Goal: Task Accomplishment & Management: Use online tool/utility

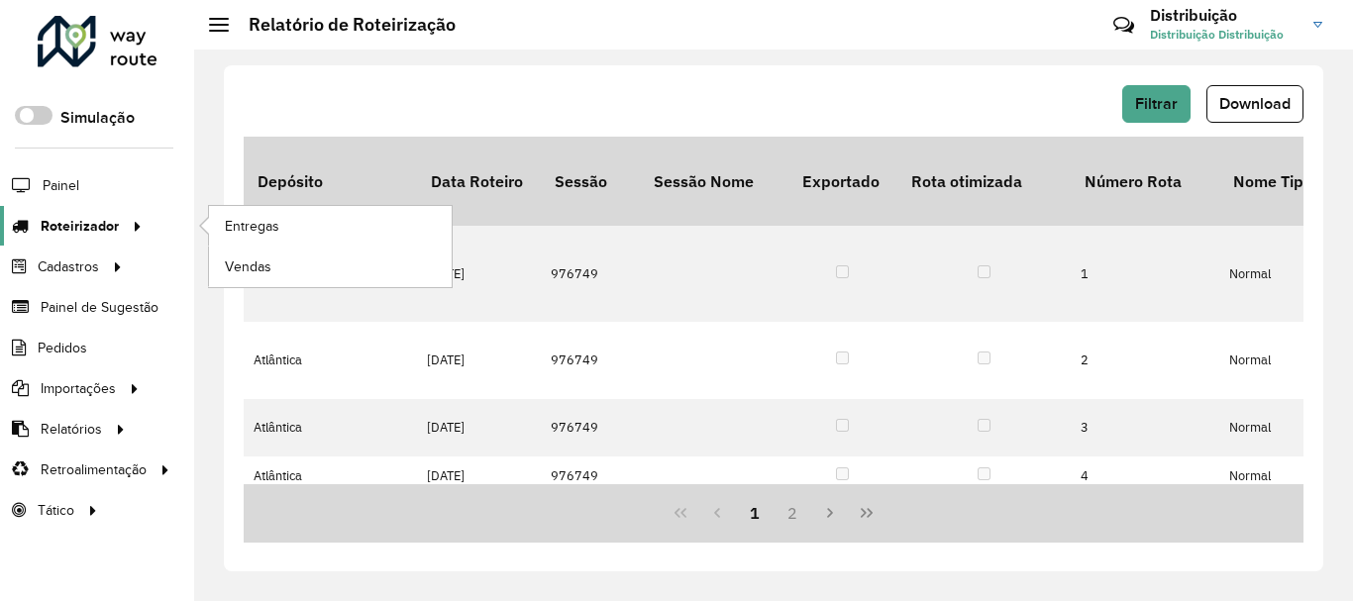
click at [84, 227] on span "Roteirizador" at bounding box center [80, 226] width 78 height 21
click at [176, 218] on li "Roteirizador Entregas Vendas" at bounding box center [97, 226] width 194 height 41
click at [259, 227] on span "Entregas" at bounding box center [253, 226] width 56 height 21
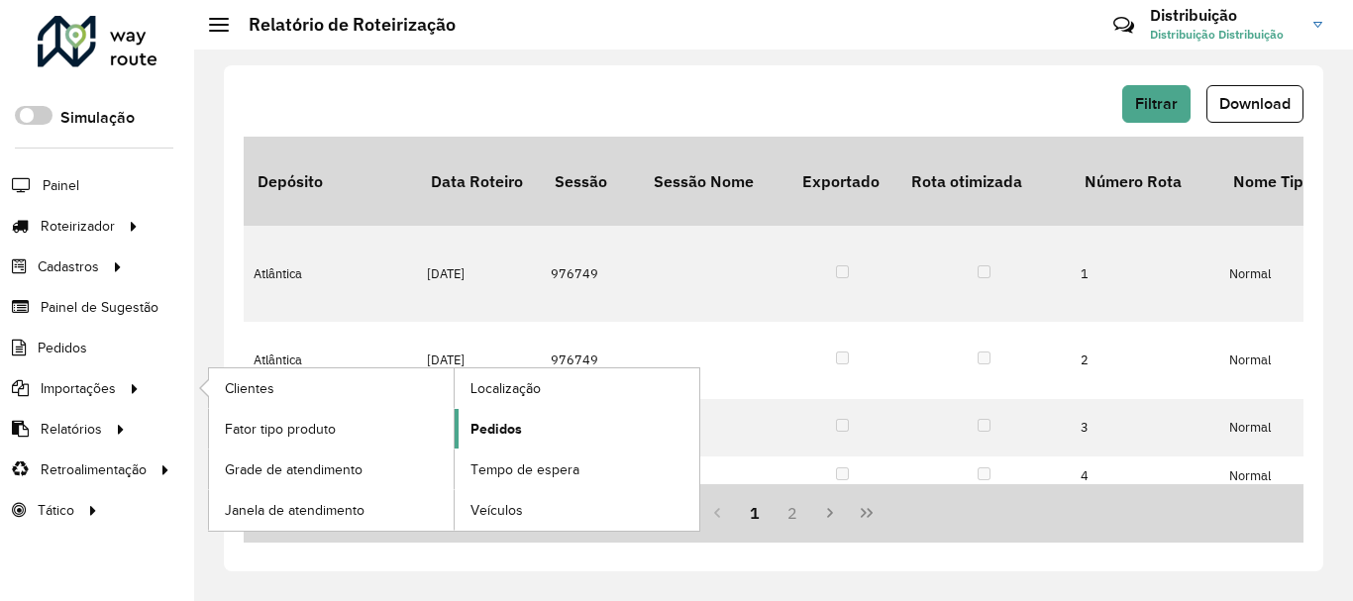
click at [496, 435] on span "Pedidos" at bounding box center [497, 429] width 52 height 21
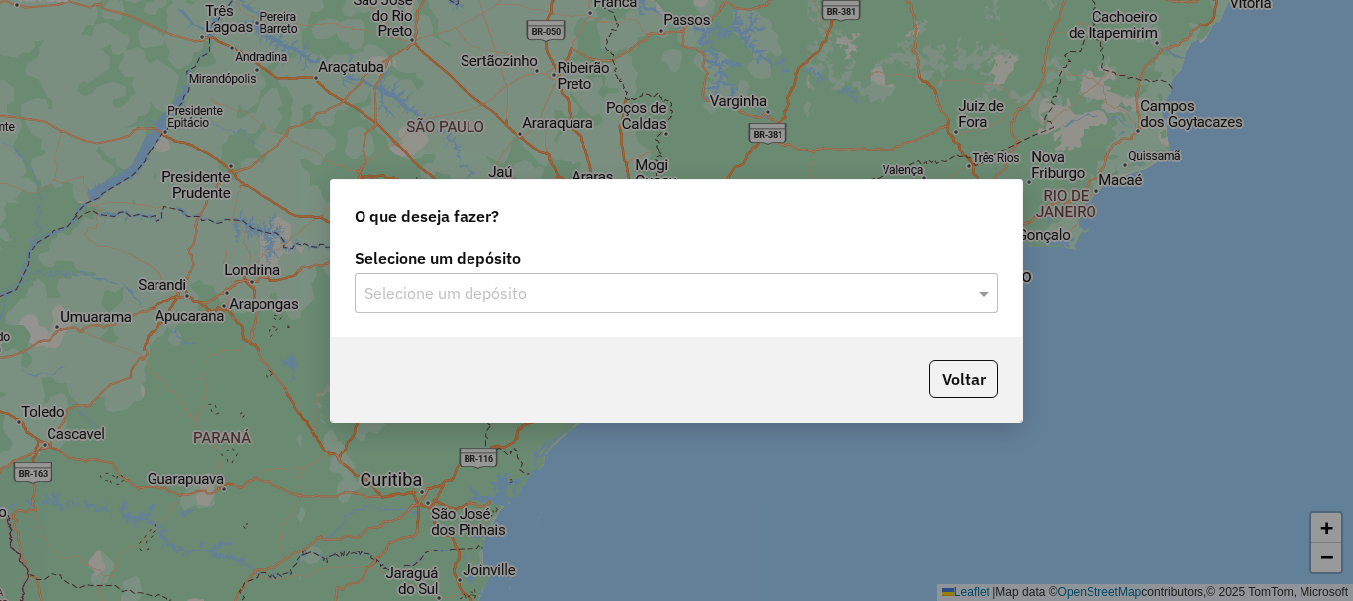
click at [492, 294] on input "text" at bounding box center [657, 294] width 585 height 24
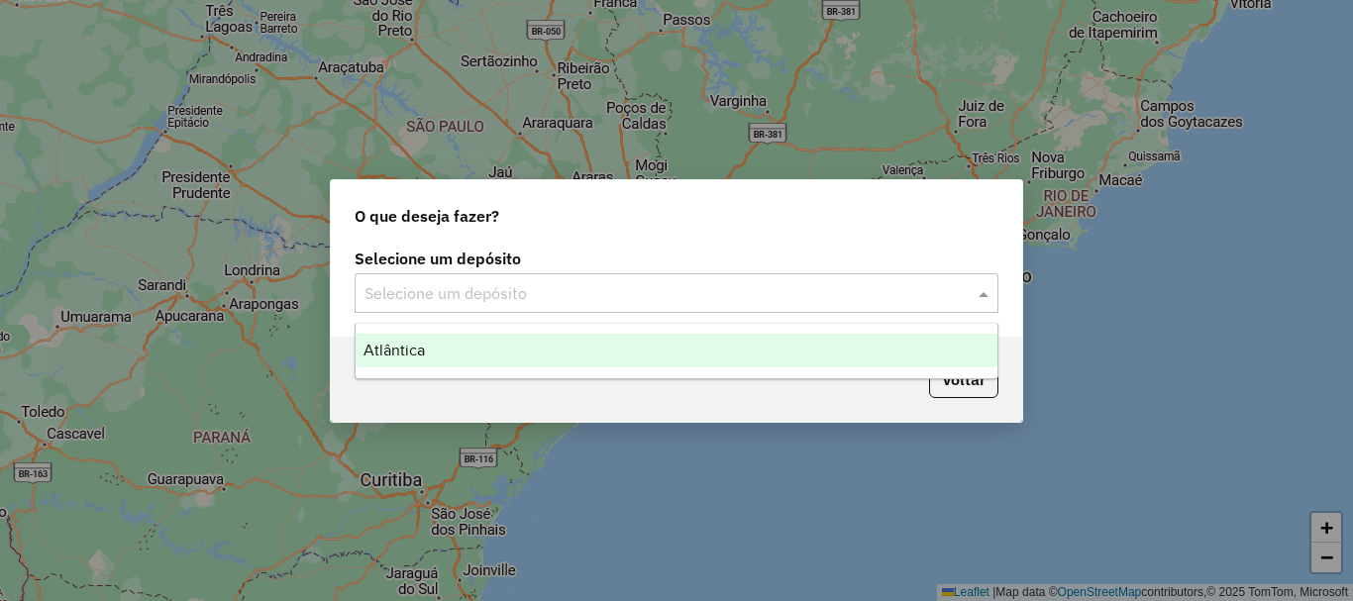
click at [463, 358] on div "Atlântica" at bounding box center [677, 351] width 642 height 34
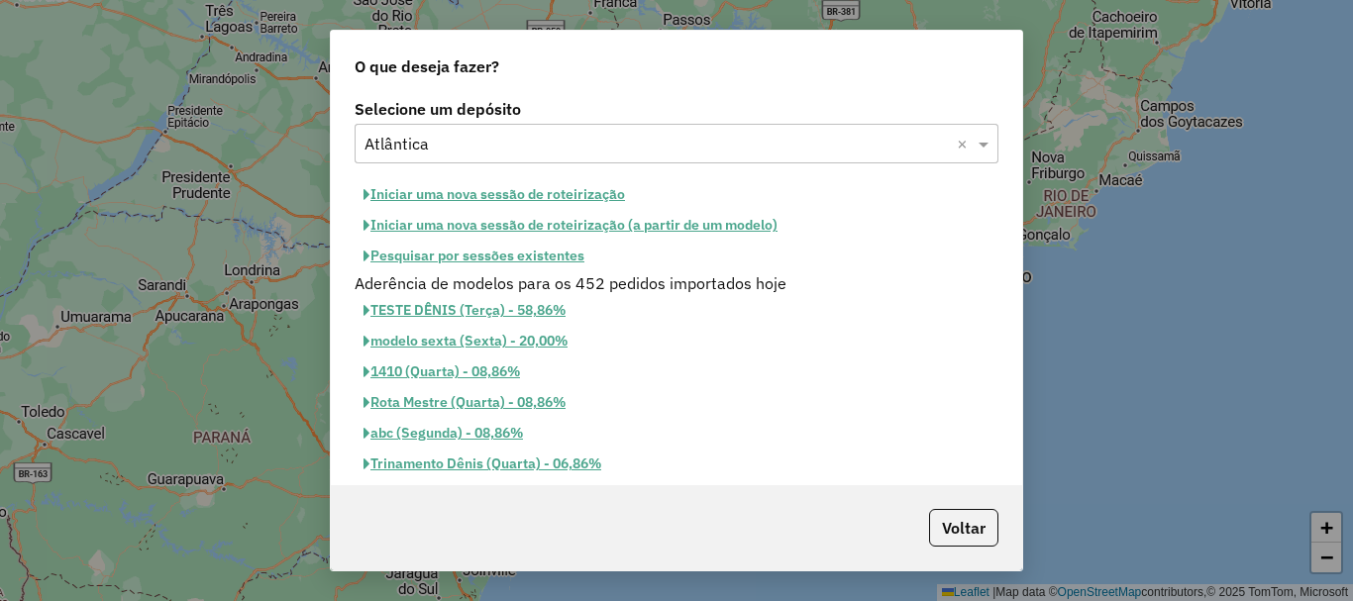
click at [491, 190] on button "Iniciar uma nova sessão de roteirização" at bounding box center [494, 194] width 279 height 31
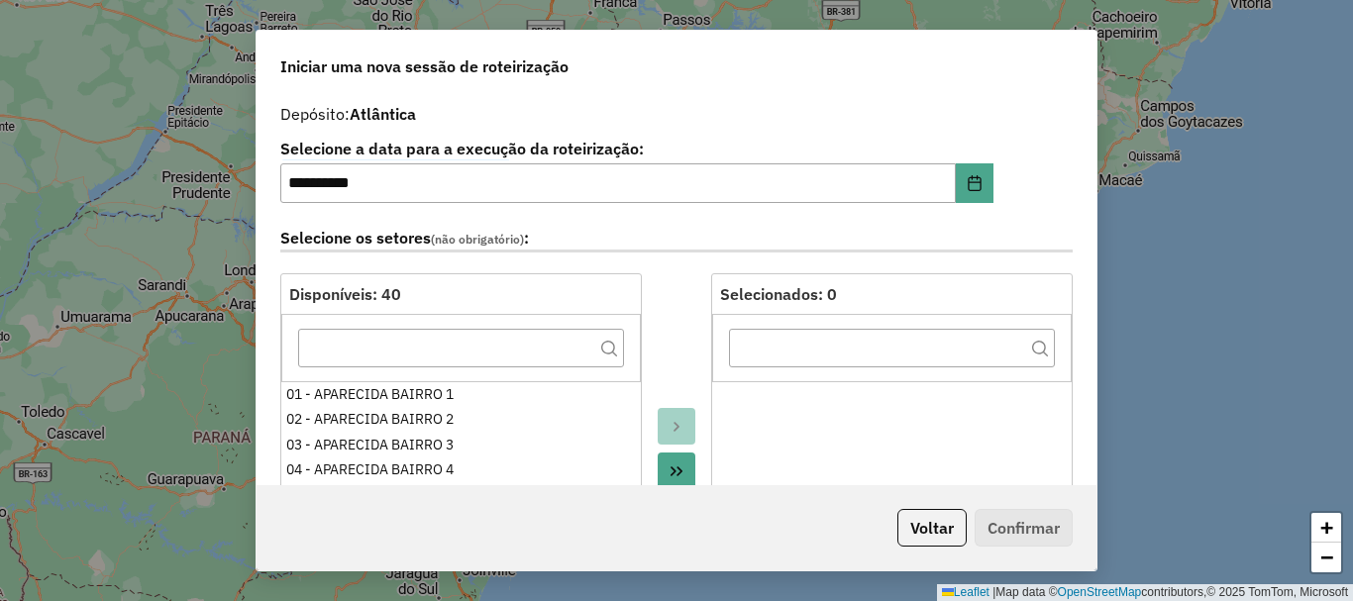
click at [681, 462] on button "Move All to Target" at bounding box center [677, 472] width 38 height 38
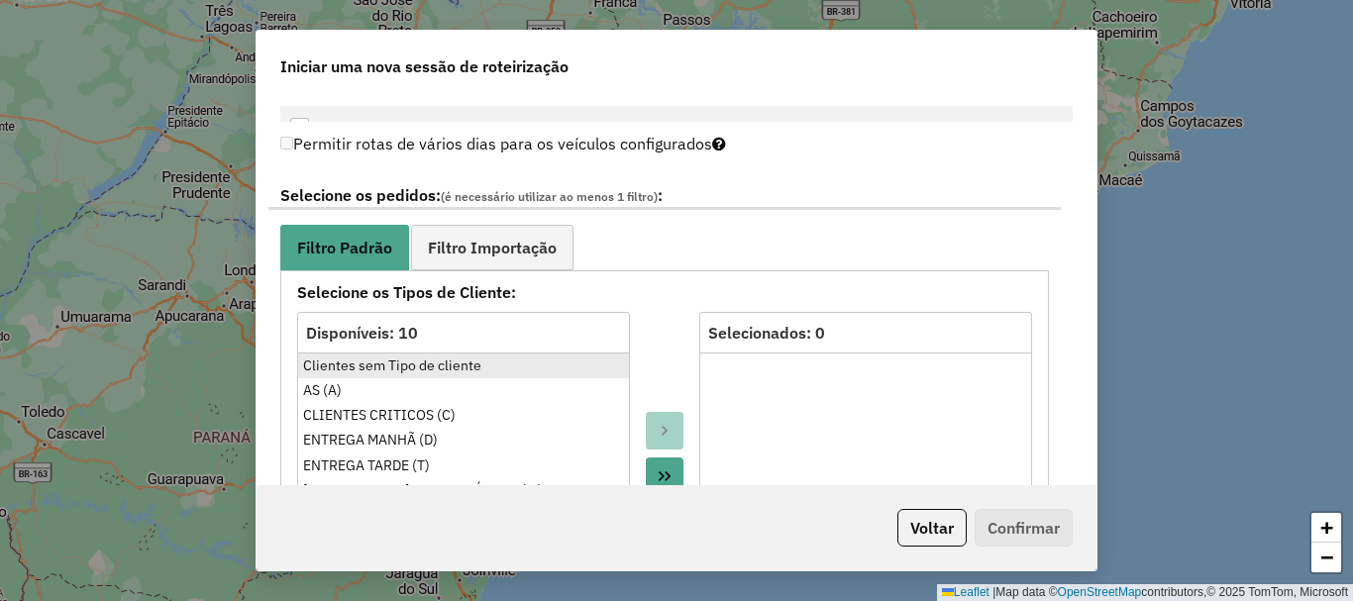
scroll to position [1090, 0]
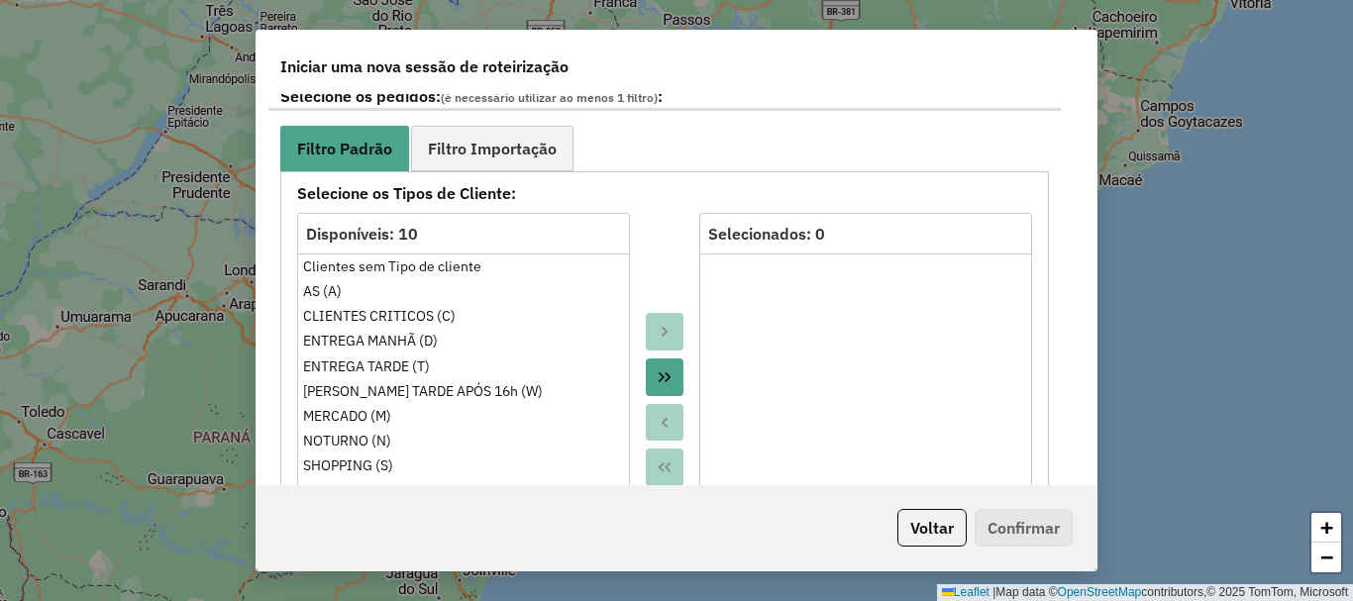
click at [675, 375] on button "Move All to Target" at bounding box center [665, 378] width 38 height 38
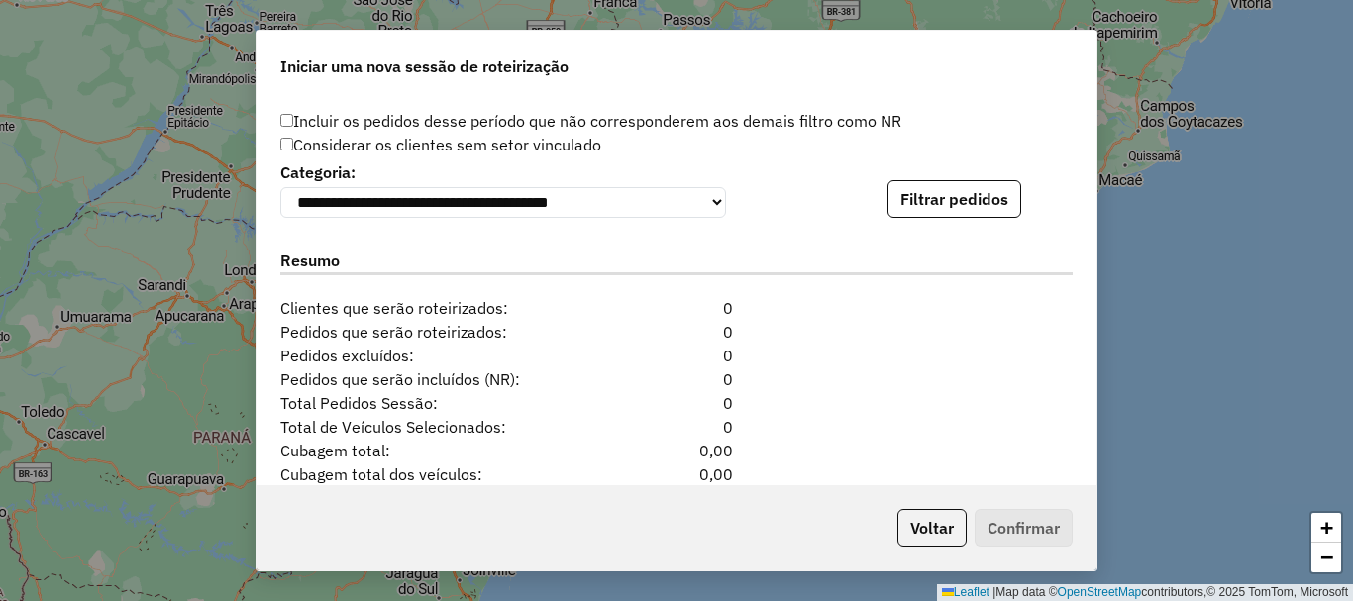
scroll to position [1882, 0]
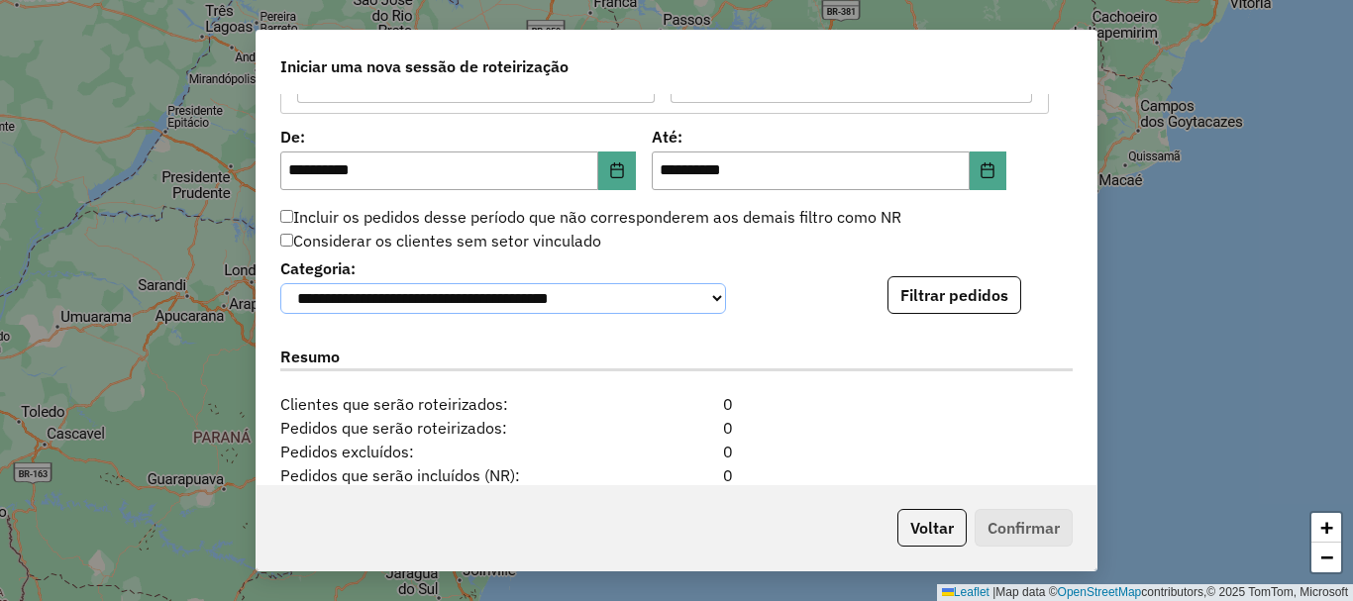
click at [720, 306] on select "**********" at bounding box center [503, 298] width 446 height 31
click at [280, 283] on select "**********" at bounding box center [503, 298] width 446 height 31
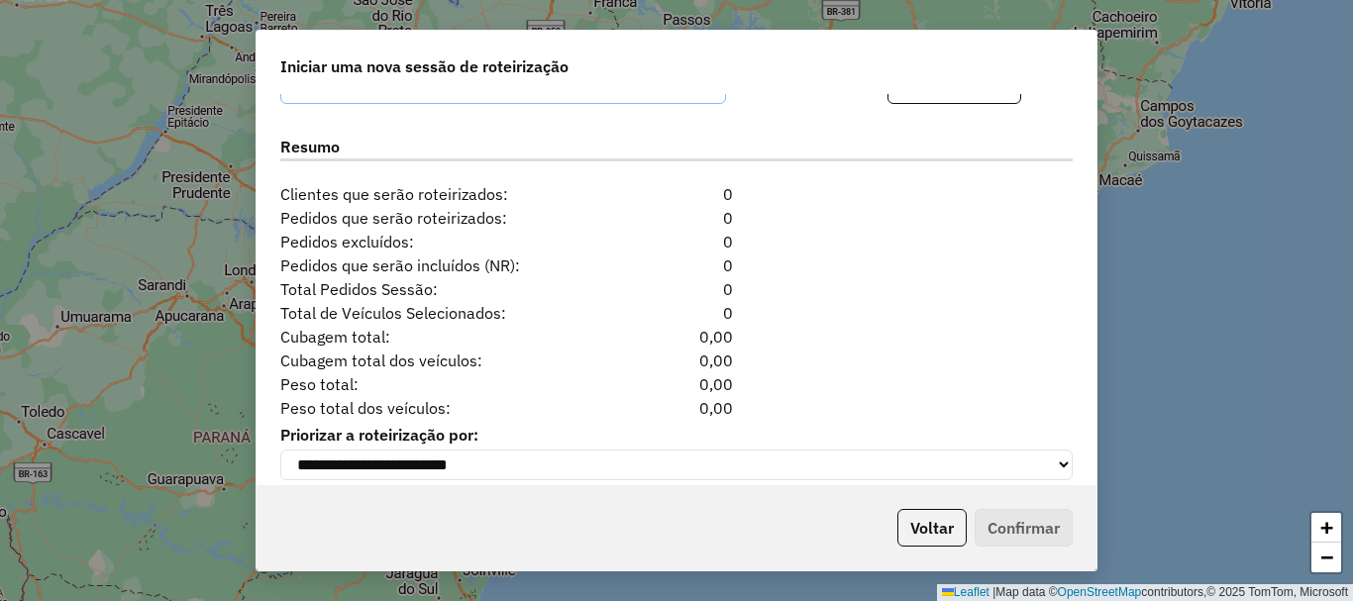
scroll to position [2121, 0]
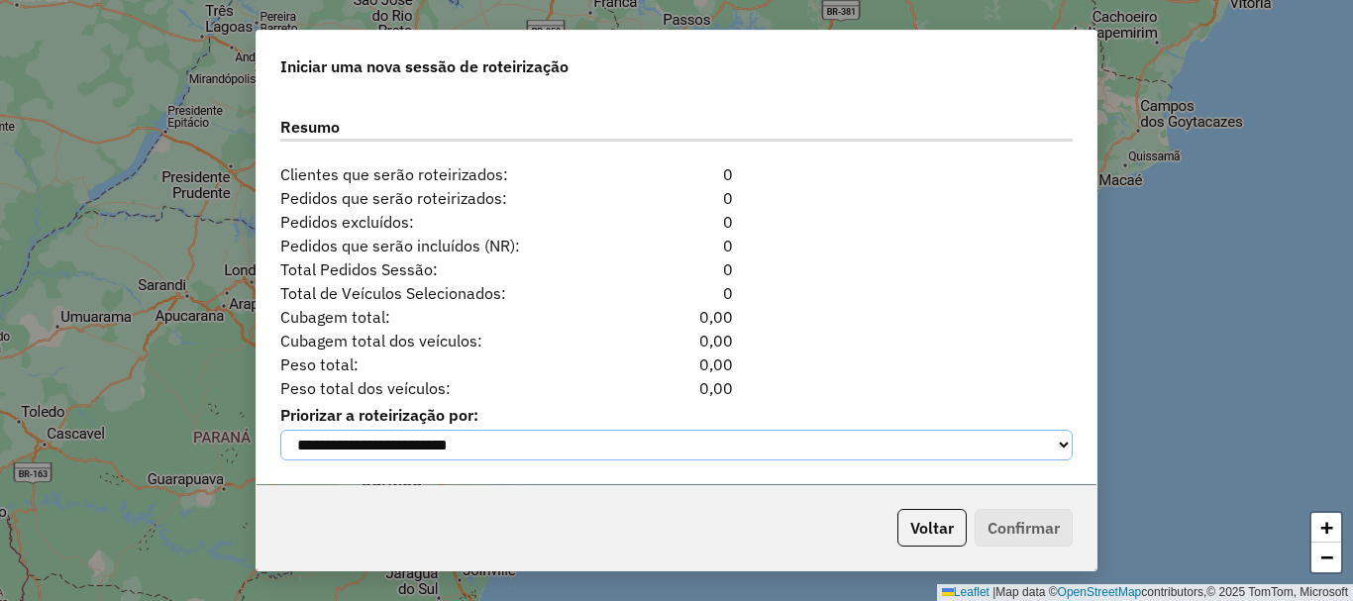
click at [530, 451] on select "**********" at bounding box center [676, 445] width 793 height 31
click at [515, 439] on select "**********" at bounding box center [676, 445] width 793 height 31
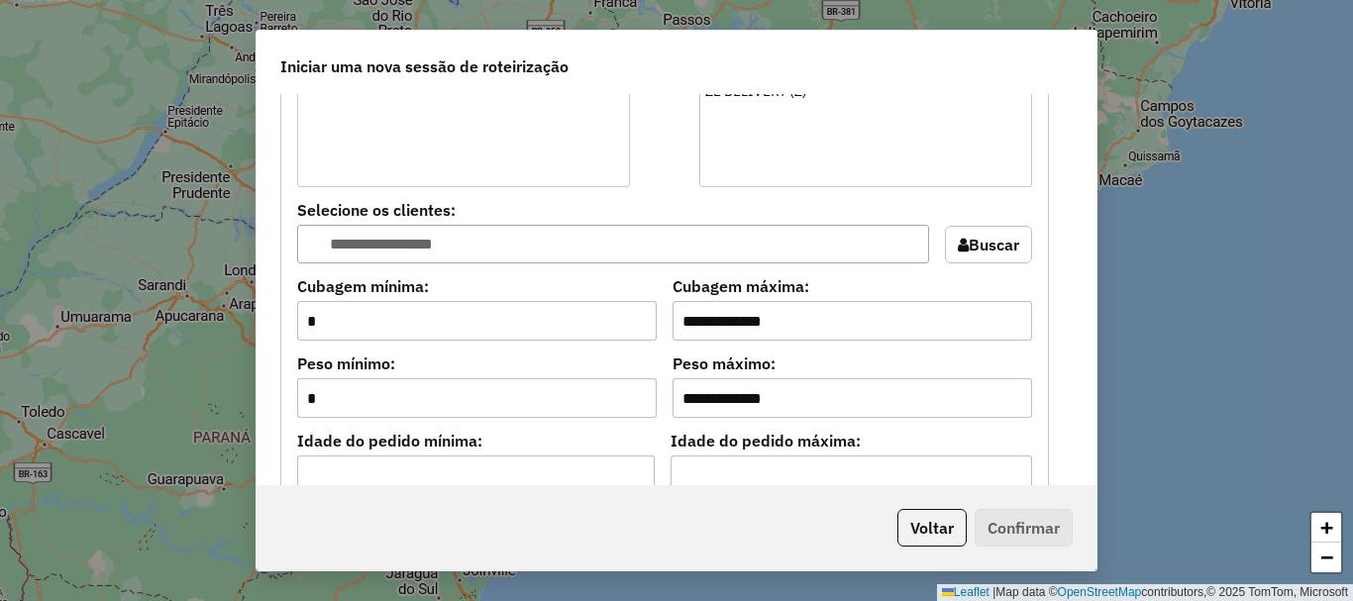
scroll to position [1428, 0]
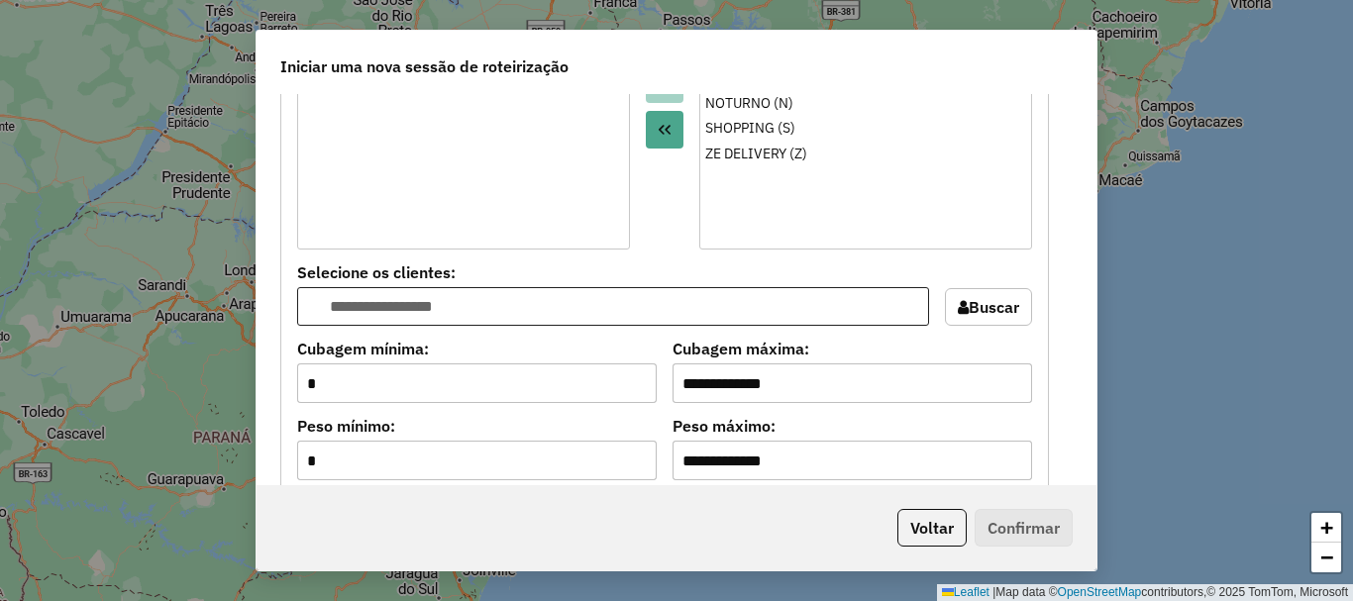
click at [582, 322] on ul at bounding box center [613, 307] width 632 height 40
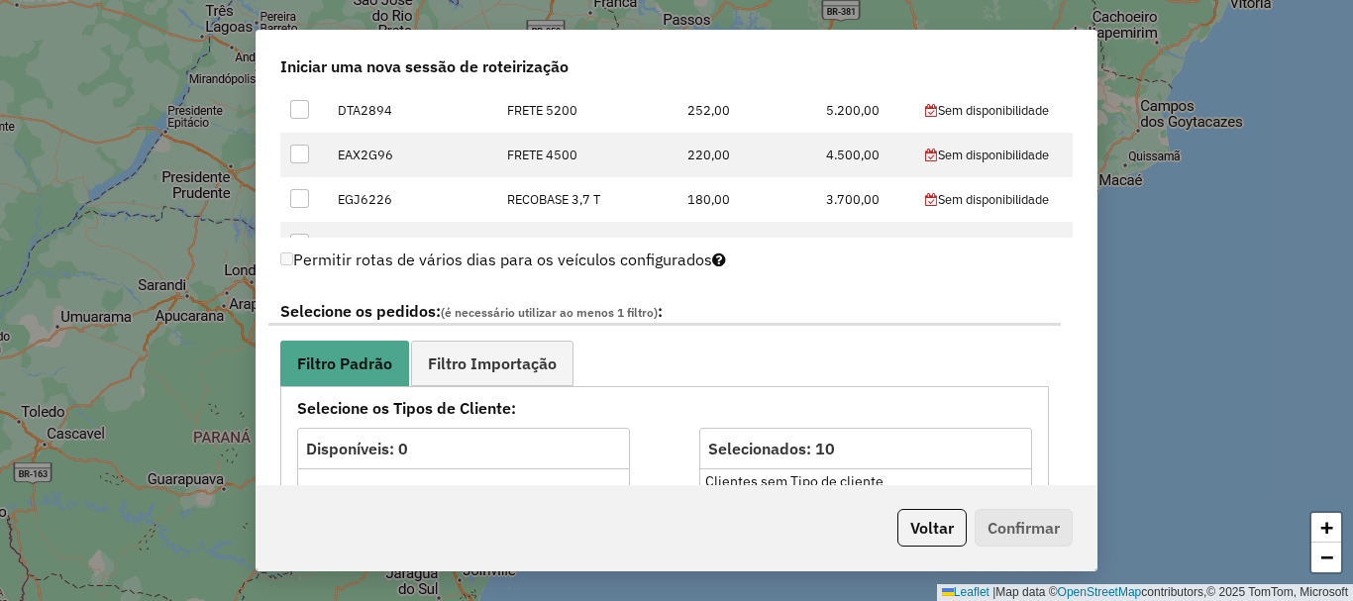
scroll to position [833, 0]
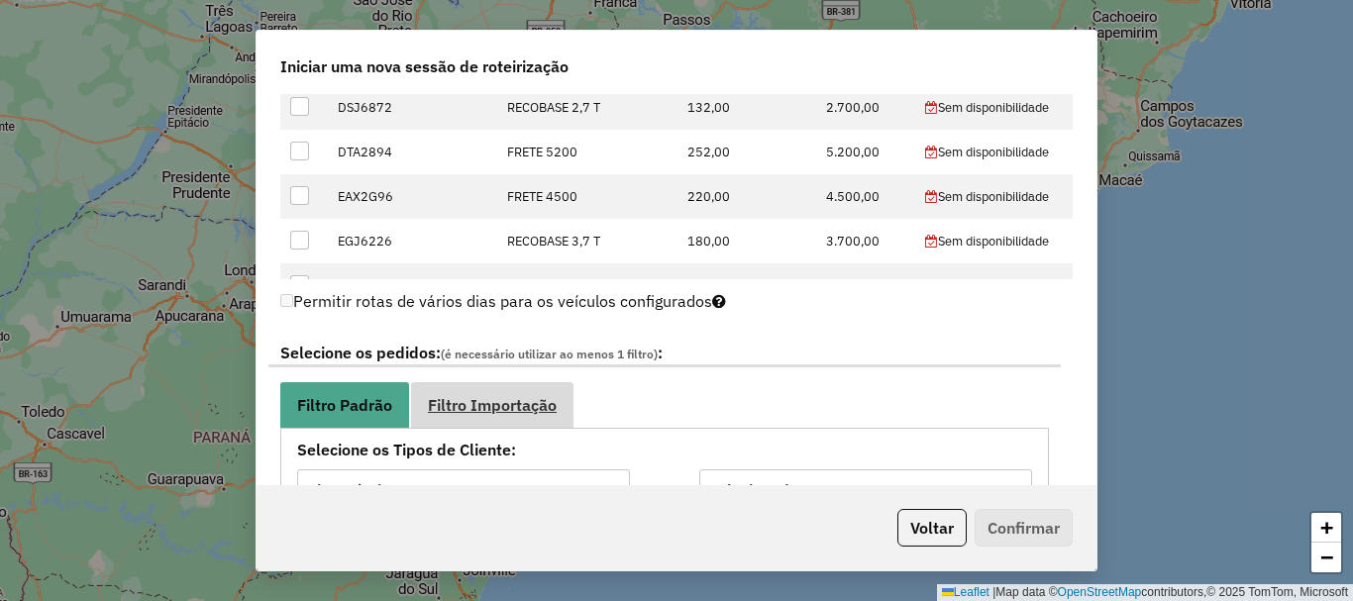
click at [473, 417] on link "Filtro Importação" at bounding box center [492, 404] width 162 height 45
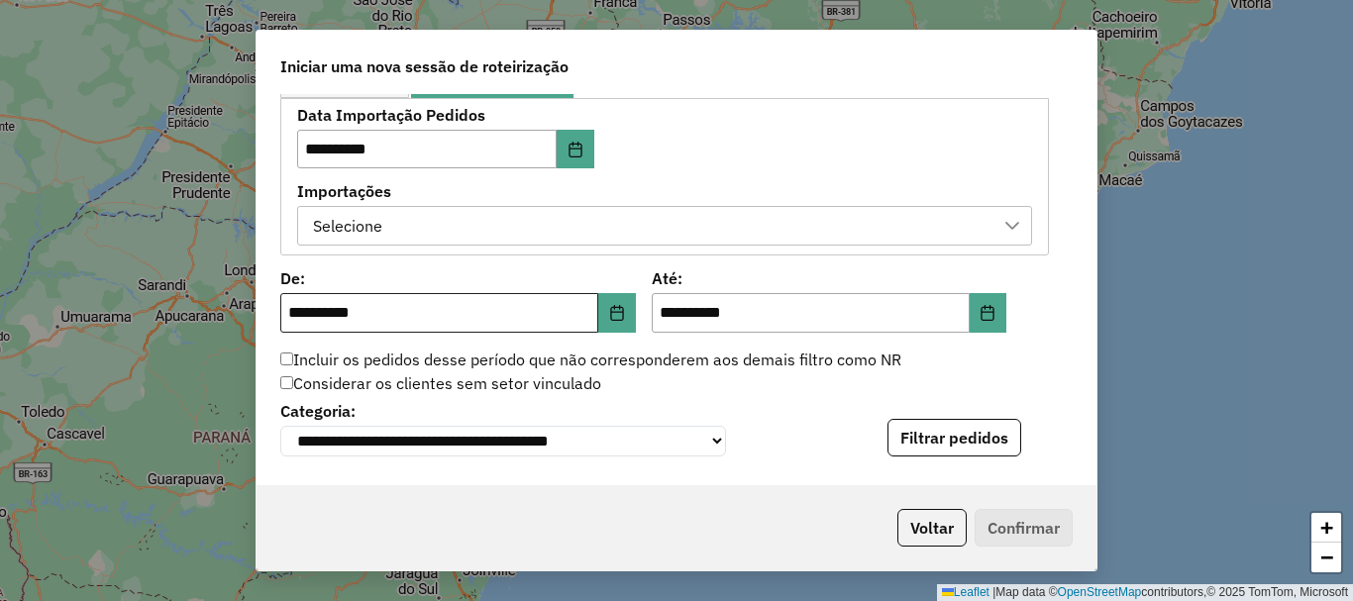
scroll to position [1130, 0]
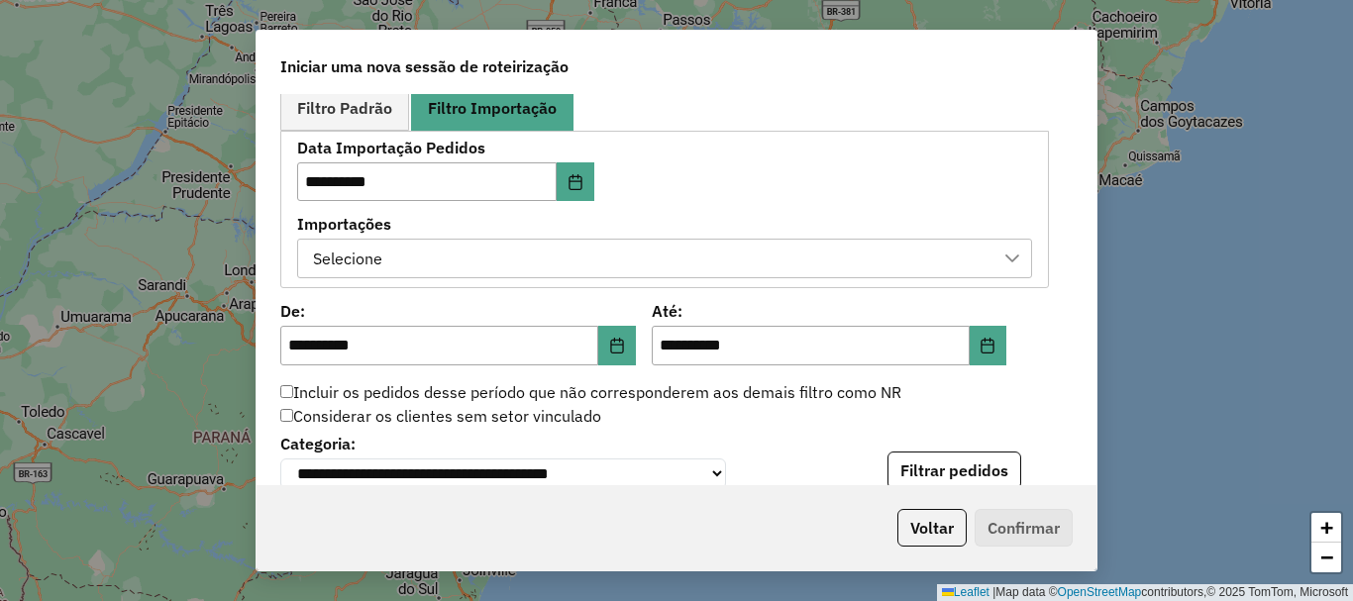
click at [490, 256] on div "Selecione" at bounding box center [650, 259] width 688 height 38
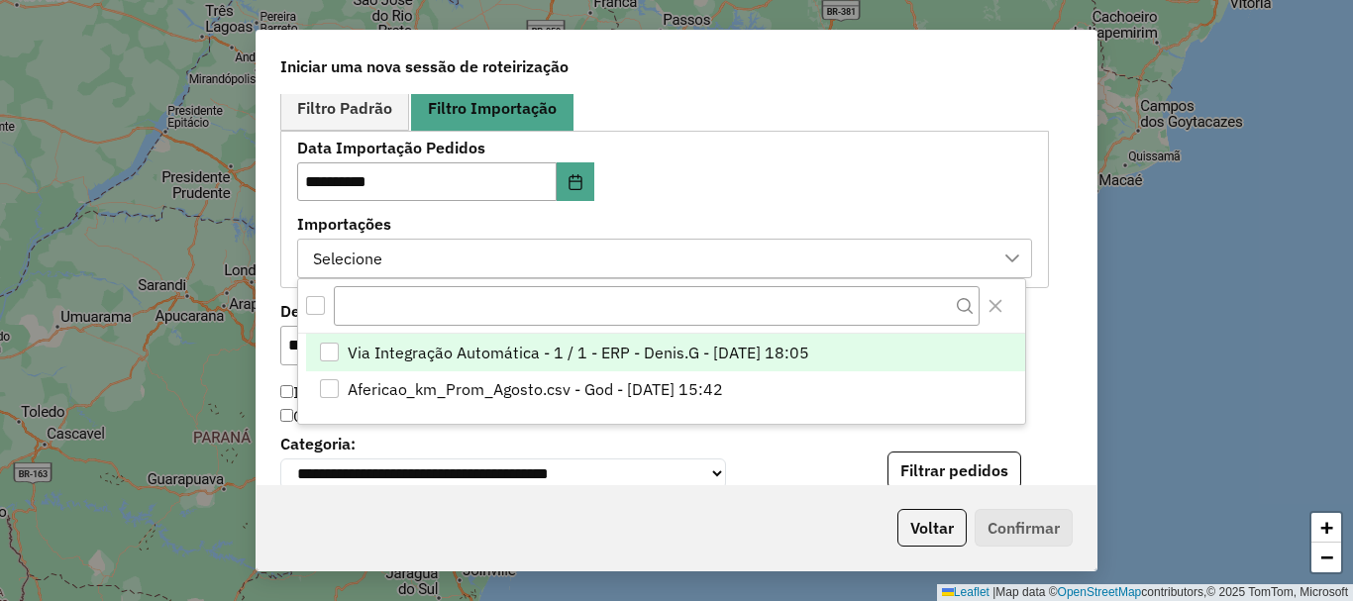
click at [686, 345] on span "Via Integração Automática - 1 / 1 - ERP - Denis.G - 11/08/2025 18:05" at bounding box center [579, 353] width 462 height 24
click at [843, 206] on div "**********" at bounding box center [664, 210] width 735 height 138
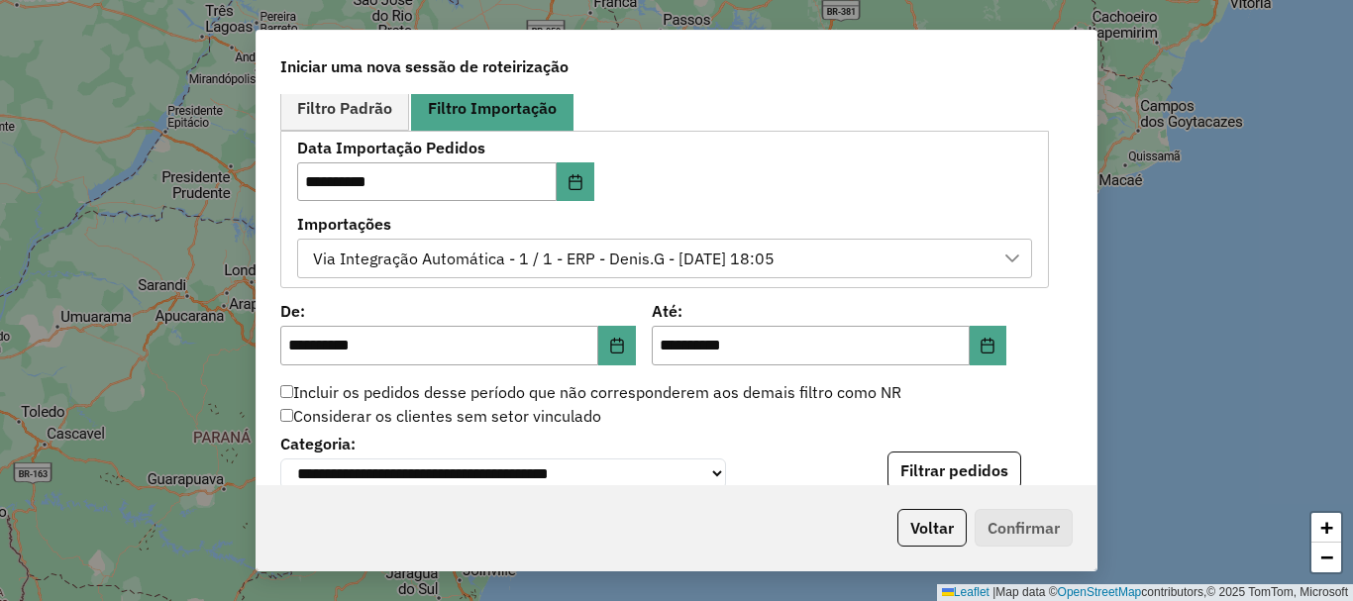
scroll to position [1230, 0]
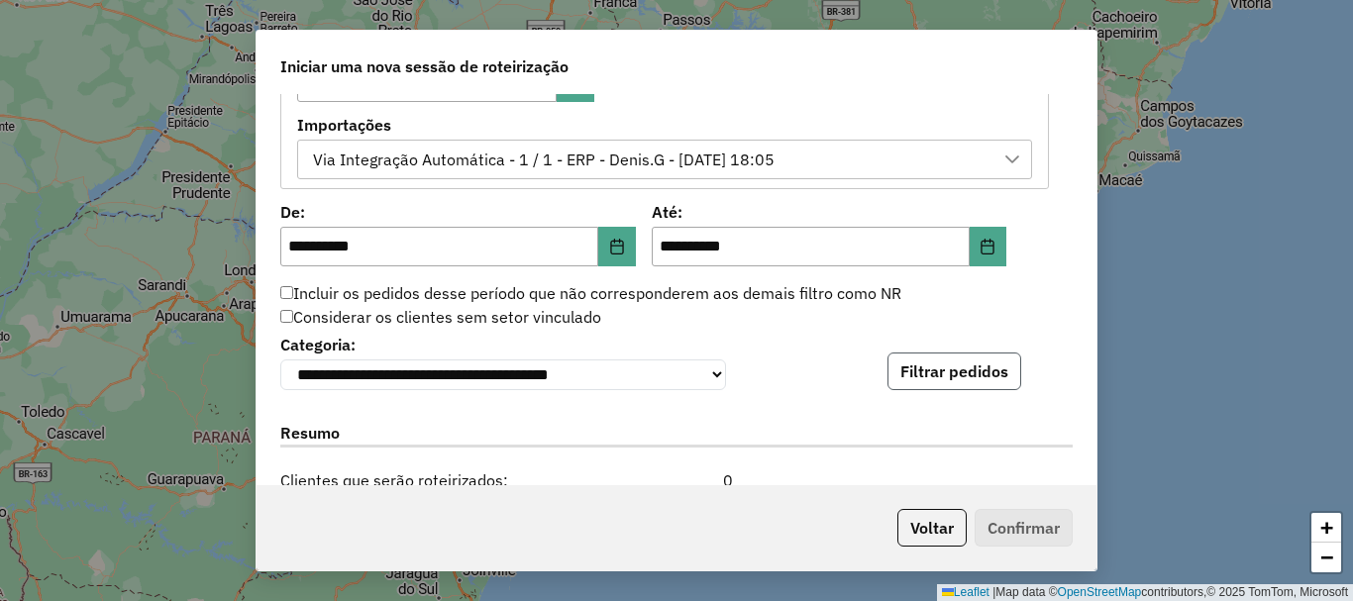
click at [911, 378] on button "Filtrar pedidos" at bounding box center [955, 372] width 134 height 38
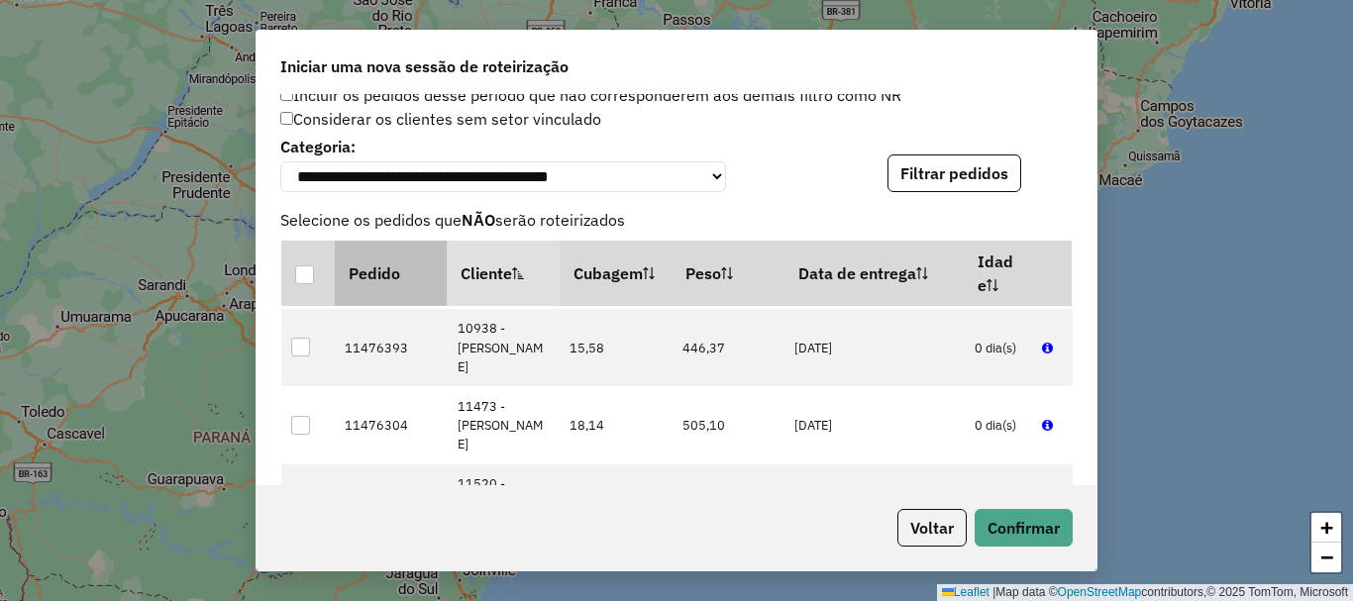
scroll to position [297, 0]
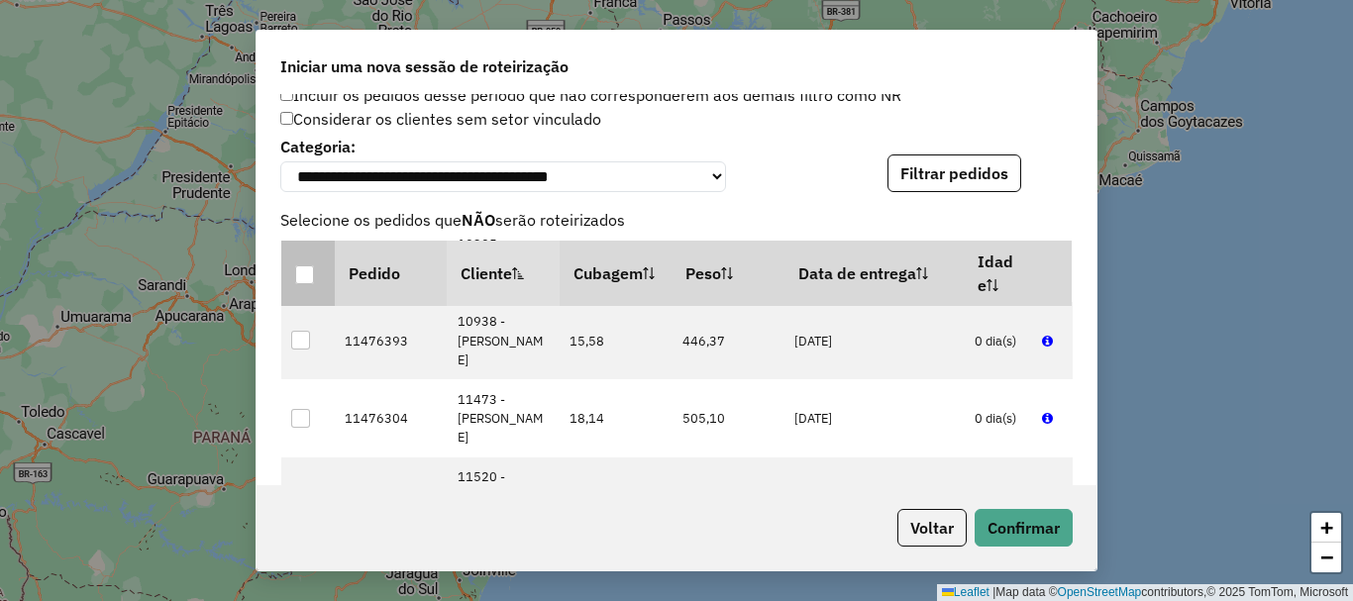
click at [301, 271] on div at bounding box center [304, 275] width 19 height 19
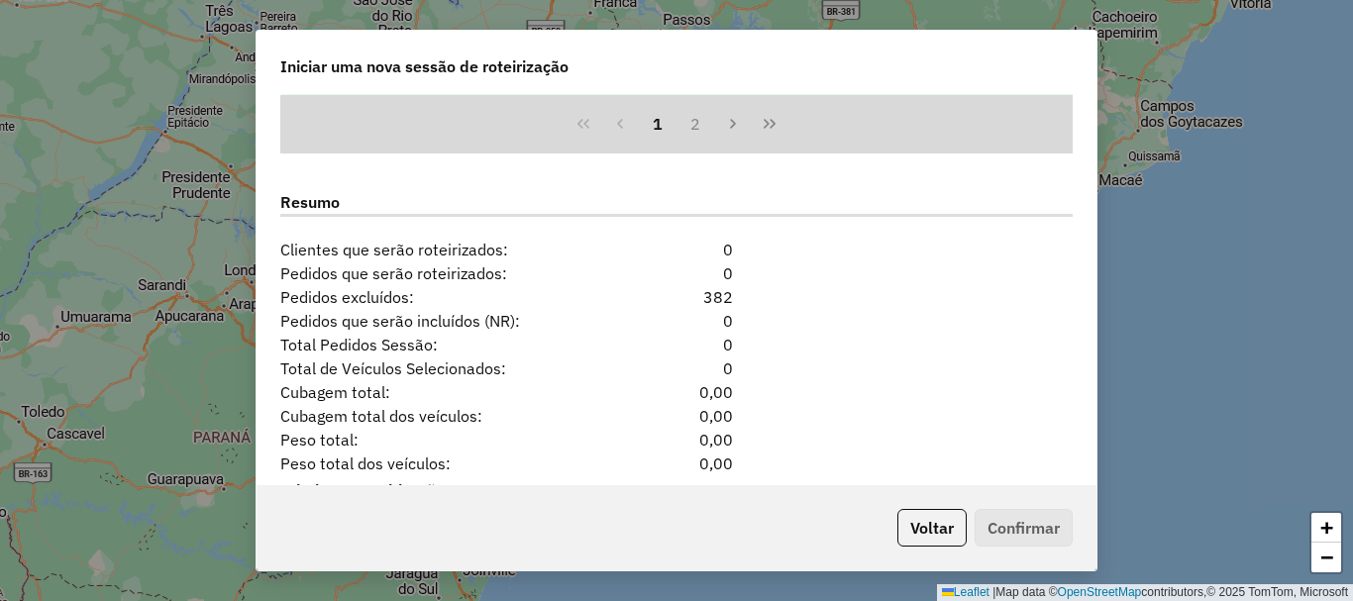
scroll to position [1954, 0]
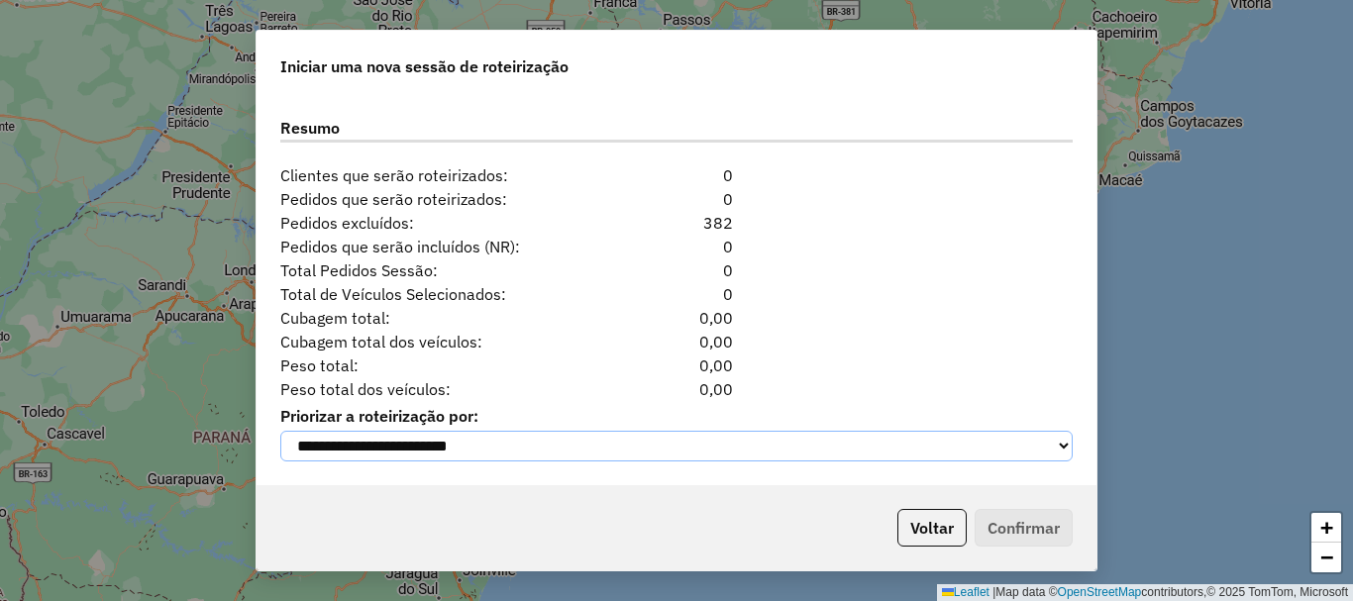
click at [592, 449] on select "**********" at bounding box center [676, 446] width 793 height 31
drag, startPoint x: 595, startPoint y: 387, endPoint x: 614, endPoint y: 392, distance: 19.5
click at [596, 388] on span "Peso total dos veículos:" at bounding box center [438, 389] width 340 height 24
drag, startPoint x: 624, startPoint y: 431, endPoint x: 542, endPoint y: 459, distance: 86.8
click at [618, 435] on select "**********" at bounding box center [676, 446] width 793 height 31
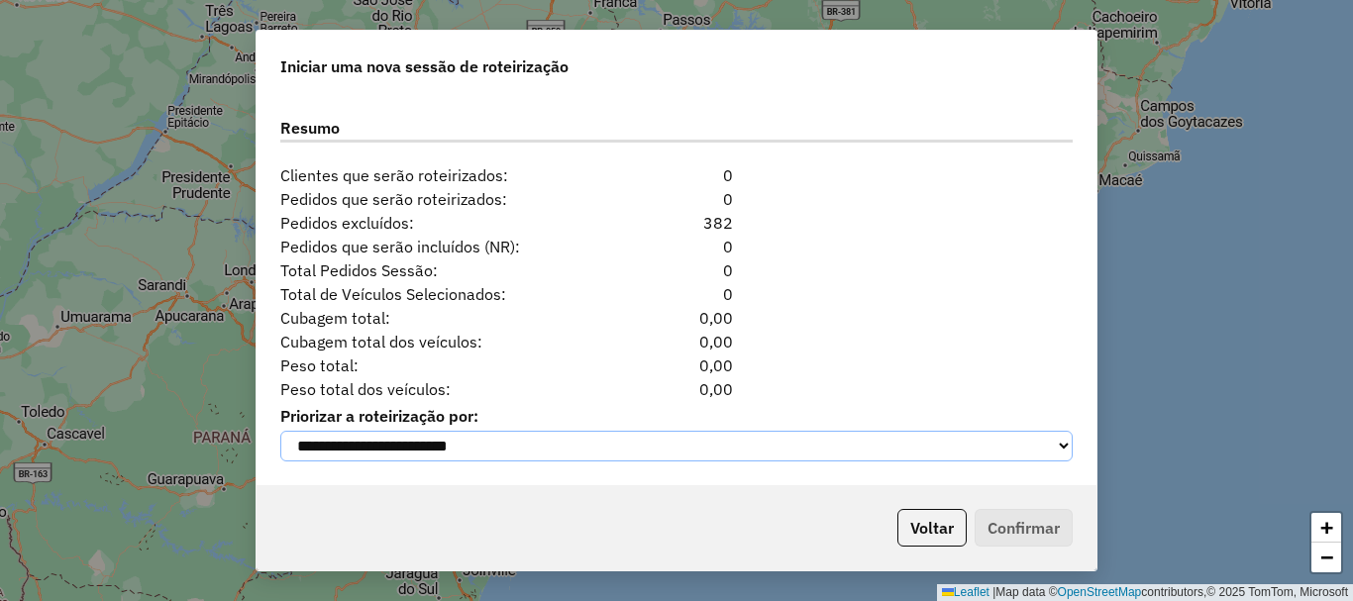
click at [280, 431] on select "**********" at bounding box center [676, 446] width 793 height 31
click at [487, 442] on select "**********" at bounding box center [676, 446] width 793 height 31
select select "*"
click at [280, 431] on select "**********" at bounding box center [676, 446] width 793 height 31
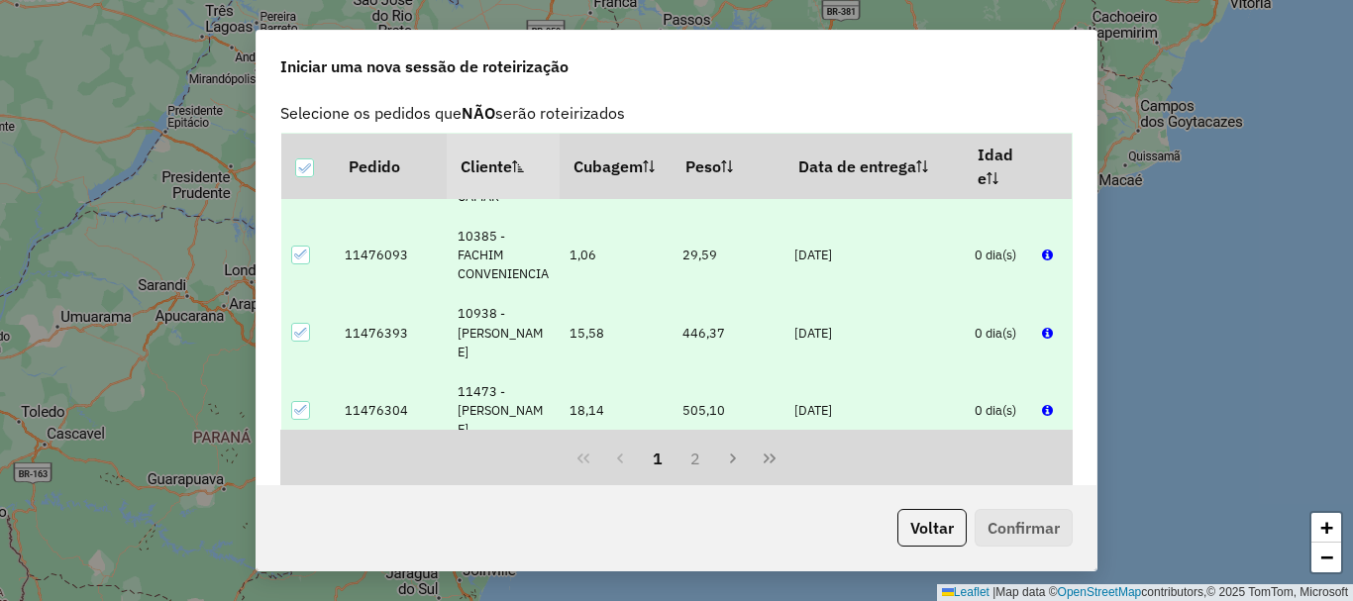
scroll to position [1359, 0]
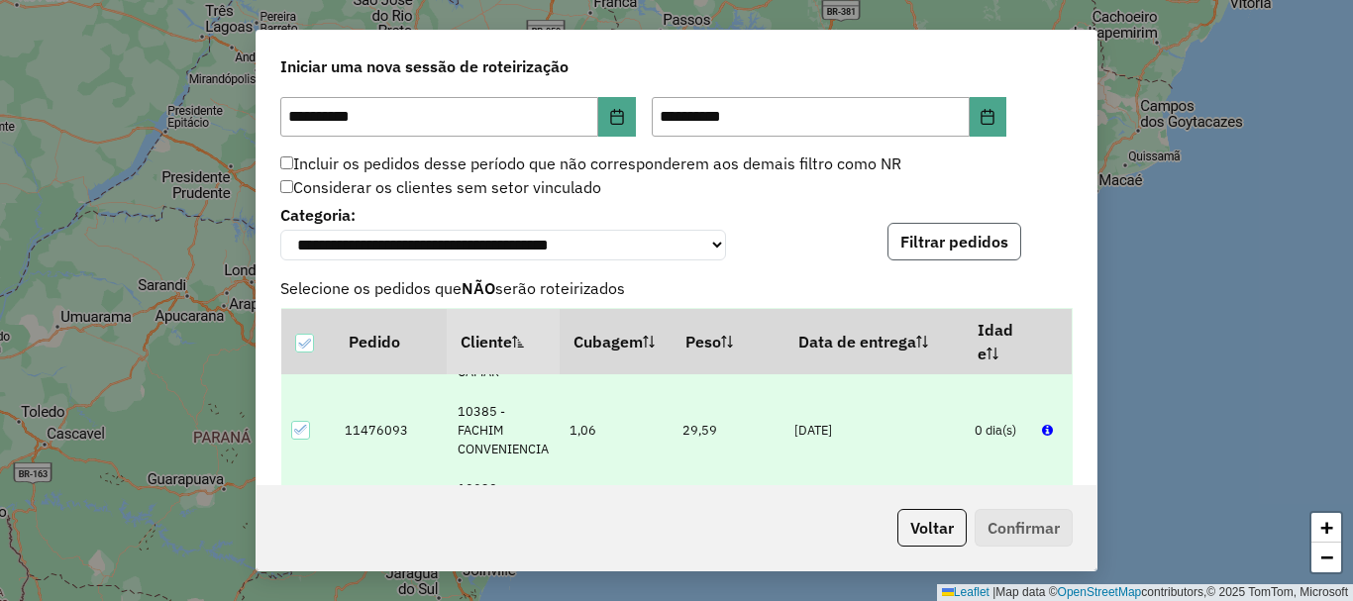
click at [914, 229] on button "Filtrar pedidos" at bounding box center [955, 242] width 134 height 38
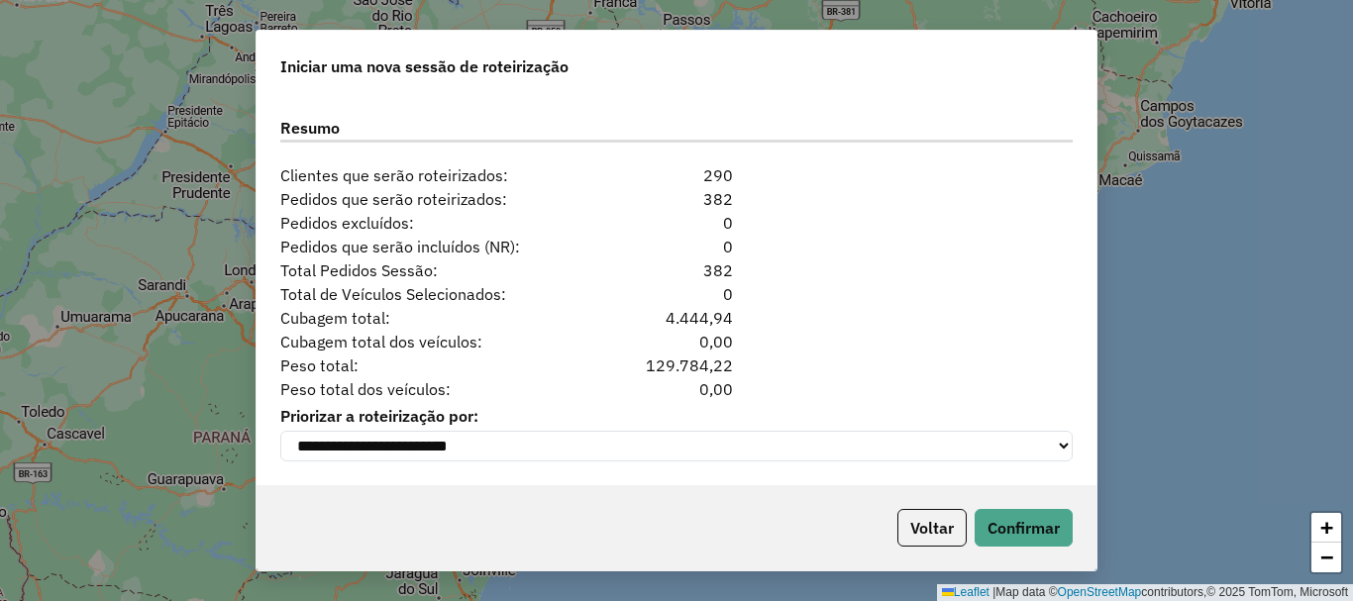
scroll to position [1954, 0]
click at [1024, 533] on button "Confirmar" at bounding box center [1024, 528] width 98 height 38
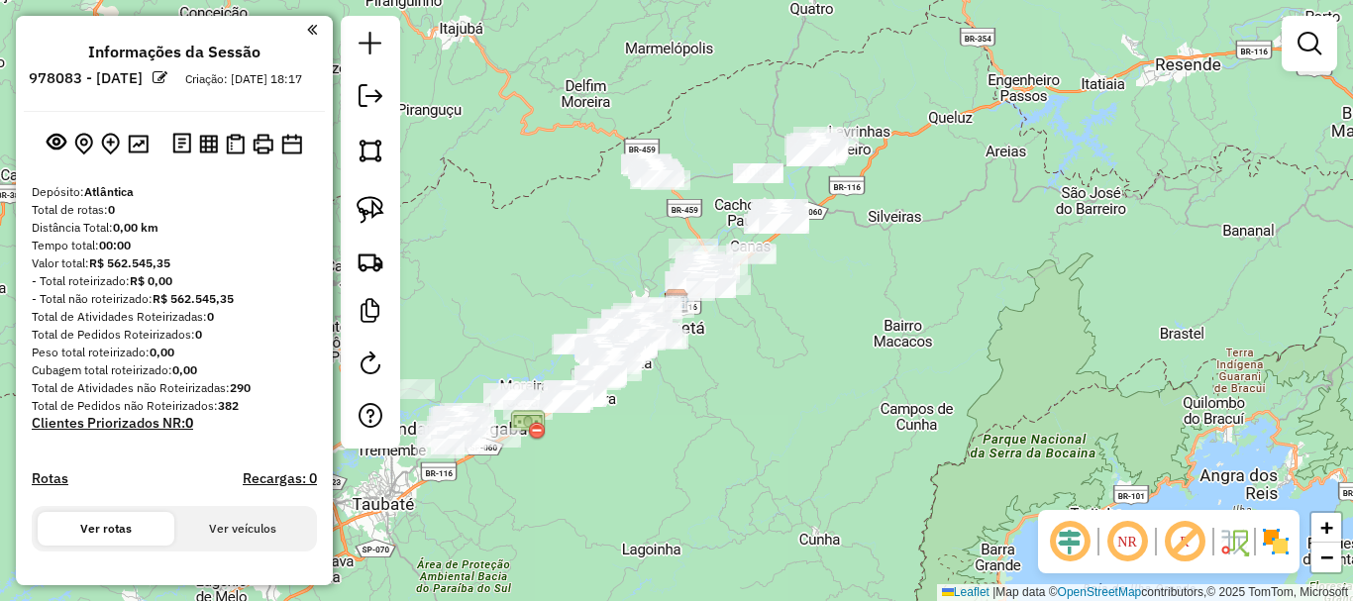
click at [247, 65] on li "Informações da Sessão" at bounding box center [174, 56] width 182 height 27
click at [248, 67] on ul "Informações da Sessão 978083 - 12/08/2025 Criação: 11/08/2025 18:17" at bounding box center [174, 69] width 301 height 53
click at [167, 81] on em at bounding box center [160, 77] width 15 height 15
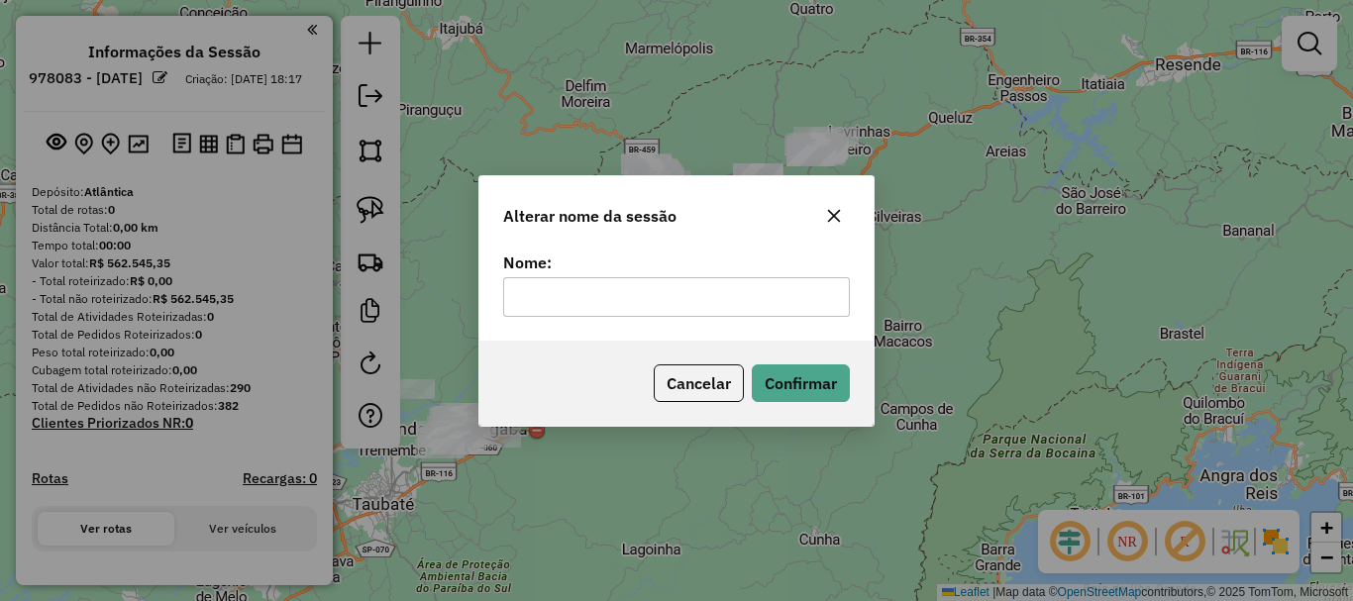
type input "*"
type input "**********"
click at [798, 390] on button "Confirmar" at bounding box center [801, 384] width 98 height 38
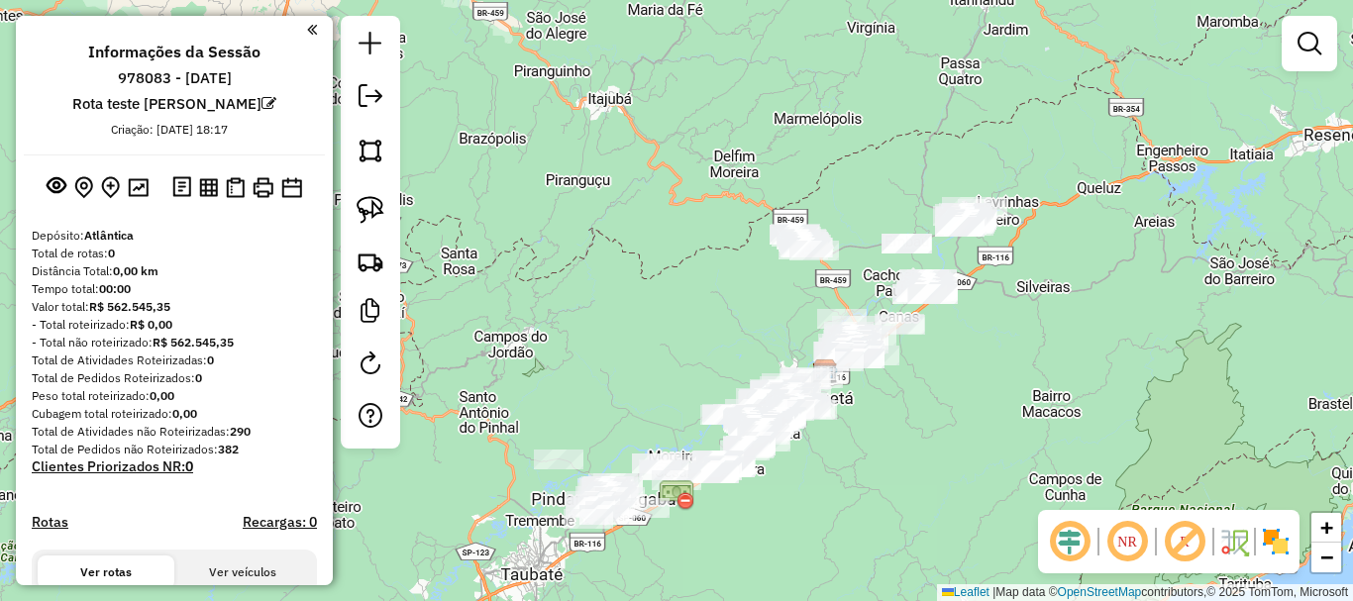
drag, startPoint x: 526, startPoint y: 348, endPoint x: 673, endPoint y: 432, distance: 169.1
click at [672, 429] on div "Janela de atendimento Grade de atendimento Capacidade Transportadoras Veículos …" at bounding box center [676, 300] width 1353 height 601
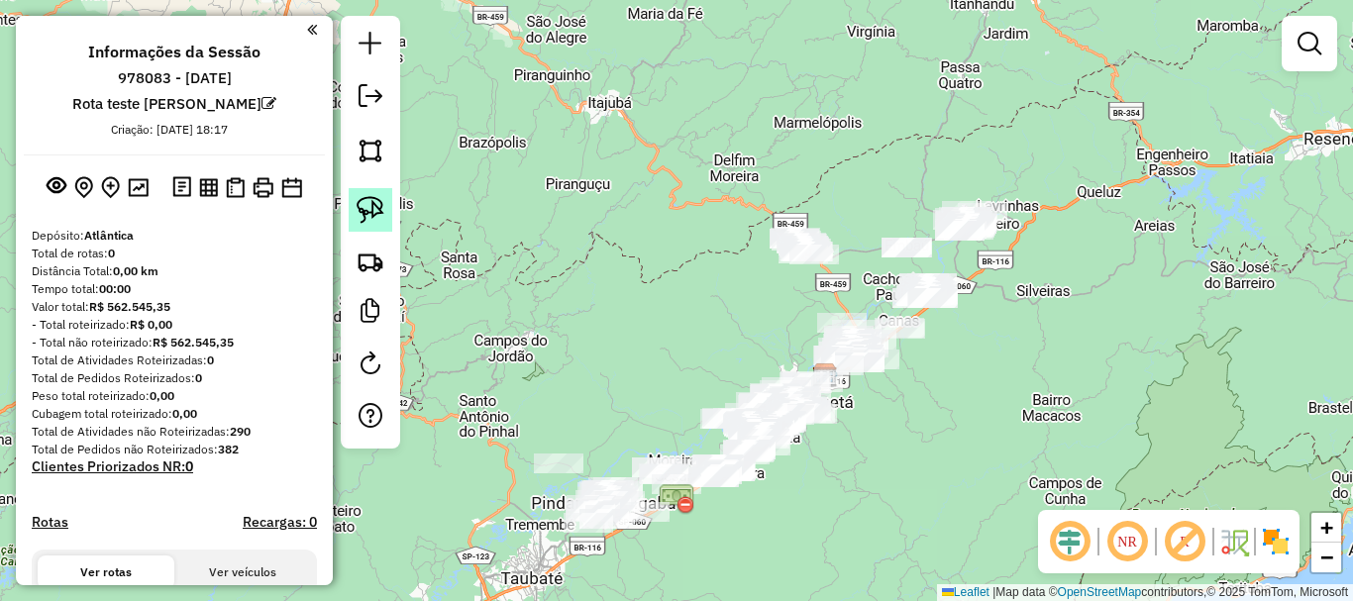
click at [375, 214] on img at bounding box center [371, 210] width 28 height 28
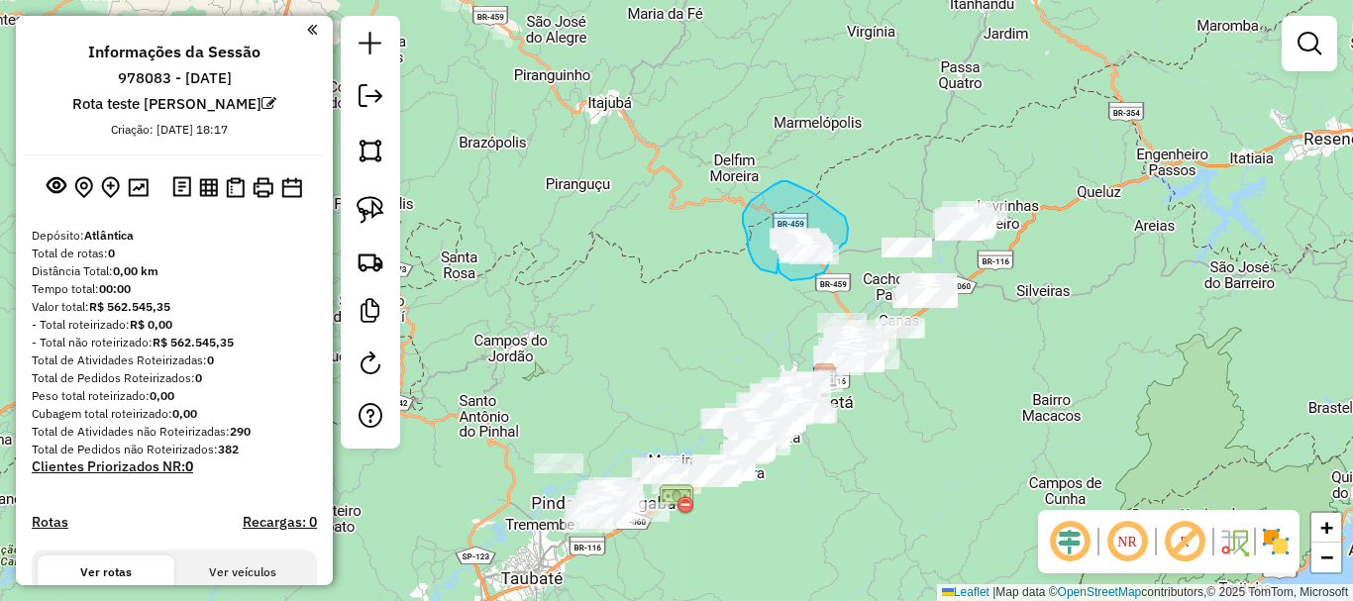
click at [779, 260] on div "Janela de atendimento Grade de atendimento Capacidade Transportadoras Veículos …" at bounding box center [676, 300] width 1353 height 601
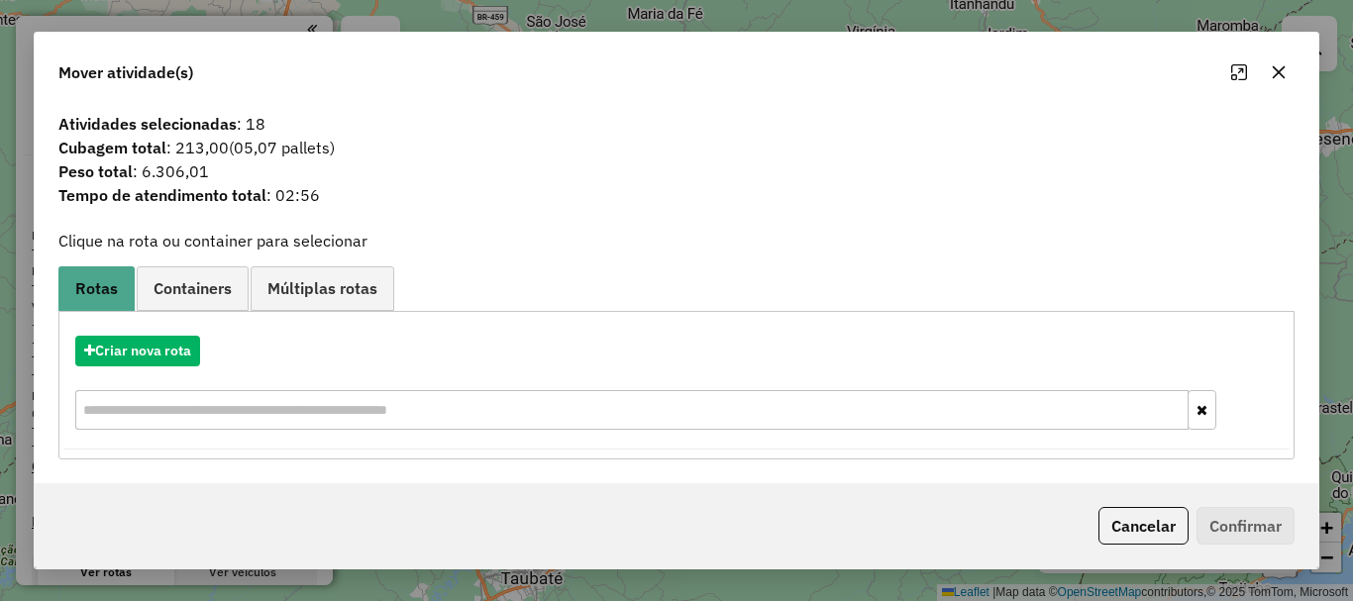
click at [1276, 72] on icon "button" at bounding box center [1279, 72] width 16 height 16
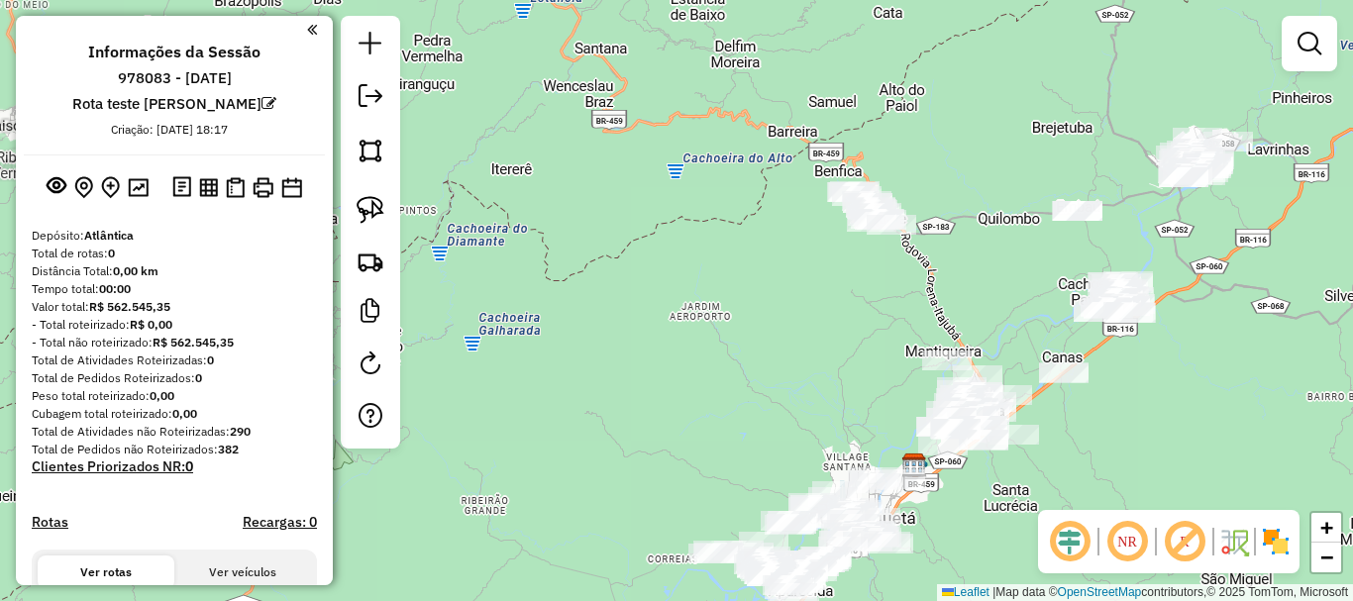
drag, startPoint x: 773, startPoint y: 340, endPoint x: 951, endPoint y: 129, distance: 276.3
click at [951, 124] on div "Janela de atendimento Grade de atendimento Capacidade Transportadoras Veículos …" at bounding box center [676, 300] width 1353 height 601
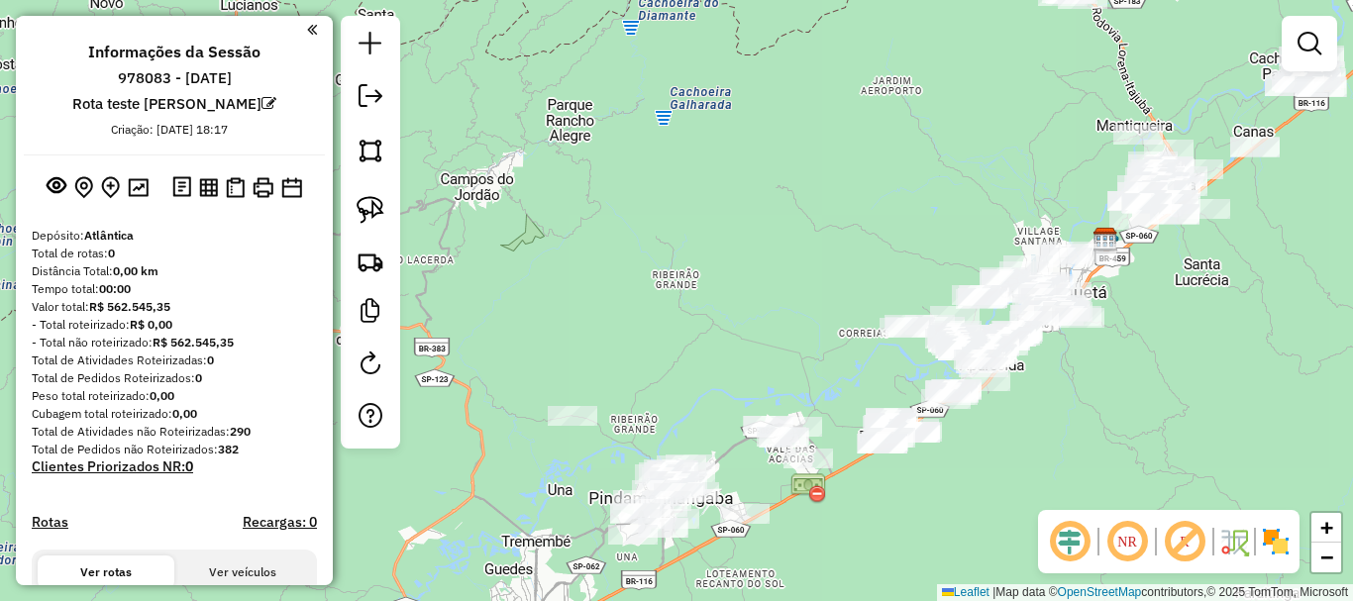
drag, startPoint x: 844, startPoint y: 339, endPoint x: 916, endPoint y: 262, distance: 105.8
click at [916, 258] on div "Janela de atendimento Grade de atendimento Capacidade Transportadoras Veículos …" at bounding box center [676, 300] width 1353 height 601
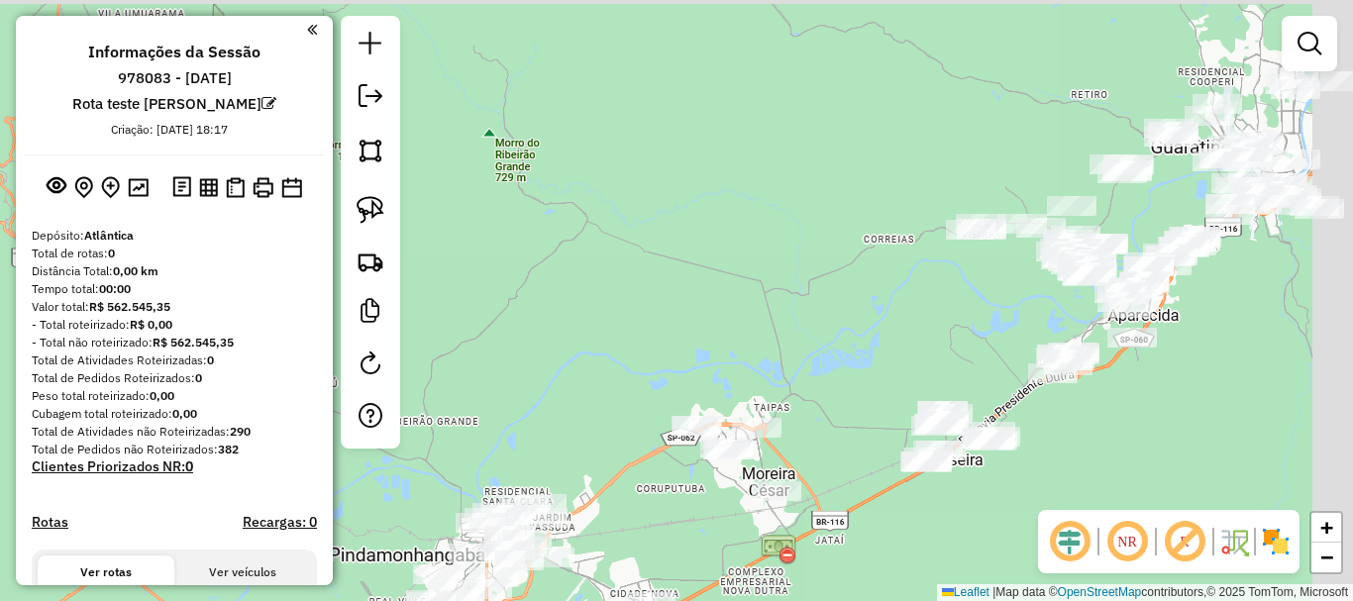
drag, startPoint x: 1000, startPoint y: 253, endPoint x: 711, endPoint y: 357, distance: 306.5
click at [688, 368] on div "Janela de atendimento Grade de atendimento Capacidade Transportadoras Veículos …" at bounding box center [676, 300] width 1353 height 601
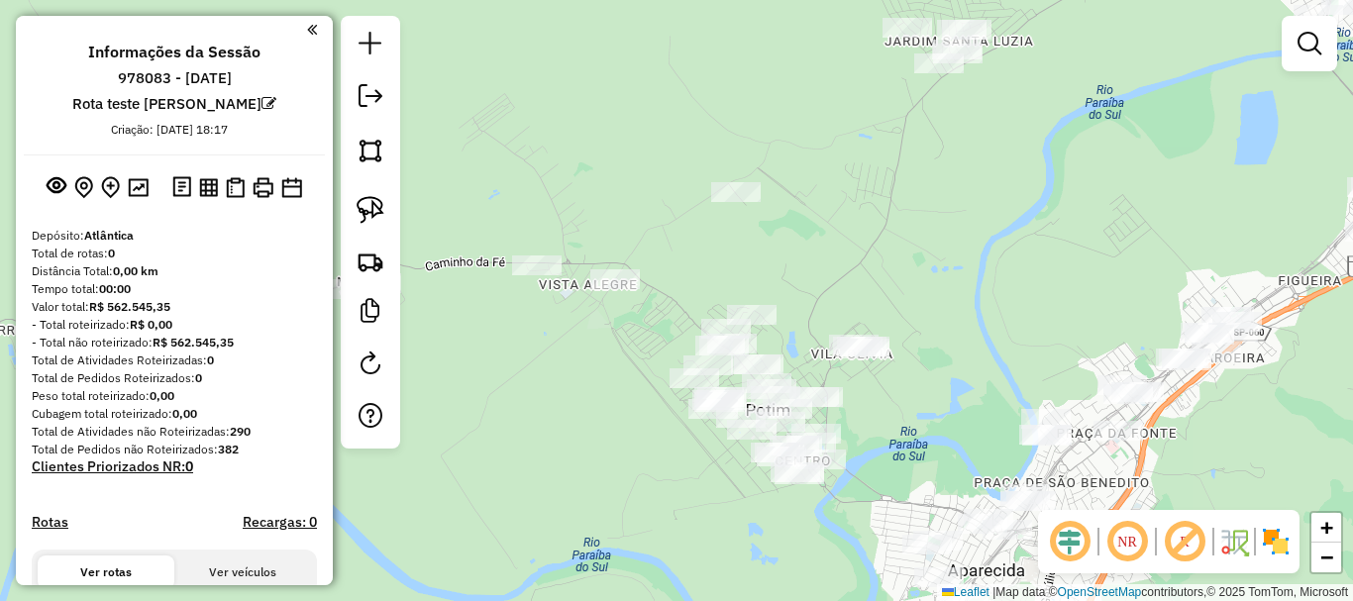
drag, startPoint x: 974, startPoint y: 245, endPoint x: 867, endPoint y: 344, distance: 145.8
click at [851, 422] on div "Janela de atendimento Grade de atendimento Capacidade Transportadoras Veículos …" at bounding box center [676, 300] width 1353 height 601
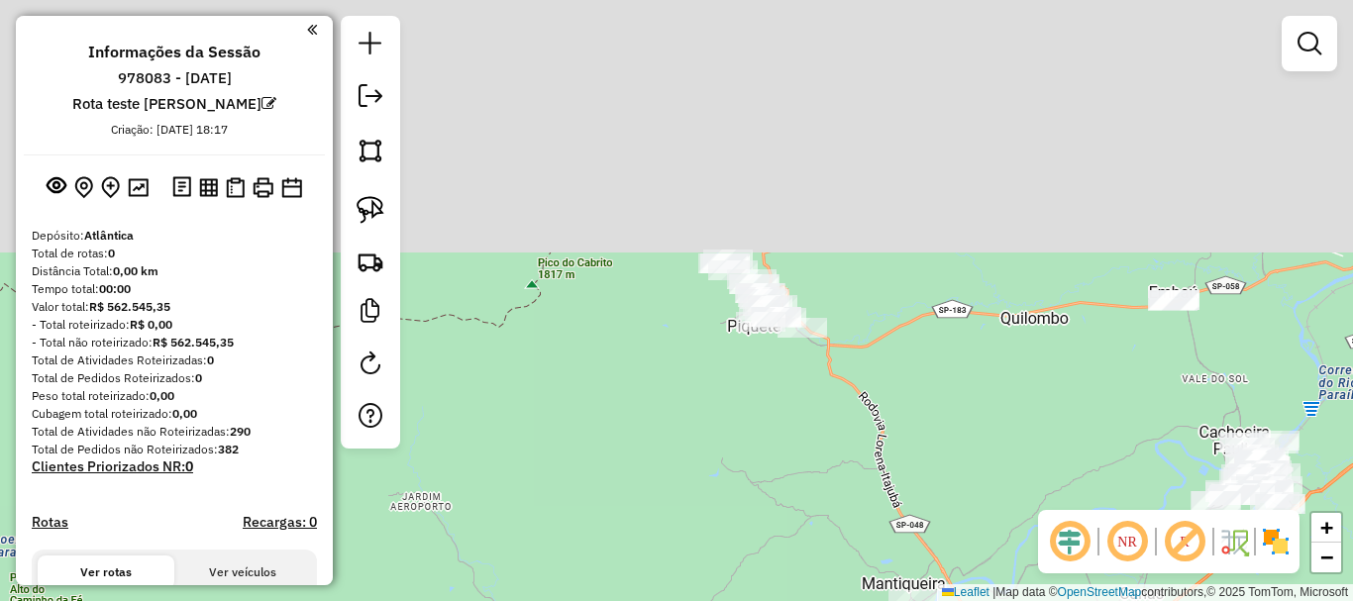
drag, startPoint x: 800, startPoint y: 281, endPoint x: 710, endPoint y: 535, distance: 268.8
click at [697, 577] on div "Janela de atendimento Grade de atendimento Capacidade Transportadoras Veículos …" at bounding box center [676, 300] width 1353 height 601
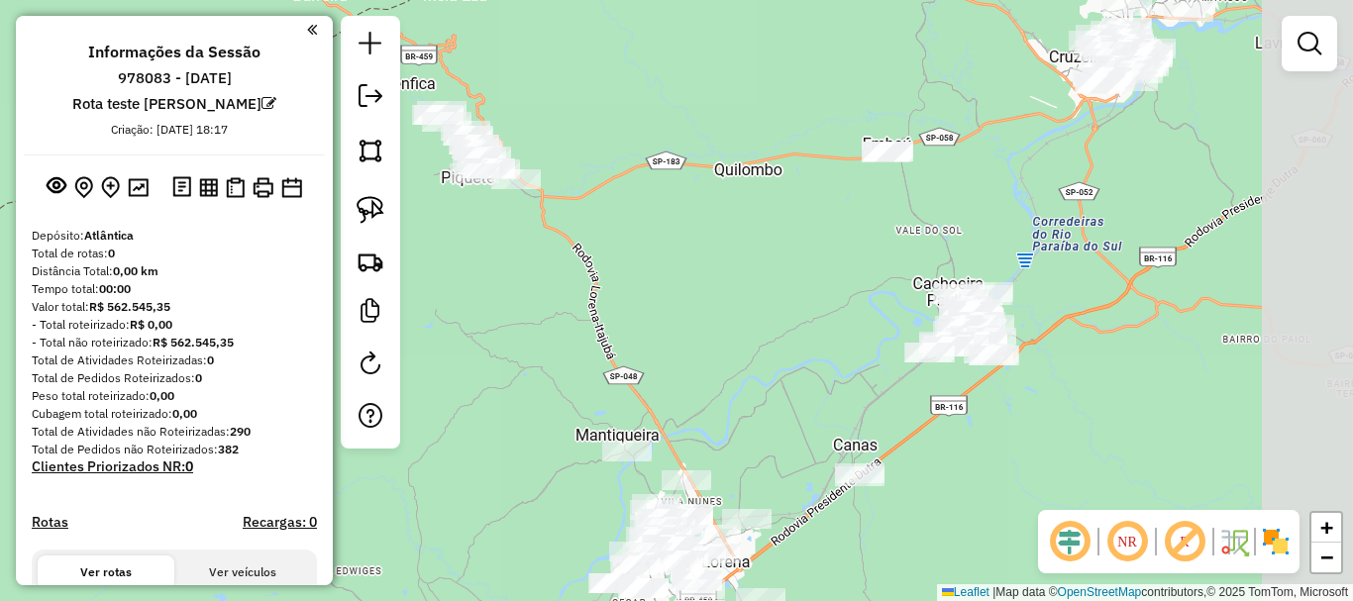
drag, startPoint x: 917, startPoint y: 404, endPoint x: 691, endPoint y: 299, distance: 250.0
click at [691, 299] on div "Janela de atendimento Grade de atendimento Capacidade Transportadoras Veículos …" at bounding box center [676, 300] width 1353 height 601
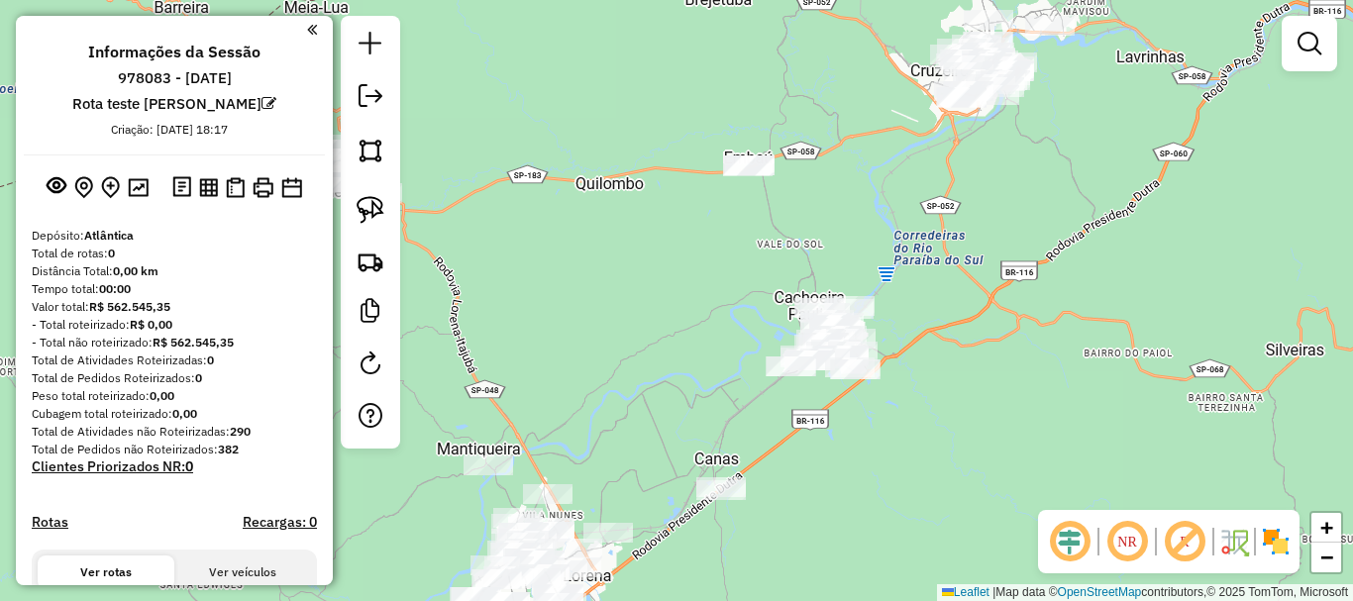
click at [725, 336] on div "Janela de atendimento Grade de atendimento Capacidade Transportadoras Veículos …" at bounding box center [676, 300] width 1353 height 601
click at [377, 201] on img at bounding box center [371, 210] width 28 height 28
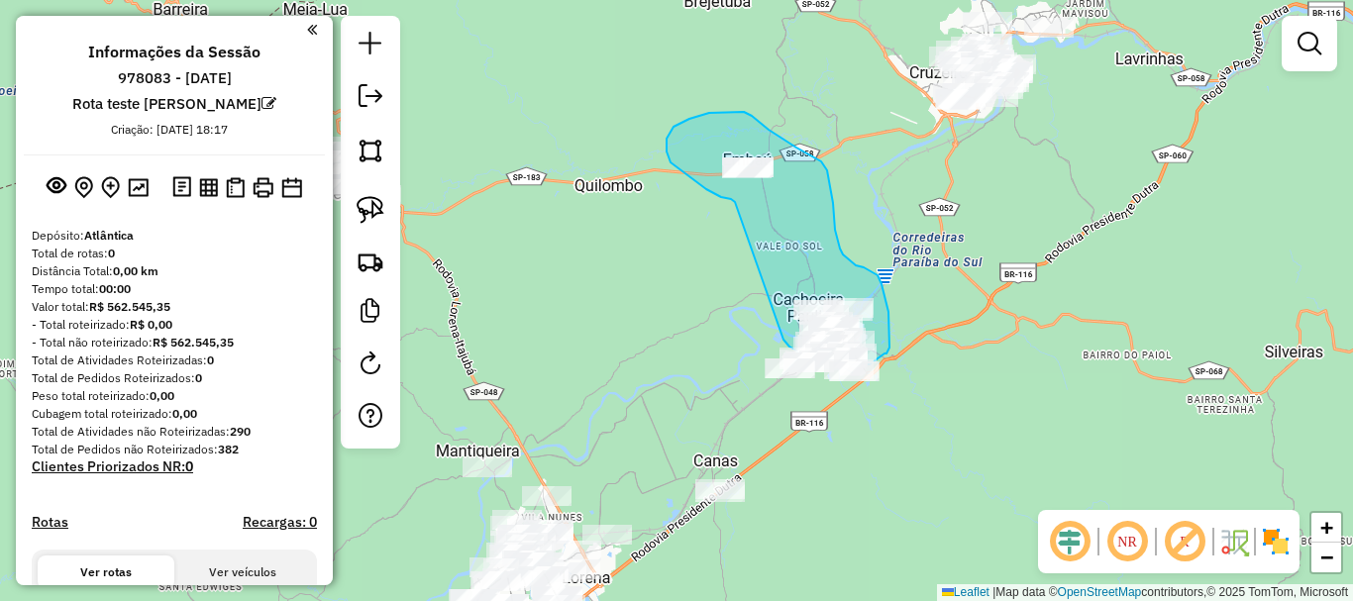
drag, startPoint x: 731, startPoint y: 199, endPoint x: 763, endPoint y: 296, distance: 102.1
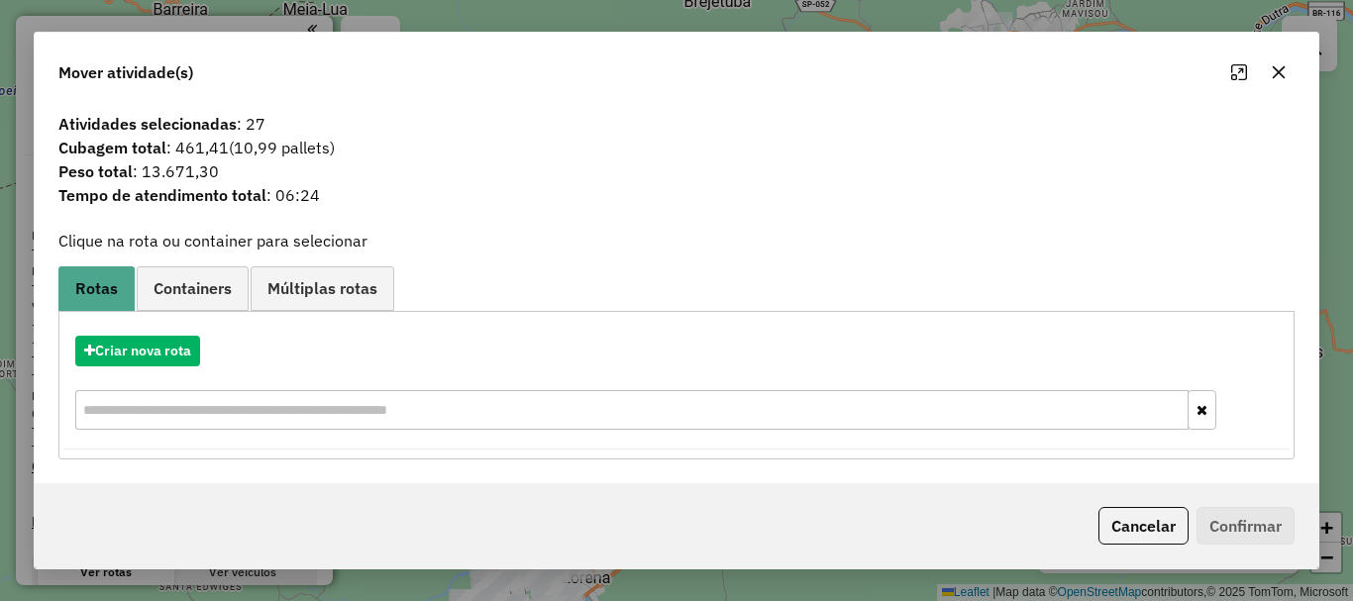
click at [1279, 67] on icon "button" at bounding box center [1279, 72] width 16 height 16
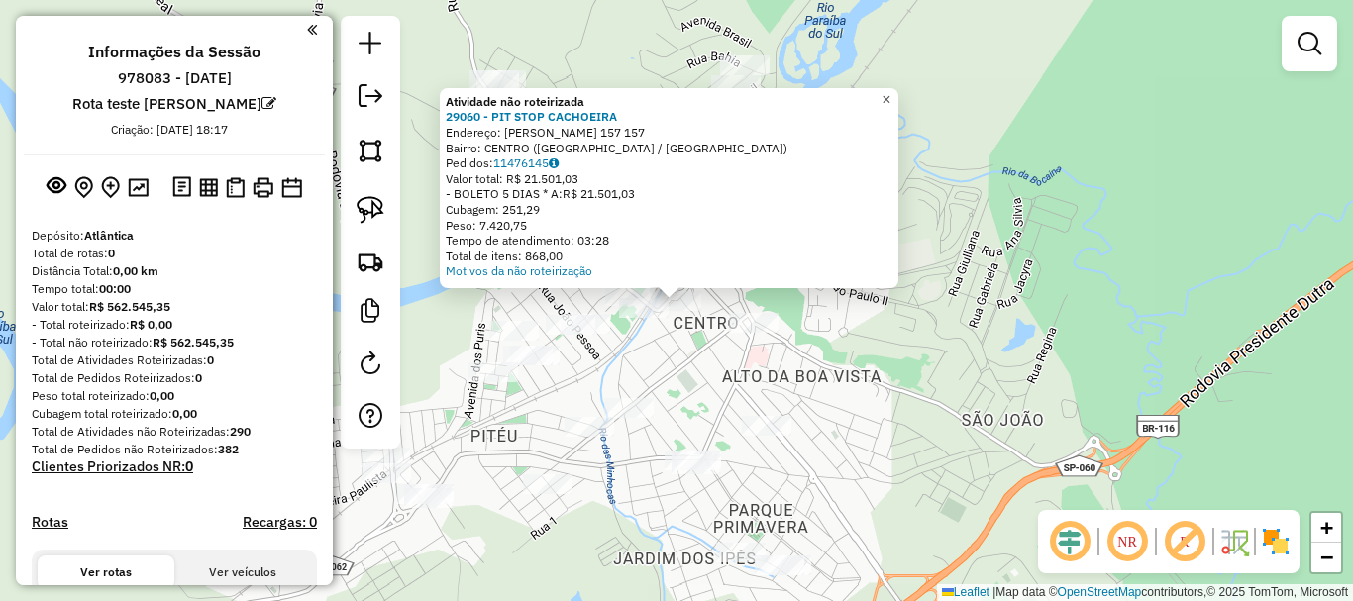
click at [891, 91] on span "×" at bounding box center [886, 99] width 9 height 17
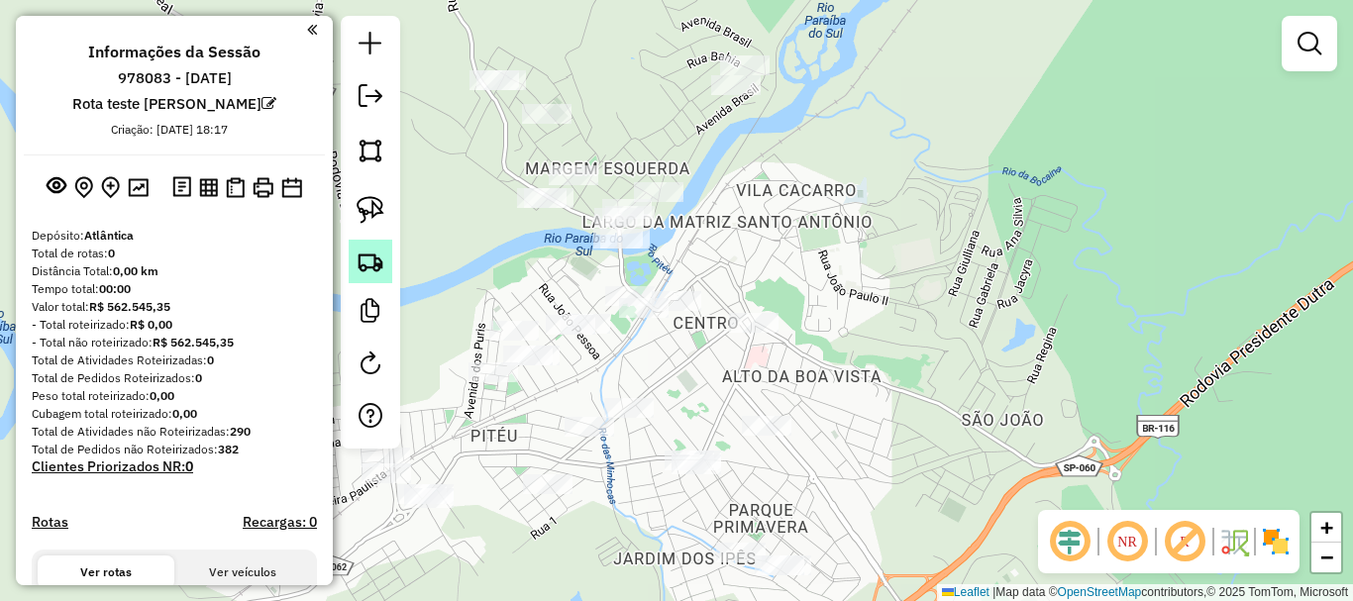
click at [344, 253] on div at bounding box center [370, 232] width 59 height 433
click at [361, 253] on img at bounding box center [371, 262] width 28 height 28
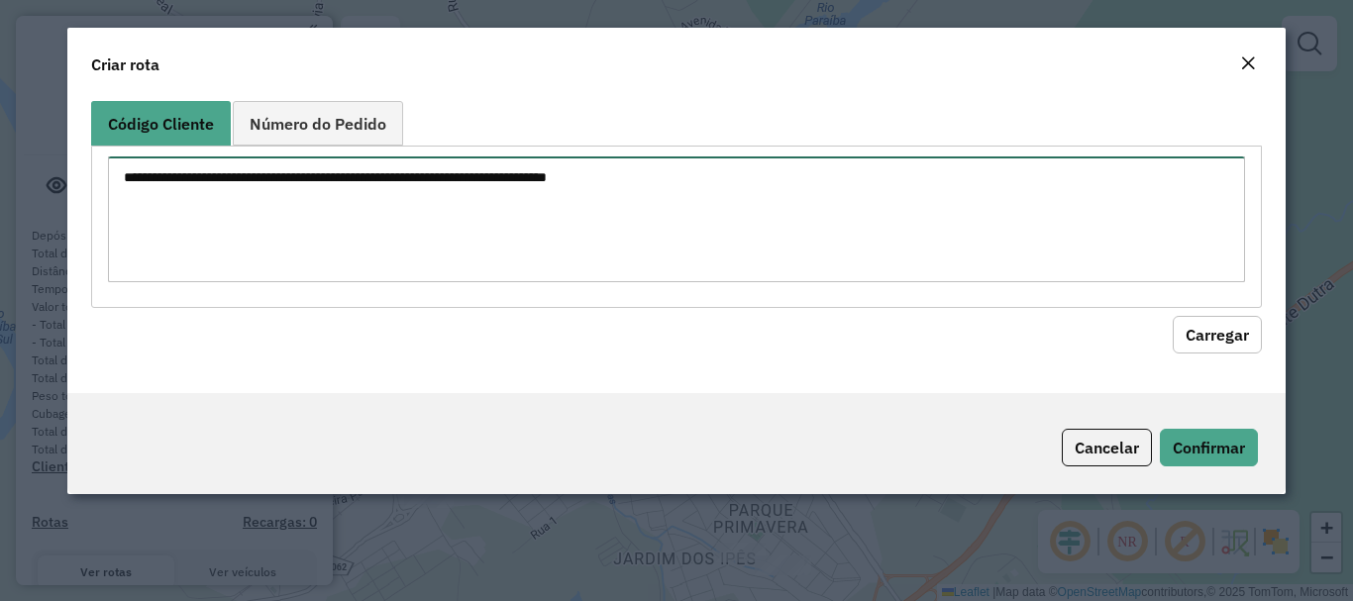
click at [390, 205] on textarea at bounding box center [676, 220] width 1136 height 126
type textarea "*****"
click at [149, 203] on textarea "*****" at bounding box center [676, 220] width 1136 height 126
click at [179, 179] on textarea "*****" at bounding box center [676, 220] width 1136 height 126
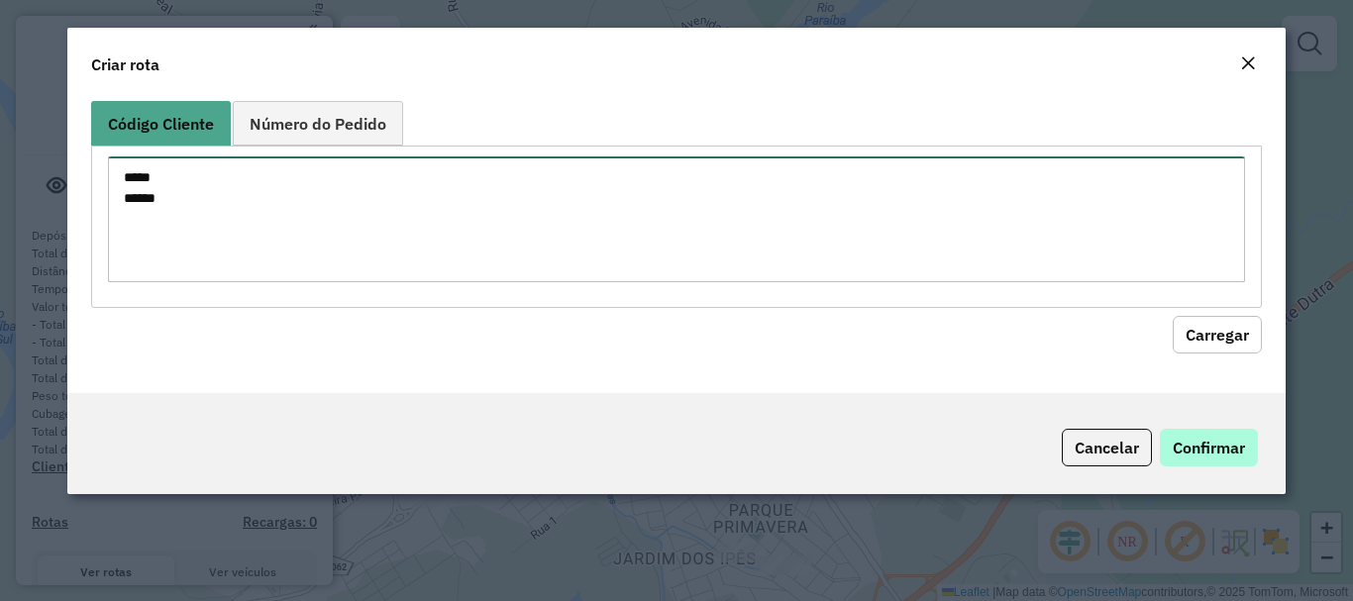
type textarea "***** *****"
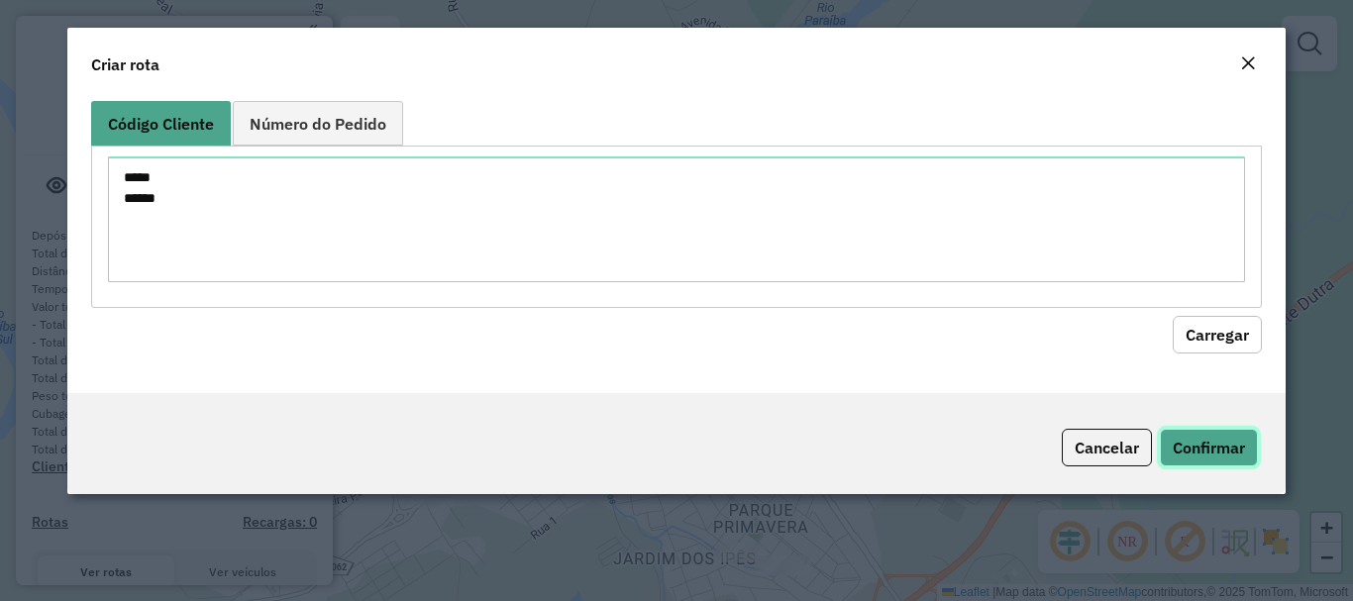
click at [1206, 443] on button "Confirmar" at bounding box center [1209, 448] width 98 height 38
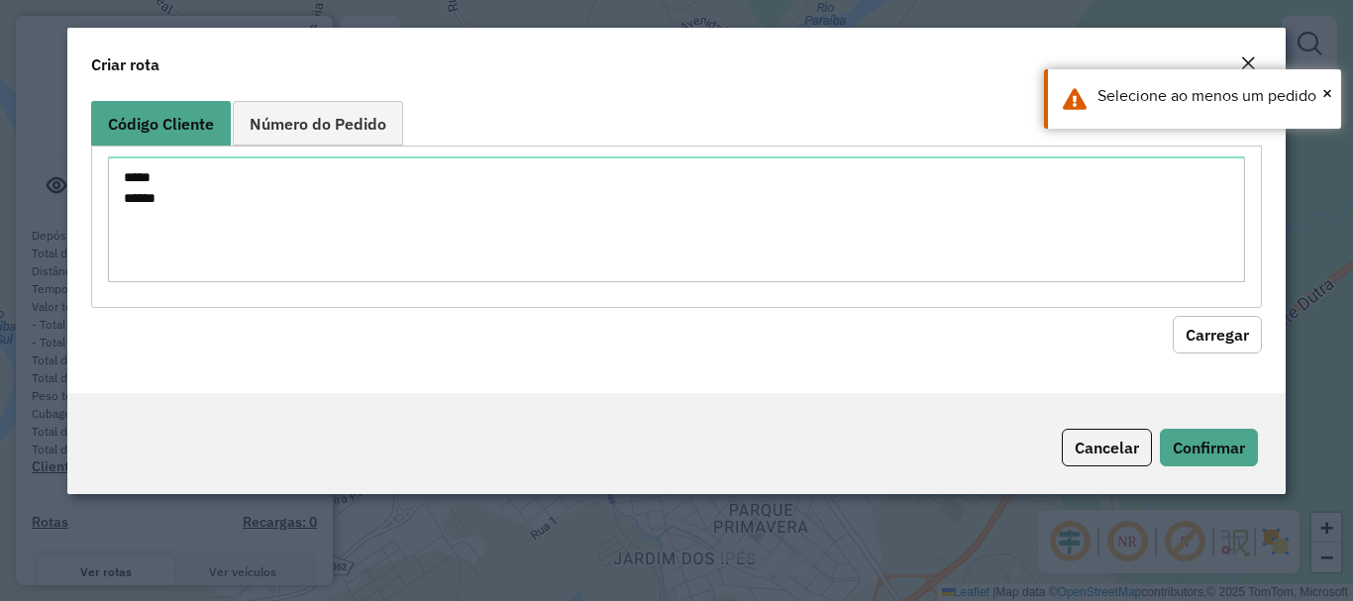
click at [1222, 321] on button "Carregar" at bounding box center [1217, 335] width 89 height 38
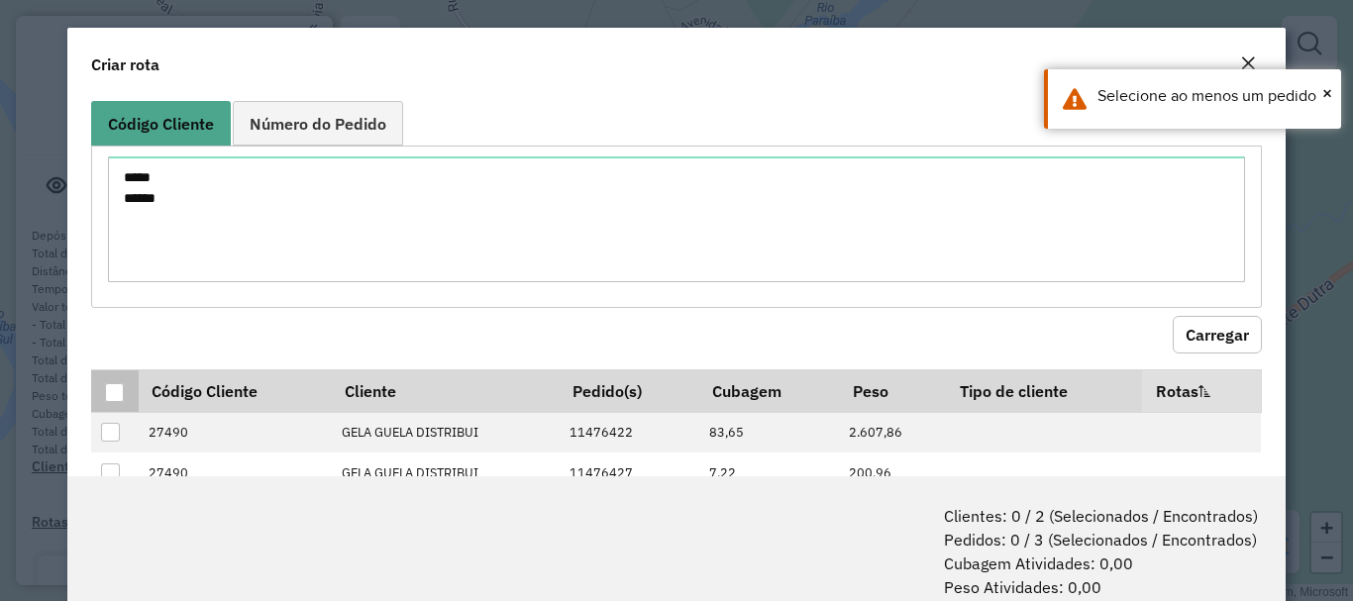
click at [115, 398] on div at bounding box center [114, 392] width 19 height 19
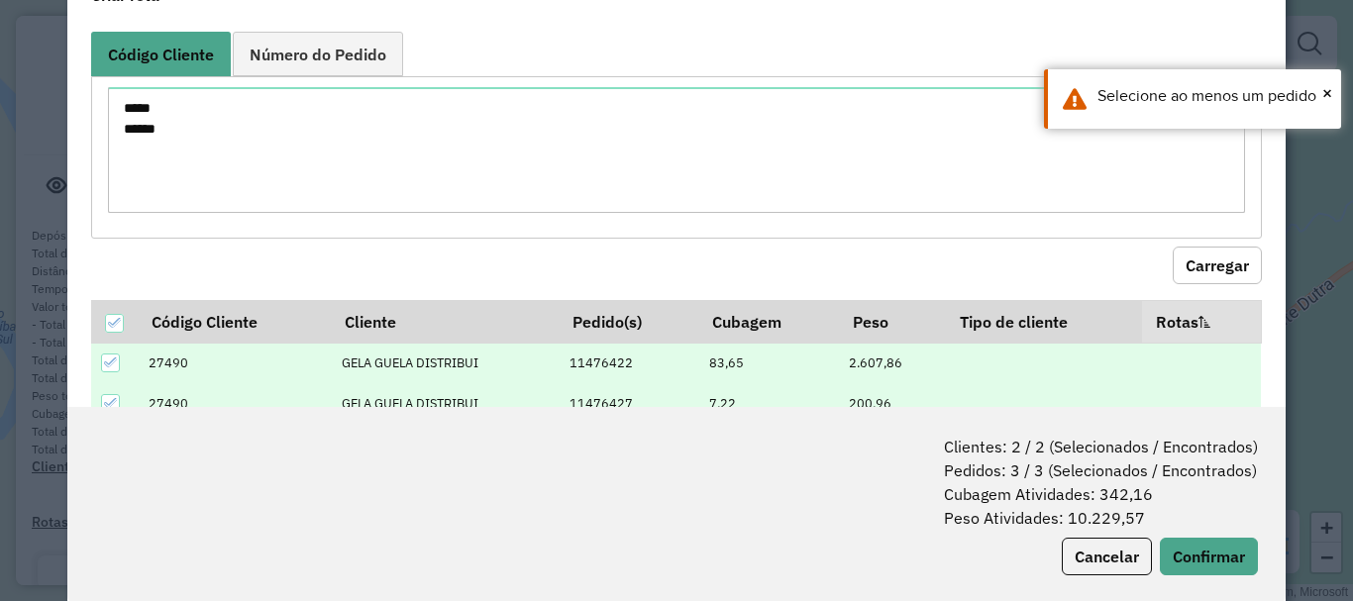
scroll to position [99, 0]
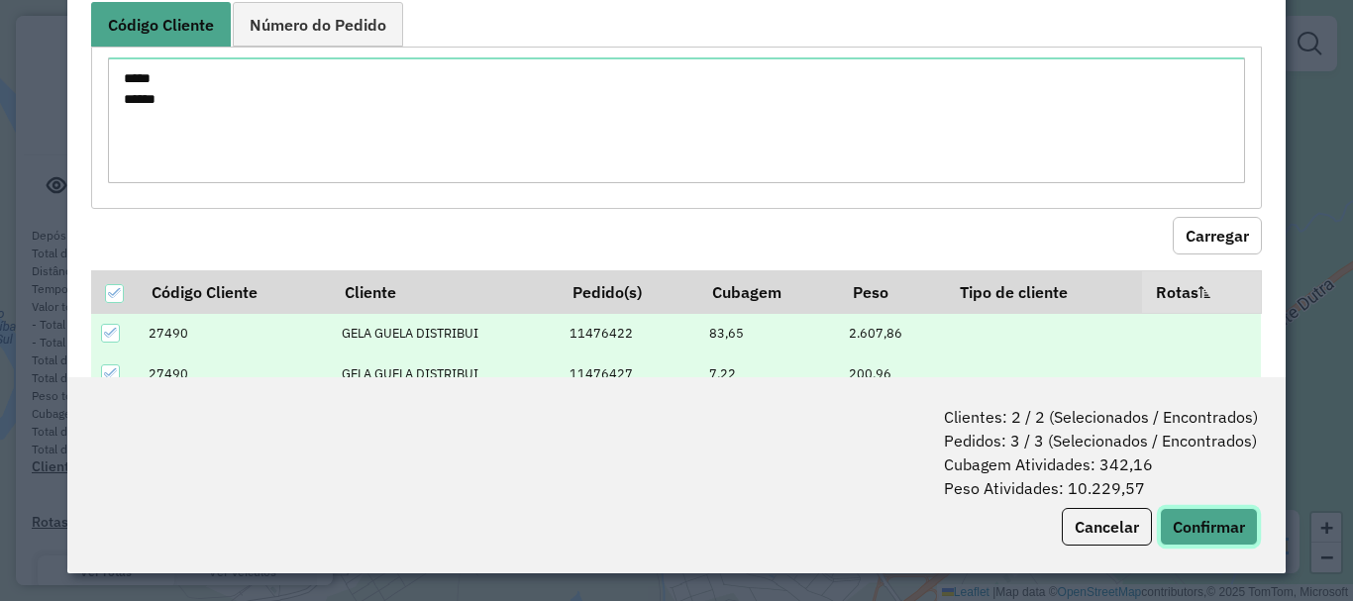
click at [1188, 522] on button "Confirmar" at bounding box center [1209, 527] width 98 height 38
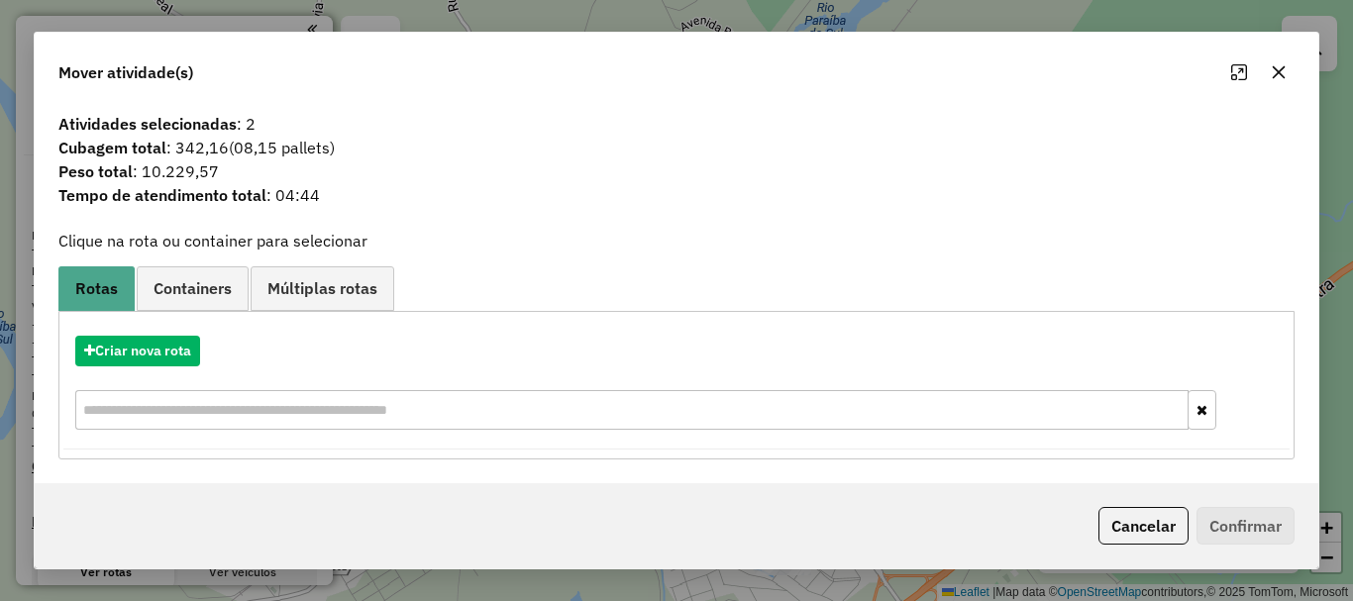
click at [218, 414] on input "text" at bounding box center [632, 410] width 1114 height 40
type input "***"
click at [1207, 412] on icon "button" at bounding box center [1202, 410] width 11 height 14
click at [167, 359] on button "Criar nova rota" at bounding box center [137, 351] width 125 height 31
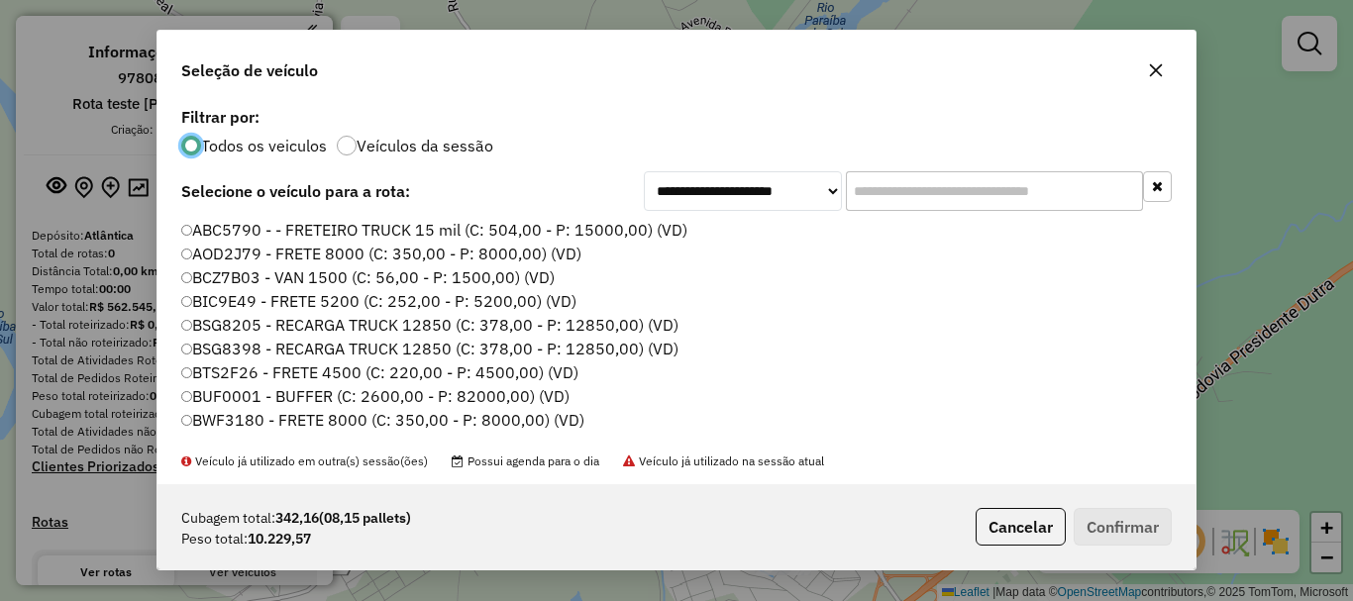
scroll to position [11, 6]
click at [907, 190] on input "text" at bounding box center [994, 191] width 297 height 40
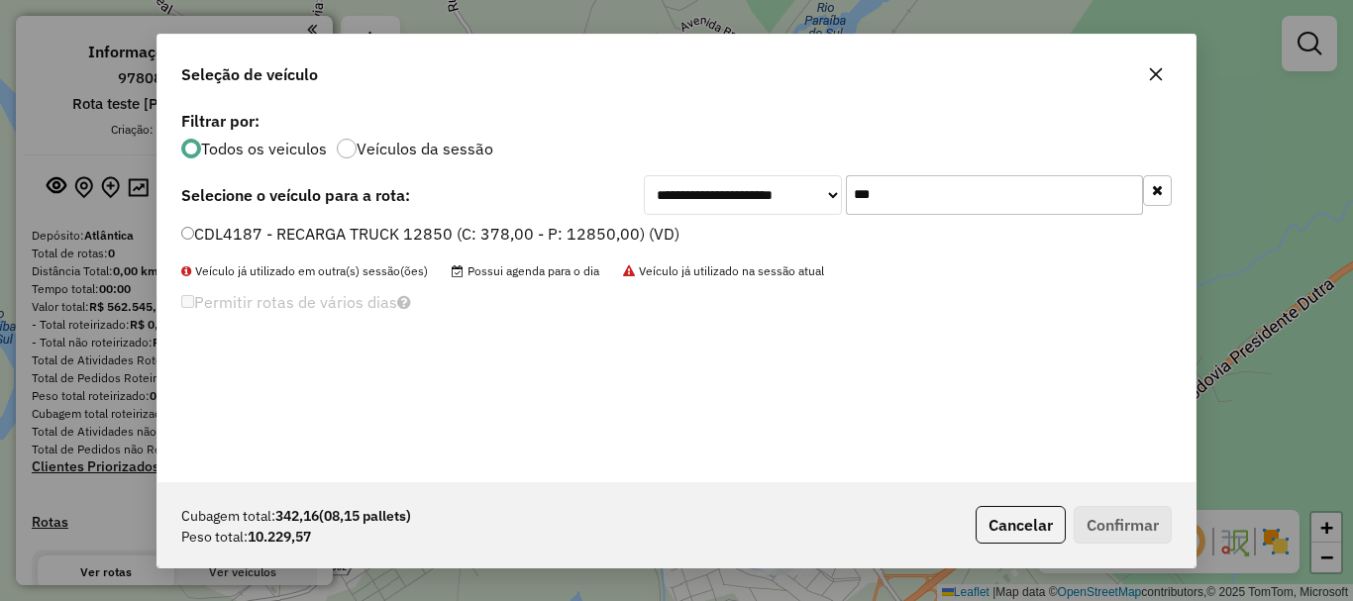
type input "***"
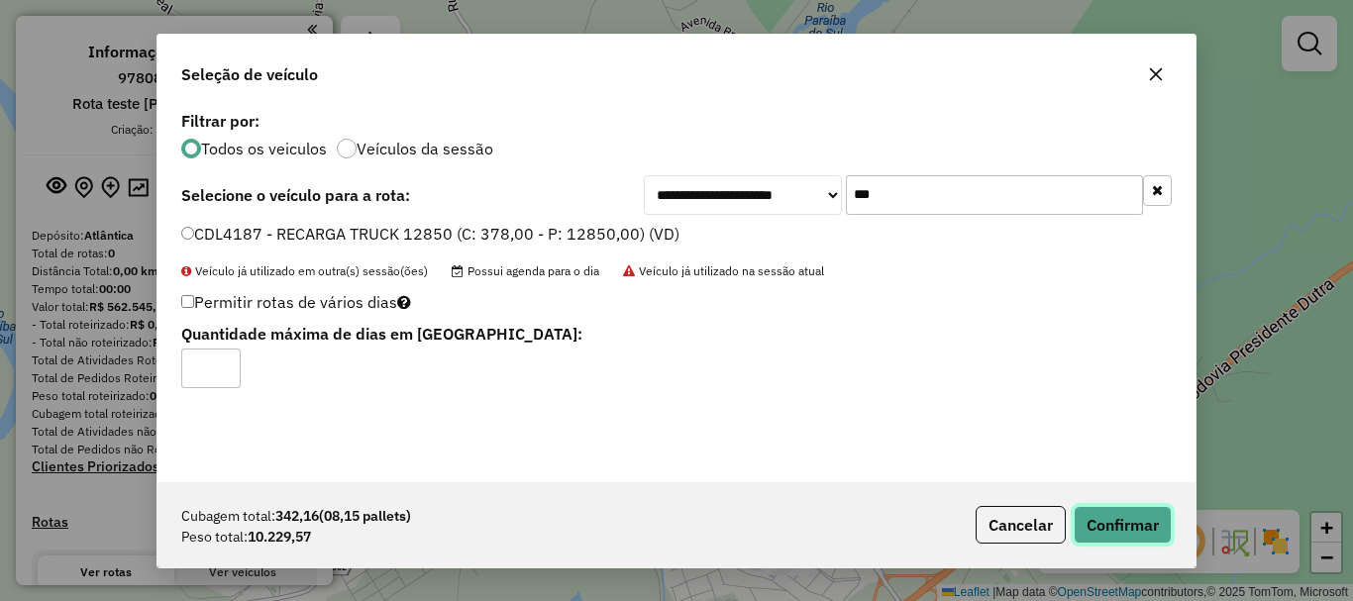
click at [1128, 531] on button "Confirmar" at bounding box center [1123, 525] width 98 height 38
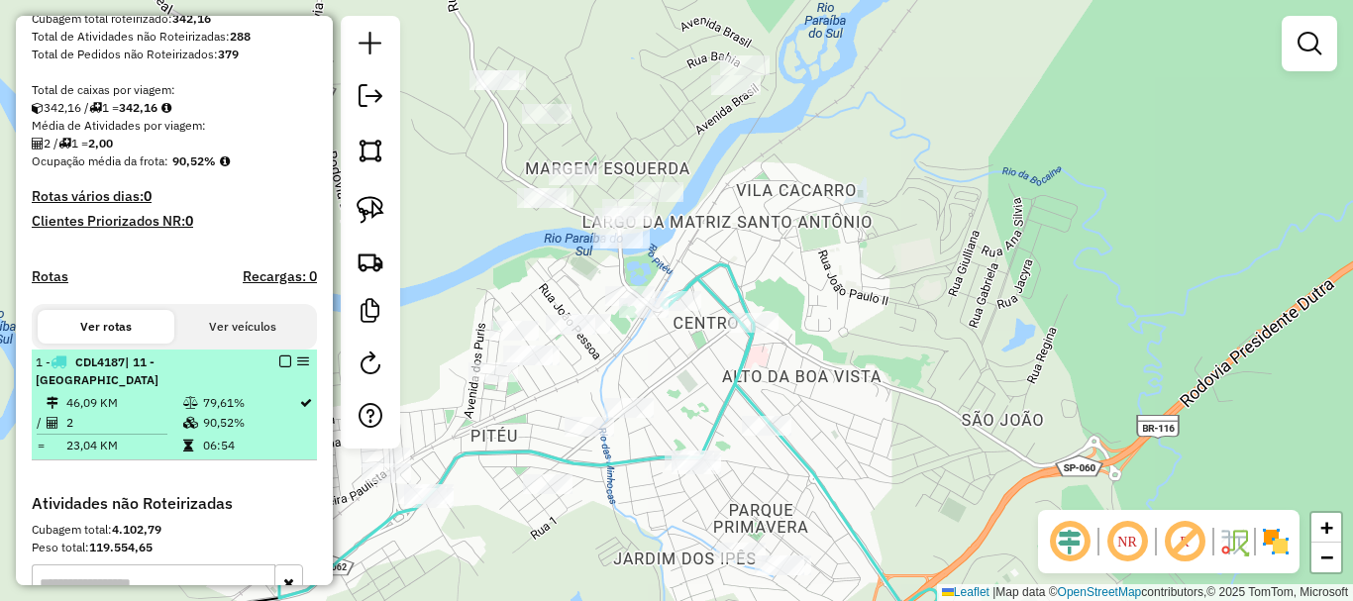
scroll to position [396, 0]
drag, startPoint x: 218, startPoint y: 363, endPoint x: 245, endPoint y: 380, distance: 32.1
click at [241, 380] on div "1 - CDL4187 | 11 - CACHOEIRA CENTRO" at bounding box center [174, 371] width 277 height 36
select select "**********"
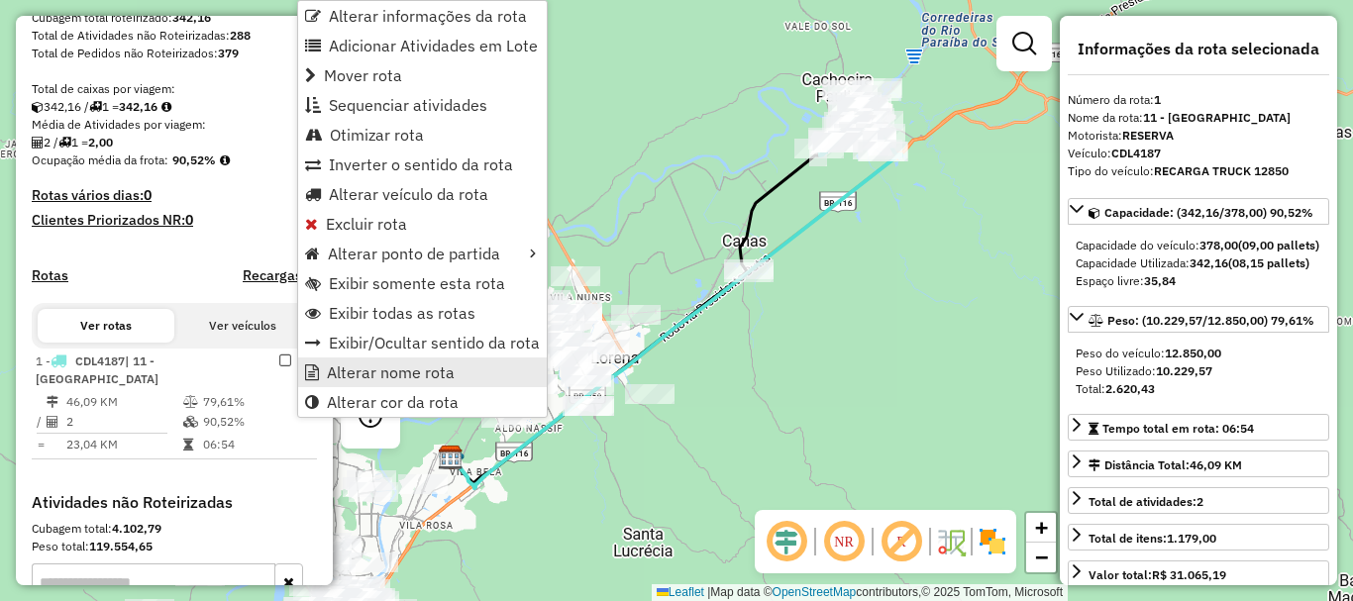
click at [429, 369] on span "Alterar nome rota" at bounding box center [391, 373] width 128 height 16
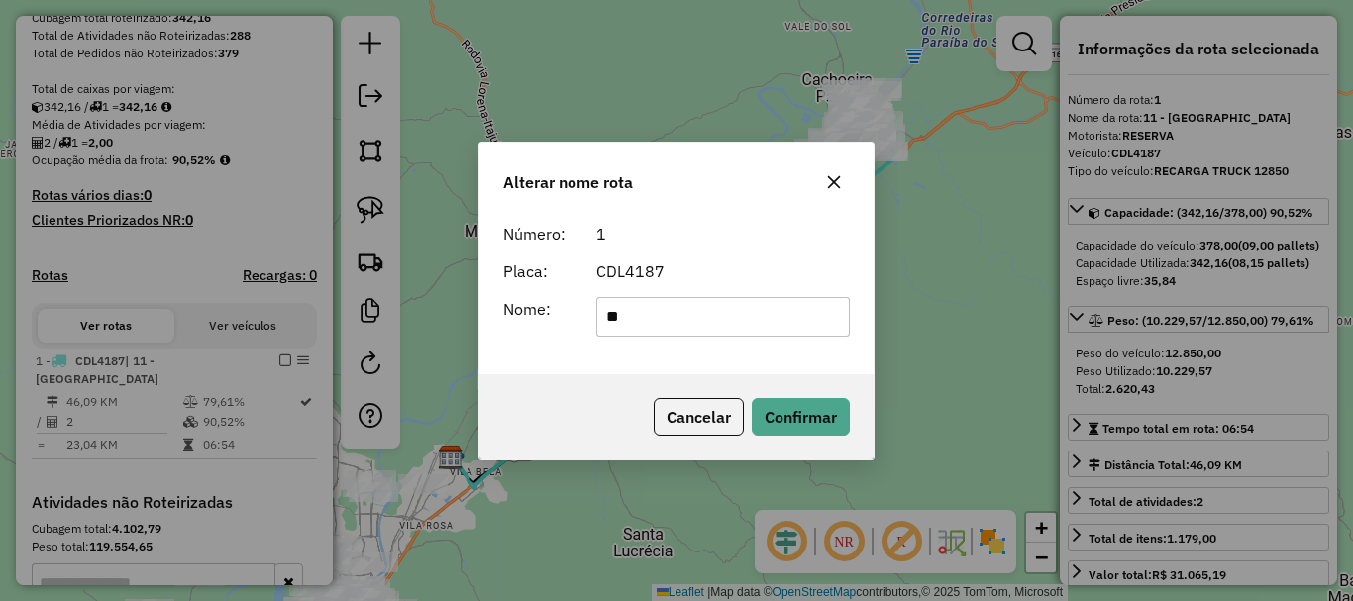
type input "*"
type input "**********"
click at [783, 423] on button "Confirmar" at bounding box center [801, 417] width 98 height 38
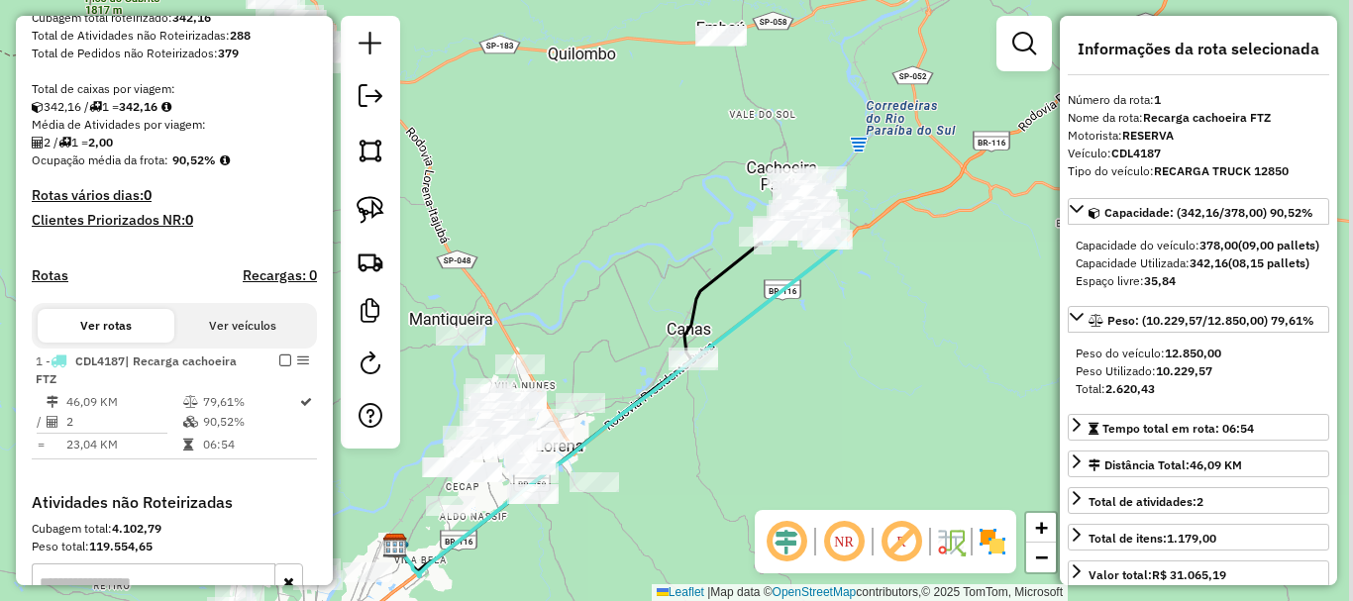
drag, startPoint x: 822, startPoint y: 308, endPoint x: 763, endPoint y: 397, distance: 107.2
click at [765, 397] on div "Janela de atendimento Grade de atendimento Capacidade Transportadoras Veículos …" at bounding box center [676, 300] width 1353 height 601
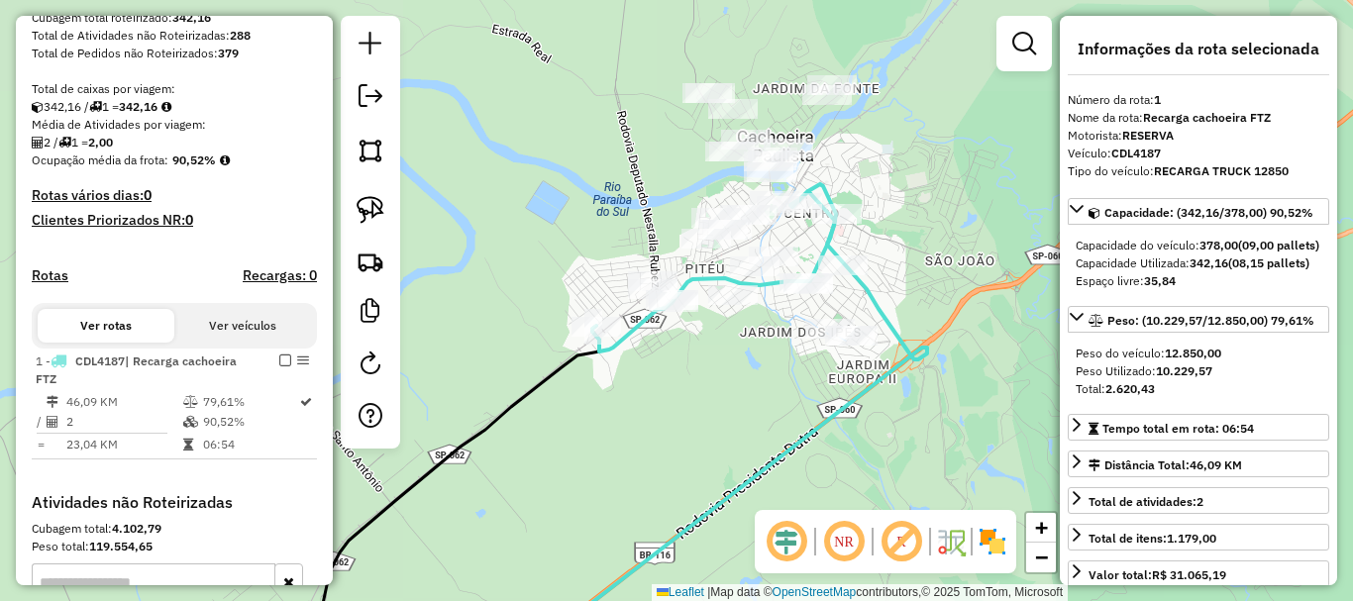
drag, startPoint x: 751, startPoint y: 305, endPoint x: 681, endPoint y: 365, distance: 92.1
click at [669, 392] on div "Janela de atendimento Grade de atendimento Capacidade Transportadoras Veículos …" at bounding box center [676, 300] width 1353 height 601
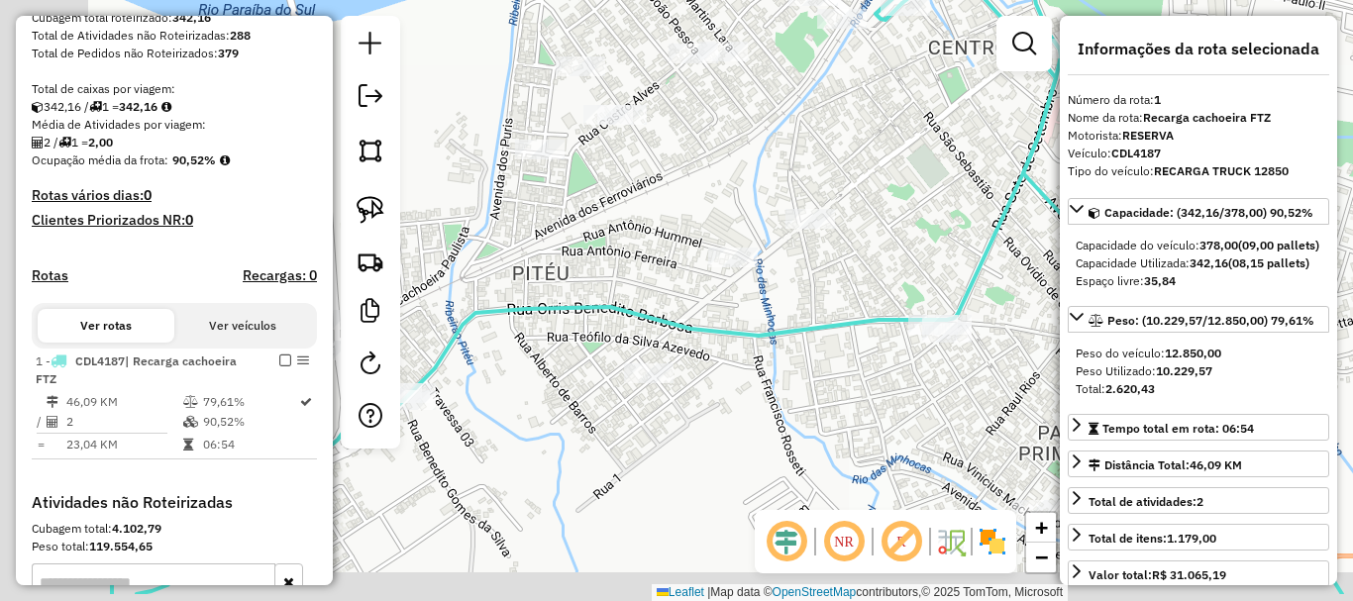
drag, startPoint x: 926, startPoint y: 119, endPoint x: 1042, endPoint y: 86, distance: 120.4
click at [1052, 79] on div "Janela de atendimento Grade de atendimento Capacidade Transportadoras Veículos …" at bounding box center [676, 300] width 1353 height 601
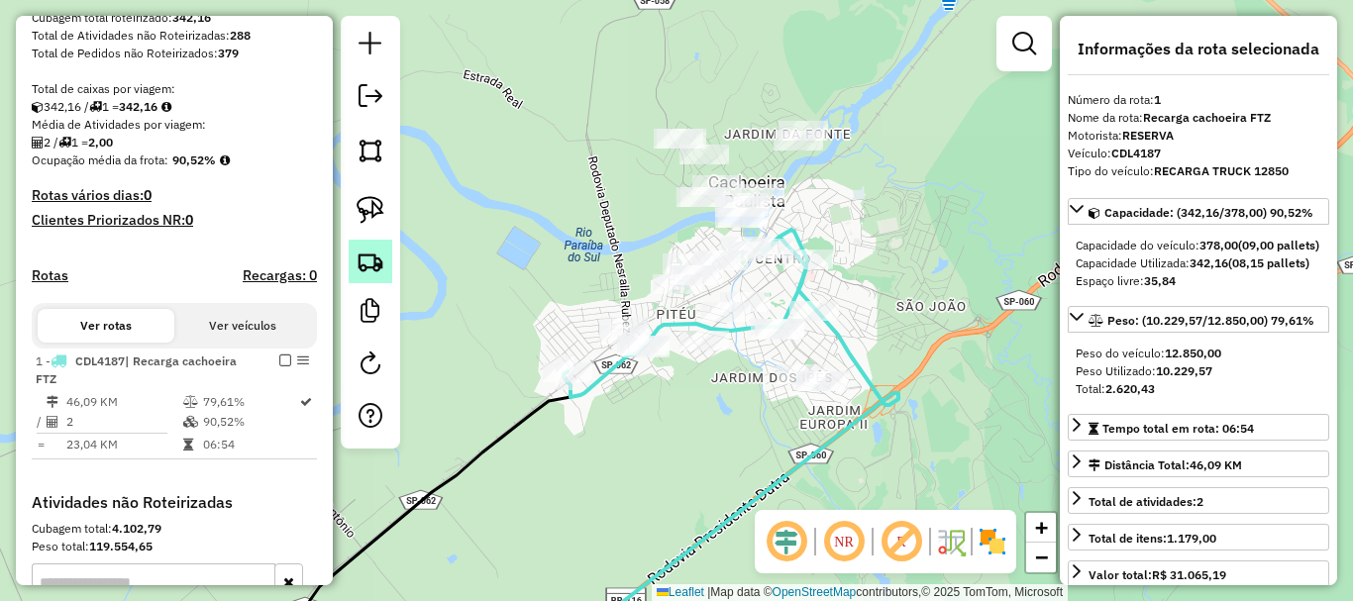
click at [370, 259] on img at bounding box center [371, 262] width 28 height 28
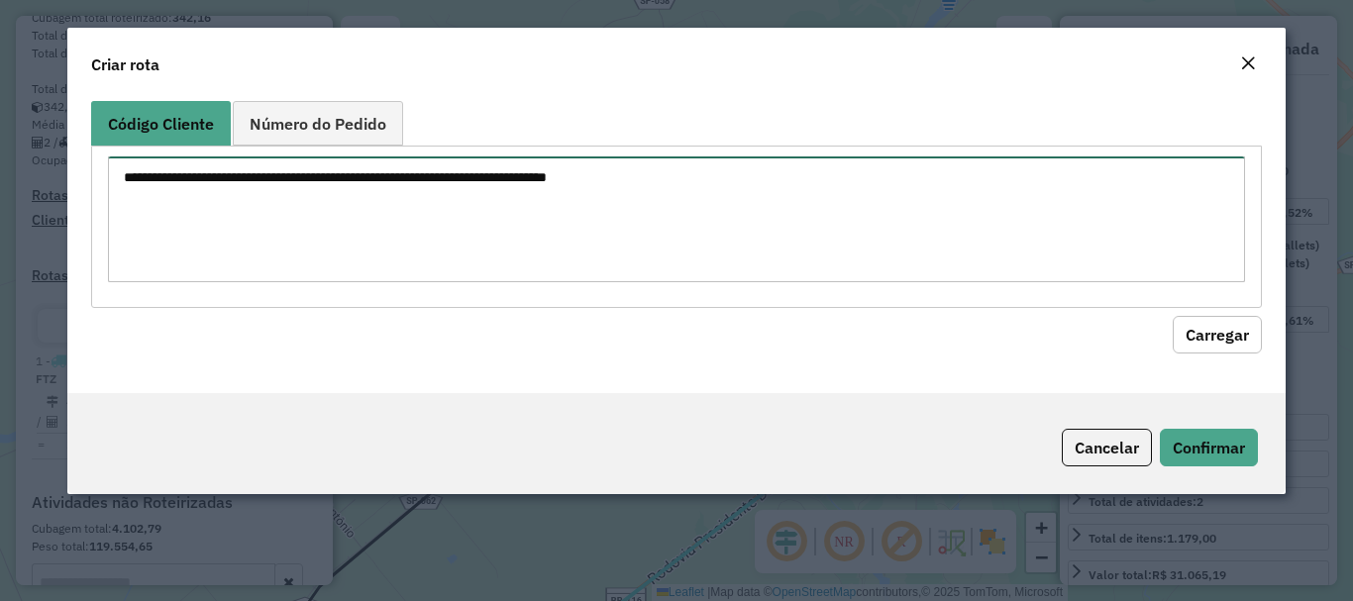
click at [400, 198] on textarea at bounding box center [676, 220] width 1136 height 126
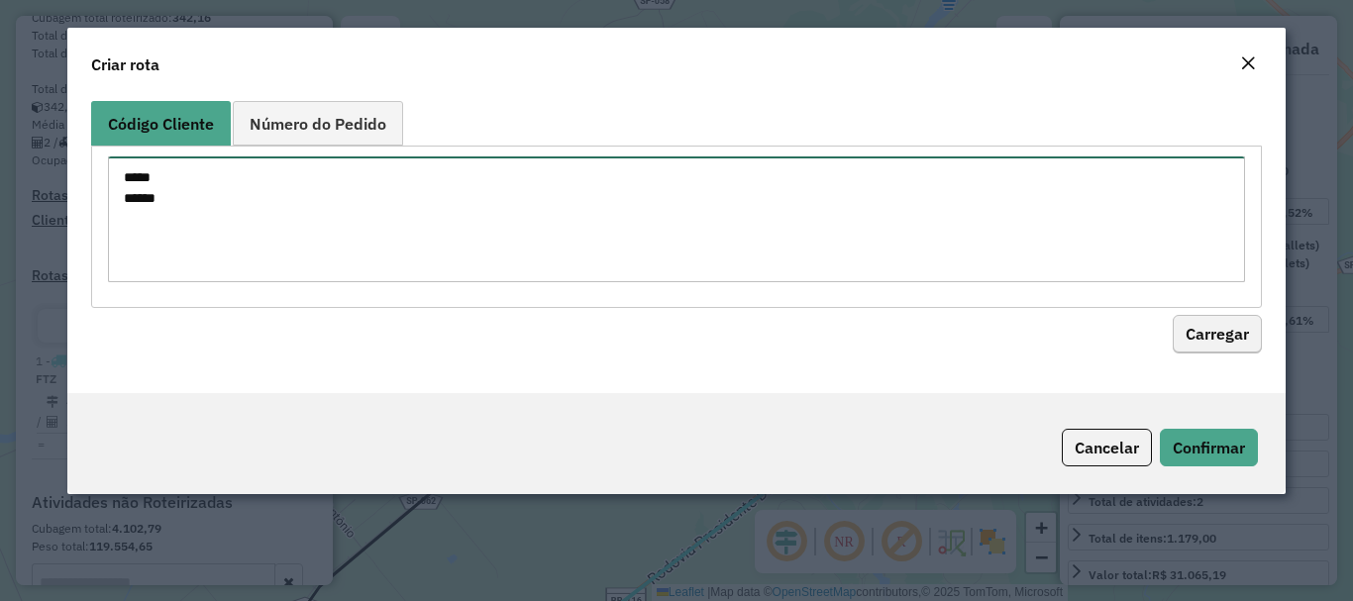
type textarea "***** *****"
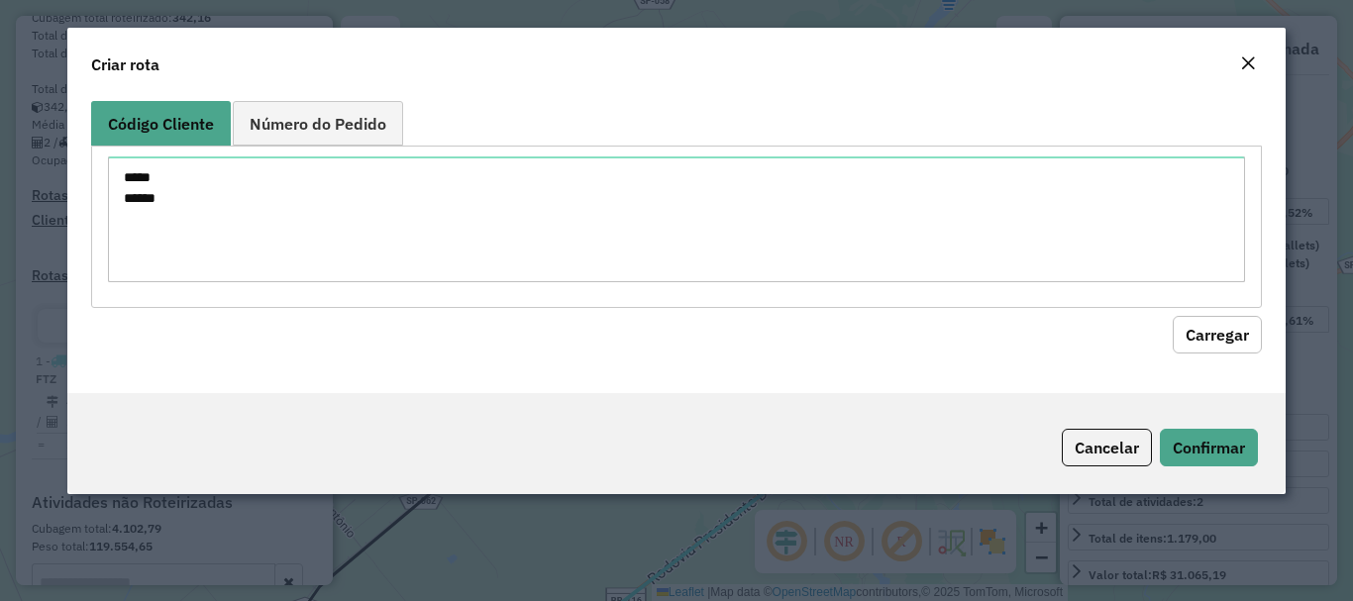
click at [1226, 336] on button "Carregar" at bounding box center [1217, 335] width 89 height 38
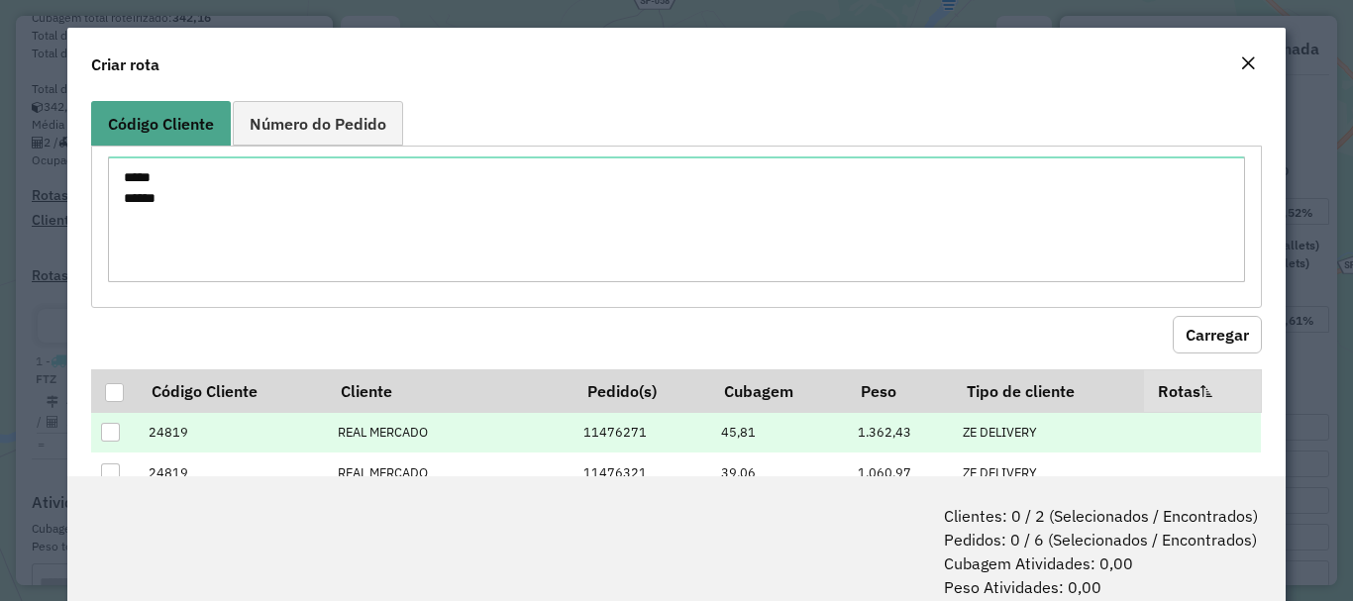
drag, startPoint x: 114, startPoint y: 390, endPoint x: 199, endPoint y: 448, distance: 102.8
click at [113, 391] on div at bounding box center [114, 392] width 19 height 19
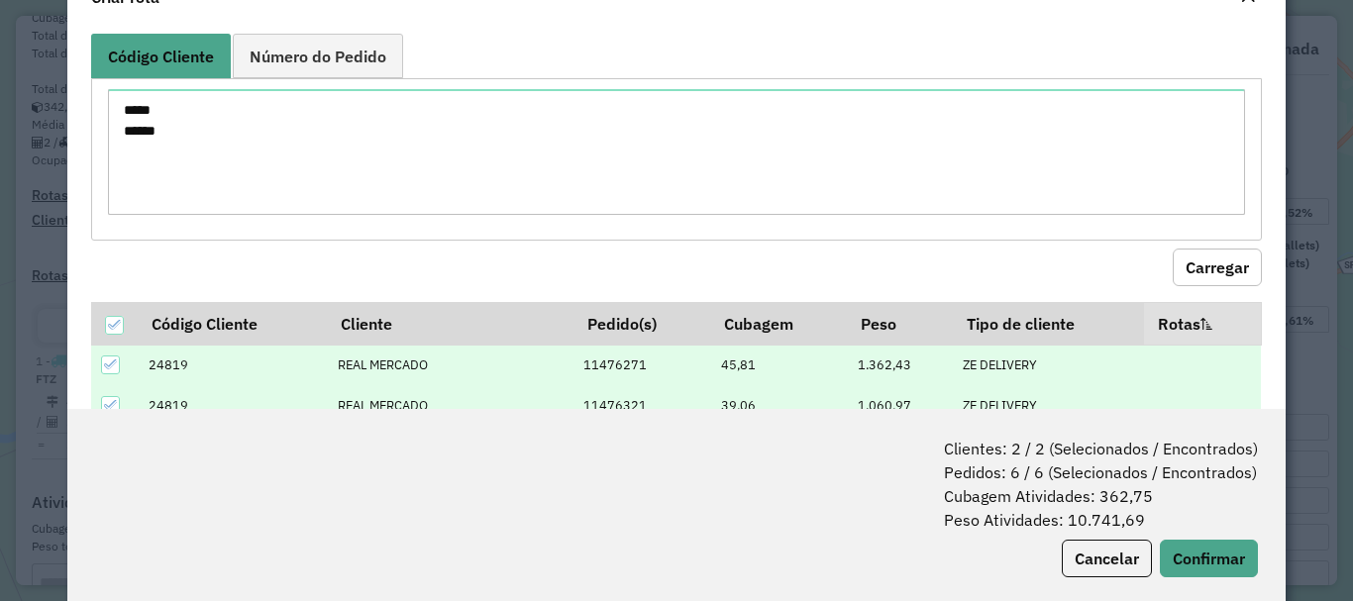
scroll to position [99, 0]
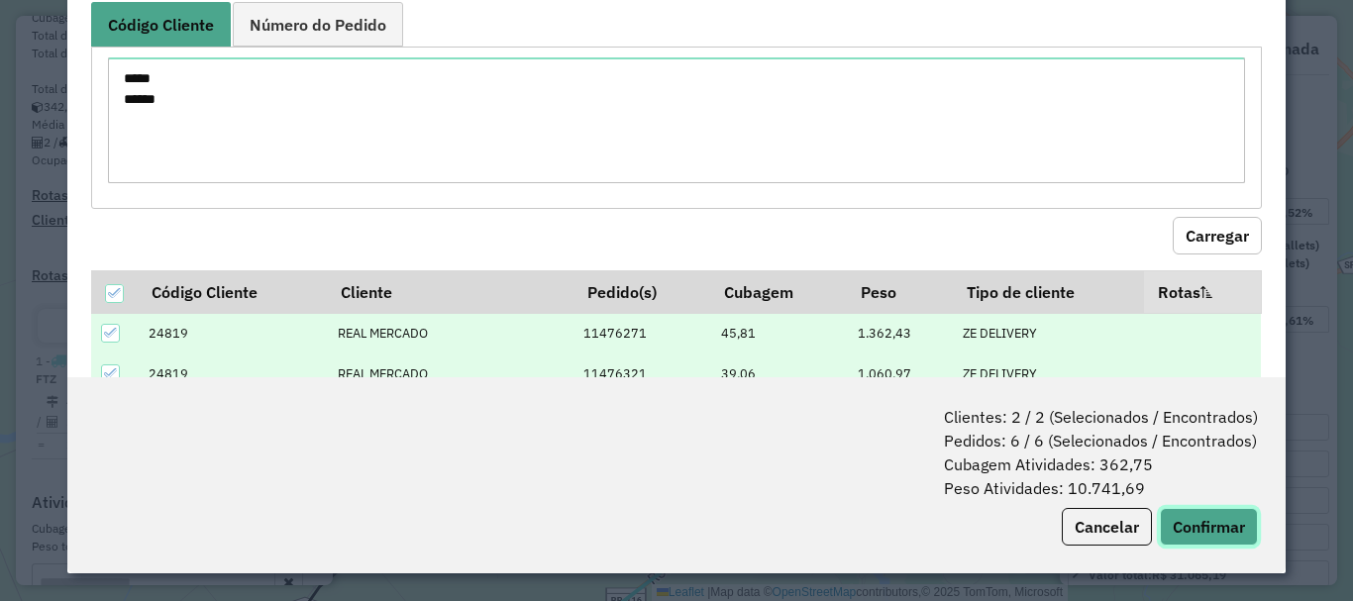
click at [1227, 529] on button "Confirmar" at bounding box center [1209, 527] width 98 height 38
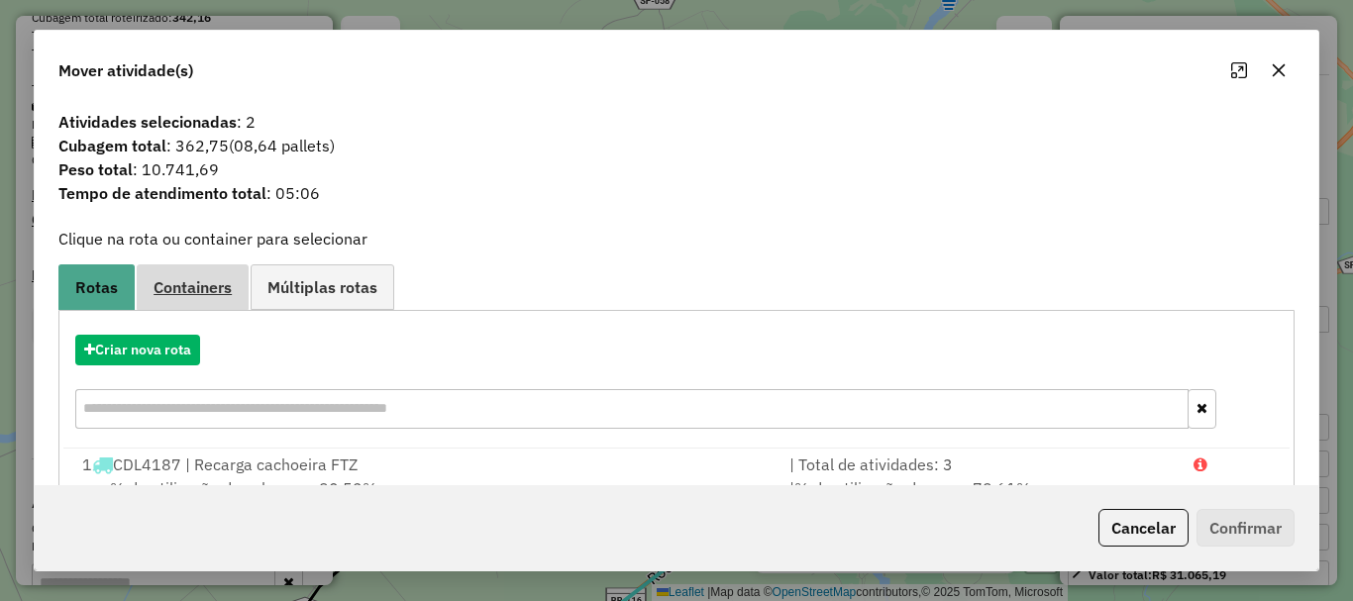
scroll to position [77, 0]
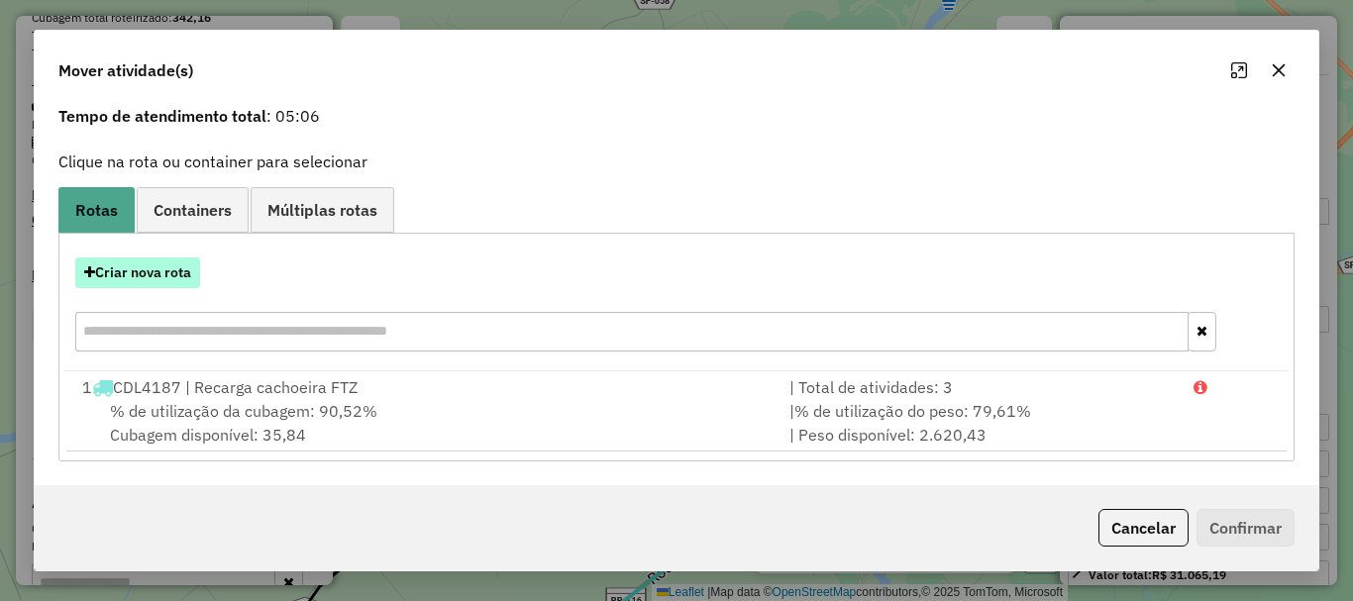
click at [164, 275] on button "Criar nova rota" at bounding box center [137, 273] width 125 height 31
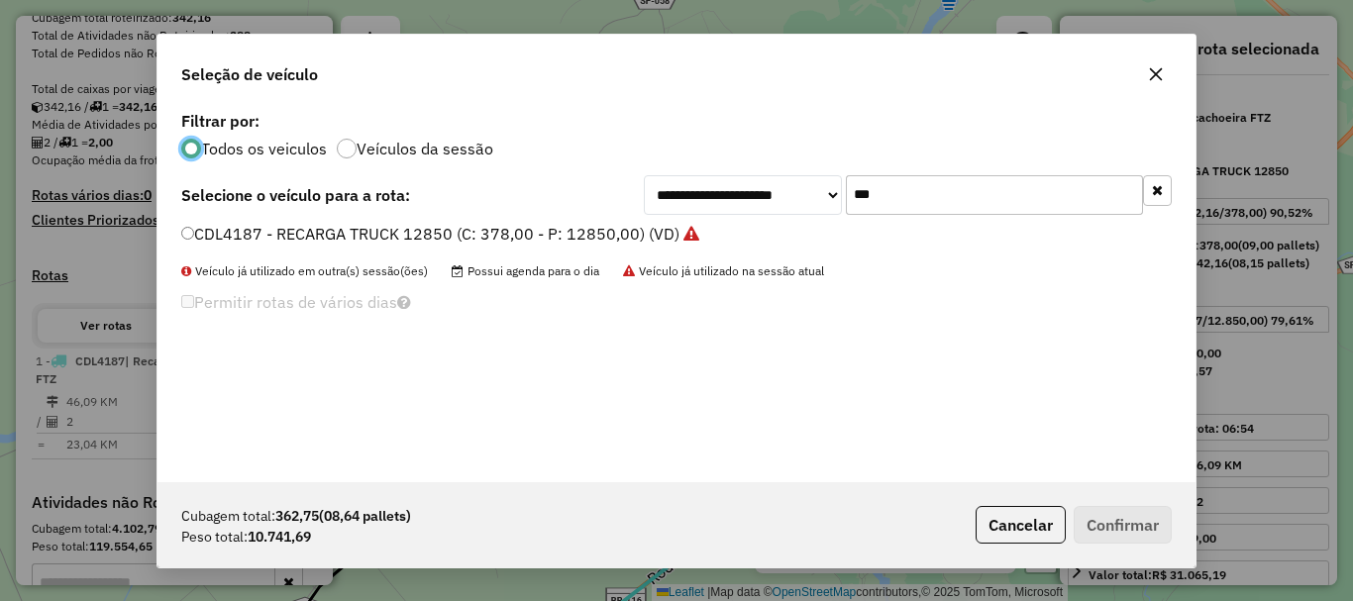
scroll to position [11, 6]
drag, startPoint x: 909, startPoint y: 201, endPoint x: 799, endPoint y: 201, distance: 110.0
click at [799, 201] on div "**********" at bounding box center [908, 195] width 528 height 40
type input "***"
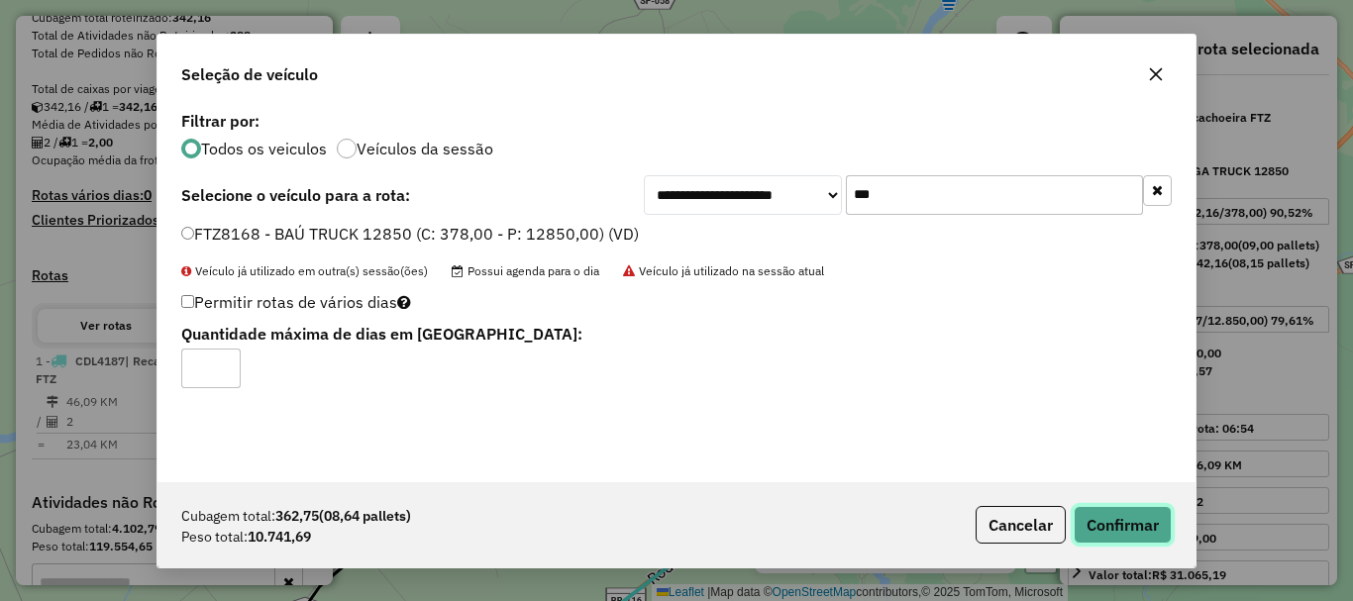
click at [1112, 529] on button "Confirmar" at bounding box center [1123, 525] width 98 height 38
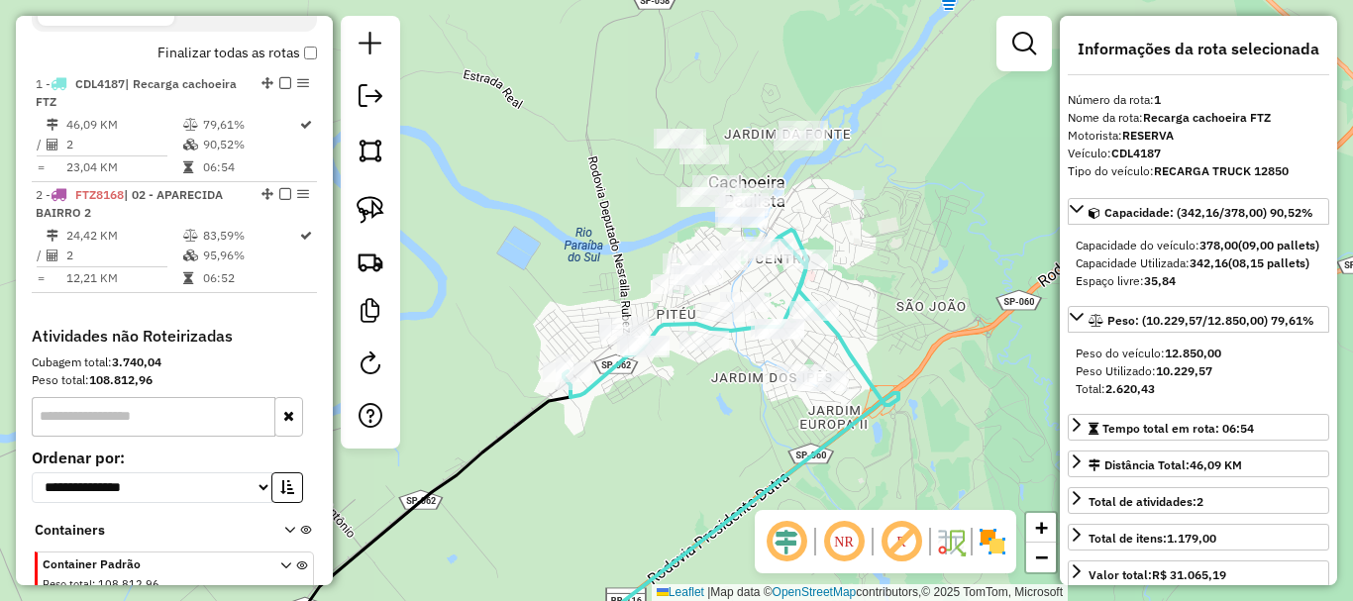
scroll to position [729, 0]
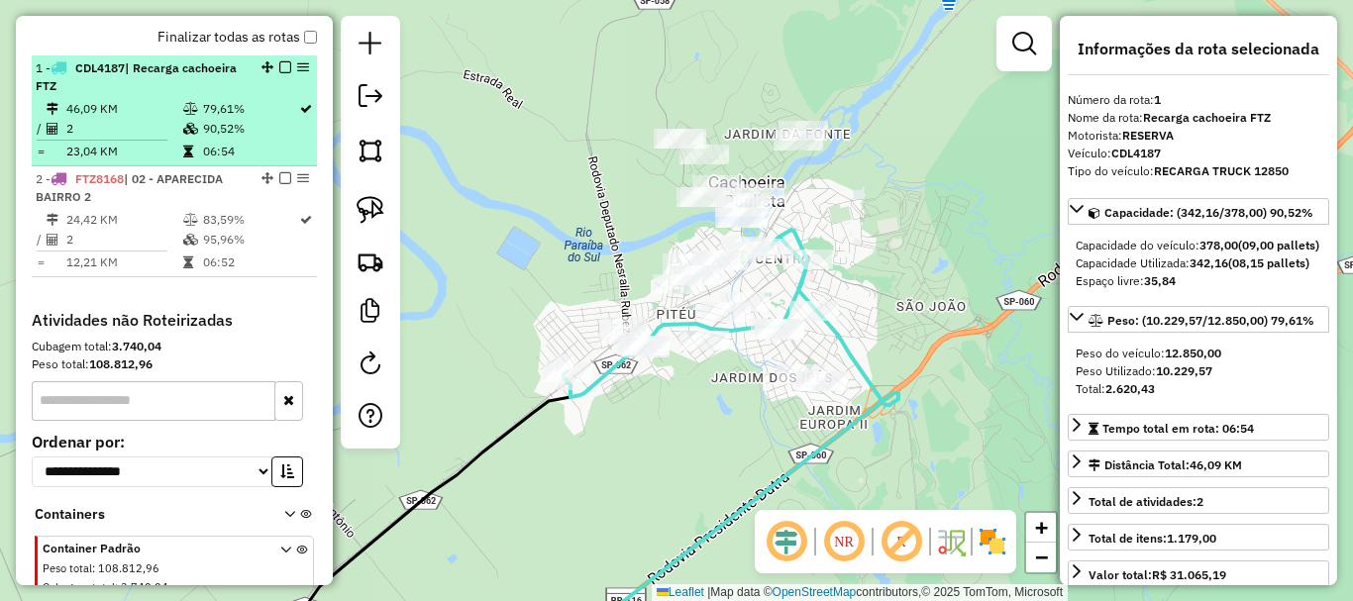
drag, startPoint x: 140, startPoint y: 197, endPoint x: 169, endPoint y: 111, distance: 91.2
click at [155, 99] on ul "1 - CDL4187 | Recarga cachoeira FTZ 46,09 KM 79,61% / 2 90,52% = 23,04 KM 06:54…" at bounding box center [174, 166] width 285 height 222
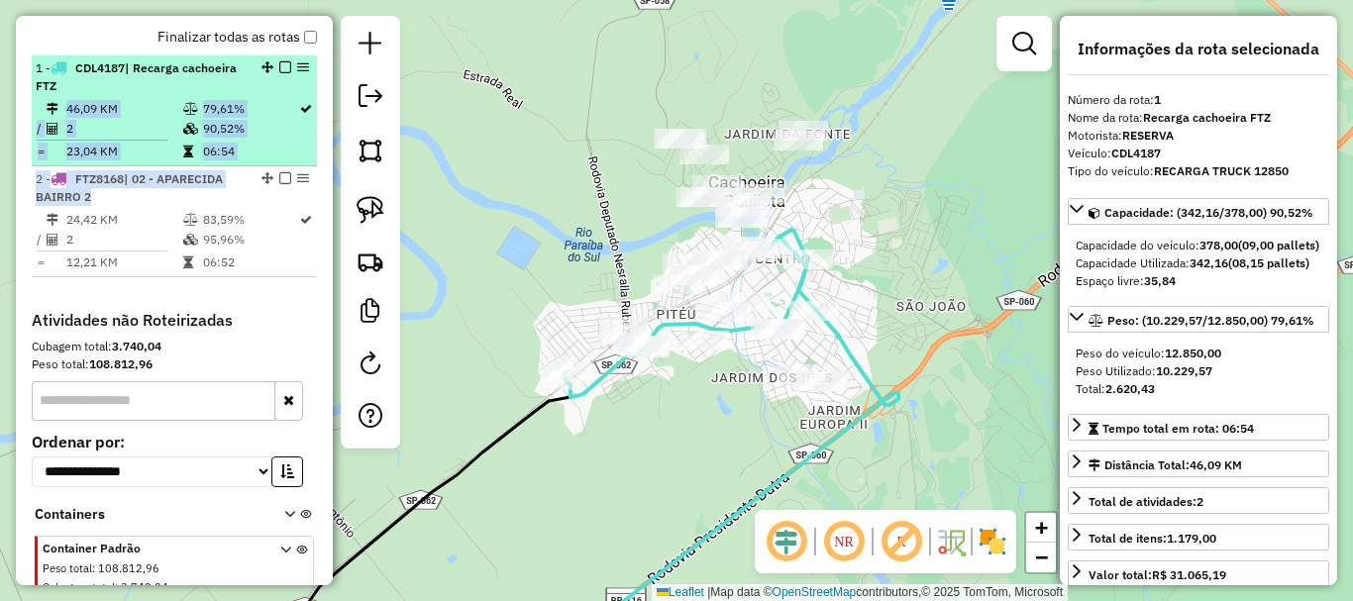
drag, startPoint x: 296, startPoint y: 180, endPoint x: 295, endPoint y: 88, distance: 92.1
click at [295, 88] on ul "1 - CDL4187 | Recarga cachoeira FTZ 46,09 KM 79,61% / 2 90,52% = 23,04 KM 06:54…" at bounding box center [174, 166] width 285 height 222
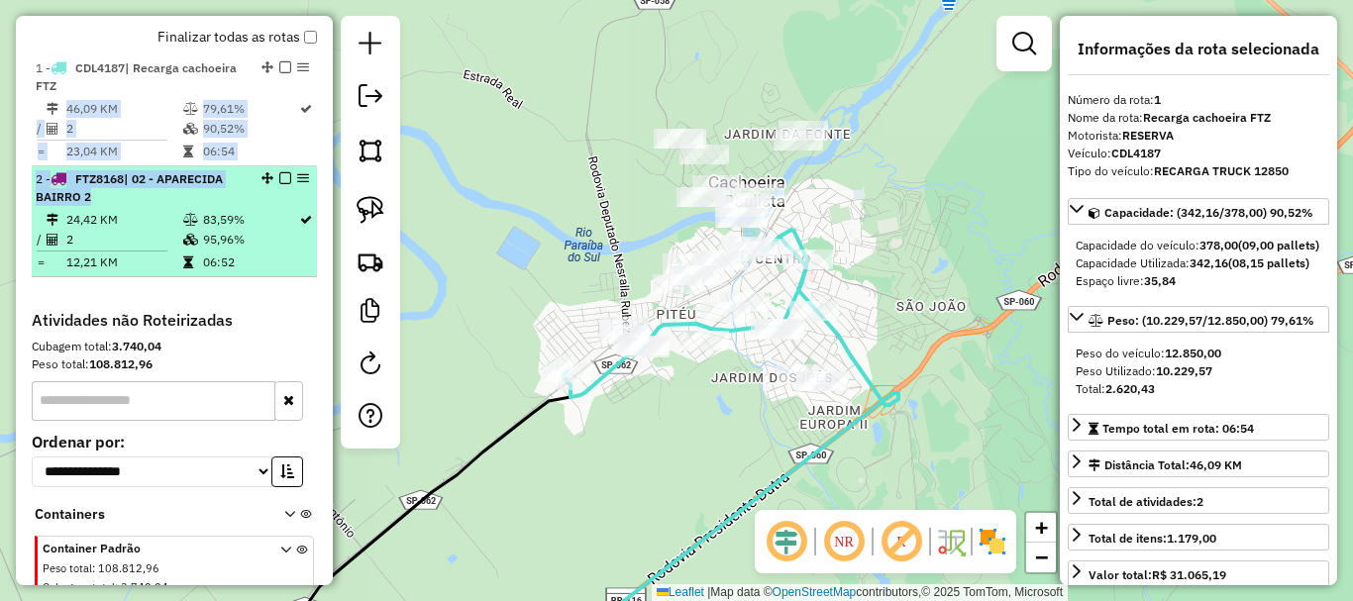
drag, startPoint x: 260, startPoint y: 63, endPoint x: 260, endPoint y: 189, distance: 125.8
click at [260, 189] on ul "1 - CDL4187 | Recarga cachoeira FTZ 46,09 KM 79,61% / 2 90,52% = 23,04 KM 06:54…" at bounding box center [174, 166] width 285 height 222
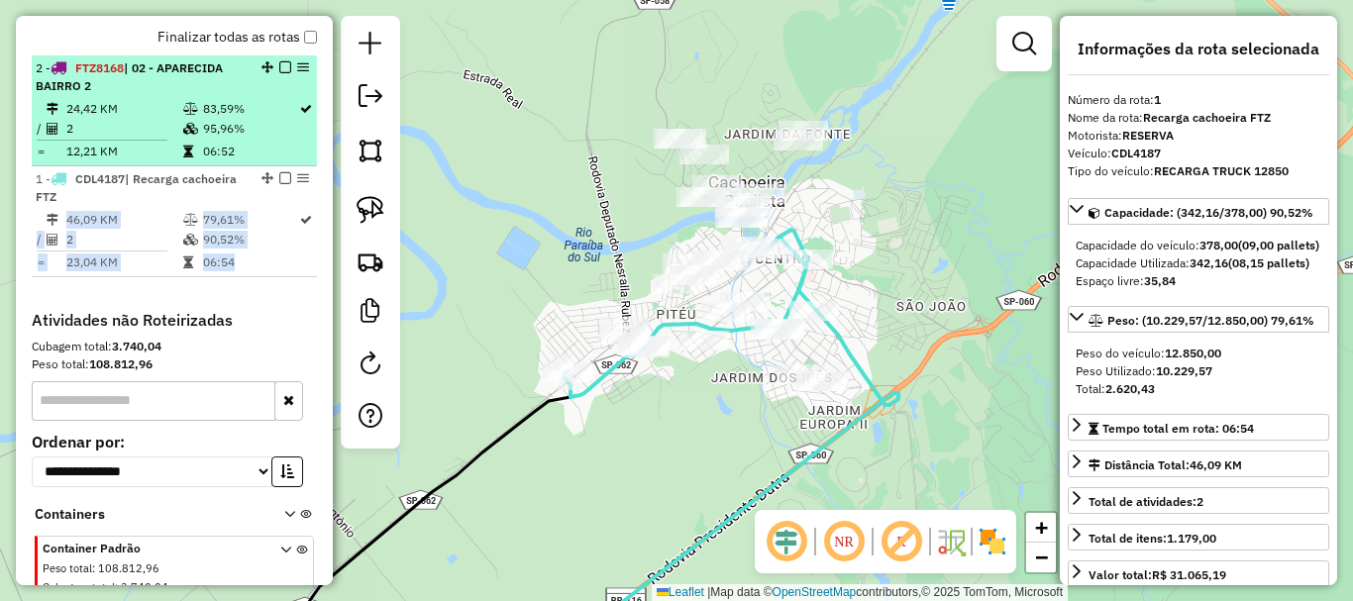
drag, startPoint x: 260, startPoint y: 180, endPoint x: 263, endPoint y: 60, distance: 119.9
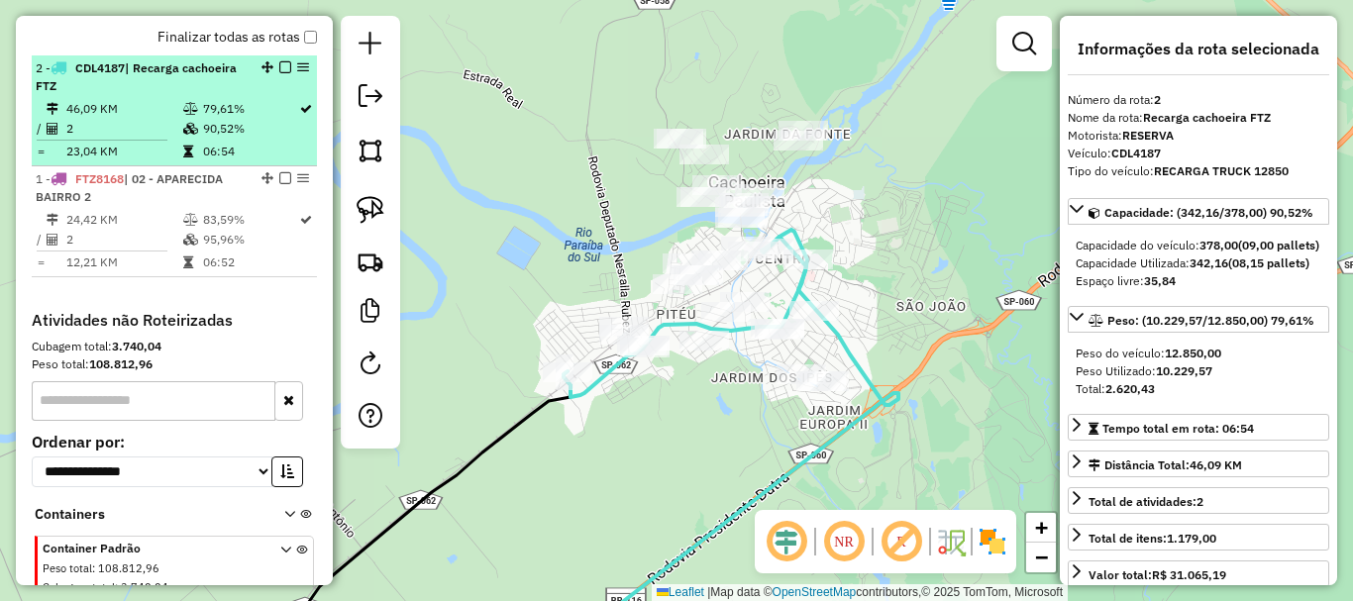
drag, startPoint x: 264, startPoint y: 180, endPoint x: 255, endPoint y: 66, distance: 114.3
drag, startPoint x: 261, startPoint y: 178, endPoint x: 267, endPoint y: 70, distance: 108.2
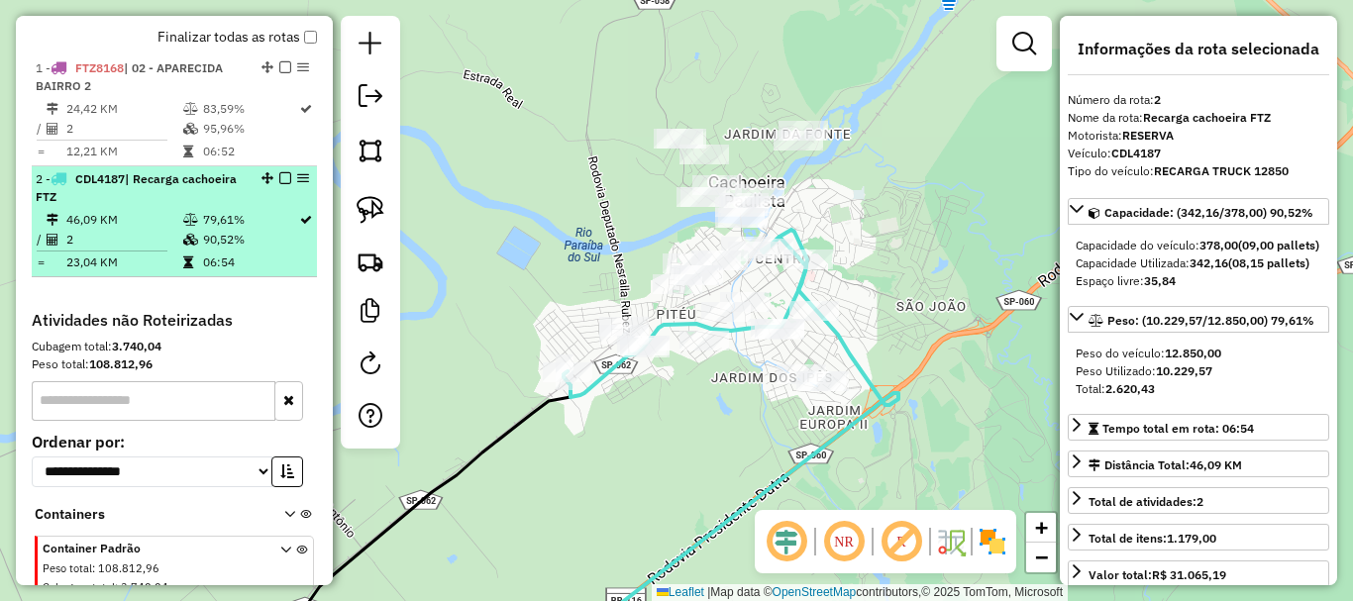
scroll to position [630, 0]
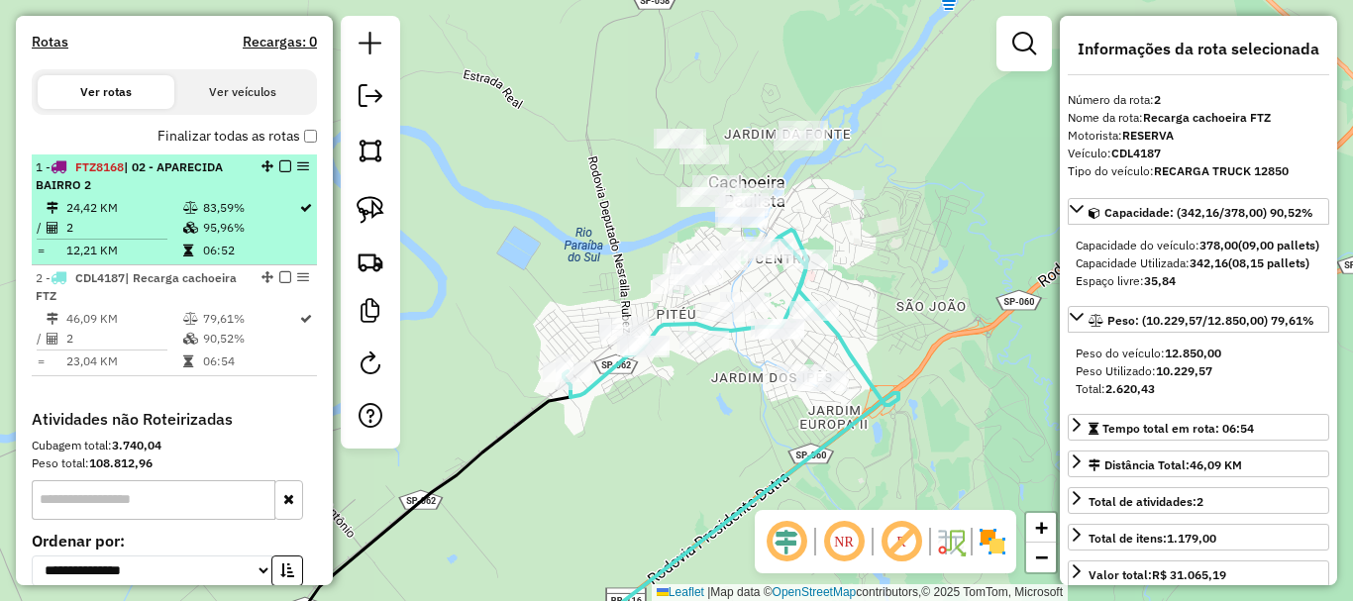
click at [297, 161] on em at bounding box center [303, 167] width 12 height 12
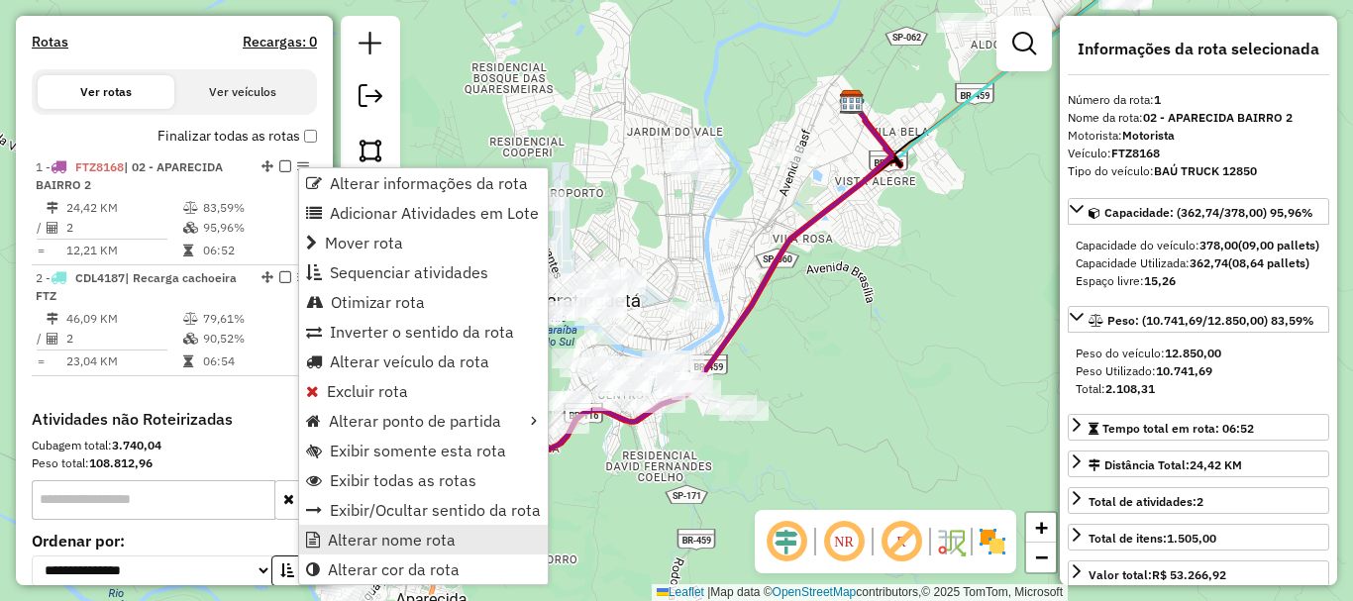
click at [431, 538] on span "Alterar nome rota" at bounding box center [392, 540] width 128 height 16
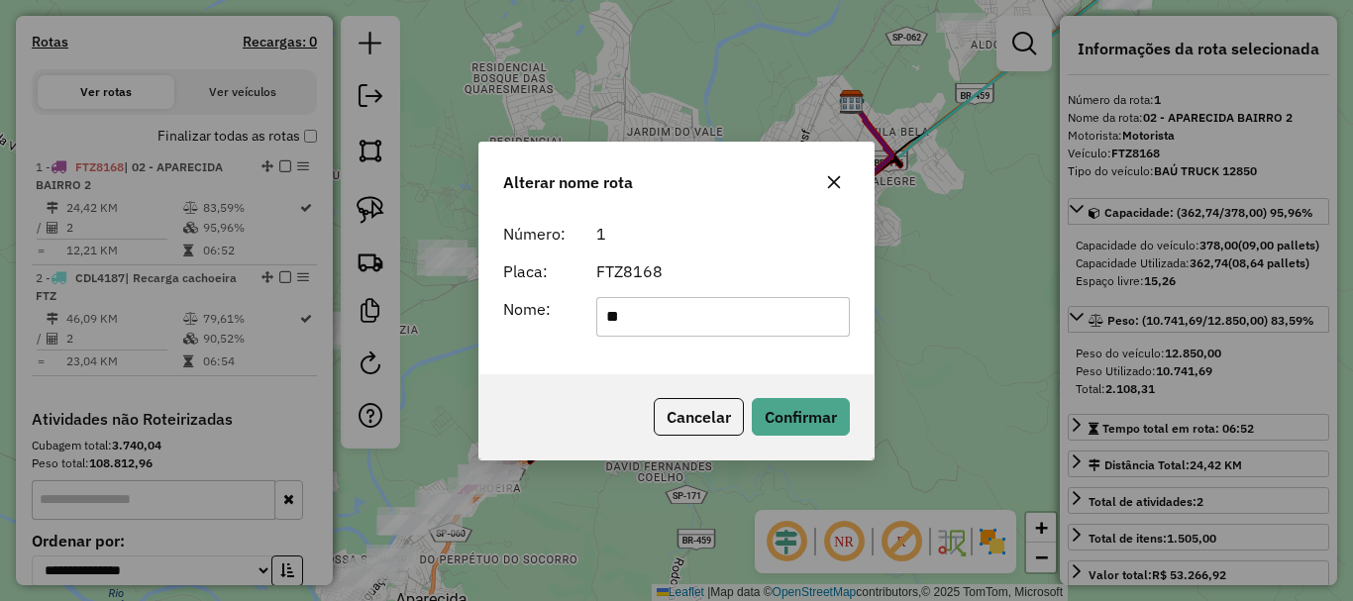
type input "*"
type input "**********"
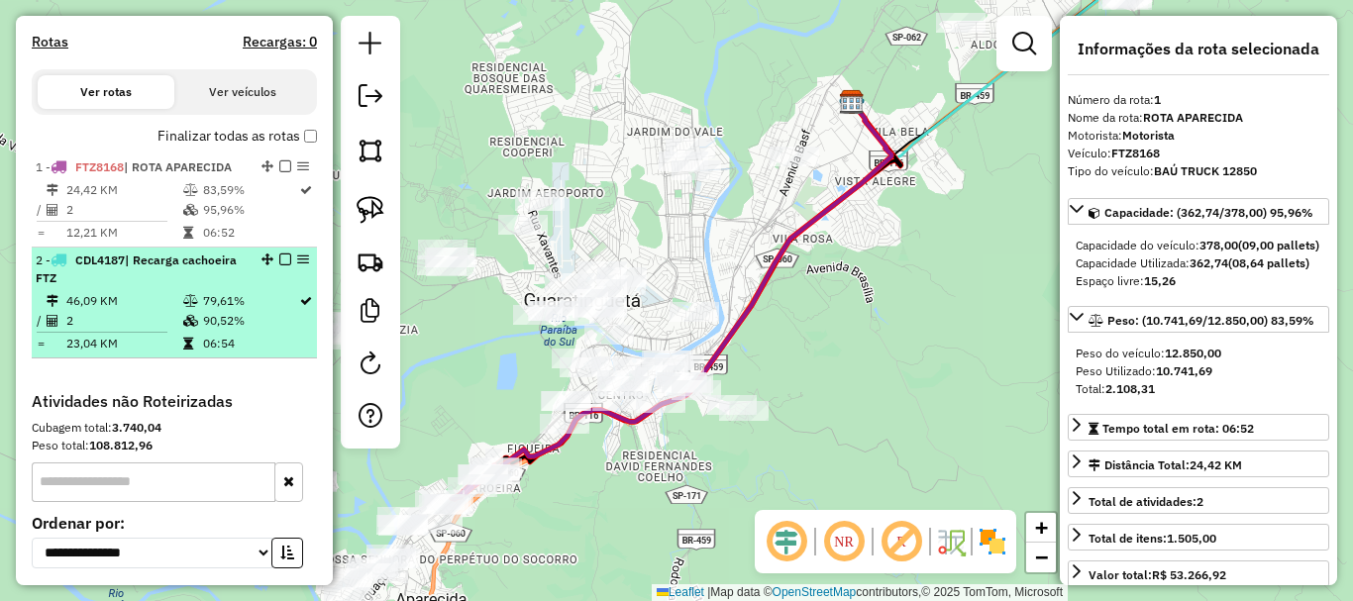
click at [296, 266] on div "2 - CDL4187 | Recarga cachoeira FTZ" at bounding box center [174, 270] width 277 height 36
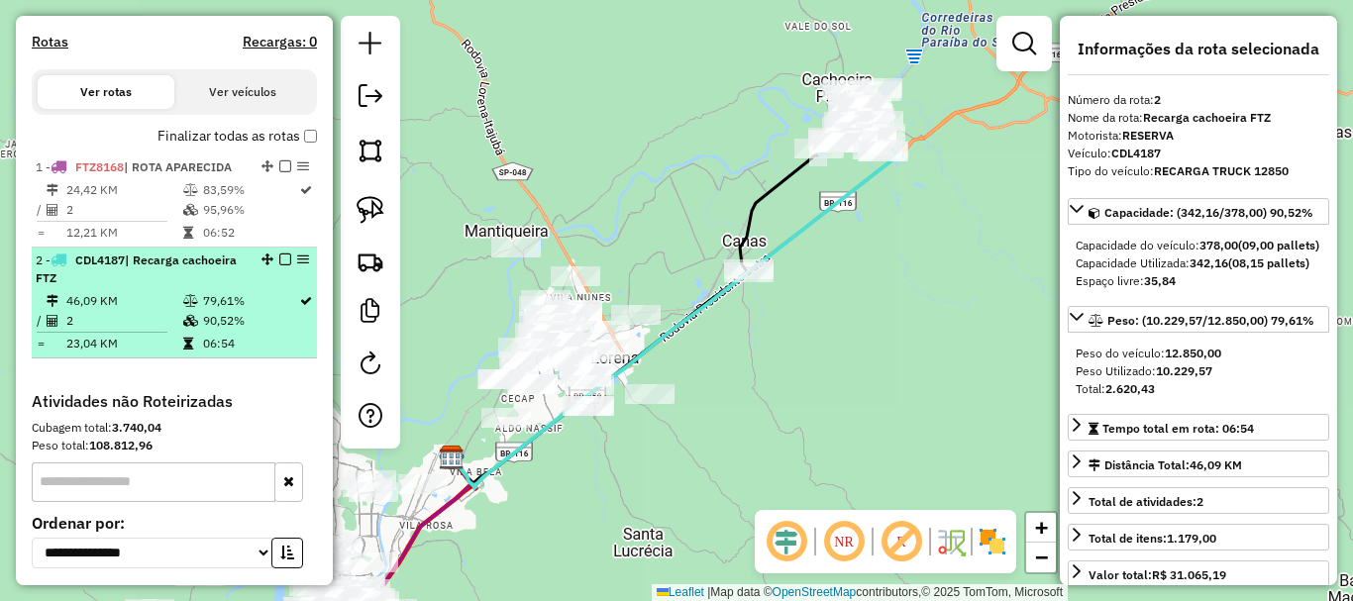
click at [297, 256] on em at bounding box center [303, 260] width 12 height 12
click at [301, 255] on em at bounding box center [303, 260] width 12 height 12
click at [297, 262] on em at bounding box center [303, 260] width 12 height 12
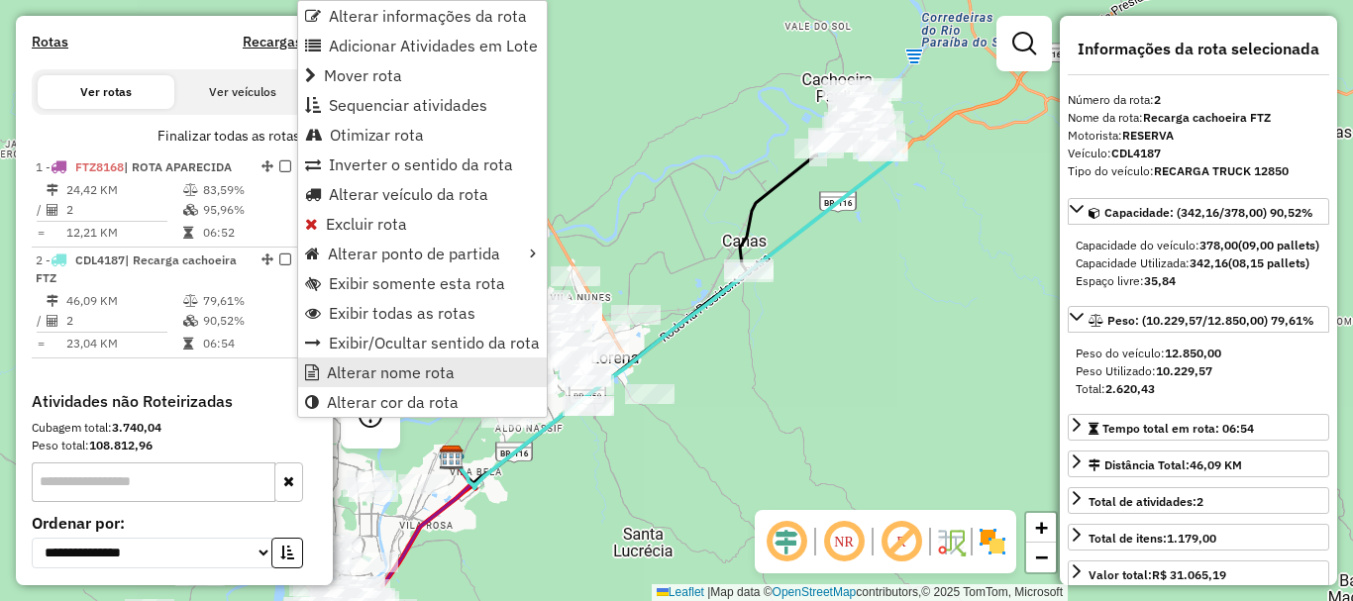
click at [398, 362] on link "Alterar nome rota" at bounding box center [422, 373] width 249 height 30
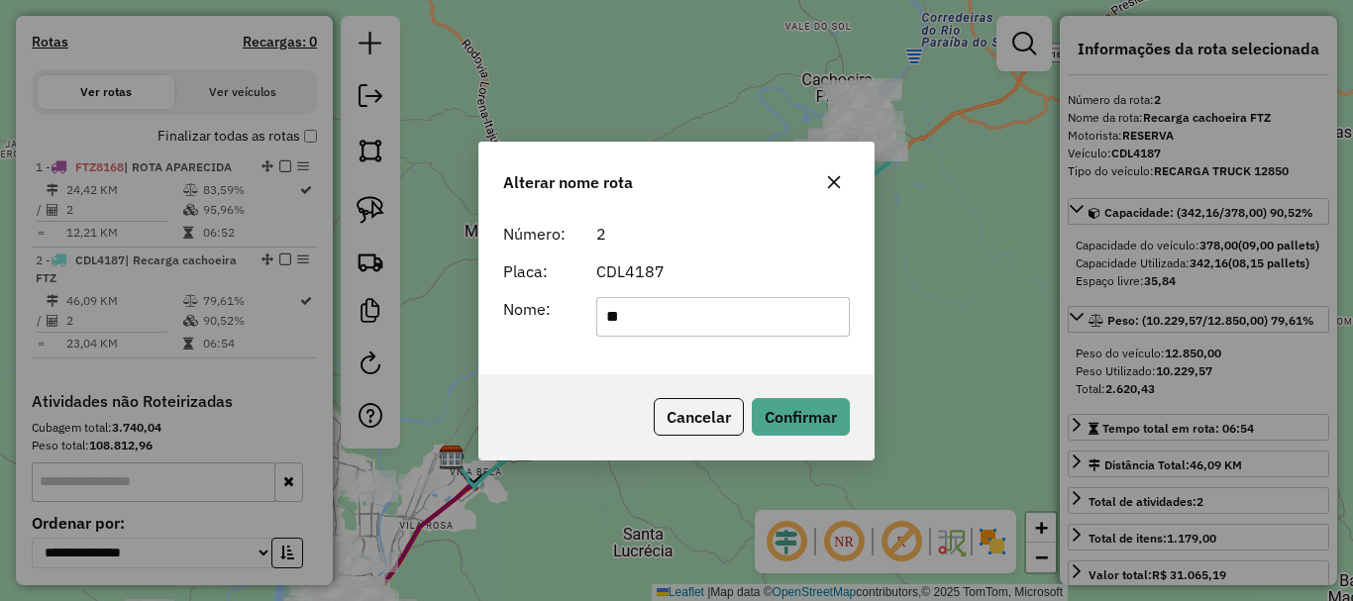
type input "*"
type input "**********"
click at [782, 418] on button "Confirmar" at bounding box center [801, 417] width 98 height 38
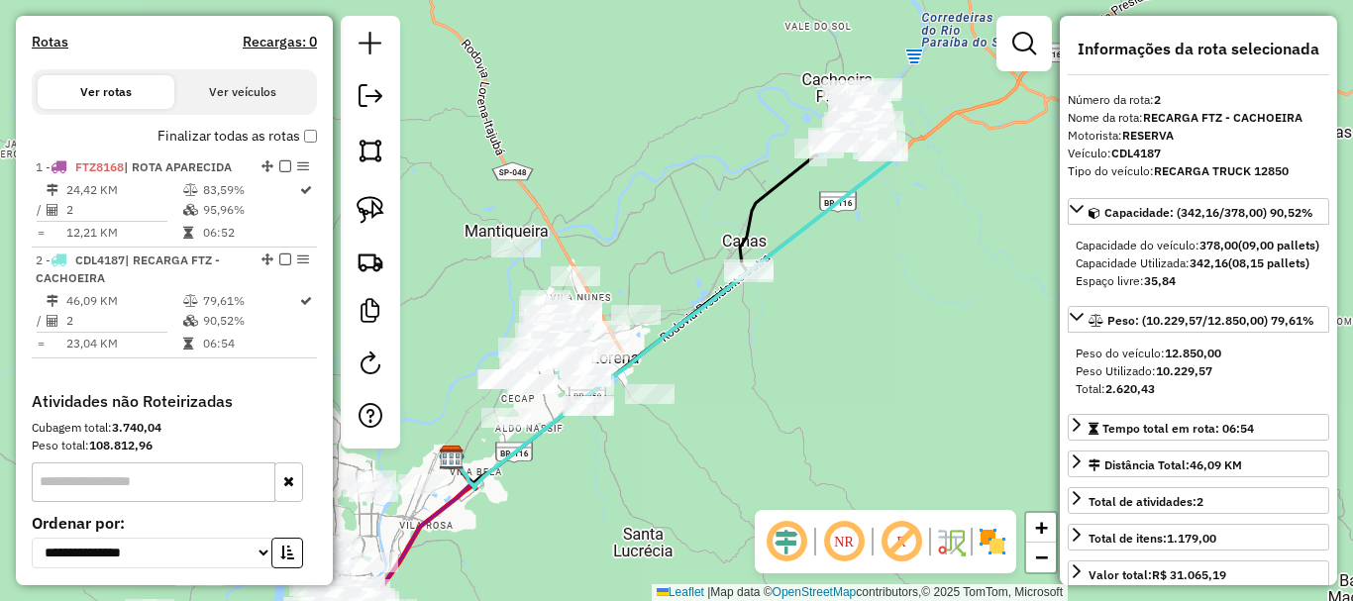
click at [750, 367] on div "Janela de atendimento Grade de atendimento Capacidade Transportadoras Veículos …" at bounding box center [676, 300] width 1353 height 601
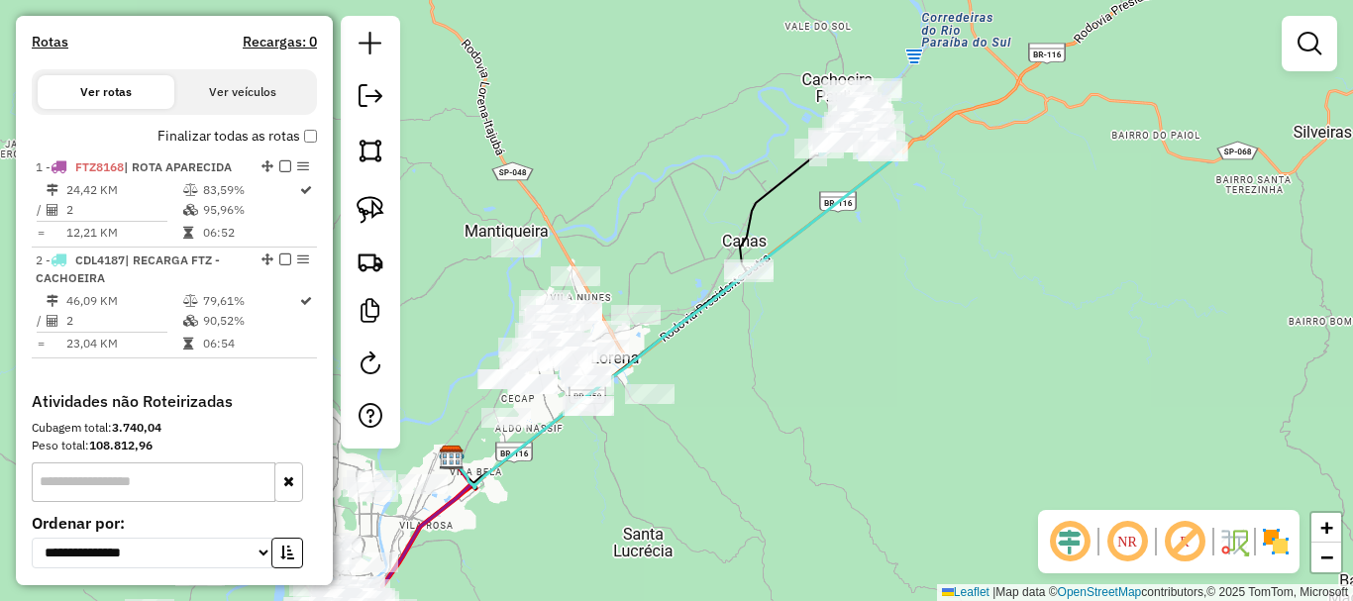
click at [1129, 541] on em at bounding box center [1128, 542] width 48 height 48
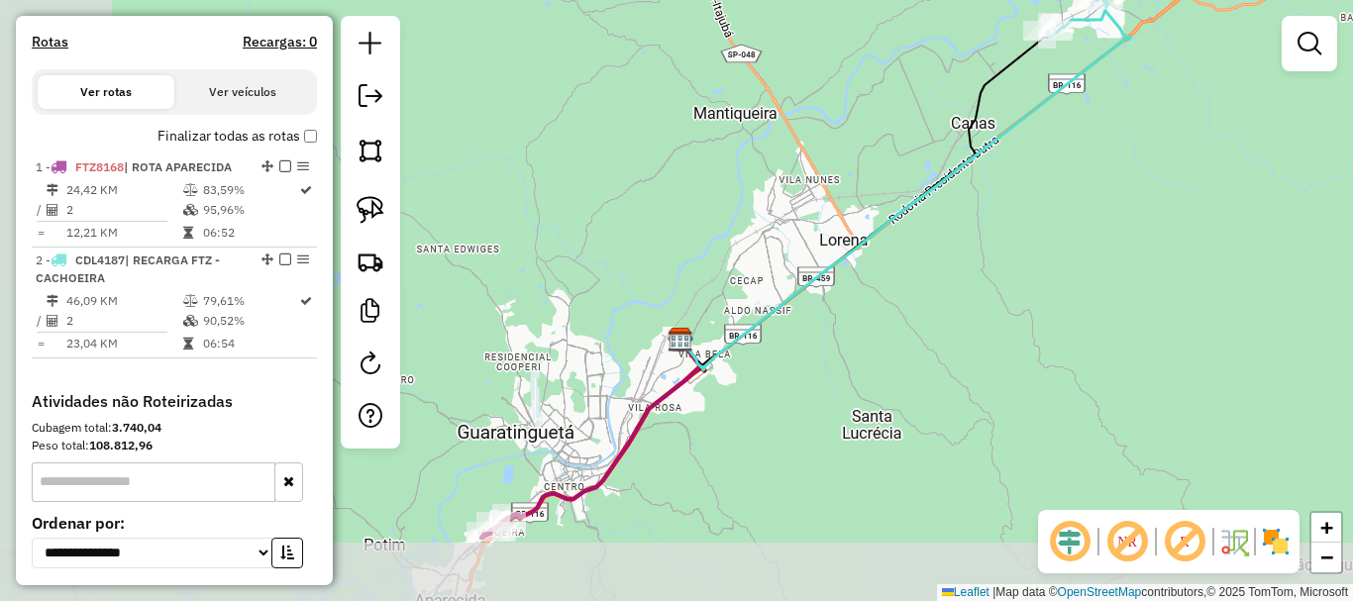
drag, startPoint x: 829, startPoint y: 431, endPoint x: 973, endPoint y: 339, distance: 170.7
click at [1043, 321] on div "Janela de atendimento Grade de atendimento Capacidade Transportadoras Veículos …" at bounding box center [676, 300] width 1353 height 601
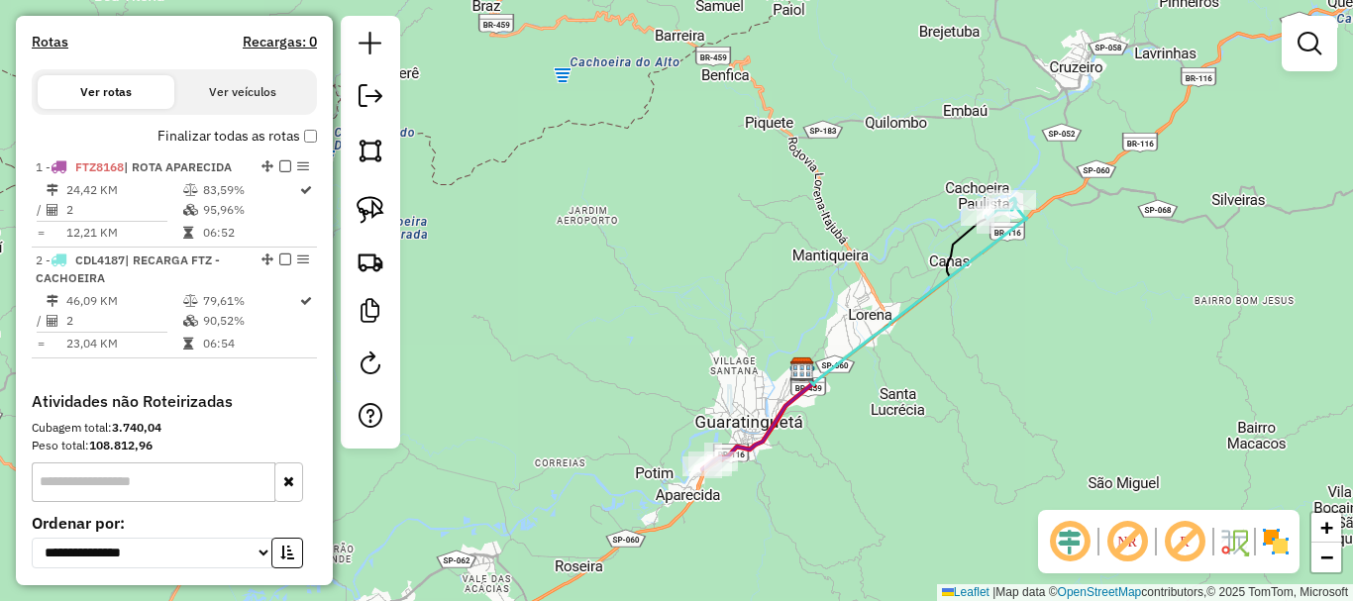
drag, startPoint x: 887, startPoint y: 359, endPoint x: 868, endPoint y: 384, distance: 31.9
click at [868, 383] on div "Janela de atendimento Grade de atendimento Capacidade Transportadoras Veículos …" at bounding box center [676, 300] width 1353 height 601
click at [1138, 537] on em at bounding box center [1128, 542] width 48 height 48
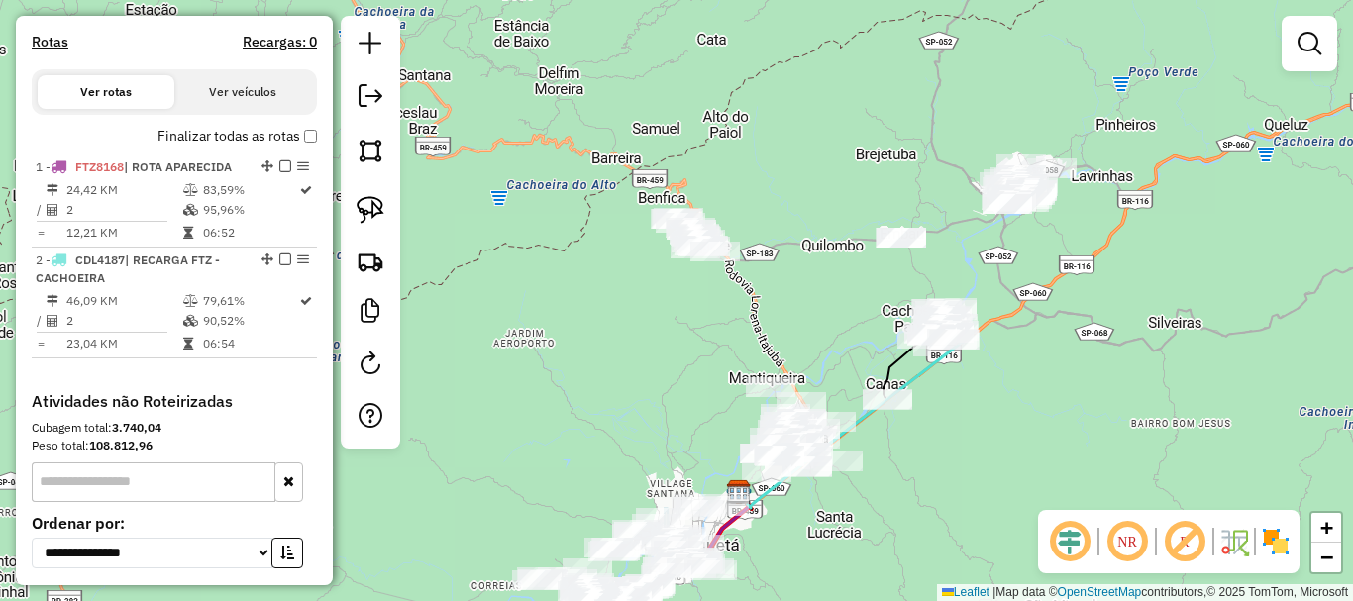
drag, startPoint x: 1035, startPoint y: 305, endPoint x: 936, endPoint y: 384, distance: 126.9
click at [965, 413] on div "Janela de atendimento Grade de atendimento Capacidade Transportadoras Veículos …" at bounding box center [676, 300] width 1353 height 601
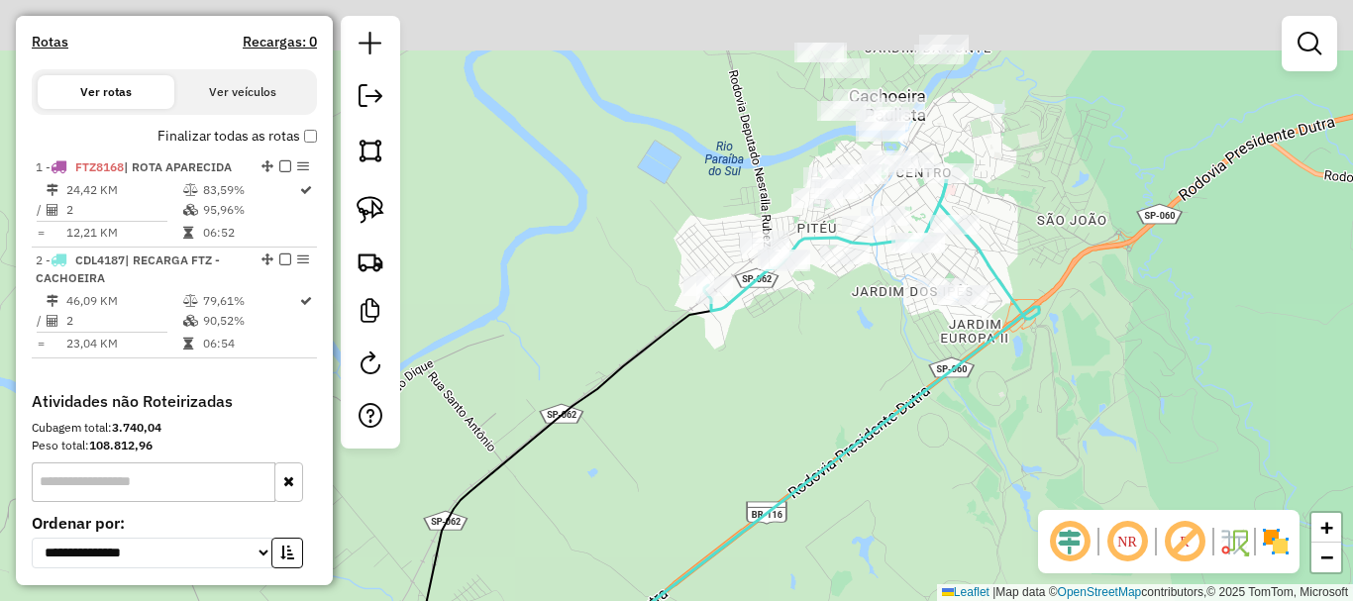
drag, startPoint x: 988, startPoint y: 278, endPoint x: 915, endPoint y: 547, distance: 278.1
click at [930, 589] on div "Janela de atendimento Grade de atendimento Capacidade Transportadoras Veículos …" at bounding box center [676, 300] width 1353 height 601
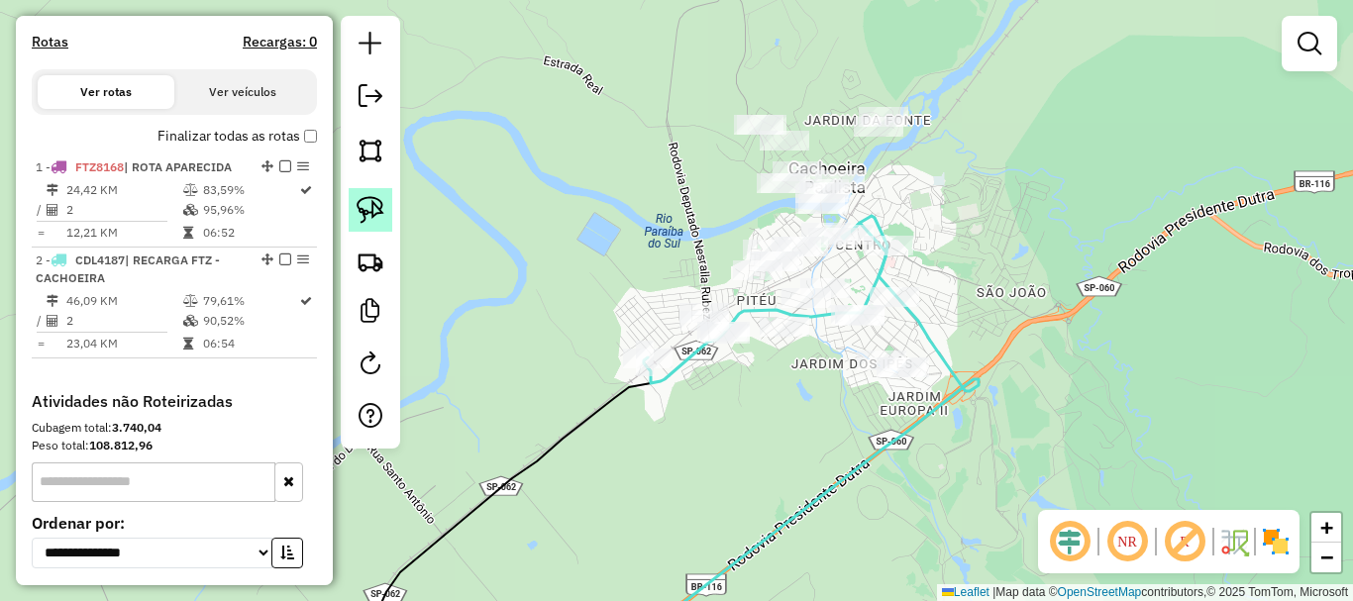
drag, startPoint x: 356, startPoint y: 202, endPoint x: 556, endPoint y: 281, distance: 215.3
click at [357, 202] on link at bounding box center [371, 210] width 44 height 44
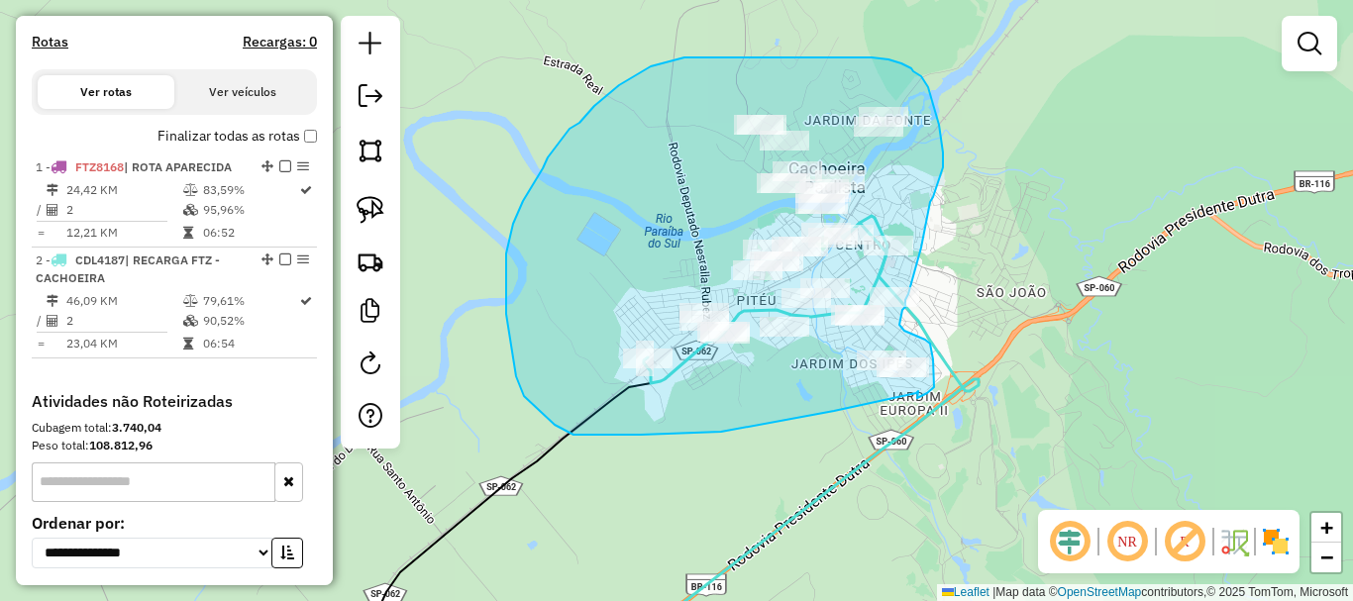
drag, startPoint x: 863, startPoint y: 405, endPoint x: 870, endPoint y: 391, distance: 15.5
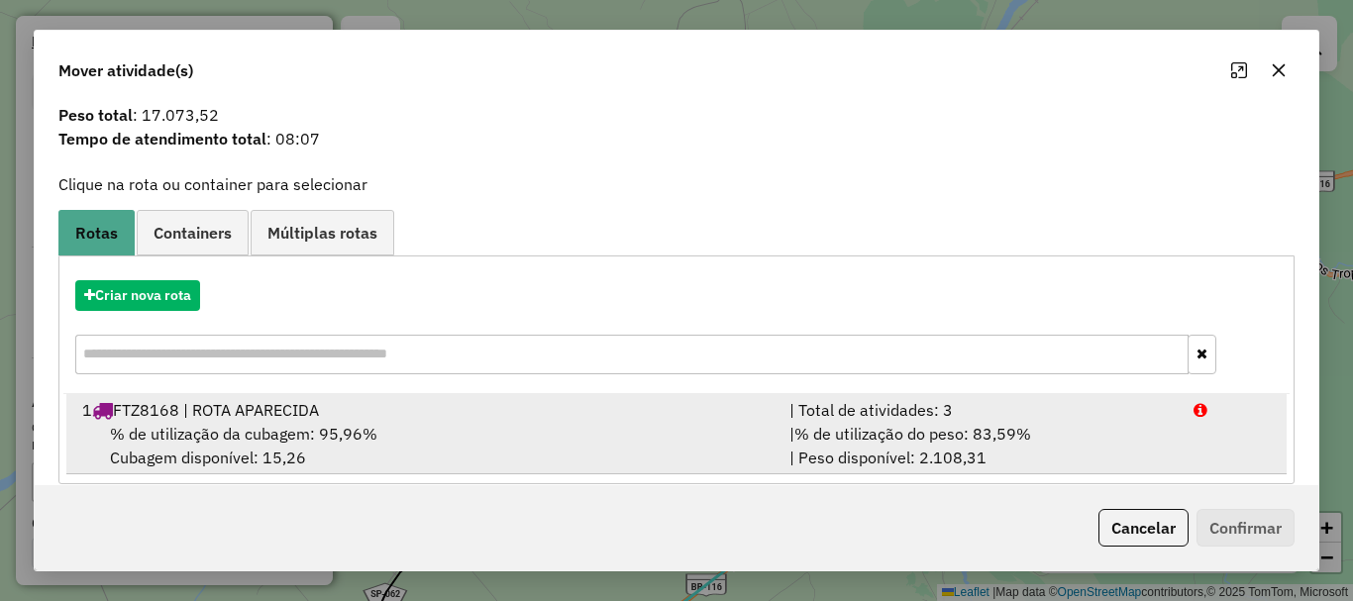
scroll to position [77, 0]
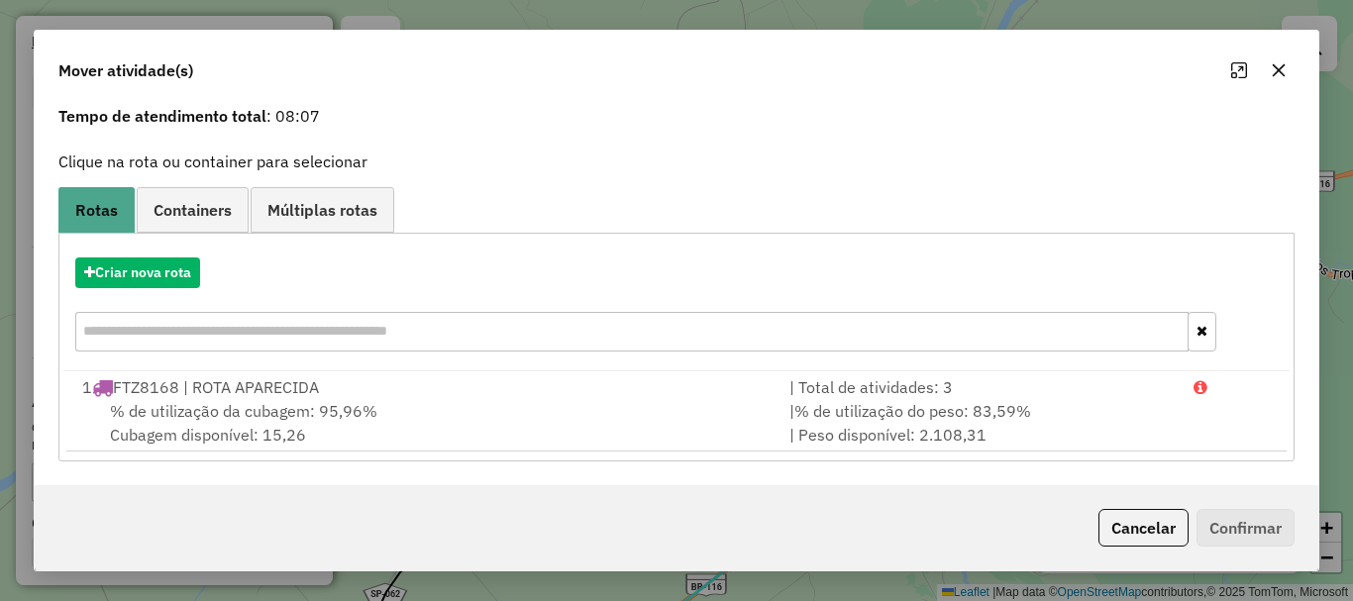
click at [1283, 69] on icon "button" at bounding box center [1279, 70] width 16 height 16
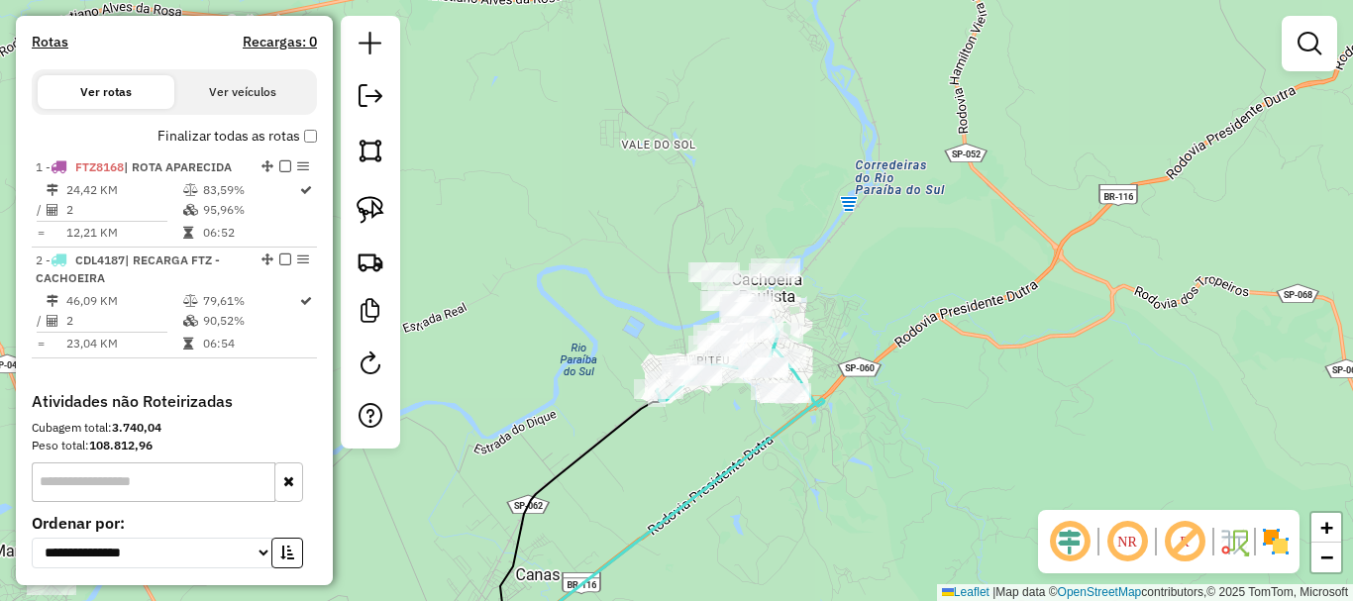
drag, startPoint x: 684, startPoint y: 186, endPoint x: 644, endPoint y: 280, distance: 102.1
click at [651, 303] on div "Janela de atendimento Grade de atendimento Capacidade Transportadoras Veículos …" at bounding box center [676, 300] width 1353 height 601
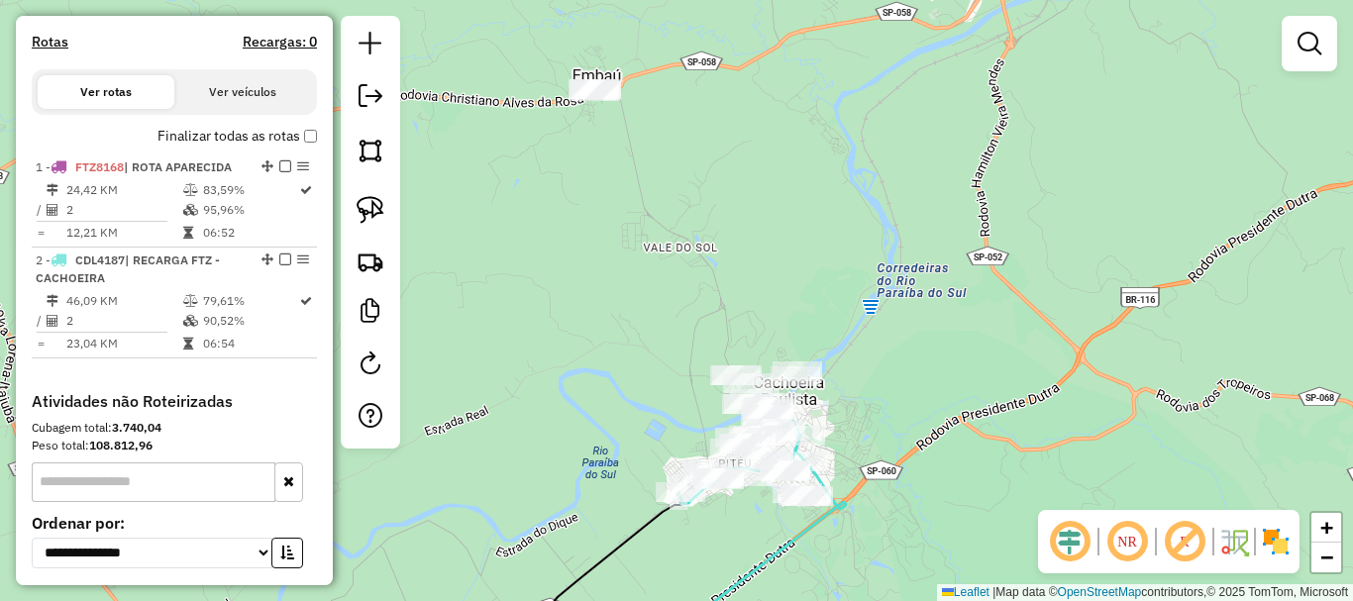
drag, startPoint x: 631, startPoint y: 210, endPoint x: 662, endPoint y: 324, distance: 118.0
click at [662, 324] on div "Janela de atendimento Grade de atendimento Capacidade Transportadoras Veículos …" at bounding box center [676, 300] width 1353 height 601
click at [384, 215] on link at bounding box center [371, 210] width 44 height 44
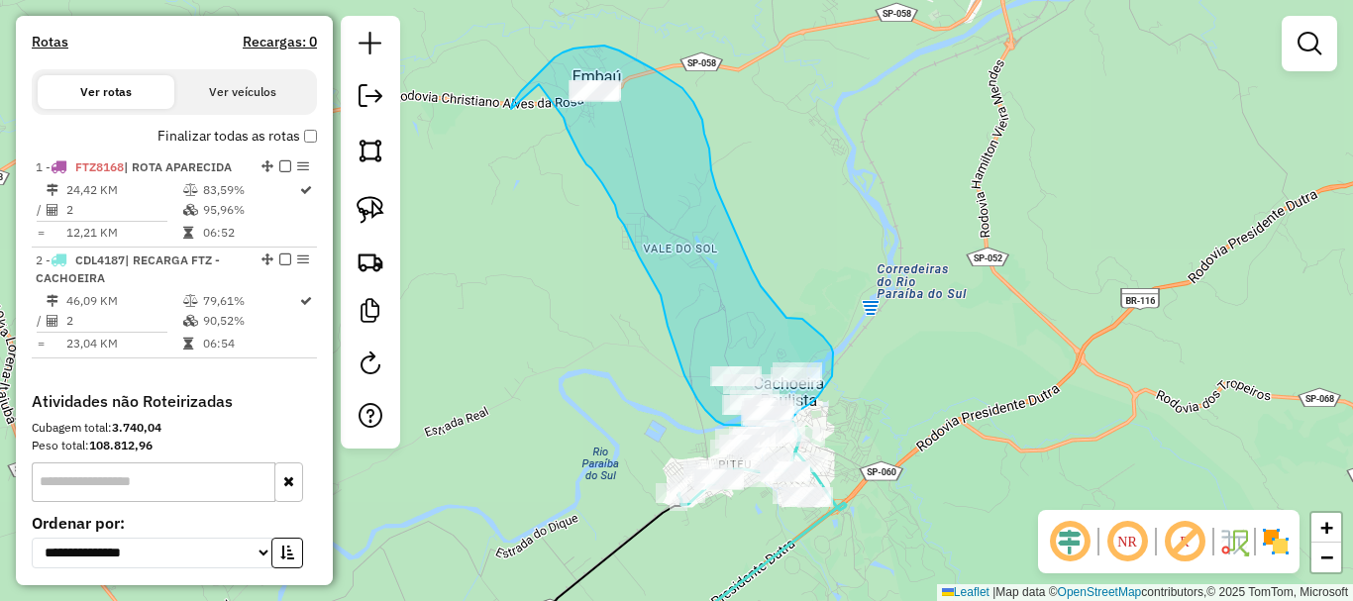
drag, startPoint x: 511, startPoint y: 109, endPoint x: 539, endPoint y: 84, distance: 37.2
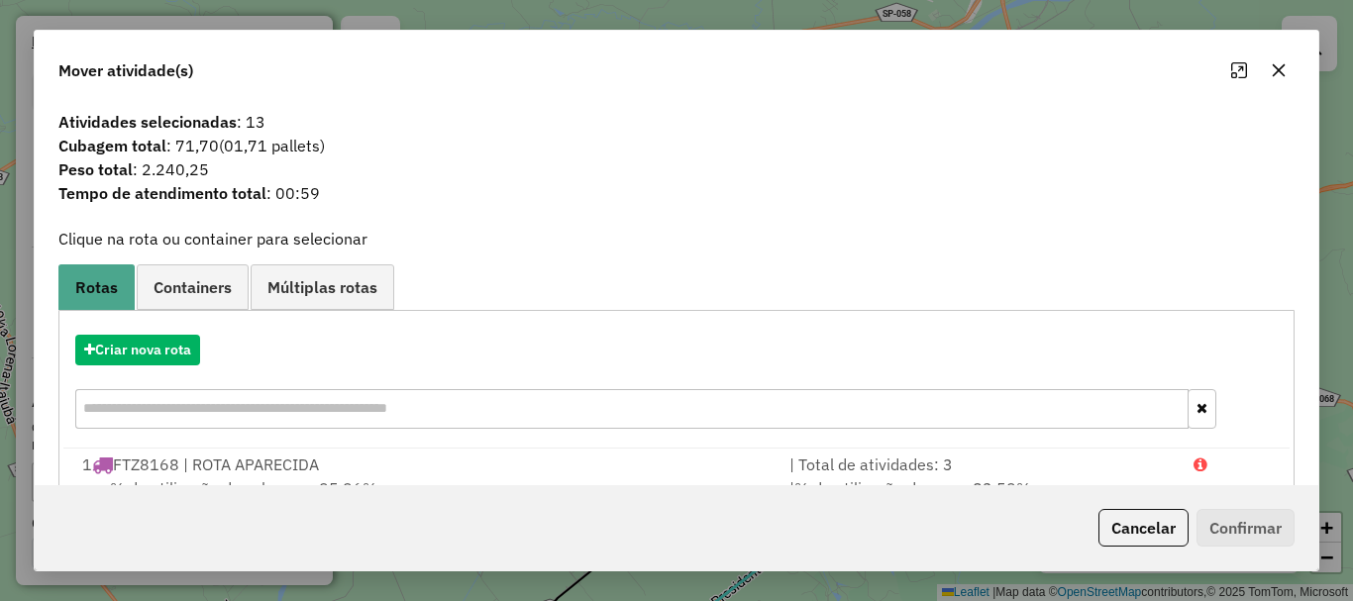
click at [1282, 68] on icon "button" at bounding box center [1279, 70] width 16 height 16
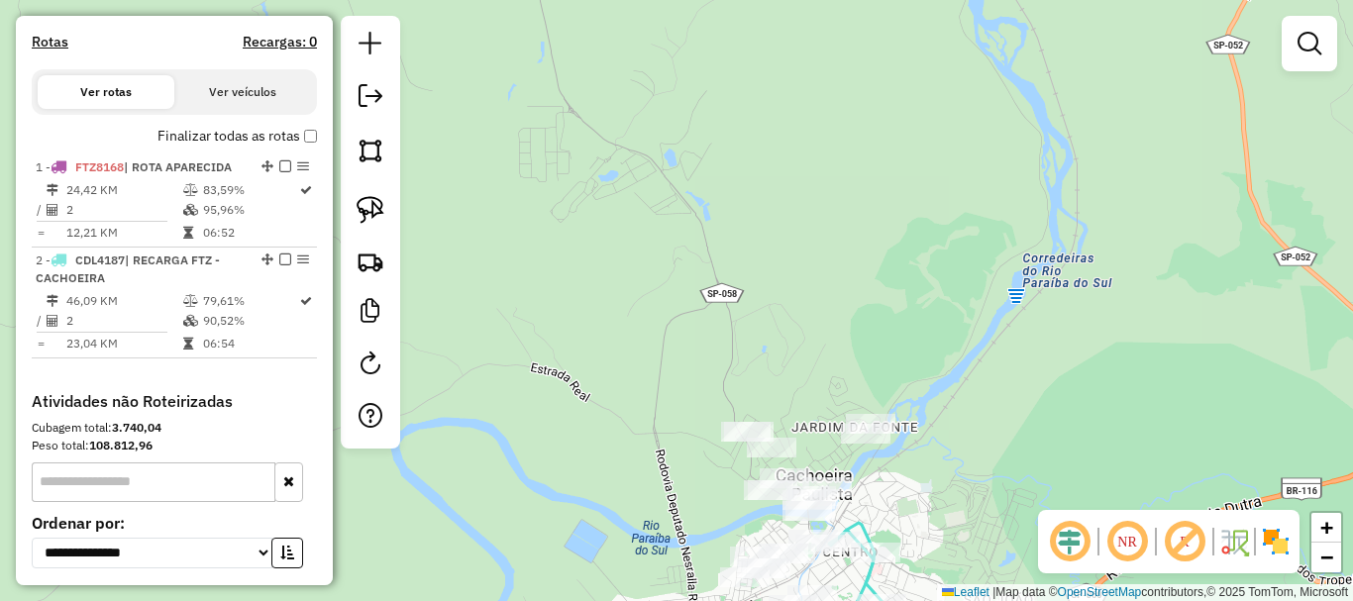
drag, startPoint x: 666, startPoint y: 362, endPoint x: 636, endPoint y: 484, distance: 126.4
click at [657, 504] on div "Janela de atendimento Grade de atendimento Capacidade Transportadoras Veículos …" at bounding box center [676, 300] width 1353 height 601
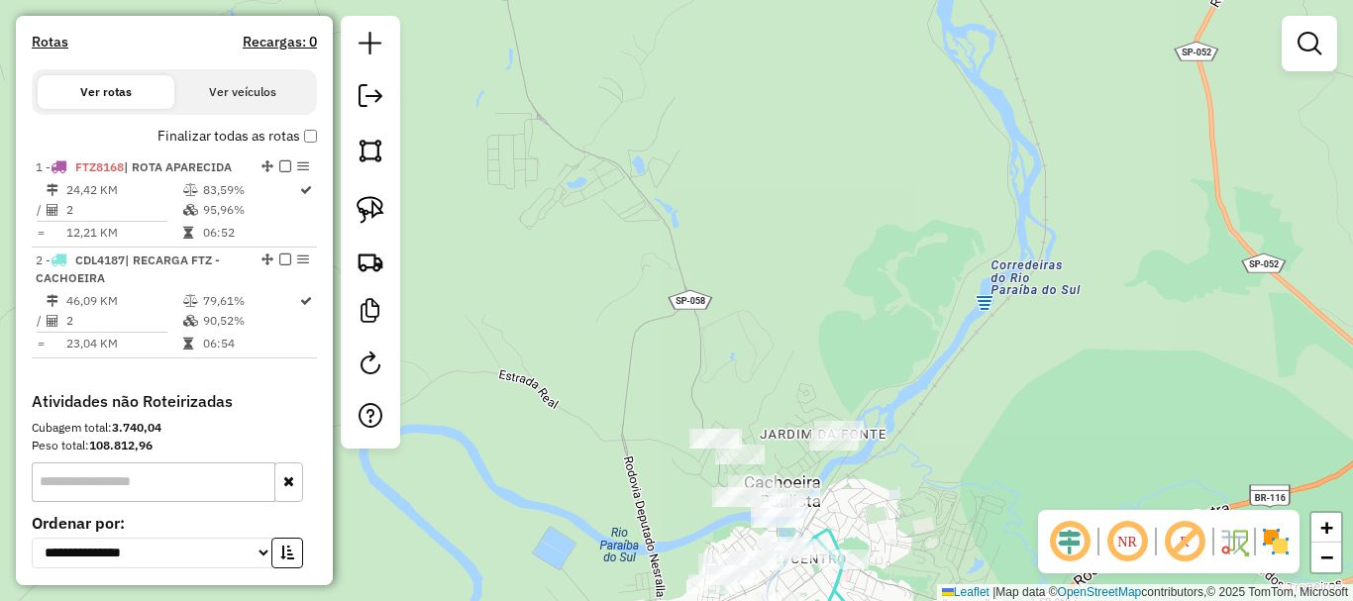
drag, startPoint x: 571, startPoint y: 361, endPoint x: 624, endPoint y: 352, distance: 54.2
click at [631, 373] on div "Janela de atendimento Grade de atendimento Capacidade Transportadoras Veículos …" at bounding box center [676, 300] width 1353 height 601
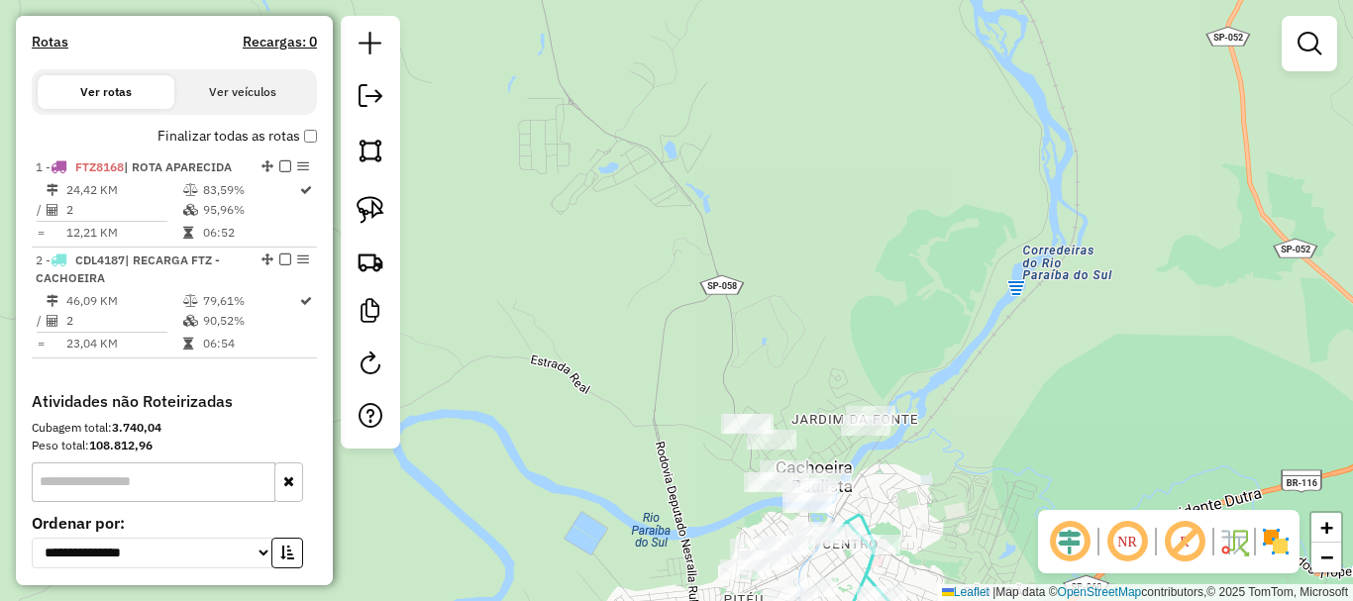
drag, startPoint x: 593, startPoint y: 282, endPoint x: 634, endPoint y: 350, distance: 78.7
click at [634, 355] on div "Janela de atendimento Grade de atendimento Capacidade Transportadoras Veículos …" at bounding box center [676, 300] width 1353 height 601
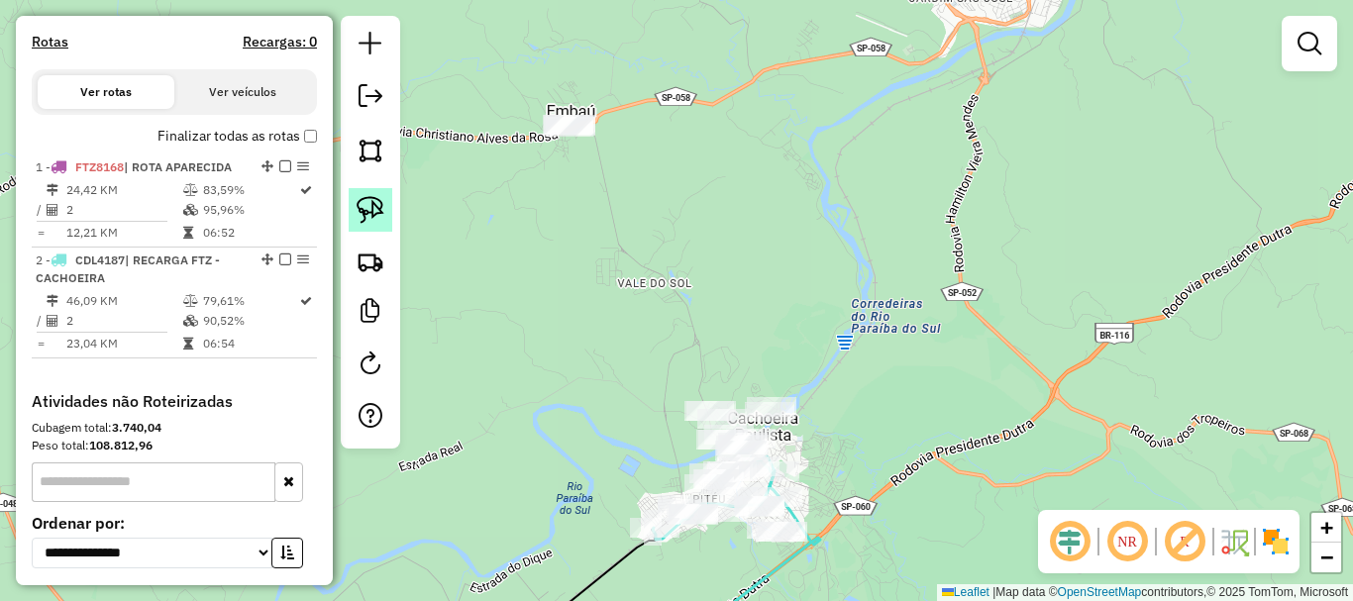
click at [380, 215] on img at bounding box center [371, 210] width 28 height 28
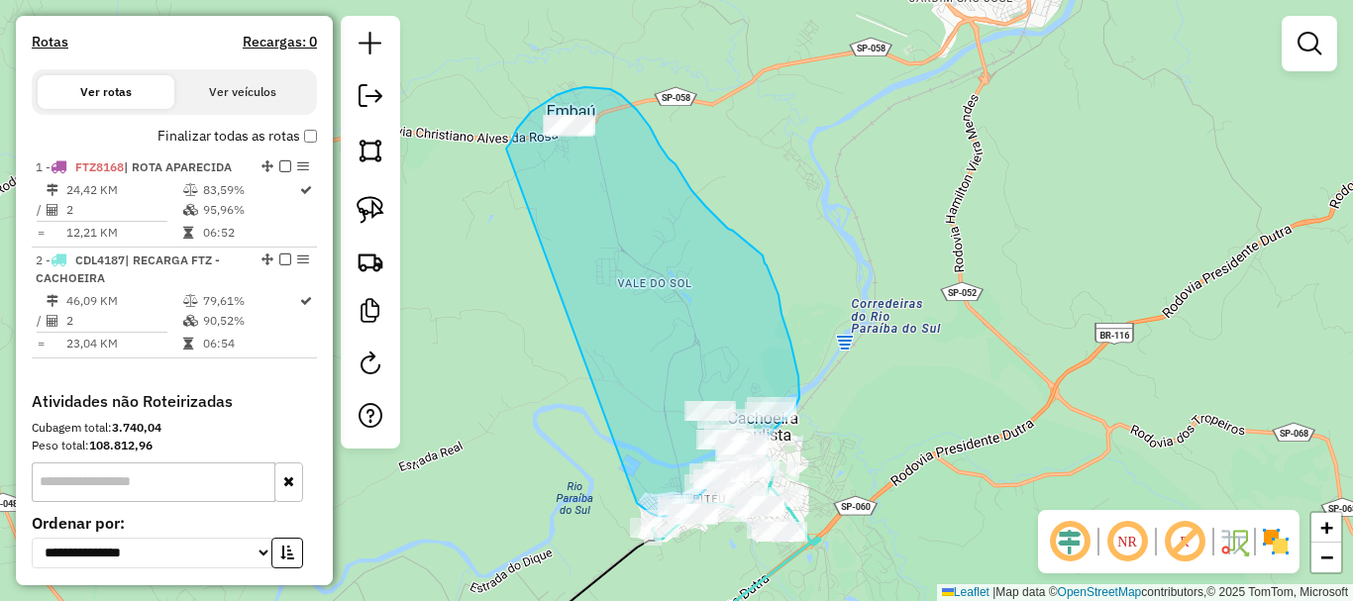
drag, startPoint x: 510, startPoint y: 142, endPoint x: 636, endPoint y: 502, distance: 382.0
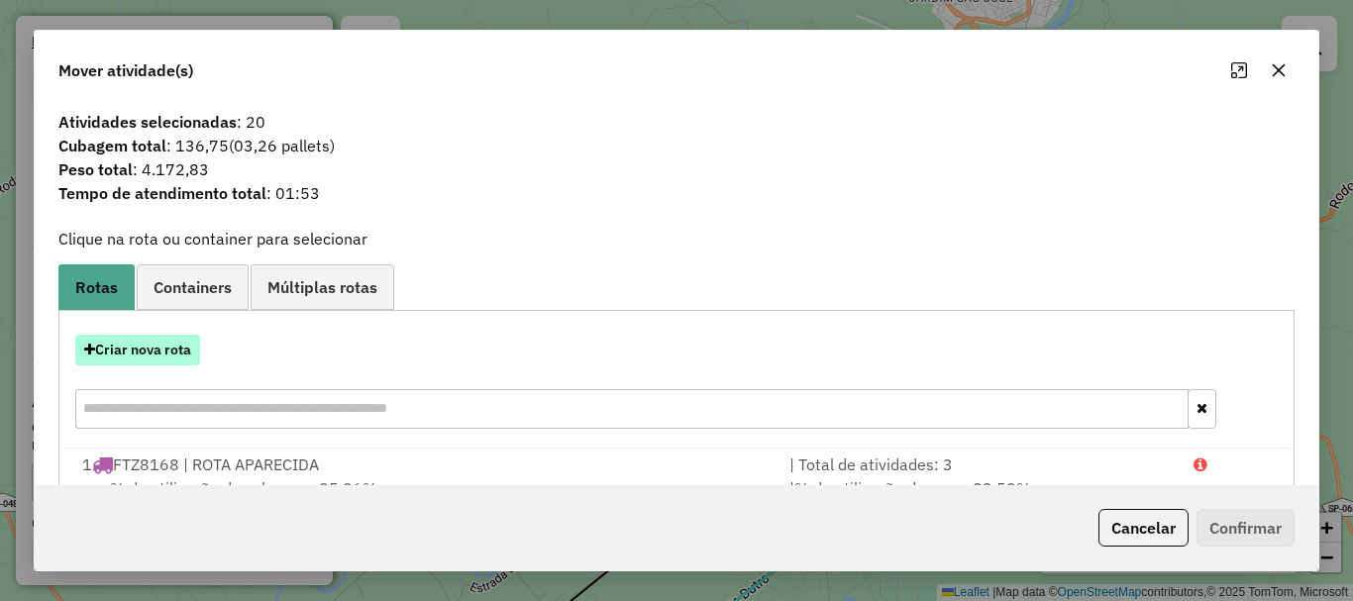
click at [168, 355] on button "Criar nova rota" at bounding box center [137, 350] width 125 height 31
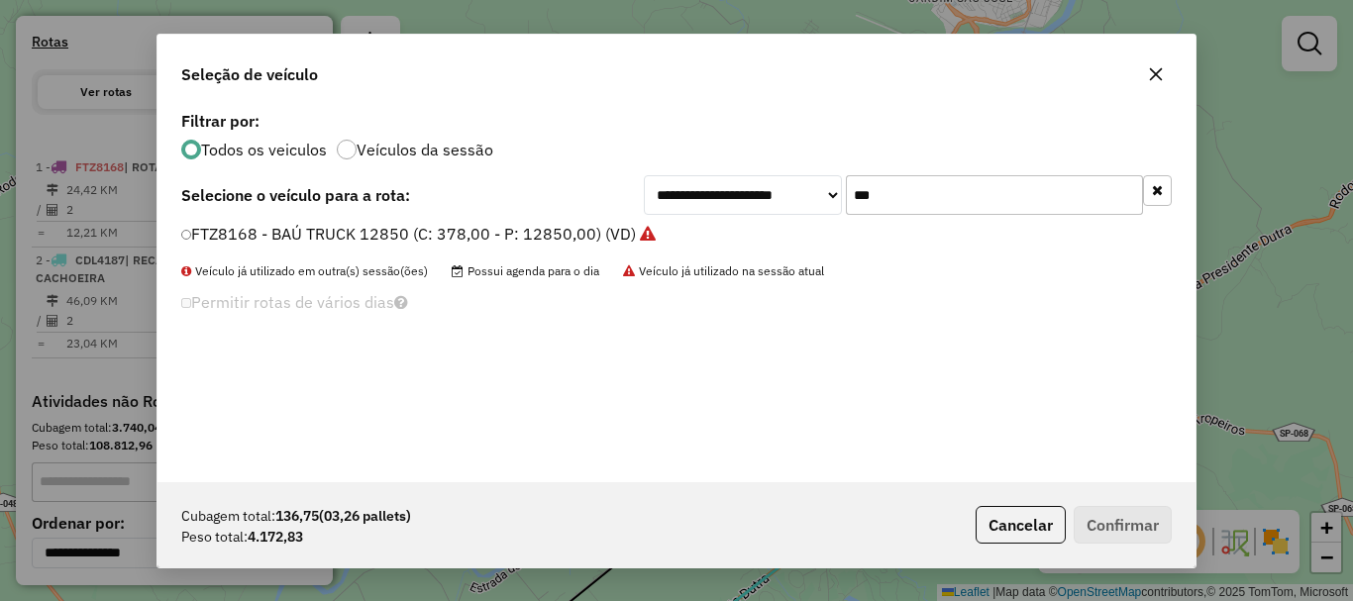
scroll to position [11, 6]
drag, startPoint x: 837, startPoint y: 198, endPoint x: 827, endPoint y: 199, distance: 10.0
click at [827, 199] on div "**********" at bounding box center [908, 195] width 528 height 40
type input "***"
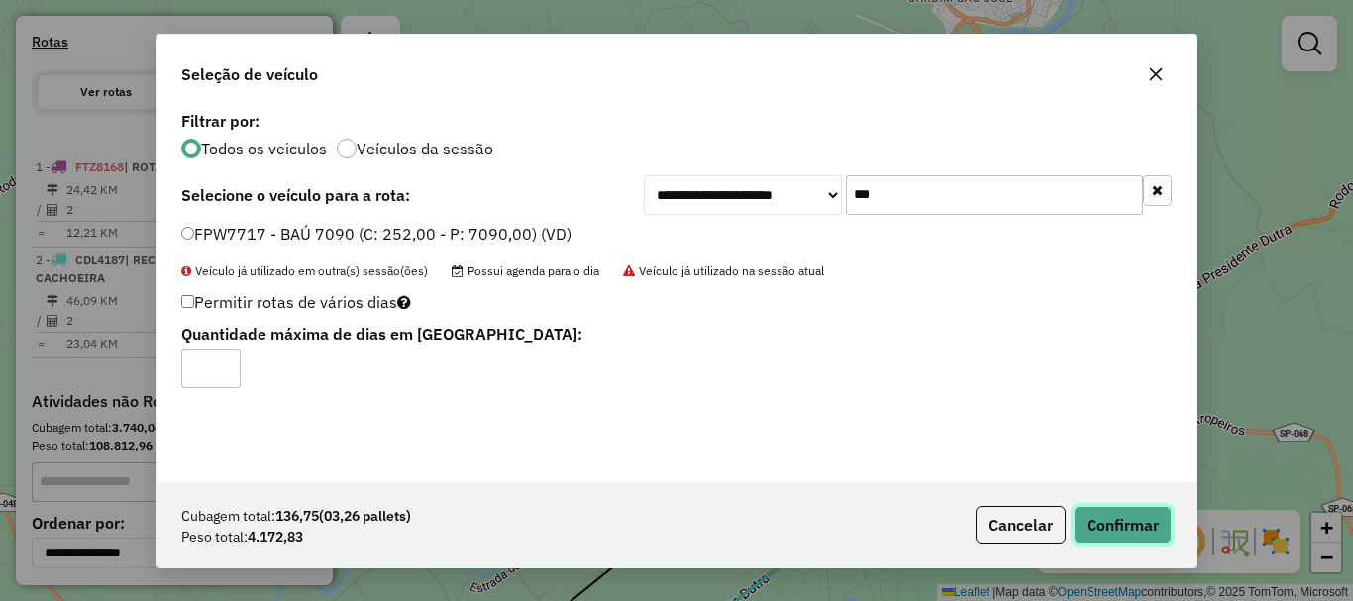
click at [1153, 531] on button "Confirmar" at bounding box center [1123, 525] width 98 height 38
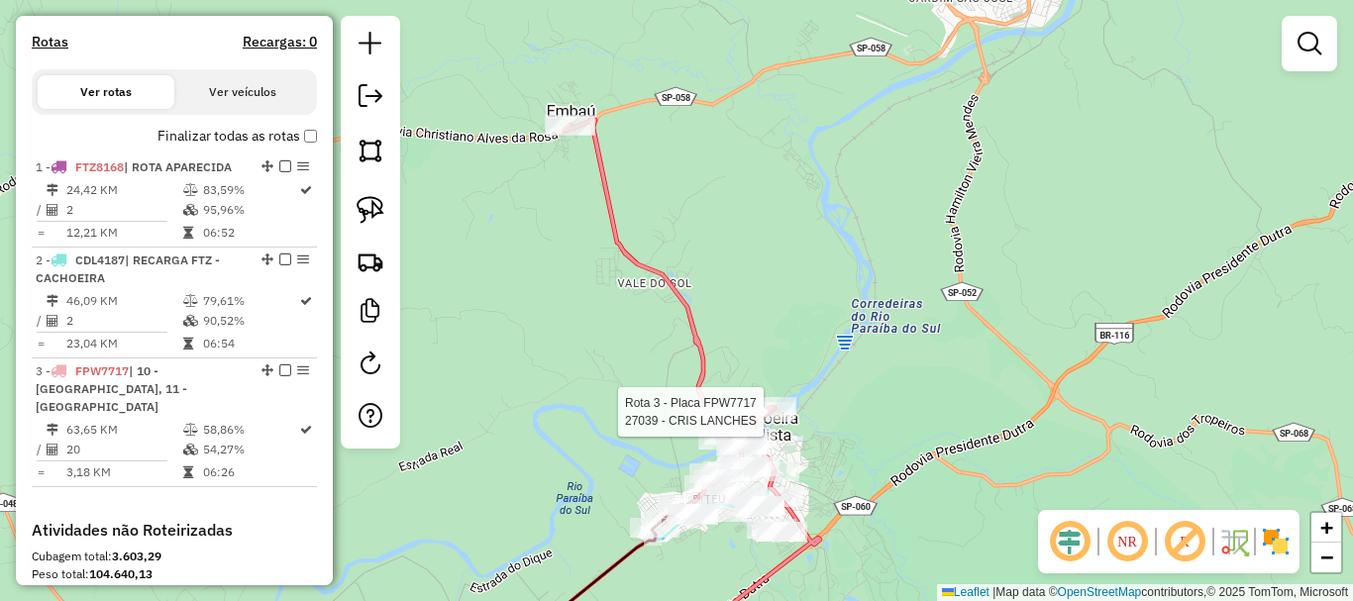
select select "**********"
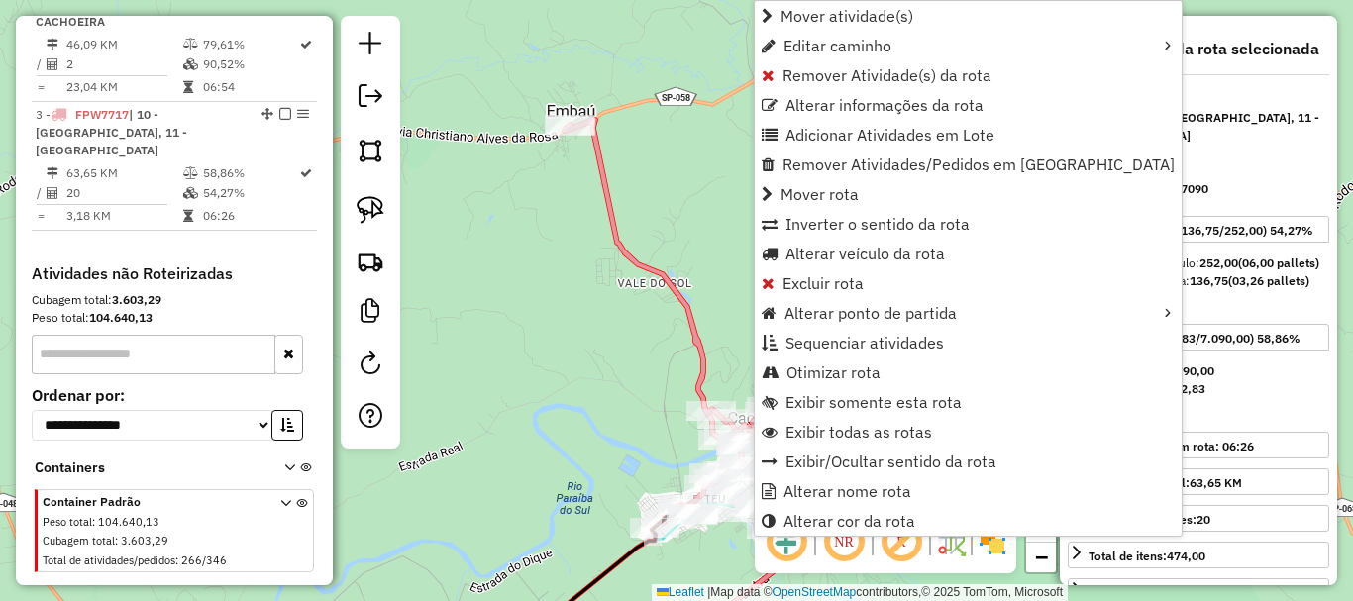
scroll to position [904, 0]
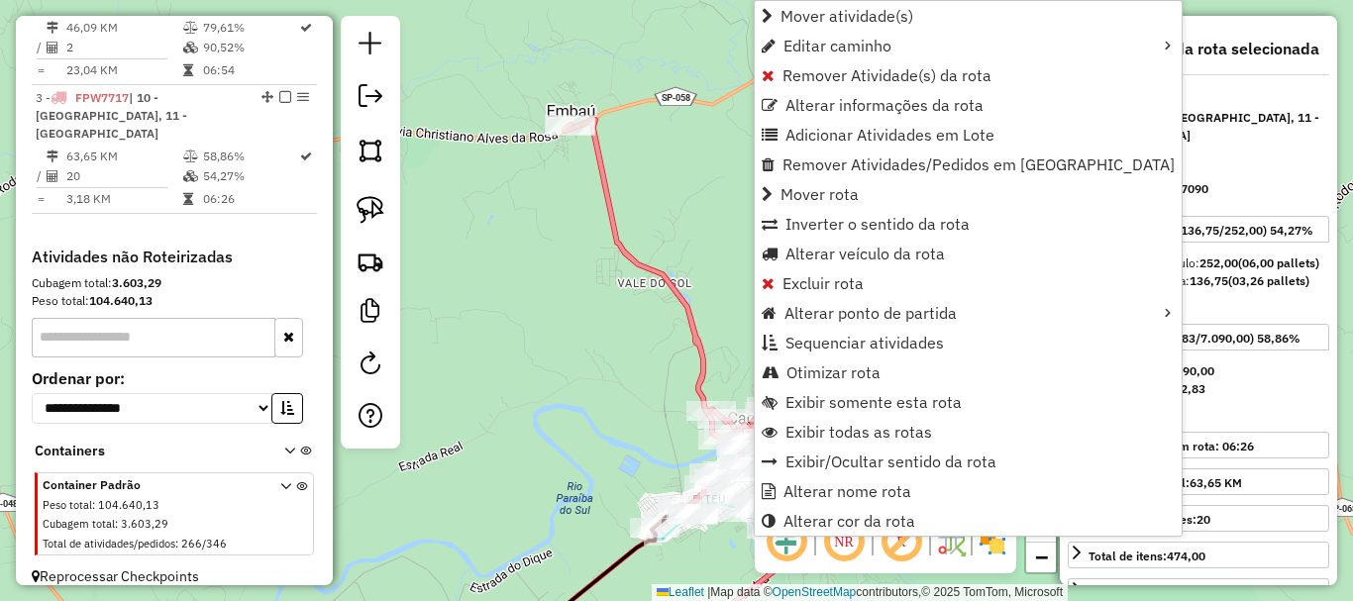
click at [622, 386] on div "Janela de atendimento Grade de atendimento Capacidade Transportadoras Veículos …" at bounding box center [676, 300] width 1353 height 601
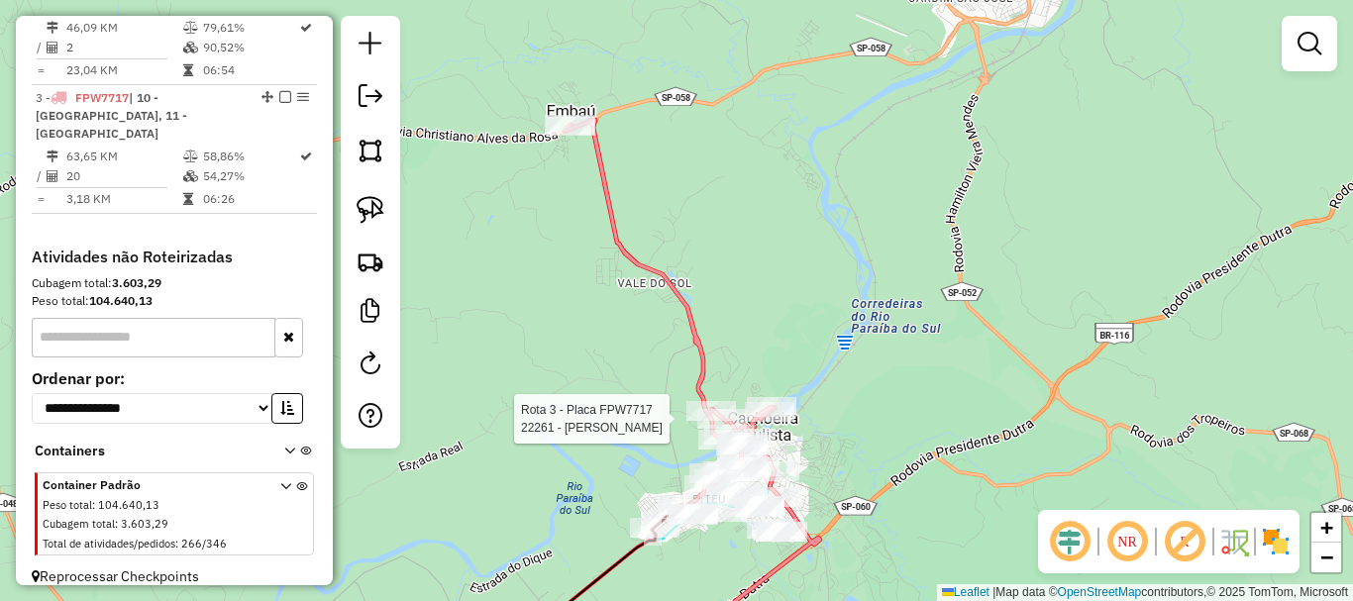
select select "**********"
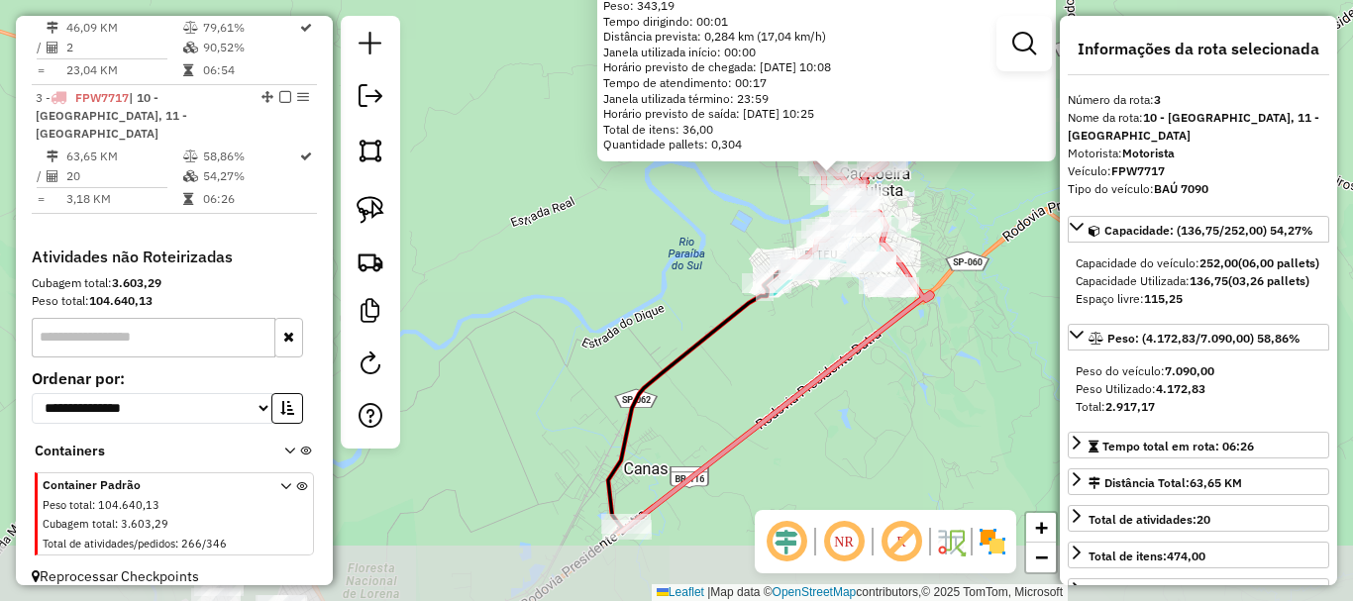
drag, startPoint x: 781, startPoint y: 370, endPoint x: 942, endPoint y: 241, distance: 206.6
click at [942, 240] on div "22261 - ANTONIO CARLOS DE OL Endereço: R JOSE DA COSTA FREITAS SOBRINHO376 Bair…" at bounding box center [676, 300] width 1353 height 601
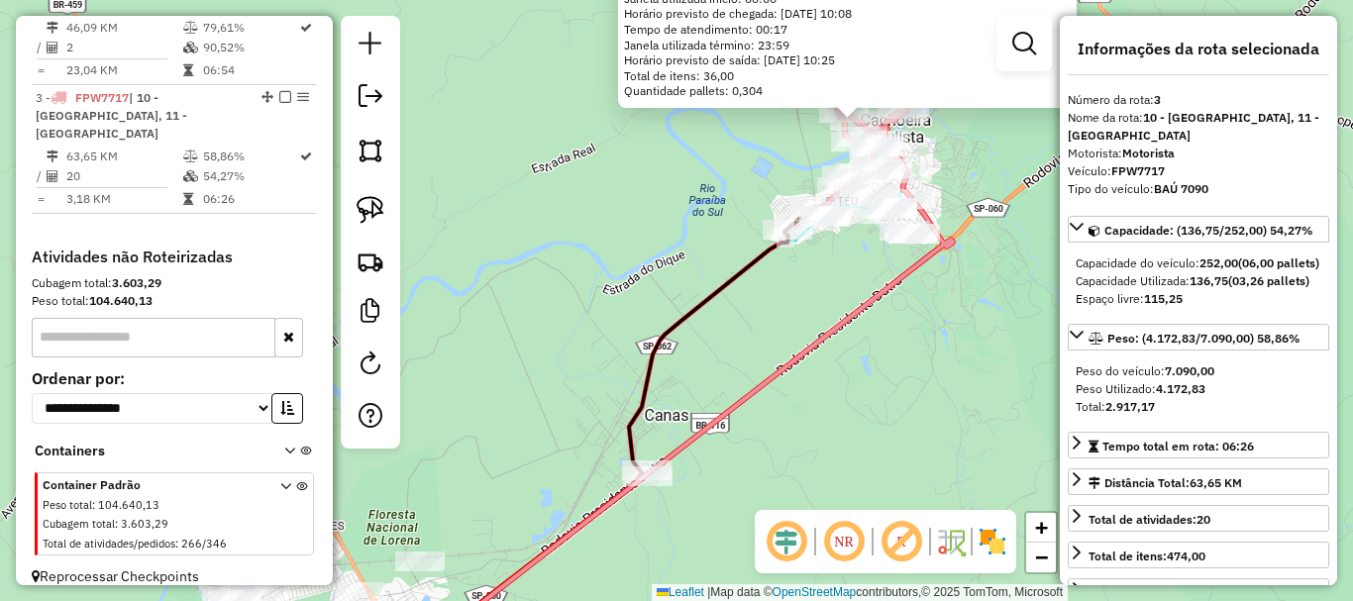
drag, startPoint x: 823, startPoint y: 478, endPoint x: 775, endPoint y: 450, distance: 55.9
click at [788, 466] on div "22261 - ANTONIO CARLOS DE OL Endereço: R JOSE DA COSTA FREITAS SOBRINHO376 Bair…" at bounding box center [676, 300] width 1353 height 601
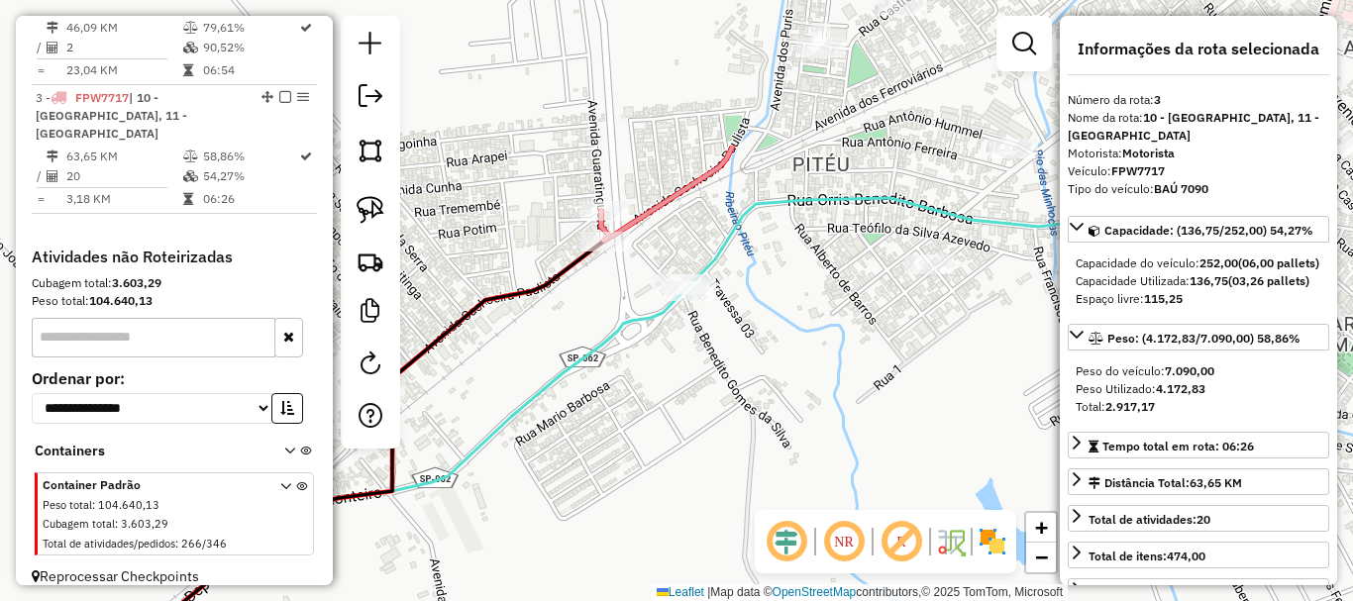
drag, startPoint x: 845, startPoint y: 176, endPoint x: 744, endPoint y: 356, distance: 205.8
click at [743, 387] on div "22261 - ANTONIO CARLOS DE OL Endereço: R JOSE DA COSTA FREITAS SOBRINHO376 Bair…" at bounding box center [676, 300] width 1353 height 601
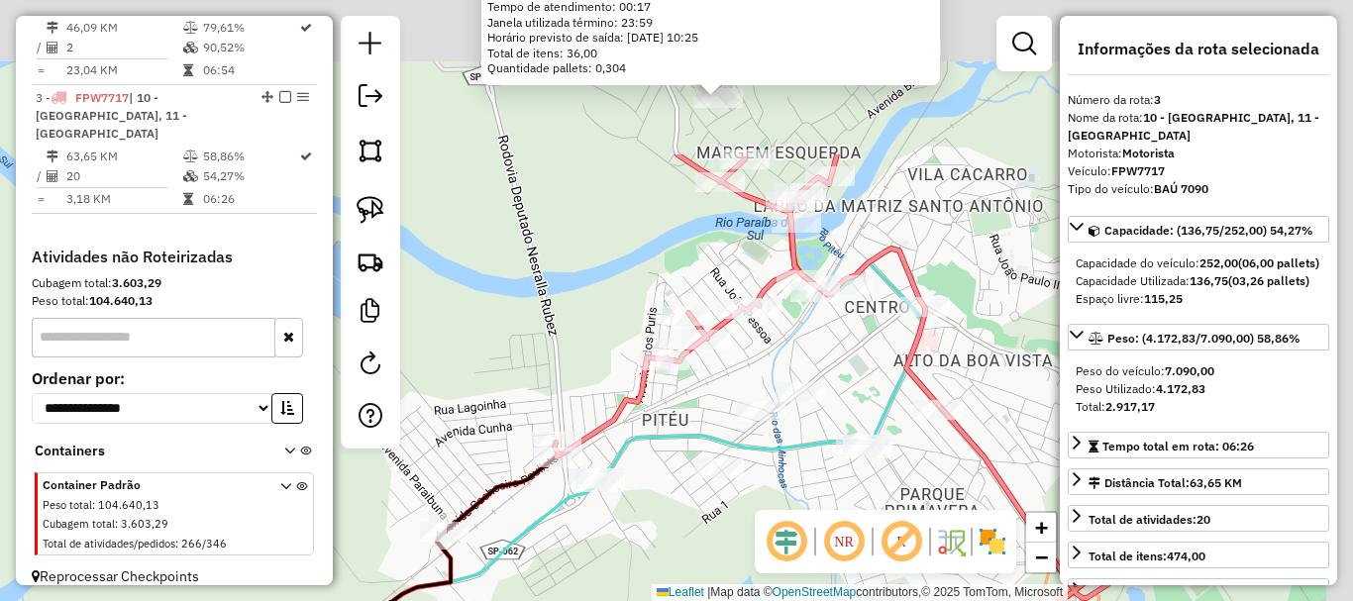
drag, startPoint x: 803, startPoint y: 270, endPoint x: 661, endPoint y: 465, distance: 241.0
click at [661, 465] on div "22261 - ANTONIO CARLOS DE OL Endereço: R JOSE DA COSTA FREITAS SOBRINHO376 Bair…" at bounding box center [676, 300] width 1353 height 601
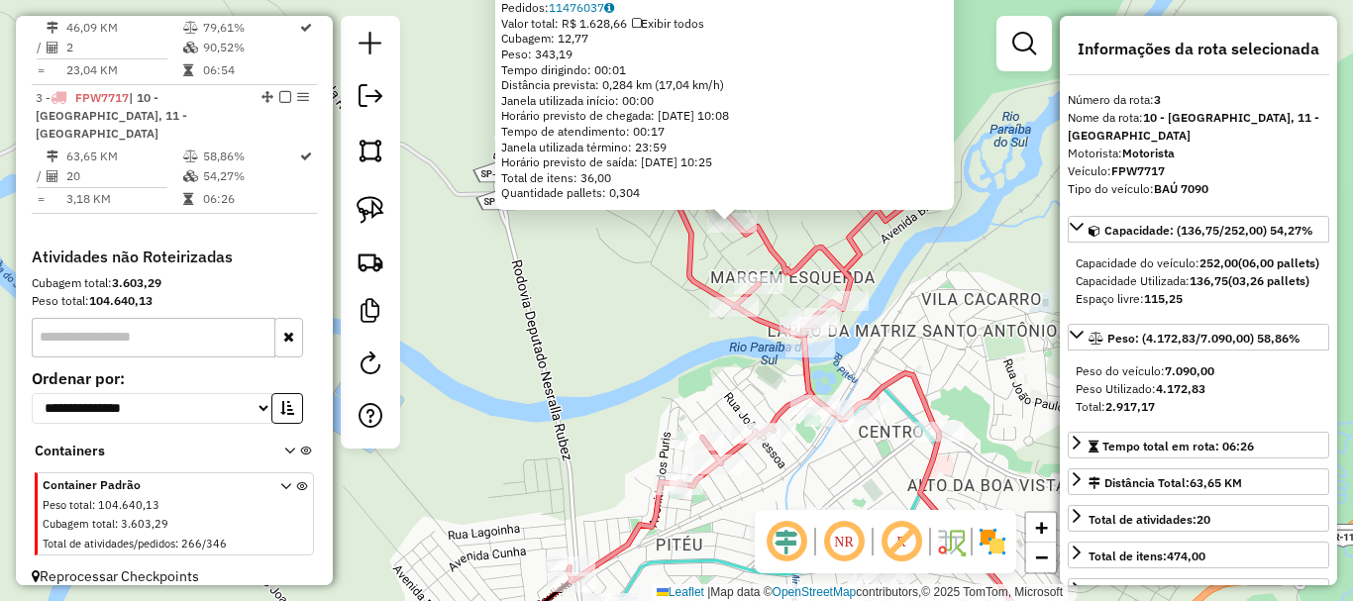
drag, startPoint x: 648, startPoint y: 260, endPoint x: 667, endPoint y: 379, distance: 121.3
click at [667, 379] on div "22261 - ANTONIO CARLOS DE OL Endereço: R JOSE DA COSTA FREITAS SOBRINHO376 Bair…" at bounding box center [676, 300] width 1353 height 601
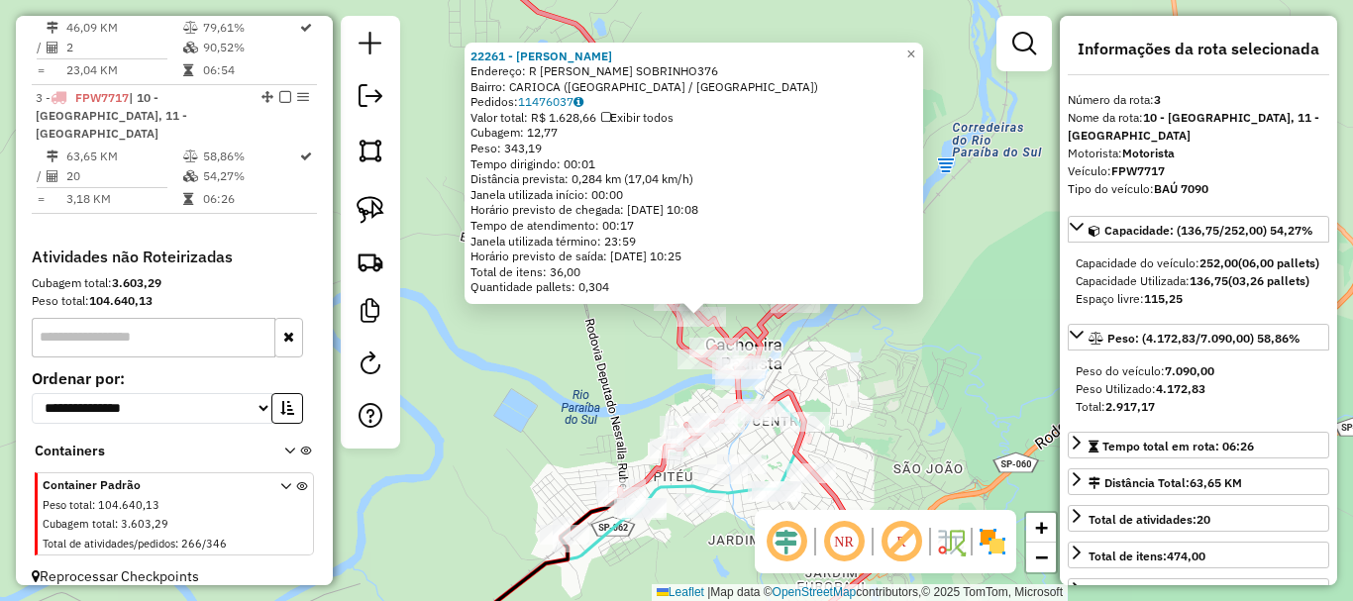
drag, startPoint x: 636, startPoint y: 343, endPoint x: 660, endPoint y: 403, distance: 64.9
click at [668, 413] on div "22261 - ANTONIO CARLOS DE OL Endereço: R JOSE DA COSTA FREITAS SOBRINHO376 Bair…" at bounding box center [676, 300] width 1353 height 601
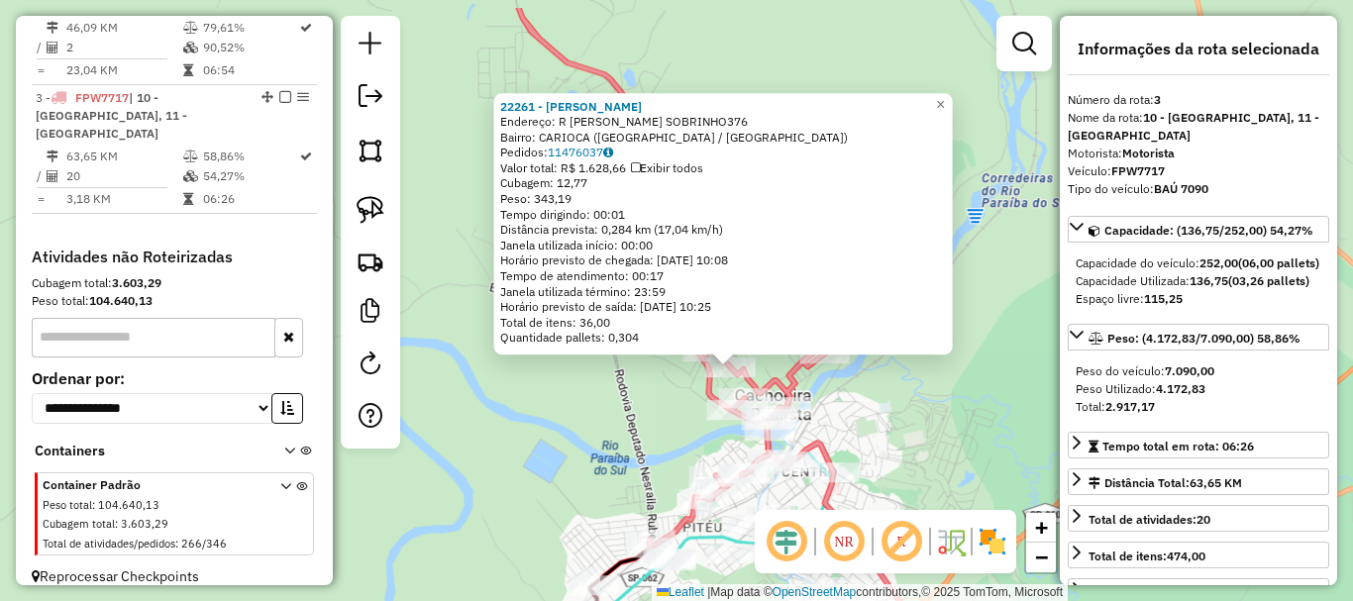
click at [656, 399] on div "22261 - ANTONIO CARLOS DE OL Endereço: R JOSE DA COSTA FREITAS SOBRINHO376 Bair…" at bounding box center [676, 300] width 1353 height 601
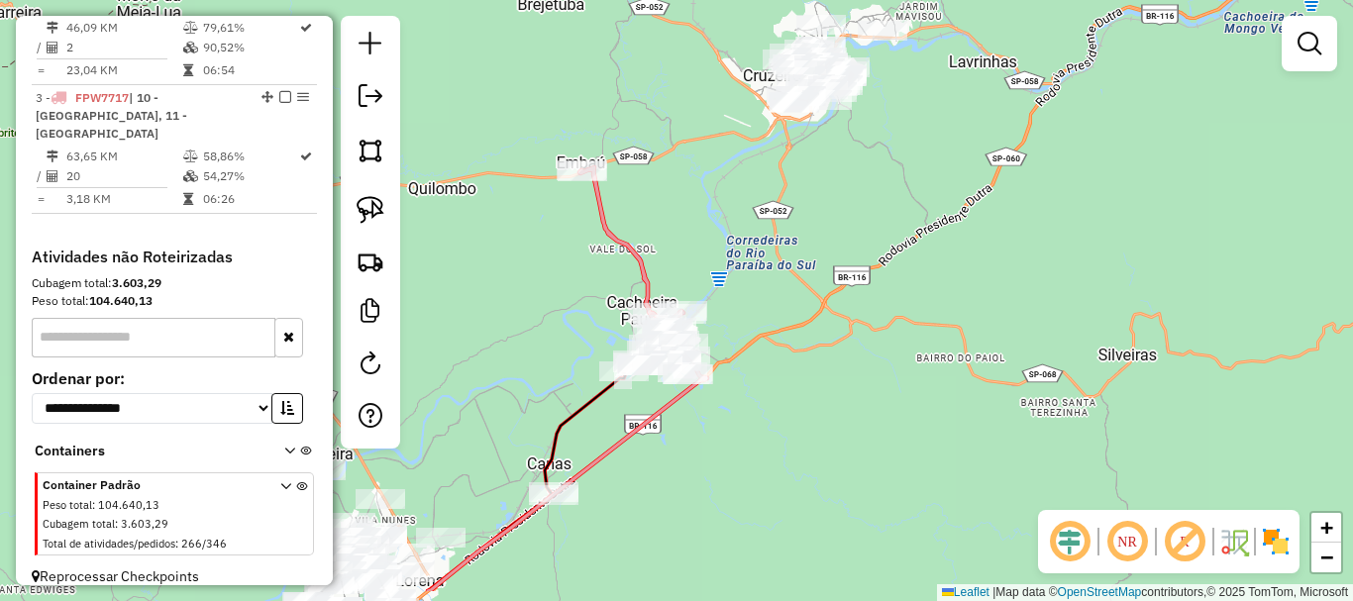
drag, startPoint x: 585, startPoint y: 338, endPoint x: 584, endPoint y: 268, distance: 69.4
click at [584, 268] on div "Janela de atendimento Grade de atendimento Capacidade Transportadoras Veículos …" at bounding box center [676, 300] width 1353 height 601
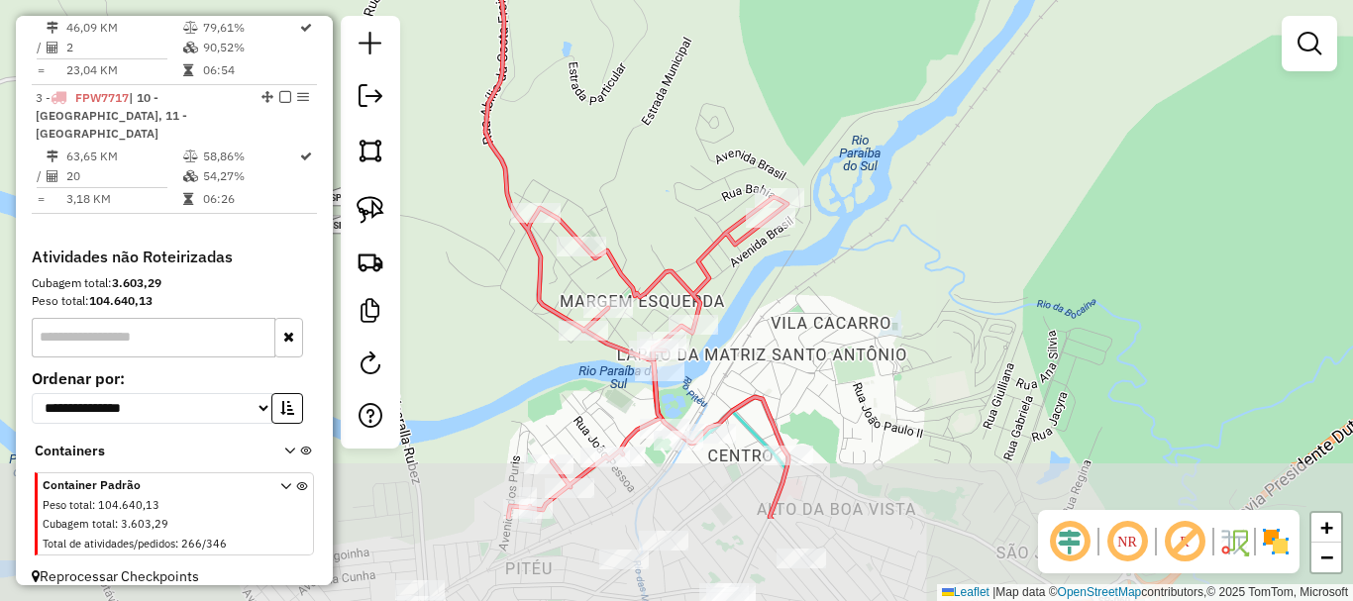
drag, startPoint x: 848, startPoint y: 363, endPoint x: 827, endPoint y: 196, distance: 167.7
click at [827, 196] on div "Janela de atendimento Grade de atendimento Capacidade Transportadoras Veículos …" at bounding box center [676, 300] width 1353 height 601
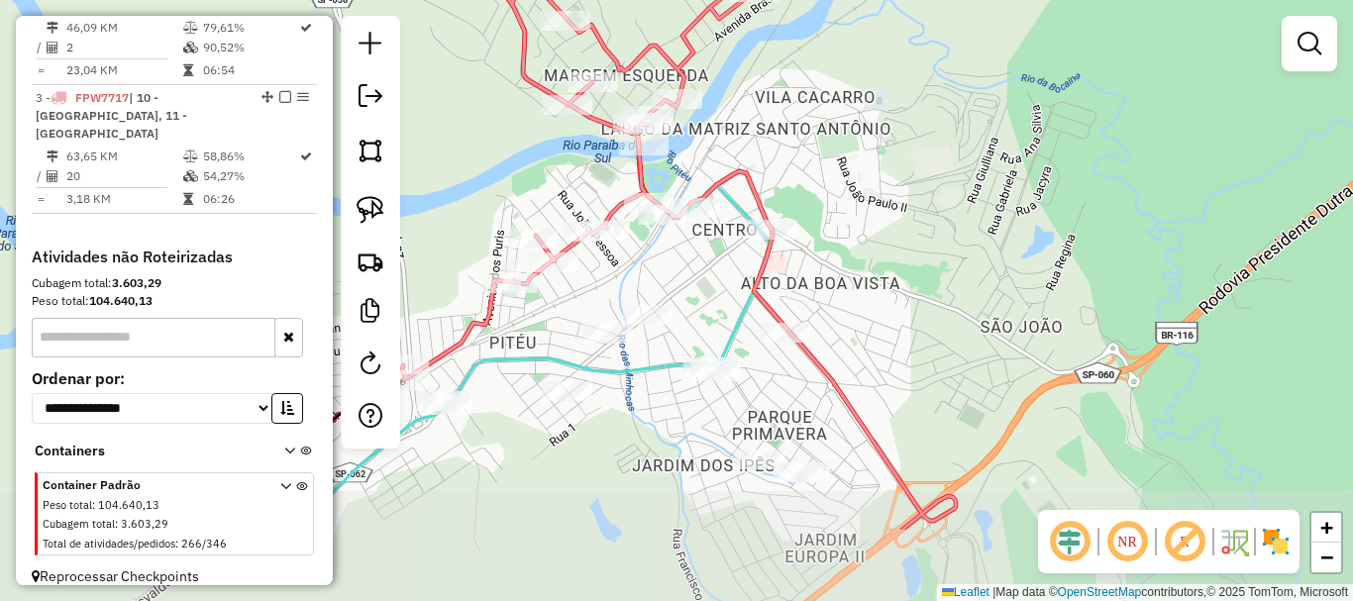
drag, startPoint x: 842, startPoint y: 304, endPoint x: 836, endPoint y: 252, distance: 52.8
click at [836, 252] on div "Janela de atendimento Grade de atendimento Capacidade Transportadoras Veículos …" at bounding box center [676, 300] width 1353 height 601
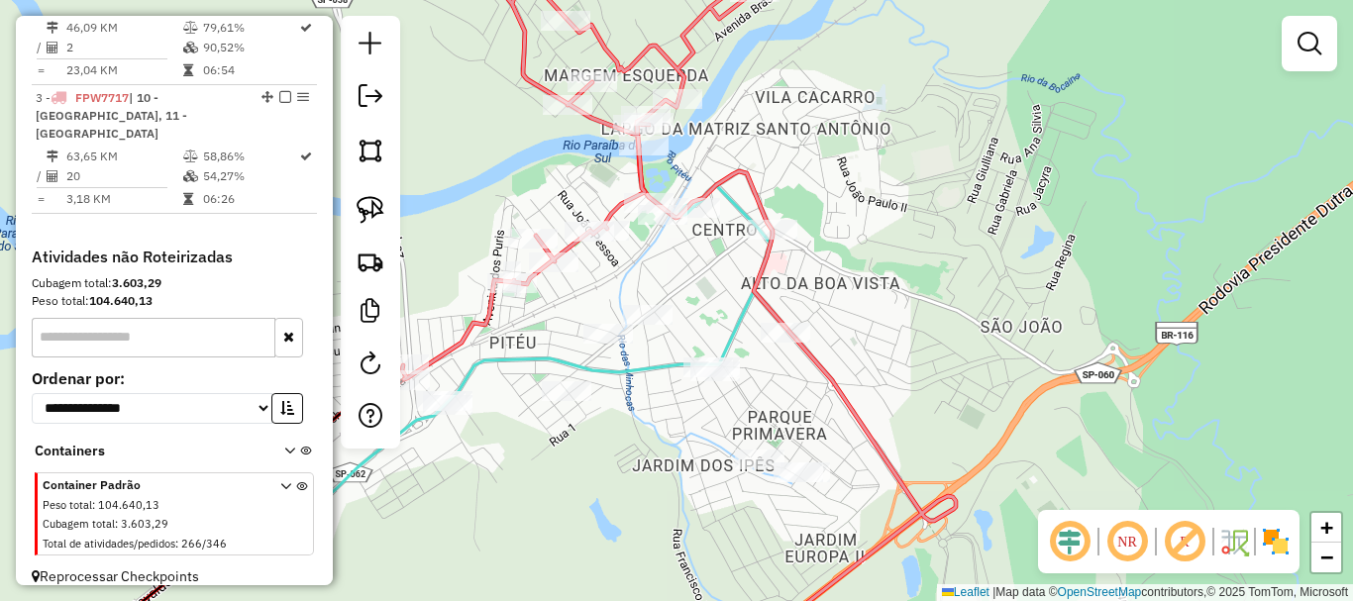
select select "**********"
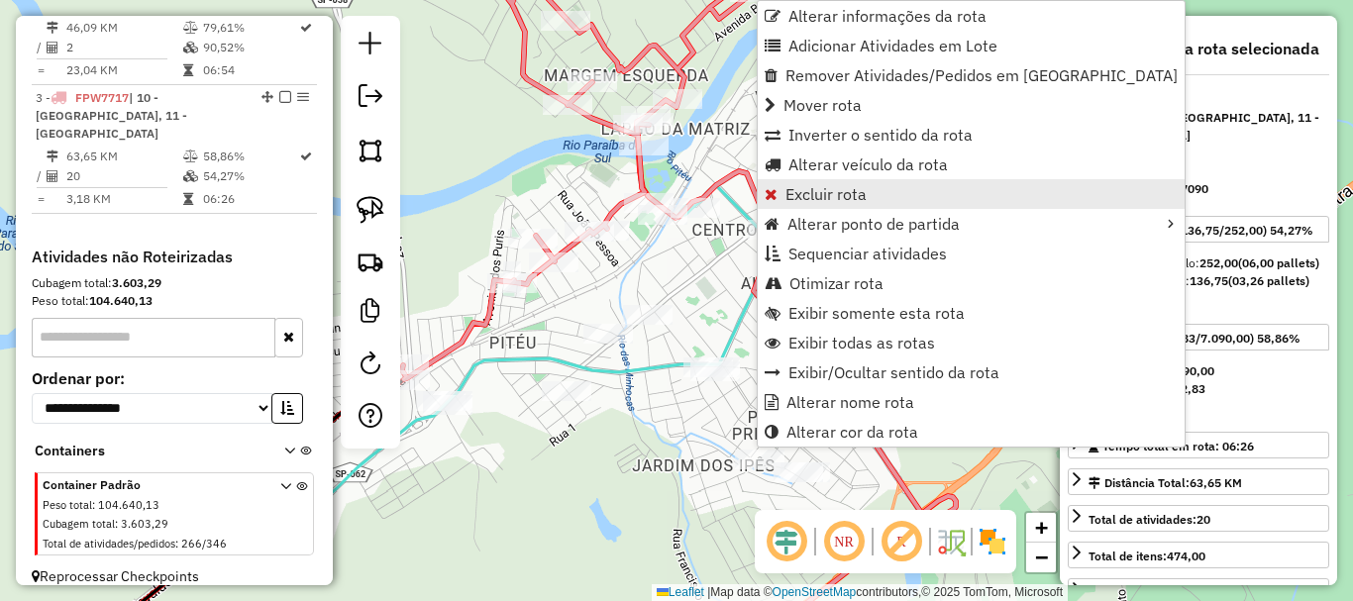
click at [834, 196] on span "Excluir rota" at bounding box center [826, 194] width 81 height 16
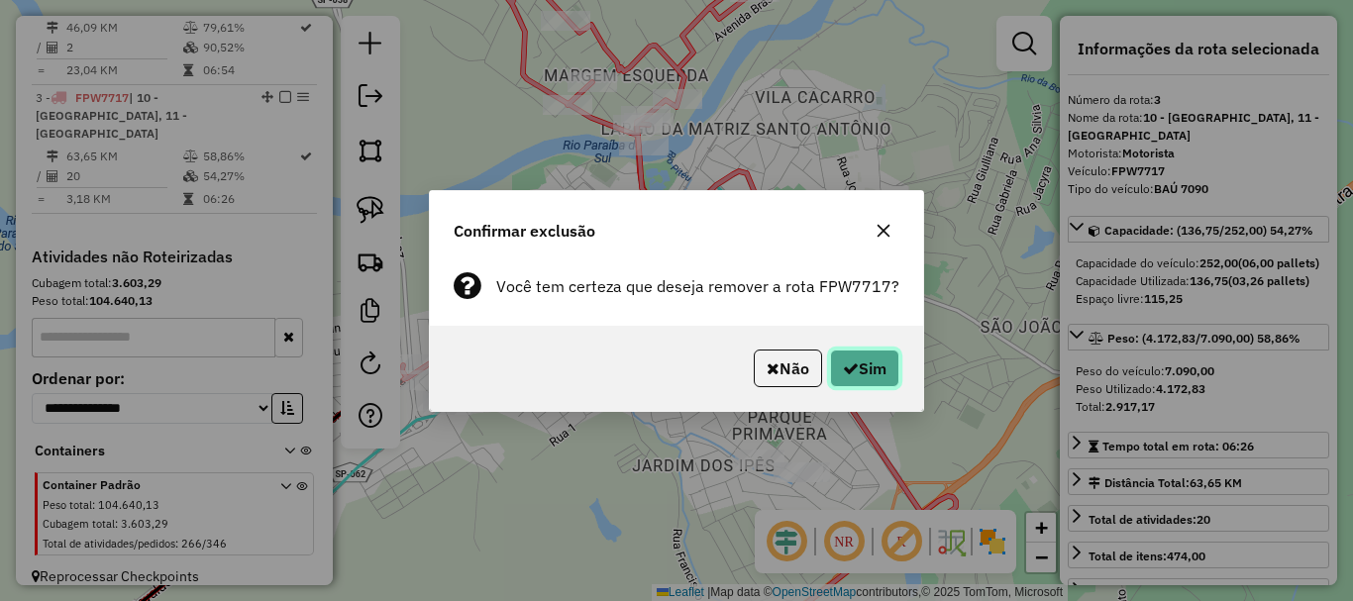
click at [860, 354] on button "Sim" at bounding box center [864, 369] width 69 height 38
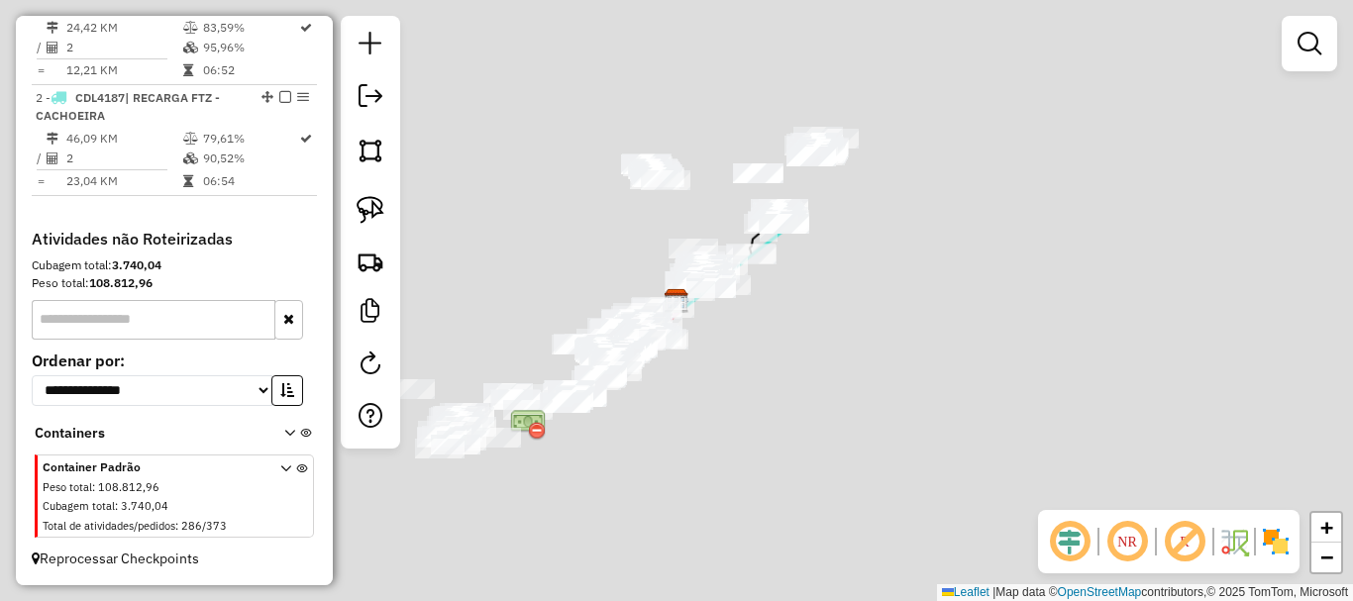
scroll to position [793, 0]
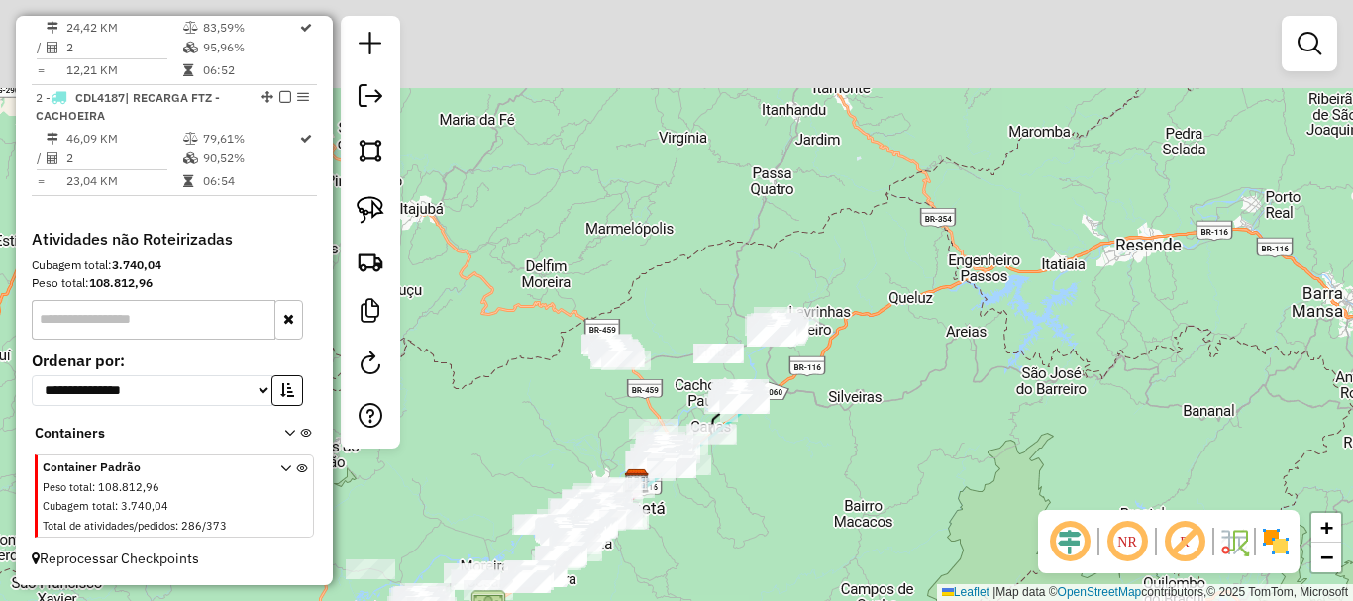
drag, startPoint x: 820, startPoint y: 195, endPoint x: 781, endPoint y: 375, distance: 183.7
click at [781, 375] on div "Janela de atendimento Grade de atendimento Capacidade Transportadoras Veículos …" at bounding box center [676, 300] width 1353 height 601
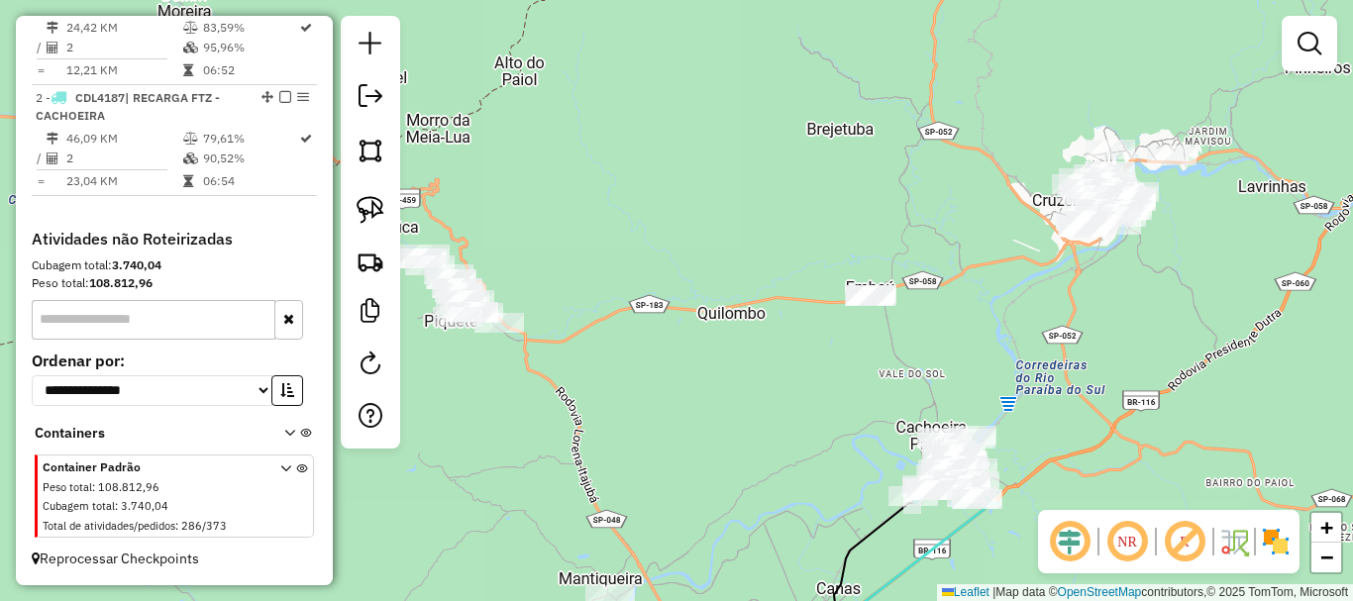
drag, startPoint x: 745, startPoint y: 353, endPoint x: 1079, endPoint y: 329, distance: 334.7
click at [1084, 341] on div "Janela de atendimento Grade de atendimento Capacidade Transportadoras Veículos …" at bounding box center [676, 300] width 1353 height 601
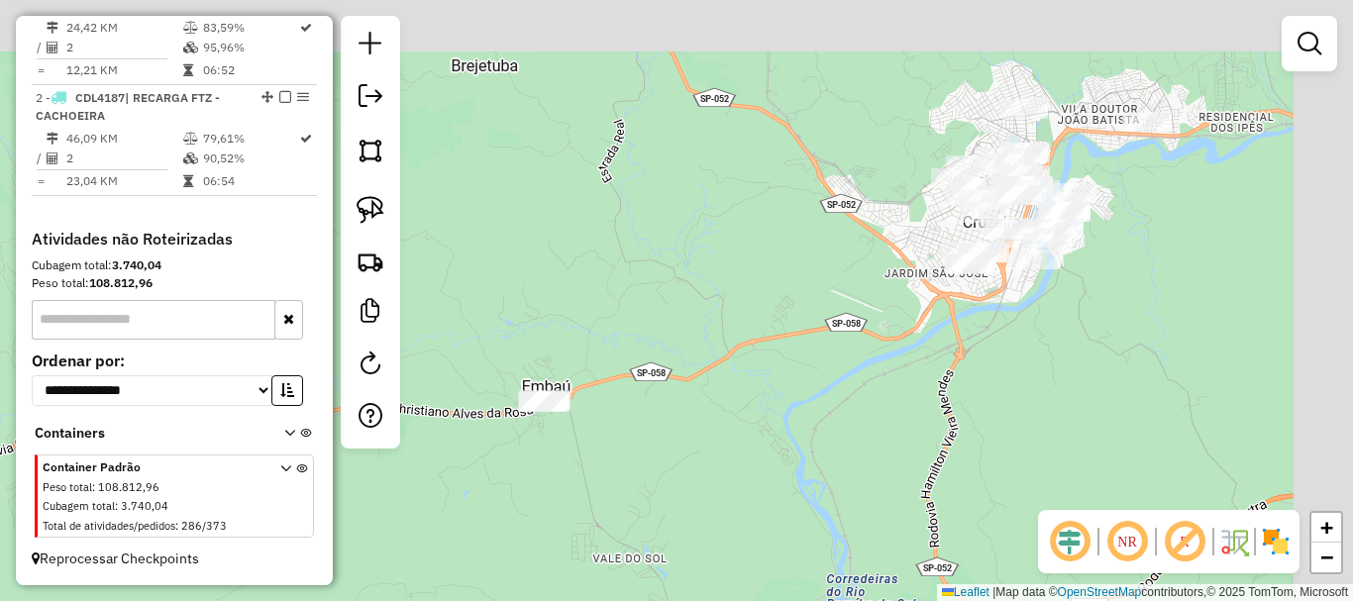
drag, startPoint x: 1100, startPoint y: 268, endPoint x: 900, endPoint y: 343, distance: 213.8
click at [866, 381] on div "Janela de atendimento Grade de atendimento Capacidade Transportadoras Veículos …" at bounding box center [676, 300] width 1353 height 601
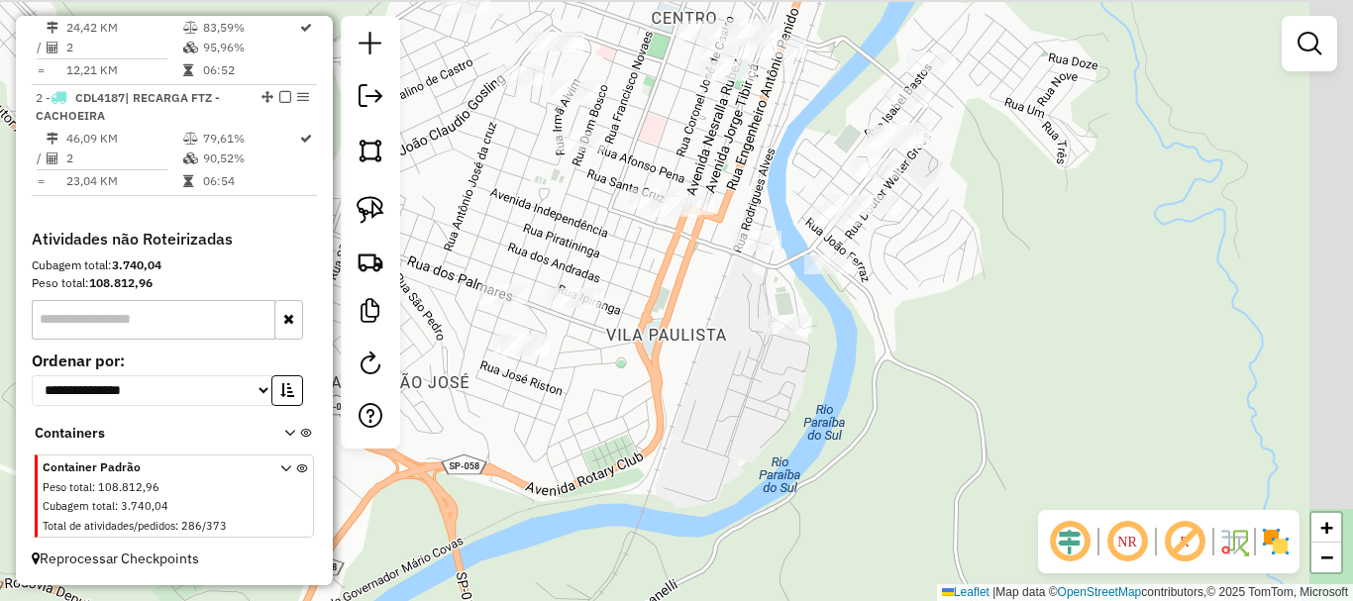
drag, startPoint x: 1072, startPoint y: 264, endPoint x: 780, endPoint y: 429, distance: 335.9
click at [788, 476] on div "Janela de atendimento Grade de atendimento Capacidade Transportadoras Veículos …" at bounding box center [676, 300] width 1353 height 601
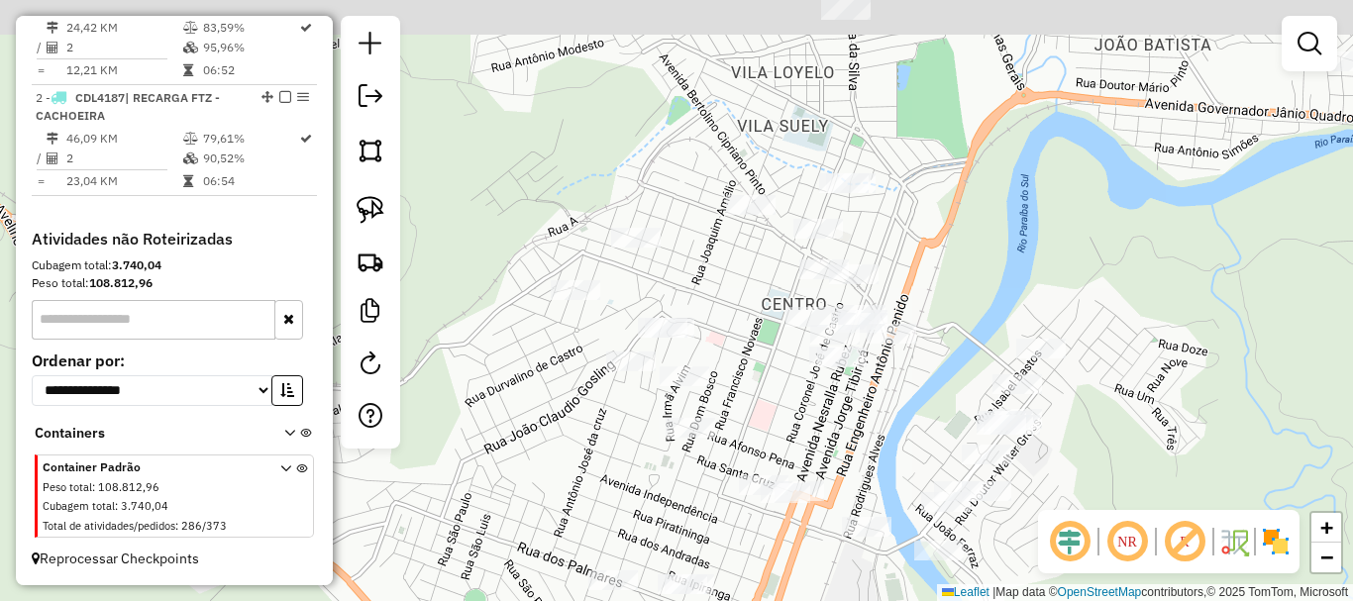
drag, startPoint x: 853, startPoint y: 273, endPoint x: 987, endPoint y: 550, distance: 307.1
click at [987, 550] on div "Janela de atendimento Grade de atendimento Capacidade Transportadoras Veículos …" at bounding box center [676, 300] width 1353 height 601
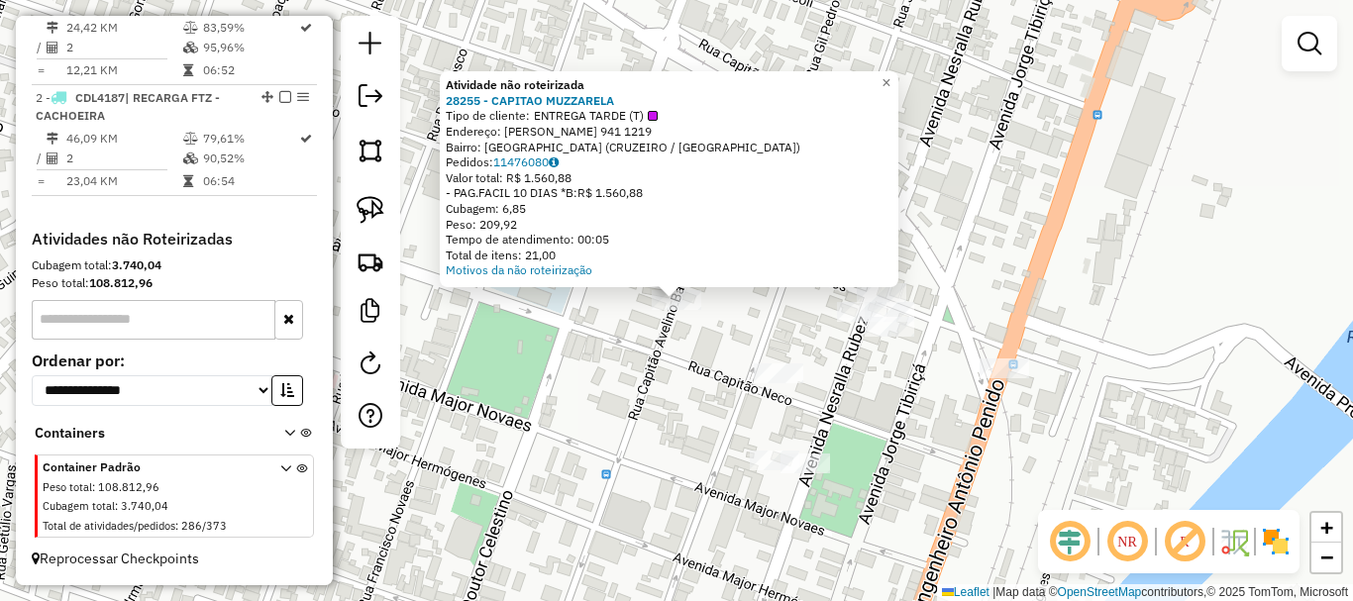
click at [955, 193] on div "Atividade não roteirizada 28255 - CAPITAO MUZZARELA Tipo de cliente: ENTREGA TA…" at bounding box center [676, 300] width 1353 height 601
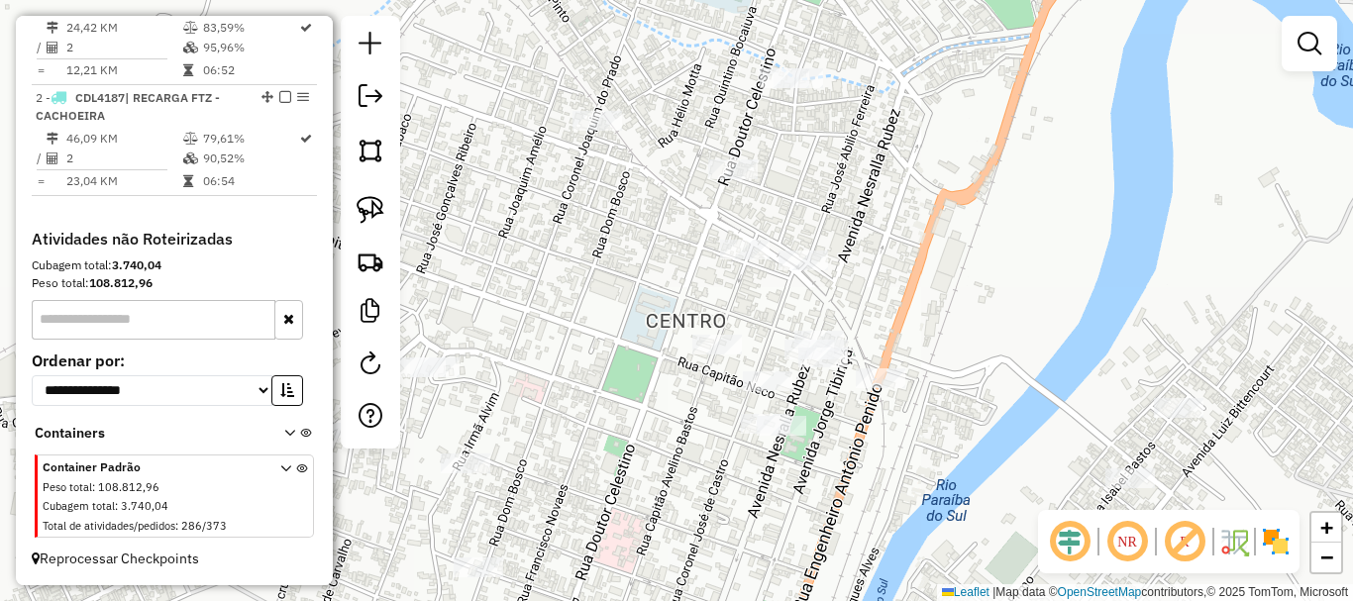
drag, startPoint x: 726, startPoint y: 230, endPoint x: 723, endPoint y: 304, distance: 74.4
click at [723, 303] on div "Janela de atendimento Grade de atendimento Capacidade Transportadoras Veículos …" at bounding box center [676, 300] width 1353 height 601
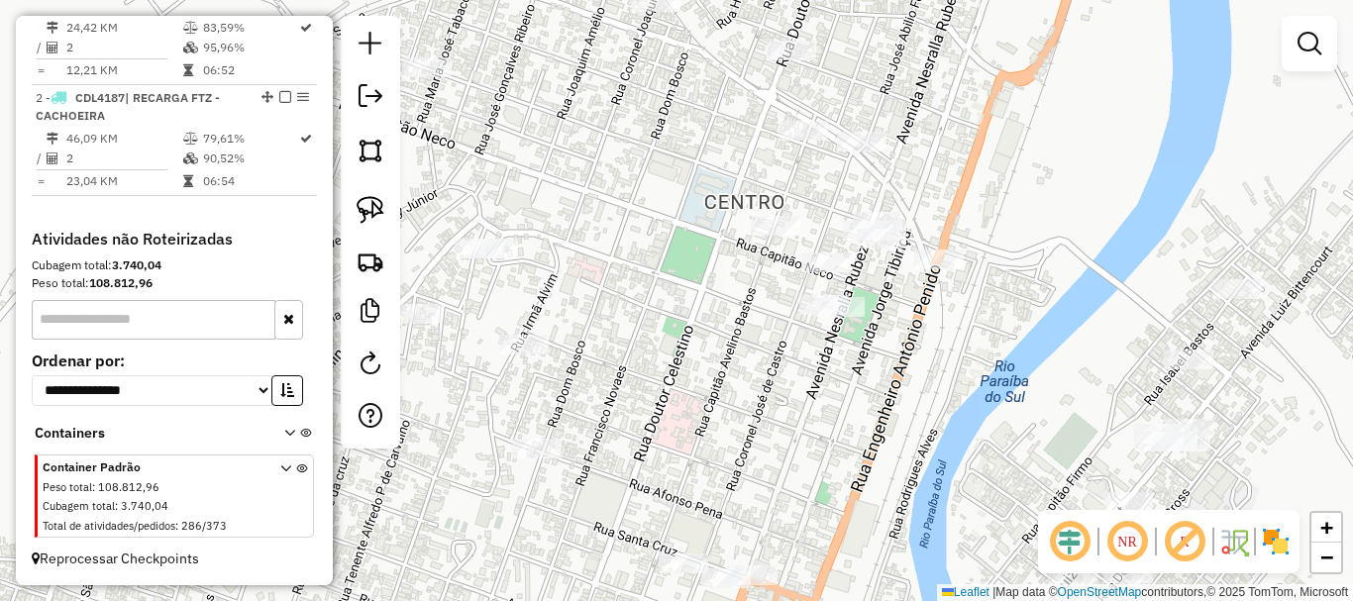
drag, startPoint x: 815, startPoint y: 296, endPoint x: 855, endPoint y: 181, distance: 121.6
click at [855, 182] on div "Janela de atendimento Grade de atendimento Capacidade Transportadoras Veículos …" at bounding box center [676, 300] width 1353 height 601
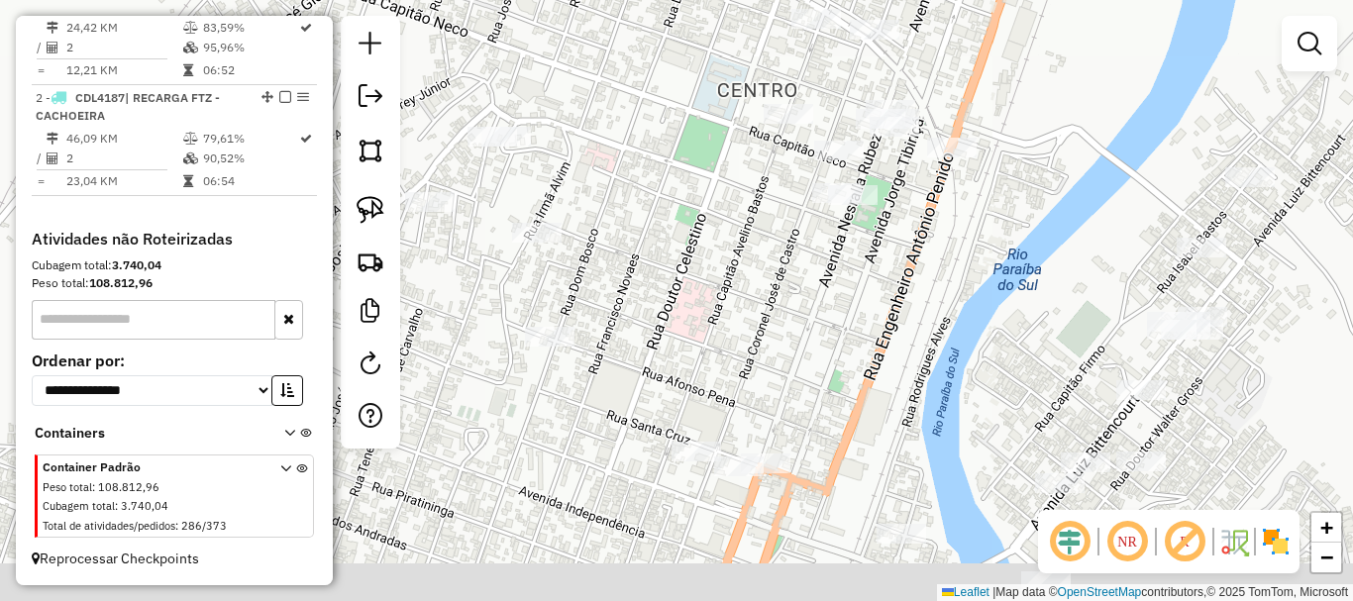
drag, startPoint x: 860, startPoint y: 367, endPoint x: 814, endPoint y: 121, distance: 249.9
click at [814, 117] on div "Janela de atendimento Grade de atendimento Capacidade Transportadoras Veículos …" at bounding box center [676, 300] width 1353 height 601
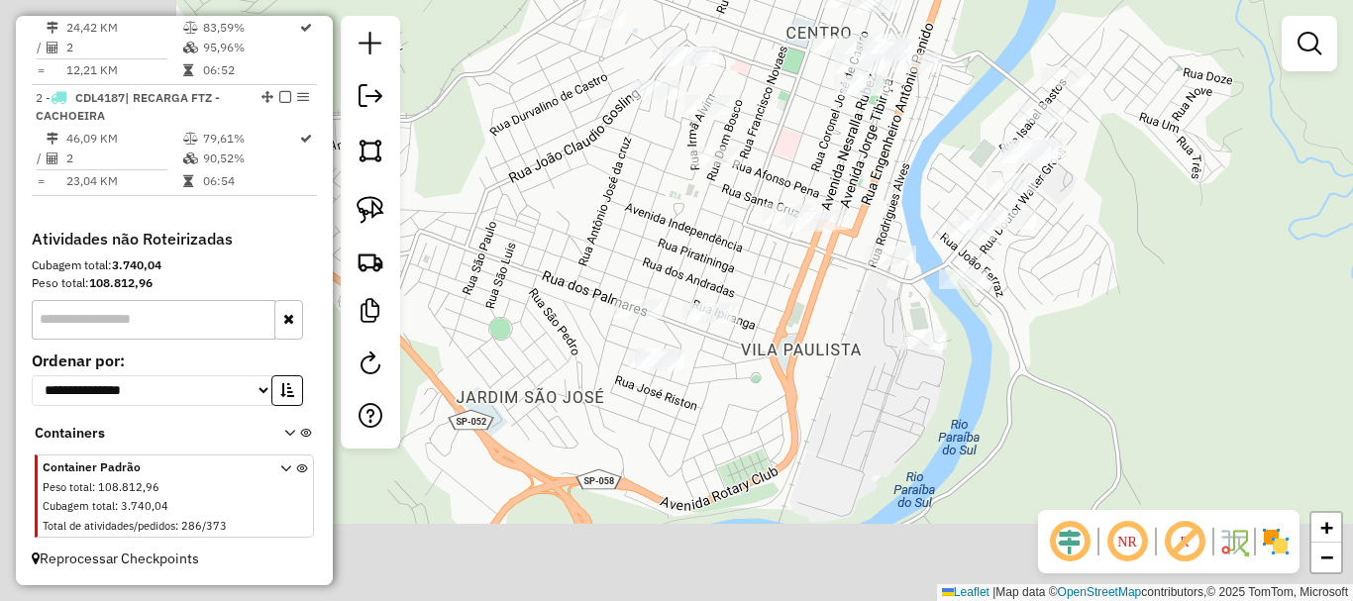
drag, startPoint x: 524, startPoint y: 482, endPoint x: 966, endPoint y: 147, distance: 554.4
click at [1000, 86] on div "Janela de atendimento Grade de atendimento Capacidade Transportadoras Veículos …" at bounding box center [676, 300] width 1353 height 601
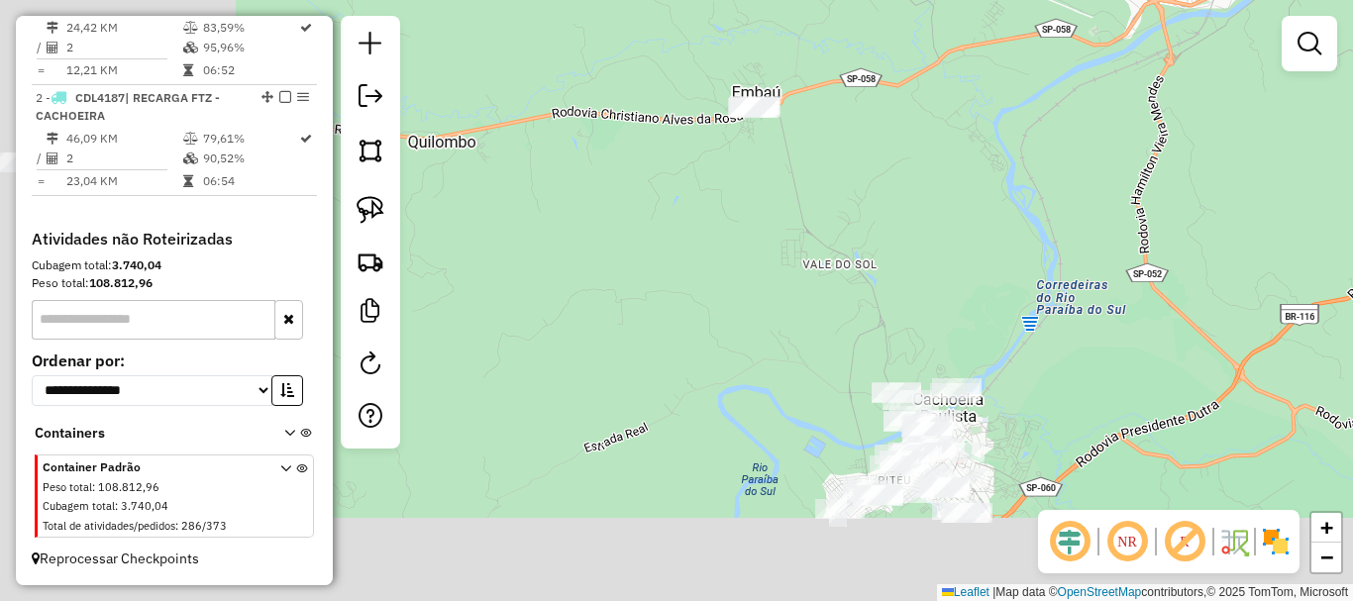
drag, startPoint x: 685, startPoint y: 398, endPoint x: 796, endPoint y: 223, distance: 207.5
click at [993, 162] on div "Janela de atendimento Grade de atendimento Capacidade Transportadoras Veículos …" at bounding box center [676, 300] width 1353 height 601
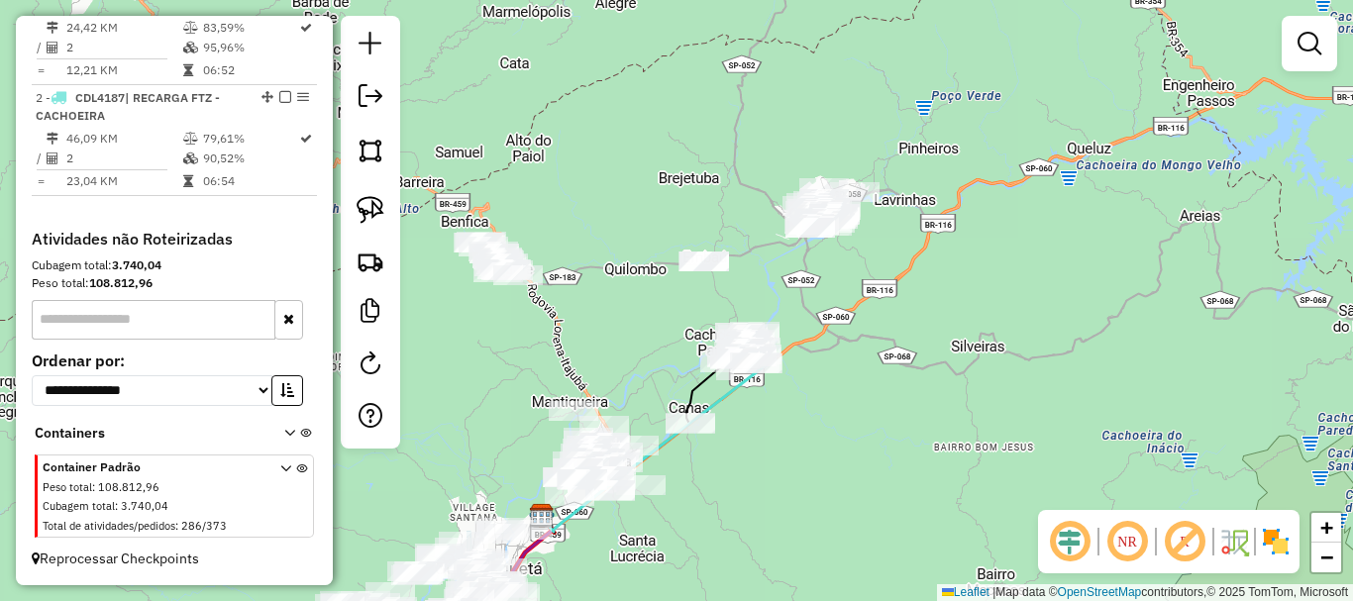
drag, startPoint x: 685, startPoint y: 356, endPoint x: 949, endPoint y: 93, distance: 372.7
click at [949, 93] on div "Janela de atendimento Grade de atendimento Capacidade Transportadoras Veículos …" at bounding box center [676, 300] width 1353 height 601
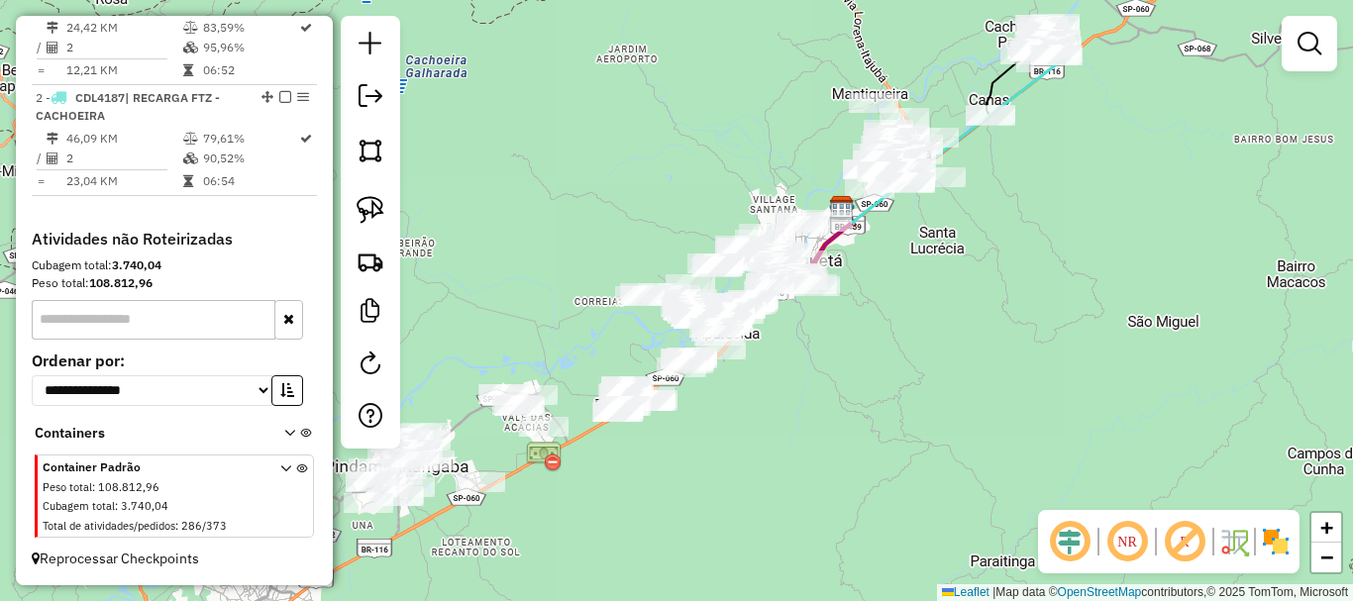
drag, startPoint x: 558, startPoint y: 387, endPoint x: 910, endPoint y: 105, distance: 451.8
click at [910, 105] on div "Janela de atendimento Grade de atendimento Capacidade Transportadoras Veículos …" at bounding box center [676, 300] width 1353 height 601
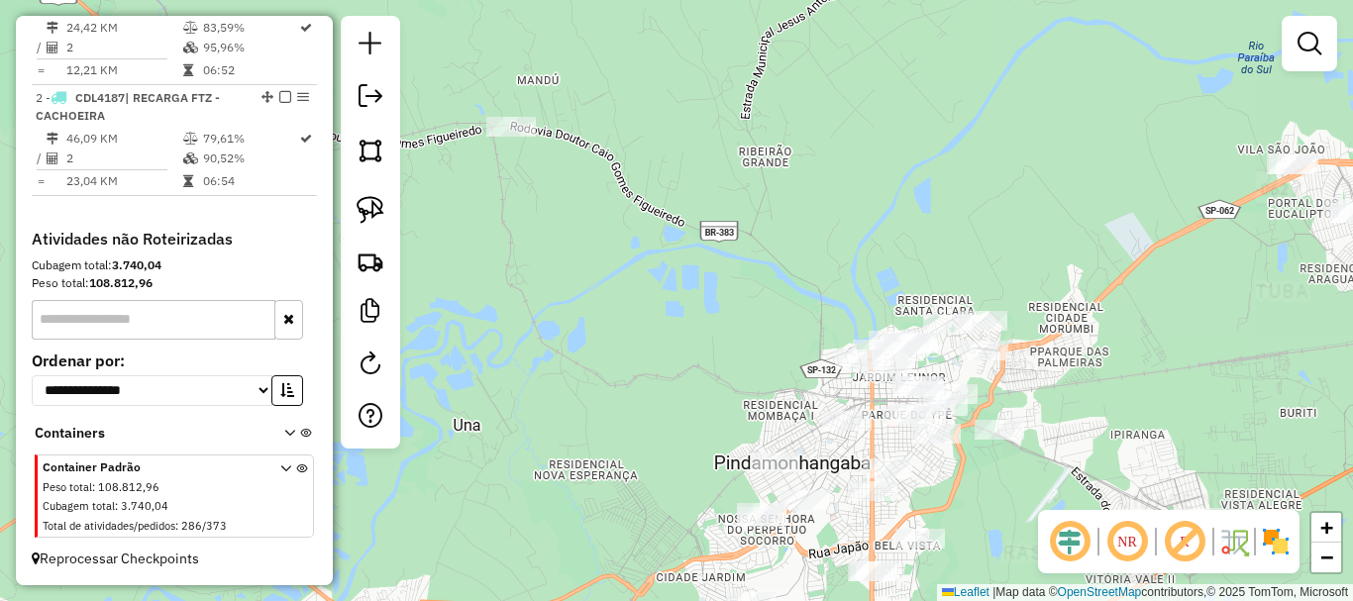
drag, startPoint x: 775, startPoint y: 226, endPoint x: 886, endPoint y: 254, distance: 114.4
click at [886, 254] on div "Janela de atendimento Grade de atendimento Capacidade Transportadoras Veículos …" at bounding box center [676, 300] width 1353 height 601
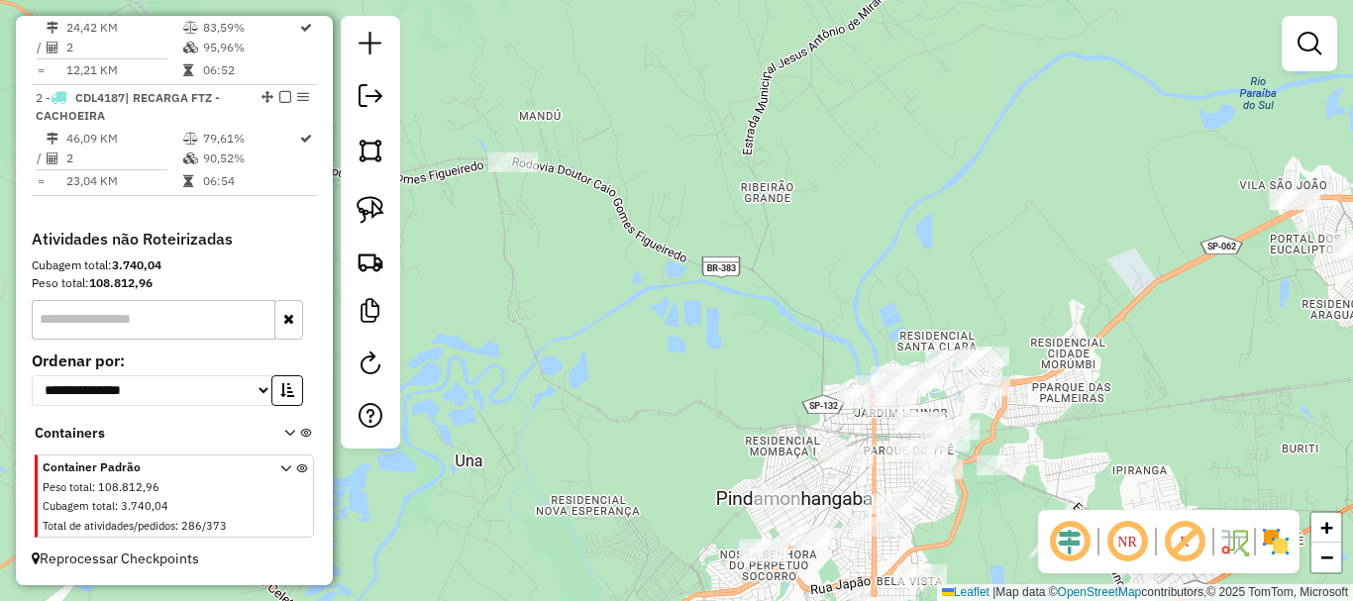
drag, startPoint x: 464, startPoint y: 161, endPoint x: 456, endPoint y: 211, distance: 51.1
click at [462, 203] on div "Janela de atendimento Grade de atendimento Capacidade Transportadoras Veículos …" at bounding box center [676, 300] width 1353 height 601
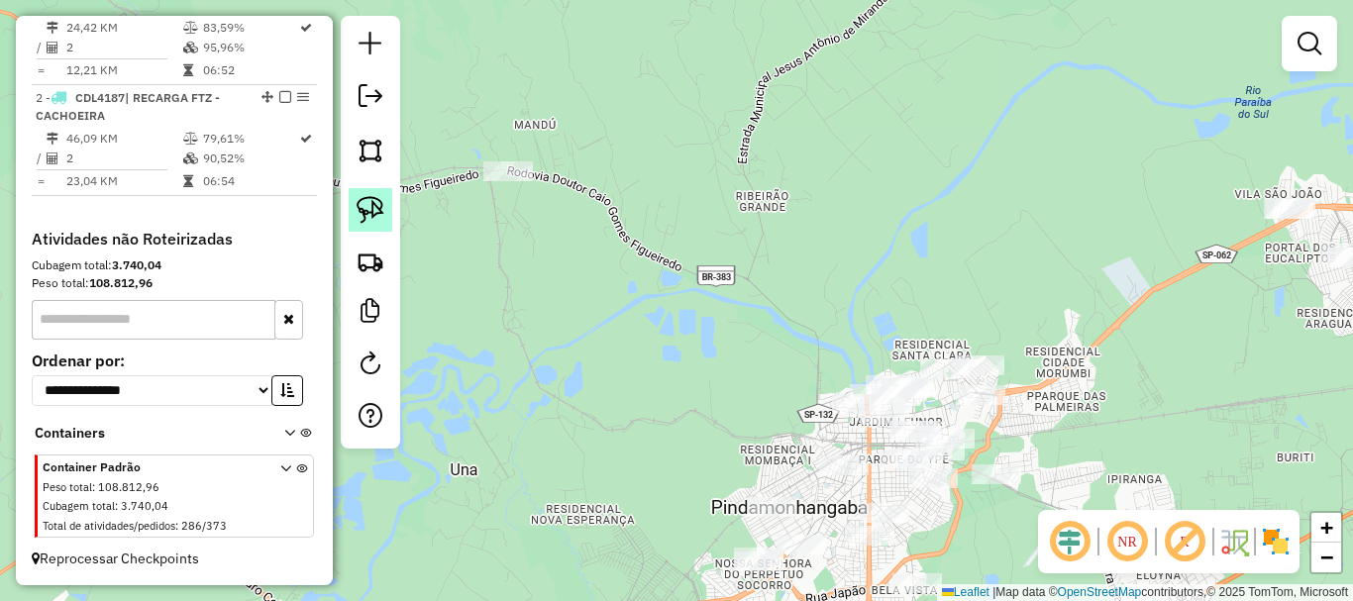
click at [362, 215] on img at bounding box center [371, 210] width 28 height 28
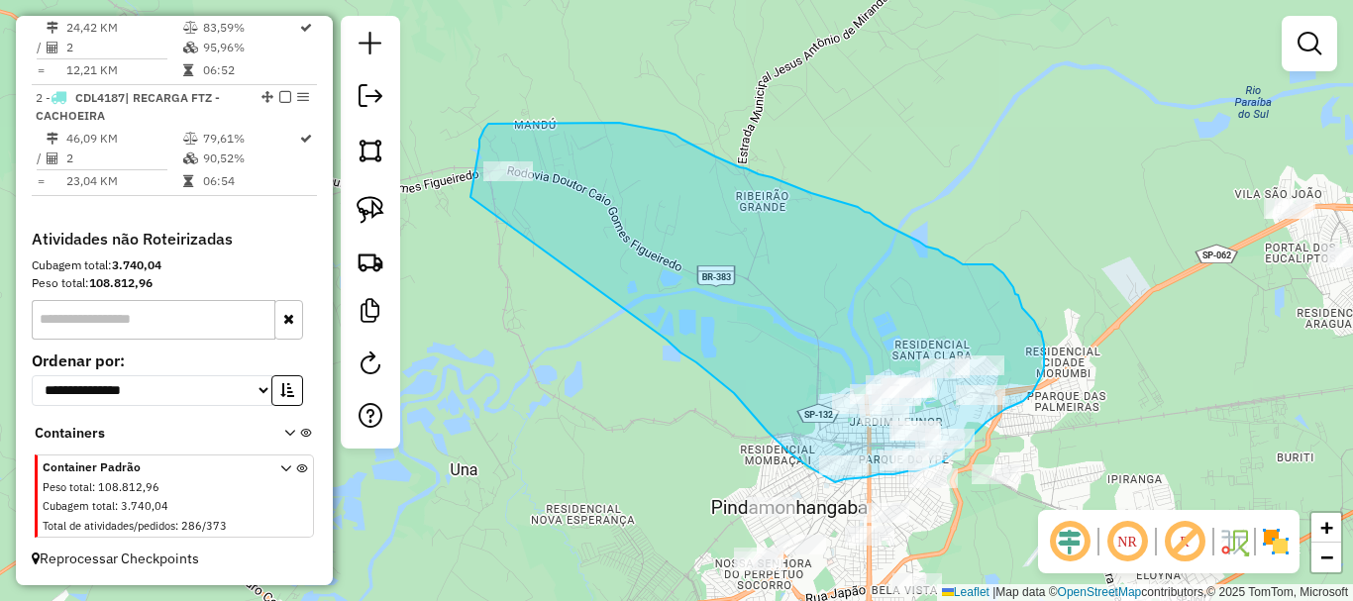
drag, startPoint x: 473, startPoint y: 187, endPoint x: 658, endPoint y: 328, distance: 232.6
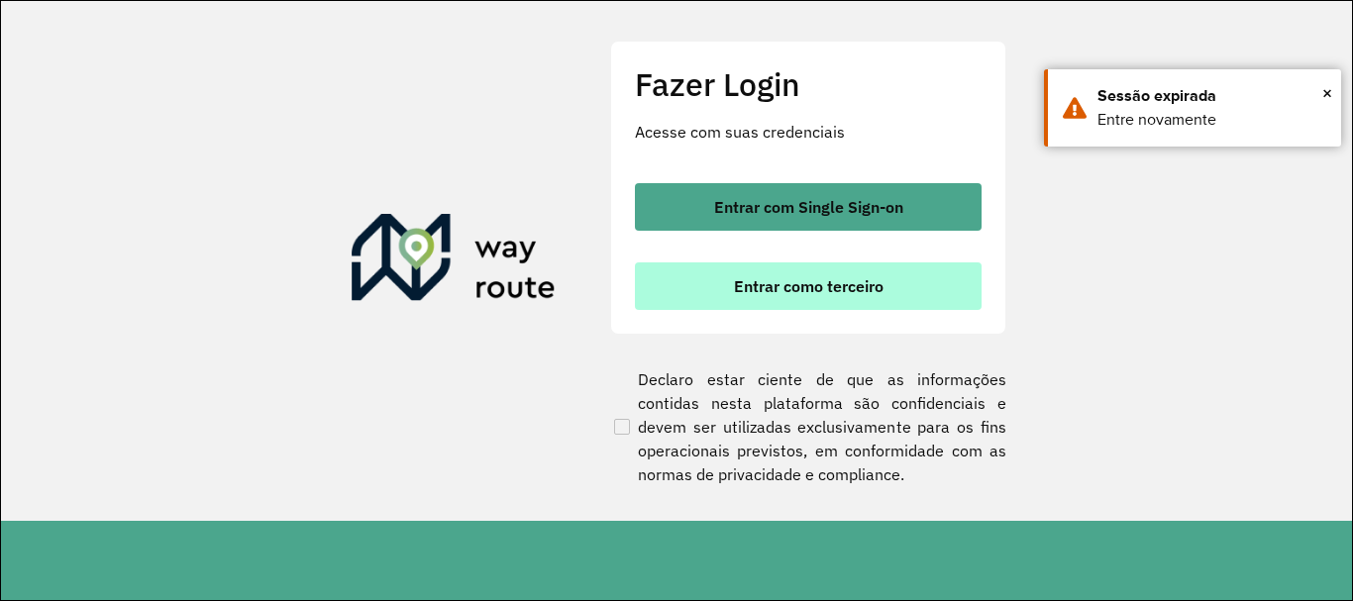
click at [715, 294] on button "Entrar como terceiro" at bounding box center [808, 287] width 347 height 48
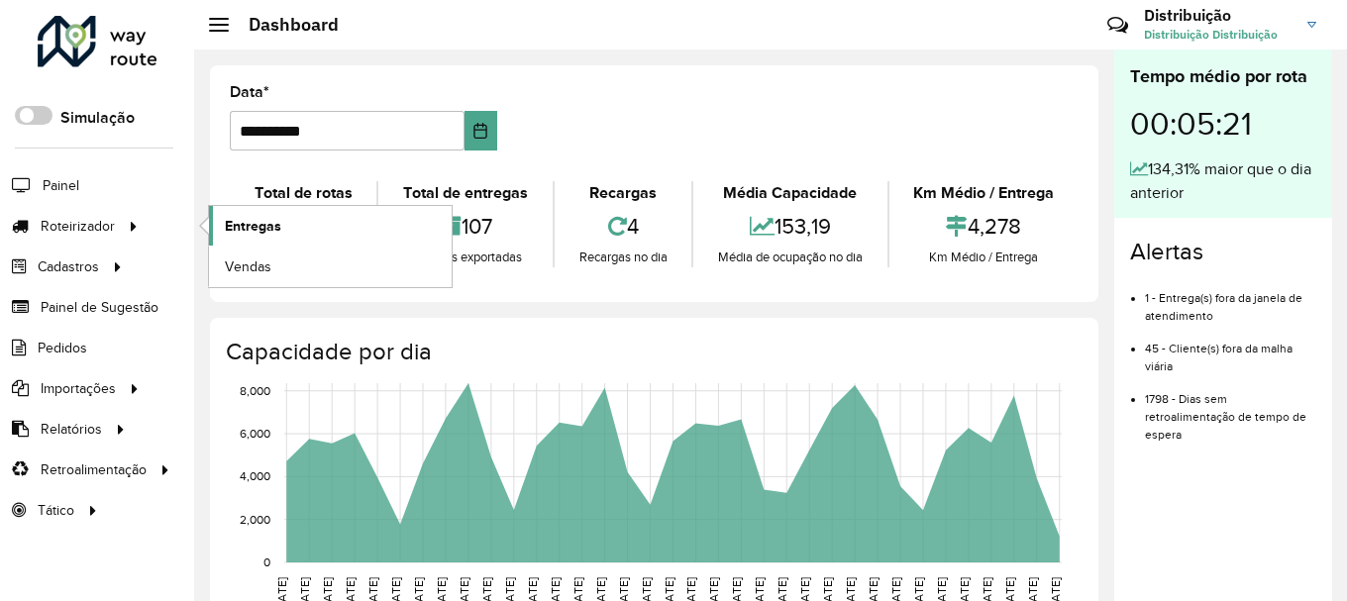
click at [232, 219] on span "Entregas" at bounding box center [253, 226] width 56 height 21
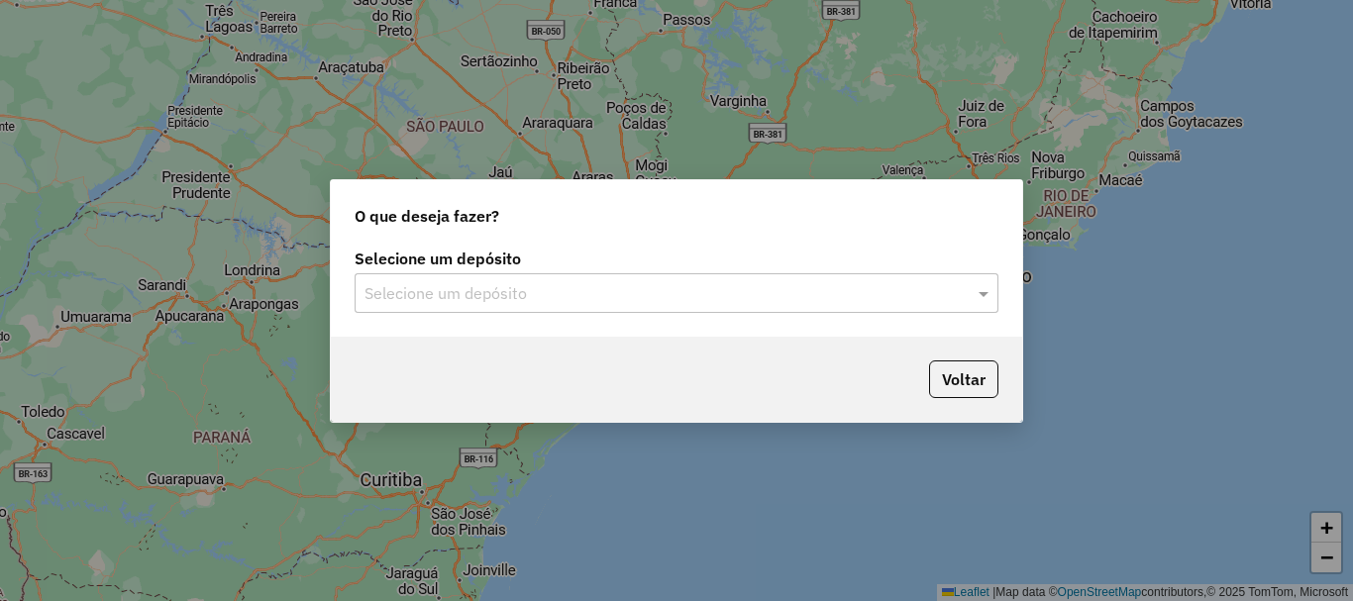
click at [432, 290] on input "text" at bounding box center [657, 294] width 585 height 24
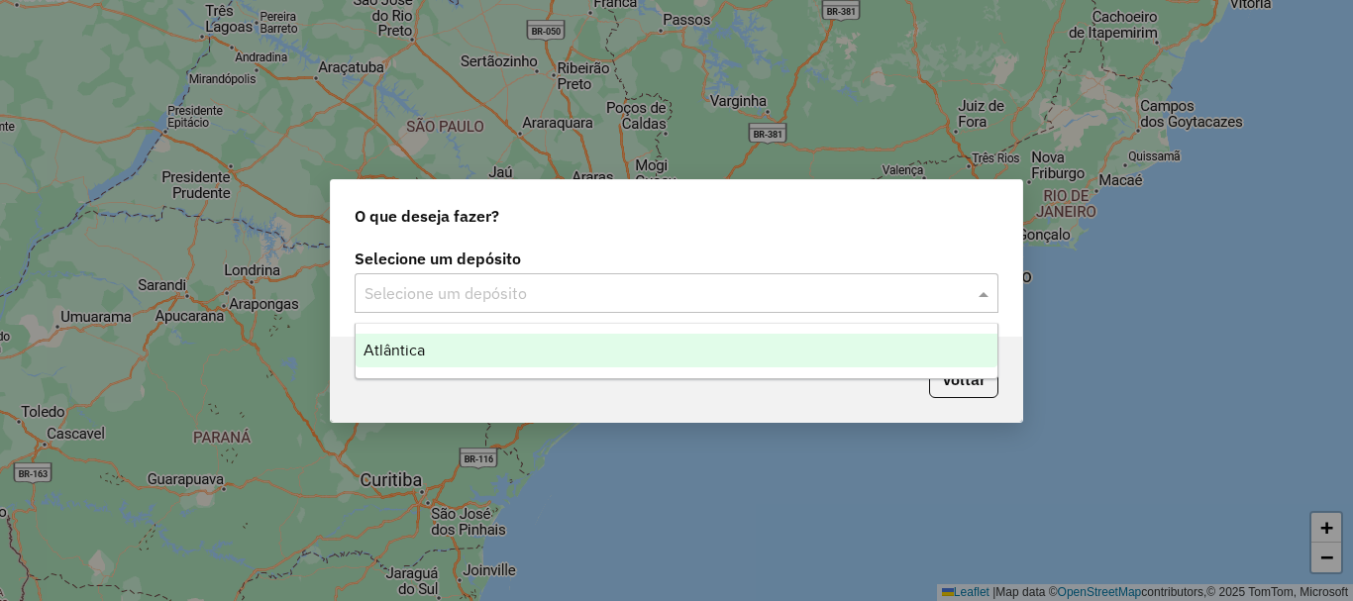
click at [435, 349] on div "Atlântica" at bounding box center [677, 351] width 642 height 34
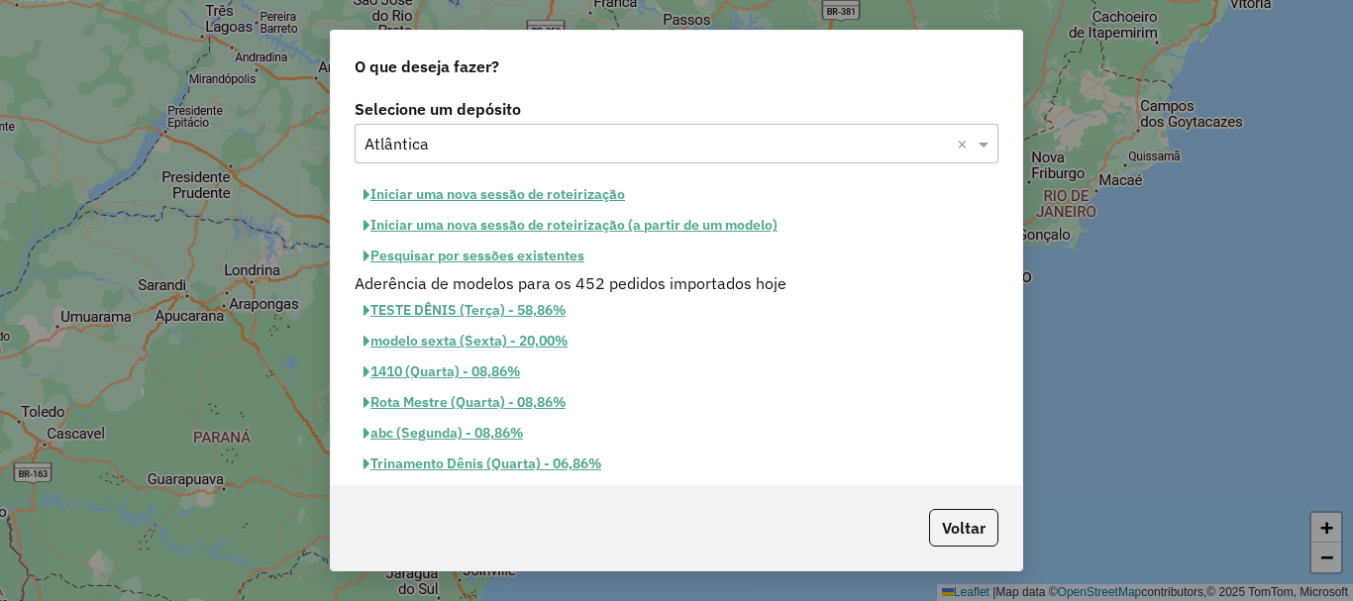
click at [441, 254] on button "Pesquisar por sessões existentes" at bounding box center [474, 256] width 239 height 31
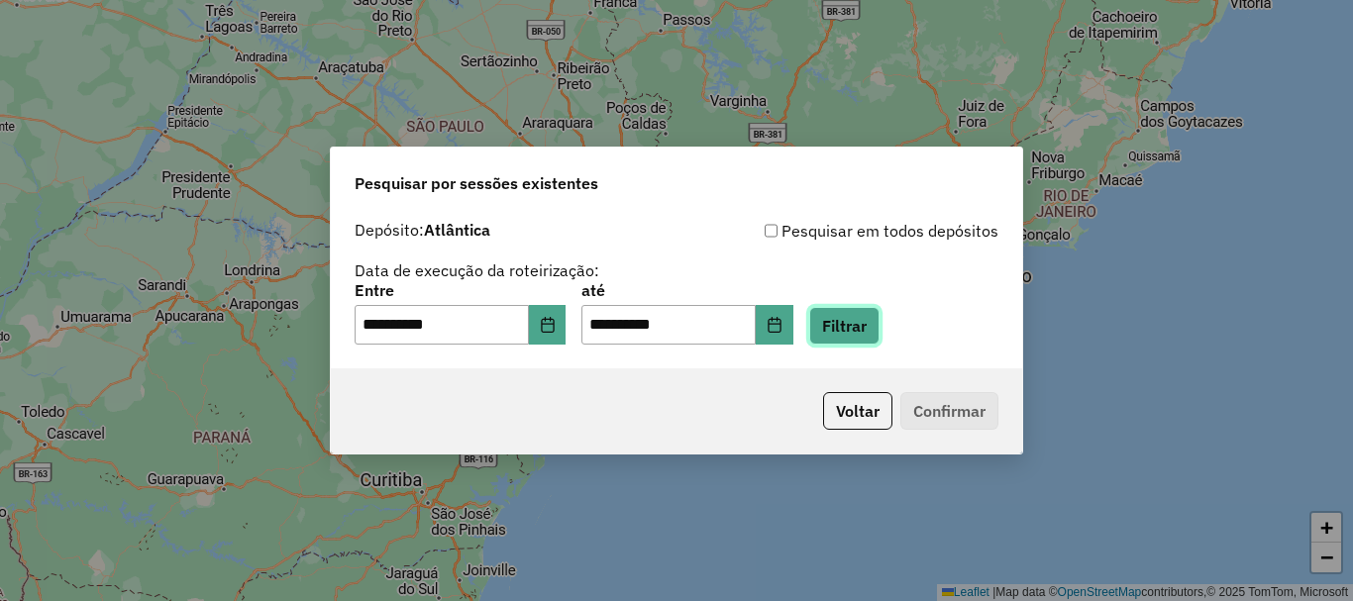
click at [880, 324] on button "Filtrar" at bounding box center [844, 326] width 70 height 38
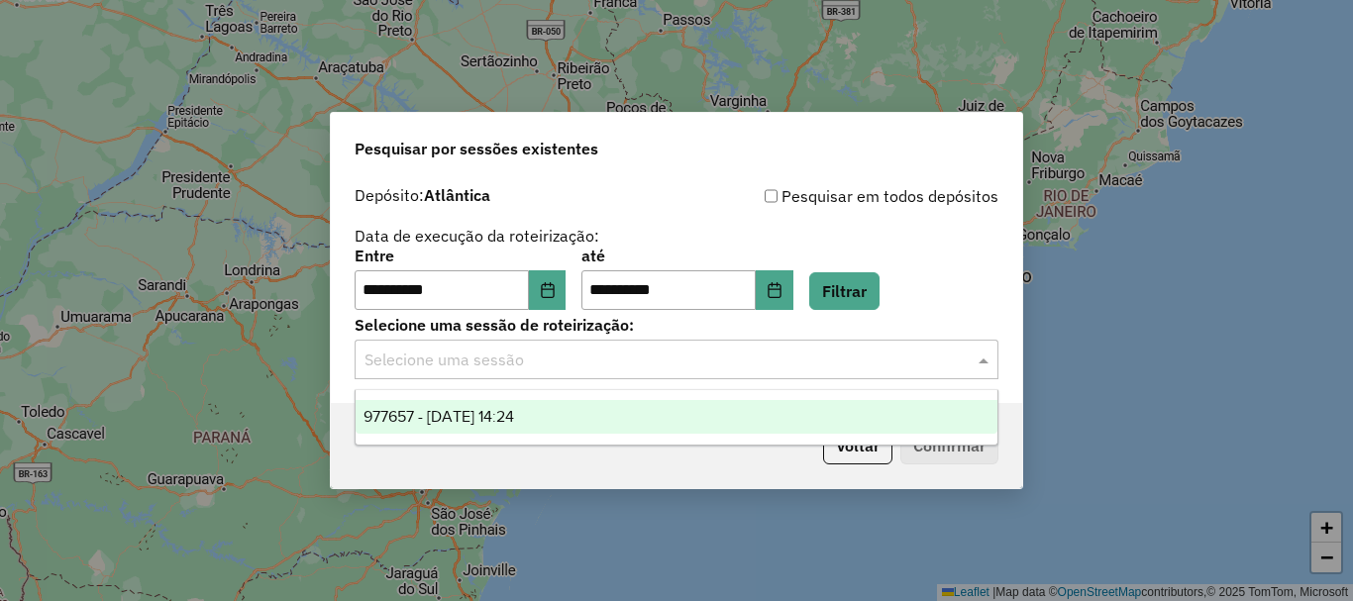
drag, startPoint x: 559, startPoint y: 367, endPoint x: 556, endPoint y: 393, distance: 26.9
click at [560, 367] on input "text" at bounding box center [657, 361] width 585 height 24
click at [555, 288] on button "Choose Date" at bounding box center [548, 290] width 38 height 40
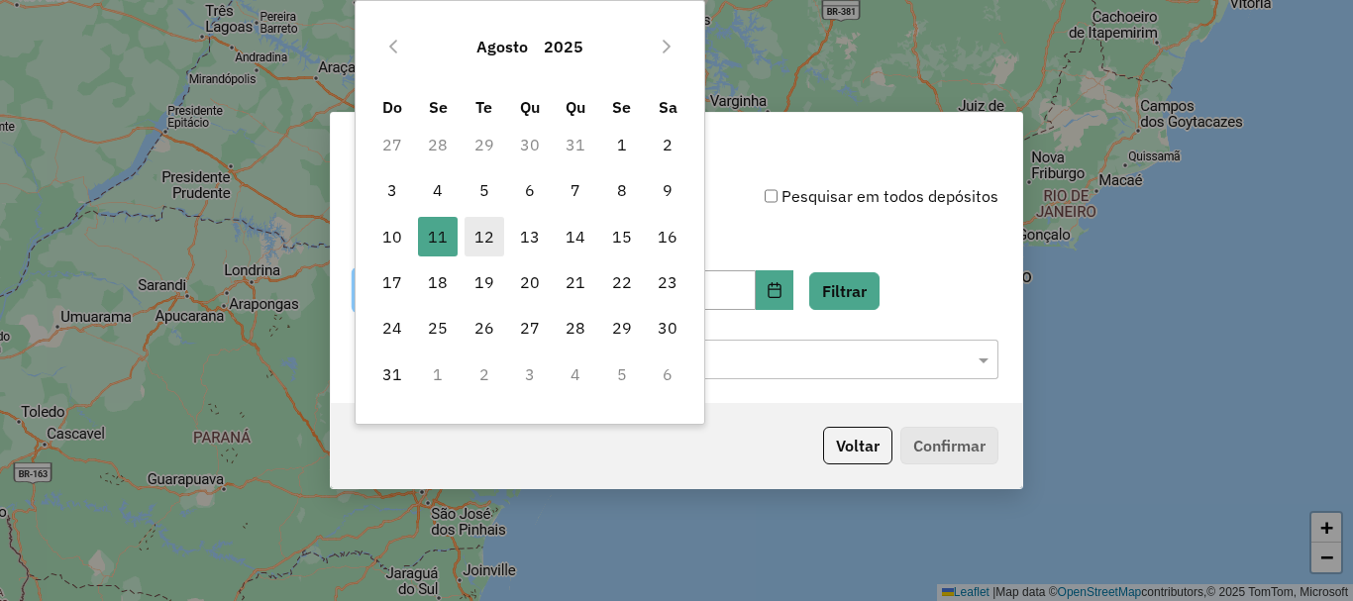
click at [490, 237] on span "12" at bounding box center [485, 237] width 40 height 40
type input "**********"
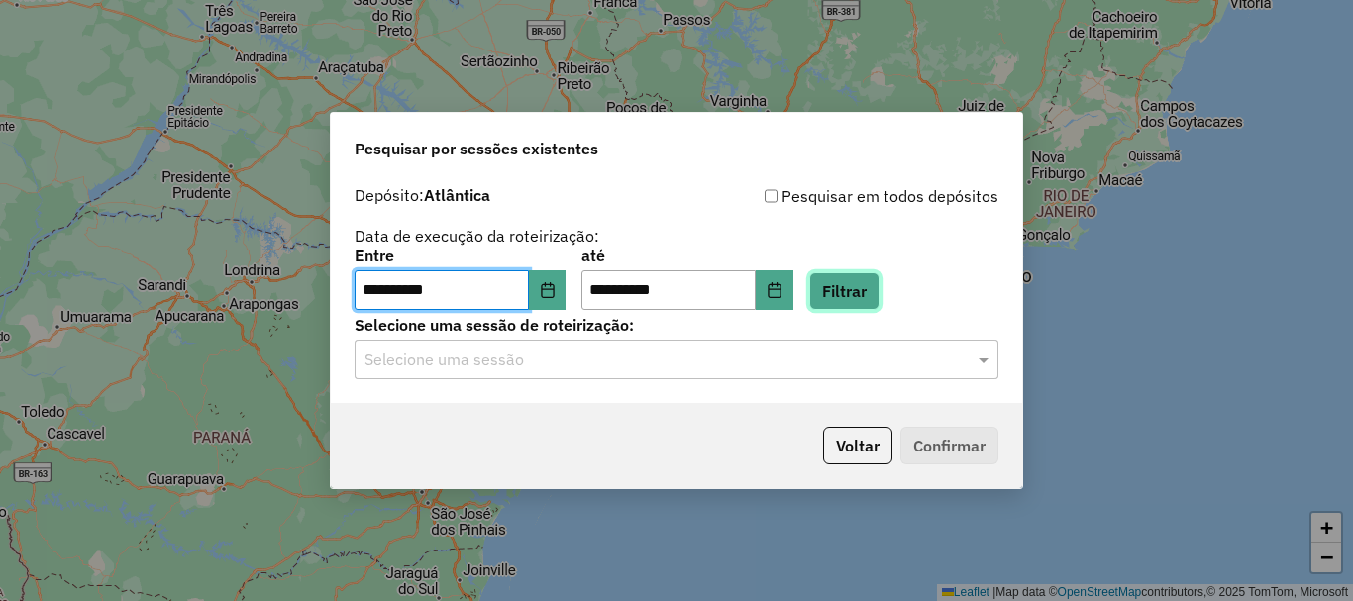
click at [867, 284] on button "Filtrar" at bounding box center [844, 291] width 70 height 38
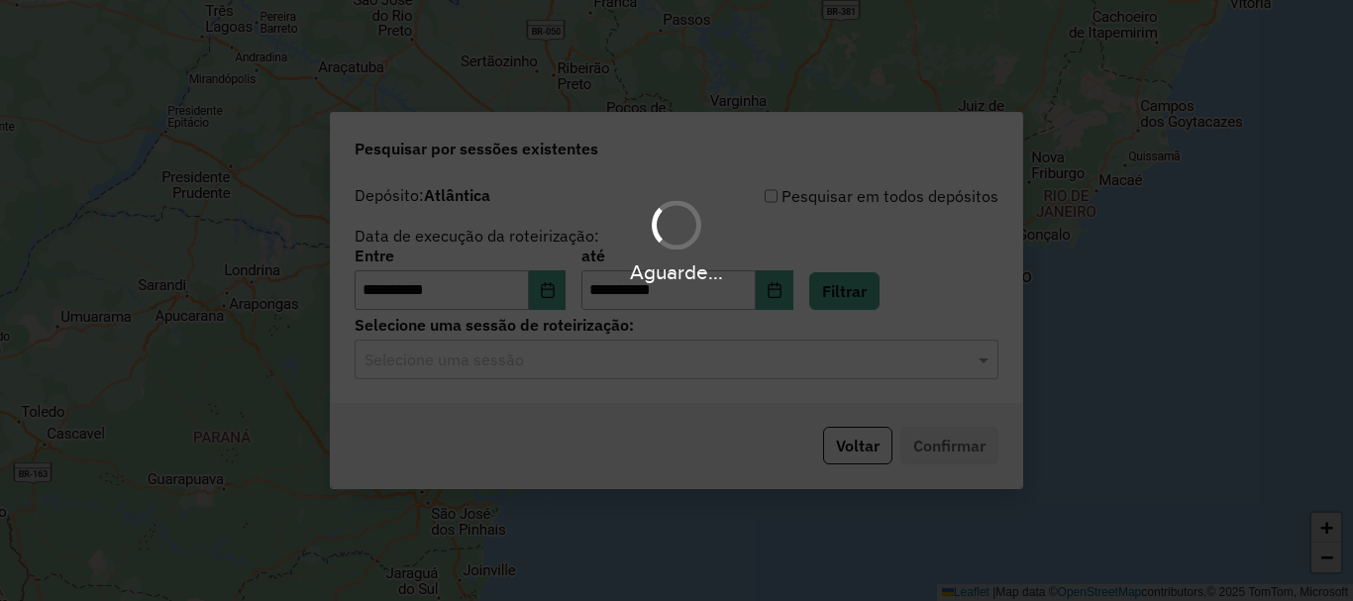
click at [537, 364] on hb-app "**********" at bounding box center [676, 300] width 1353 height 601
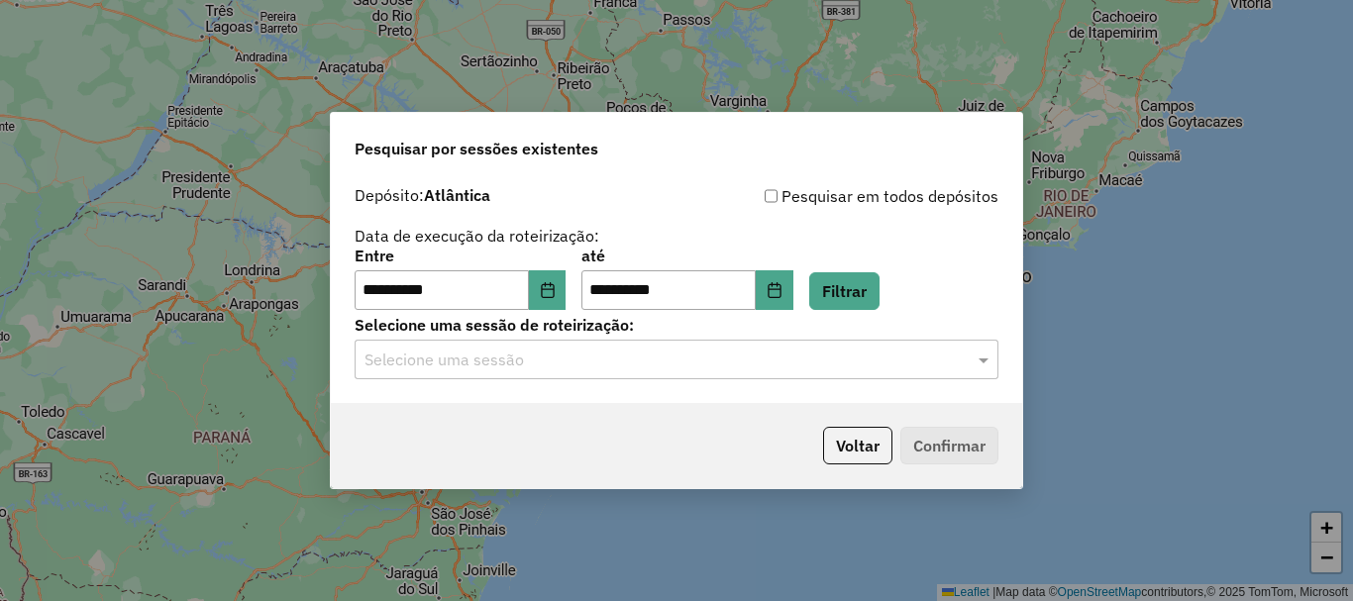
click at [536, 366] on input "text" at bounding box center [657, 361] width 585 height 24
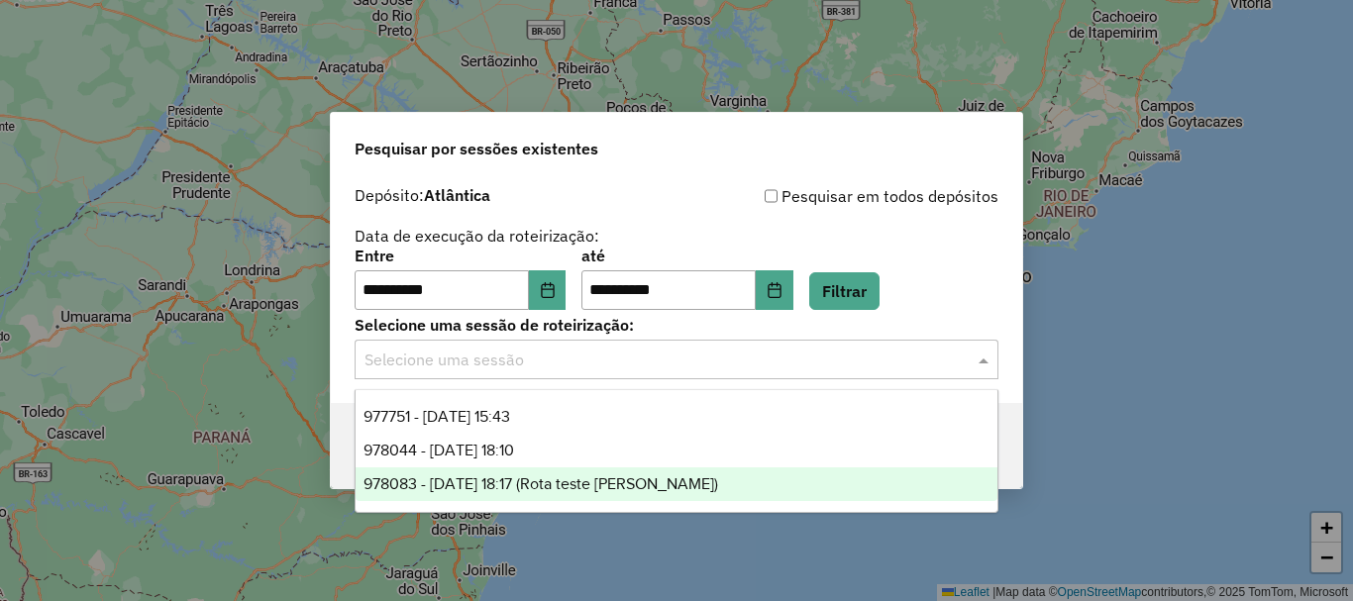
click at [569, 482] on span "978083 - 12/08/2025 18:17 (Rota teste Guilherme)" at bounding box center [541, 484] width 355 height 17
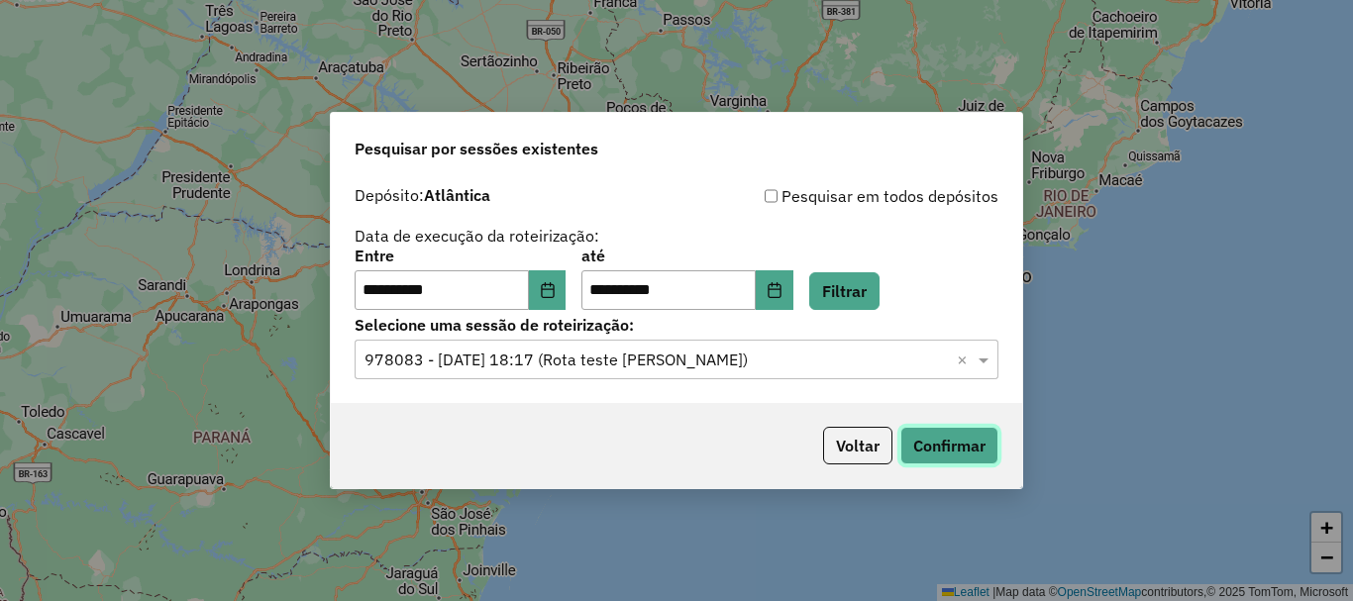
click at [962, 444] on button "Confirmar" at bounding box center [950, 446] width 98 height 38
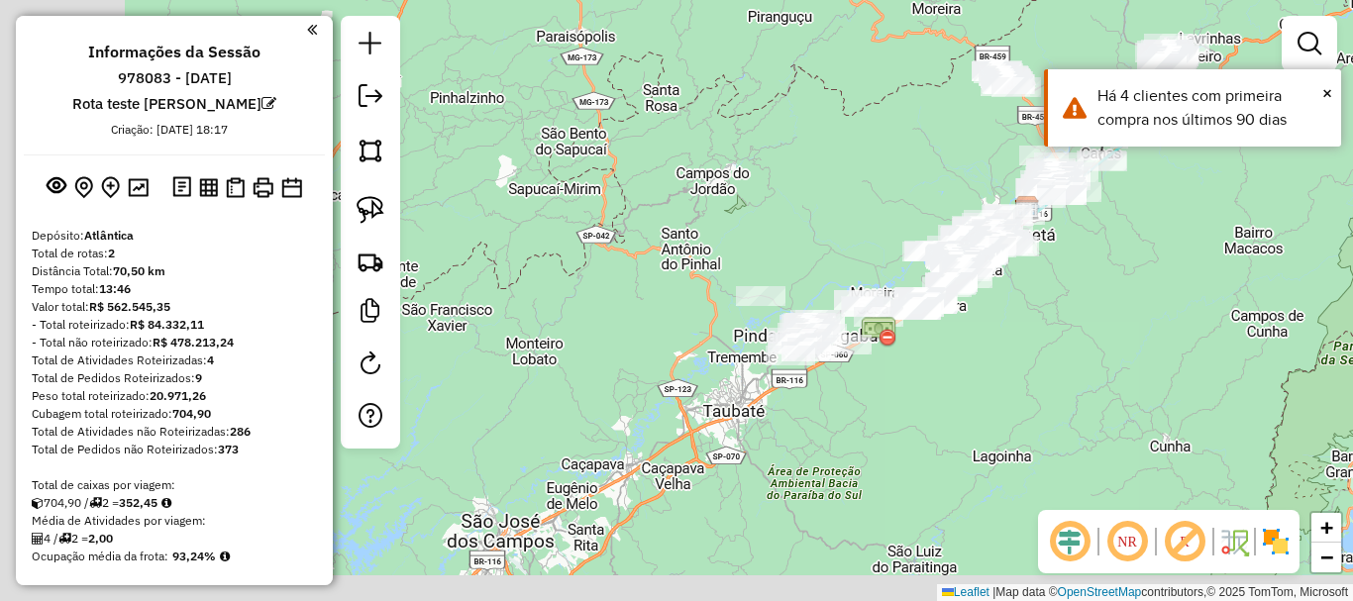
drag, startPoint x: 637, startPoint y: 435, endPoint x: 964, endPoint y: 348, distance: 338.4
click at [978, 345] on div "Janela de atendimento Grade de atendimento Capacidade Transportadoras Veículos …" at bounding box center [676, 300] width 1353 height 601
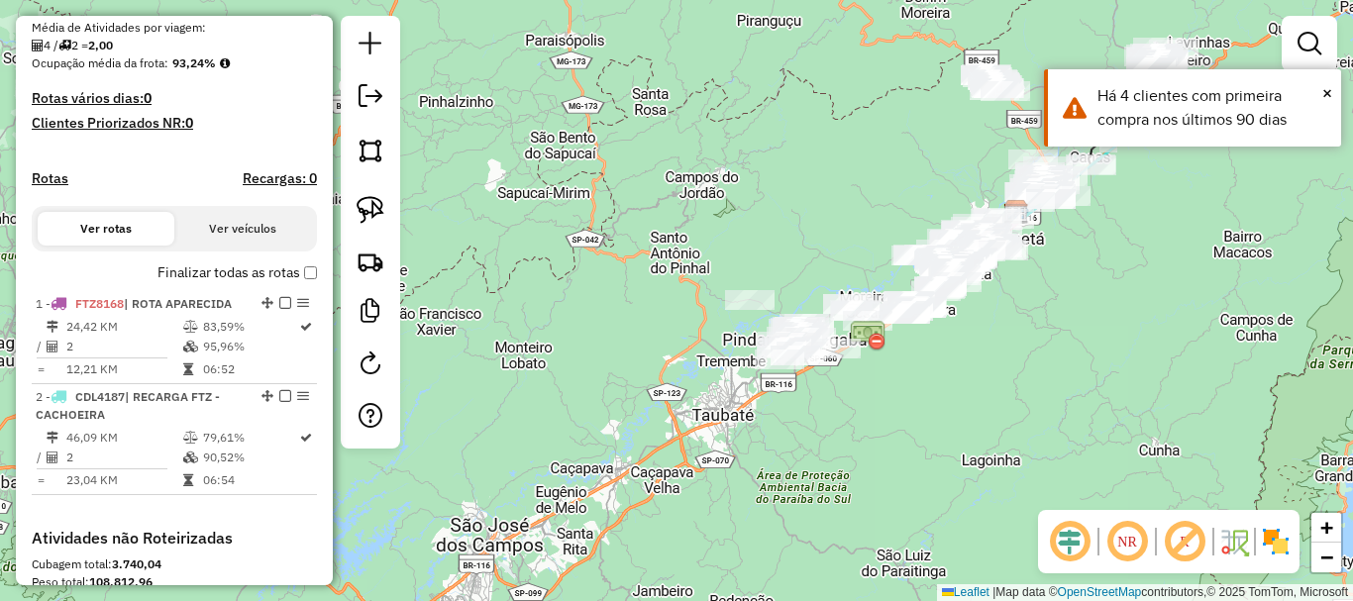
scroll to position [495, 0]
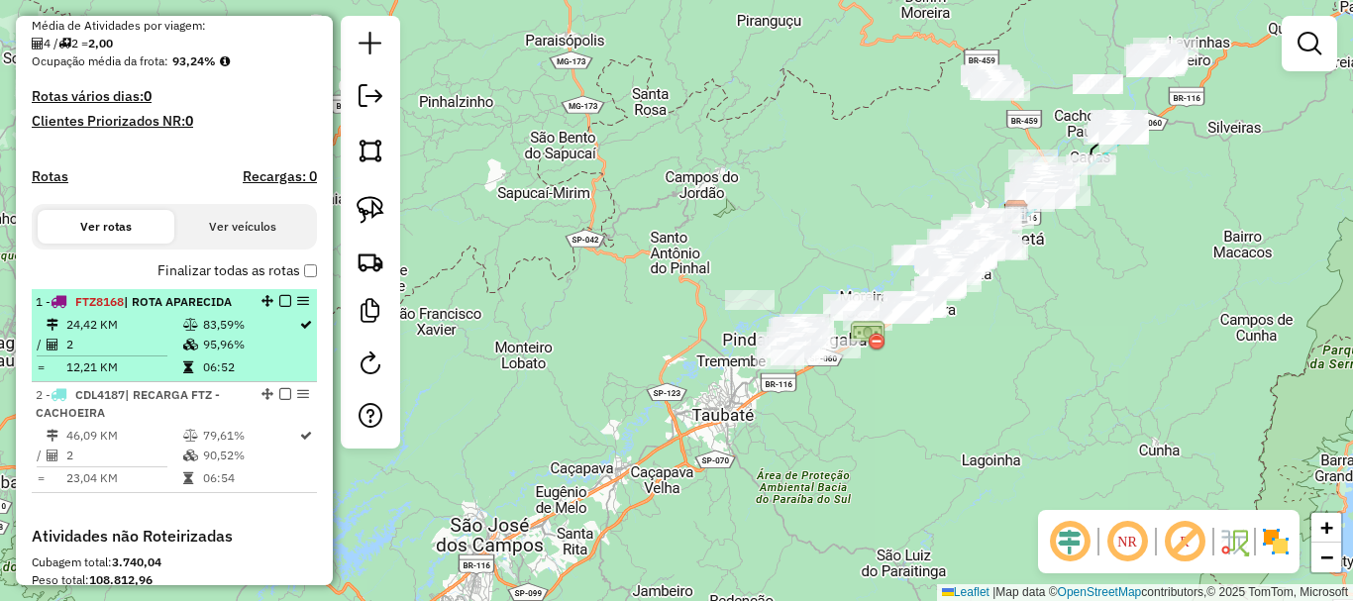
click at [282, 304] on em at bounding box center [285, 301] width 12 height 12
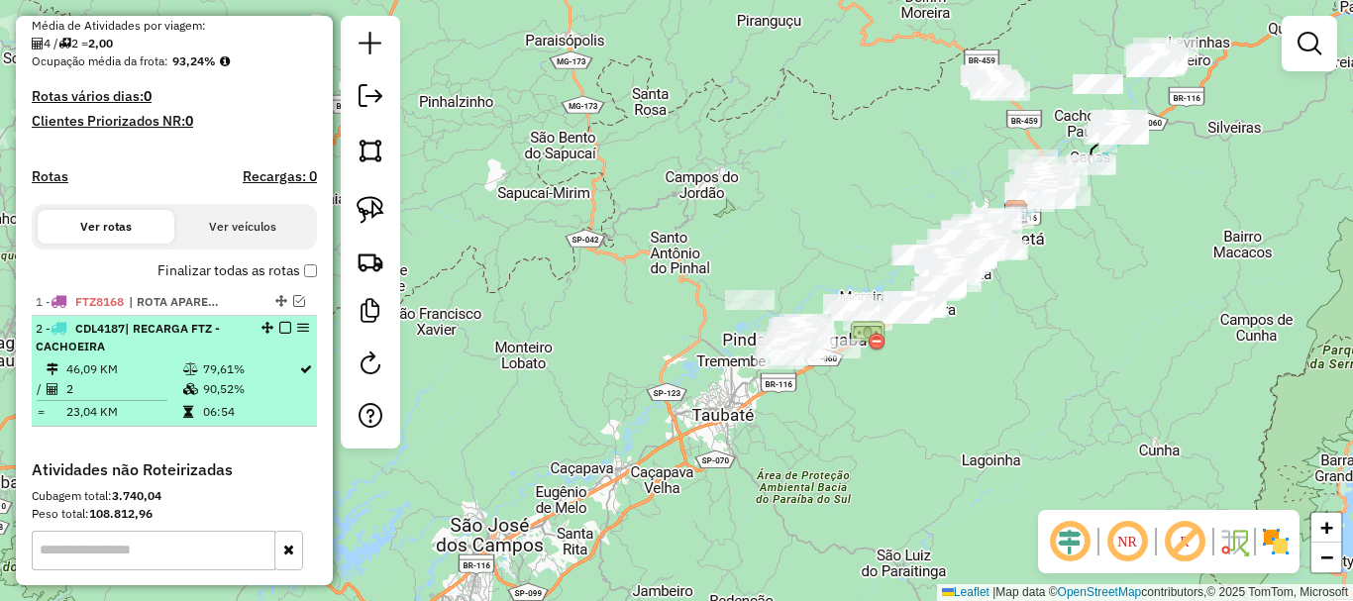
click at [279, 328] on em at bounding box center [285, 328] width 12 height 12
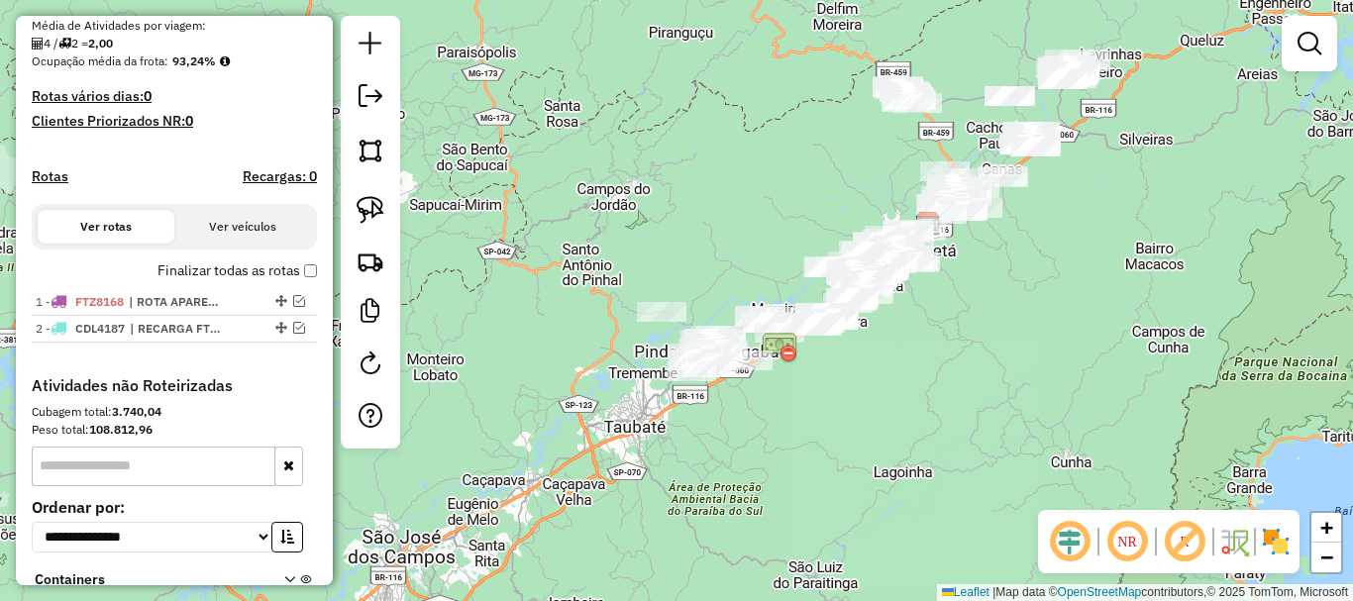
drag, startPoint x: 587, startPoint y: 377, endPoint x: 538, endPoint y: 385, distance: 49.2
click at [538, 385] on div "Janela de atendimento Grade de atendimento Capacidade Transportadoras Veículos …" at bounding box center [676, 300] width 1353 height 601
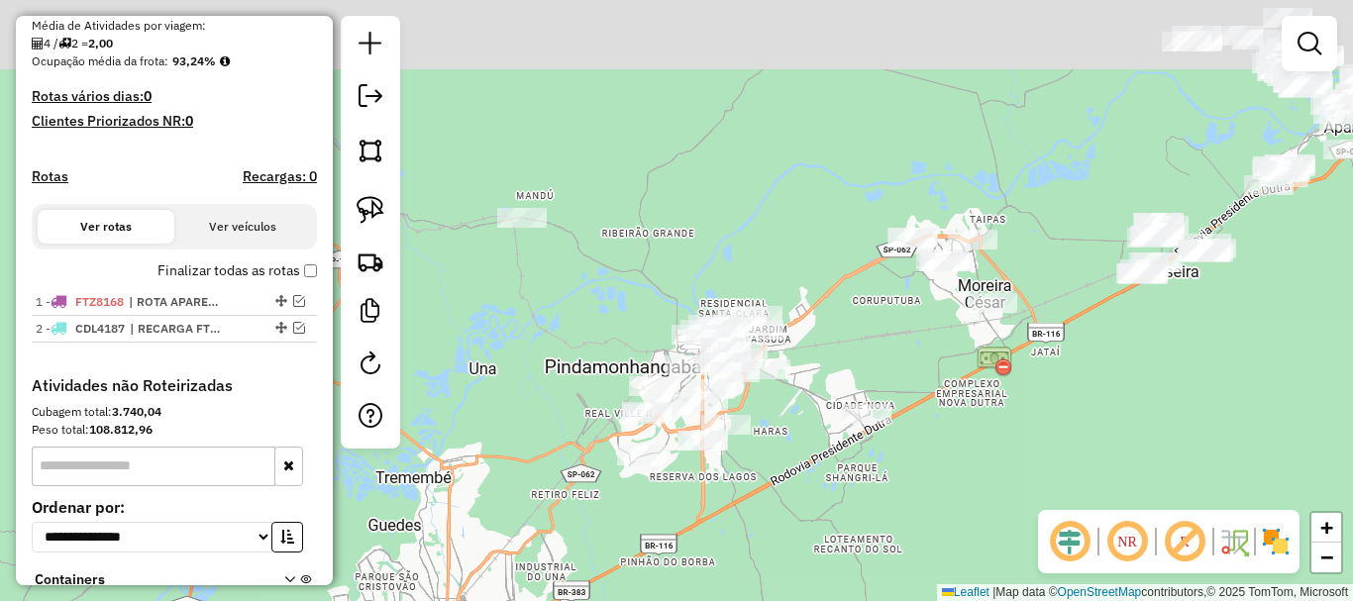
drag, startPoint x: 581, startPoint y: 304, endPoint x: 523, endPoint y: 476, distance: 180.8
click at [523, 476] on div "Janela de atendimento Grade de atendimento Capacidade Transportadoras Veículos …" at bounding box center [676, 300] width 1353 height 601
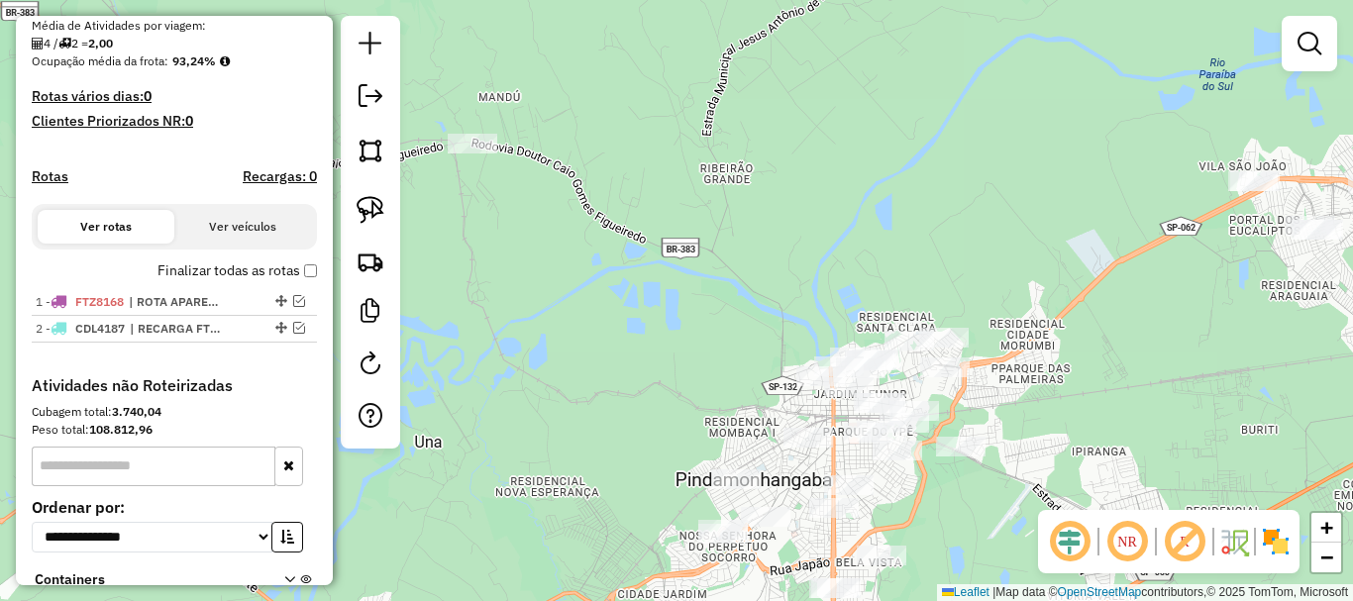
drag, startPoint x: 589, startPoint y: 395, endPoint x: 593, endPoint y: 406, distance: 12.0
click at [593, 406] on div "Janela de atendimento Grade de atendimento Capacidade Transportadoras Veículos …" at bounding box center [676, 300] width 1353 height 601
click at [369, 197] on img at bounding box center [371, 210] width 28 height 28
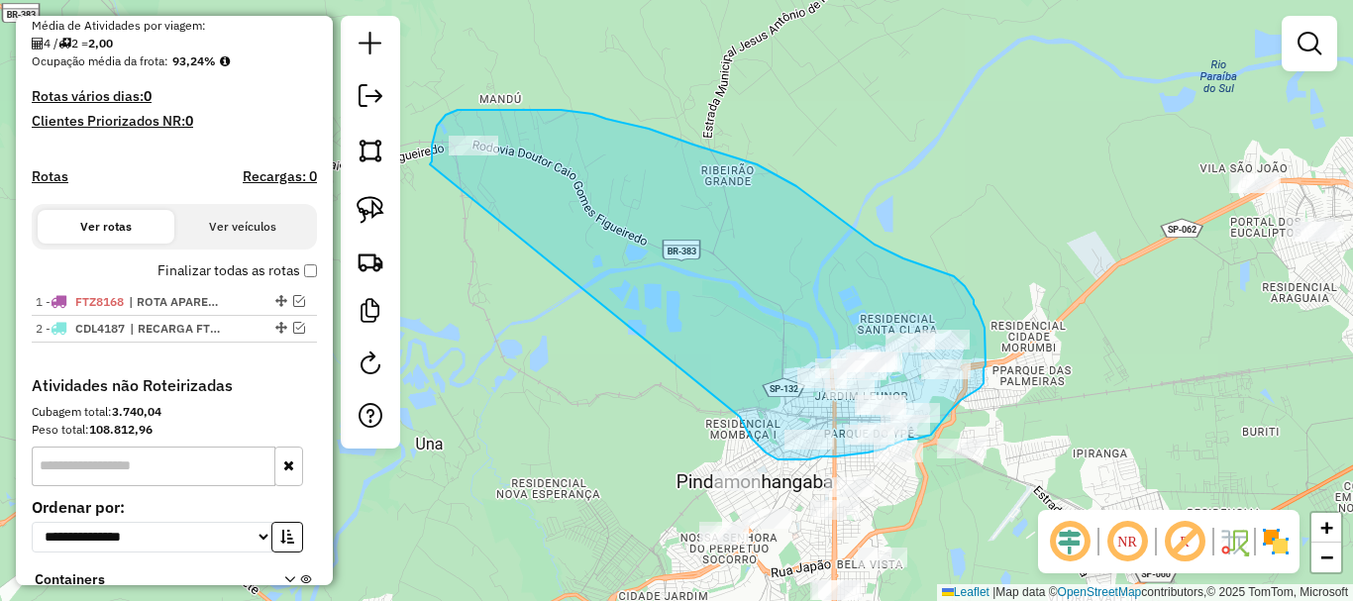
drag, startPoint x: 432, startPoint y: 151, endPoint x: 740, endPoint y: 415, distance: 406.1
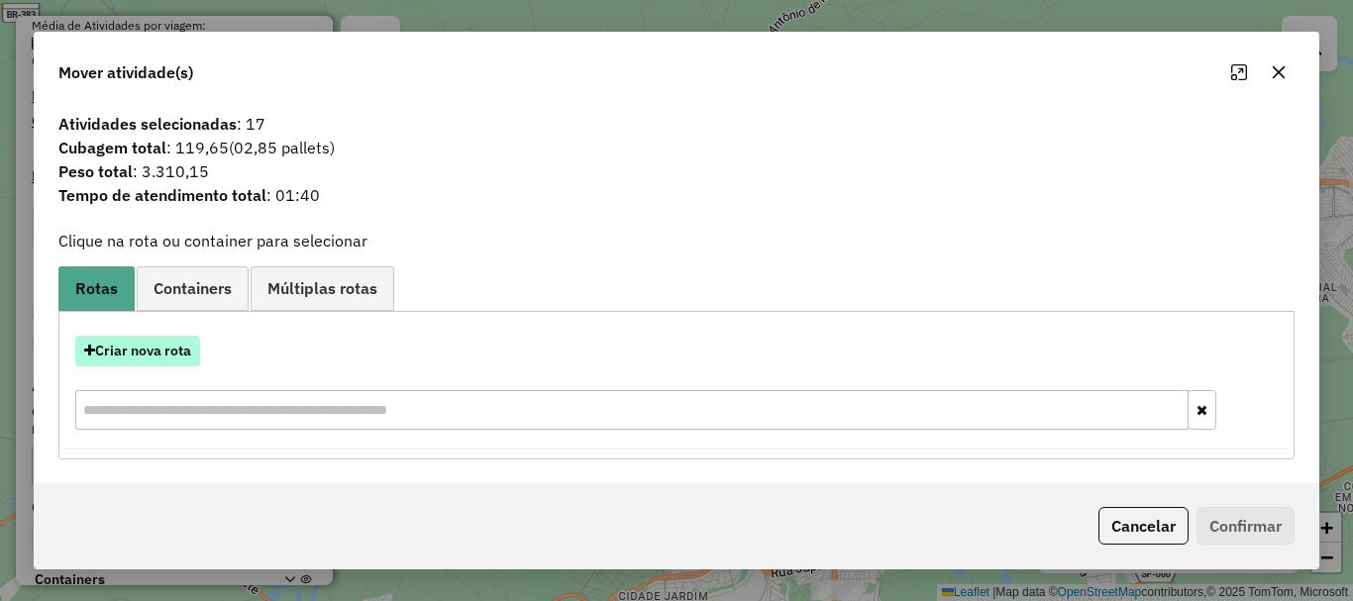
click at [130, 351] on button "Criar nova rota" at bounding box center [137, 351] width 125 height 31
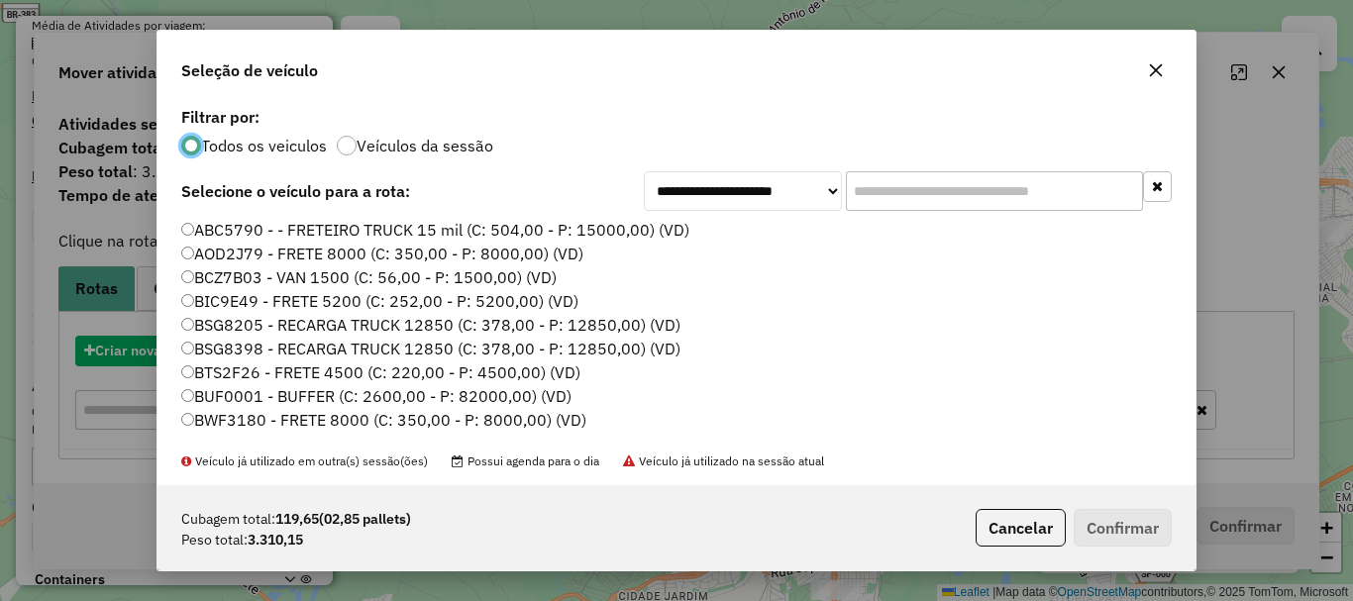
scroll to position [11, 6]
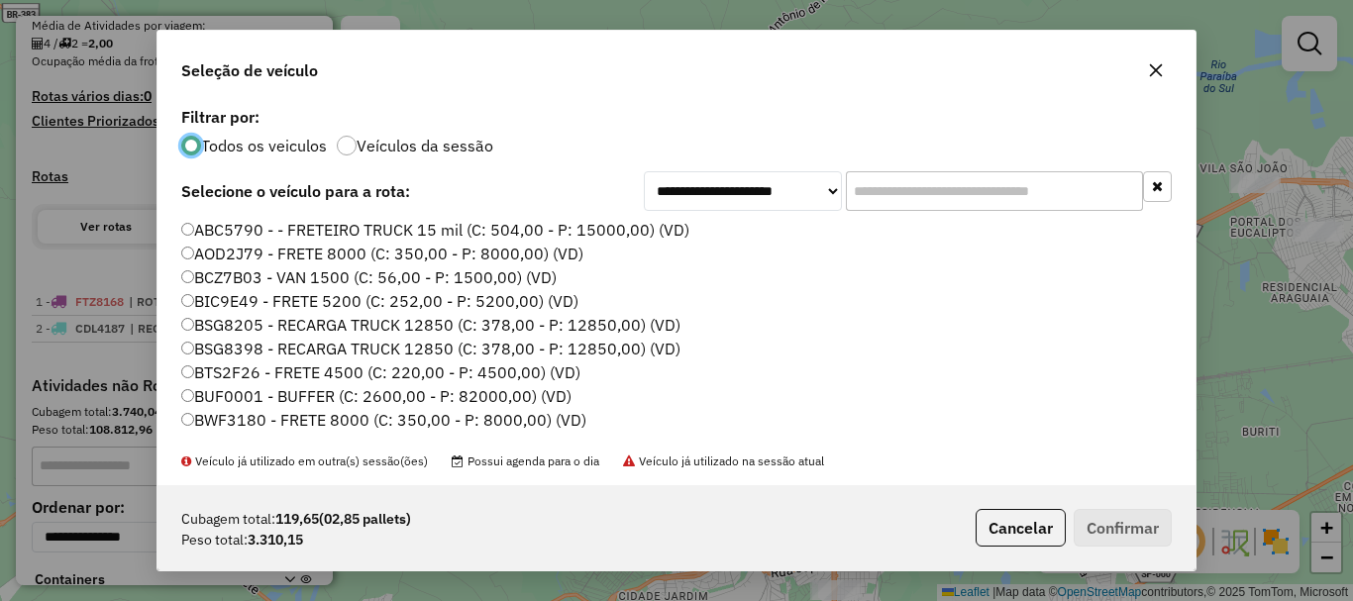
click at [873, 186] on input "text" at bounding box center [994, 191] width 297 height 40
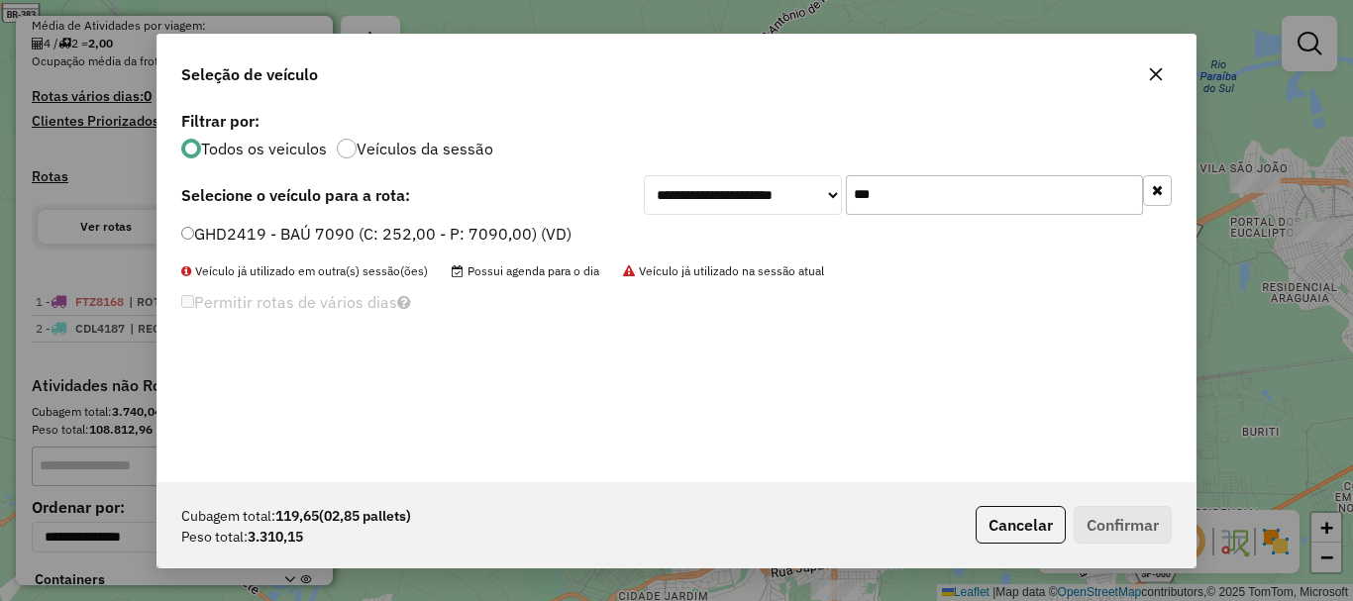
type input "***"
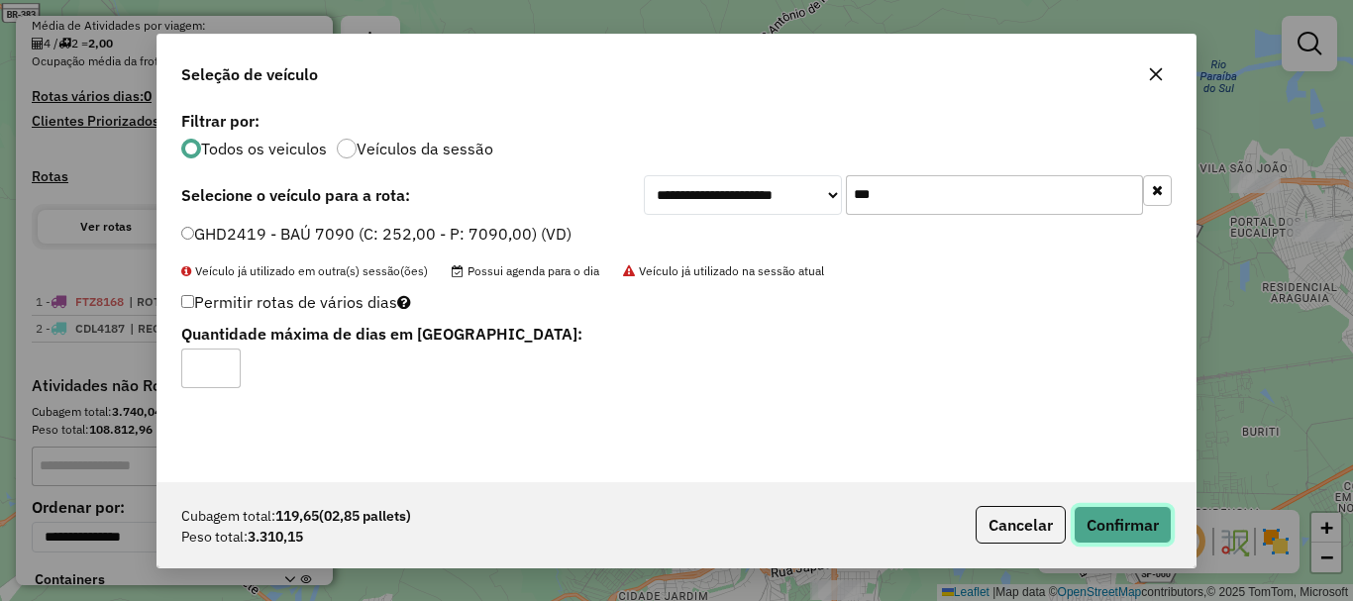
click at [1130, 511] on button "Confirmar" at bounding box center [1123, 525] width 98 height 38
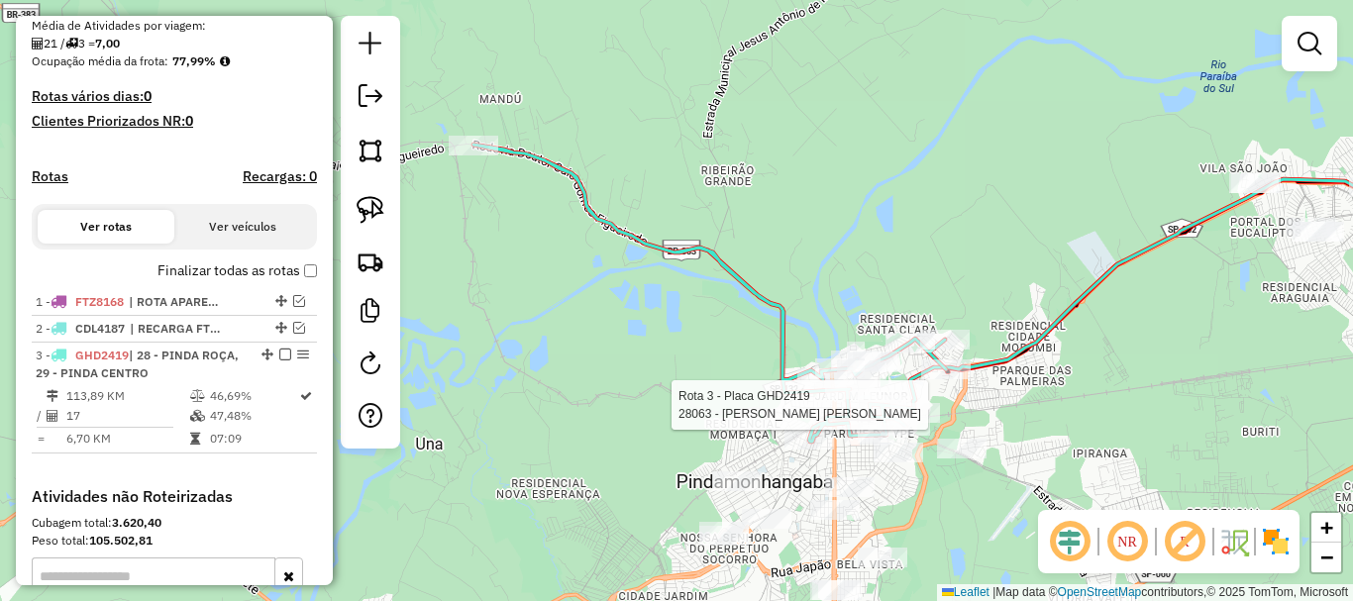
select select "**********"
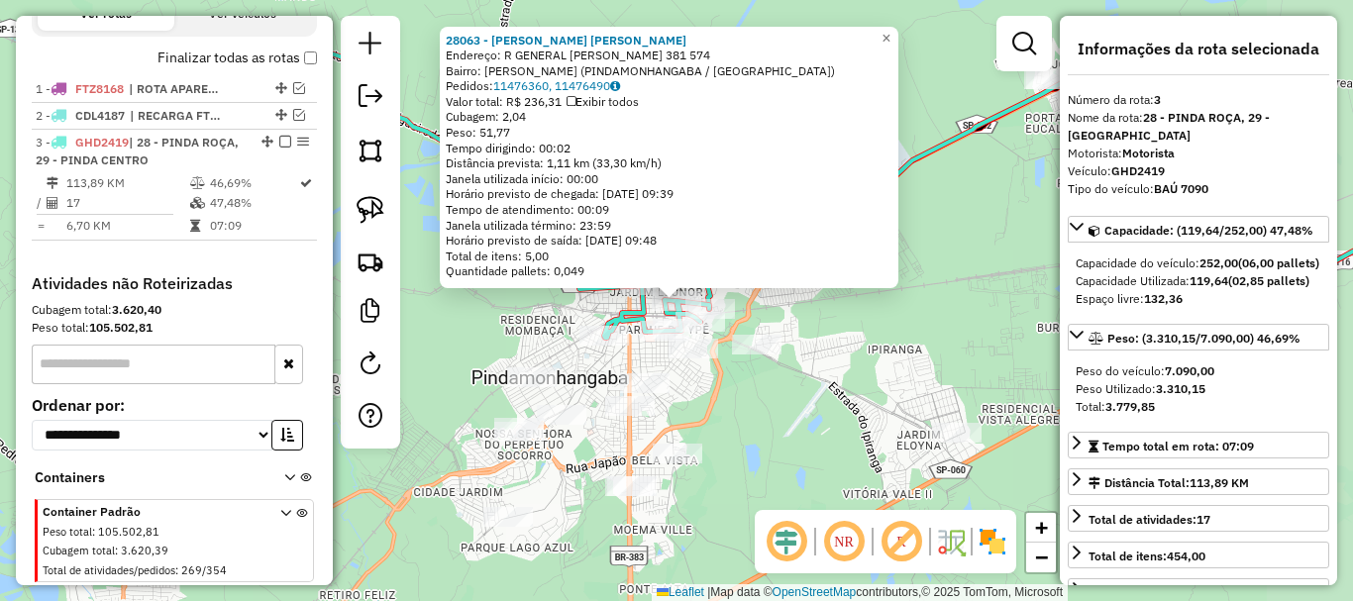
scroll to position [753, 0]
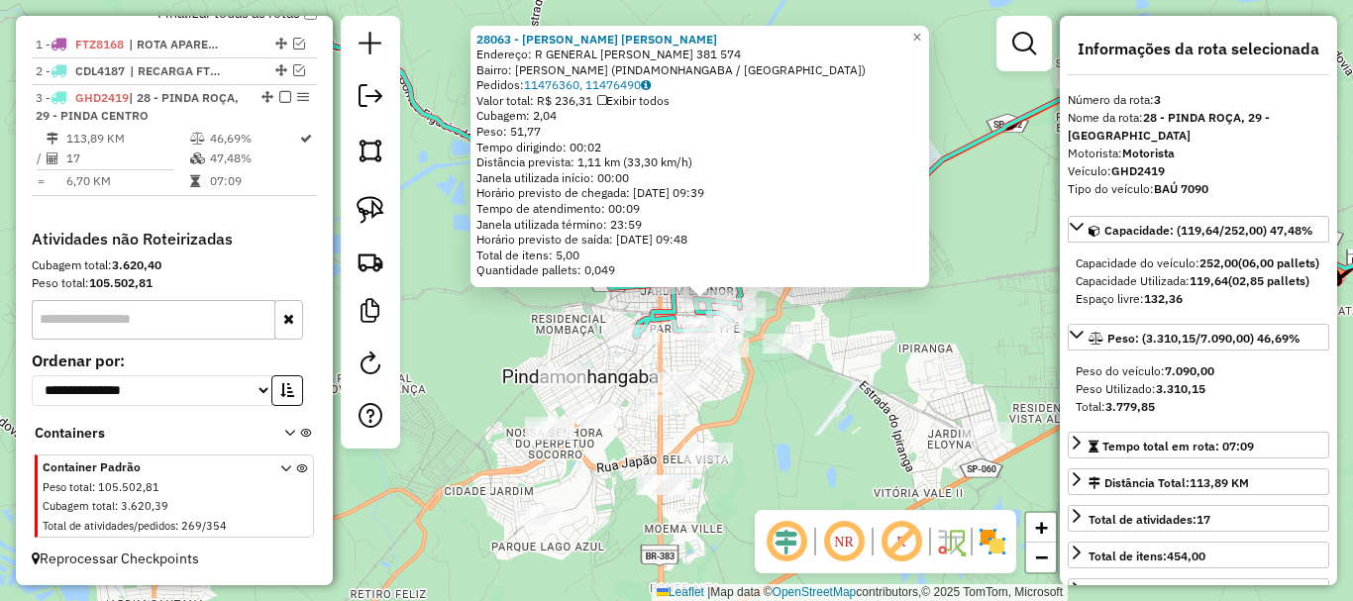
drag, startPoint x: 772, startPoint y: 455, endPoint x: 803, endPoint y: 454, distance: 30.7
click at [803, 454] on div "28063 - J. NORMANDO FERREIRA Endereço: R GENERAL JULIO SALGADO 381 574 Bairro: …" at bounding box center [676, 300] width 1353 height 601
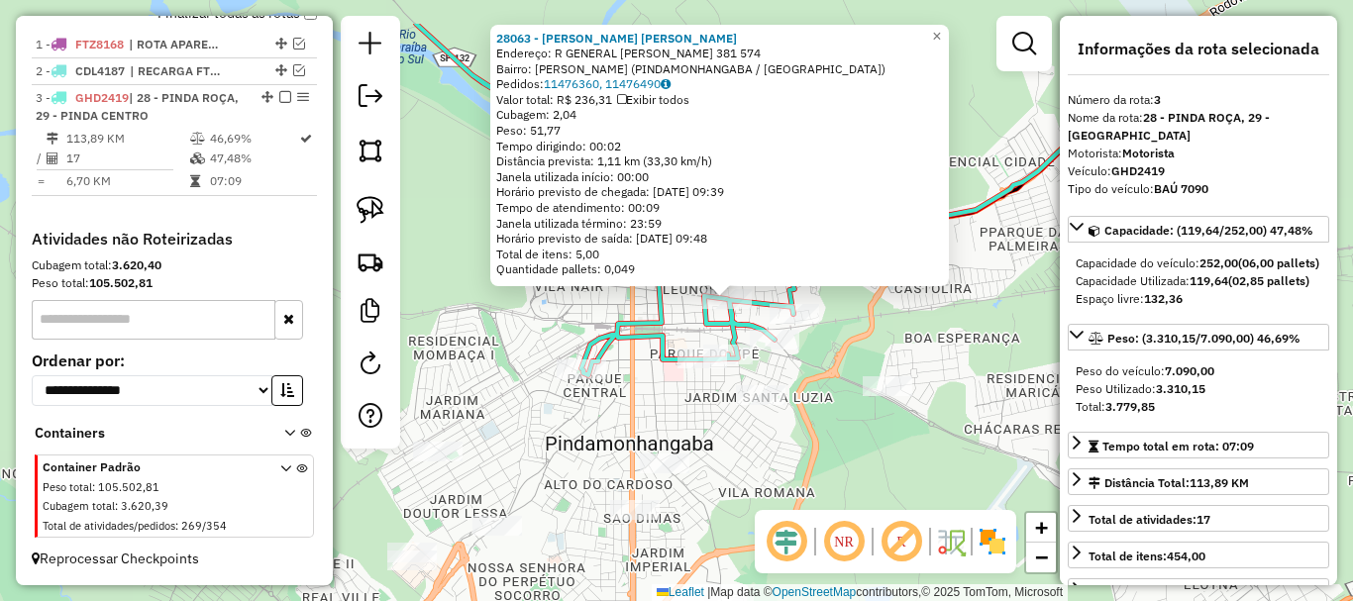
drag, startPoint x: 731, startPoint y: 363, endPoint x: 761, endPoint y: 417, distance: 62.1
click at [757, 442] on div "28063 - J. NORMANDO FERREIRA Endereço: R GENERAL JULIO SALGADO 381 574 Bairro: …" at bounding box center [676, 300] width 1353 height 601
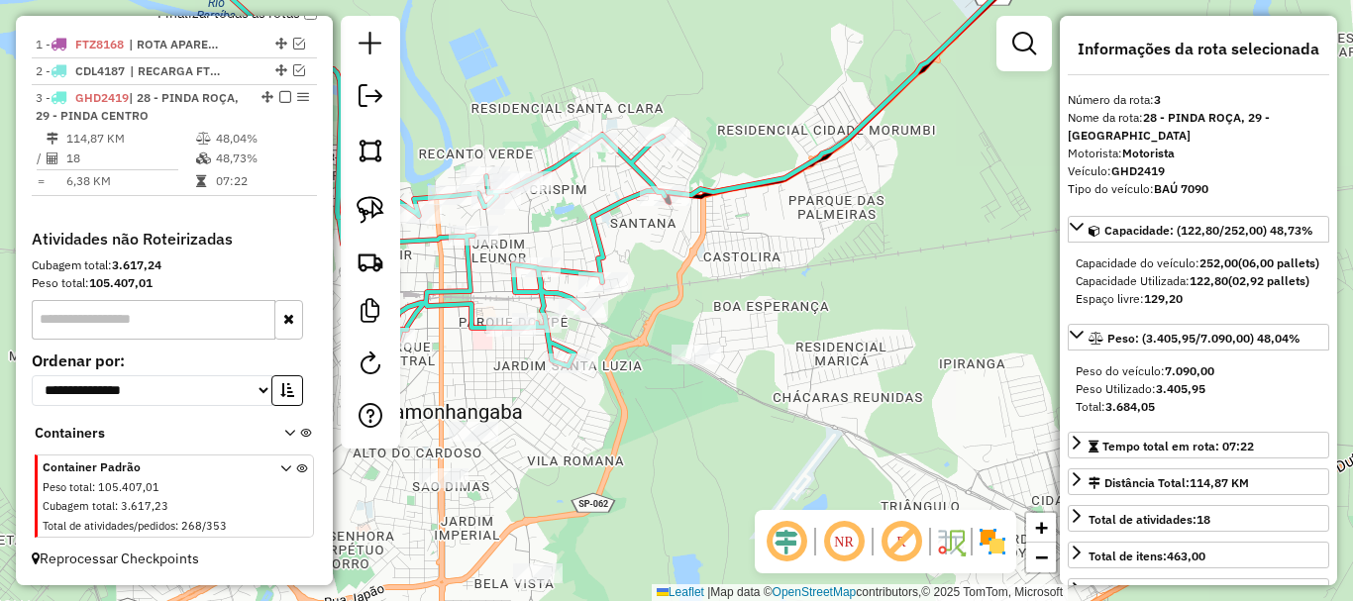
drag, startPoint x: 890, startPoint y: 423, endPoint x: 698, endPoint y: 393, distance: 193.5
click at [698, 394] on div "Janela de atendimento Grade de atendimento Capacidade Transportadoras Veículos …" at bounding box center [676, 300] width 1353 height 601
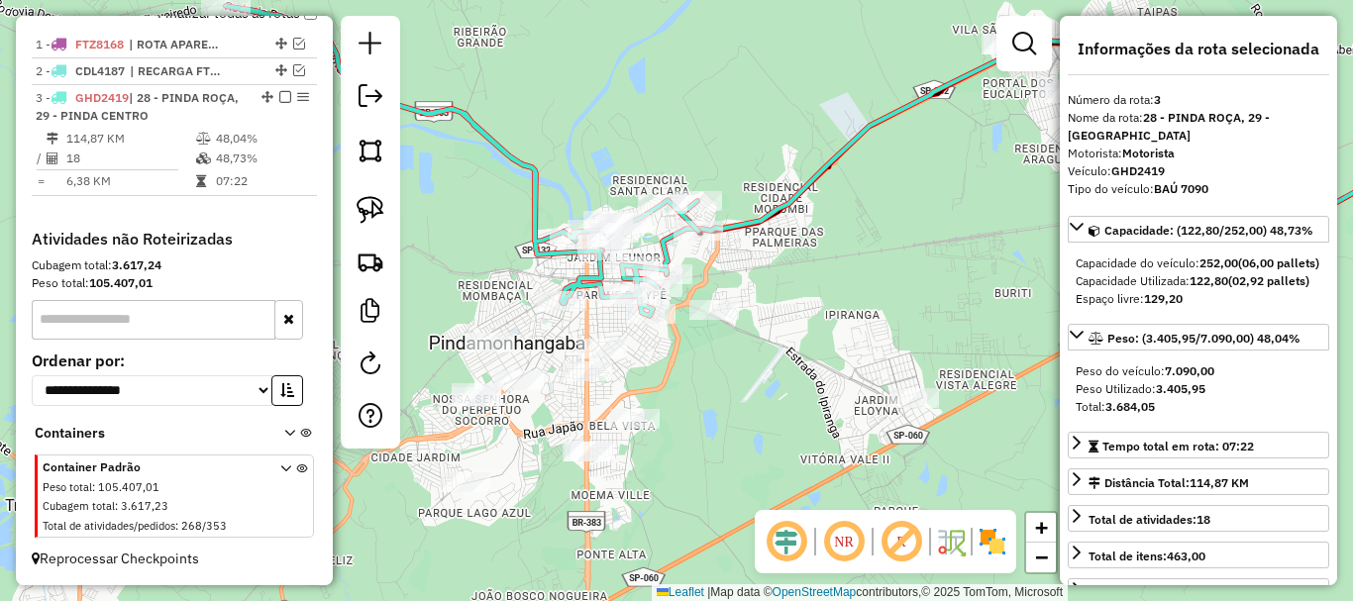
drag, startPoint x: 756, startPoint y: 469, endPoint x: 725, endPoint y: 397, distance: 77.7
click at [725, 398] on div "Janela de atendimento Grade de atendimento Capacidade Transportadoras Veículos …" at bounding box center [676, 300] width 1353 height 601
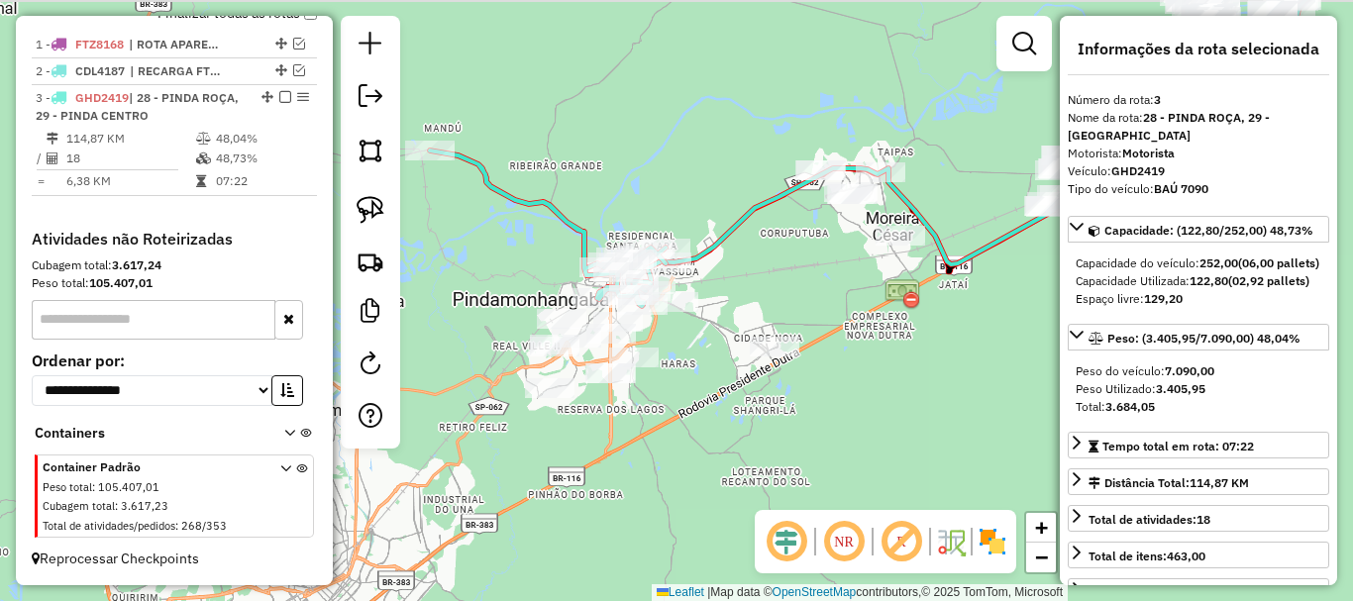
drag, startPoint x: 817, startPoint y: 292, endPoint x: 735, endPoint y: 284, distance: 82.6
click at [793, 297] on div "Janela de atendimento Grade de atendimento Capacidade Transportadoras Veículos …" at bounding box center [676, 300] width 1353 height 601
click at [372, 201] on img at bounding box center [371, 210] width 28 height 28
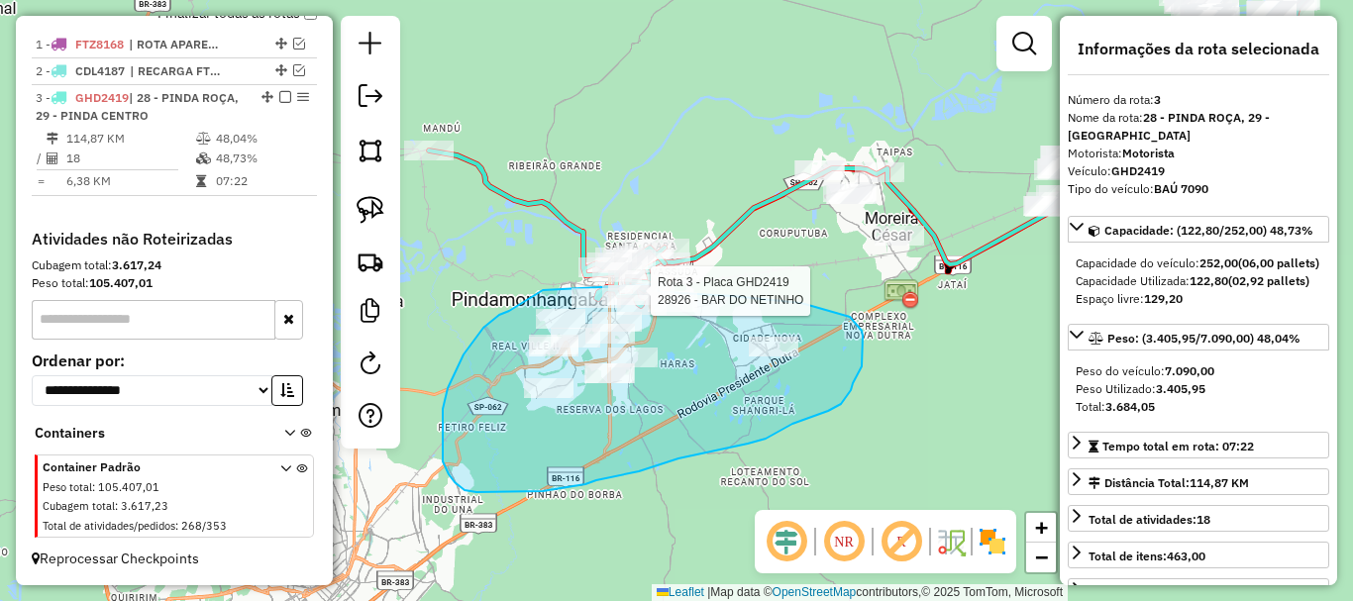
click at [658, 284] on div "Rota 3 - Placa GHD2419 28926 - BAR DO NETINHO Janela de atendimento Grade de at…" at bounding box center [676, 300] width 1353 height 601
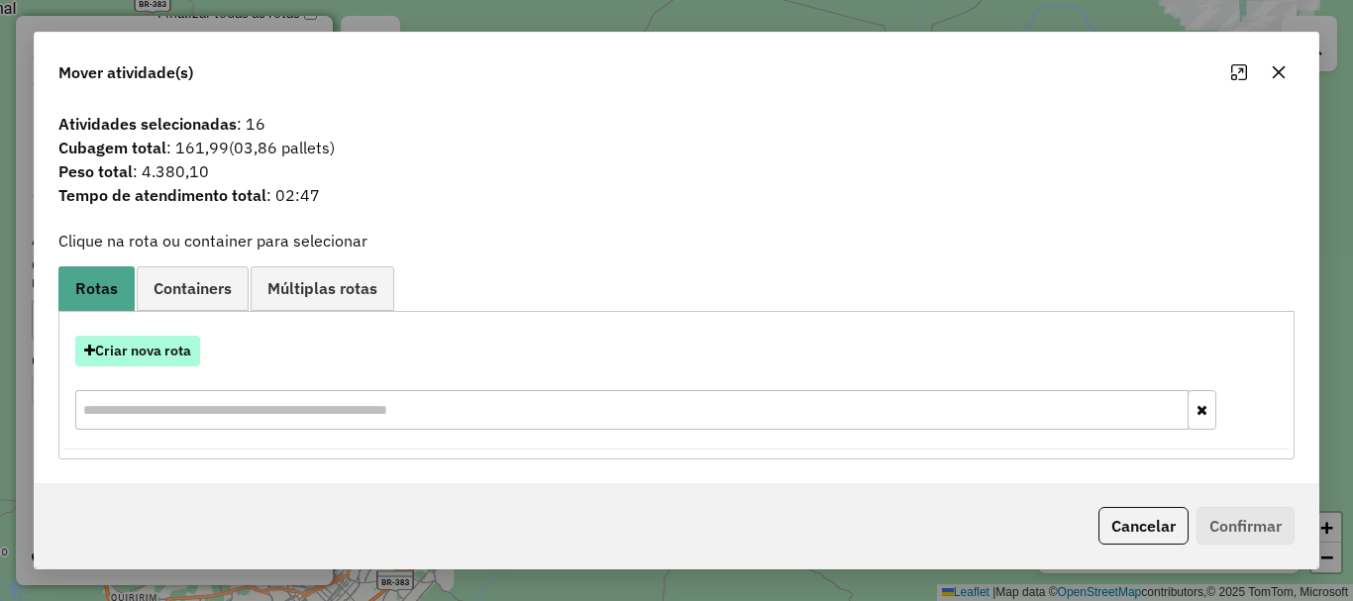
click at [133, 364] on button "Criar nova rota" at bounding box center [137, 351] width 125 height 31
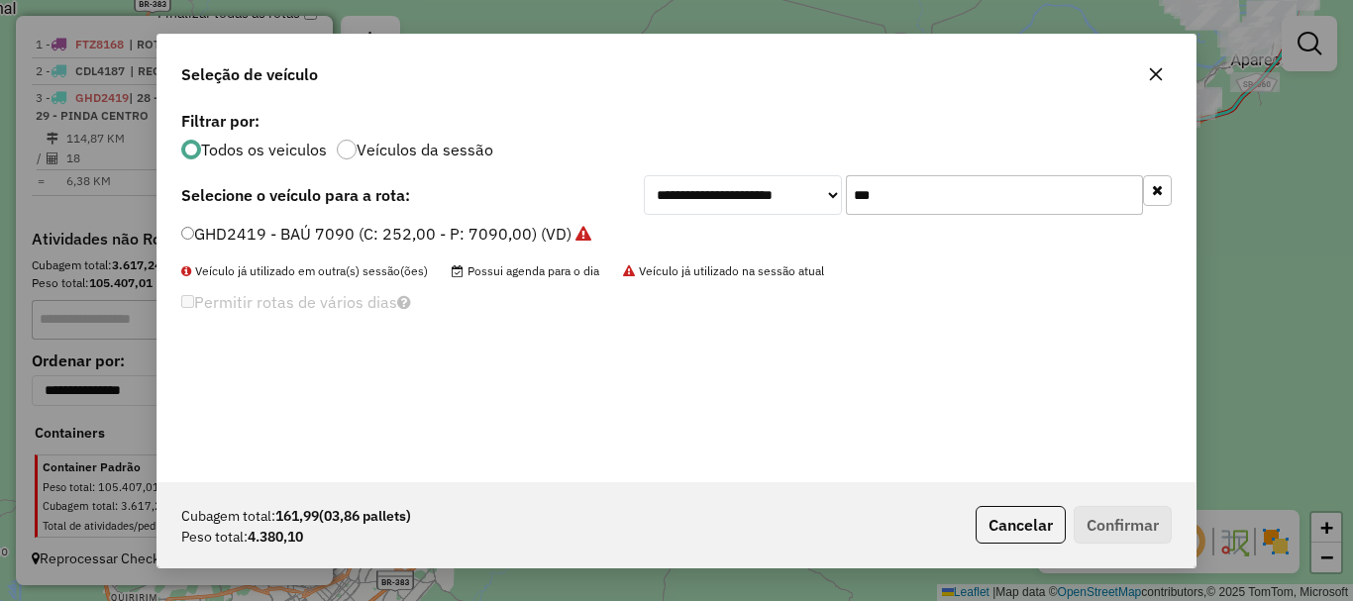
scroll to position [11, 6]
drag, startPoint x: 897, startPoint y: 204, endPoint x: 791, endPoint y: 225, distance: 108.0
click at [791, 225] on div "**********" at bounding box center [677, 294] width 1038 height 376
type input "***"
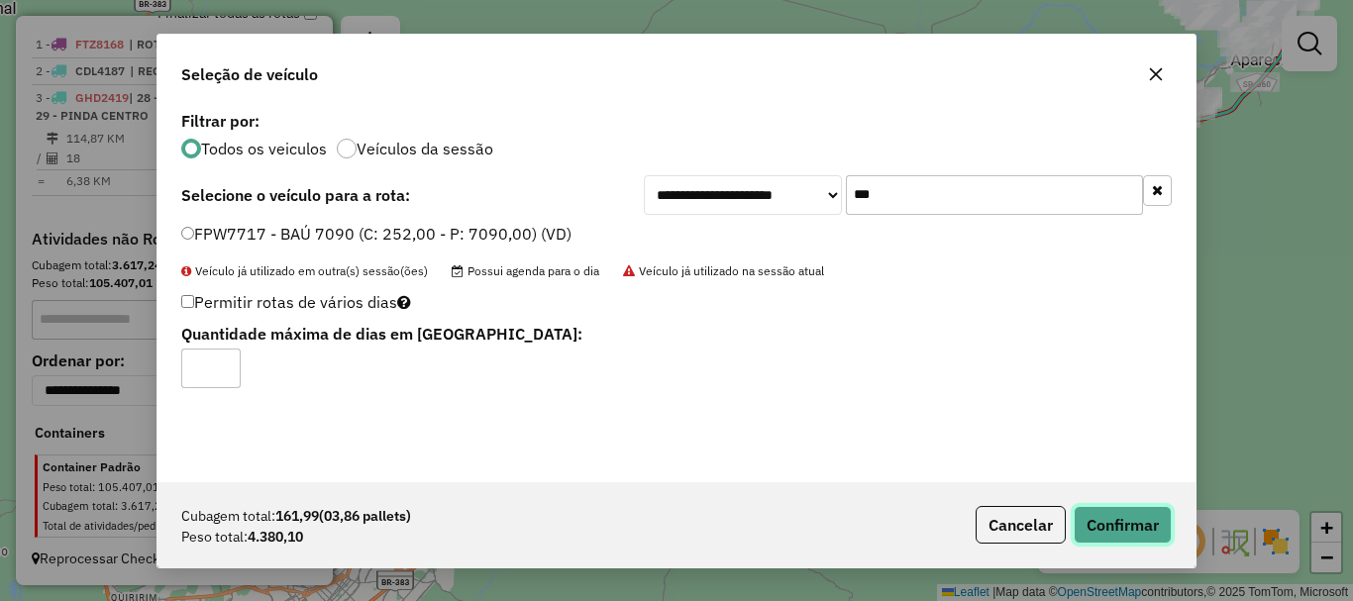
click at [1115, 517] on button "Confirmar" at bounding box center [1123, 525] width 98 height 38
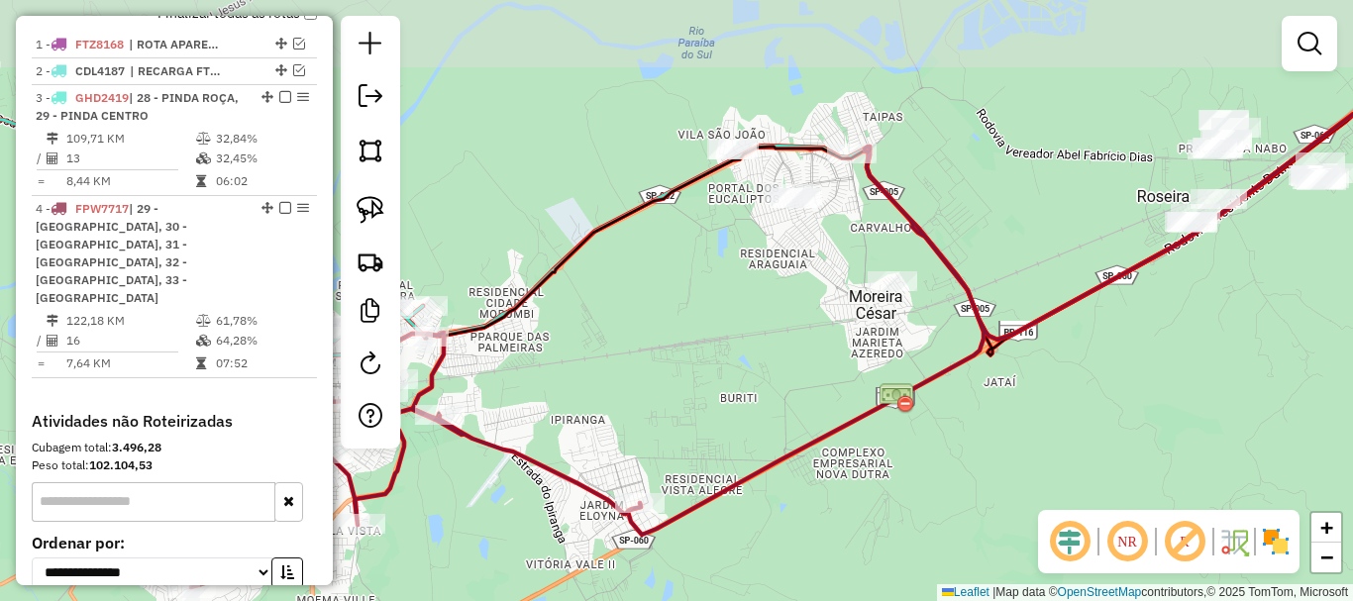
drag, startPoint x: 854, startPoint y: 353, endPoint x: 771, endPoint y: 525, distance: 191.4
click at [771, 525] on div "Janela de atendimento Grade de atendimento Capacidade Transportadoras Veículos …" at bounding box center [676, 300] width 1353 height 601
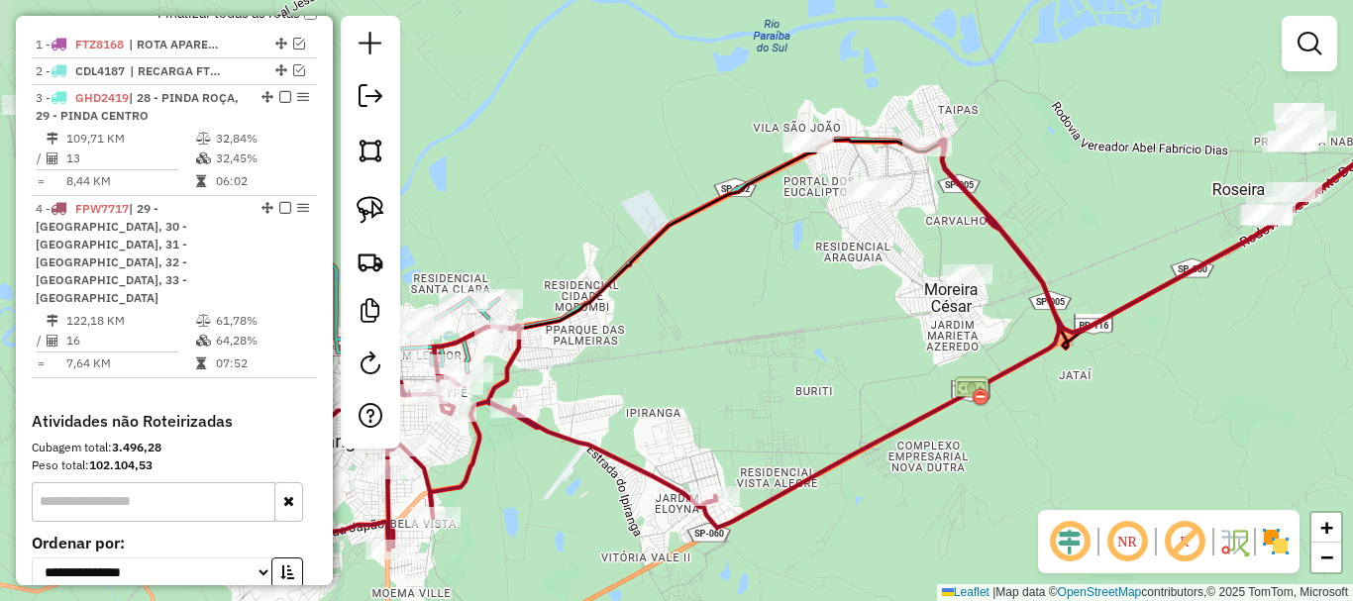
drag, startPoint x: 663, startPoint y: 435, endPoint x: 735, endPoint y: 451, distance: 74.0
click at [738, 430] on div "Janela de atendimento Grade de atendimento Capacidade Transportadoras Veículos …" at bounding box center [676, 300] width 1353 height 601
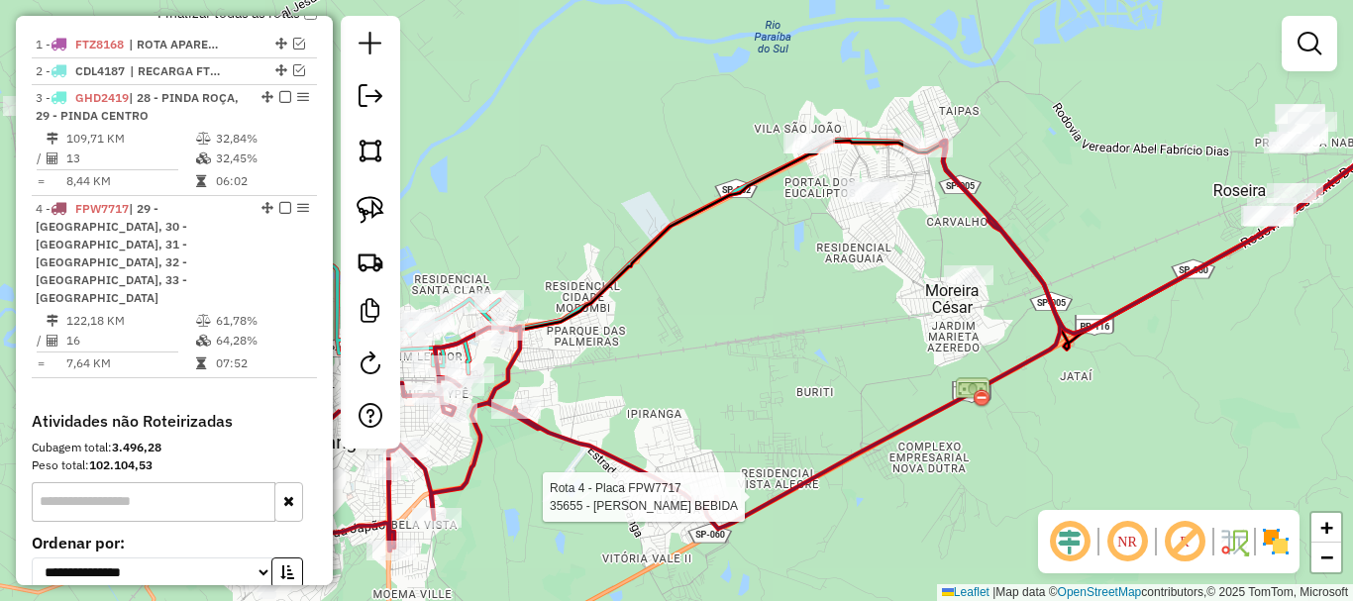
select select "**********"
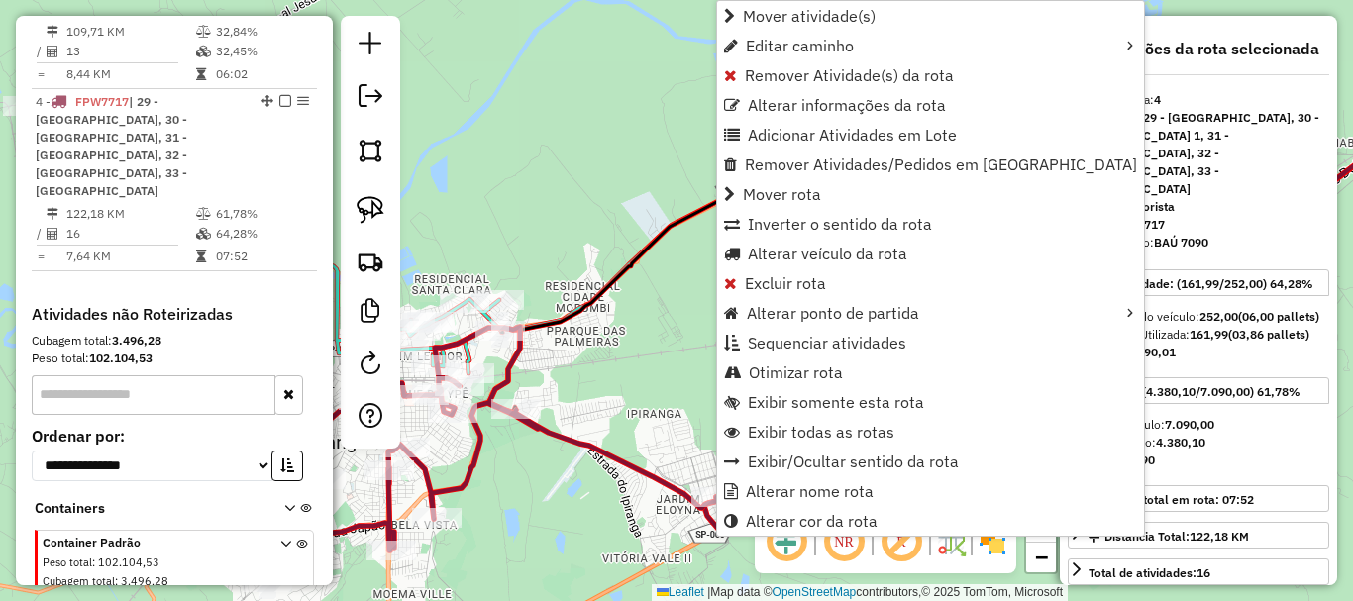
scroll to position [900, 0]
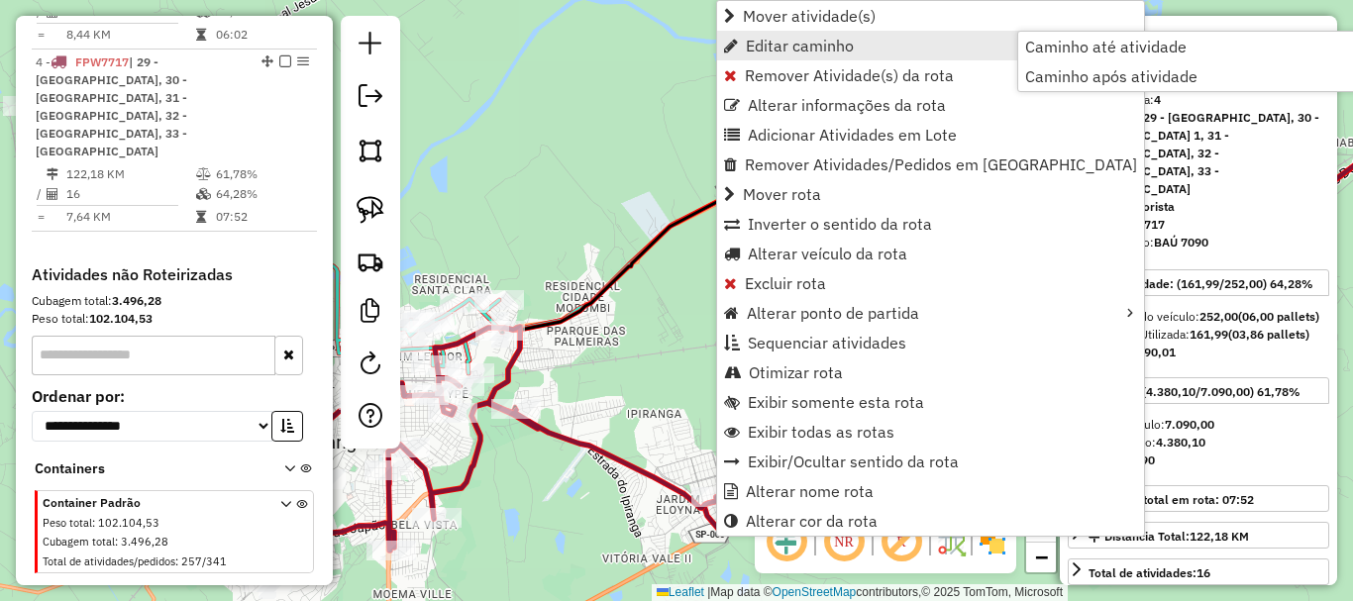
click at [799, 51] on span "Editar caminho" at bounding box center [800, 46] width 108 height 16
click at [800, 51] on span "Editar caminho" at bounding box center [800, 46] width 108 height 16
click at [1107, 54] on span "Caminho até atividade" at bounding box center [1105, 47] width 161 height 16
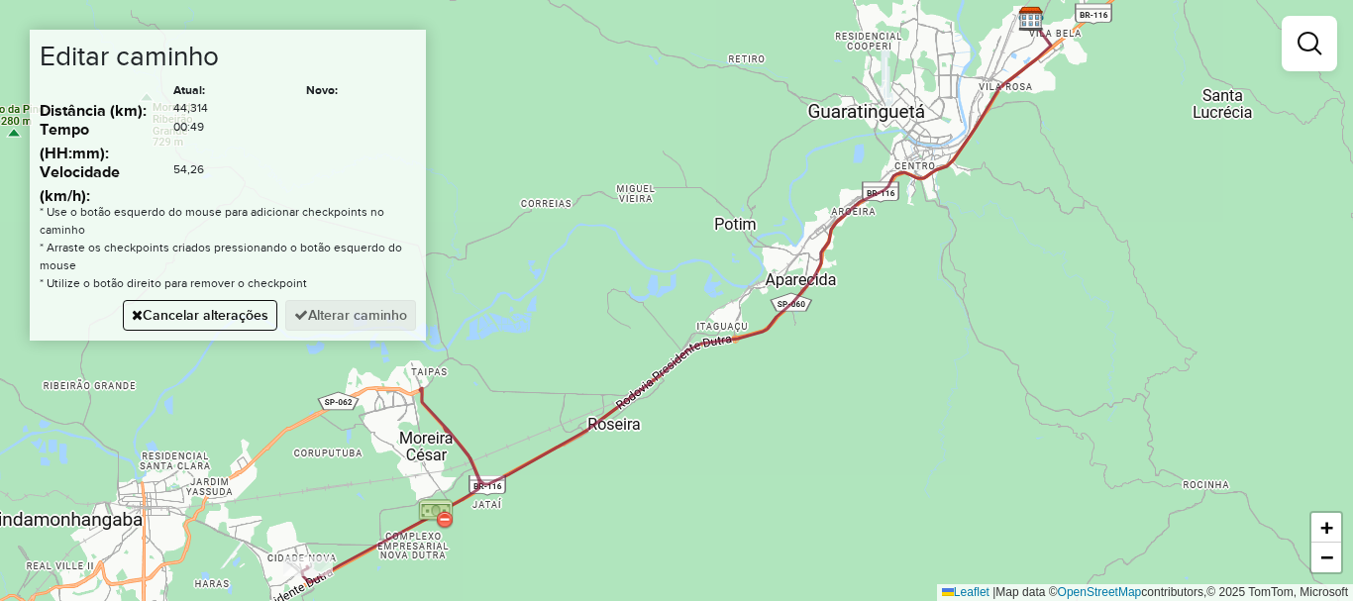
click at [355, 400] on div "Janela de atendimento Grade de atendimento Capacidade Transportadoras Veículos …" at bounding box center [676, 300] width 1353 height 601
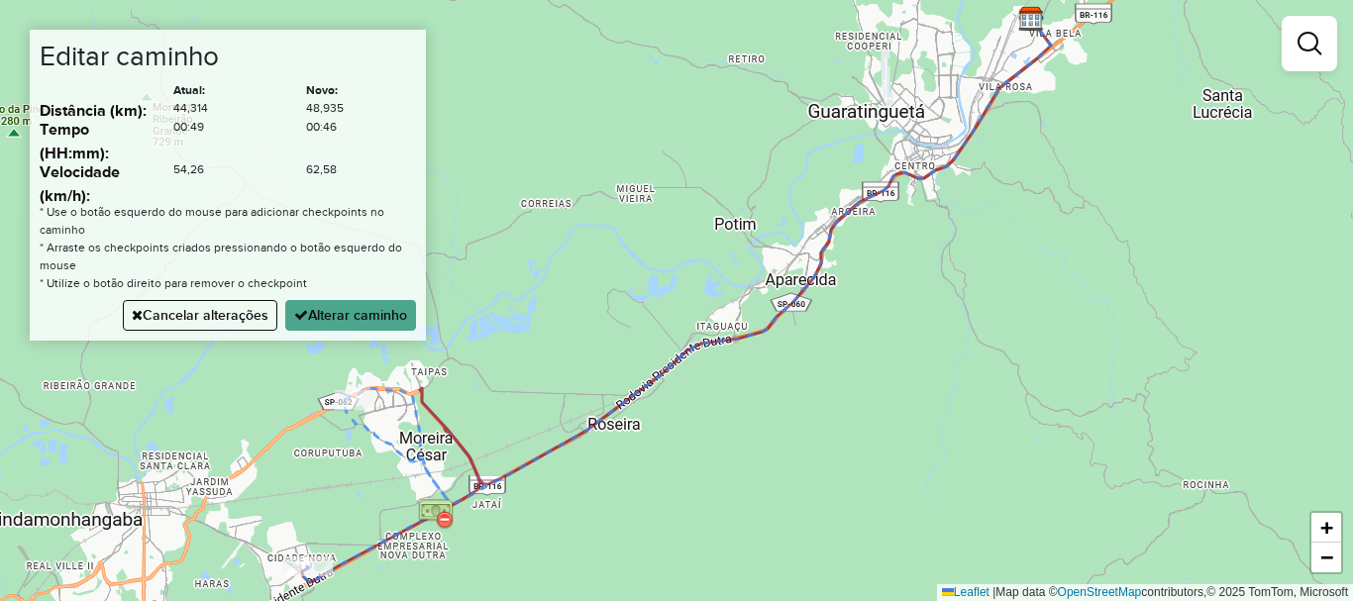
click at [264, 453] on div "Janela de atendimento Grade de atendimento Capacidade Transportadoras Veículos …" at bounding box center [676, 300] width 1353 height 601
click at [347, 310] on button "Alterar caminho" at bounding box center [350, 315] width 131 height 31
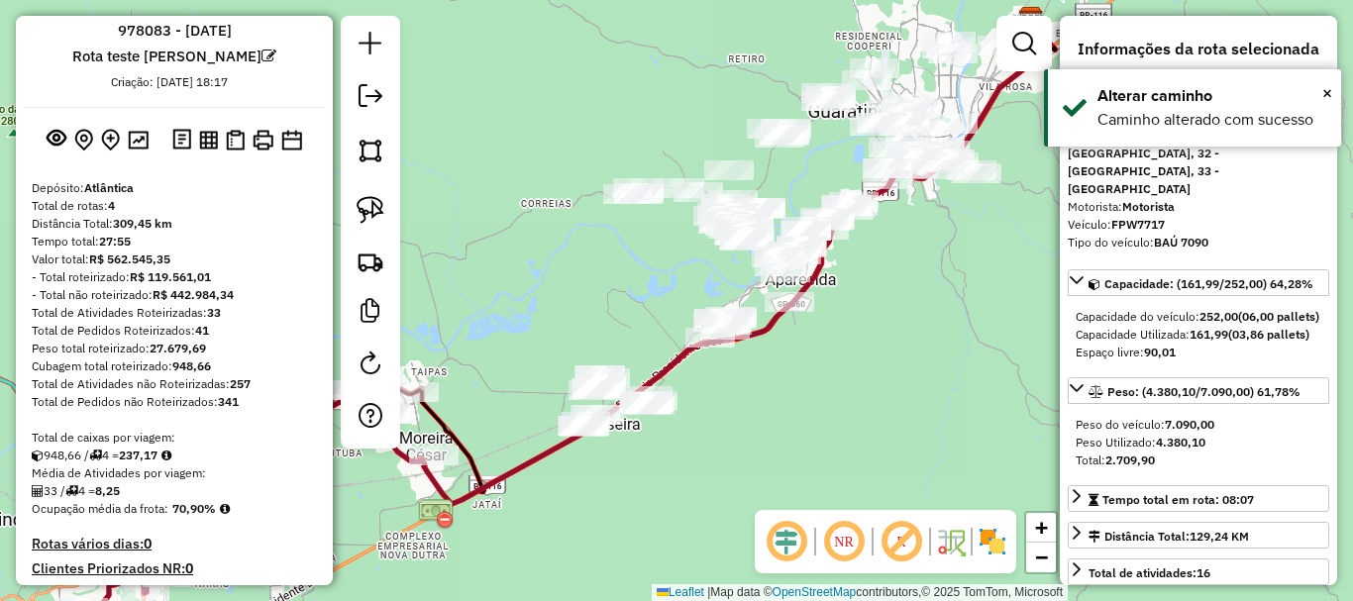
scroll to position [0, 0]
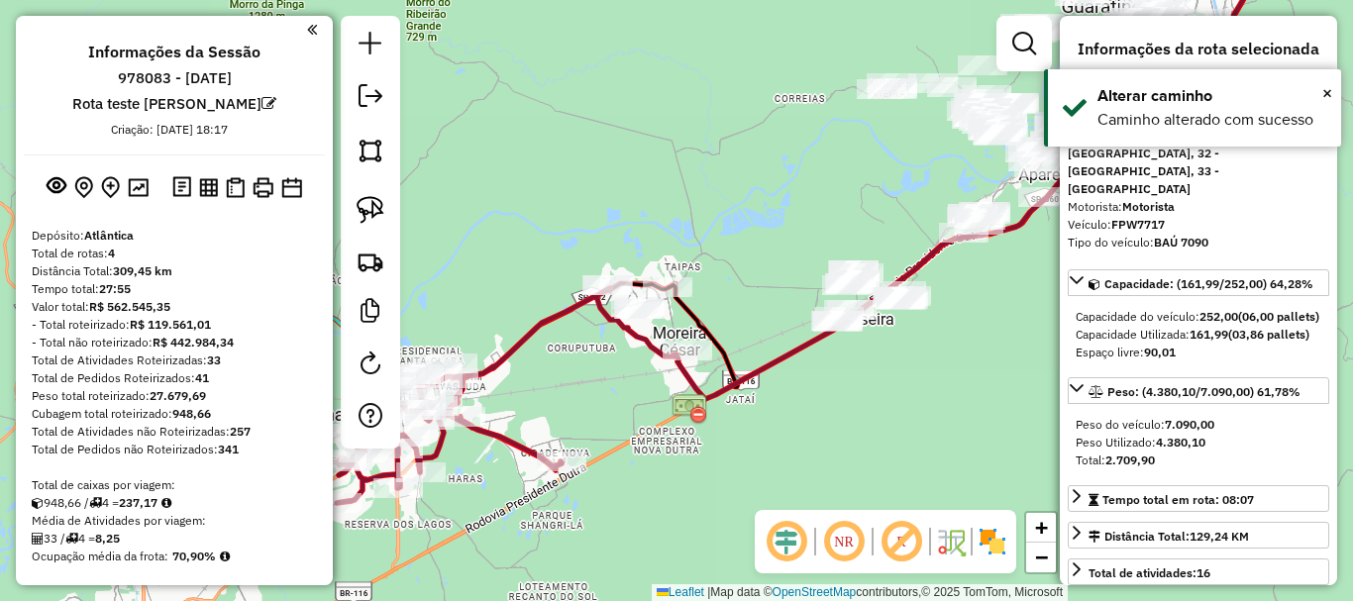
drag, startPoint x: 627, startPoint y: 313, endPoint x: 860, endPoint y: 231, distance: 246.9
click at [876, 205] on div "Janela de atendimento Grade de atendimento Capacidade Transportadoras Veículos …" at bounding box center [676, 300] width 1353 height 601
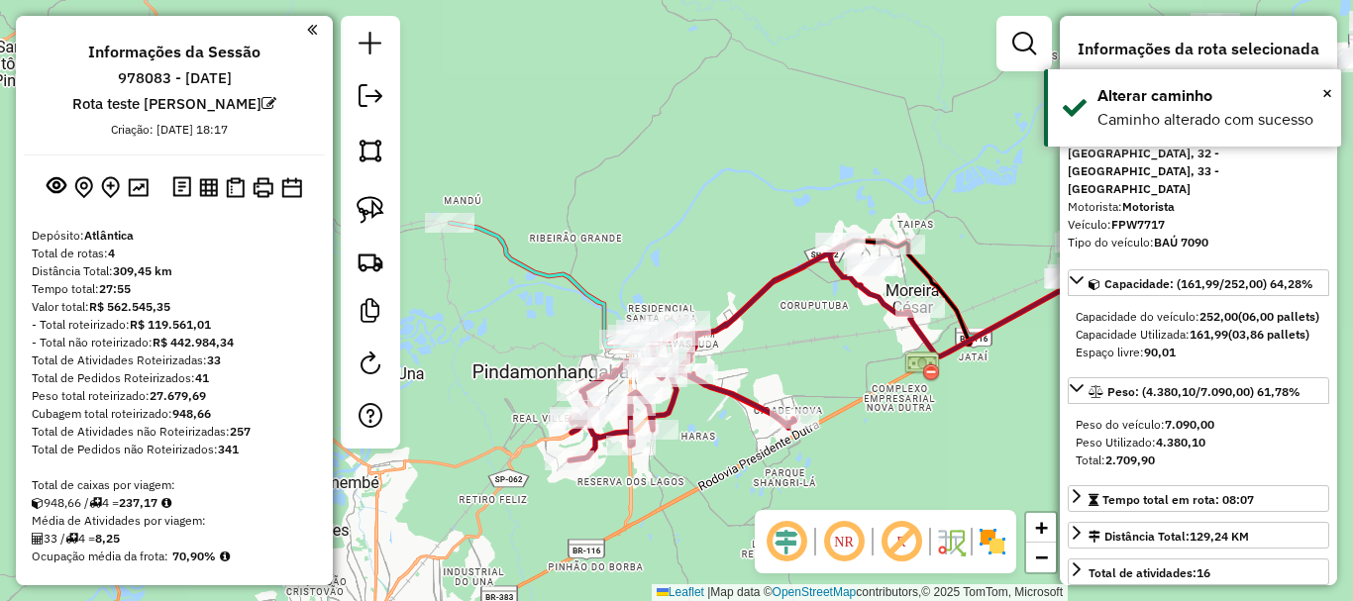
drag, startPoint x: 845, startPoint y: 451, endPoint x: 875, endPoint y: 441, distance: 31.3
click at [879, 446] on div "Janela de atendimento Grade de atendimento Capacidade Transportadoras Veículos …" at bounding box center [676, 300] width 1353 height 601
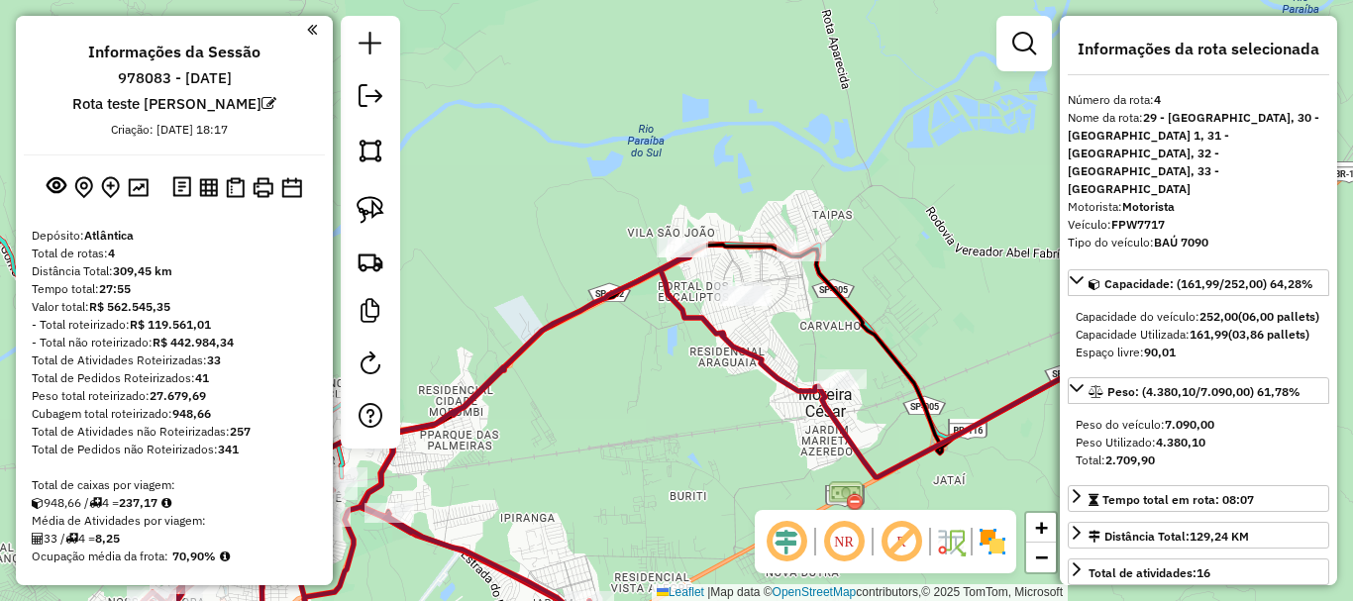
drag, startPoint x: 856, startPoint y: 325, endPoint x: 707, endPoint y: 414, distance: 173.3
click at [700, 454] on div "Janela de atendimento Grade de atendimento Capacidade Transportadoras Veículos …" at bounding box center [676, 300] width 1353 height 601
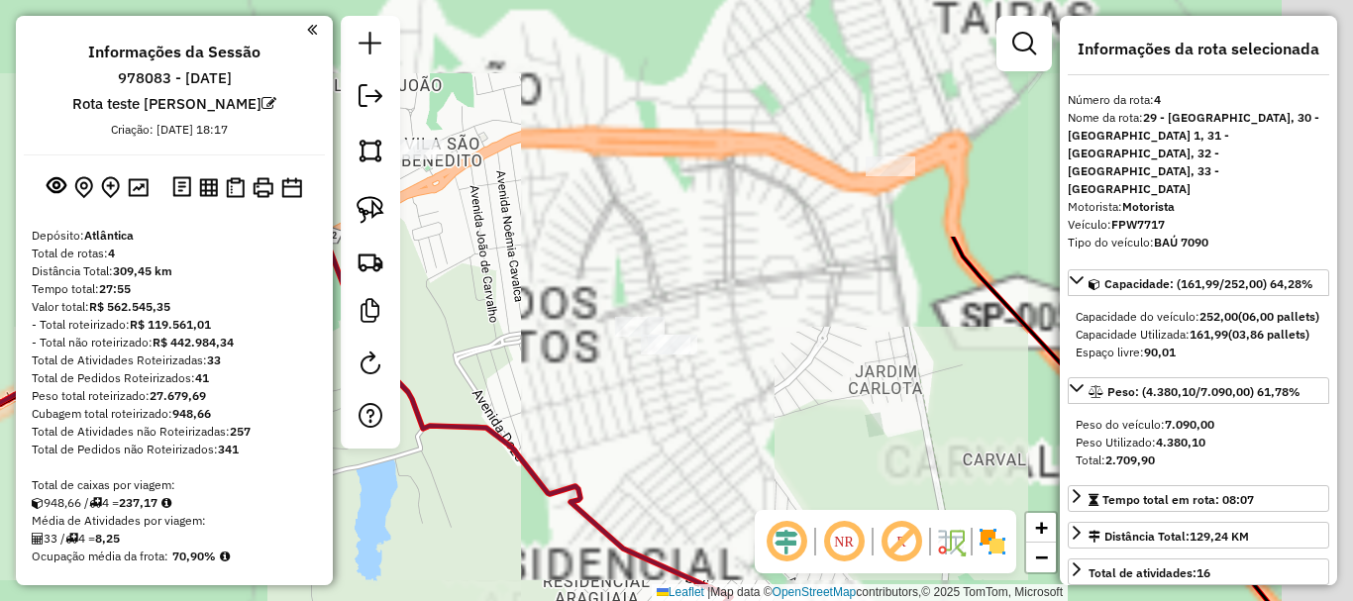
drag, startPoint x: 769, startPoint y: 350, endPoint x: 661, endPoint y: 517, distance: 199.2
click at [648, 582] on div "Janela de atendimento Grade de atendimento Capacidade Transportadoras Veículos …" at bounding box center [676, 300] width 1353 height 601
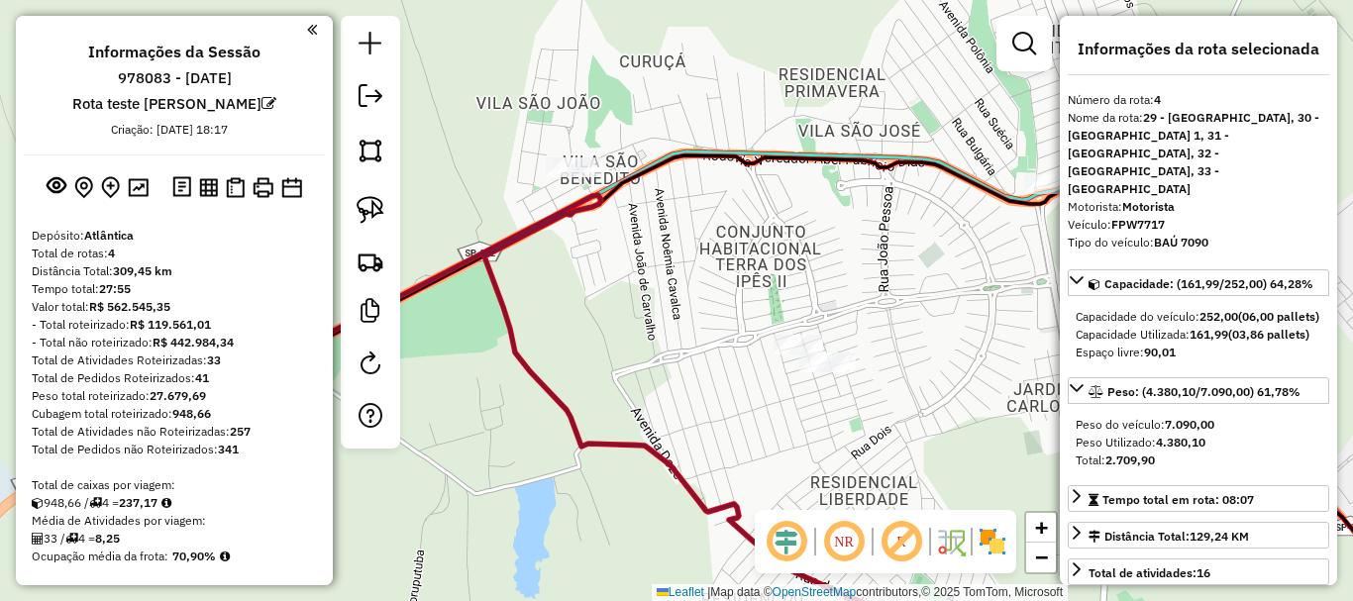
drag, startPoint x: 830, startPoint y: 317, endPoint x: 853, endPoint y: 348, distance: 38.2
click at [964, 363] on div "Janela de atendimento Grade de atendimento Capacidade Transportadoras Veículos …" at bounding box center [676, 300] width 1353 height 601
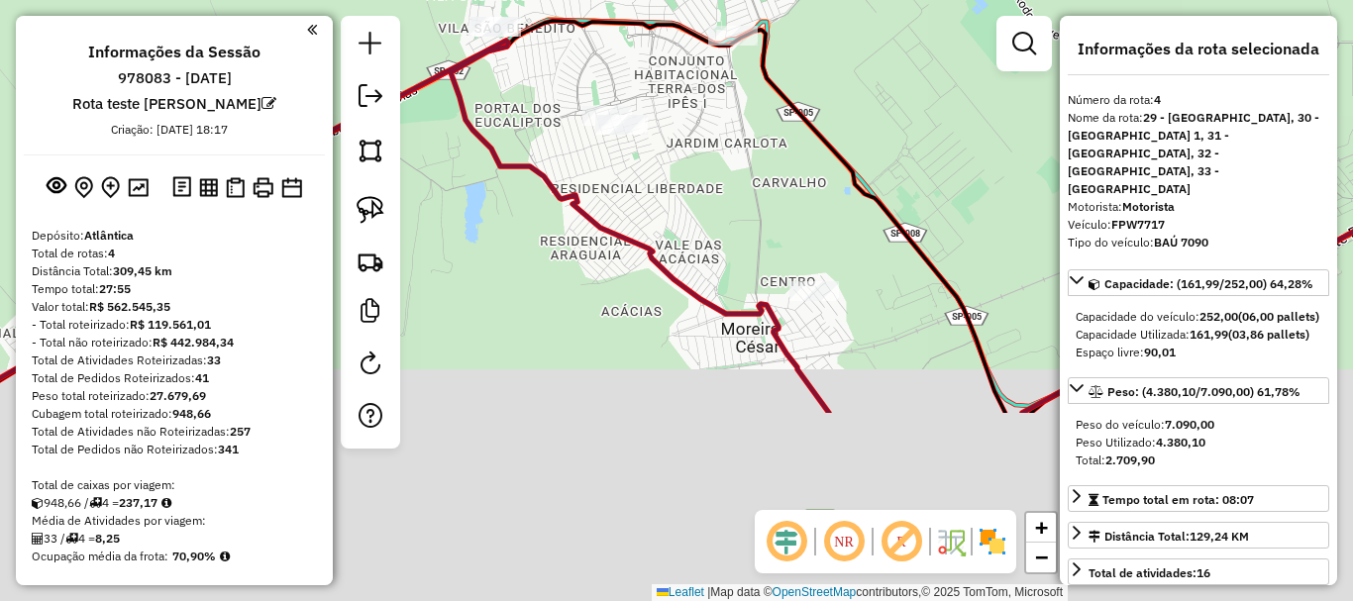
drag, startPoint x: 834, startPoint y: 445, endPoint x: 745, endPoint y: 296, distance: 173.3
click at [700, 191] on div "Janela de atendimento Grade de atendimento Capacidade Transportadoras Veículos …" at bounding box center [676, 300] width 1353 height 601
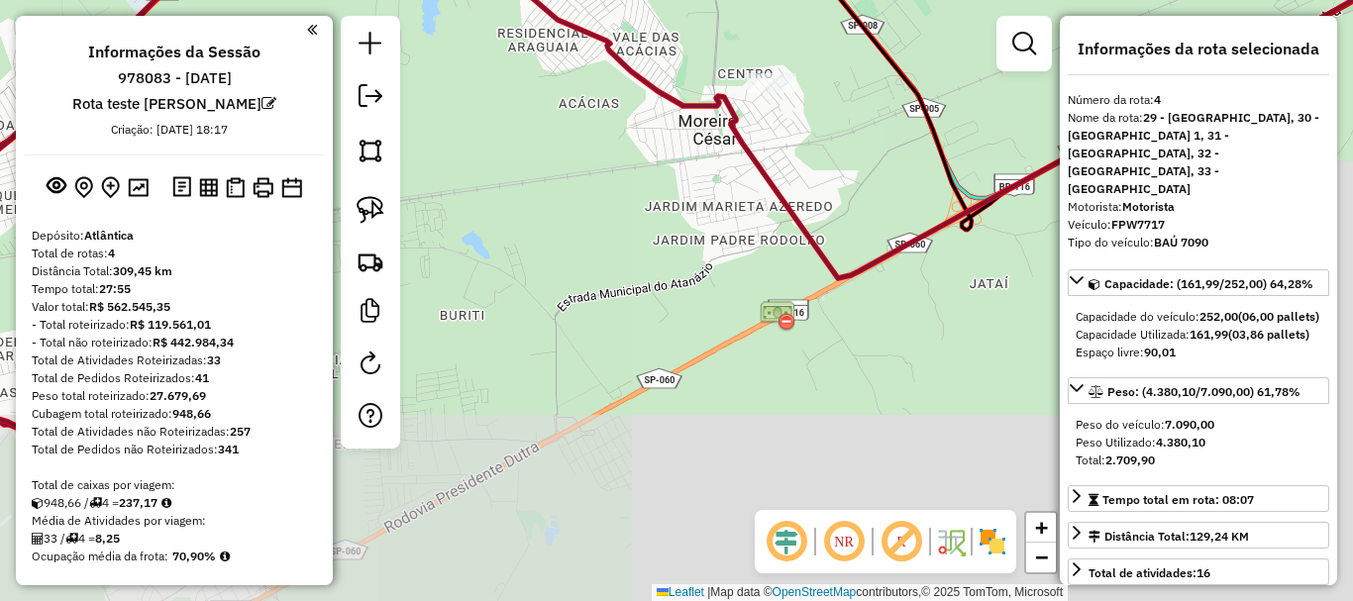
drag, startPoint x: 868, startPoint y: 369, endPoint x: 833, endPoint y: 220, distance: 152.6
click at [833, 220] on div "Janela de atendimento Grade de atendimento Capacidade Transportadoras Veículos …" at bounding box center [676, 300] width 1353 height 601
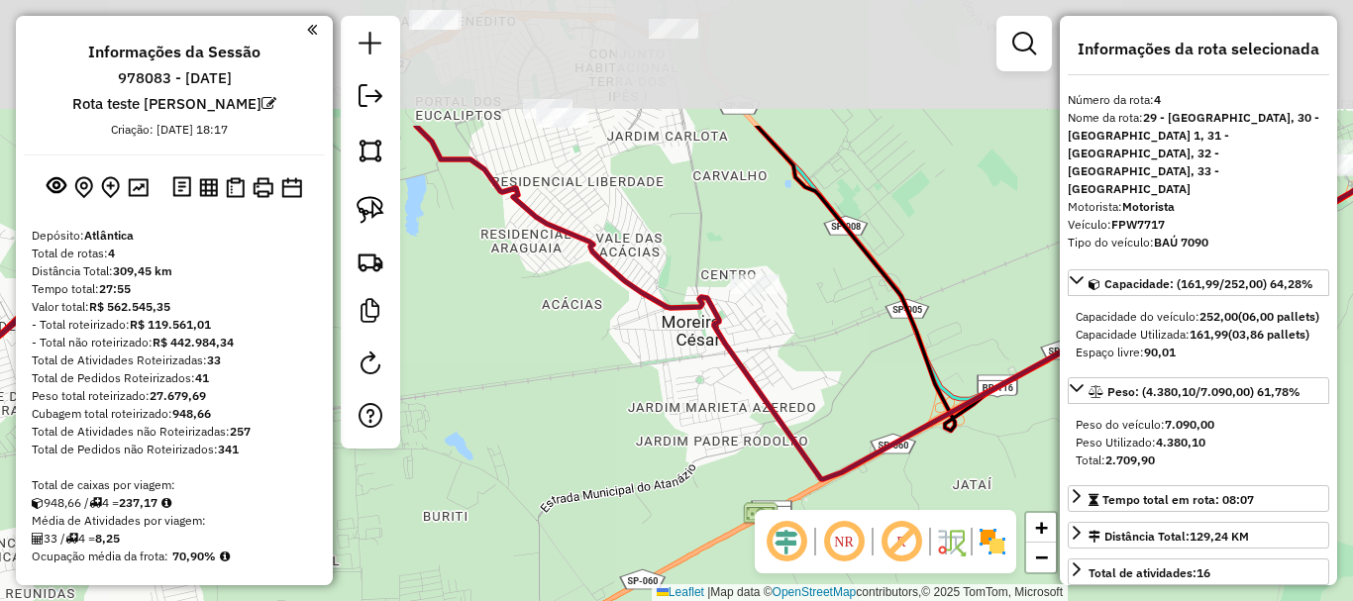
drag, startPoint x: 853, startPoint y: 335, endPoint x: 831, endPoint y: 402, distance: 70.8
click at [839, 413] on div "Janela de atendimento Grade de atendimento Capacidade Transportadoras Veículos …" at bounding box center [676, 300] width 1353 height 601
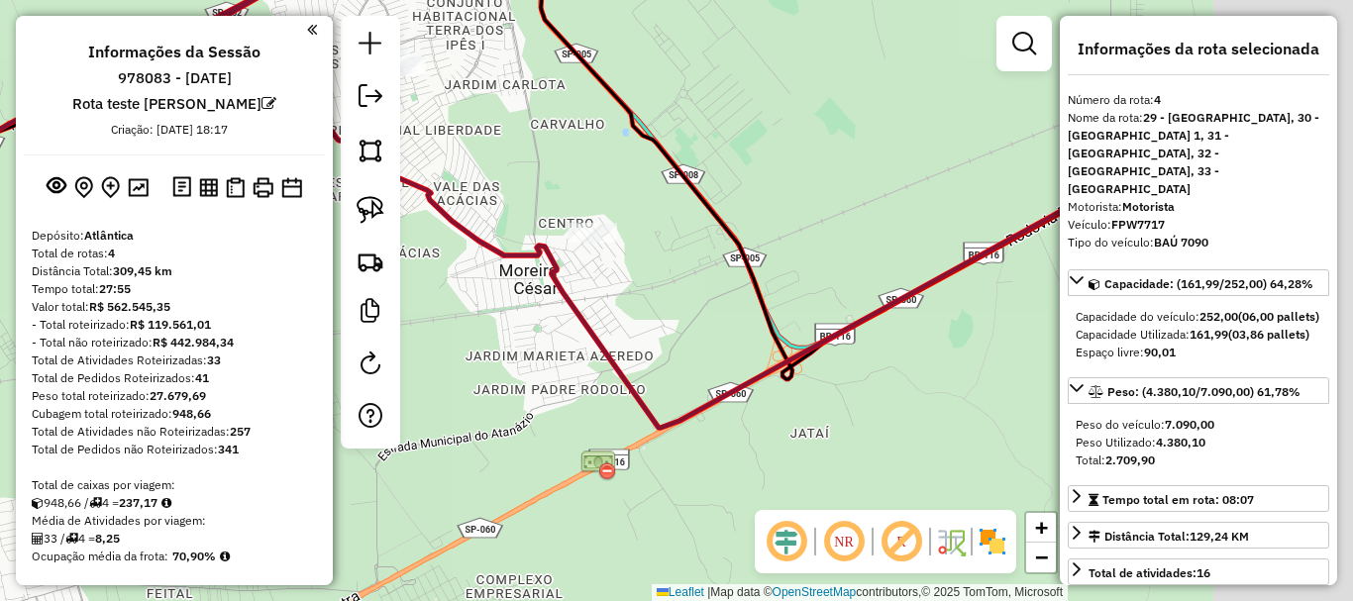
drag, startPoint x: 734, startPoint y: 364, endPoint x: 669, endPoint y: 352, distance: 66.5
click at [669, 352] on div "Janela de atendimento Grade de atendimento Capacidade Transportadoras Veículos …" at bounding box center [676, 300] width 1353 height 601
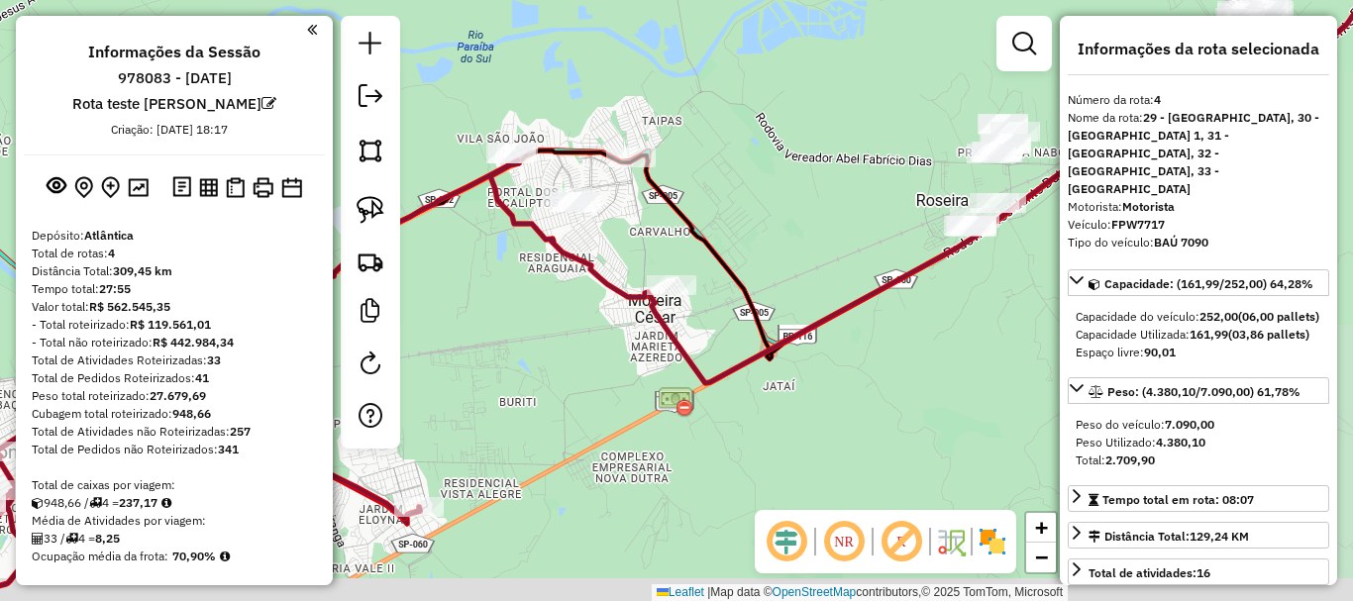
drag, startPoint x: 602, startPoint y: 424, endPoint x: 686, endPoint y: 362, distance: 104.0
click at [684, 371] on div "Janela de atendimento Grade de atendimento Capacidade Transportadoras Veículos …" at bounding box center [676, 300] width 1353 height 601
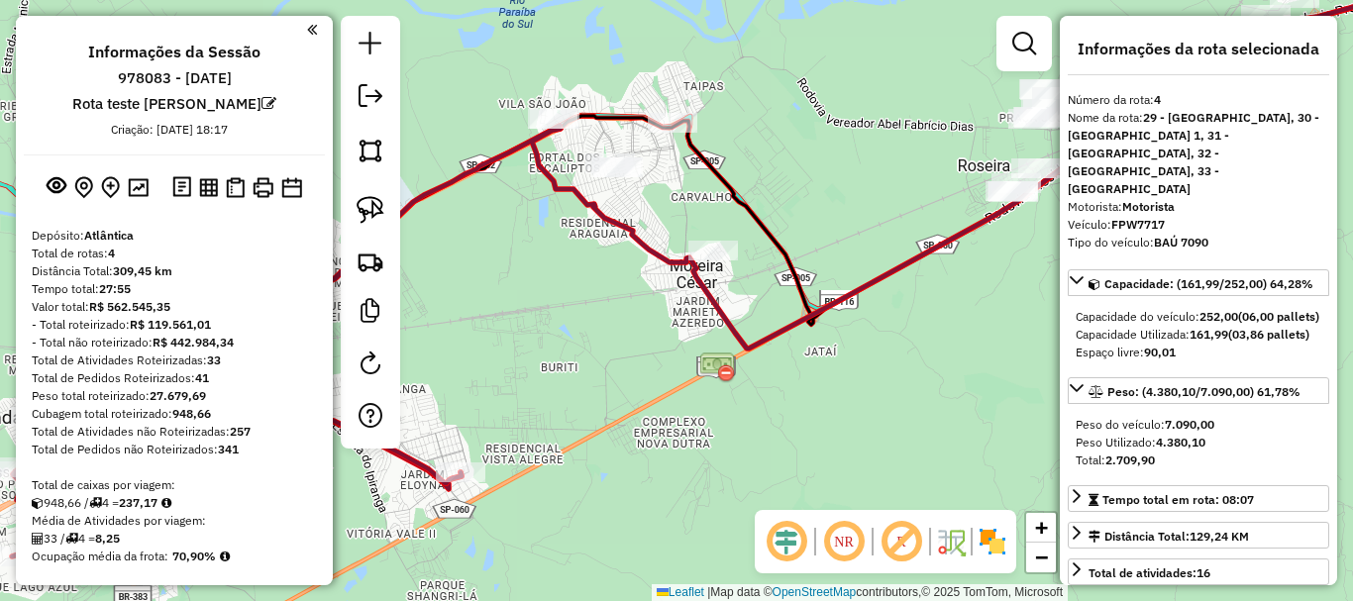
click at [727, 309] on icon at bounding box center [834, 215] width 1204 height 550
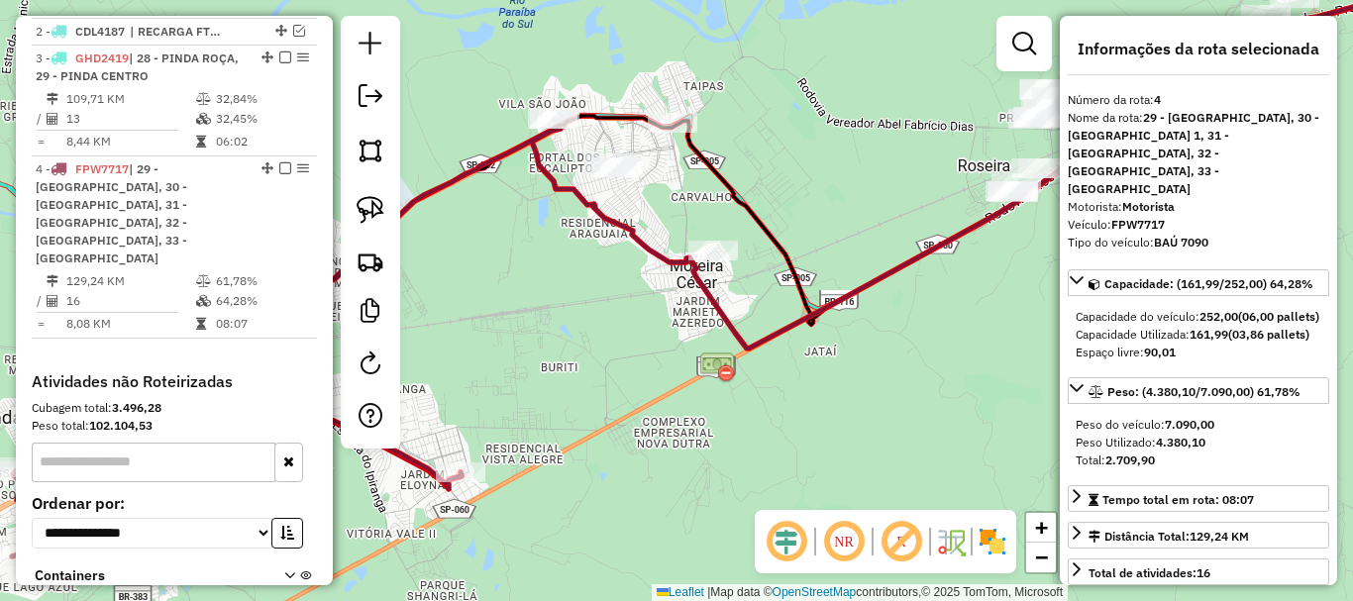
scroll to position [900, 0]
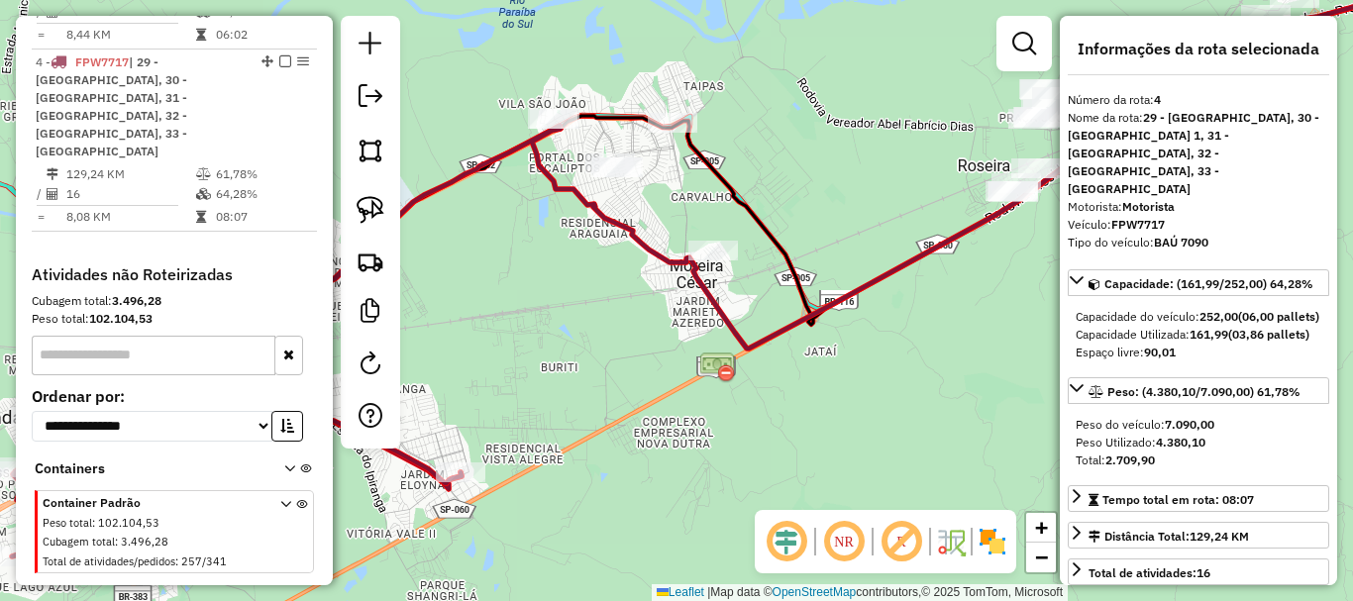
click at [727, 317] on icon at bounding box center [834, 215] width 1204 height 550
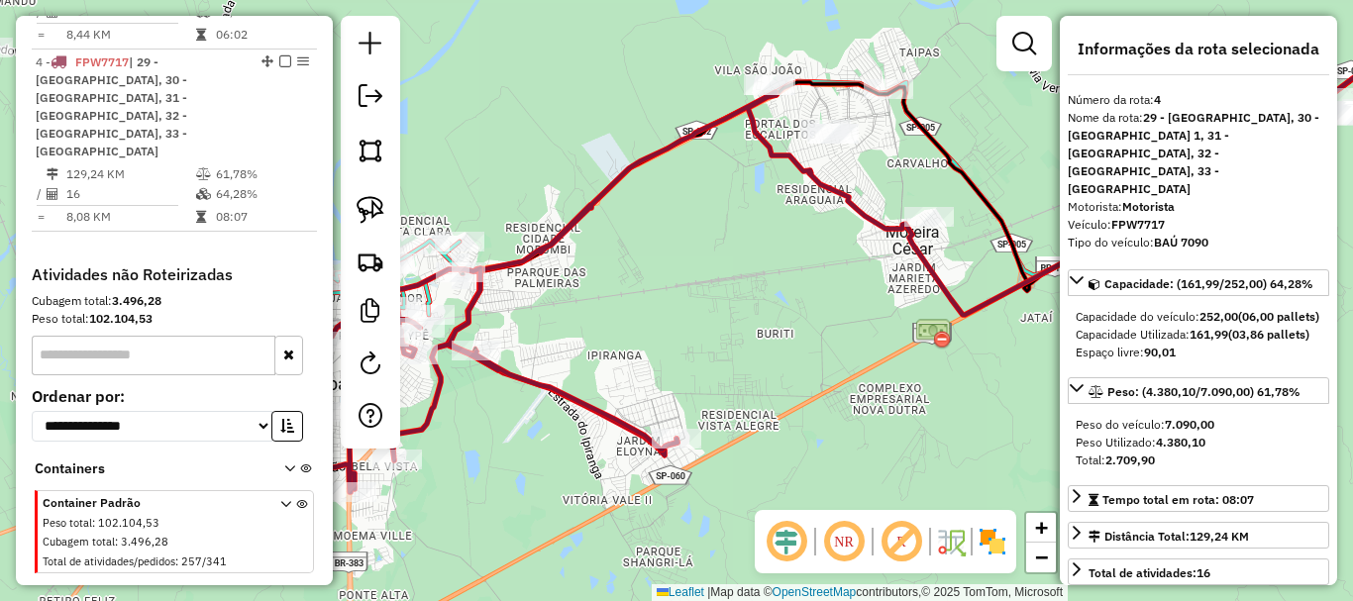
drag, startPoint x: 636, startPoint y: 342, endPoint x: 887, endPoint y: 275, distance: 259.3
click at [897, 276] on div "Janela de atendimento Grade de atendimento Capacidade Transportadoras Veículos …" at bounding box center [676, 300] width 1353 height 601
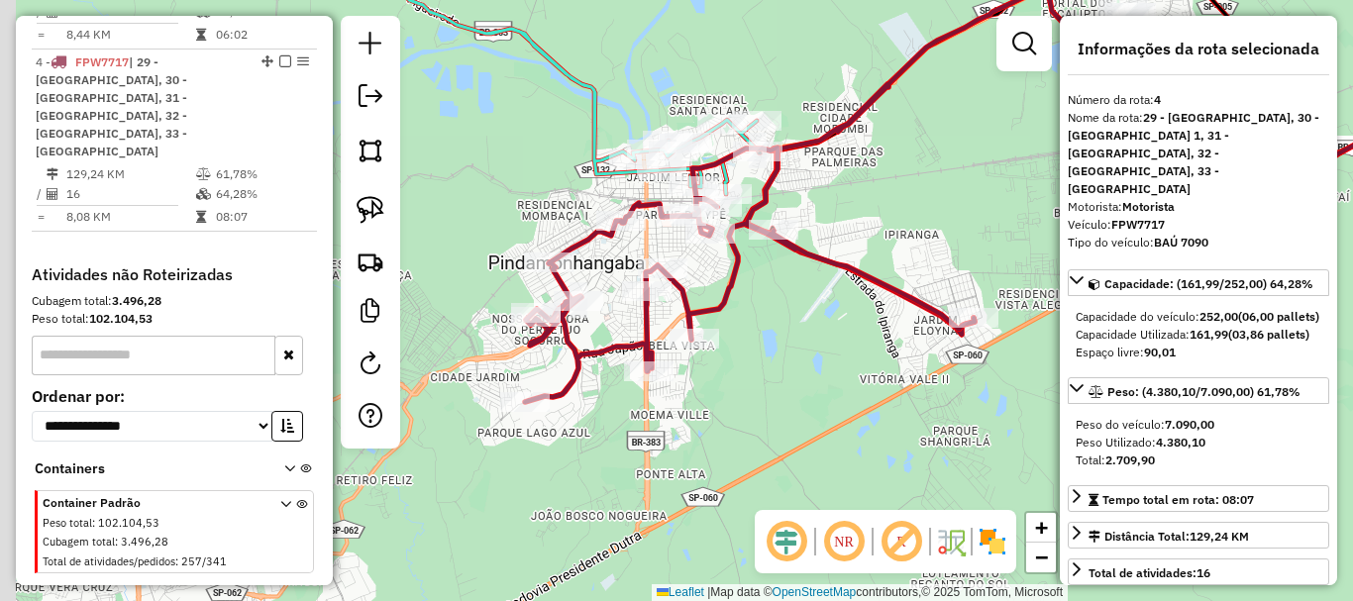
drag, startPoint x: 829, startPoint y: 265, endPoint x: 820, endPoint y: 242, distance: 24.5
click at [867, 249] on div "Janela de atendimento Grade de atendimento Capacidade Transportadoras Veículos …" at bounding box center [676, 300] width 1353 height 601
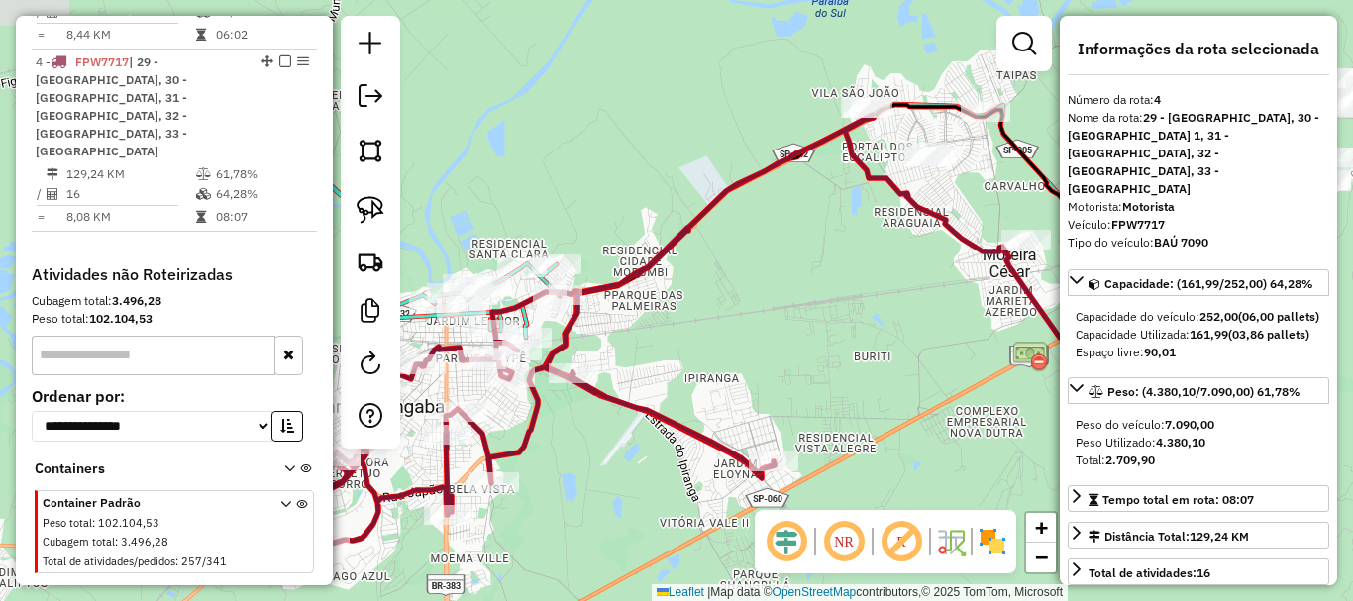
drag, startPoint x: 789, startPoint y: 391, endPoint x: 613, endPoint y: 535, distance: 226.7
click at [613, 535] on div "Janela de atendimento Grade de atendimento Capacidade Transportadoras Veículos …" at bounding box center [676, 300] width 1353 height 601
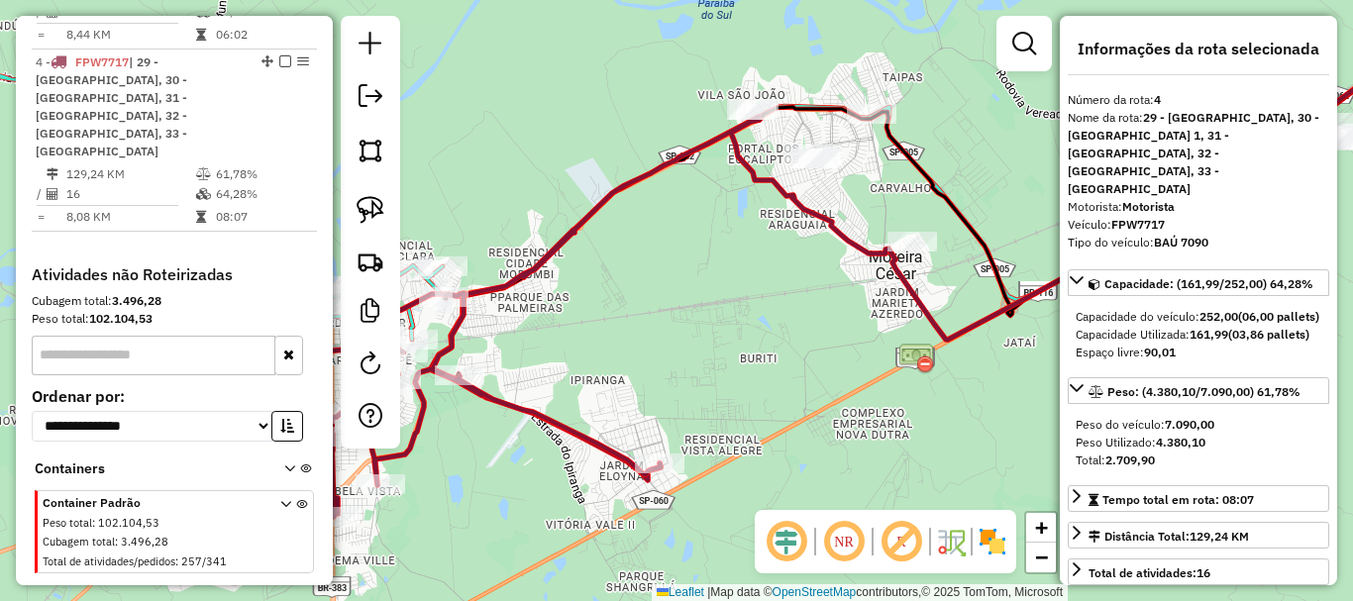
drag, startPoint x: 814, startPoint y: 335, endPoint x: 705, endPoint y: 338, distance: 109.0
click at [705, 338] on div "Janela de atendimento Grade de atendimento Capacidade Transportadoras Veículos …" at bounding box center [676, 300] width 1353 height 601
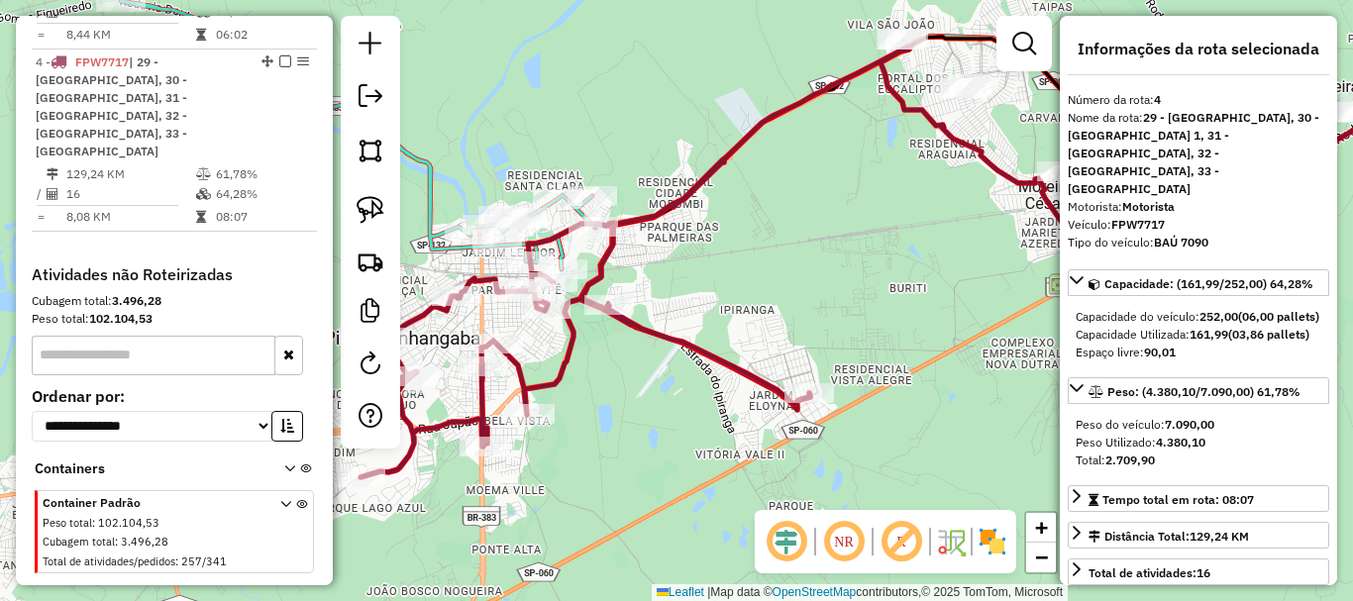
drag, startPoint x: 535, startPoint y: 440, endPoint x: 786, endPoint y: 310, distance: 282.3
click at [788, 312] on div "Janela de atendimento Grade de atendimento Capacidade Transportadoras Veículos …" at bounding box center [676, 300] width 1353 height 601
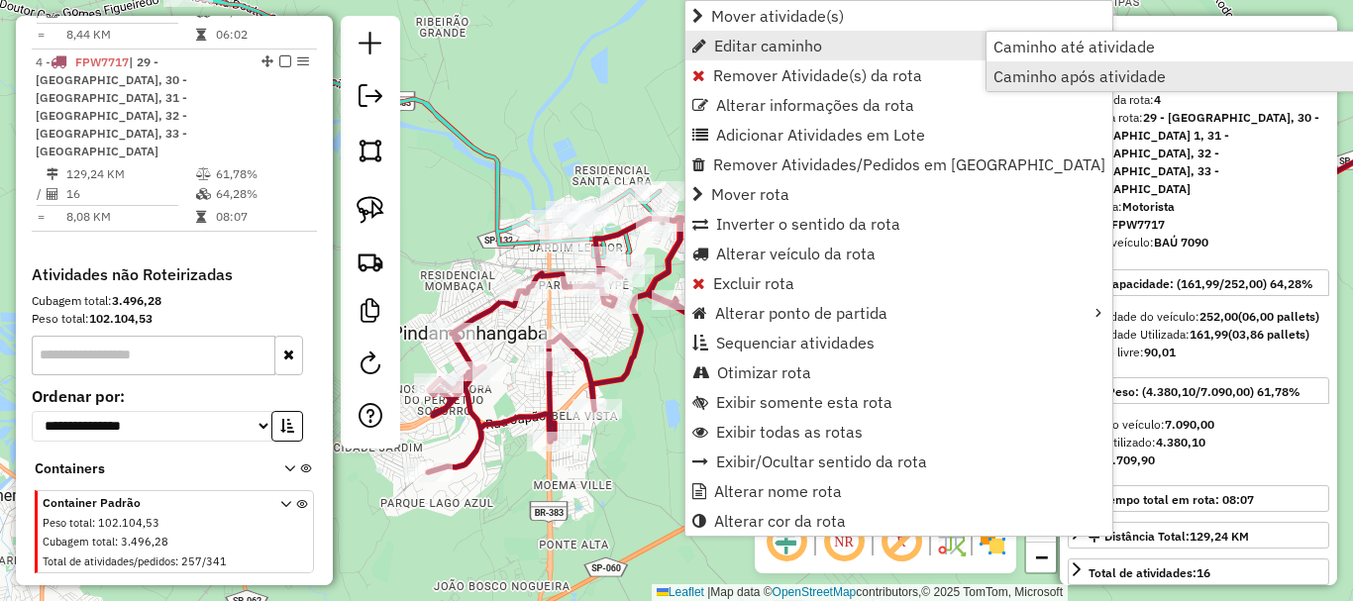
click at [1058, 78] on span "Caminho após atividade" at bounding box center [1080, 76] width 172 height 16
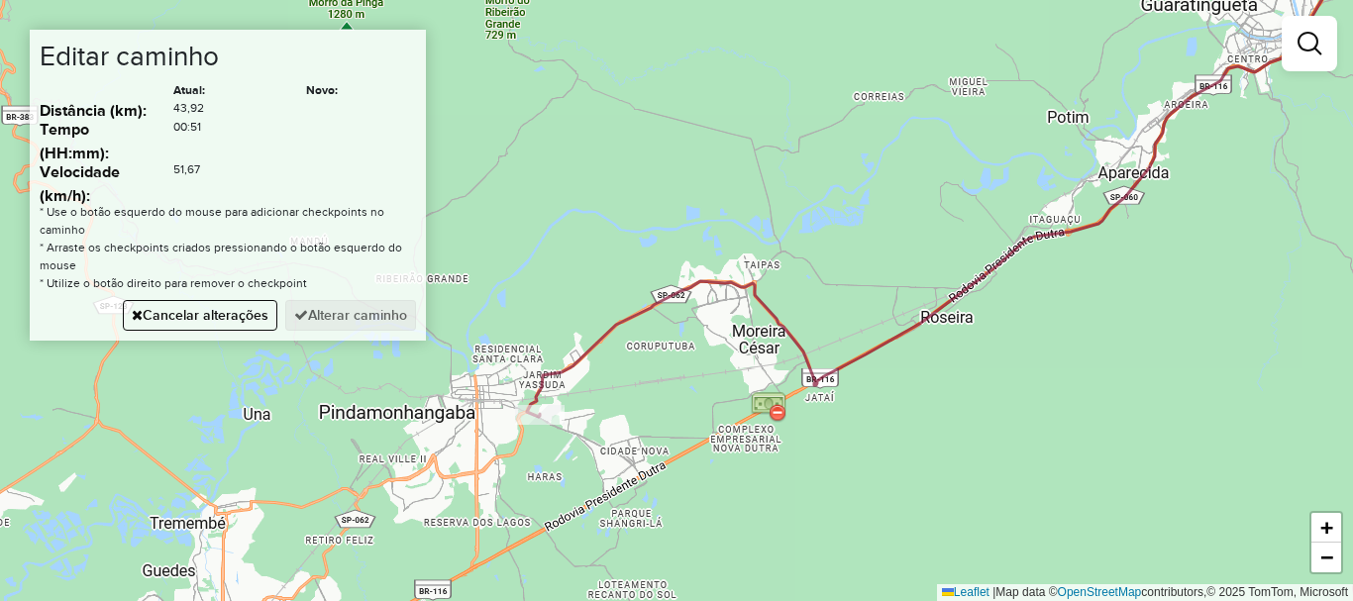
drag, startPoint x: 592, startPoint y: 420, endPoint x: 859, endPoint y: 288, distance: 297.3
click at [859, 288] on div "Janela de atendimento Grade de atendimento Capacidade Transportadoras Veículos …" at bounding box center [676, 300] width 1353 height 601
click at [260, 326] on button "Cancelar alterações" at bounding box center [200, 315] width 155 height 31
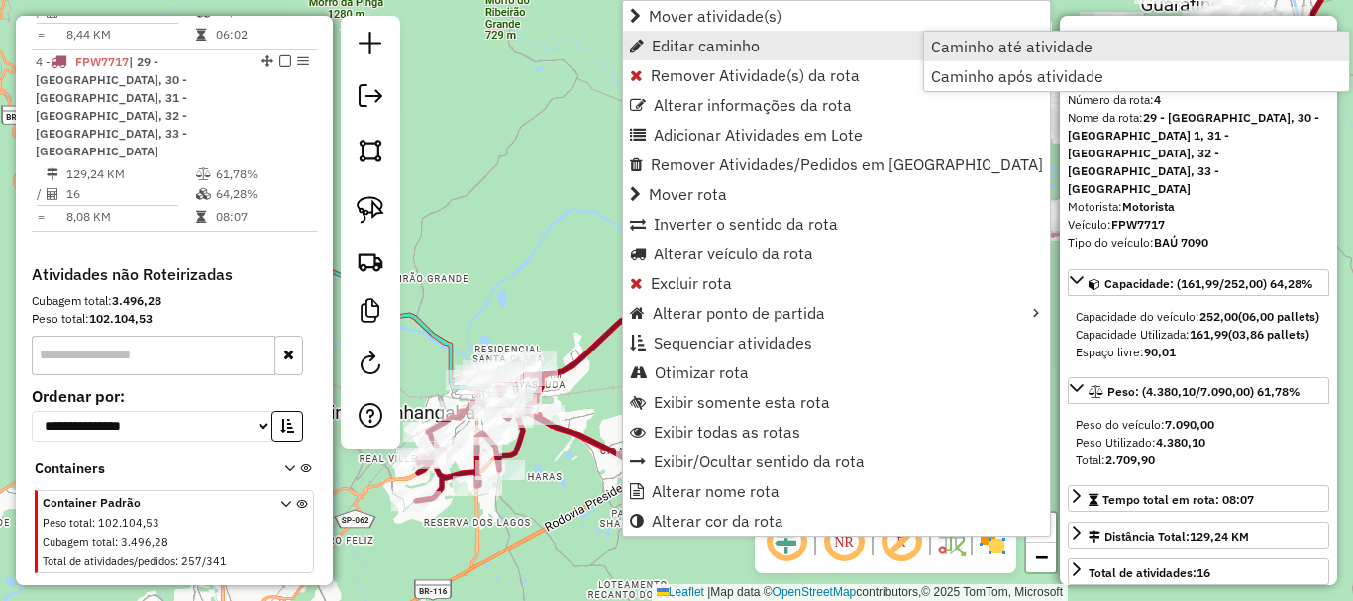
click at [994, 50] on span "Caminho até atividade" at bounding box center [1011, 47] width 161 height 16
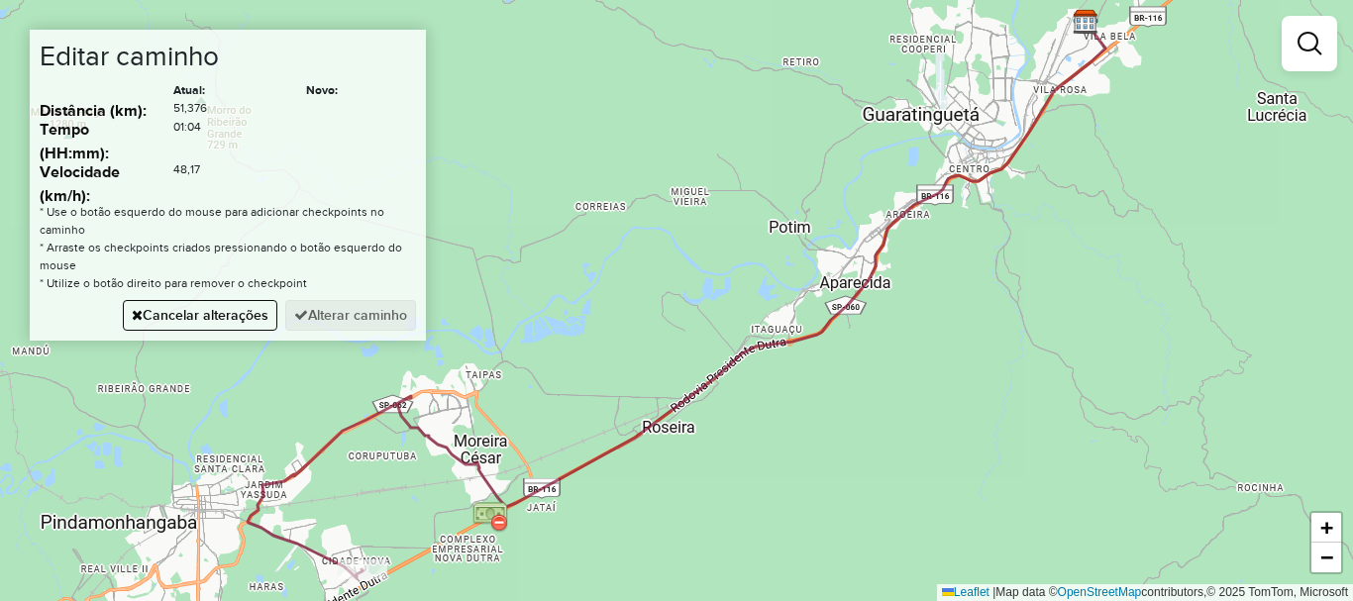
click at [515, 455] on div "Janela de atendimento Grade de atendimento Capacidade Transportadoras Veículos …" at bounding box center [676, 300] width 1353 height 601
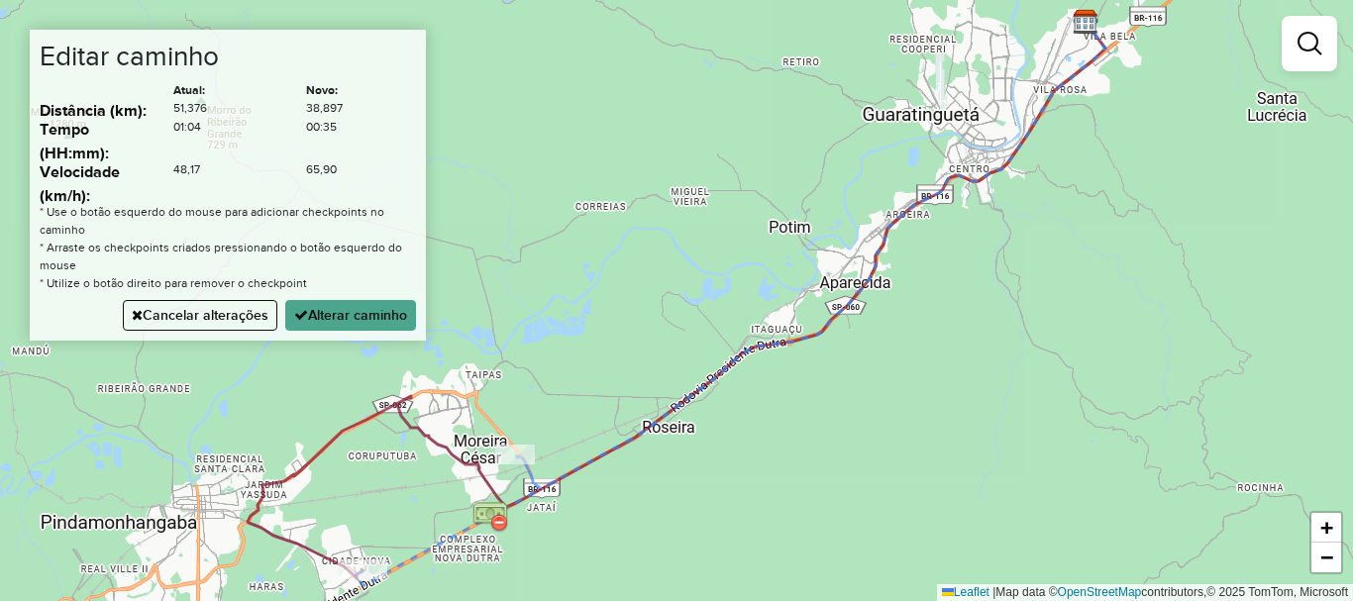
click at [474, 400] on div "Janela de atendimento Grade de atendimento Capacidade Transportadoras Veículos …" at bounding box center [676, 300] width 1353 height 601
click at [389, 404] on div "Janela de atendimento Grade de atendimento Capacidade Transportadoras Veículos …" at bounding box center [676, 300] width 1353 height 601
click at [327, 313] on button "Alterar caminho" at bounding box center [350, 315] width 131 height 31
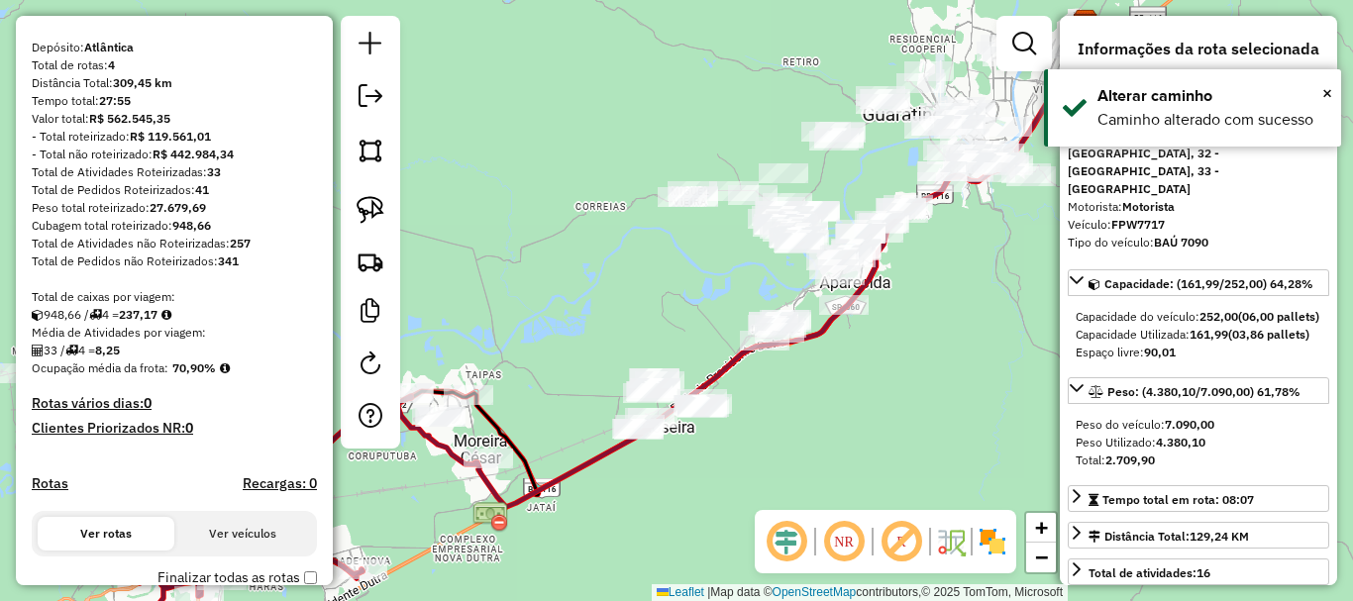
scroll to position [0, 0]
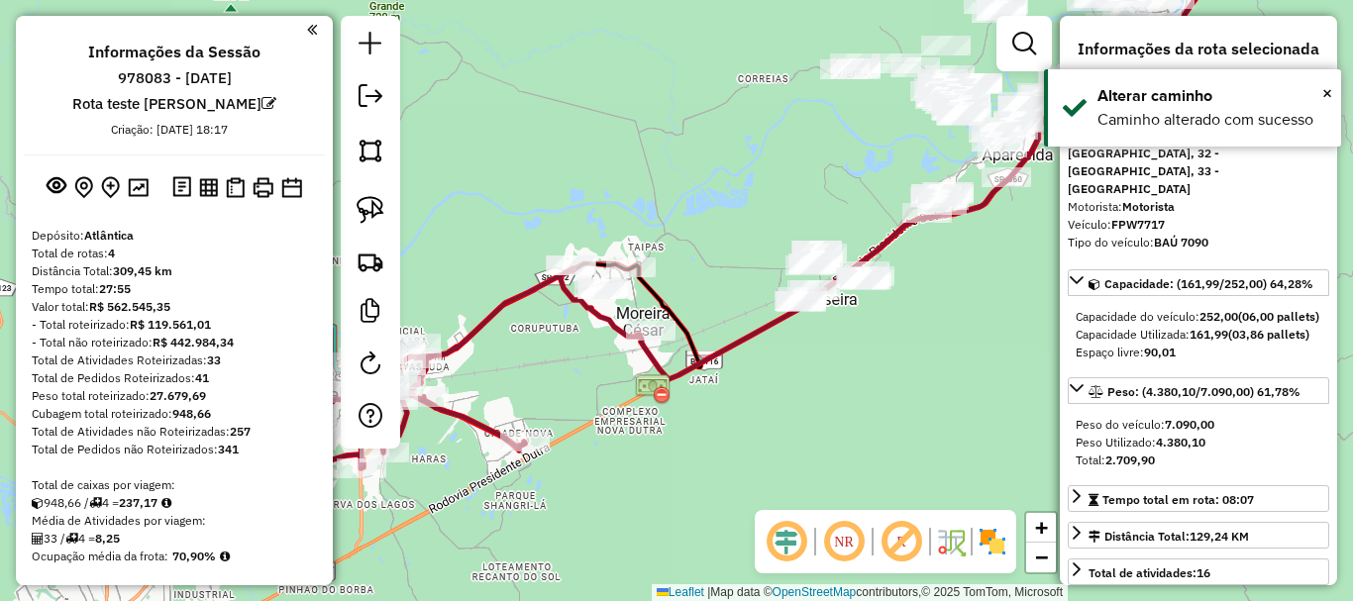
drag, startPoint x: 570, startPoint y: 389, endPoint x: 733, endPoint y: 262, distance: 207.5
click at [733, 262] on div "Janela de atendimento Grade de atendimento Capacidade Transportadoras Veículos …" at bounding box center [676, 300] width 1353 height 601
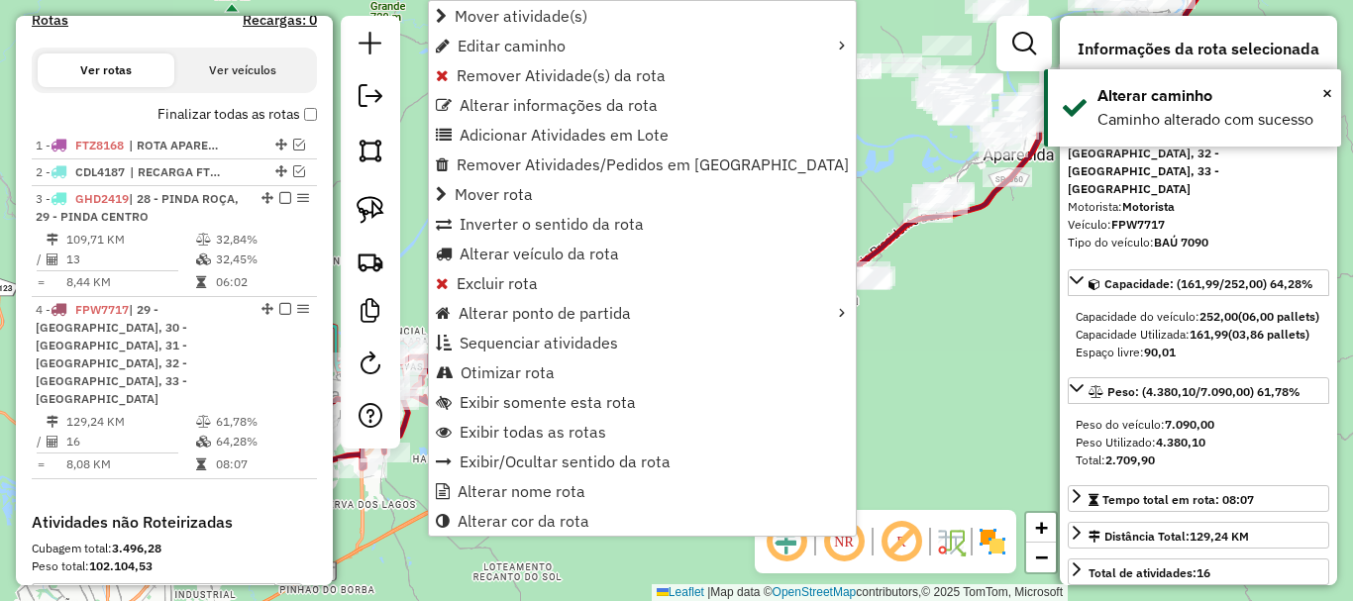
scroll to position [900, 0]
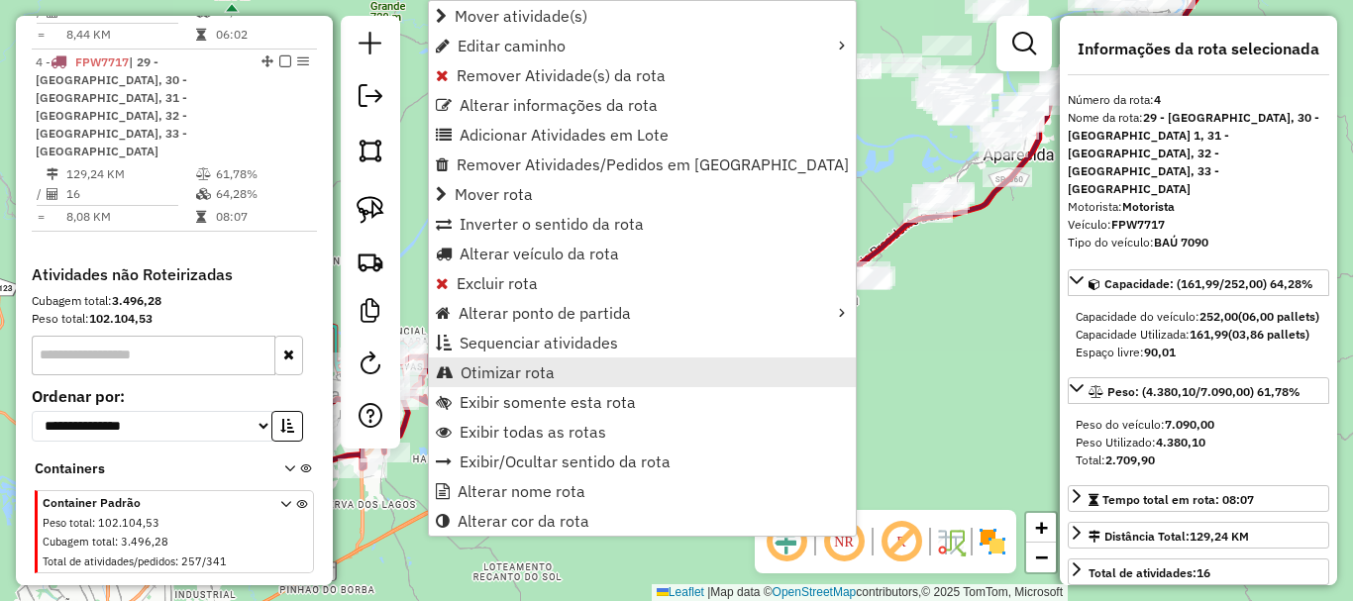
click at [510, 376] on span "Otimizar rota" at bounding box center [508, 373] width 94 height 16
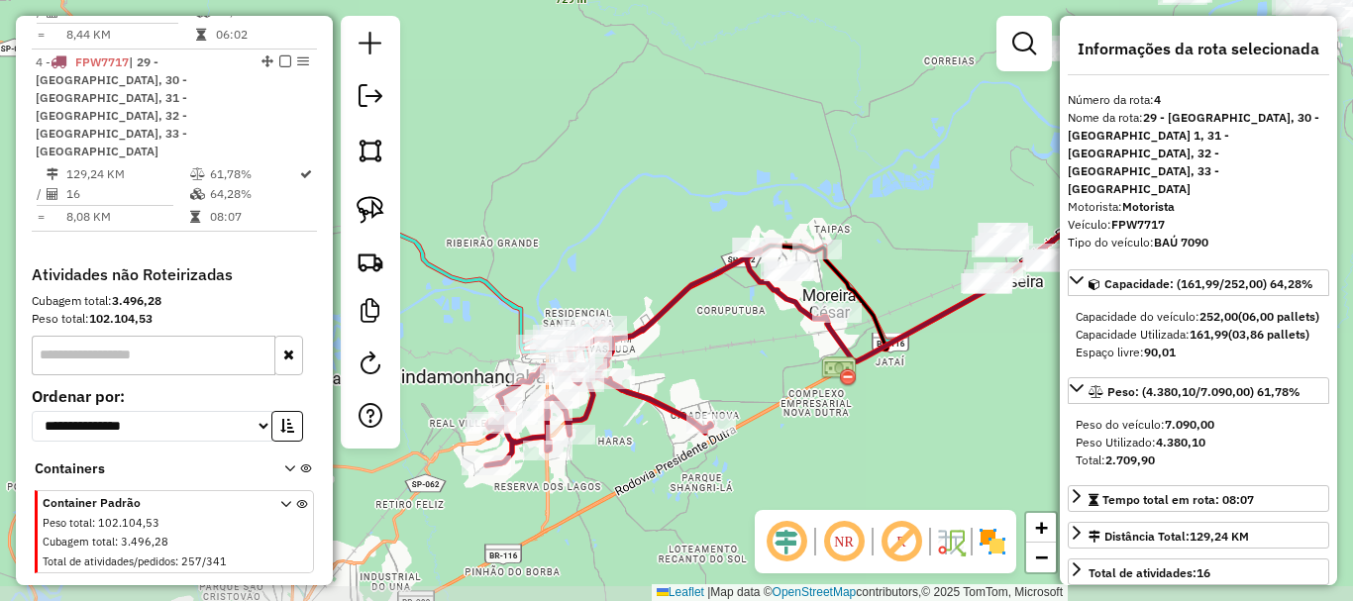
drag, startPoint x: 782, startPoint y: 429, endPoint x: 947, endPoint y: 412, distance: 166.3
click at [956, 413] on div "Janela de atendimento Grade de atendimento Capacidade Transportadoras Veículos …" at bounding box center [676, 300] width 1353 height 601
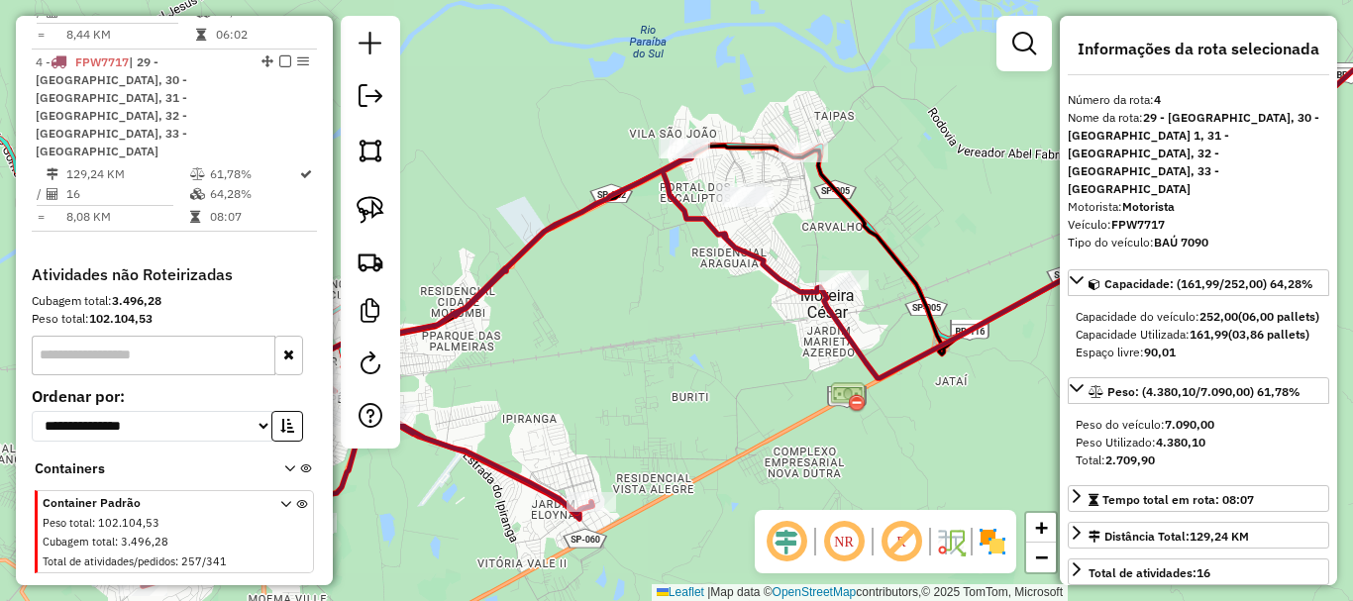
click at [856, 340] on icon at bounding box center [925, 277] width 1125 height 483
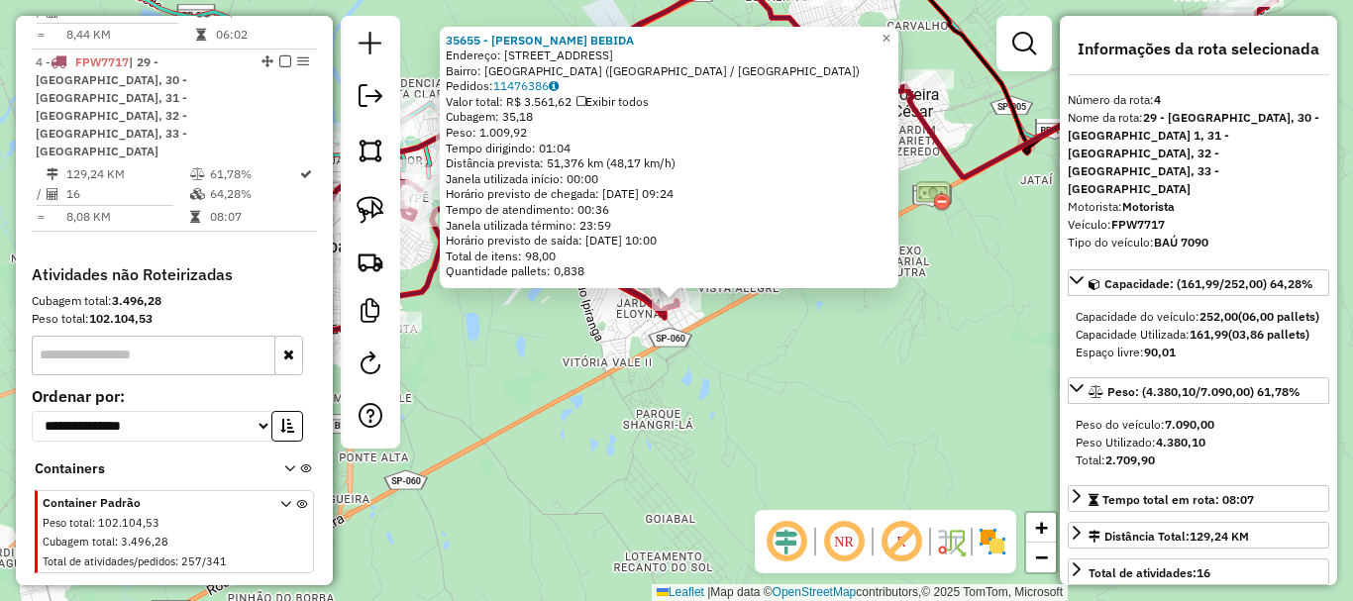
click at [741, 360] on div "35655 - A.G SOUZA BEBIDA Endereço: Rua Cachoeira Paulista, 771 Bairro: Cidade N…" at bounding box center [676, 300] width 1353 height 601
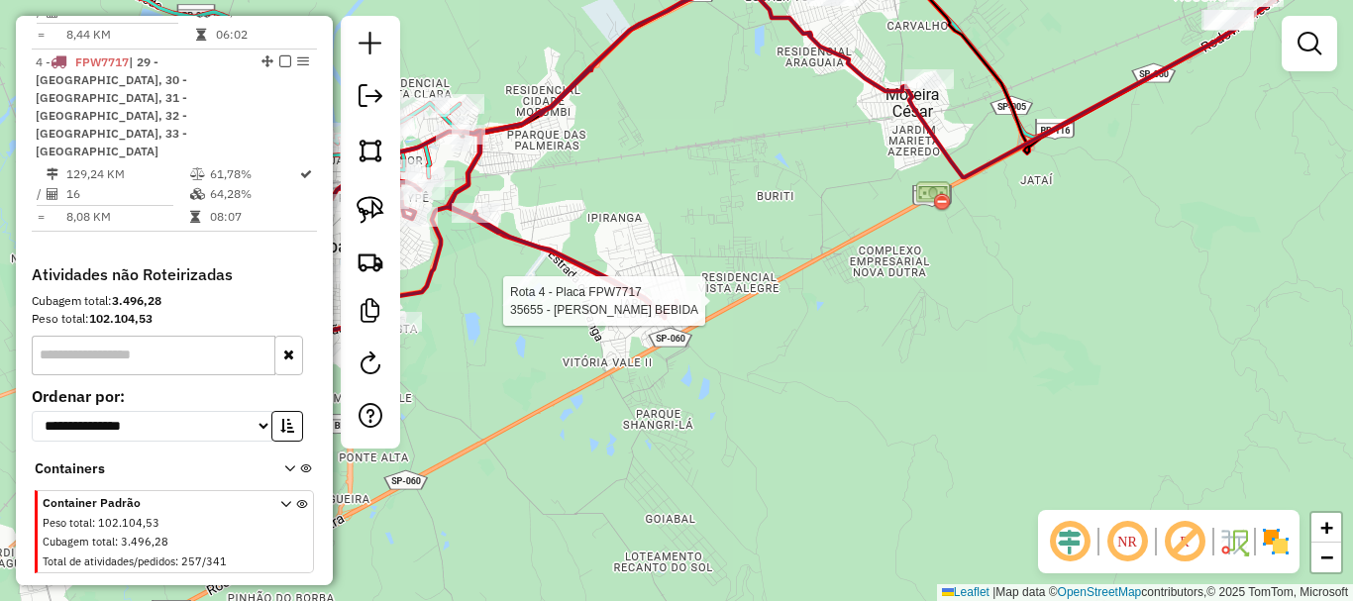
select select "**********"
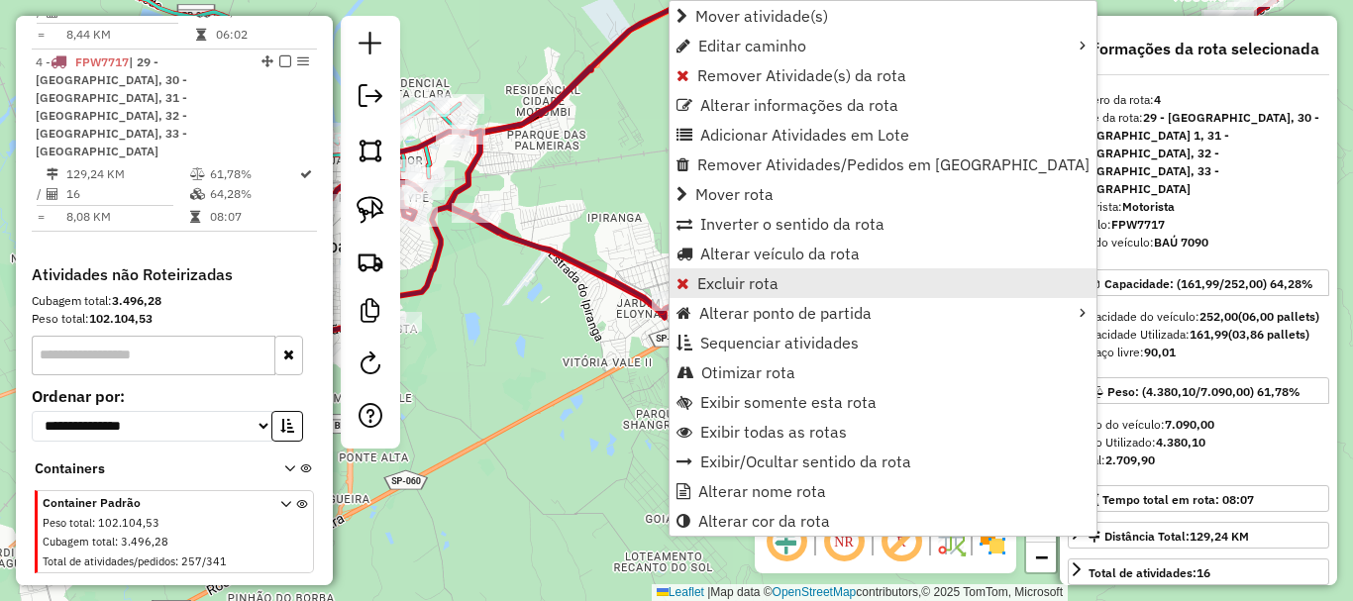
click at [715, 281] on span "Excluir rota" at bounding box center [737, 283] width 81 height 16
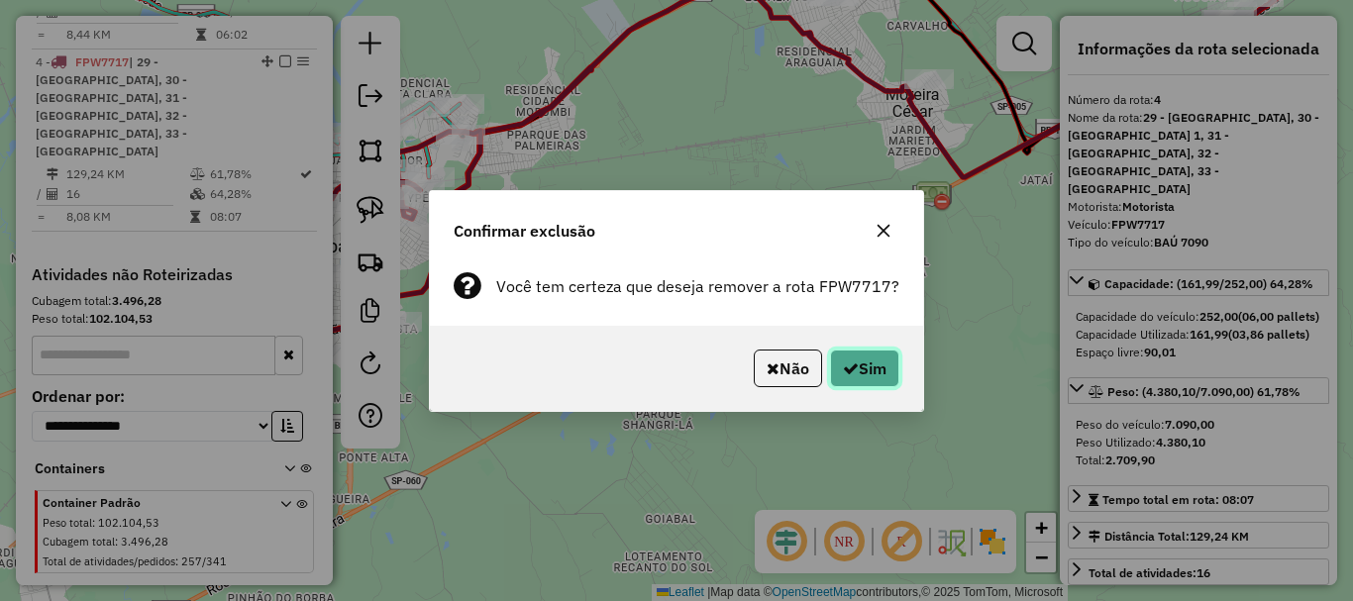
click at [857, 356] on button "Sim" at bounding box center [864, 369] width 69 height 38
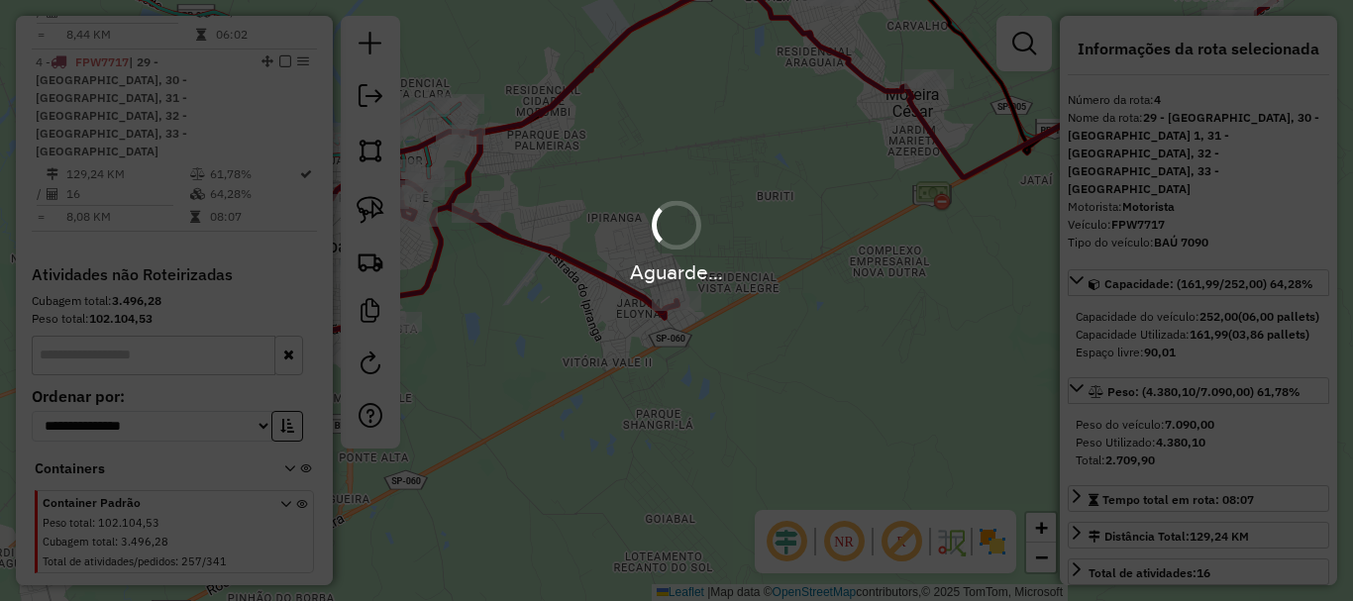
drag, startPoint x: 777, startPoint y: 250, endPoint x: 799, endPoint y: 330, distance: 83.2
click at [803, 373] on div "Aguarde..." at bounding box center [676, 300] width 1353 height 601
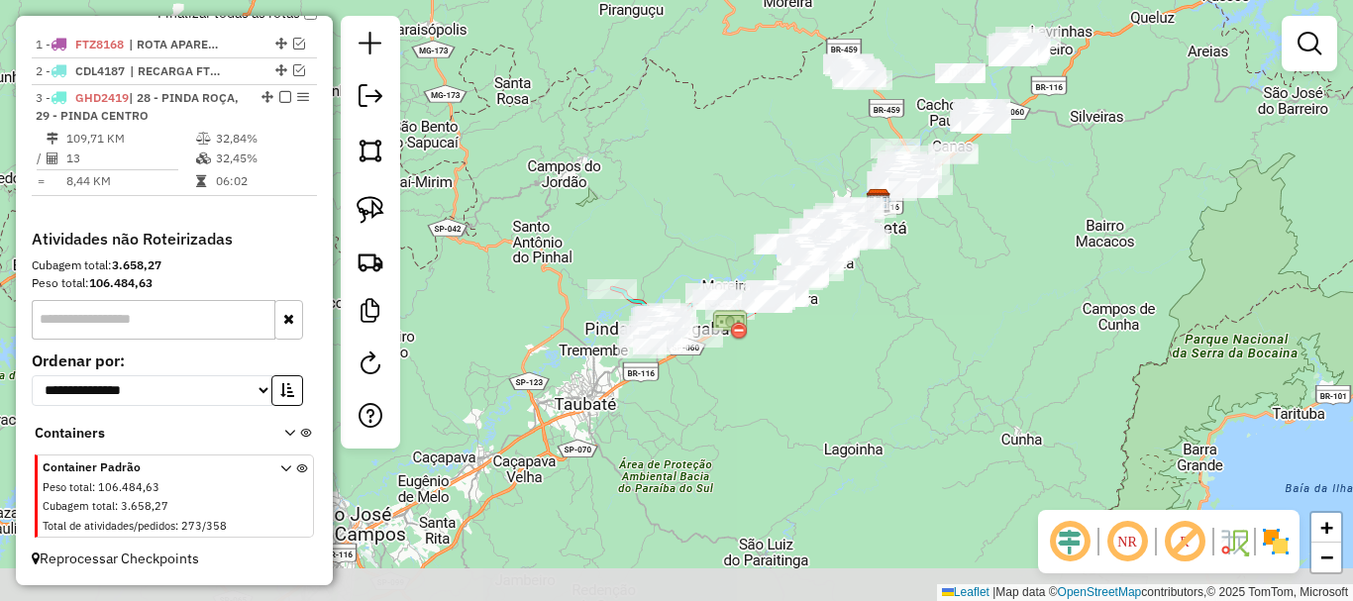
drag, startPoint x: 648, startPoint y: 424, endPoint x: 850, endPoint y: 324, distance: 225.5
click at [850, 324] on div "Janela de atendimento Grade de atendimento Capacidade Transportadoras Veículos …" at bounding box center [676, 300] width 1353 height 601
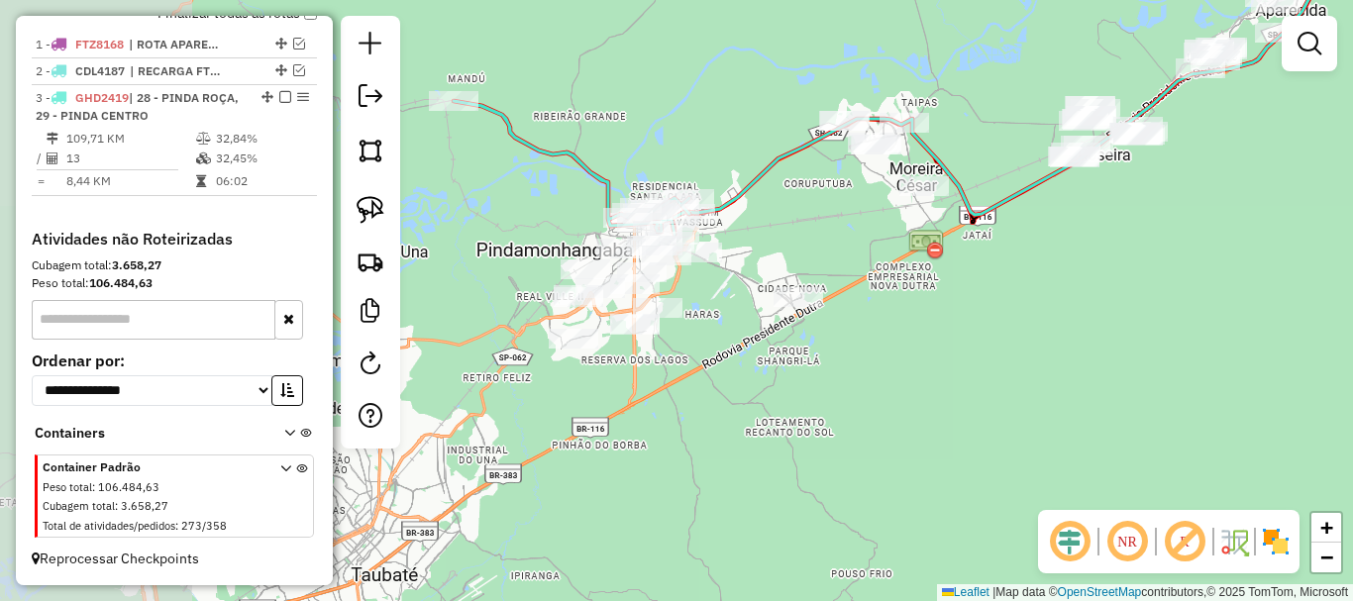
drag, startPoint x: 623, startPoint y: 396, endPoint x: 827, endPoint y: 373, distance: 205.5
click at [845, 391] on div "Janela de atendimento Grade de atendimento Capacidade Transportadoras Veículos …" at bounding box center [676, 300] width 1353 height 601
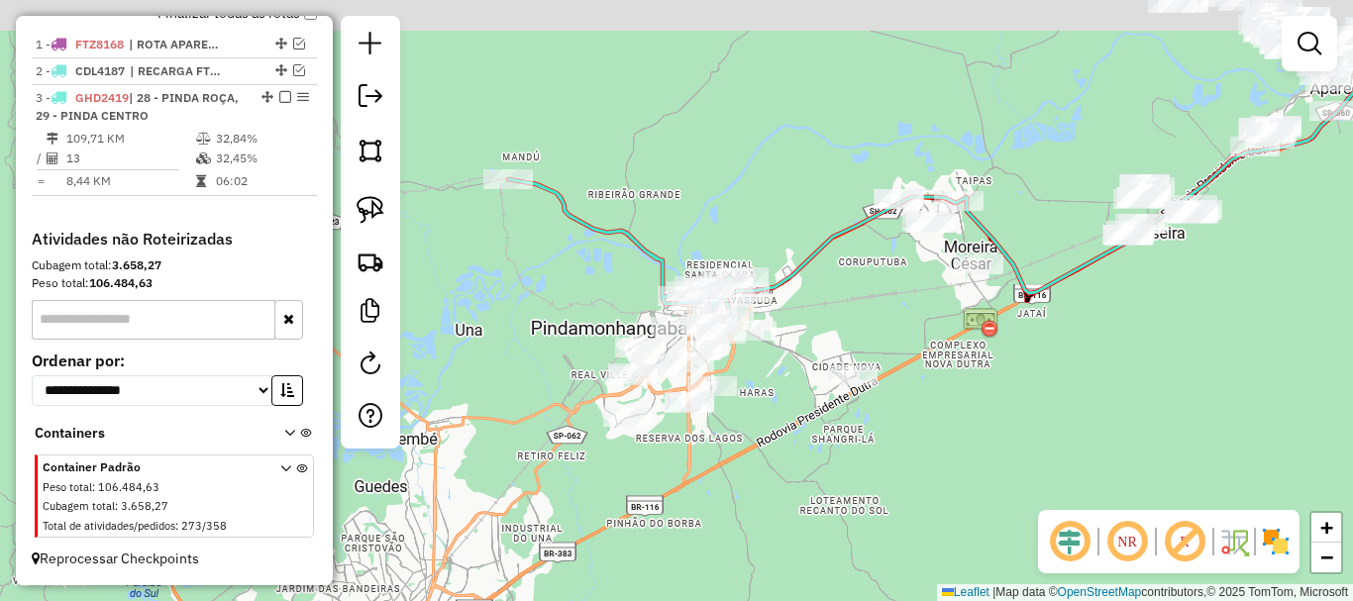
drag, startPoint x: 729, startPoint y: 299, endPoint x: 766, endPoint y: 399, distance: 106.6
click at [766, 400] on div "Janela de atendimento Grade de atendimento Capacidade Transportadoras Veículos …" at bounding box center [676, 300] width 1353 height 601
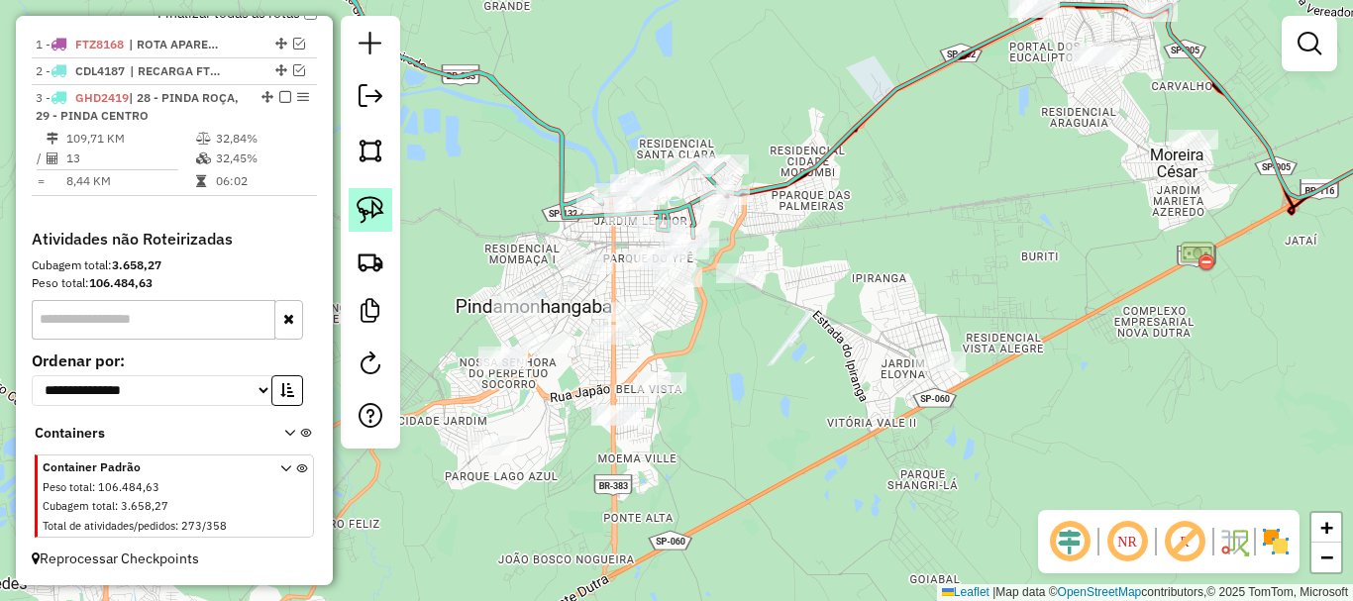
click at [376, 199] on img at bounding box center [371, 210] width 28 height 28
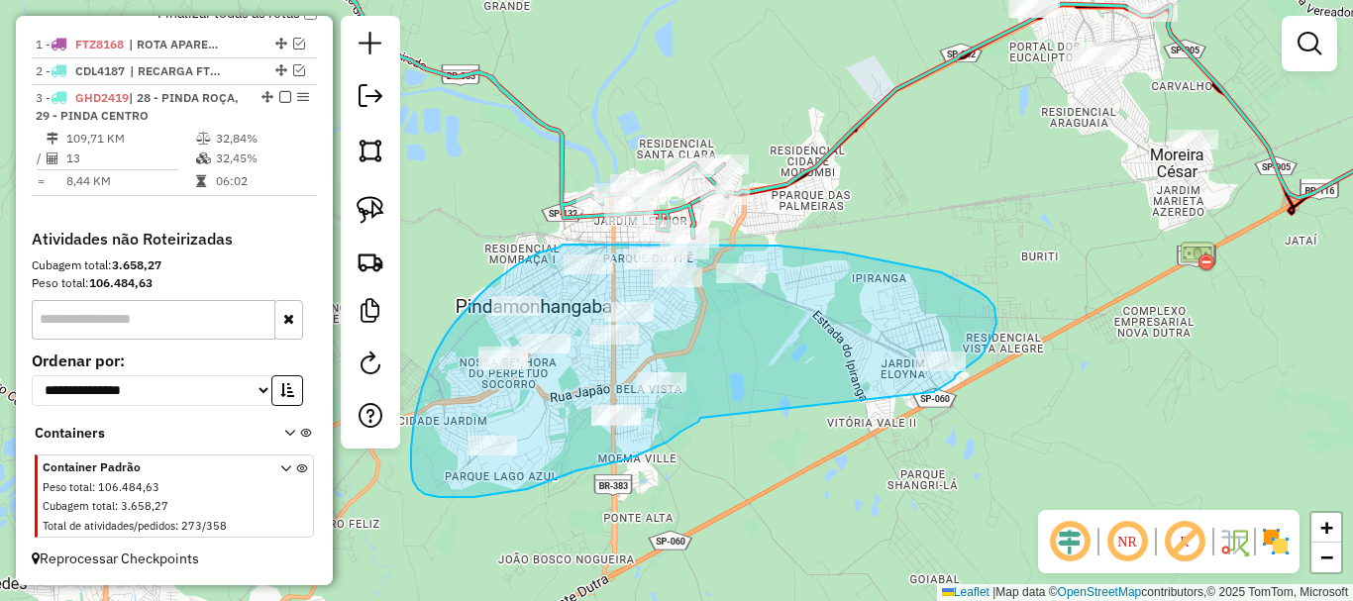
drag, startPoint x: 935, startPoint y: 390, endPoint x: 700, endPoint y: 418, distance: 236.4
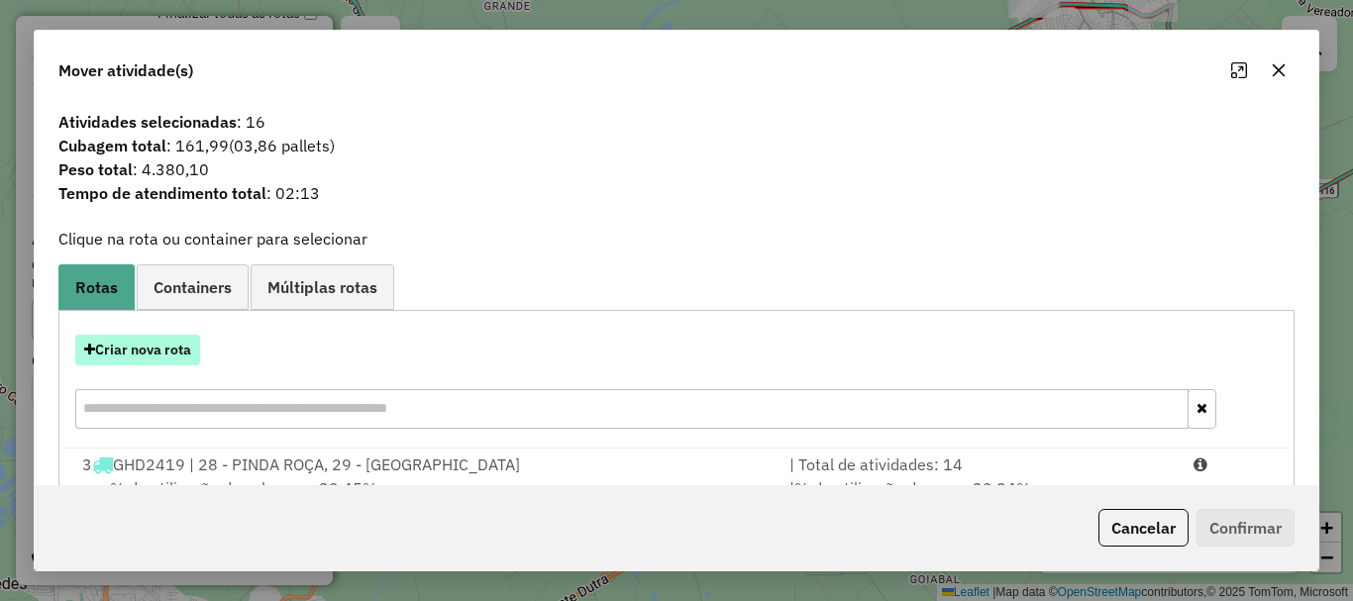
click at [169, 358] on button "Criar nova rota" at bounding box center [137, 350] width 125 height 31
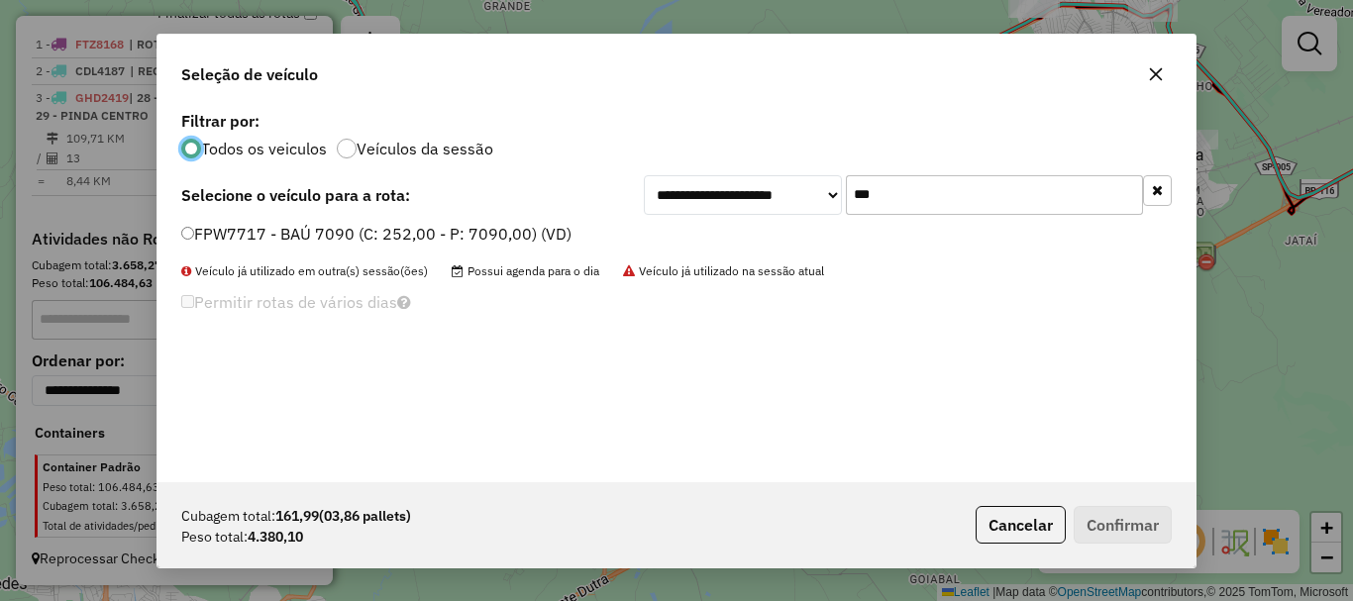
scroll to position [11, 6]
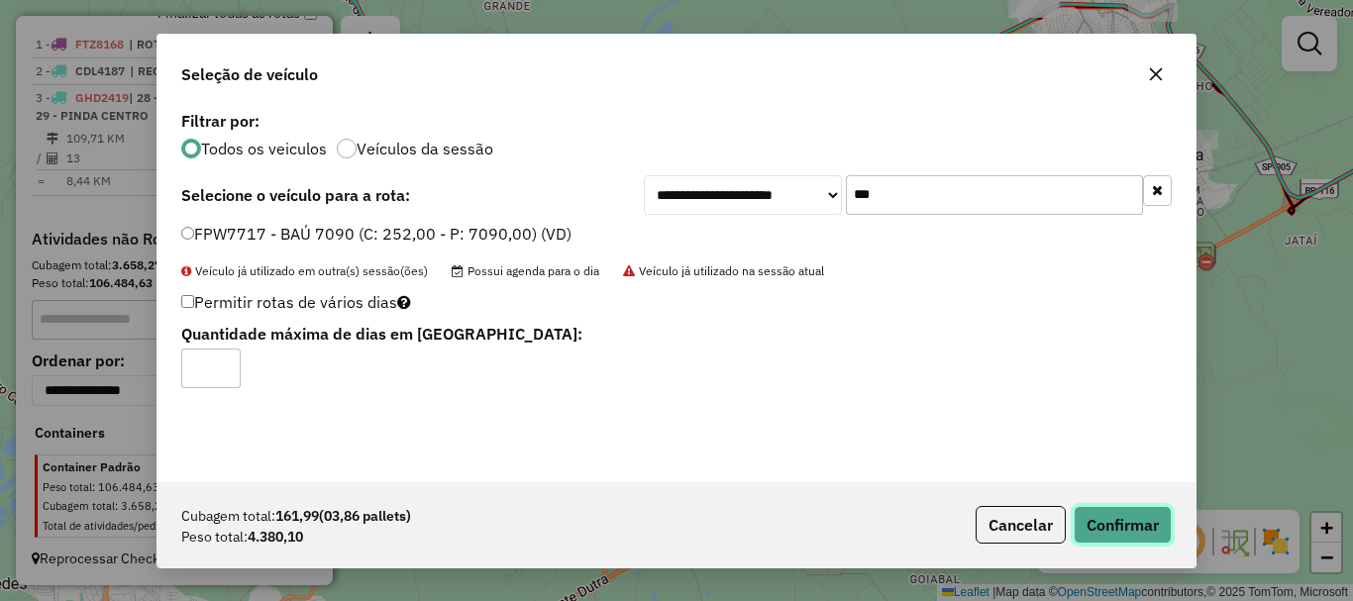
click at [1129, 515] on button "Confirmar" at bounding box center [1123, 525] width 98 height 38
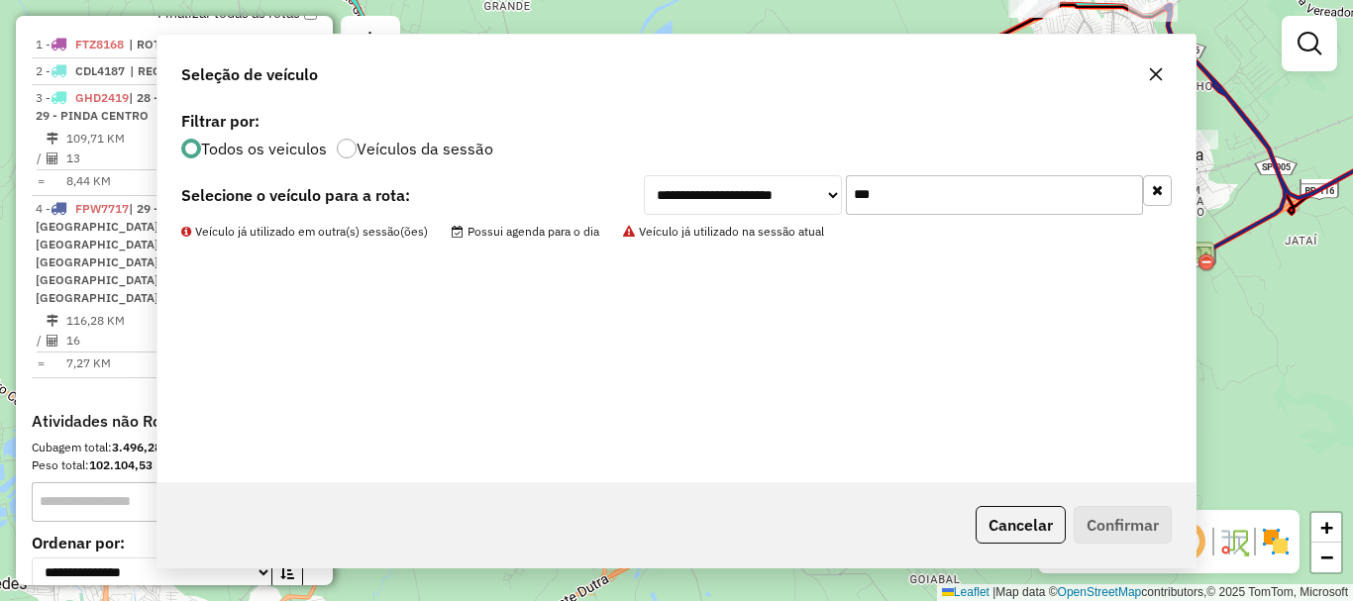
scroll to position [900, 0]
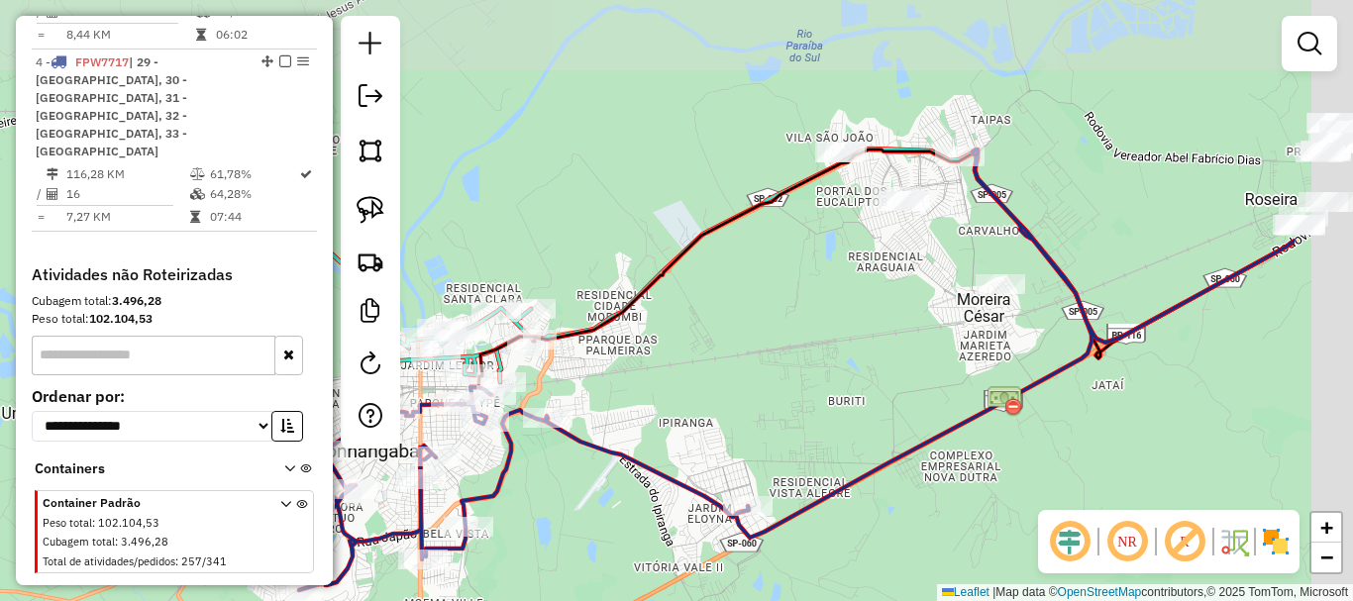
drag, startPoint x: 992, startPoint y: 244, endPoint x: 804, endPoint y: 375, distance: 229.0
click at [795, 382] on div "Janela de atendimento Grade de atendimento Capacidade Transportadoras Veículos …" at bounding box center [676, 300] width 1353 height 601
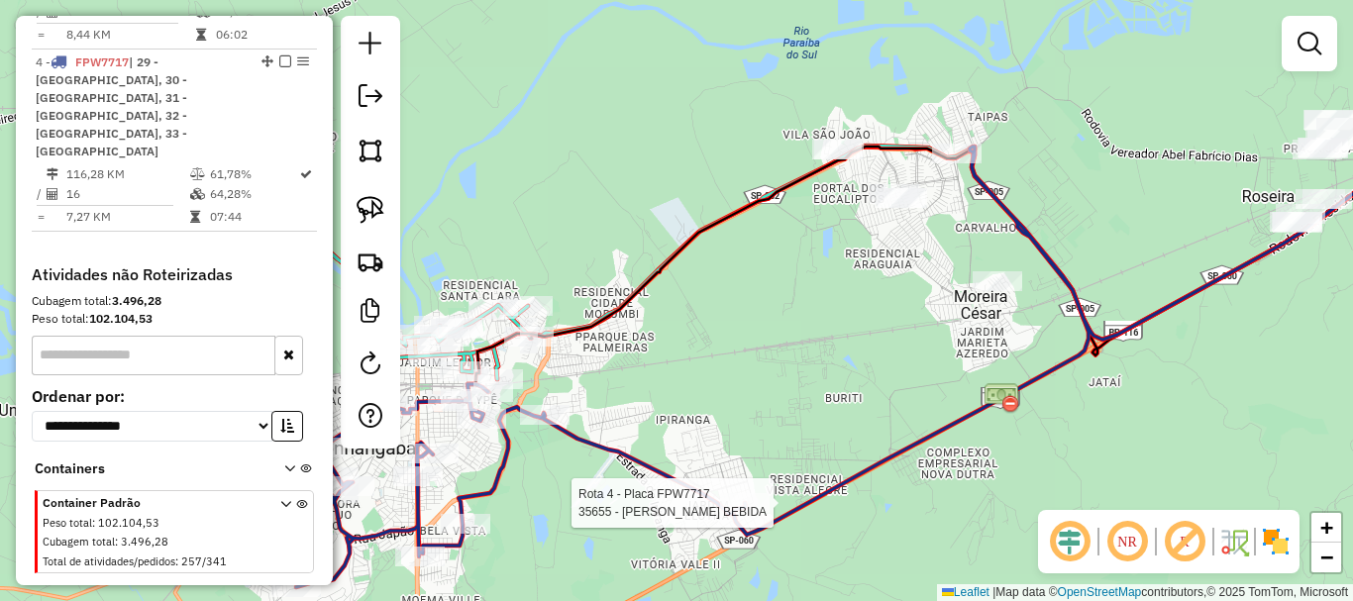
select select "**********"
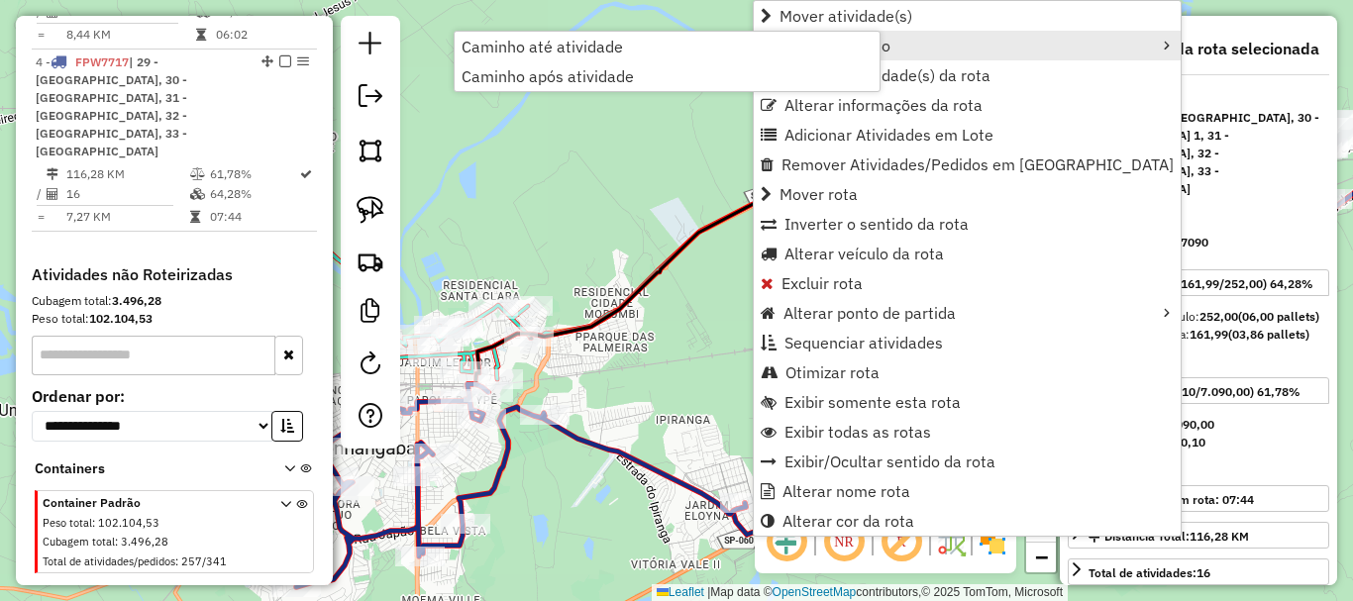
click at [855, 46] on span "Editar caminho" at bounding box center [837, 46] width 108 height 16
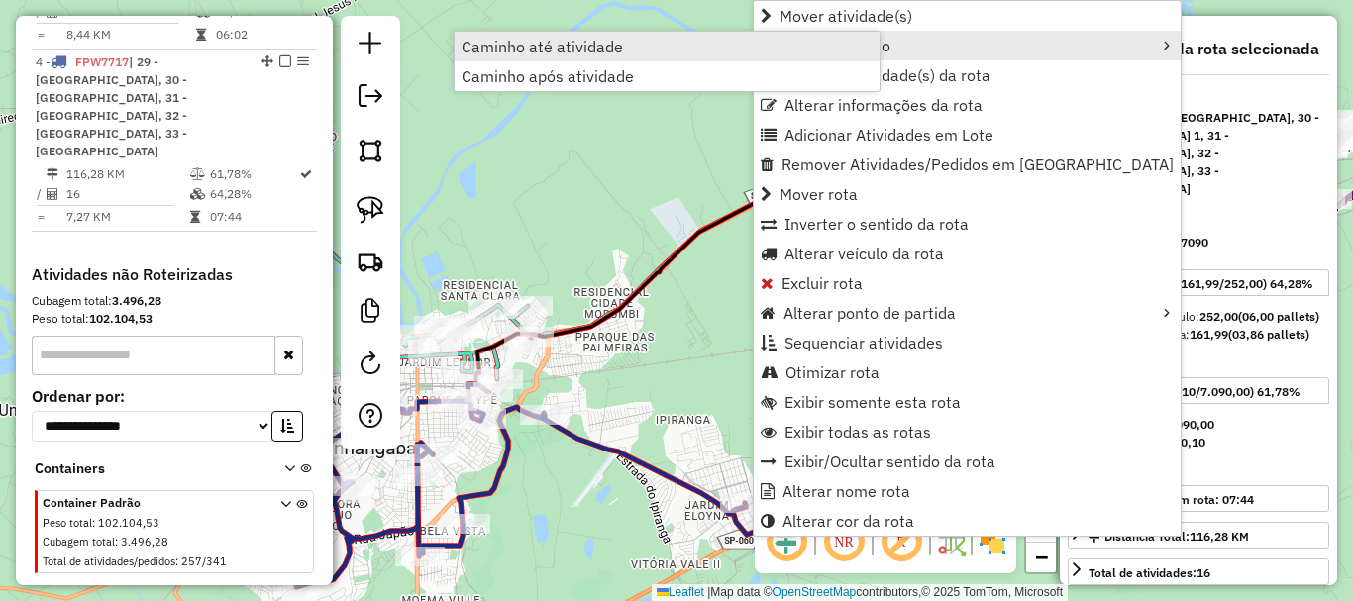
click at [617, 53] on span "Caminho até atividade" at bounding box center [542, 47] width 161 height 16
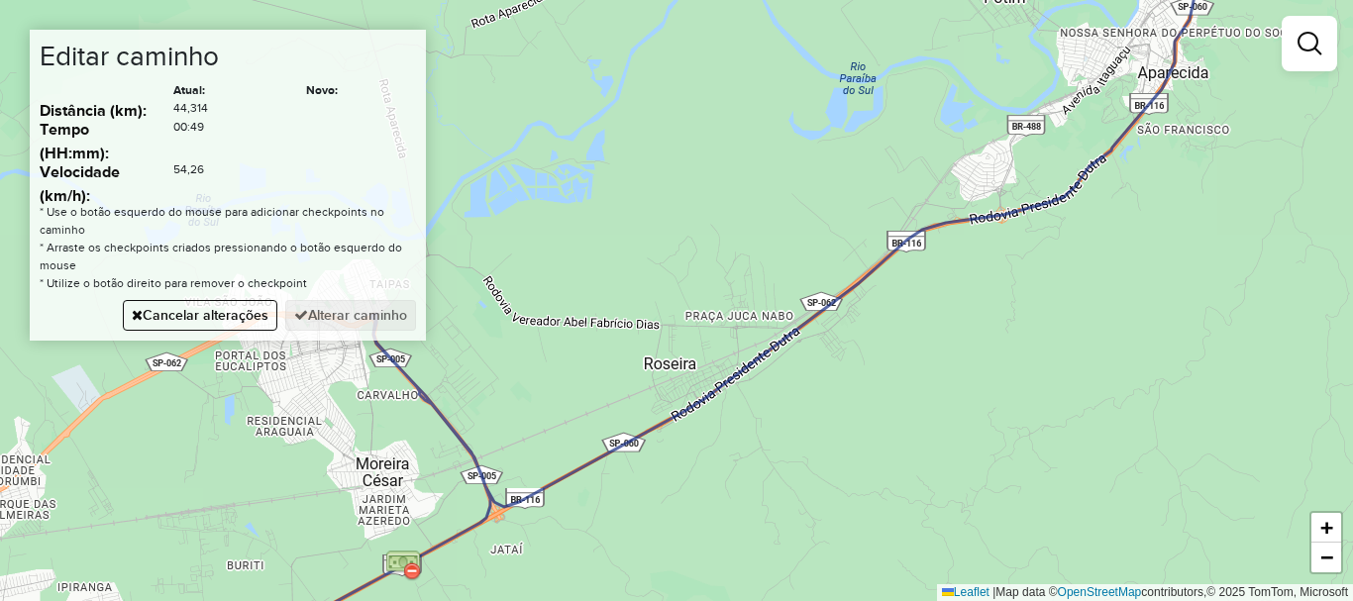
click at [482, 469] on div "Janela de atendimento Grade de atendimento Capacidade Transportadoras Veículos …" at bounding box center [676, 300] width 1353 height 601
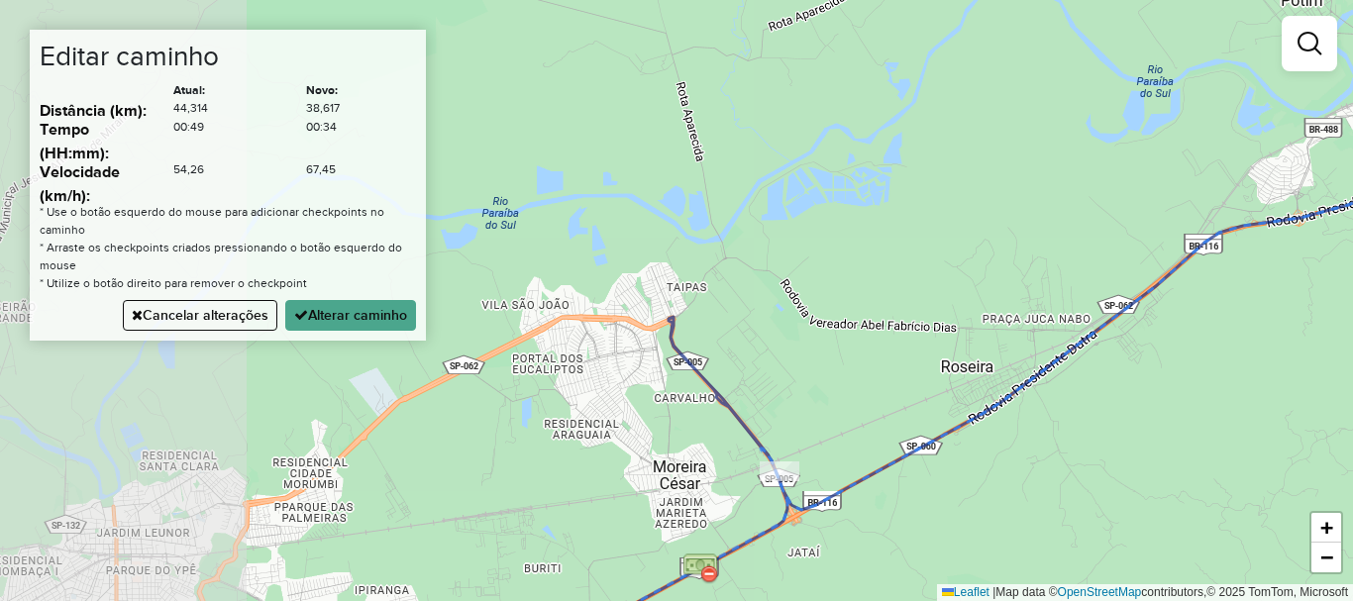
drag, startPoint x: 516, startPoint y: 363, endPoint x: 812, endPoint y: 366, distance: 296.2
click at [812, 366] on div "Janela de atendimento Grade de atendimento Capacidade Transportadoras Veículos …" at bounding box center [676, 300] width 1353 height 601
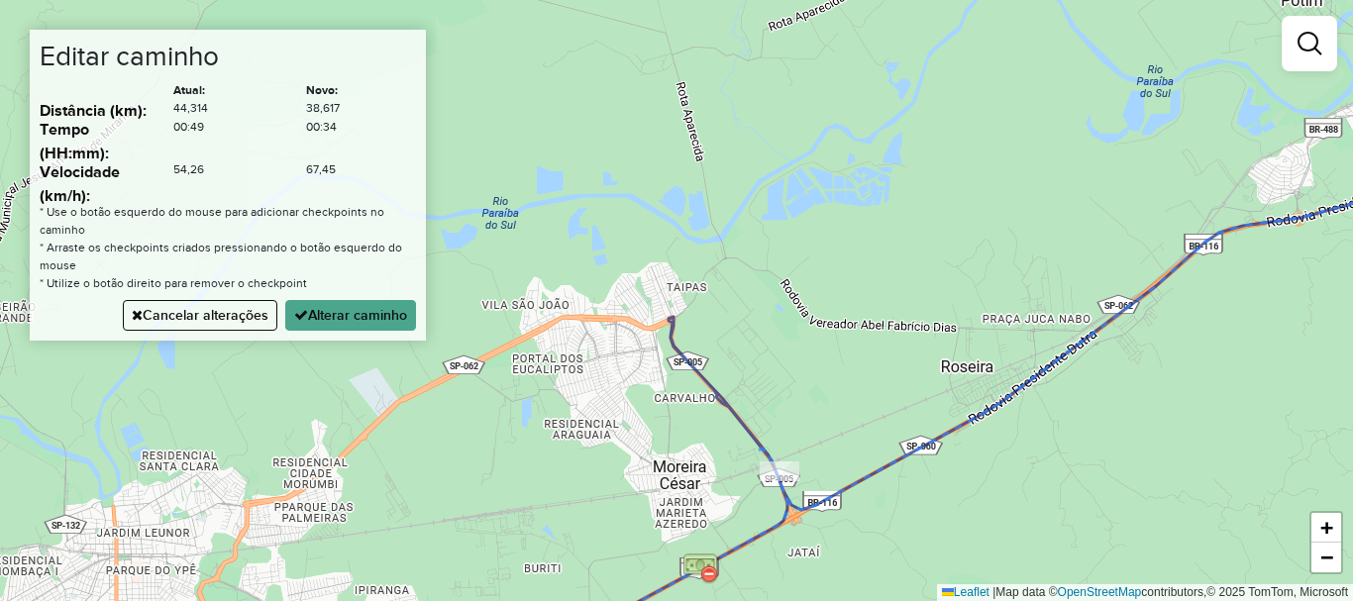
click at [689, 368] on div "Janela de atendimento Grade de atendimento Capacidade Transportadoras Veículos …" at bounding box center [676, 300] width 1353 height 601
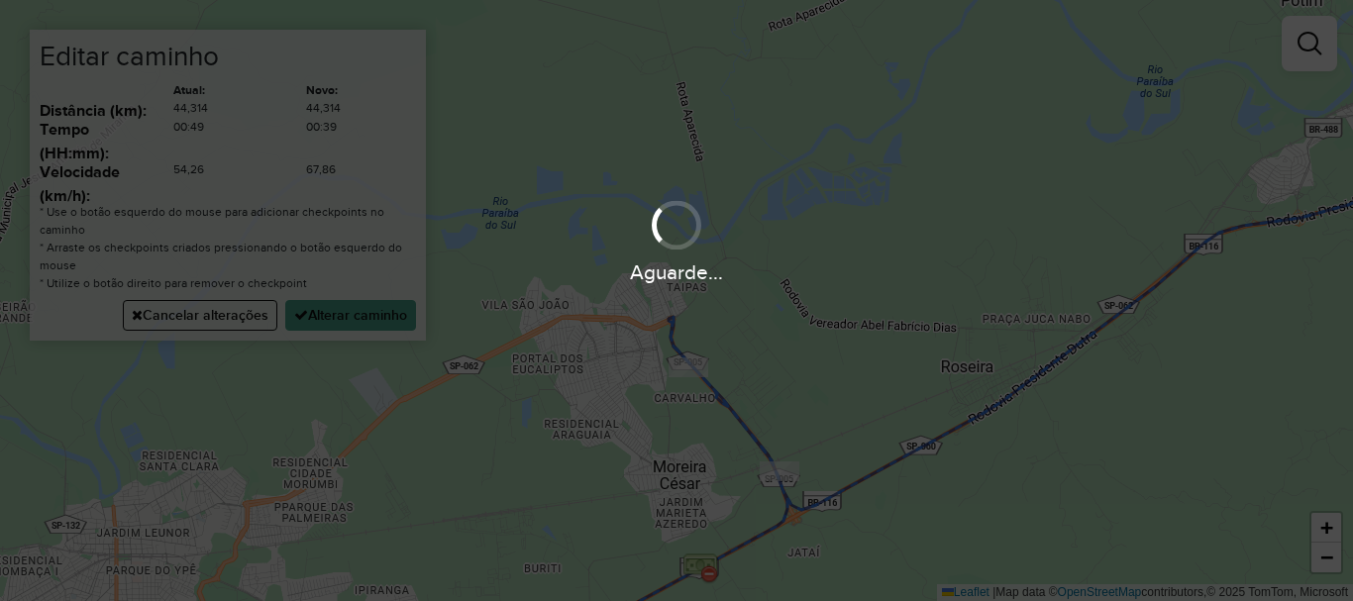
click at [645, 318] on div "Aguarde..." at bounding box center [676, 300] width 1353 height 601
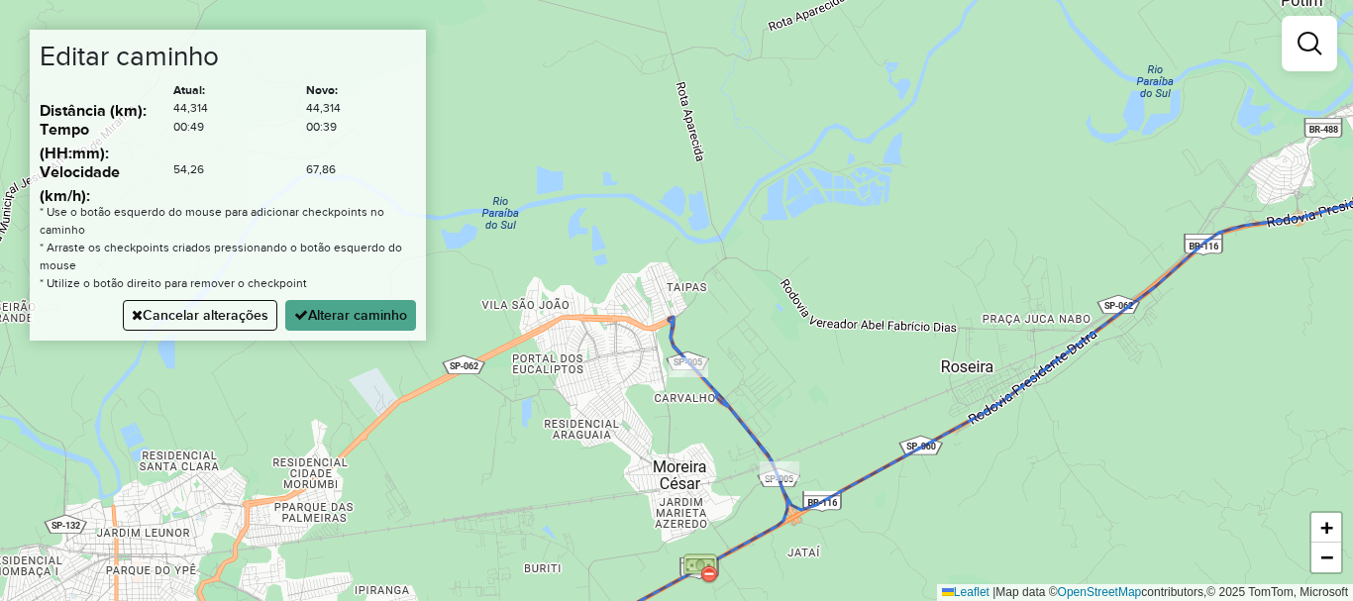
click at [534, 332] on div "Janela de atendimento Grade de atendimento Capacidade Transportadoras Veículos …" at bounding box center [676, 300] width 1353 height 601
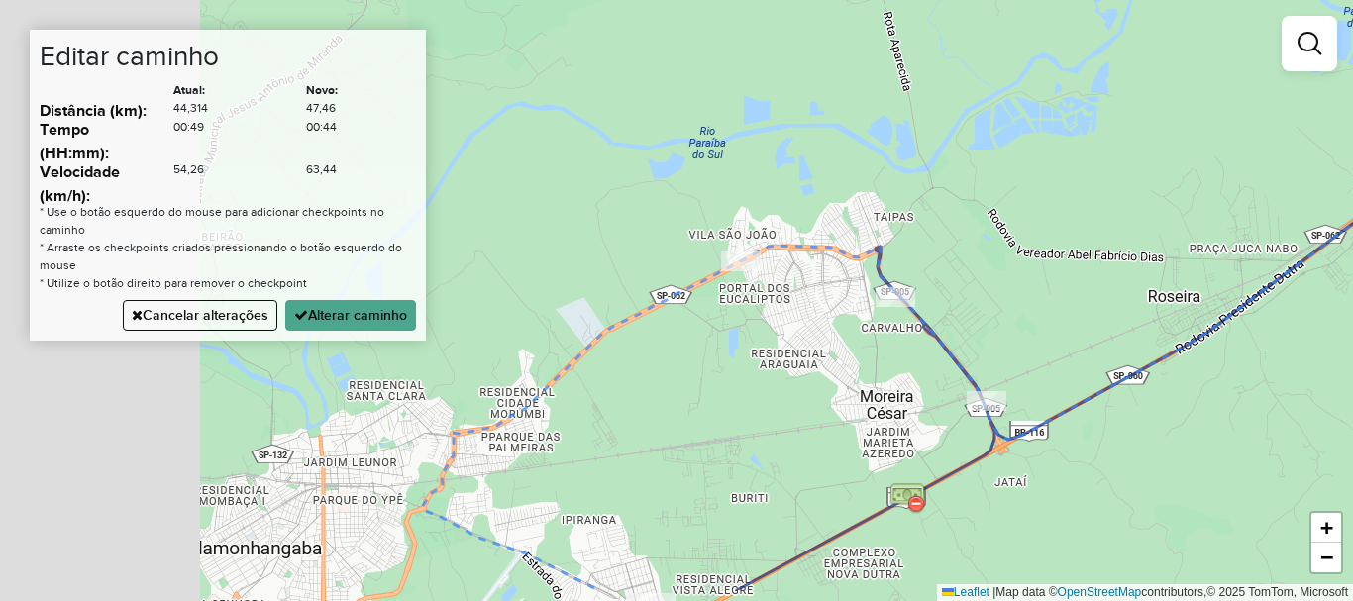
drag, startPoint x: 878, startPoint y: 223, endPoint x: 796, endPoint y: 298, distance: 111.5
click at [877, 227] on div "Janela de atendimento Grade de atendimento Capacidade Transportadoras Veículos …" at bounding box center [676, 300] width 1353 height 601
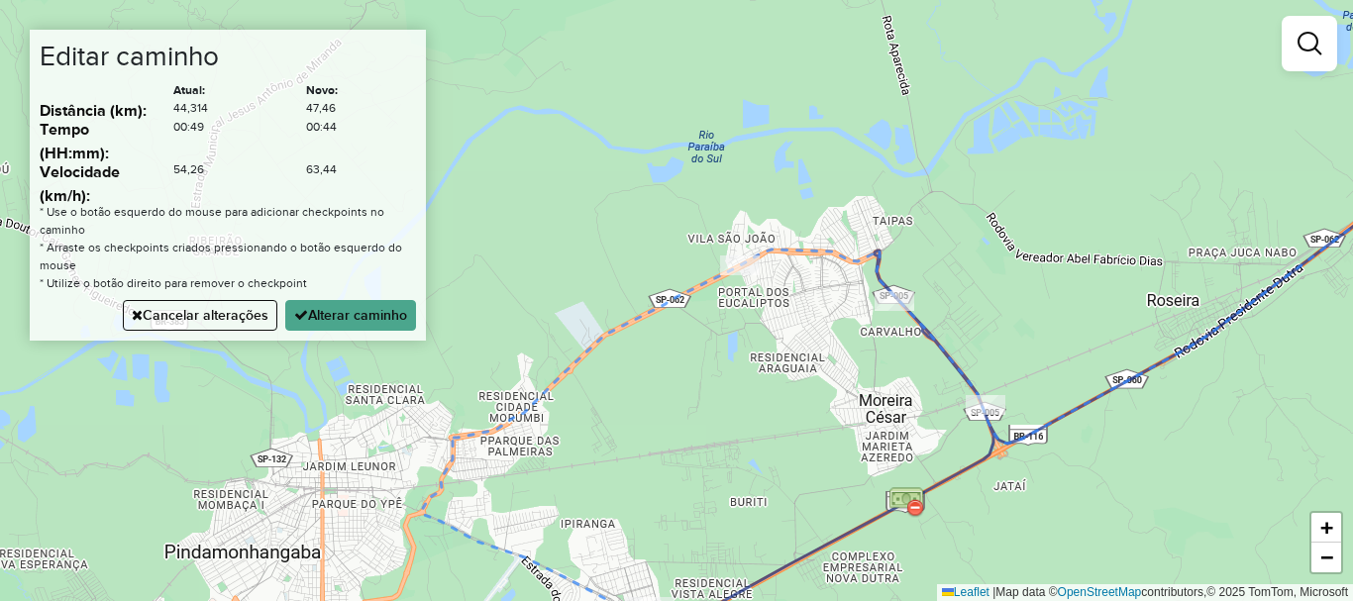
click at [570, 368] on icon at bounding box center [954, 389] width 1067 height 471
click at [375, 317] on button "Alterar caminho" at bounding box center [350, 315] width 131 height 31
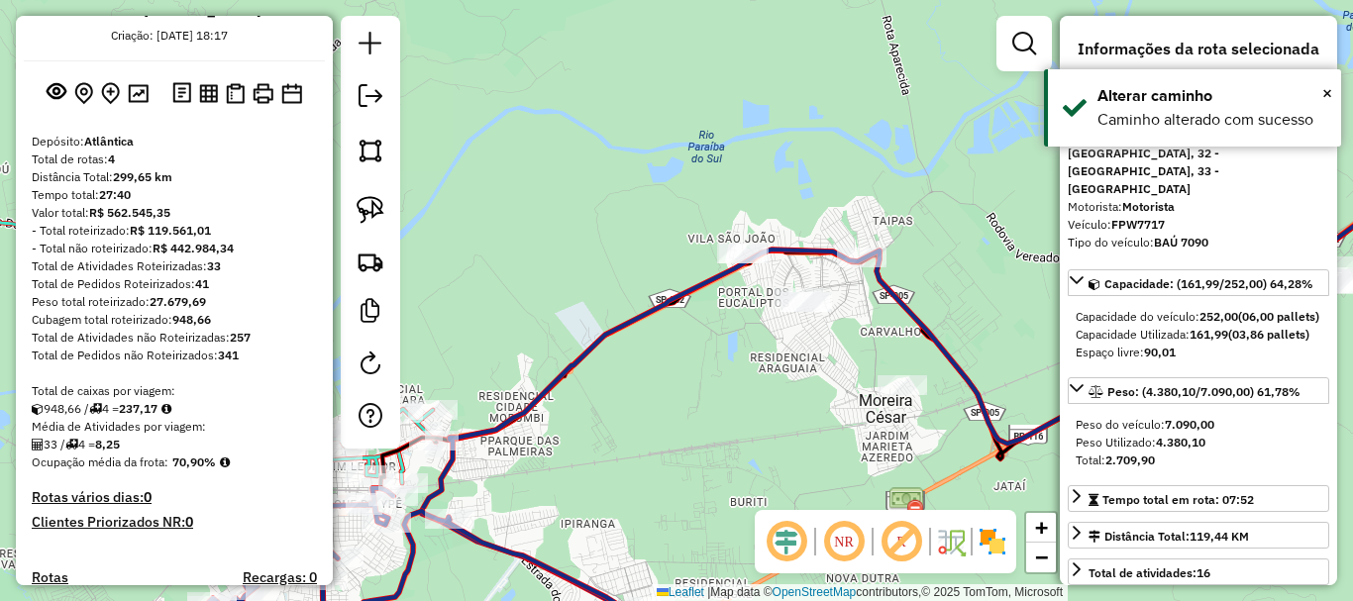
scroll to position [0, 0]
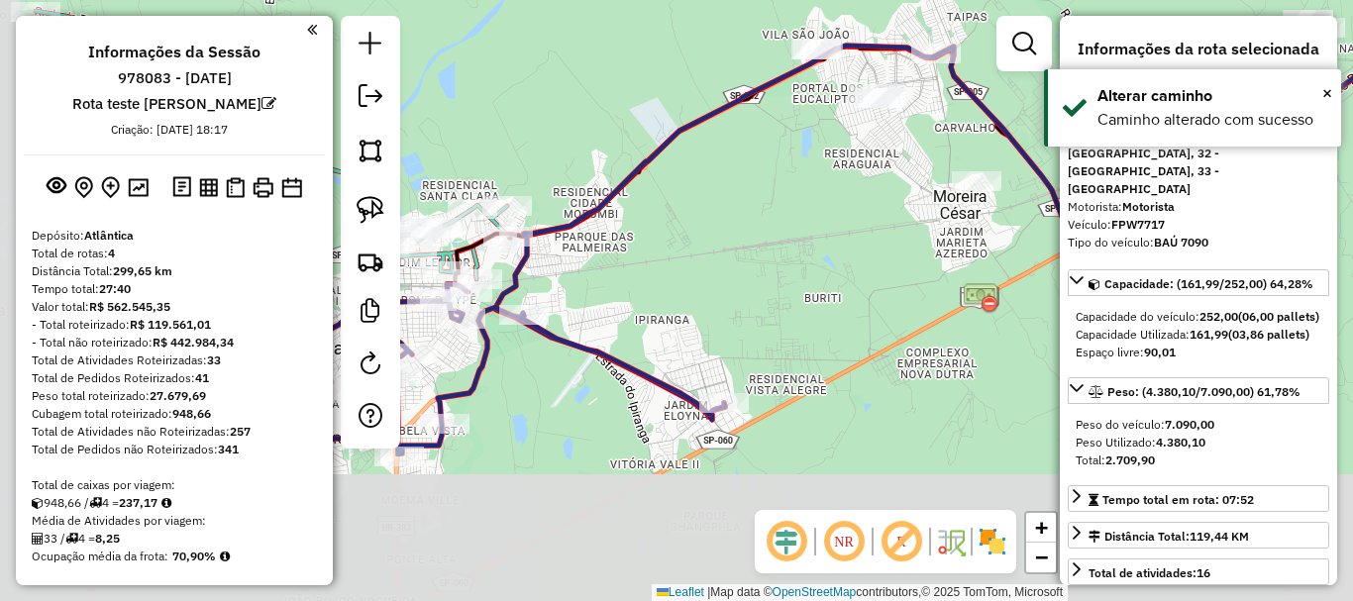
drag, startPoint x: 522, startPoint y: 371, endPoint x: 678, endPoint y: 340, distance: 158.6
click at [589, 180] on div "Janela de atendimento Grade de atendimento Capacidade Transportadoras Veículos …" at bounding box center [676, 300] width 1353 height 601
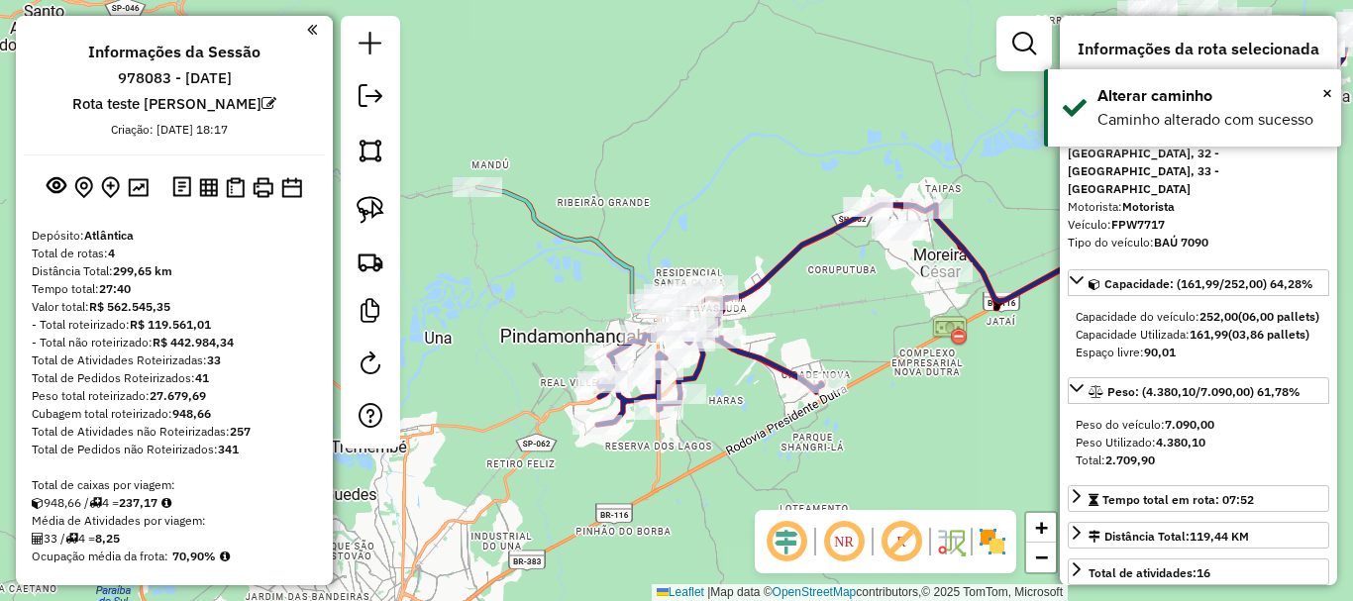
drag, startPoint x: 716, startPoint y: 407, endPoint x: 730, endPoint y: 400, distance: 15.5
click at [730, 404] on div "Janela de atendimento Grade de atendimento Capacidade Transportadoras Veículos …" at bounding box center [676, 300] width 1353 height 601
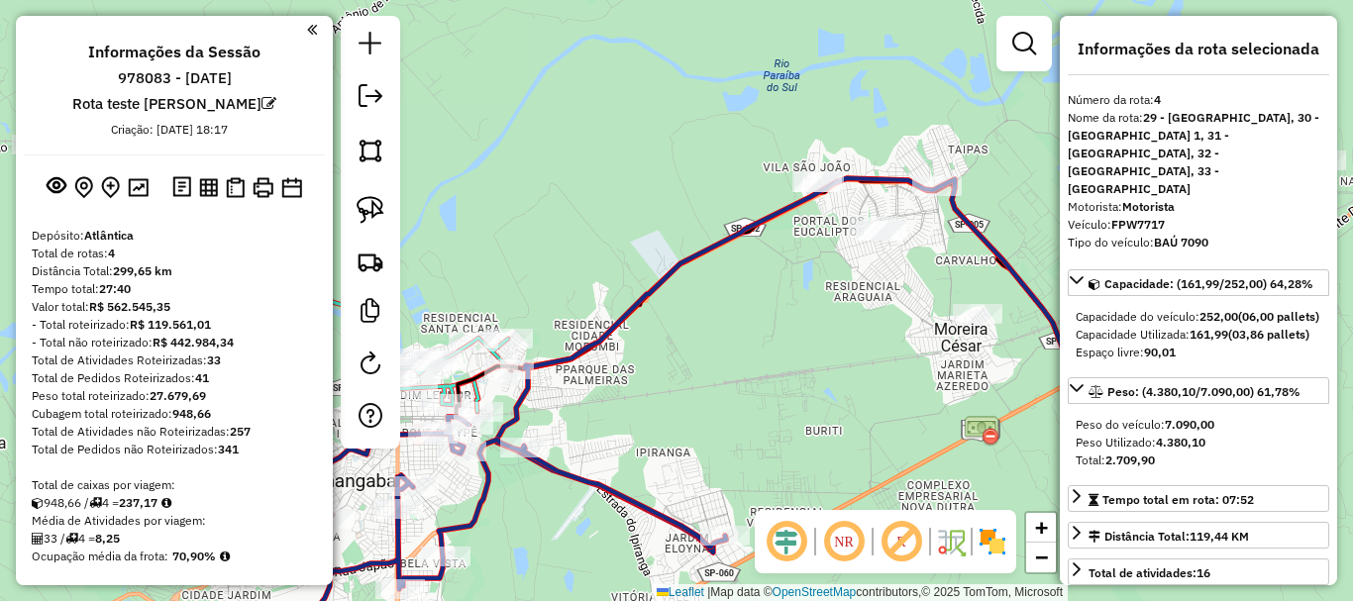
drag, startPoint x: 753, startPoint y: 375, endPoint x: 755, endPoint y: 398, distance: 22.9
click at [554, 505] on div "Janela de atendimento Grade de atendimento Capacidade Transportadoras Veículos …" at bounding box center [676, 300] width 1353 height 601
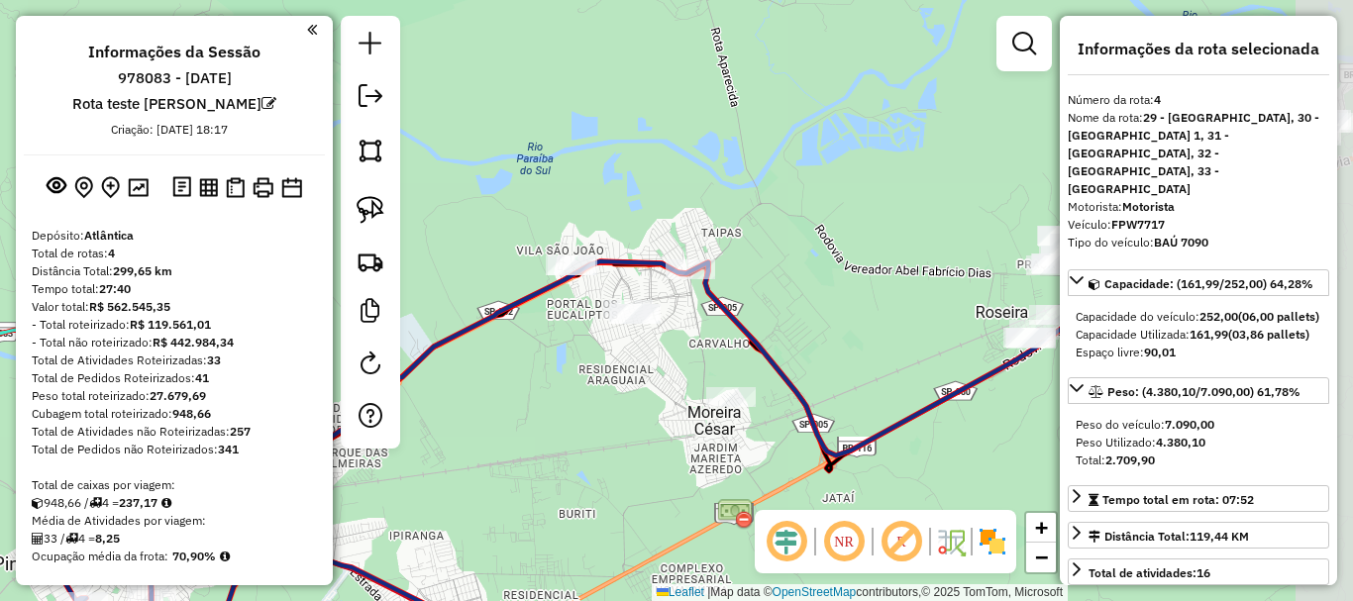
drag, startPoint x: 871, startPoint y: 353, endPoint x: 623, endPoint y: 401, distance: 252.4
click at [603, 431] on div "Janela de atendimento Grade de atendimento Capacidade Transportadoras Veículos …" at bounding box center [676, 300] width 1353 height 601
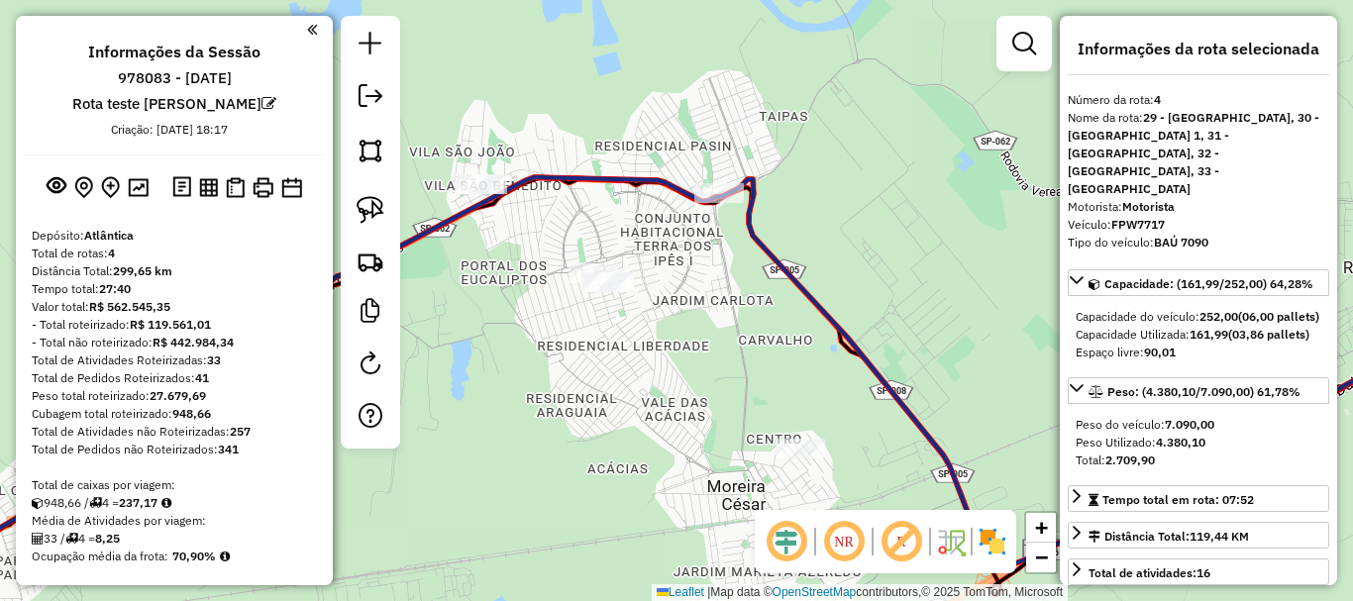
drag, startPoint x: 731, startPoint y: 255, endPoint x: 854, endPoint y: 222, distance: 127.1
click at [854, 222] on div "Janela de atendimento Grade de atendimento Capacidade Transportadoras Veículos …" at bounding box center [676, 300] width 1353 height 601
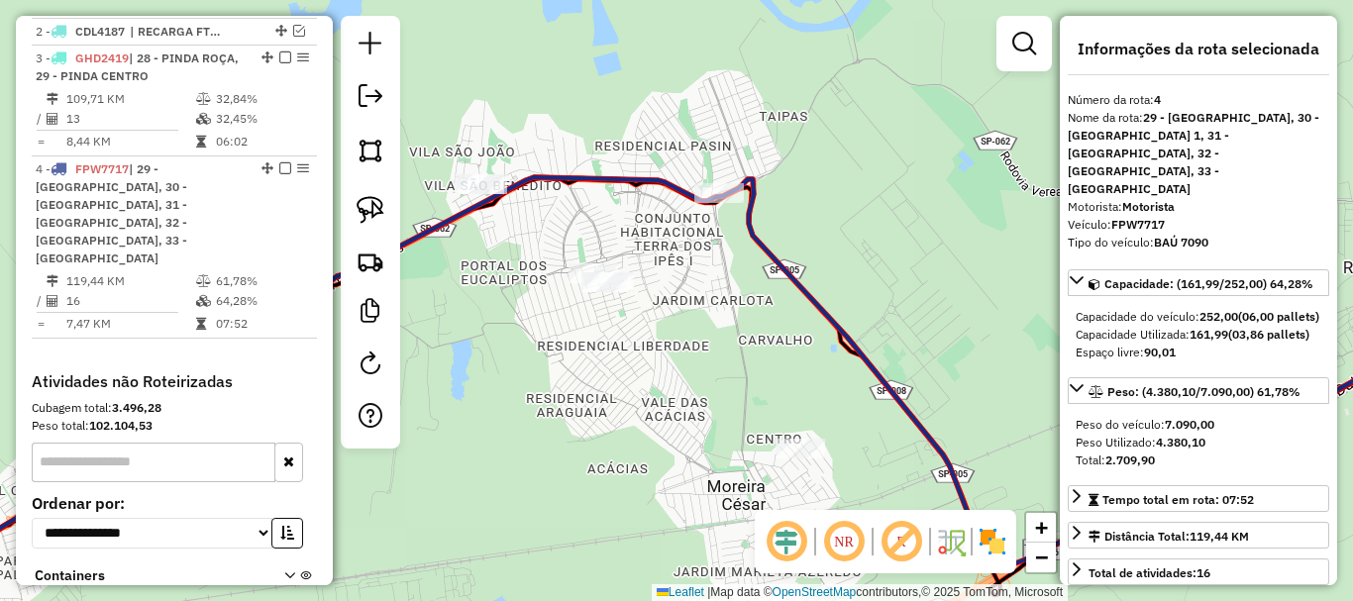
scroll to position [694, 0]
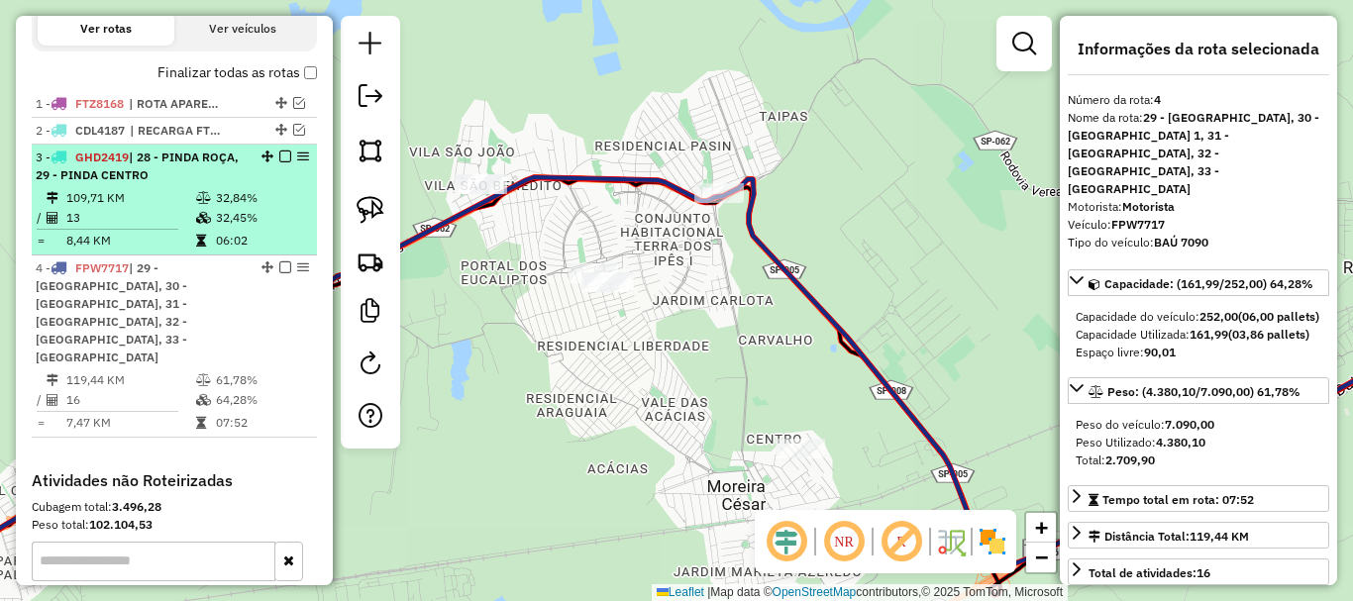
click at [165, 198] on td "109,71 KM" at bounding box center [130, 198] width 130 height 20
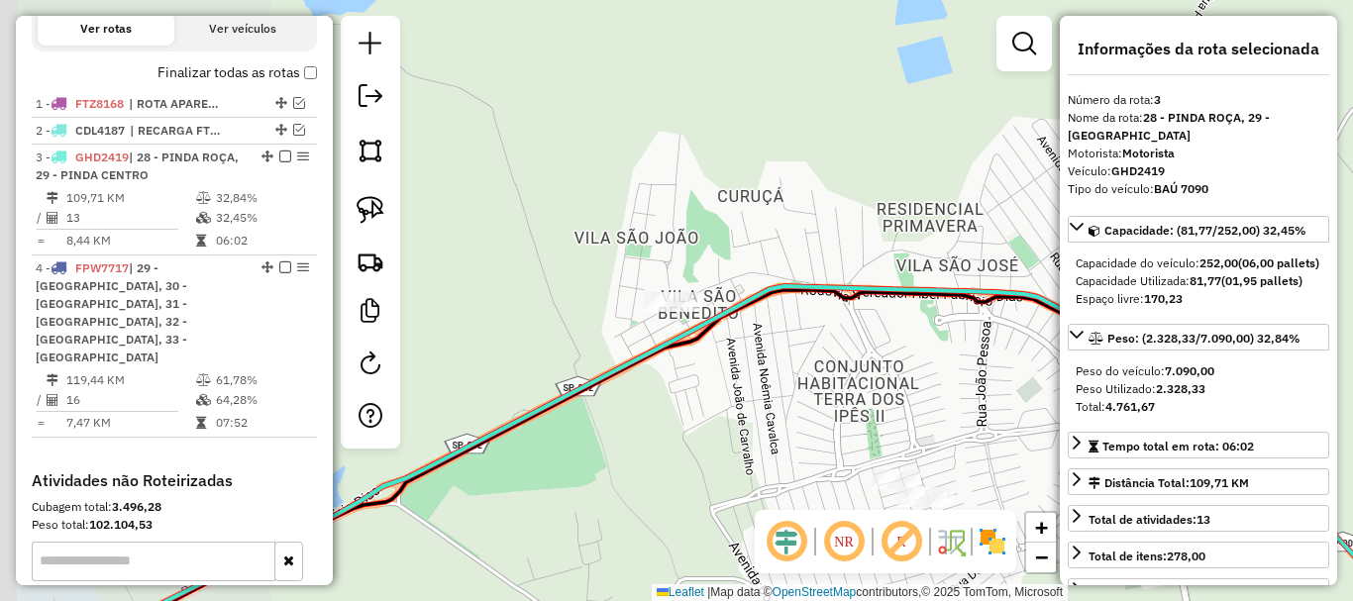
drag, startPoint x: 589, startPoint y: 396, endPoint x: 738, endPoint y: 313, distance: 171.2
click at [821, 372] on div "Janela de atendimento Grade de atendimento Capacidade Transportadoras Veículos …" at bounding box center [676, 300] width 1353 height 601
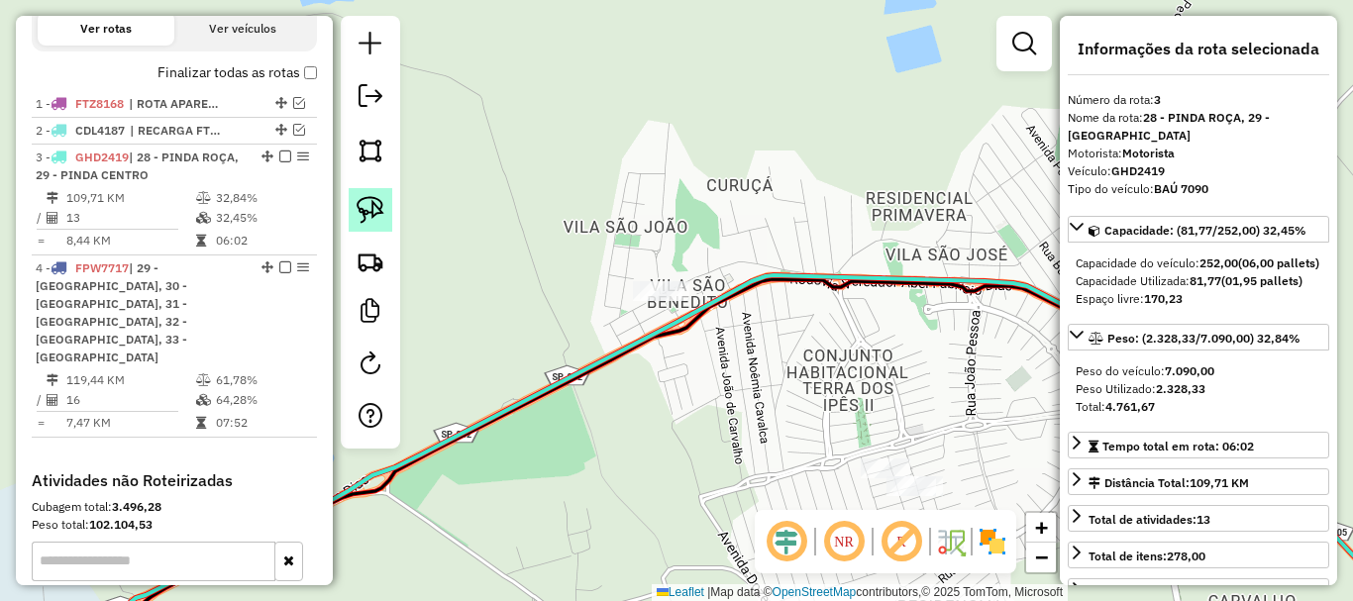
click at [380, 208] on img at bounding box center [371, 210] width 28 height 28
drag, startPoint x: 648, startPoint y: 308, endPoint x: 684, endPoint y: 319, distance: 37.3
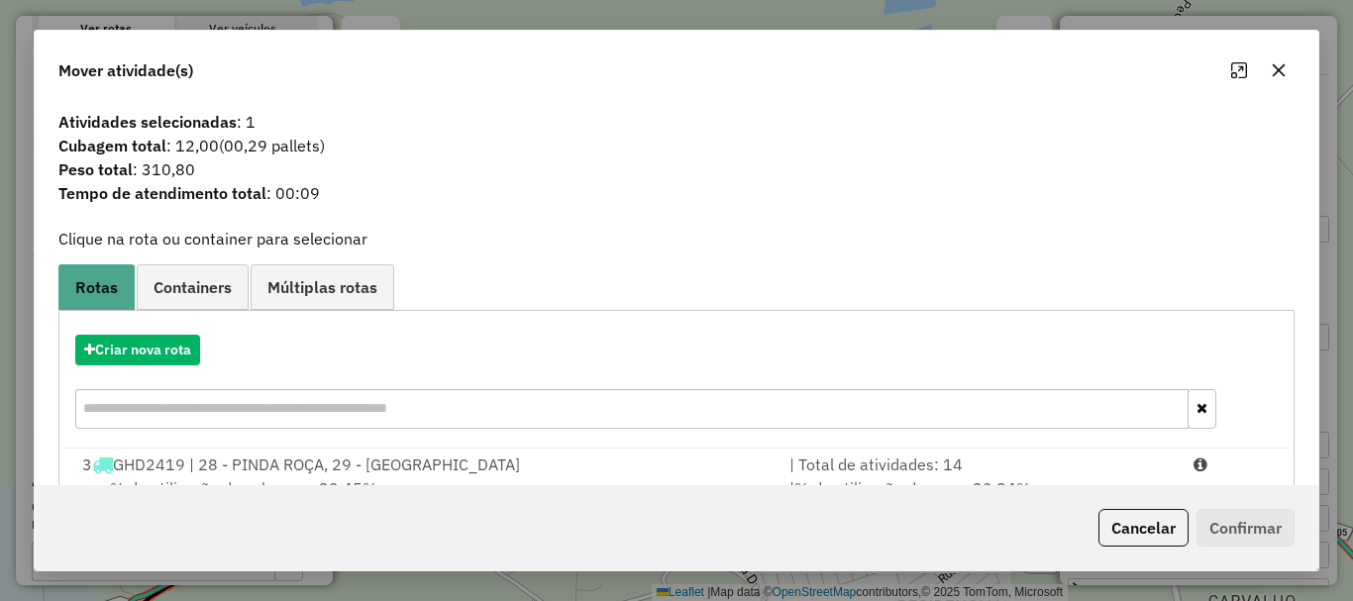
scroll to position [99, 0]
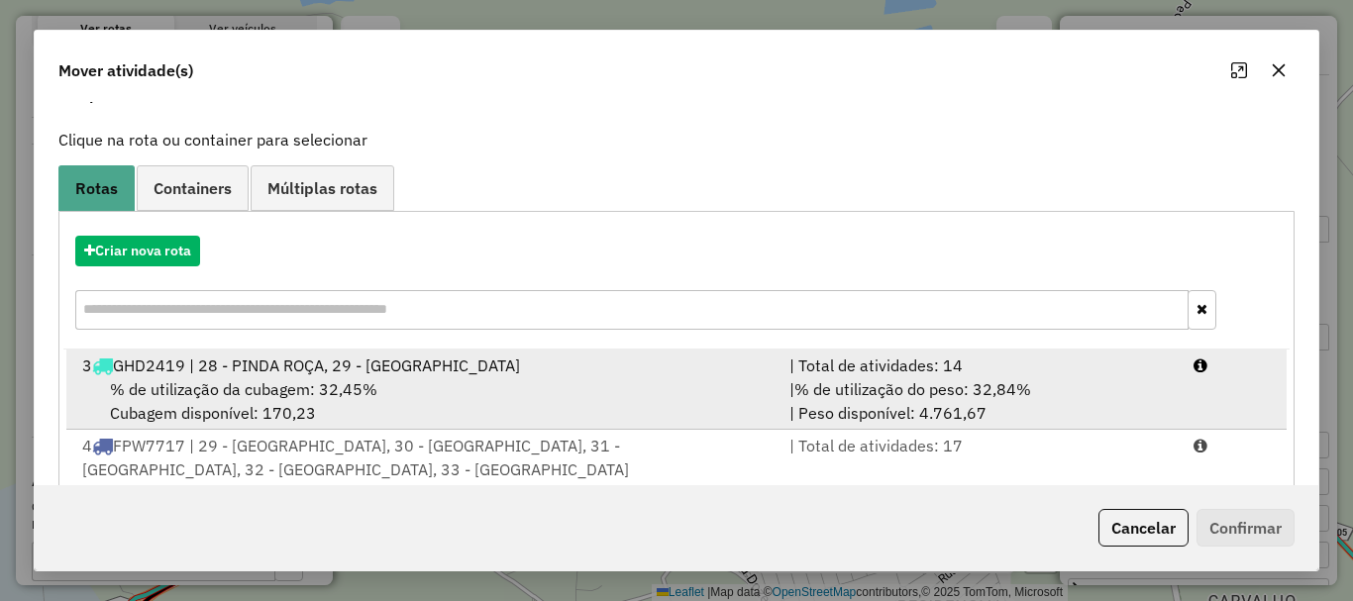
click at [220, 377] on div "% de utilização da cubagem: 32,45% Cubagem disponível: 170,23" at bounding box center [423, 401] width 707 height 48
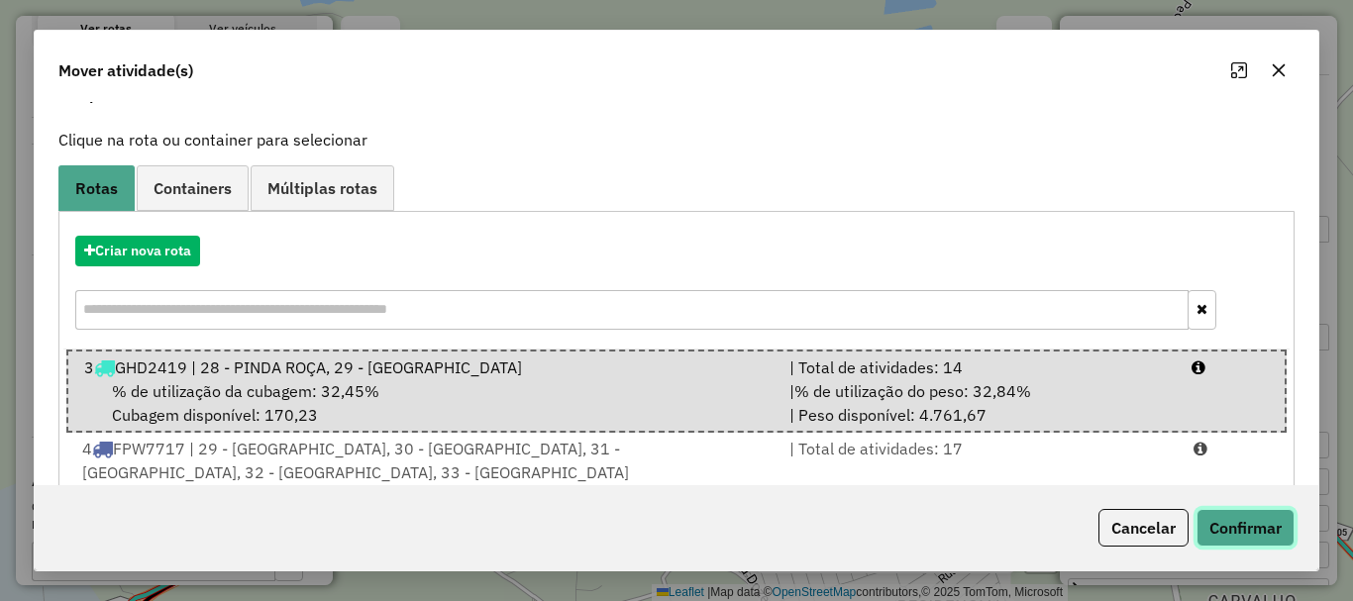
click at [1217, 521] on button "Confirmar" at bounding box center [1246, 528] width 98 height 38
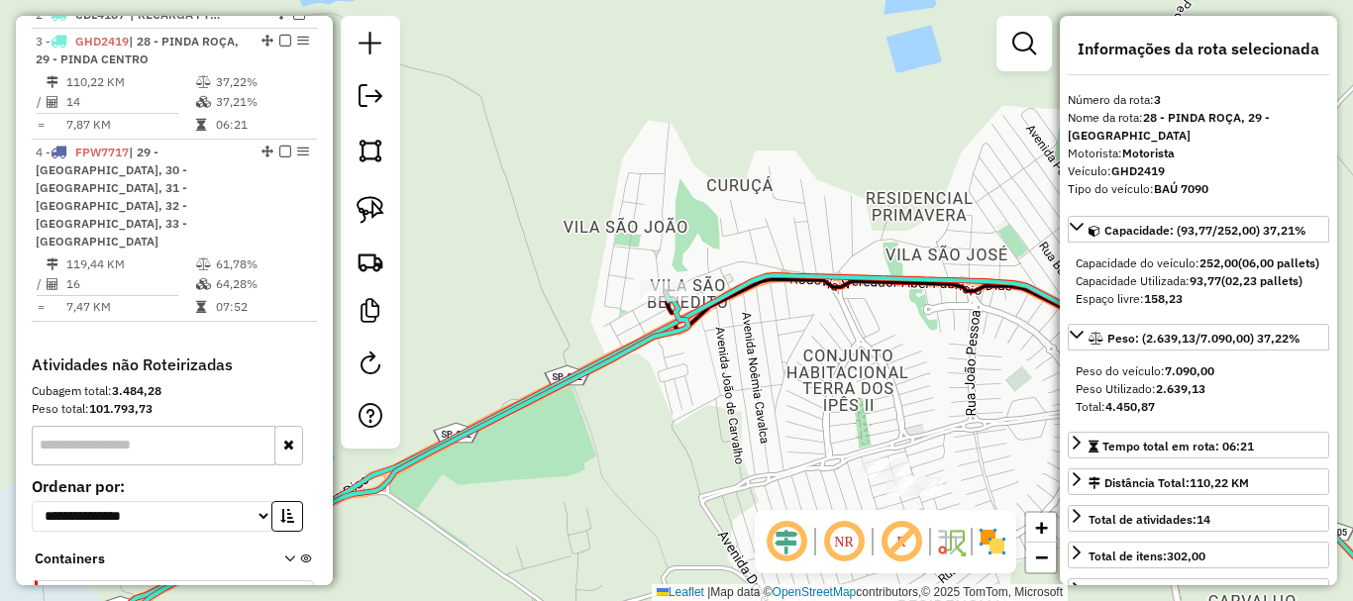
scroll to position [822, 0]
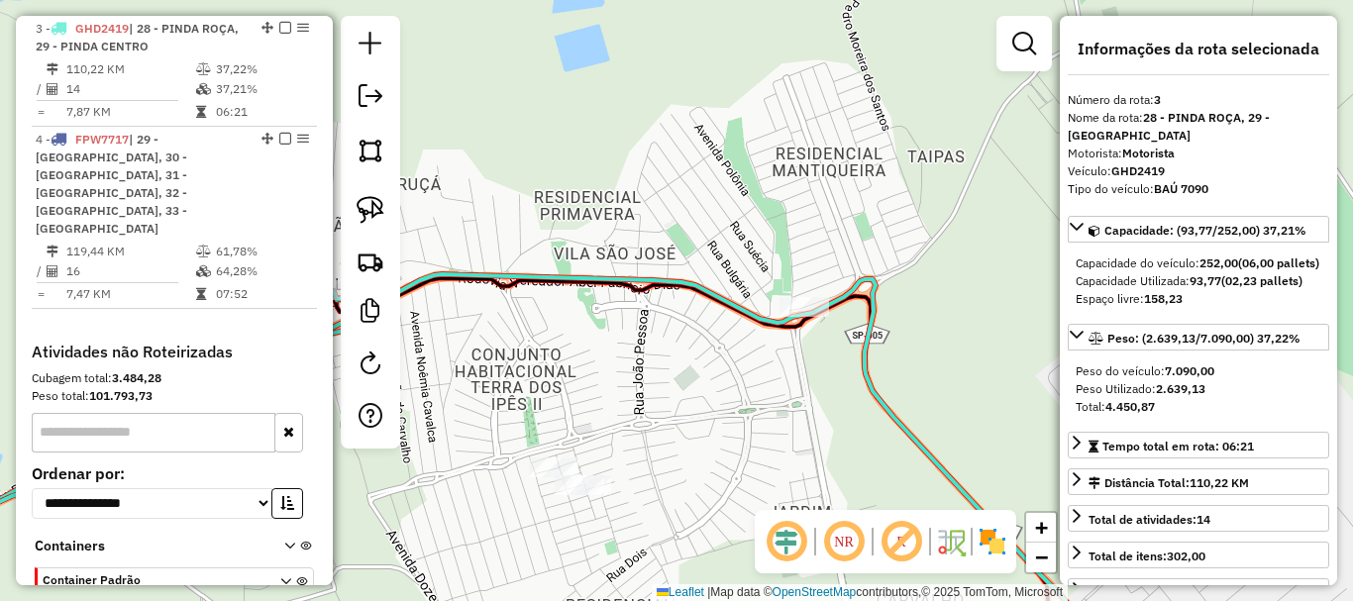
drag, startPoint x: 864, startPoint y: 406, endPoint x: 512, endPoint y: 401, distance: 351.7
click at [514, 403] on div "Janela de atendimento Grade de atendimento Capacidade Transportadoras Veículos …" at bounding box center [676, 300] width 1353 height 601
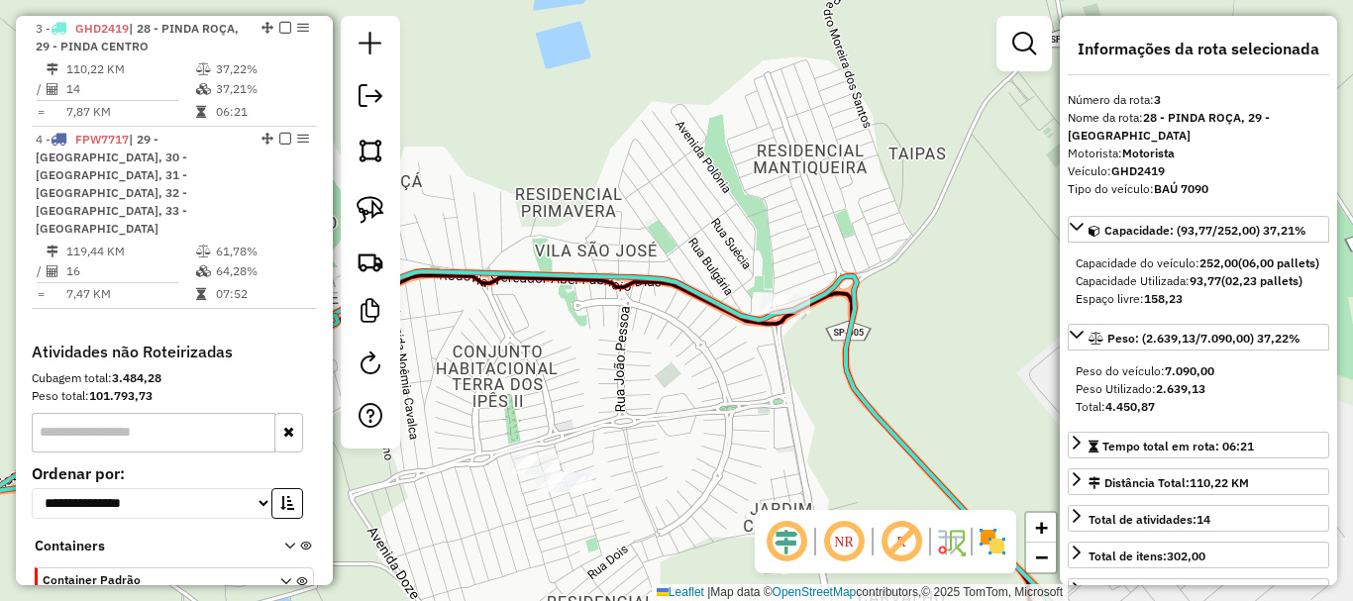
click at [842, 321] on icon at bounding box center [481, 465] width 1234 height 389
click at [854, 337] on icon at bounding box center [481, 465] width 1234 height 389
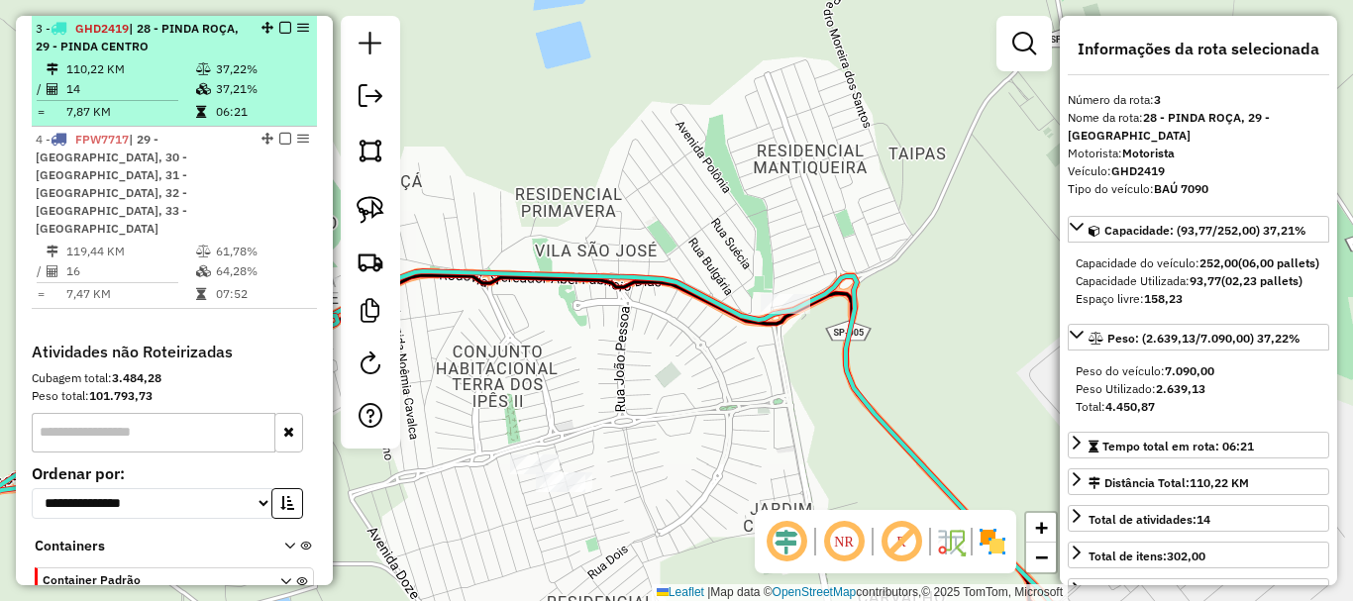
click at [113, 72] on td "110,22 KM" at bounding box center [130, 69] width 130 height 20
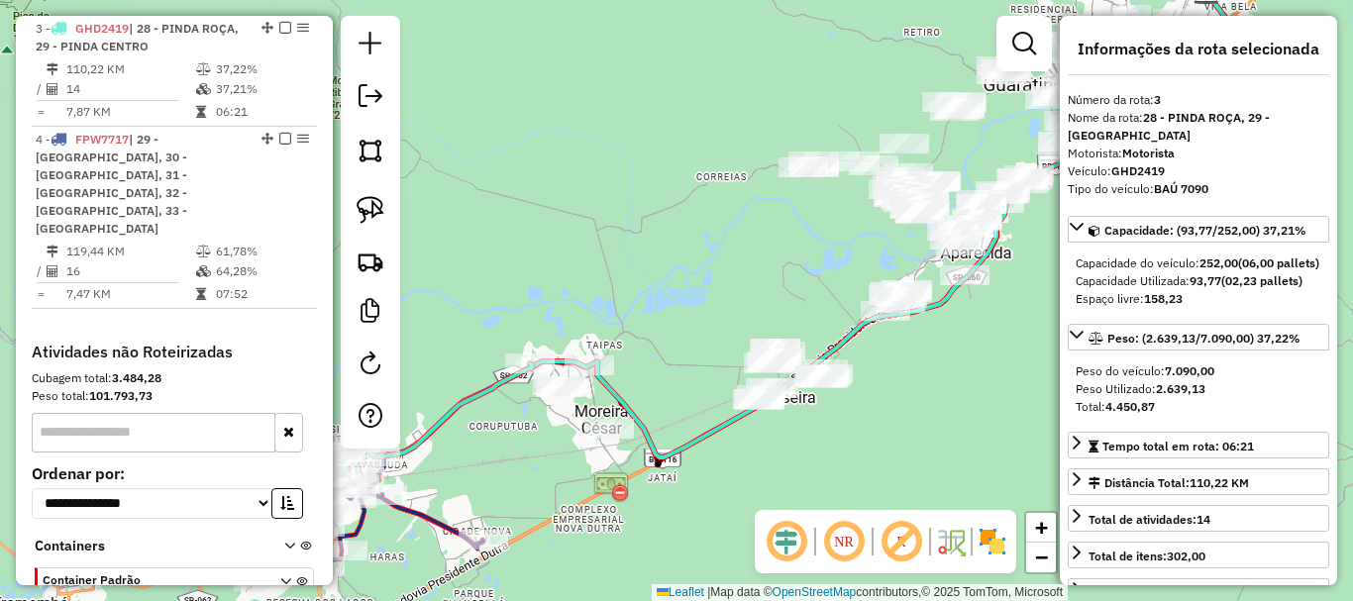
drag, startPoint x: 668, startPoint y: 443, endPoint x: 680, endPoint y: 277, distance: 165.9
click at [683, 279] on div "Janela de atendimento Grade de atendimento Capacidade Transportadoras Veículos …" at bounding box center [676, 300] width 1353 height 601
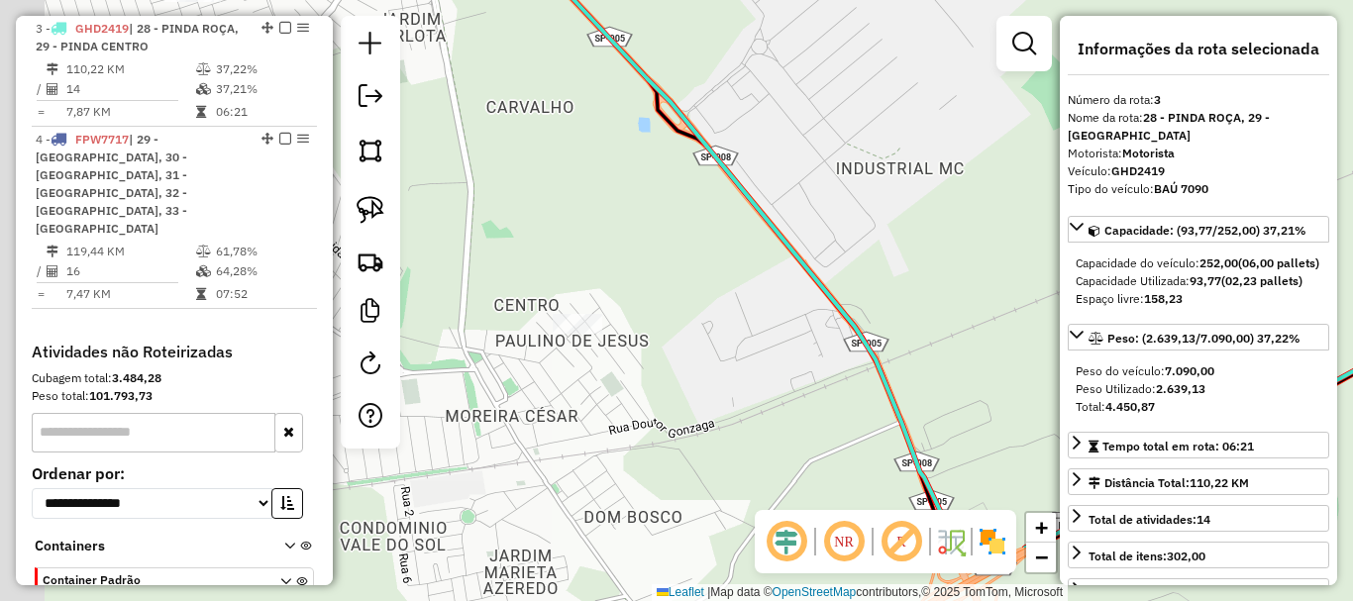
drag, startPoint x: 611, startPoint y: 332, endPoint x: 662, endPoint y: 238, distance: 106.8
click at [665, 238] on div "Janela de atendimento Grade de atendimento Capacidade Transportadoras Veículos …" at bounding box center [676, 300] width 1353 height 601
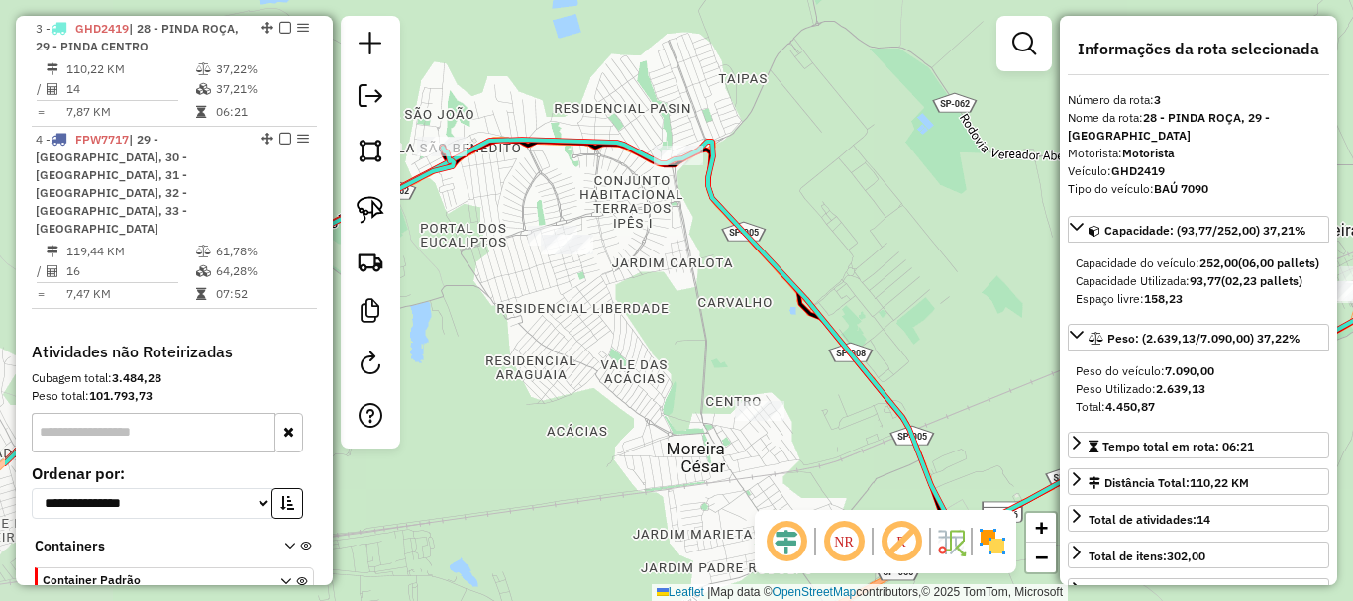
drag, startPoint x: 681, startPoint y: 239, endPoint x: 769, endPoint y: 335, distance: 130.4
click at [780, 344] on div "Janela de atendimento Grade de atendimento Capacidade Transportadoras Veículos …" at bounding box center [676, 300] width 1353 height 601
click at [377, 207] on img at bounding box center [371, 210] width 28 height 28
drag, startPoint x: 642, startPoint y: 134, endPoint x: 707, endPoint y: 283, distance: 163.3
drag, startPoint x: 370, startPoint y: 193, endPoint x: 417, endPoint y: 162, distance: 56.6
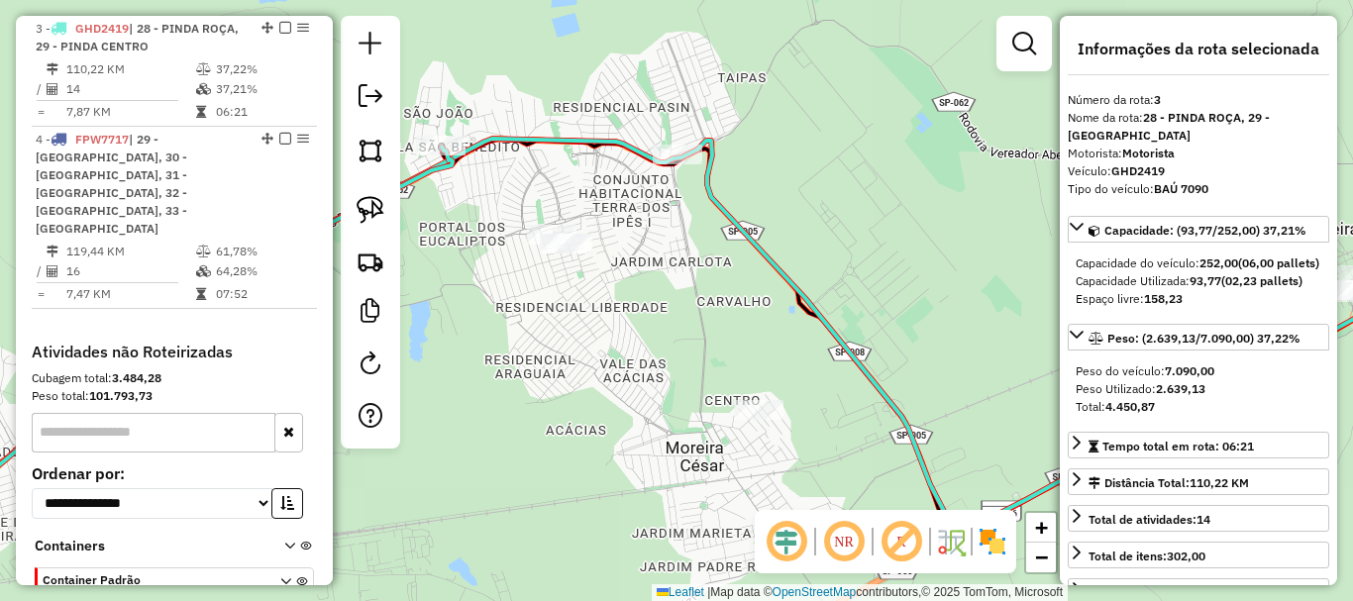
click at [371, 193] on link at bounding box center [371, 210] width 44 height 44
drag, startPoint x: 645, startPoint y: 128, endPoint x: 702, endPoint y: 141, distance: 58.9
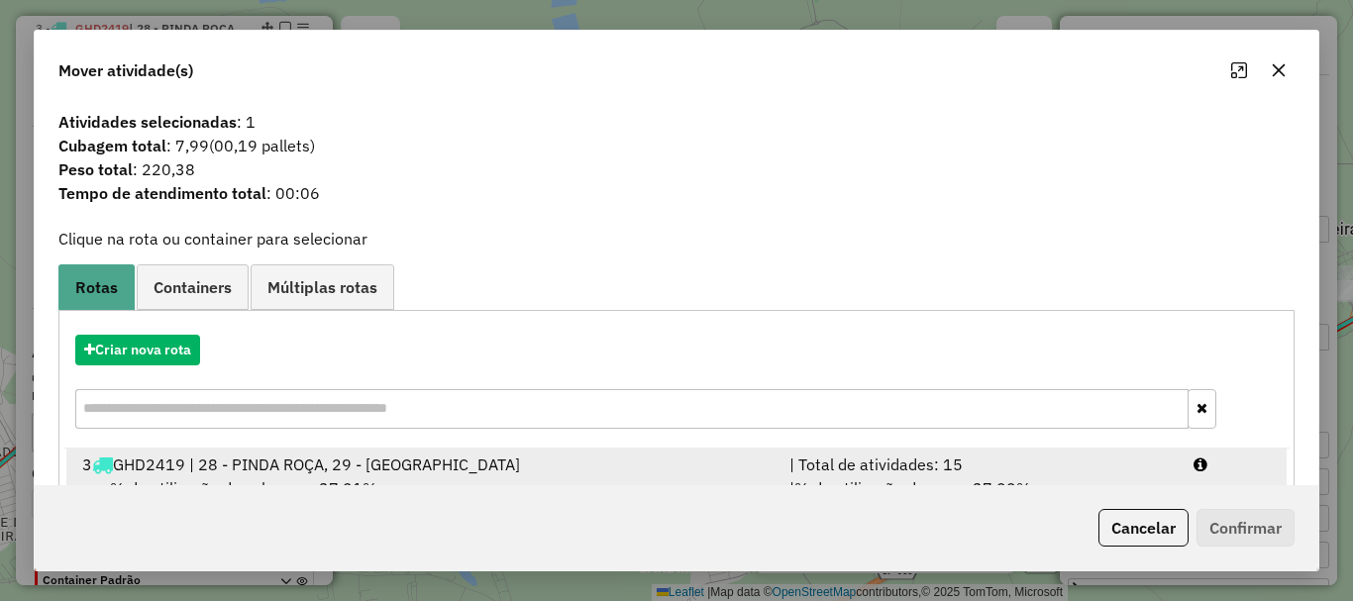
click at [180, 456] on div "3 GHD2419 | 28 - PINDA ROÇA, 29 - PINDA CENTRO" at bounding box center [423, 465] width 707 height 24
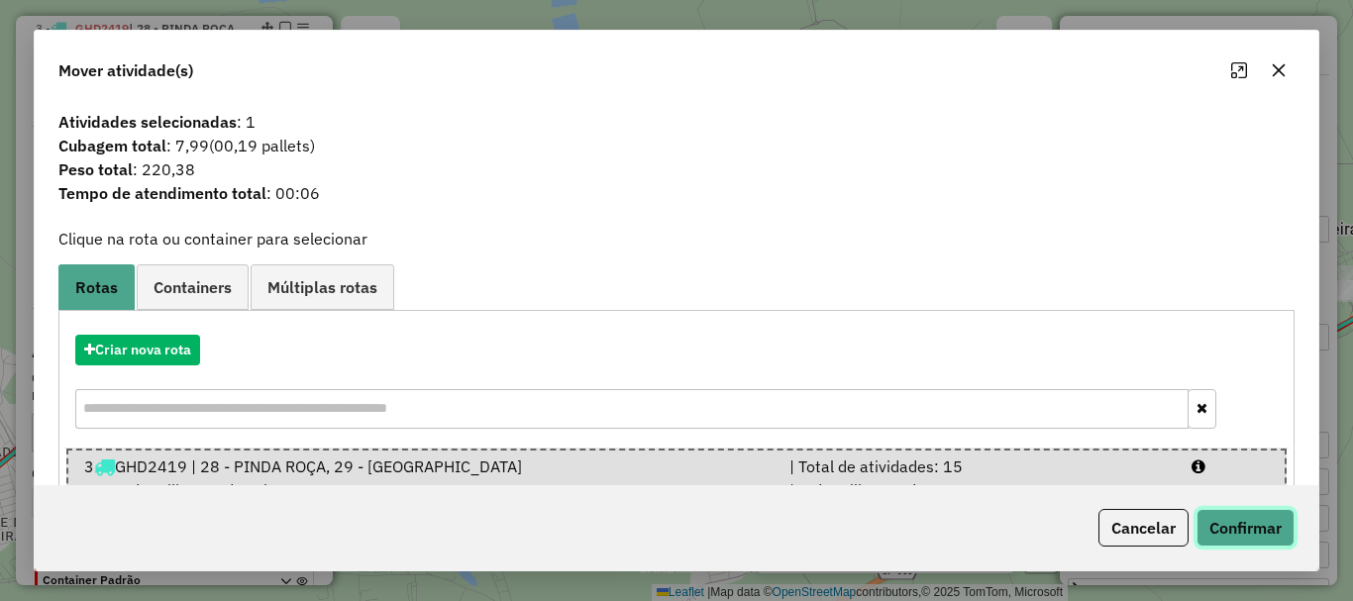
click at [1237, 525] on button "Confirmar" at bounding box center [1246, 528] width 98 height 38
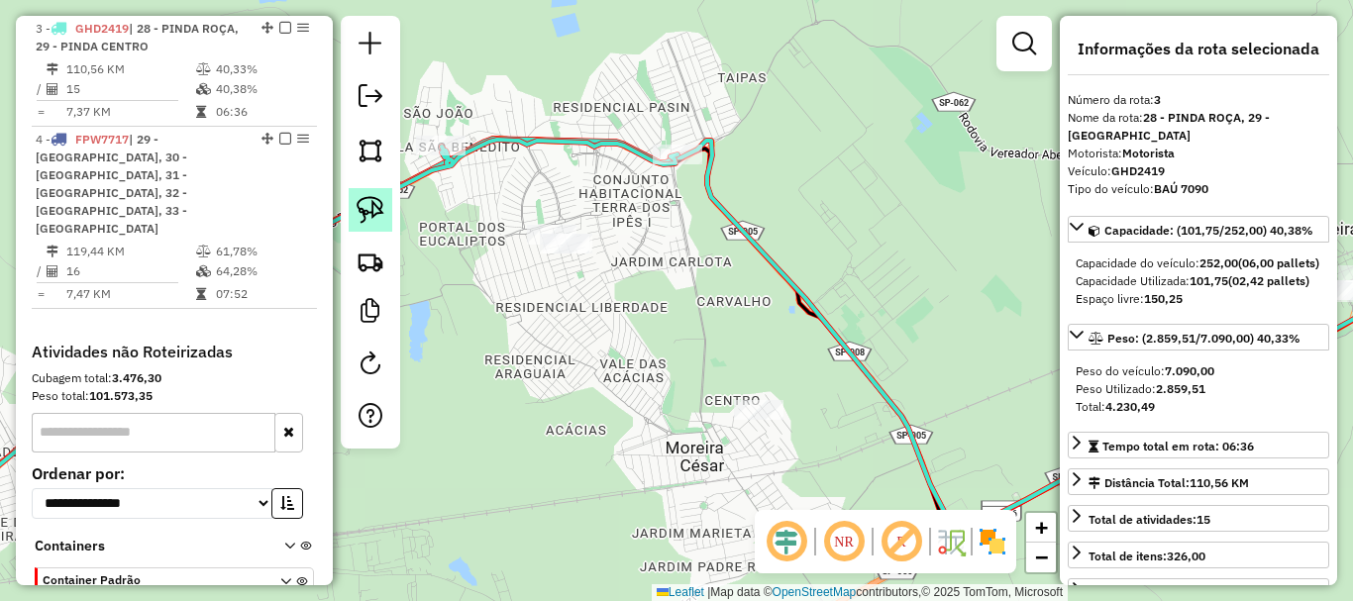
click at [368, 206] on img at bounding box center [371, 210] width 28 height 28
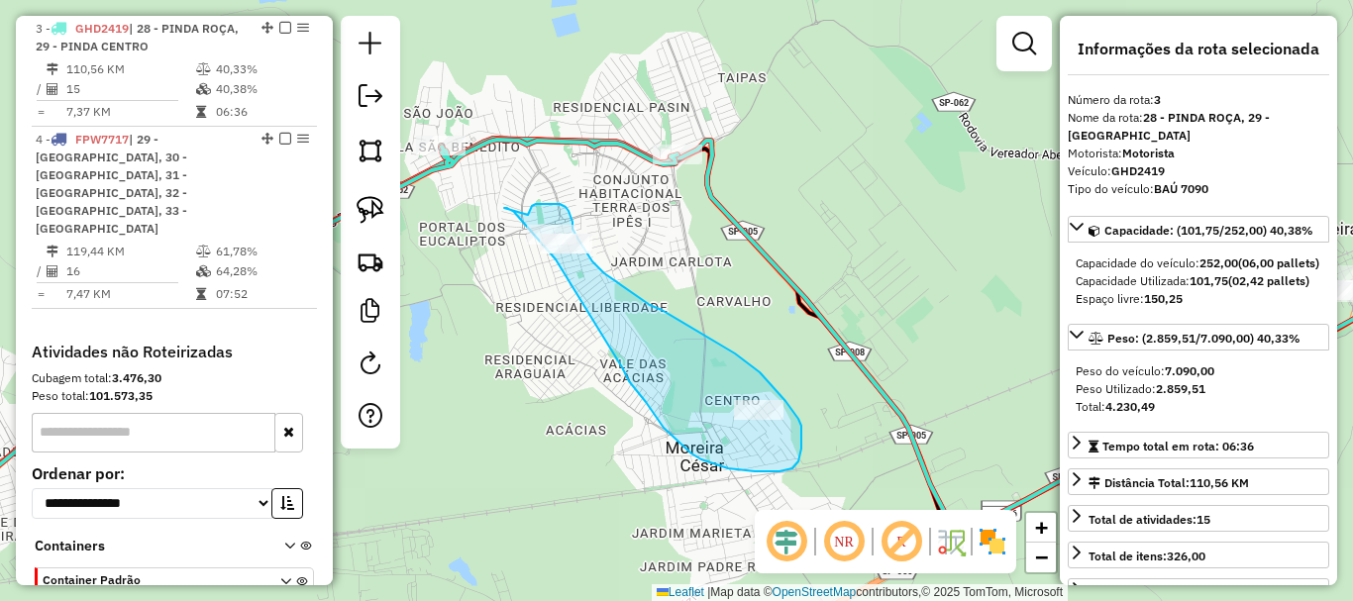
drag, startPoint x: 511, startPoint y: 211, endPoint x: 528, endPoint y: 215, distance: 17.3
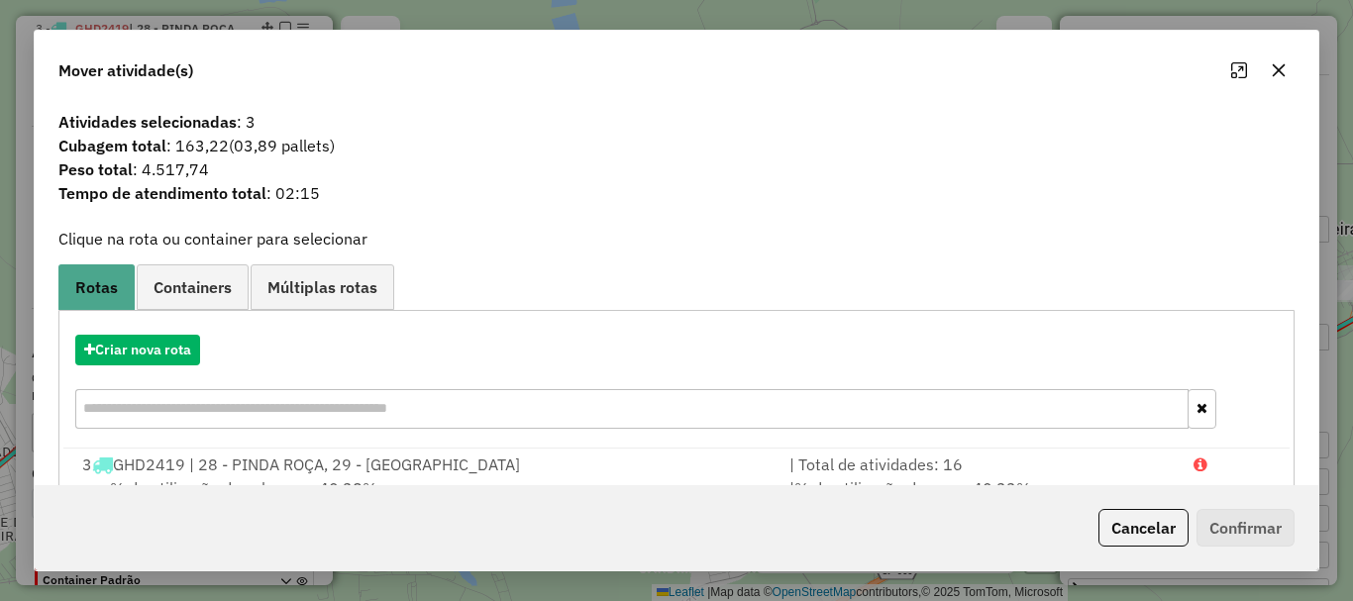
click at [1274, 67] on icon "button" at bounding box center [1279, 70] width 16 height 16
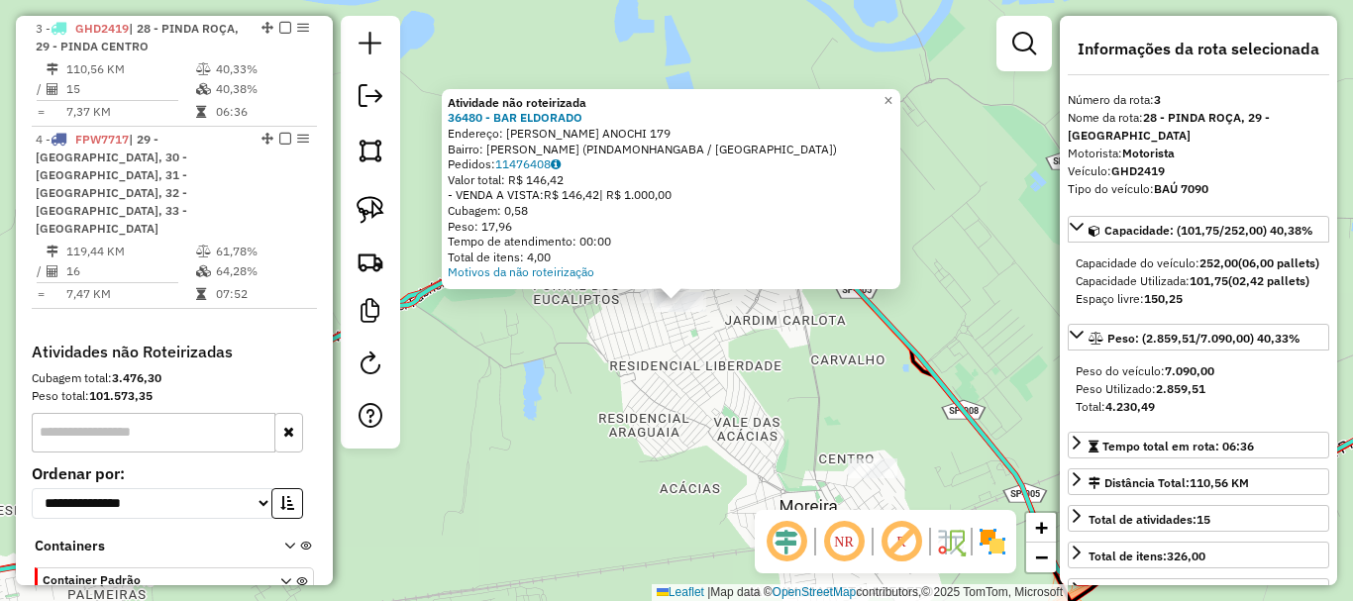
drag, startPoint x: 704, startPoint y: 402, endPoint x: 678, endPoint y: 393, distance: 28.2
click at [678, 393] on div "Atividade não roteirizada 36480 - BAR ELDORADO Endereço: DIONIZIO ANOCHI 179 Ba…" at bounding box center [676, 300] width 1353 height 601
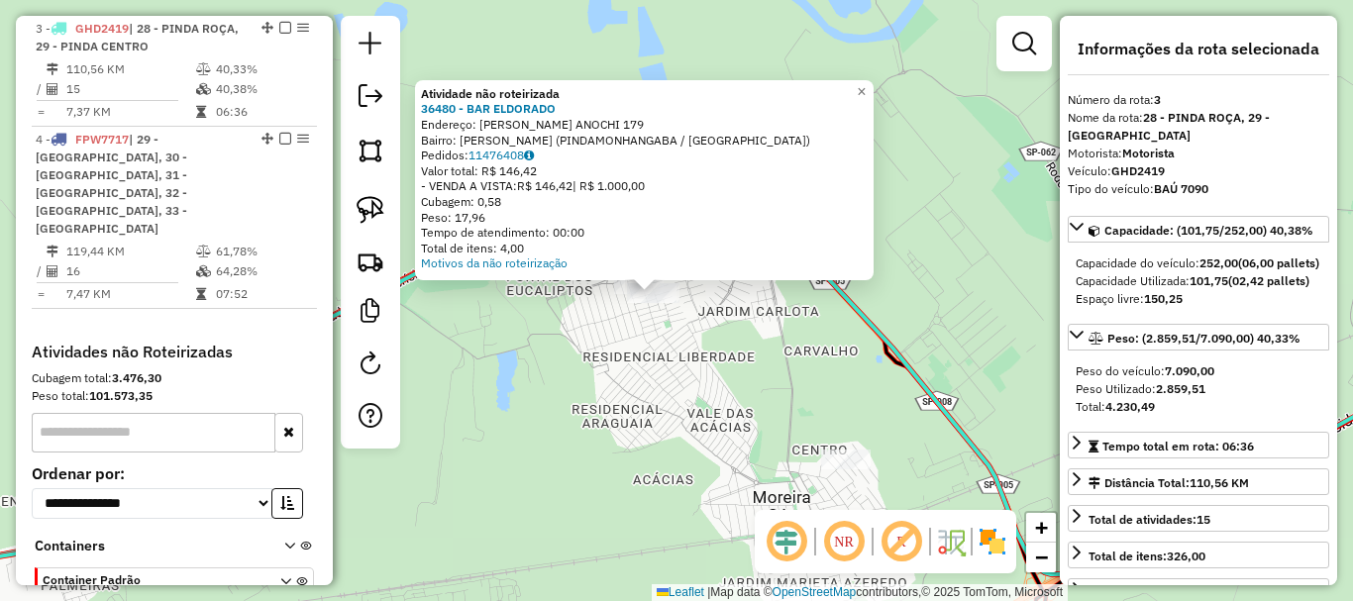
drag, startPoint x: 644, startPoint y: 418, endPoint x: 428, endPoint y: 315, distance: 239.3
click at [634, 414] on div "Atividade não roteirizada 36480 - BAR ELDORADO Endereço: DIONIZIO ANOCHI 179 Ba…" at bounding box center [676, 300] width 1353 height 601
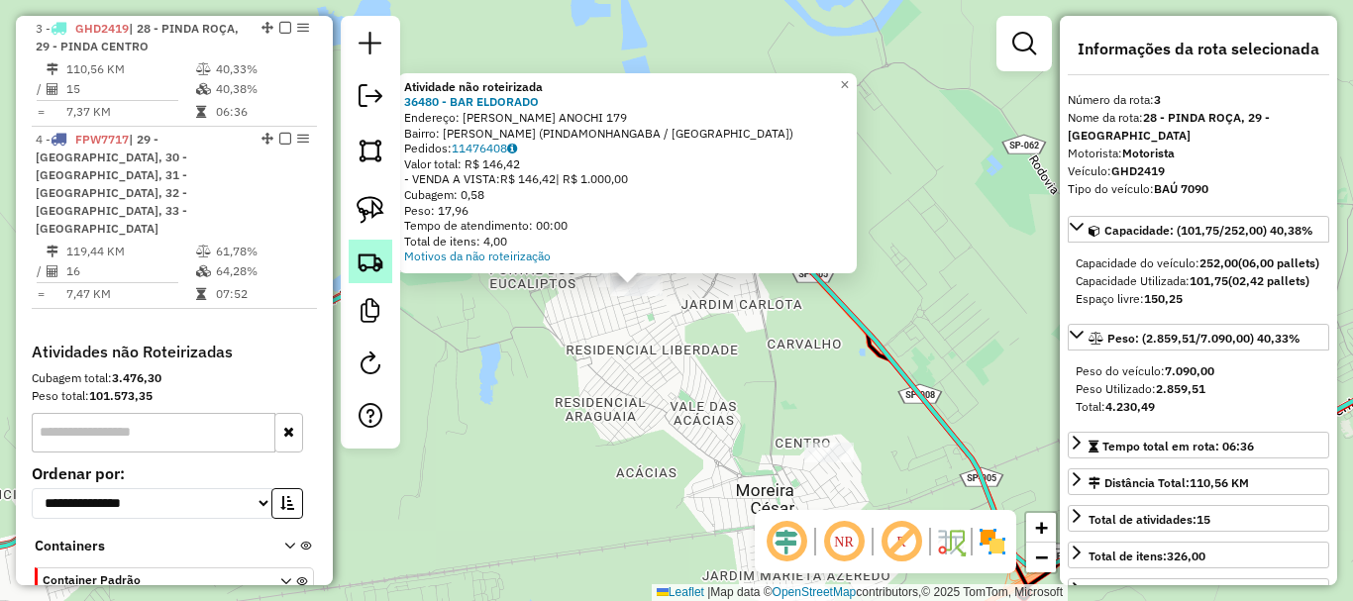
click at [379, 270] on img at bounding box center [371, 262] width 28 height 28
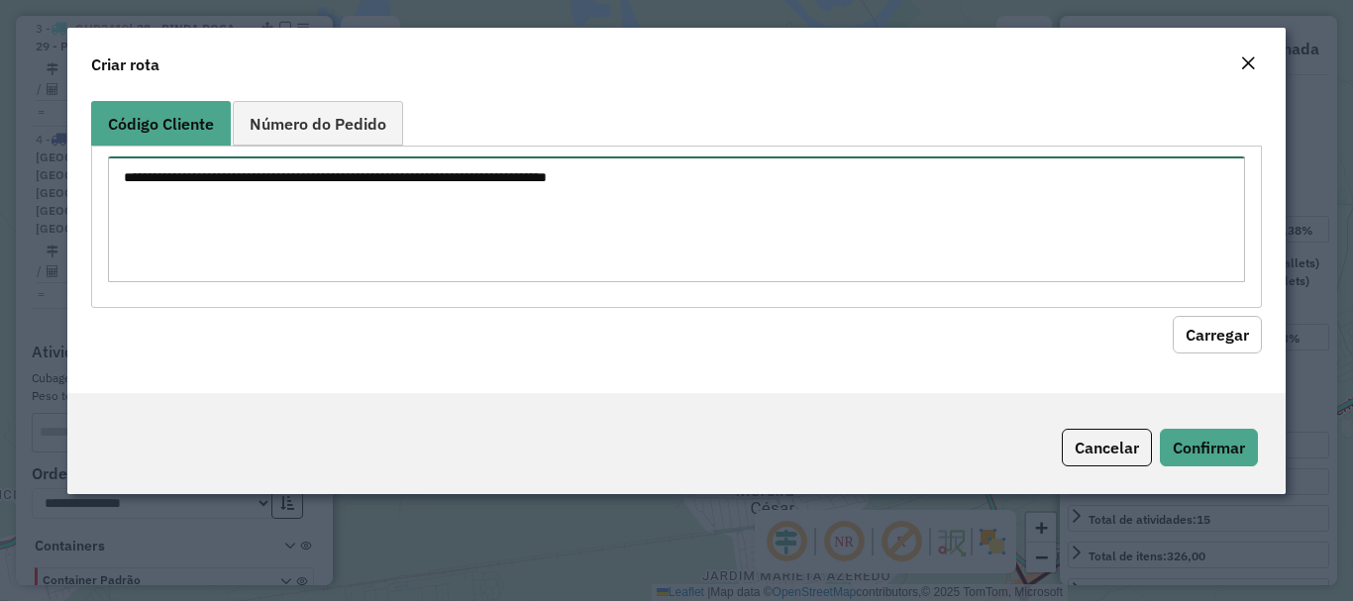
click at [291, 185] on textarea at bounding box center [676, 220] width 1136 height 126
type textarea "*"
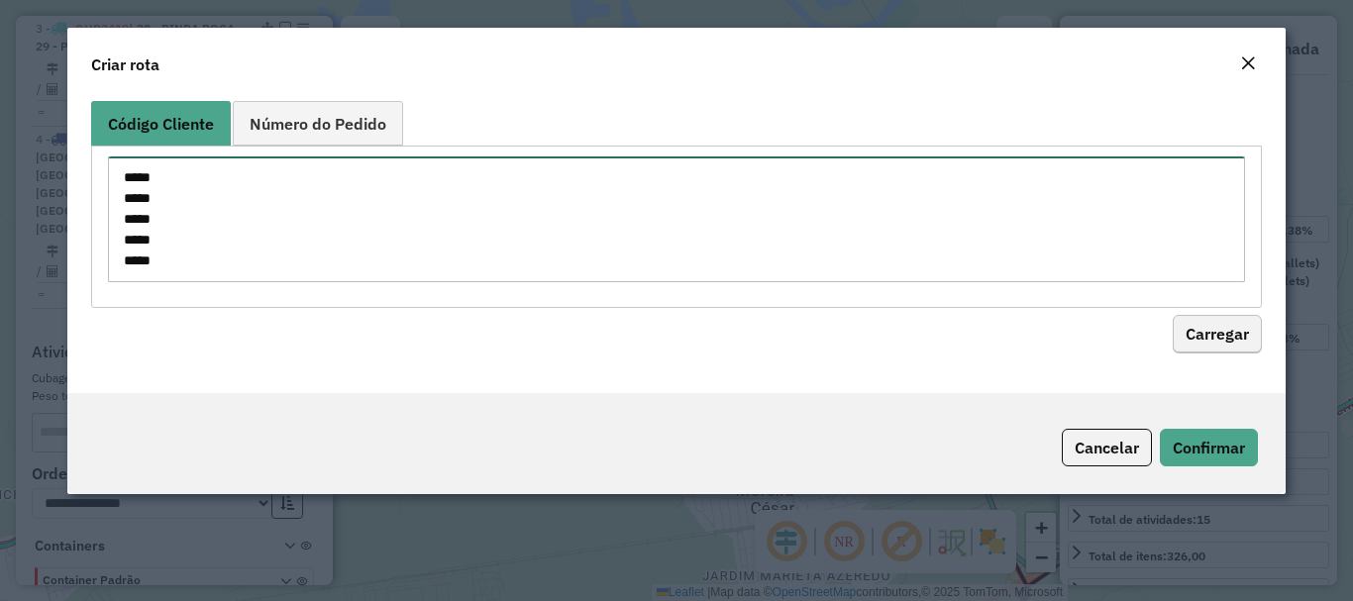
type textarea "***** ***** ***** ***** *****"
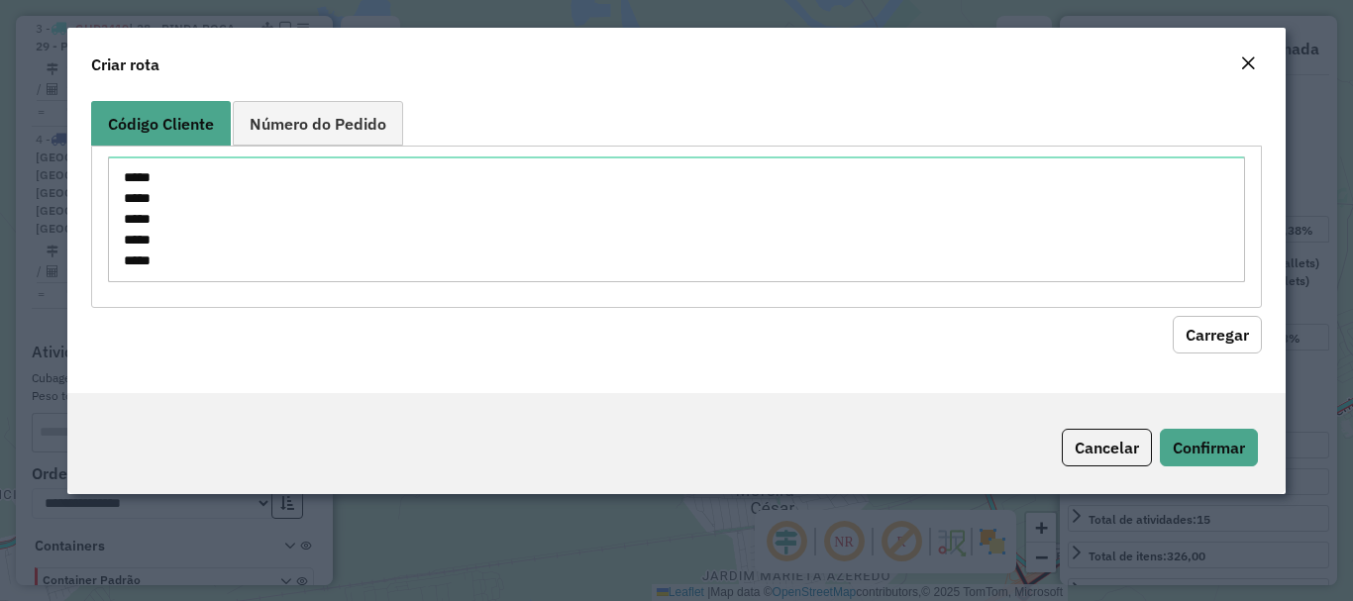
click at [1213, 321] on button "Carregar" at bounding box center [1217, 335] width 89 height 38
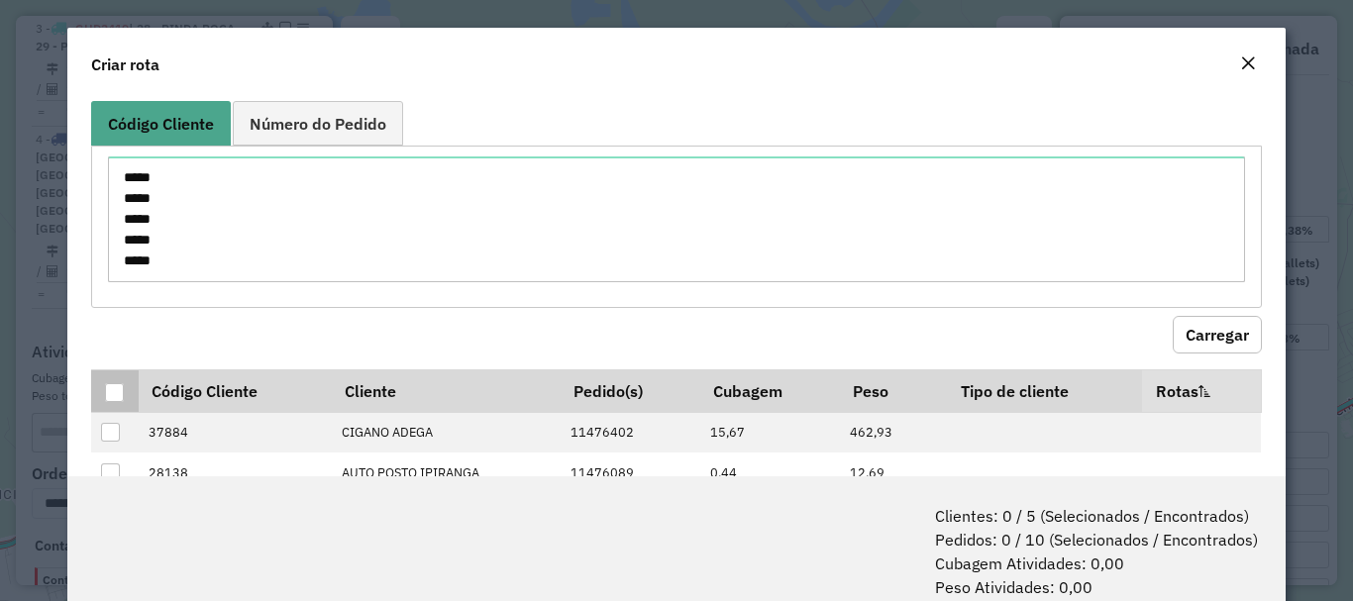
click at [115, 393] on div at bounding box center [114, 392] width 19 height 19
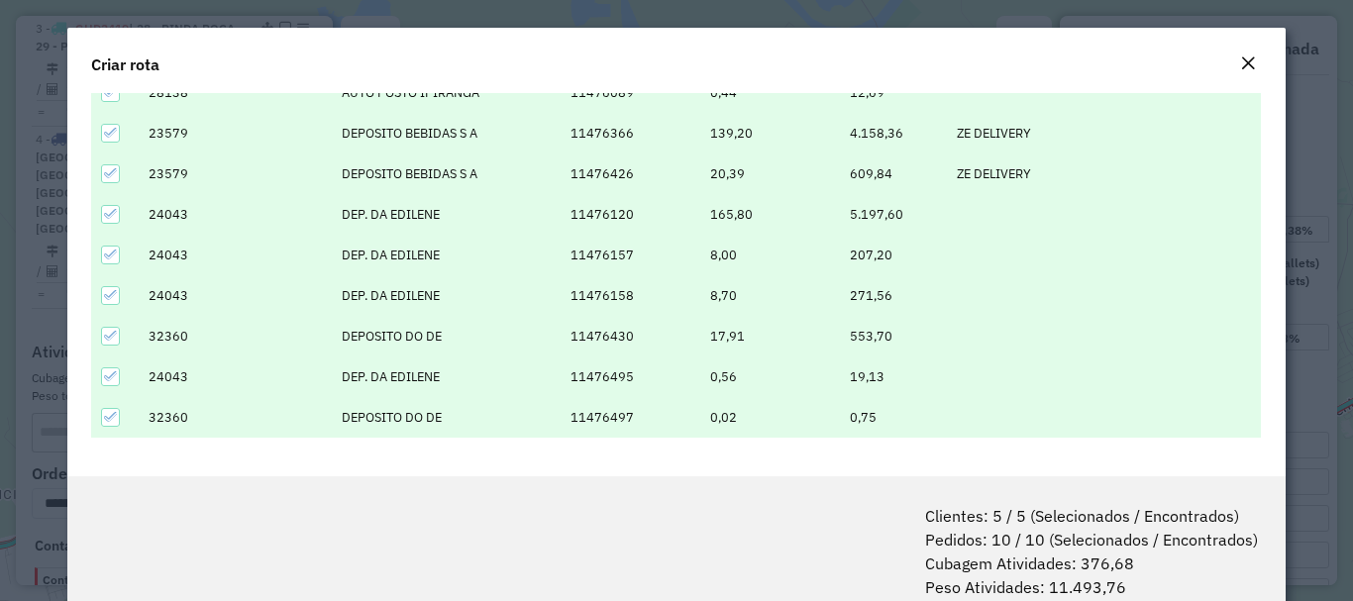
scroll to position [99, 0]
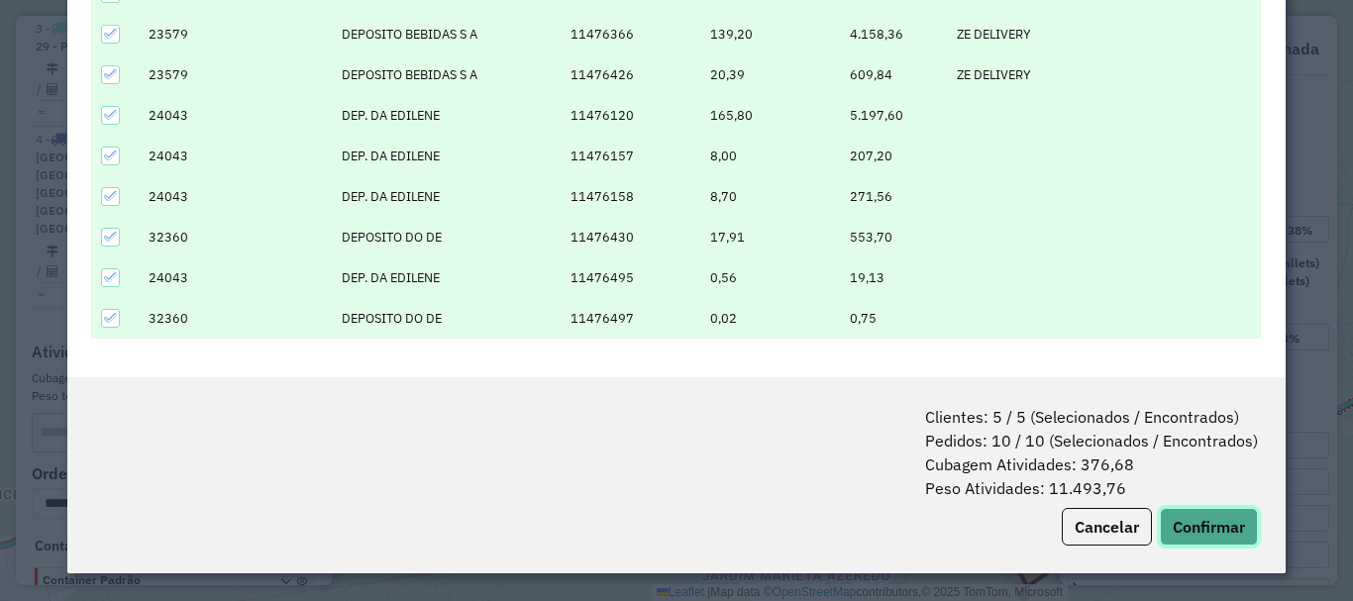
click at [1213, 522] on button "Confirmar" at bounding box center [1209, 527] width 98 height 38
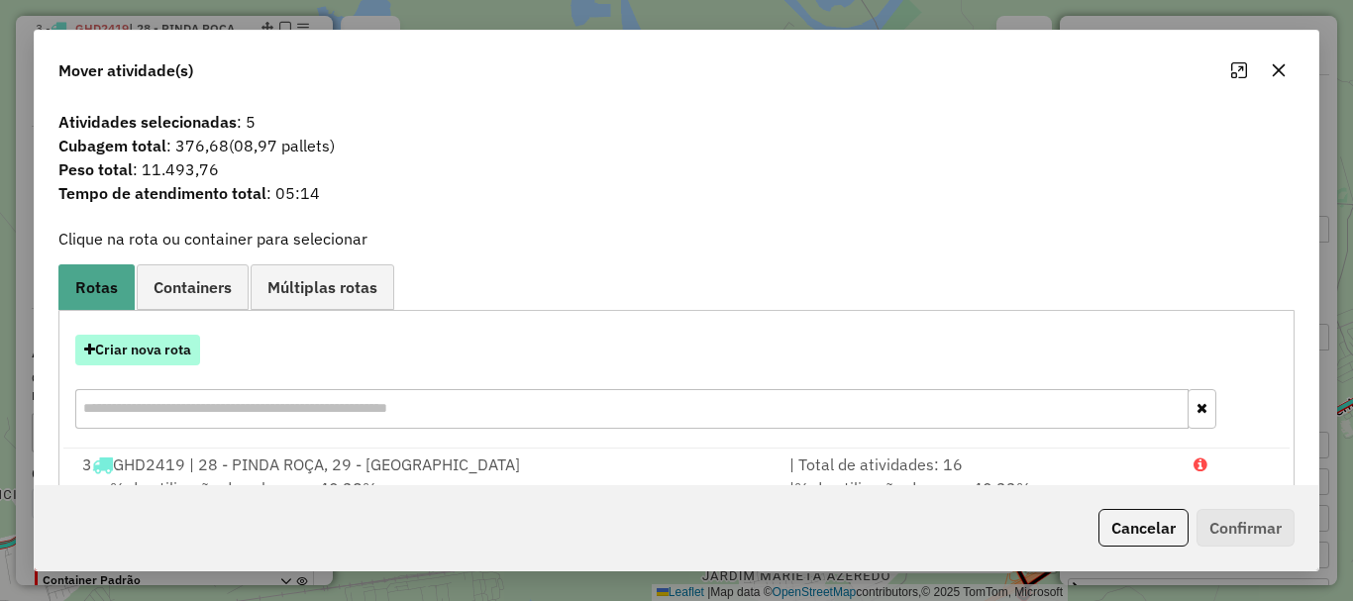
click at [167, 354] on button "Criar nova rota" at bounding box center [137, 350] width 125 height 31
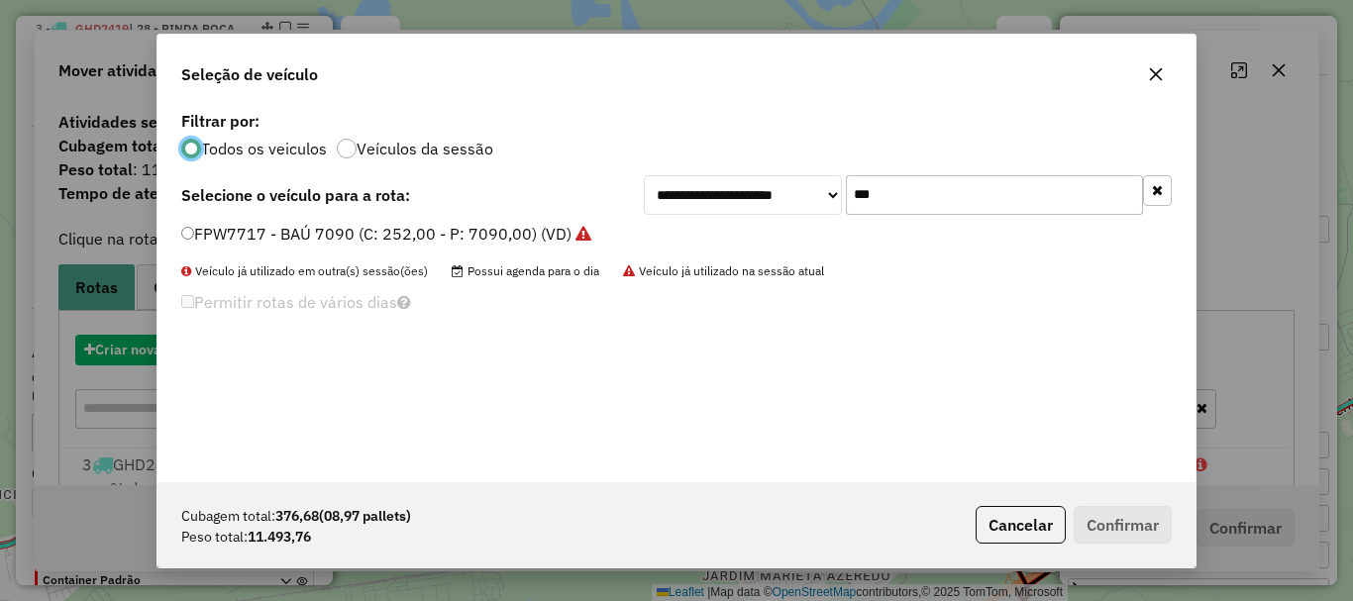
scroll to position [11, 6]
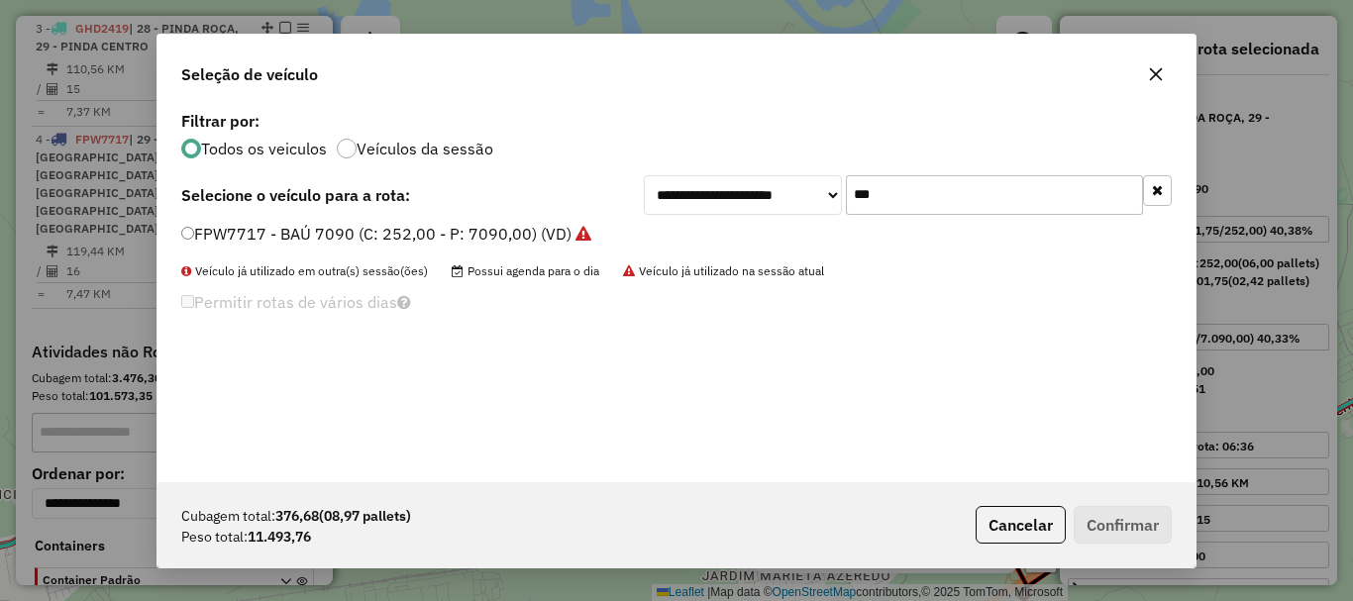
drag, startPoint x: 939, startPoint y: 204, endPoint x: 803, endPoint y: 206, distance: 135.7
click at [803, 205] on div "**********" at bounding box center [908, 195] width 528 height 40
type input "***"
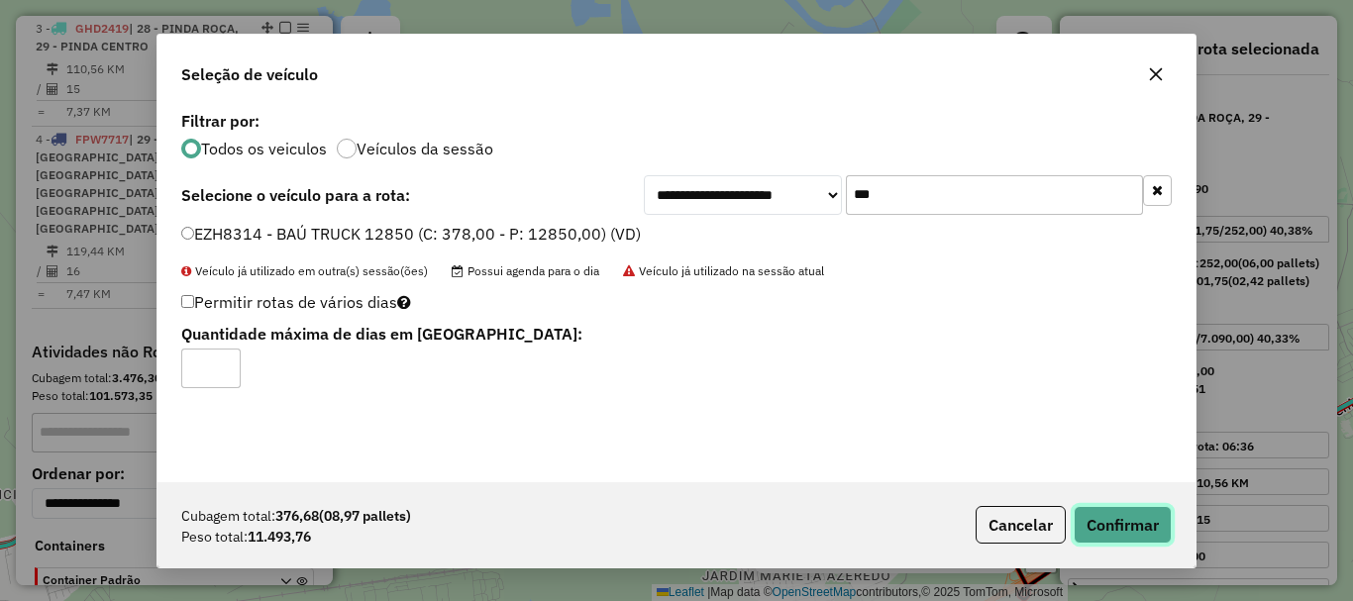
click at [1097, 519] on button "Confirmar" at bounding box center [1123, 525] width 98 height 38
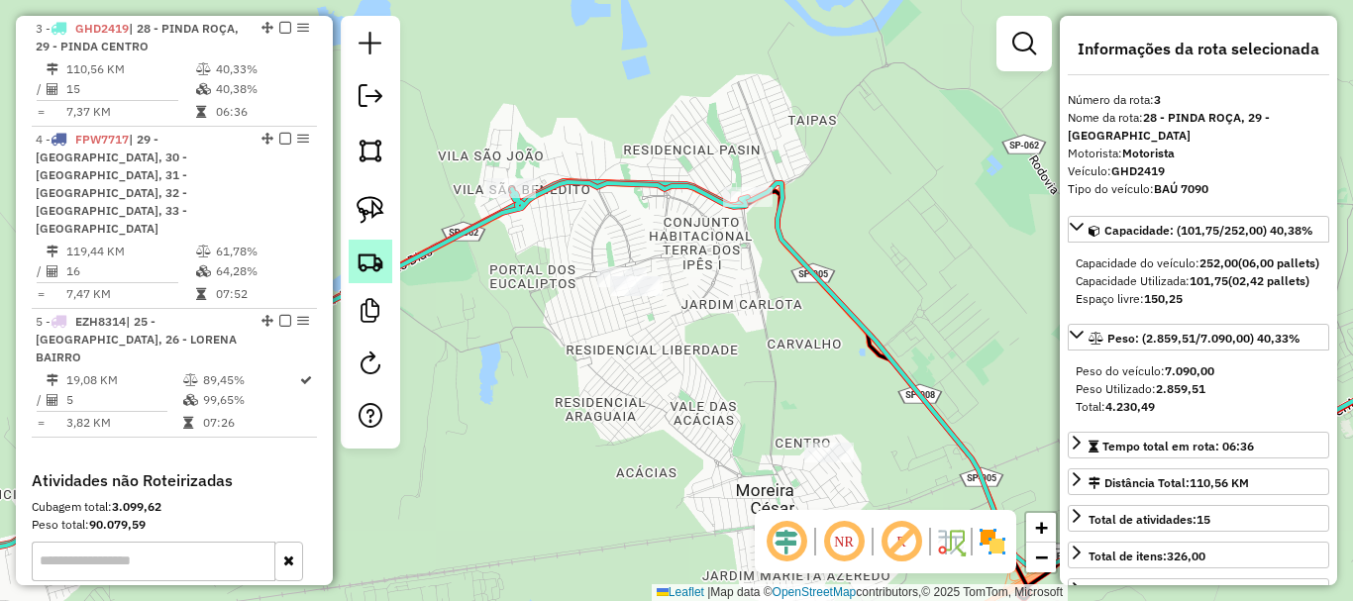
click at [382, 263] on img at bounding box center [371, 262] width 28 height 28
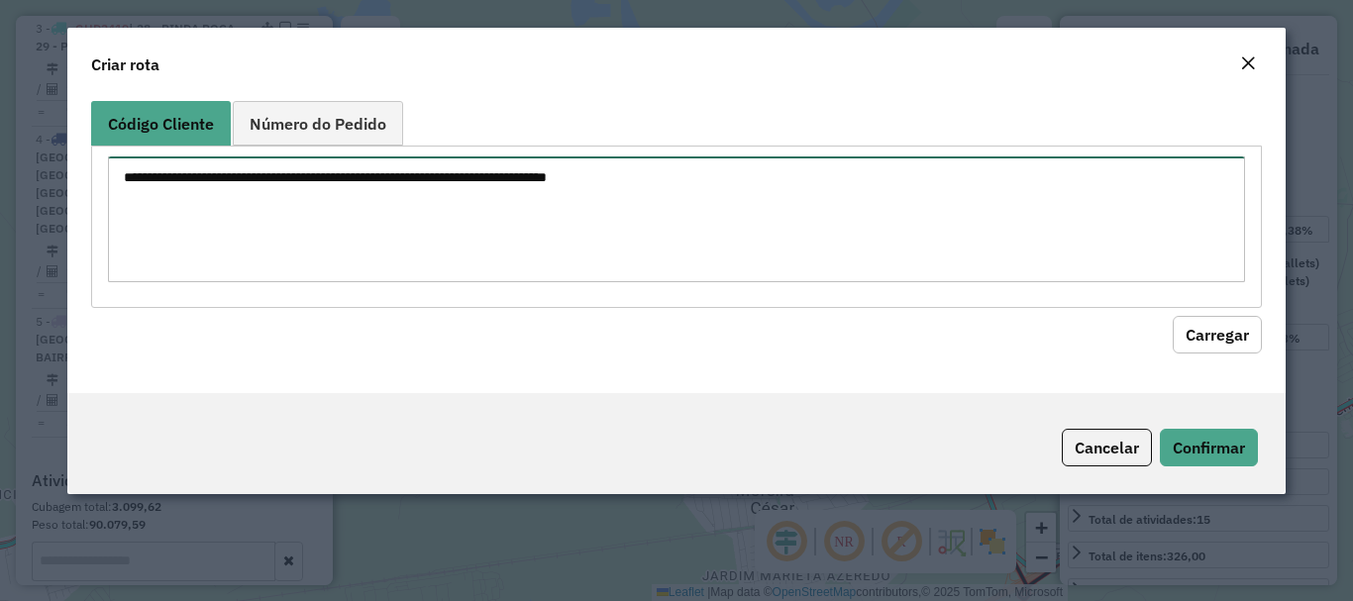
click at [504, 203] on textarea at bounding box center [676, 220] width 1136 height 126
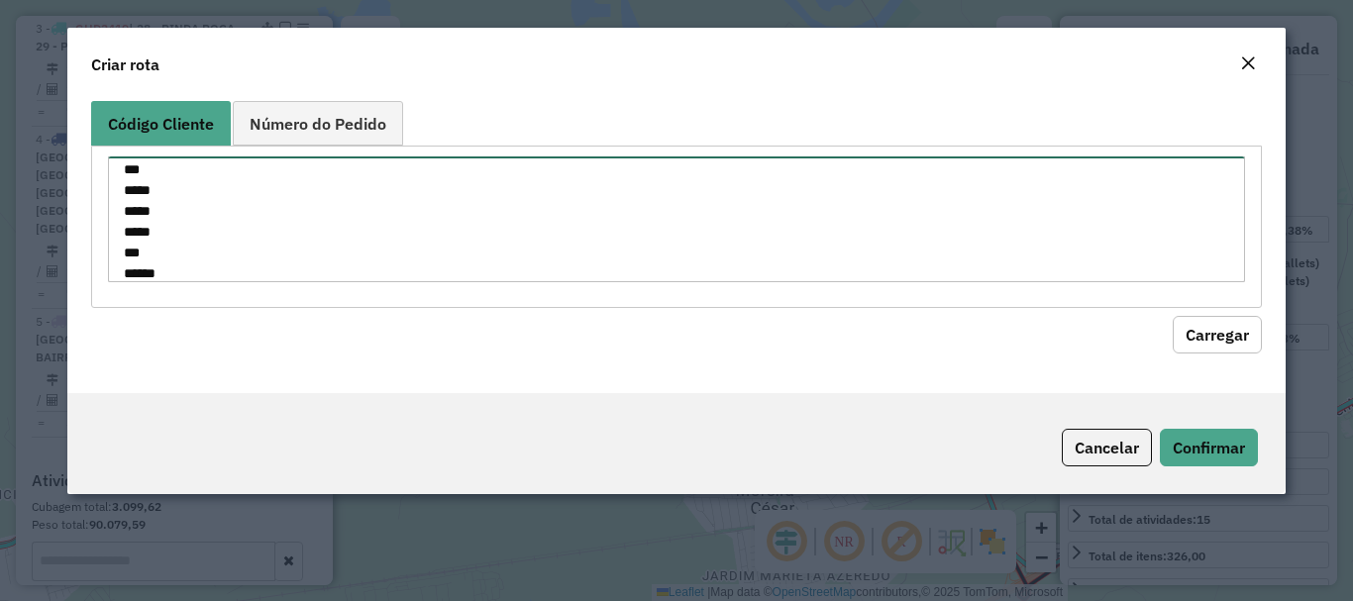
scroll to position [50, 0]
type textarea "***** *** ***** ***** ***** *** *****"
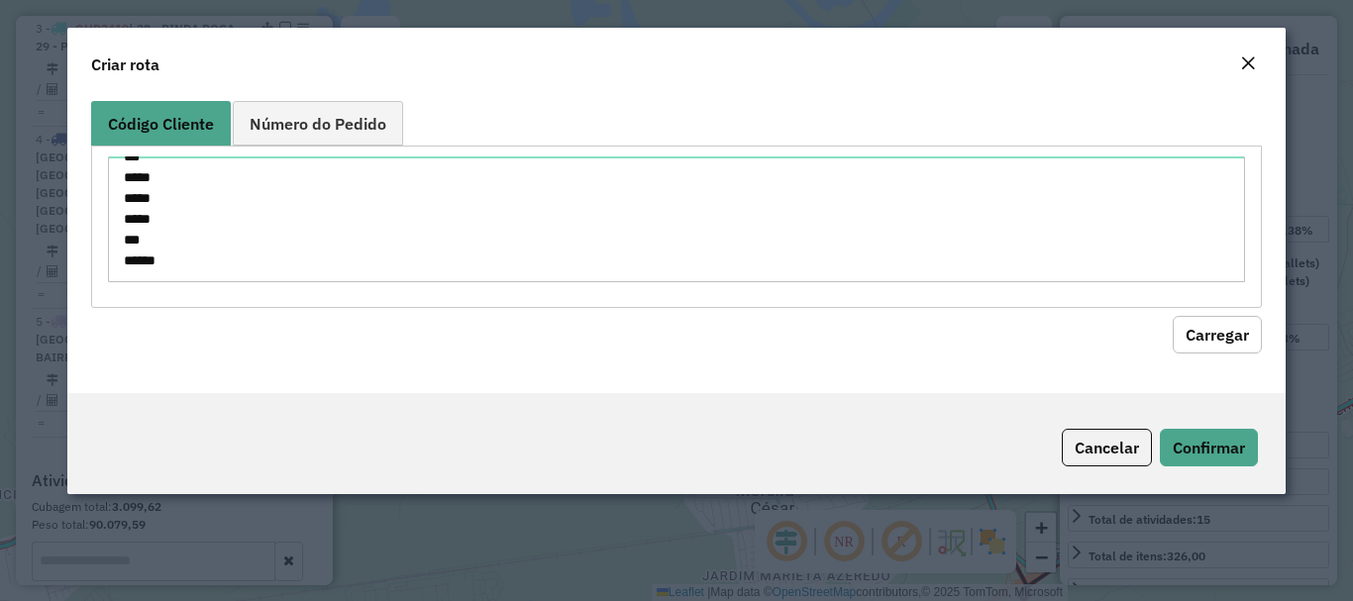
click at [1204, 338] on button "Carregar" at bounding box center [1217, 335] width 89 height 38
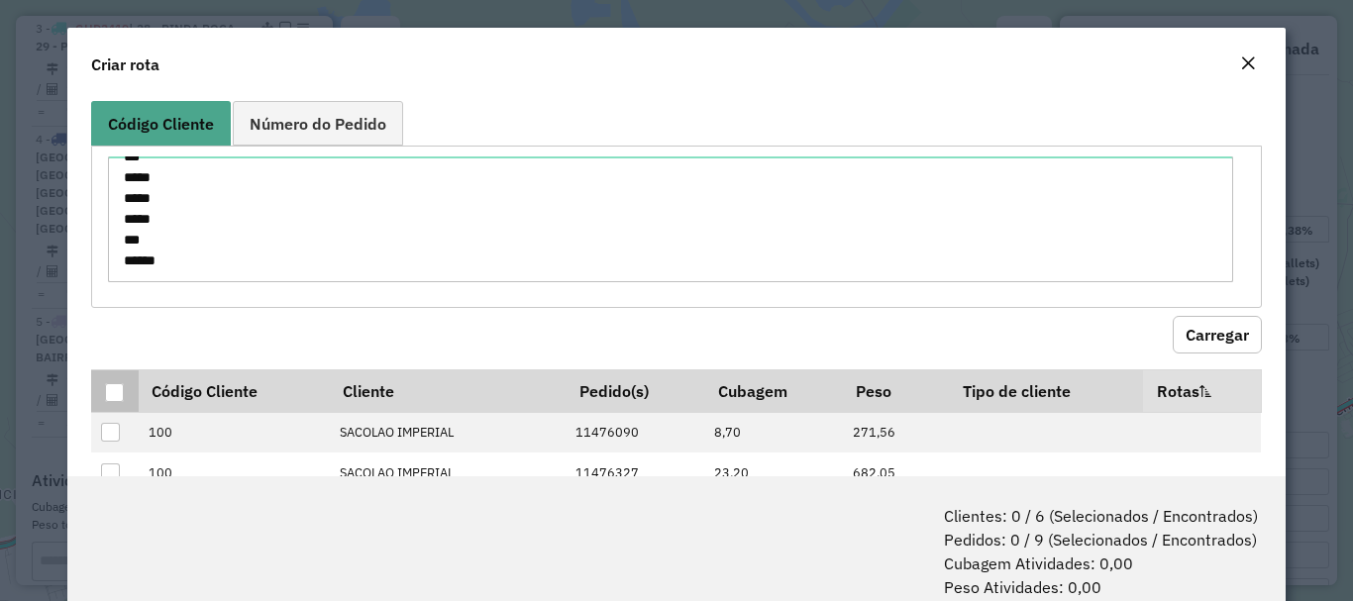
click at [118, 386] on div at bounding box center [114, 392] width 19 height 19
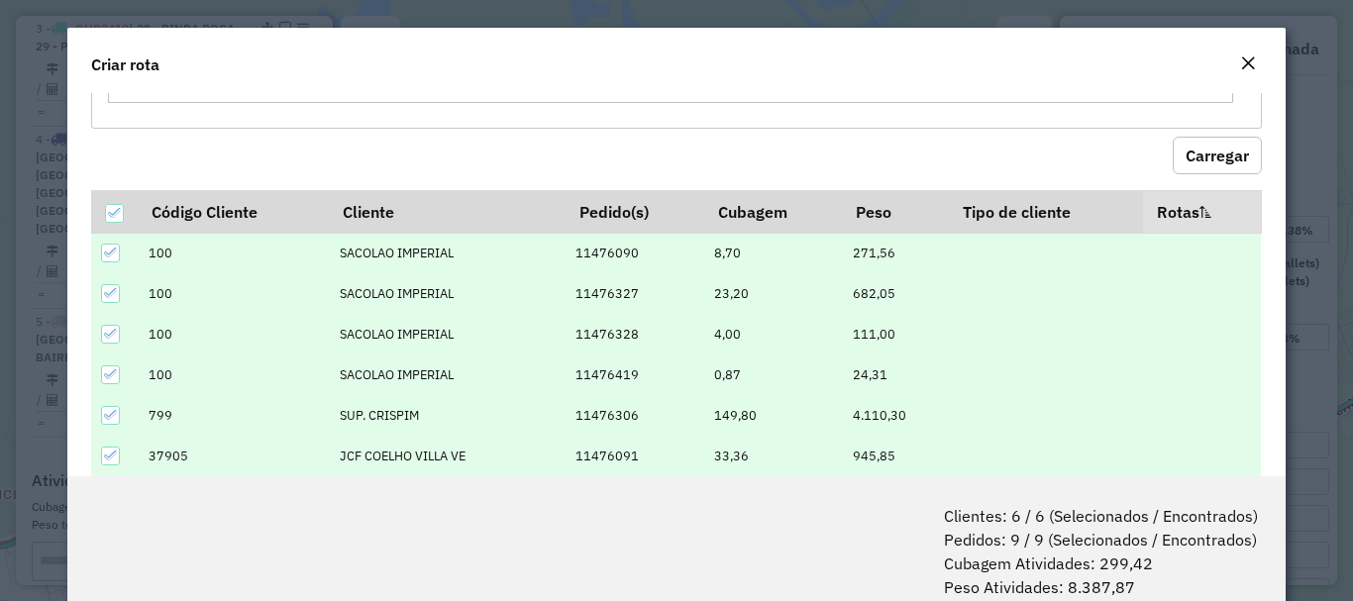
scroll to position [0, 0]
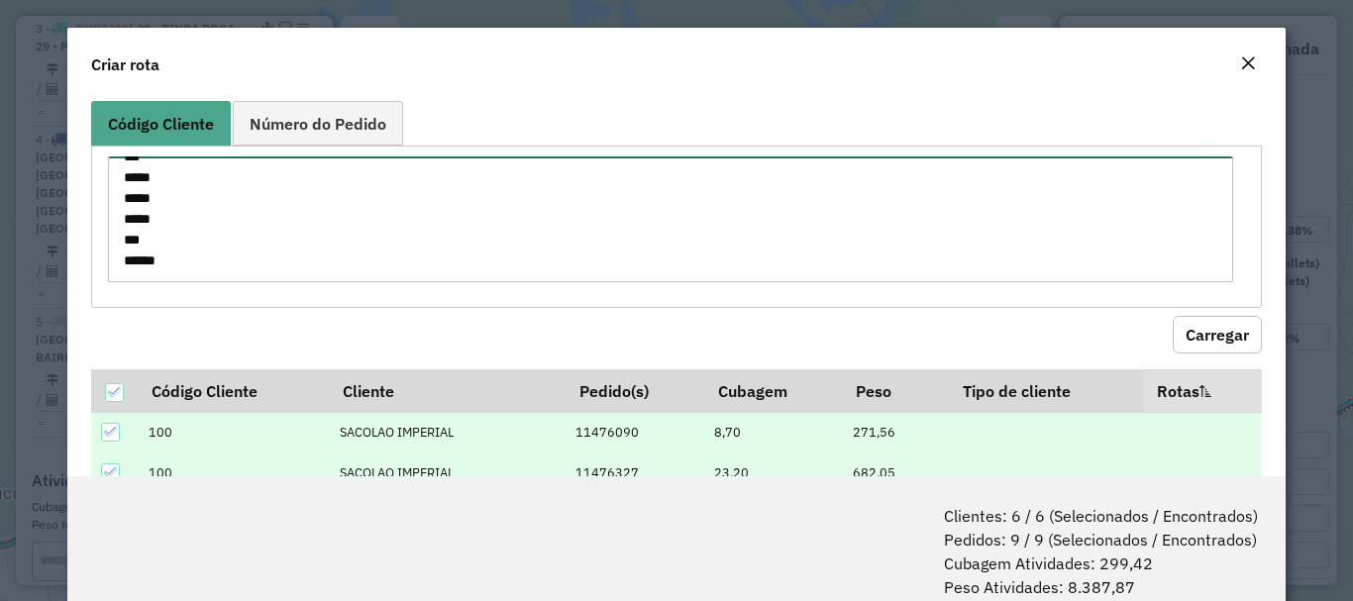
click at [290, 266] on textarea "***** *** ***** ***** ***** *** *****" at bounding box center [670, 220] width 1125 height 126
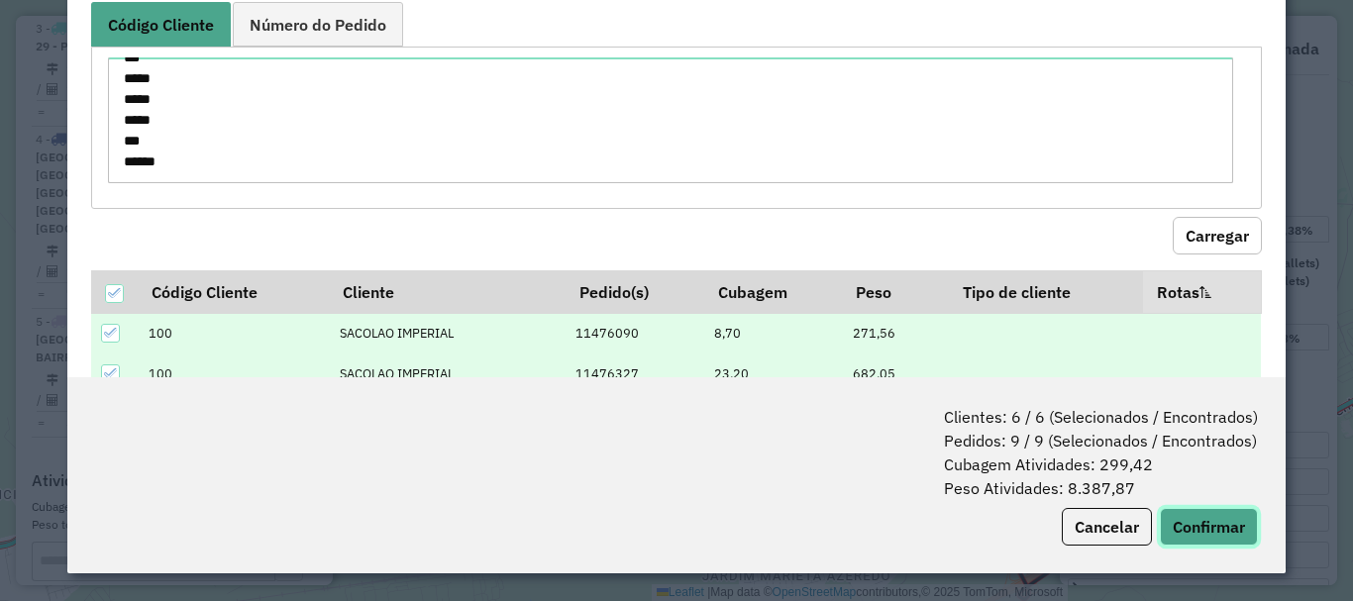
click at [1195, 526] on button "Confirmar" at bounding box center [1209, 527] width 98 height 38
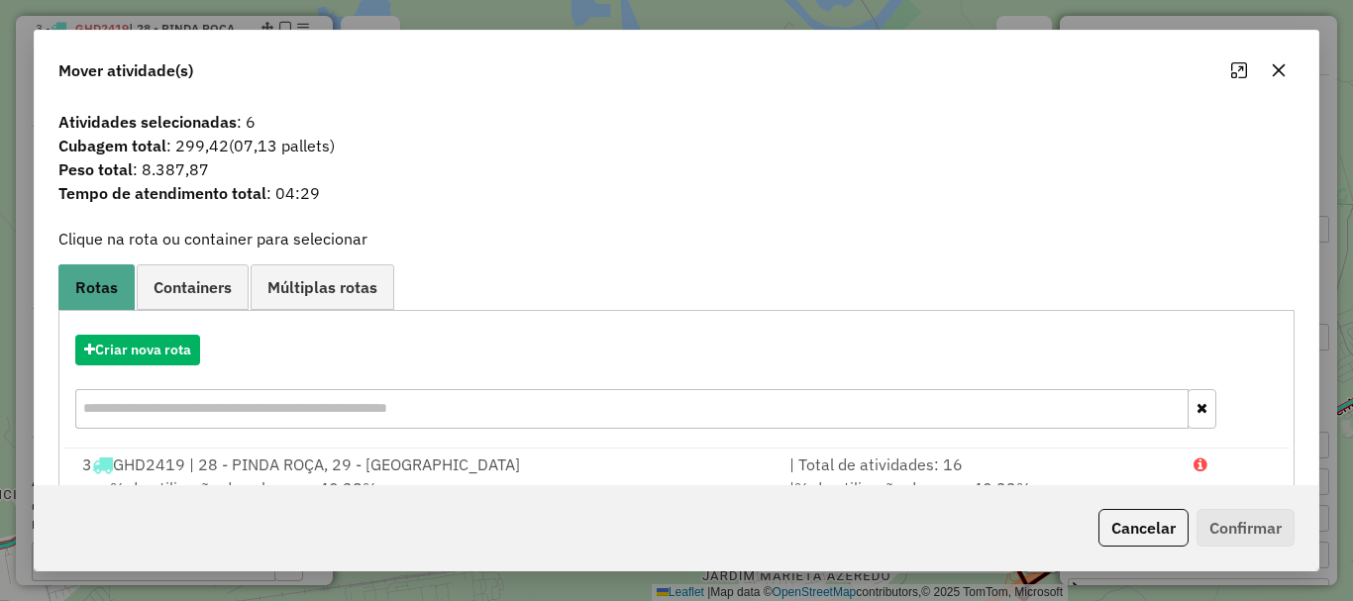
click at [283, 416] on input "text" at bounding box center [632, 409] width 1114 height 40
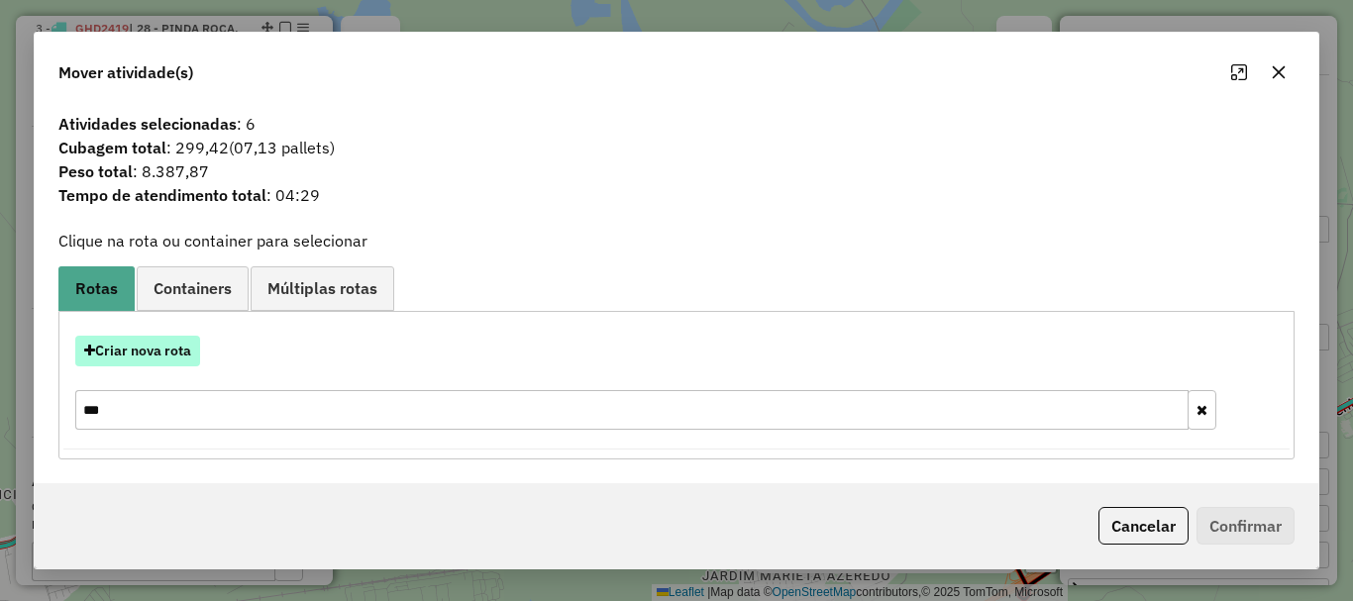
type input "***"
click at [181, 351] on button "Criar nova rota" at bounding box center [137, 351] width 125 height 31
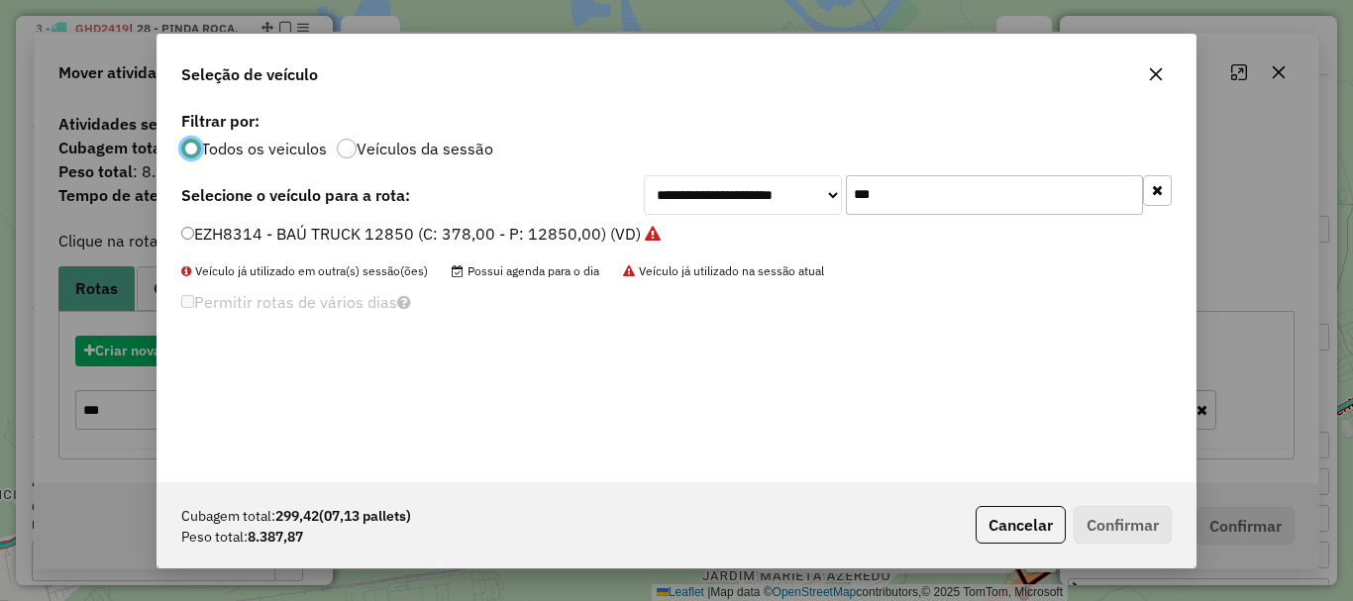
scroll to position [11, 6]
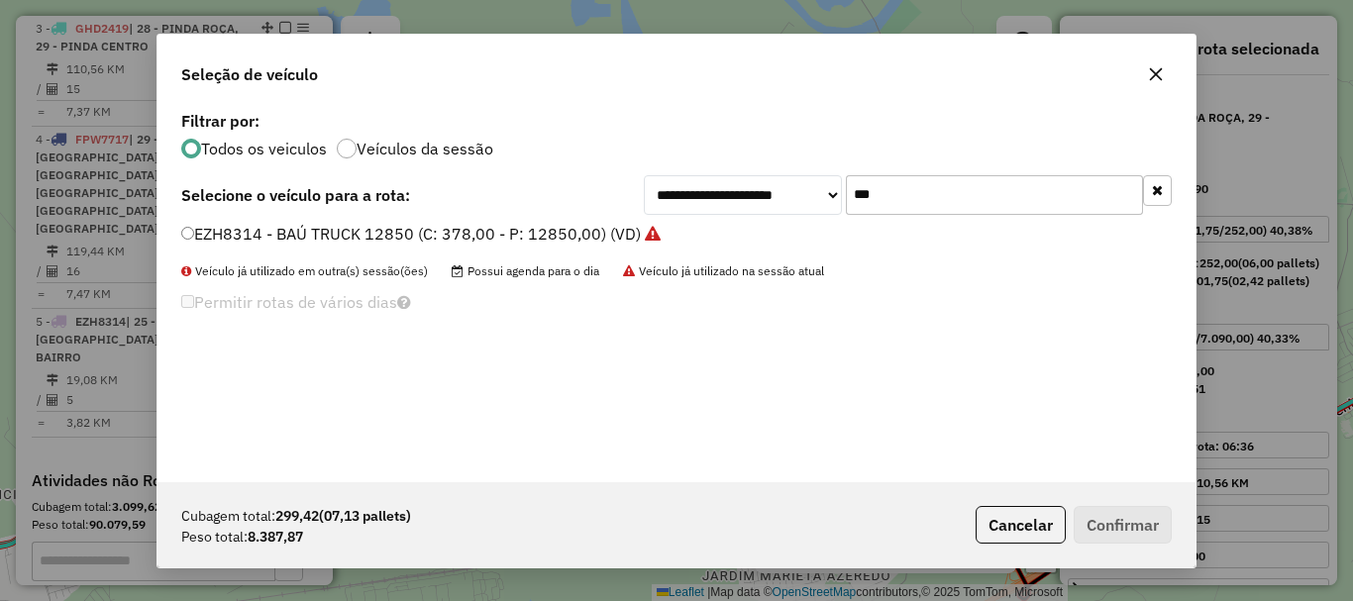
drag, startPoint x: 894, startPoint y: 204, endPoint x: 790, endPoint y: 212, distance: 104.3
click at [790, 212] on div "**********" at bounding box center [908, 195] width 528 height 40
type input "***"
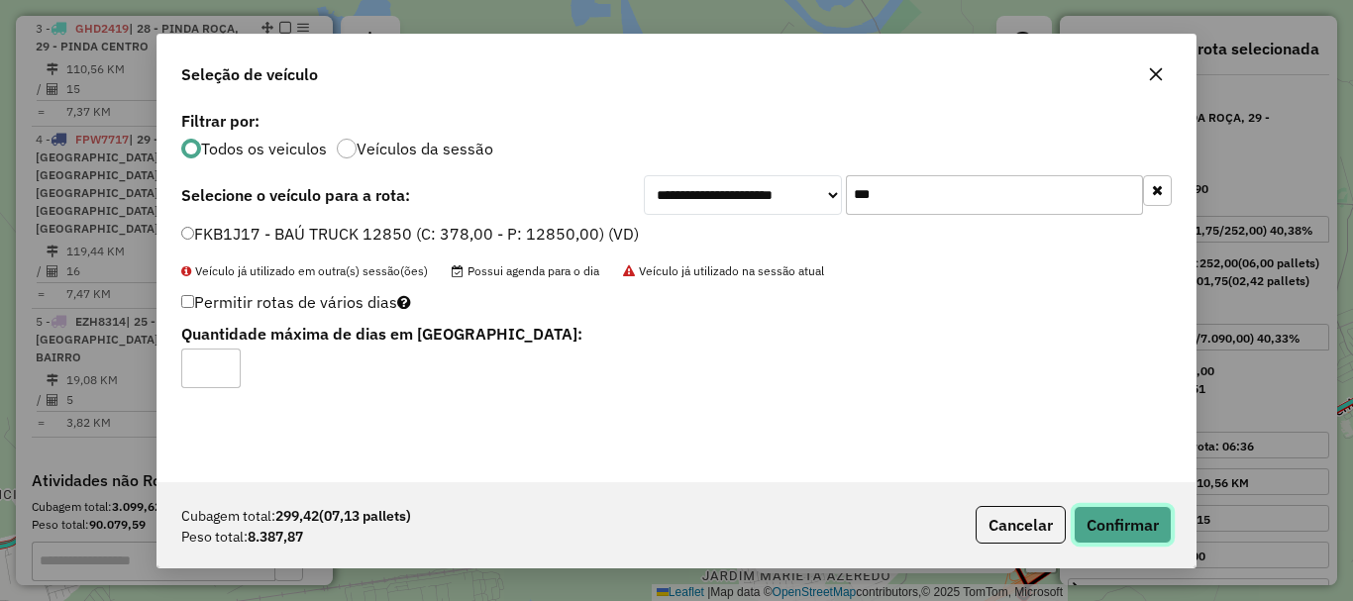
click at [1130, 524] on button "Confirmar" at bounding box center [1123, 525] width 98 height 38
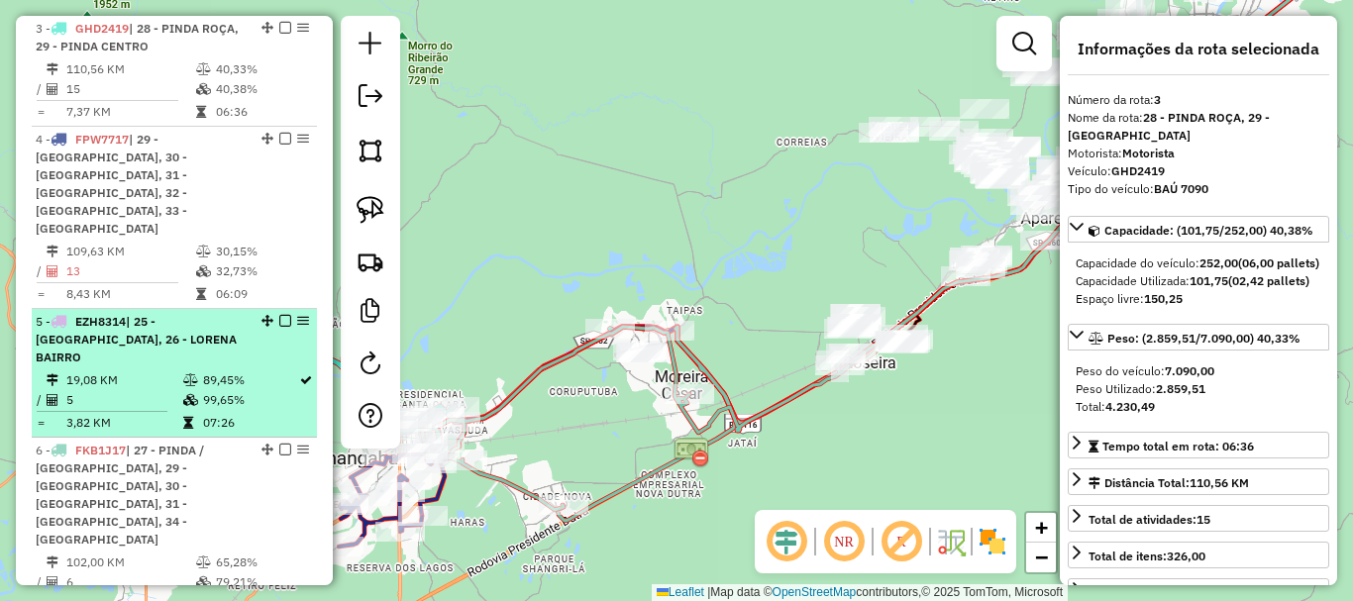
scroll to position [723, 0]
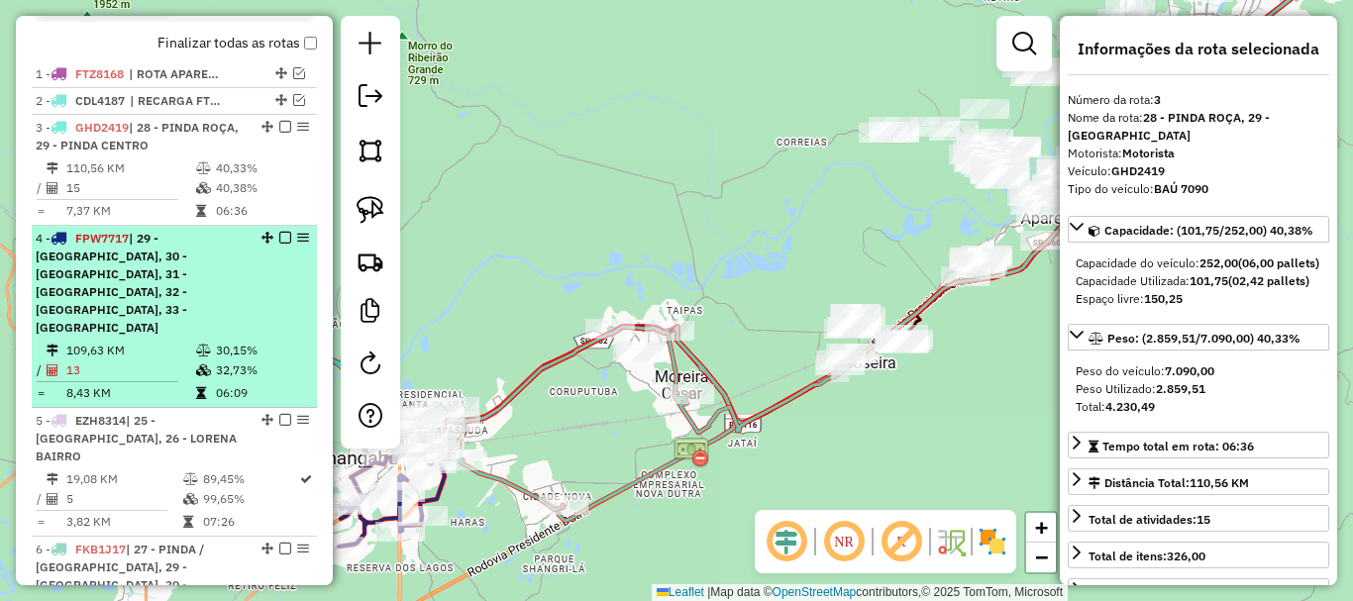
click at [279, 236] on em at bounding box center [285, 238] width 12 height 12
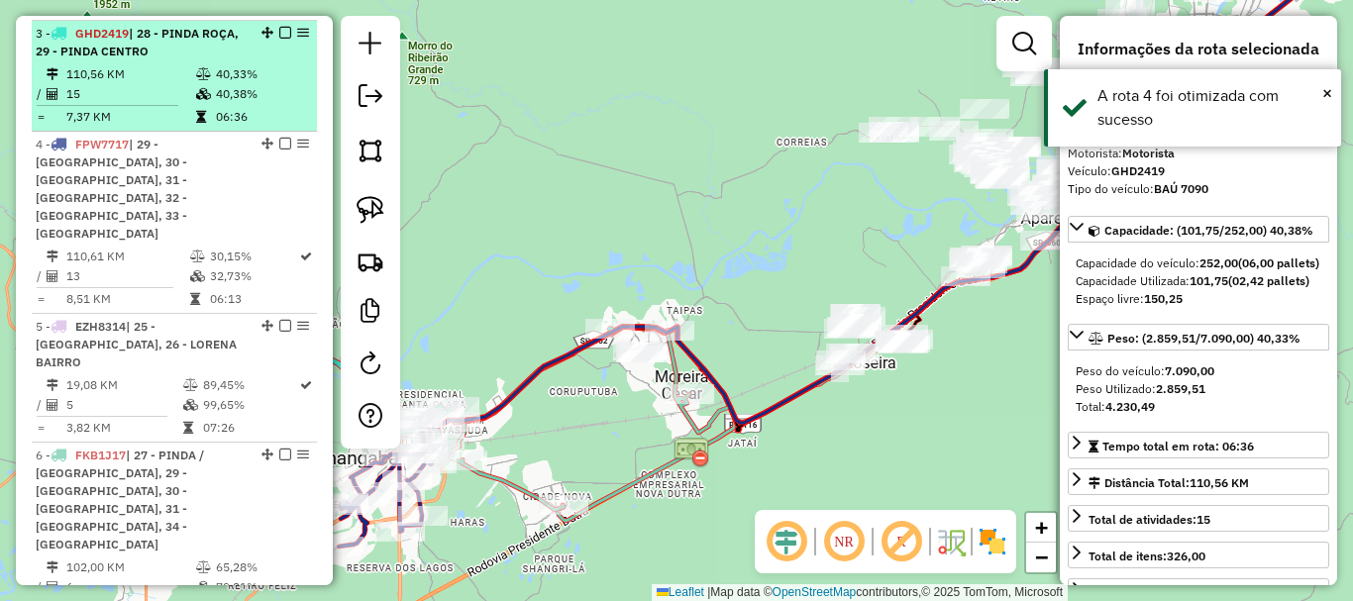
scroll to position [822, 0]
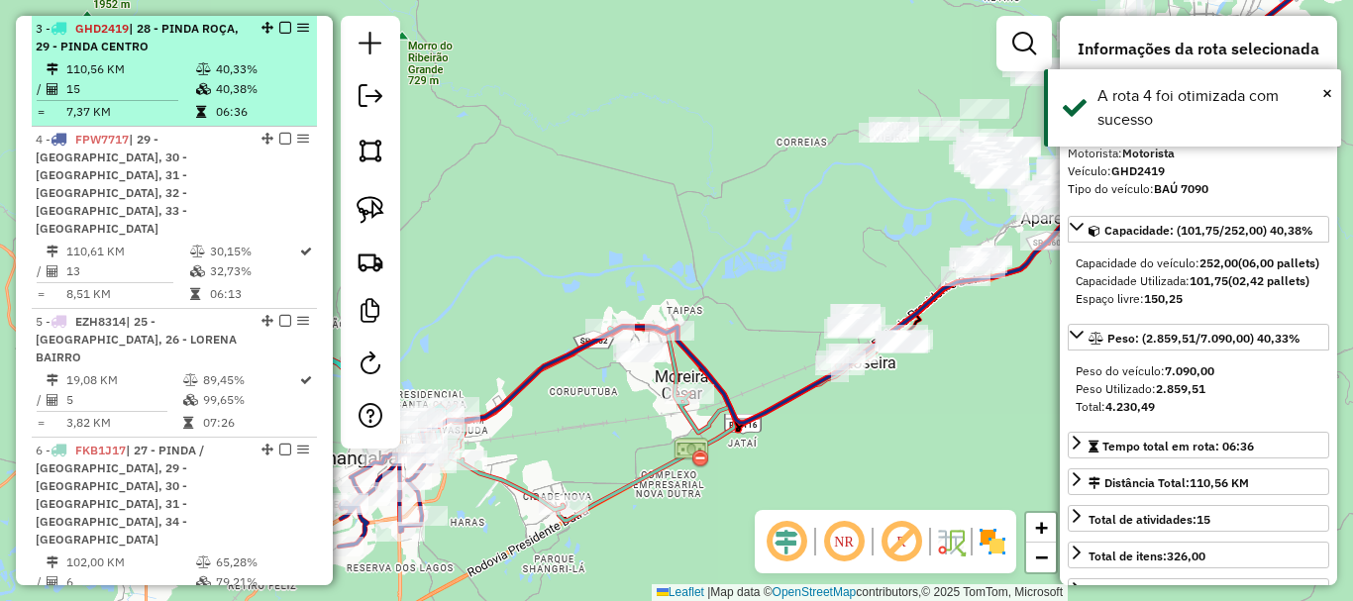
click at [279, 27] on em at bounding box center [285, 28] width 12 height 12
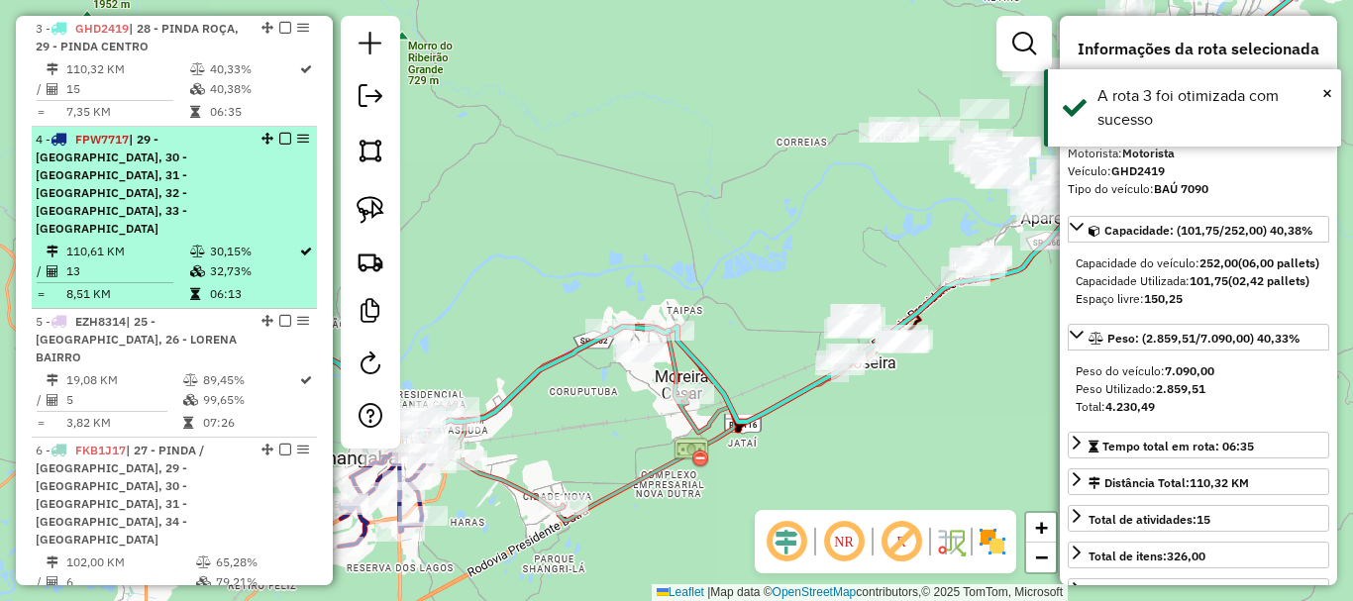
scroll to position [723, 0]
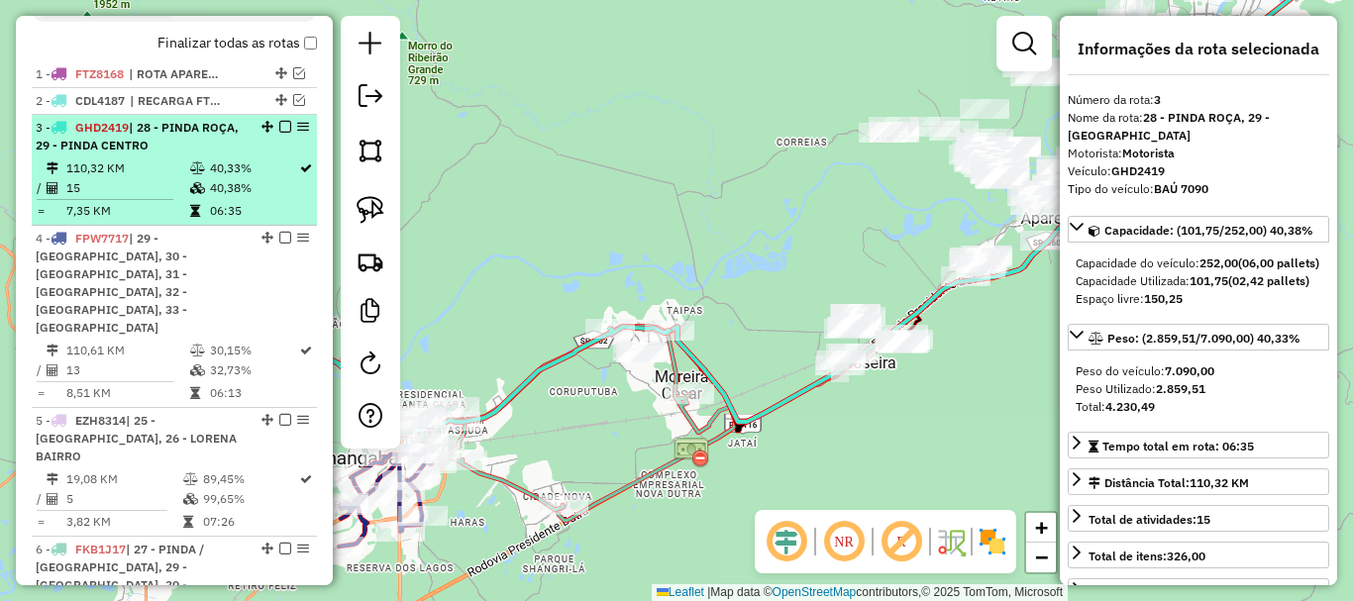
click at [279, 125] on em at bounding box center [285, 127] width 12 height 12
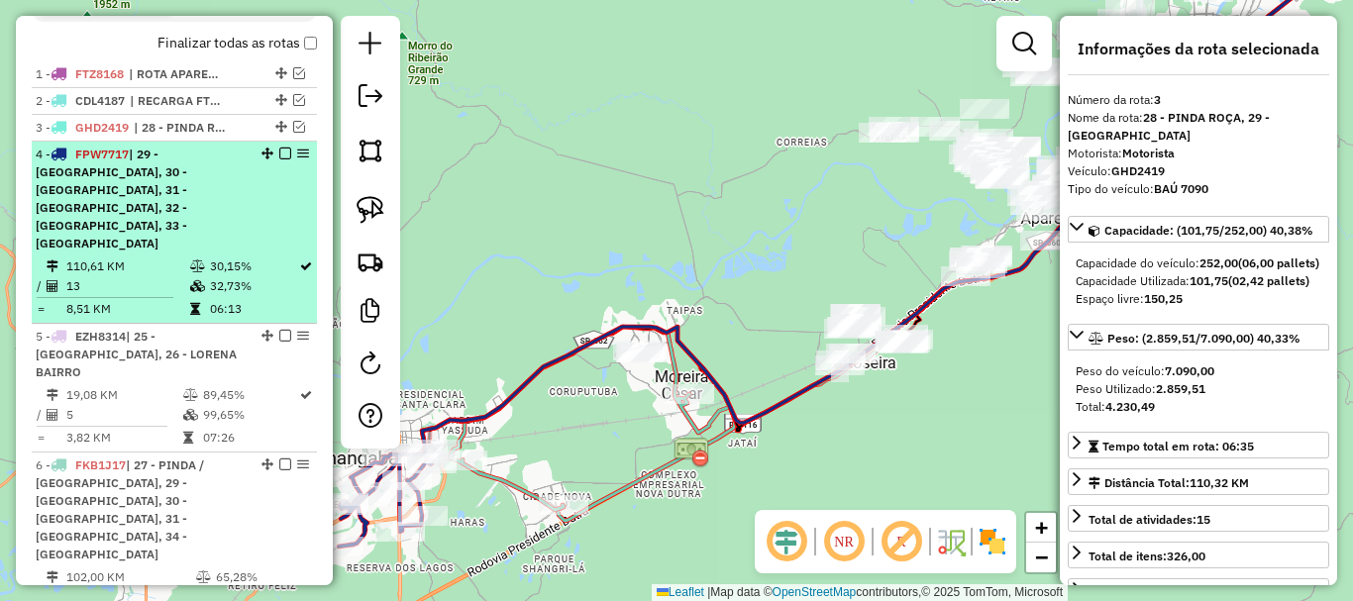
click at [279, 151] on em at bounding box center [285, 154] width 12 height 12
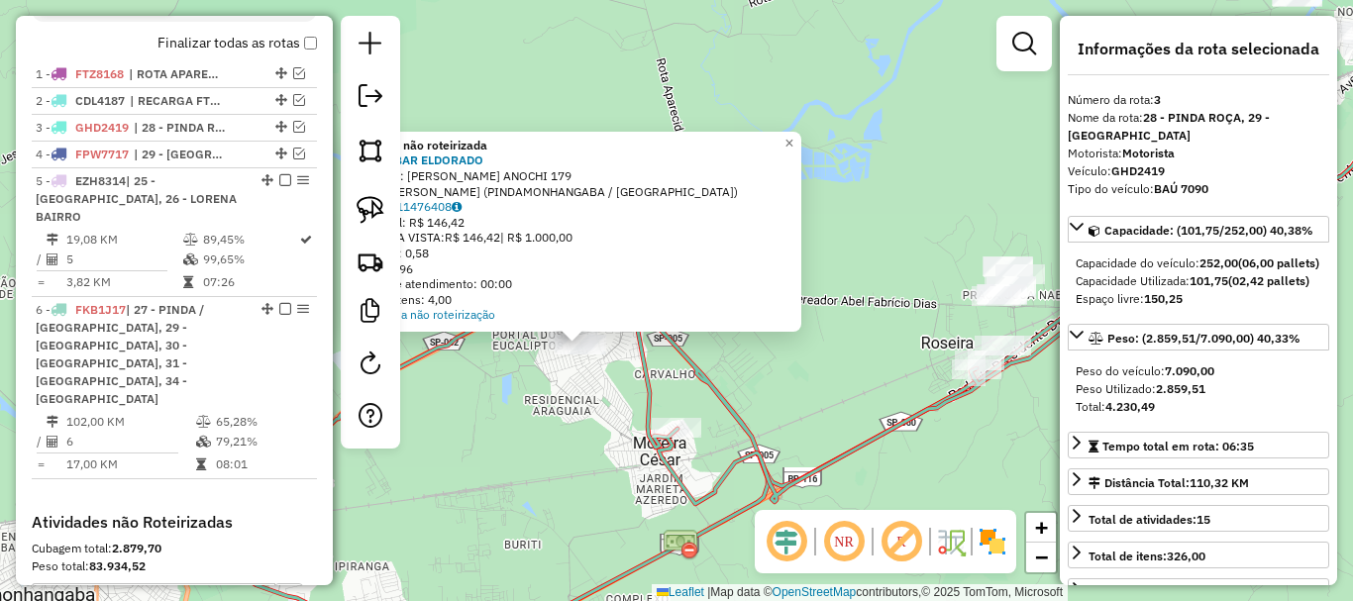
drag, startPoint x: 690, startPoint y: 317, endPoint x: 599, endPoint y: 412, distance: 131.1
click at [599, 412] on div "Atividade não roteirizada 36480 - BAR ELDORADO Endereço: DIONIZIO ANOCHI 179 Ba…" at bounding box center [676, 300] width 1353 height 601
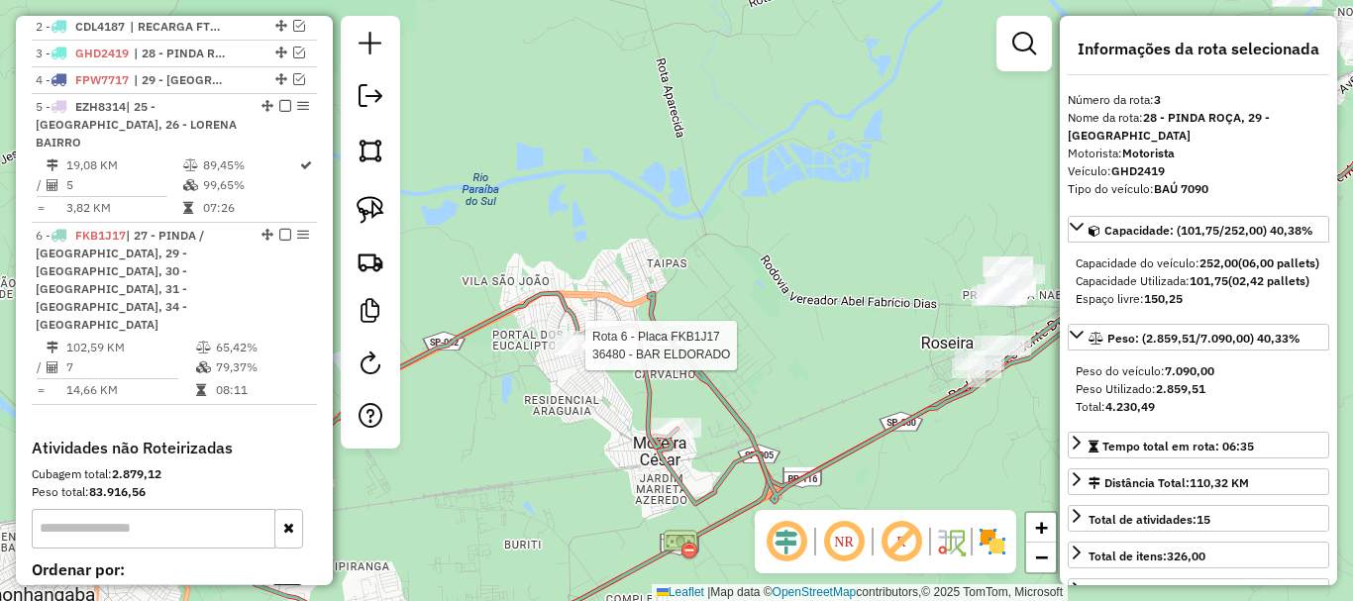
scroll to position [822, 0]
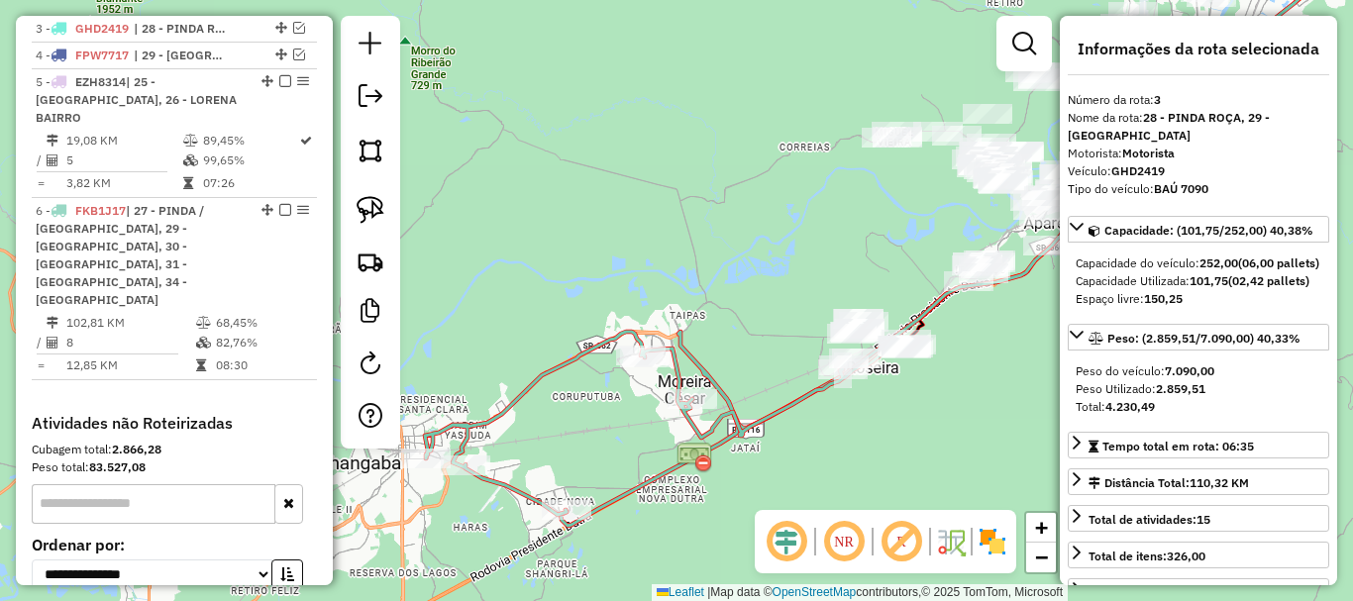
drag, startPoint x: 743, startPoint y: 496, endPoint x: 835, endPoint y: 455, distance: 101.1
click at [835, 455] on div "Janela de atendimento Grade de atendimento Capacidade Transportadoras Veículos …" at bounding box center [676, 300] width 1353 height 601
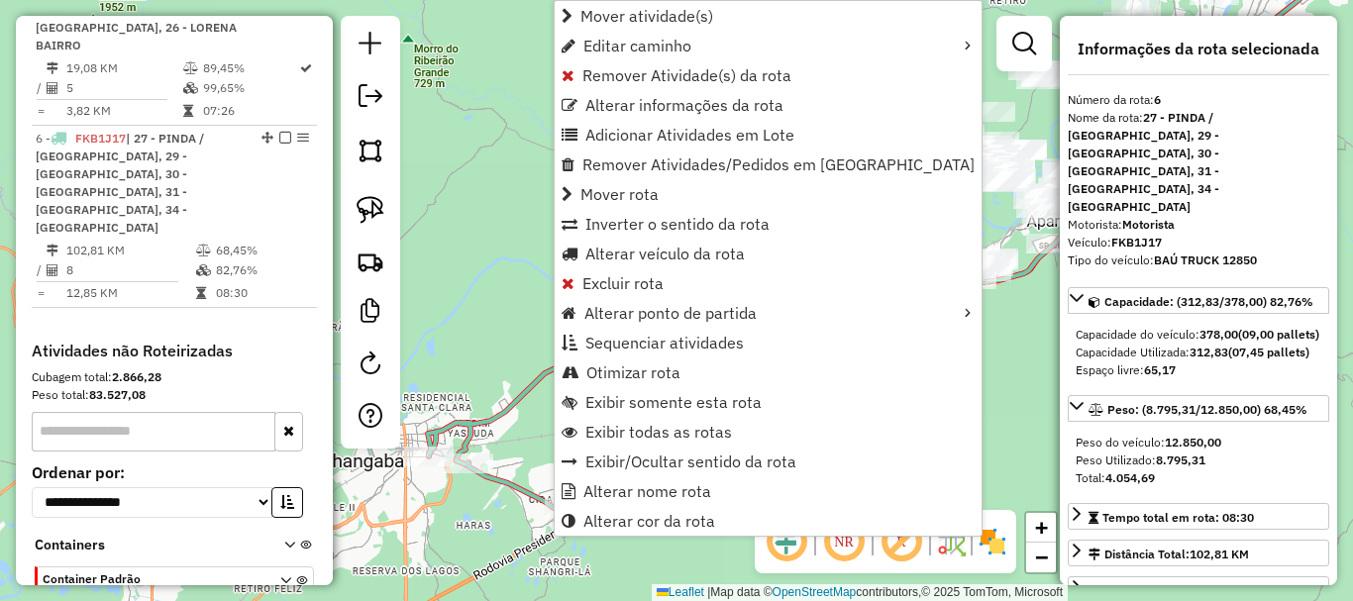
scroll to position [953, 0]
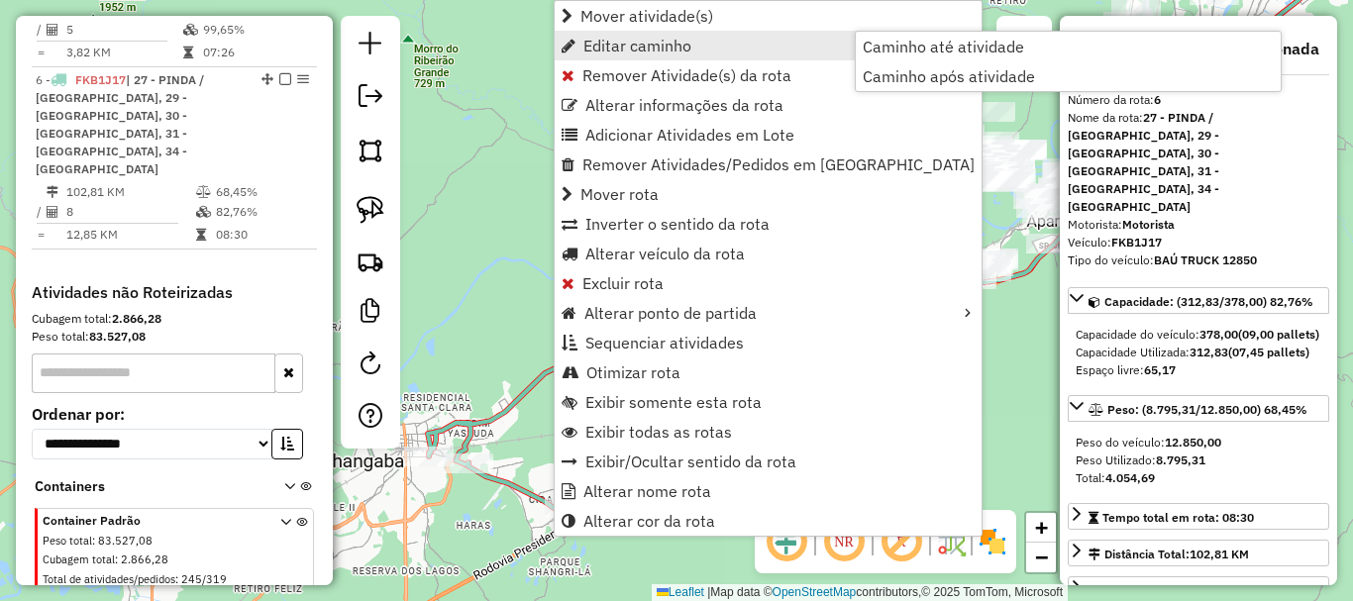
drag, startPoint x: 650, startPoint y: 53, endPoint x: 661, endPoint y: 54, distance: 10.9
click at [650, 52] on span "Editar caminho" at bounding box center [638, 46] width 108 height 16
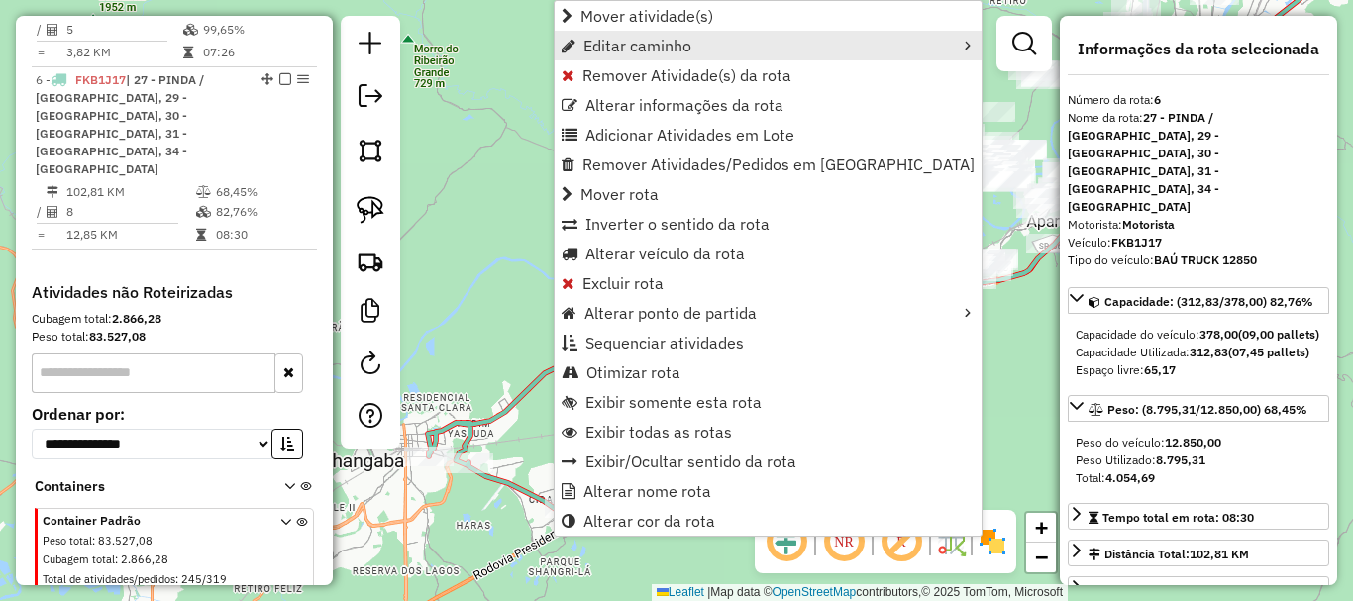
click at [961, 43] on icon "Editar caminho" at bounding box center [968, 46] width 14 height 14
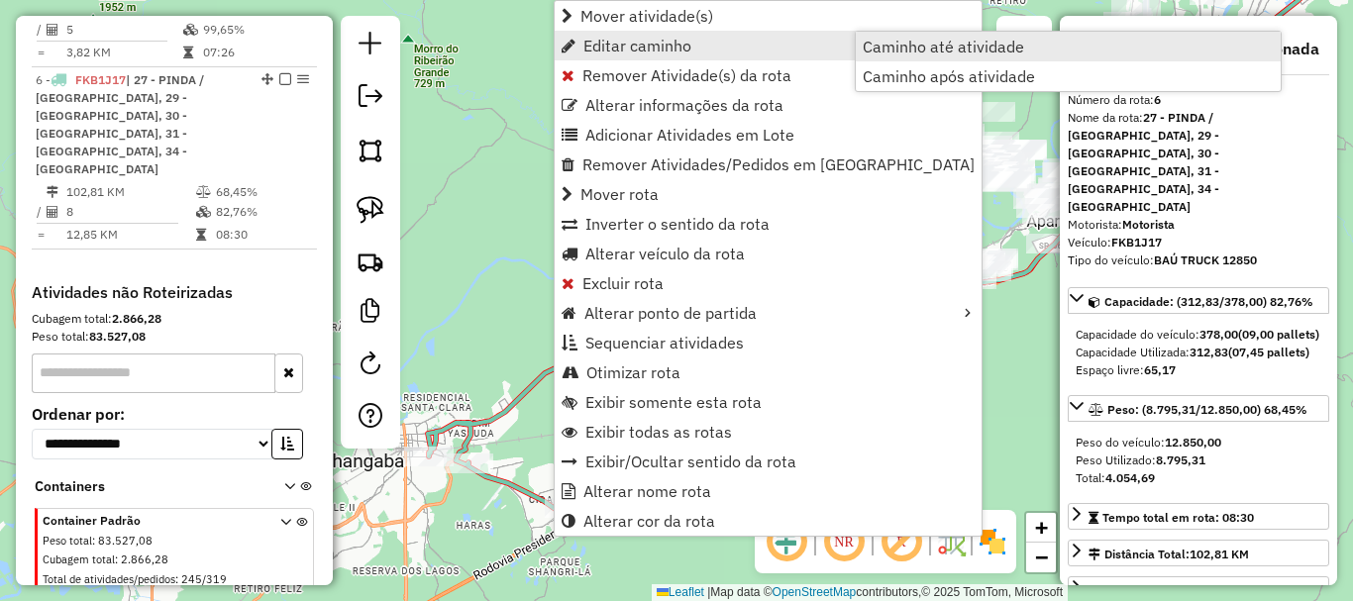
click at [895, 51] on span "Caminho até atividade" at bounding box center [943, 47] width 161 height 16
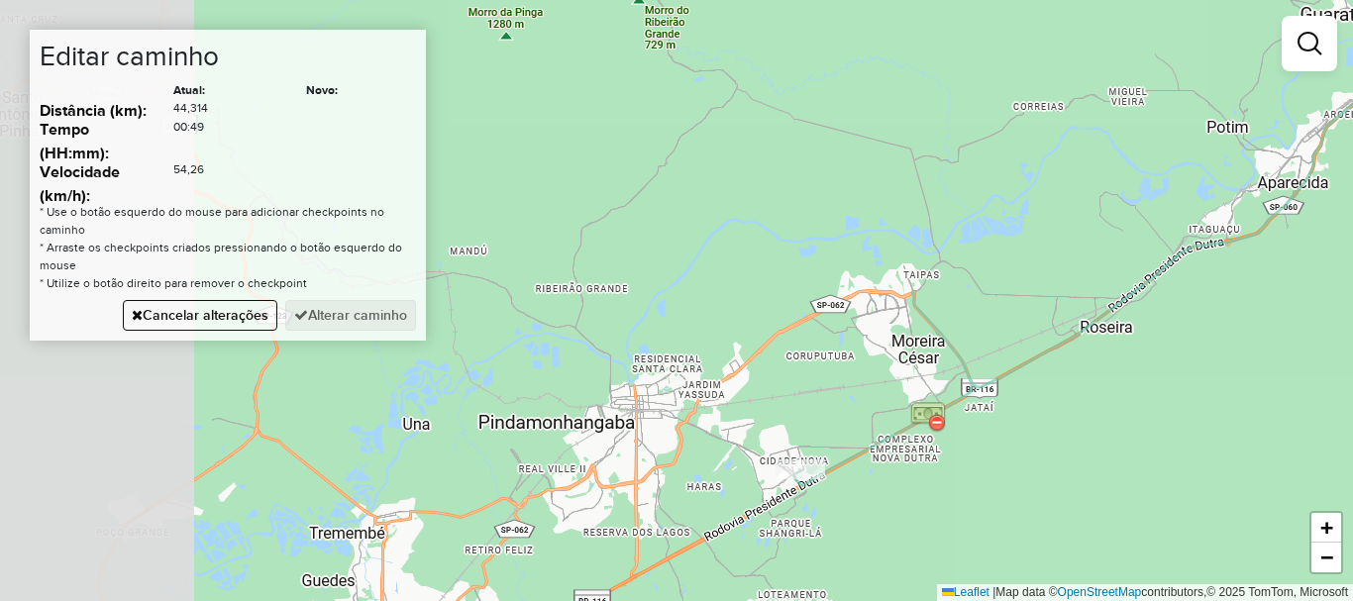
click at [1108, 390] on div "Janela de atendimento Grade de atendimento Capacidade Transportadoras Veículos …" at bounding box center [676, 300] width 1353 height 601
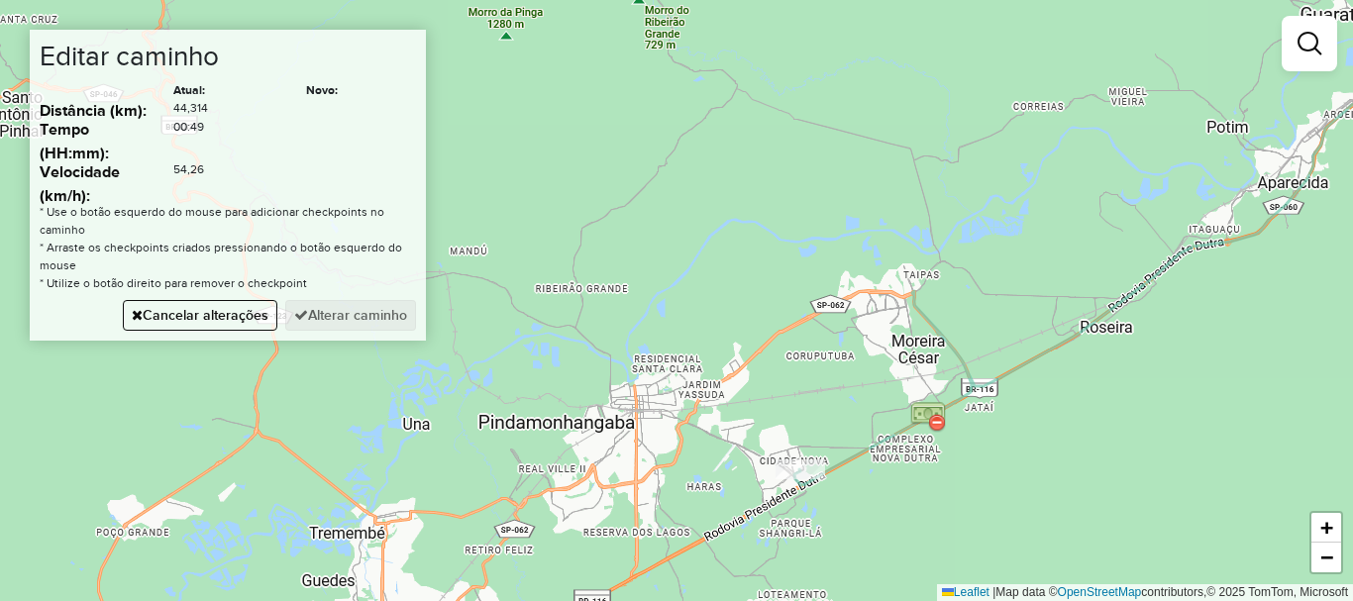
click at [965, 370] on div "Janela de atendimento Grade de atendimento Capacidade Transportadoras Veículos …" at bounding box center [676, 300] width 1353 height 601
click at [926, 321] on div "Janela de atendimento Grade de atendimento Capacidade Transportadoras Veículos …" at bounding box center [676, 300] width 1353 height 601
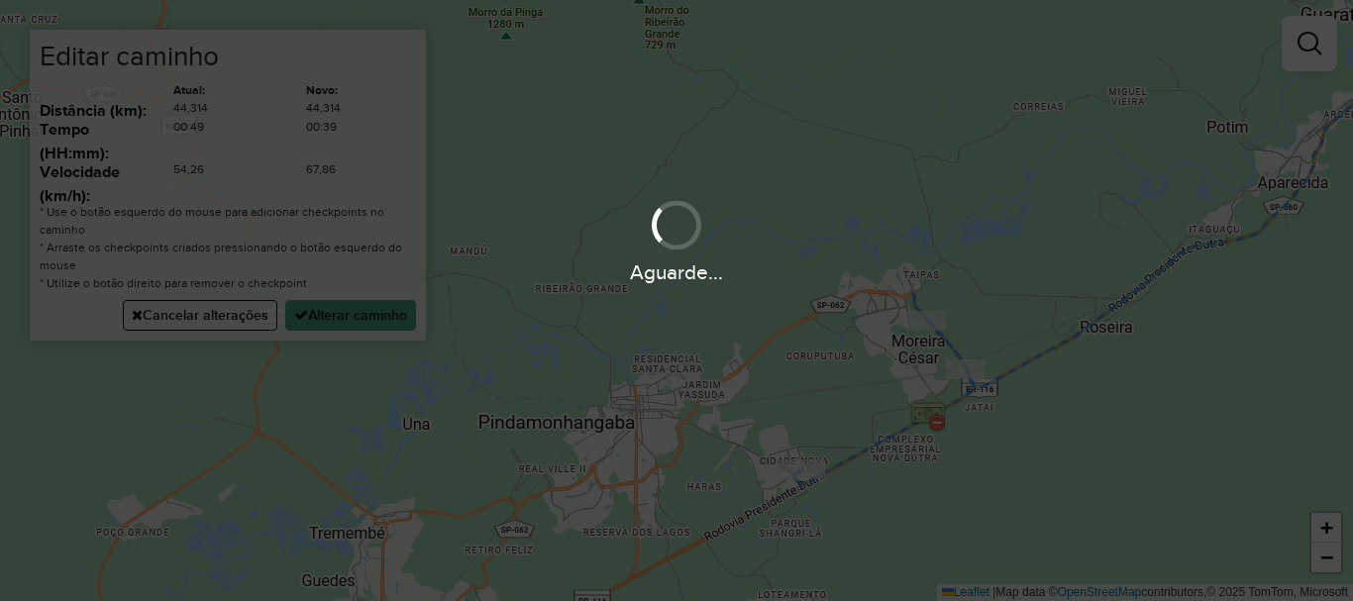
click at [878, 293] on hb-app "Aguarde... Pop-up bloqueado! Seu navegador bloqueou automáticamente a abertura …" at bounding box center [676, 300] width 1353 height 601
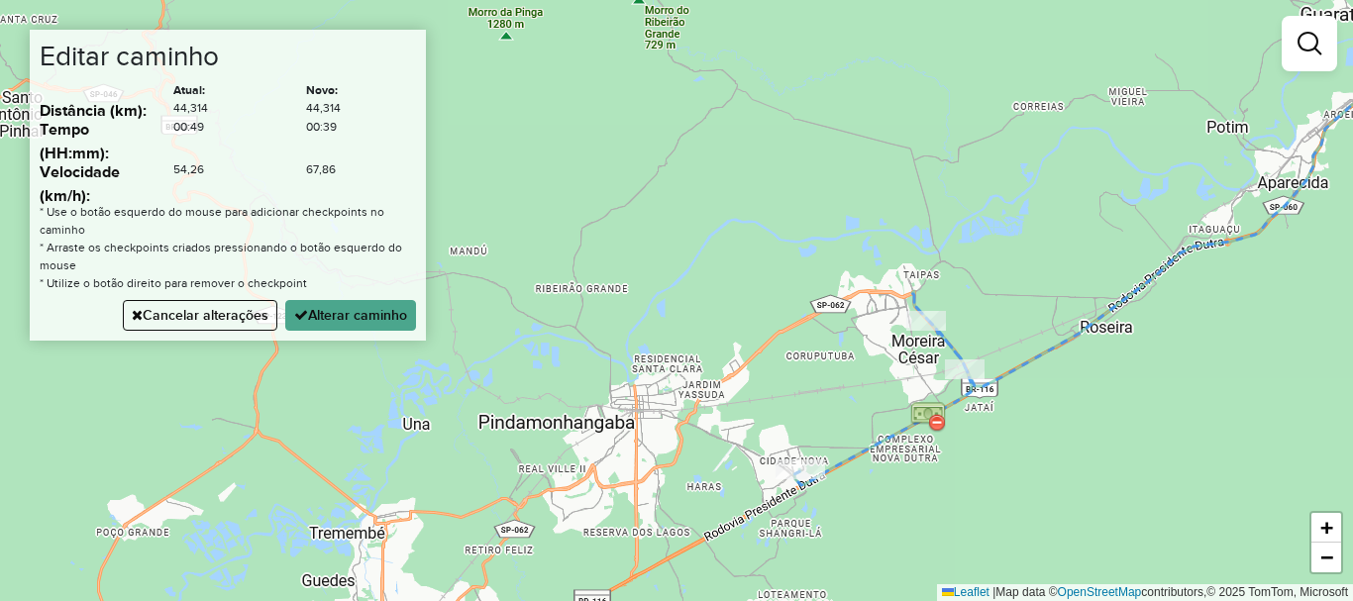
click at [875, 296] on div "Janela de atendimento Grade de atendimento Capacidade Transportadoras Veículos …" at bounding box center [676, 300] width 1353 height 601
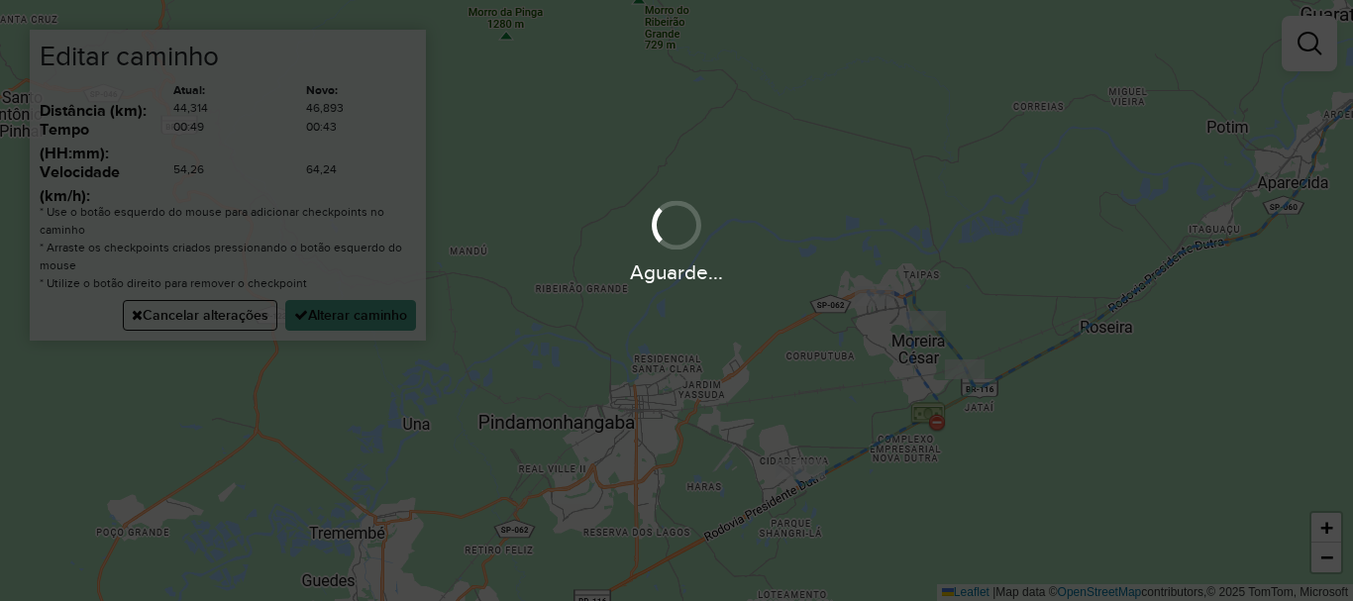
click at [793, 322] on div "Janela de atendimento Grade de atendimento Capacidade Transportadoras Veículos …" at bounding box center [676, 300] width 1353 height 601
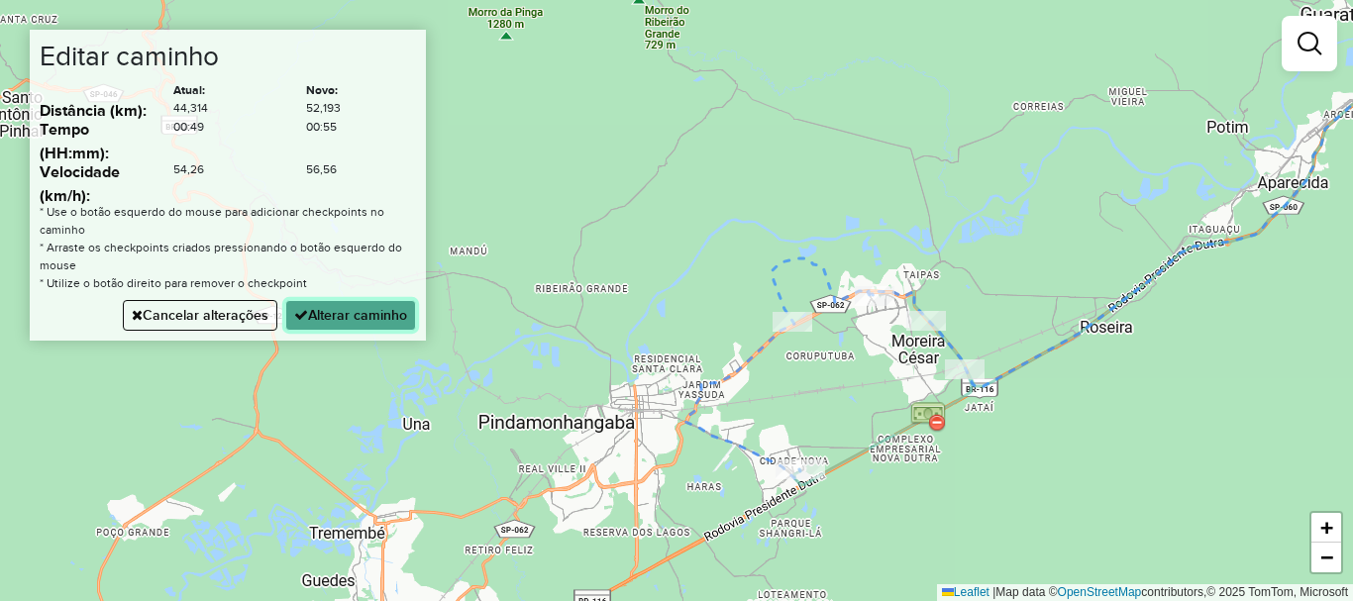
click at [347, 319] on button "Alterar caminho" at bounding box center [350, 315] width 131 height 31
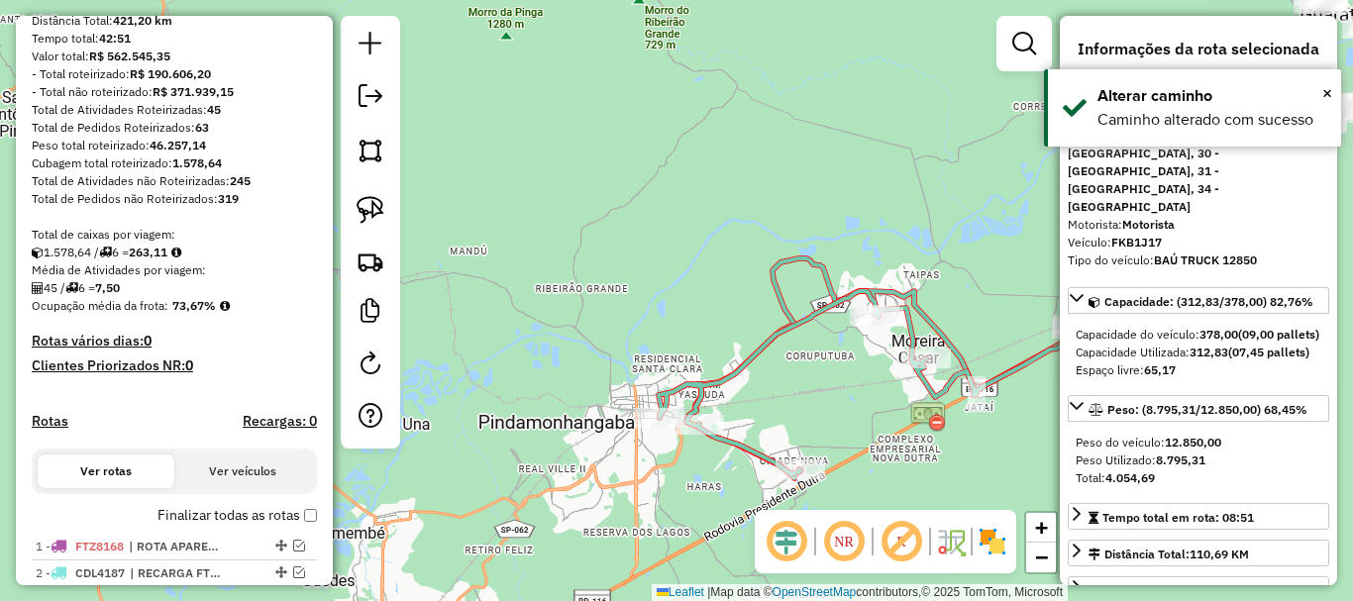
scroll to position [0, 0]
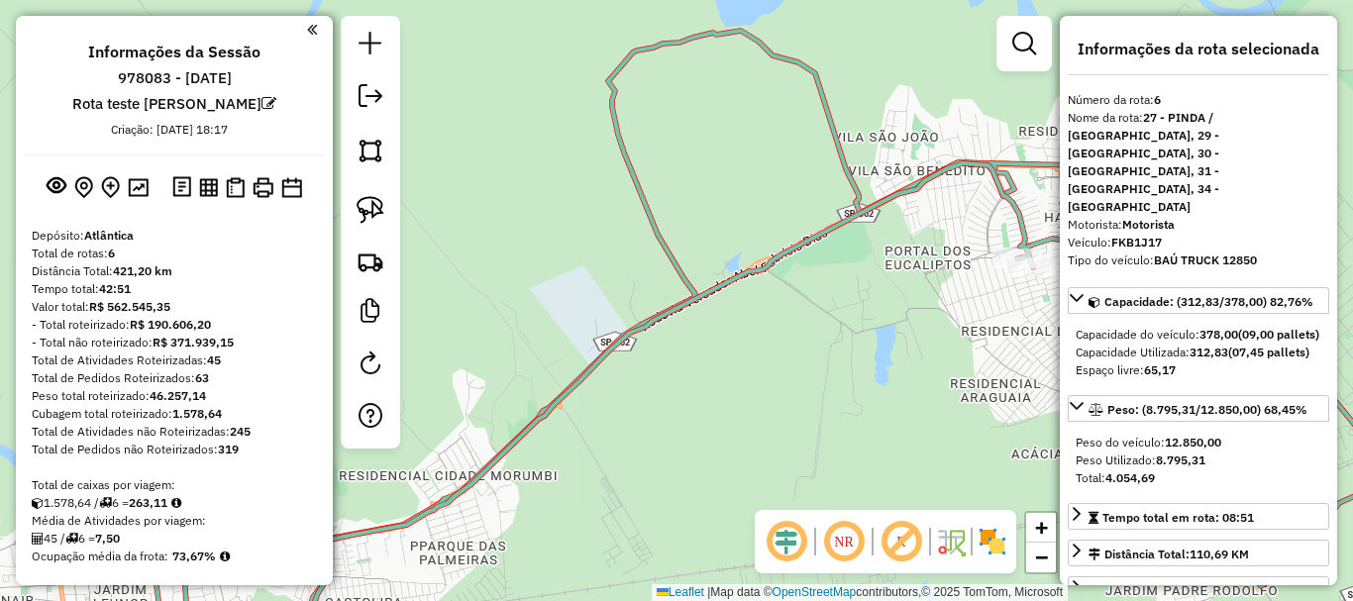
click at [676, 261] on icon at bounding box center [881, 346] width 1213 height 630
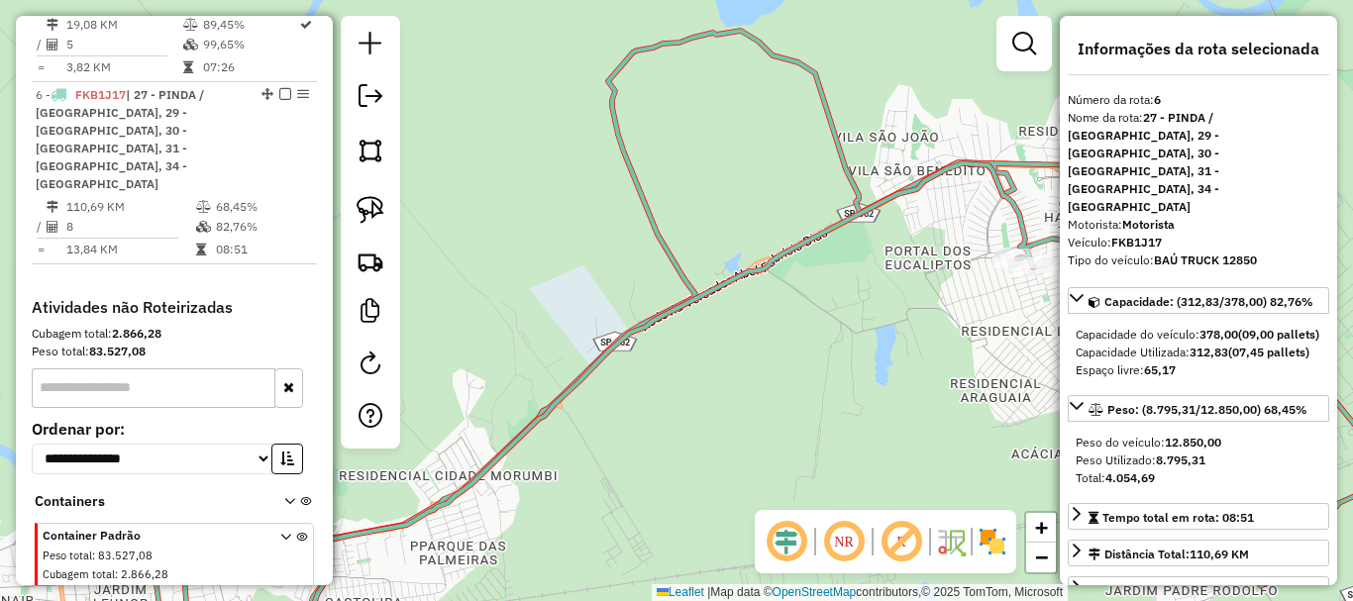
scroll to position [953, 0]
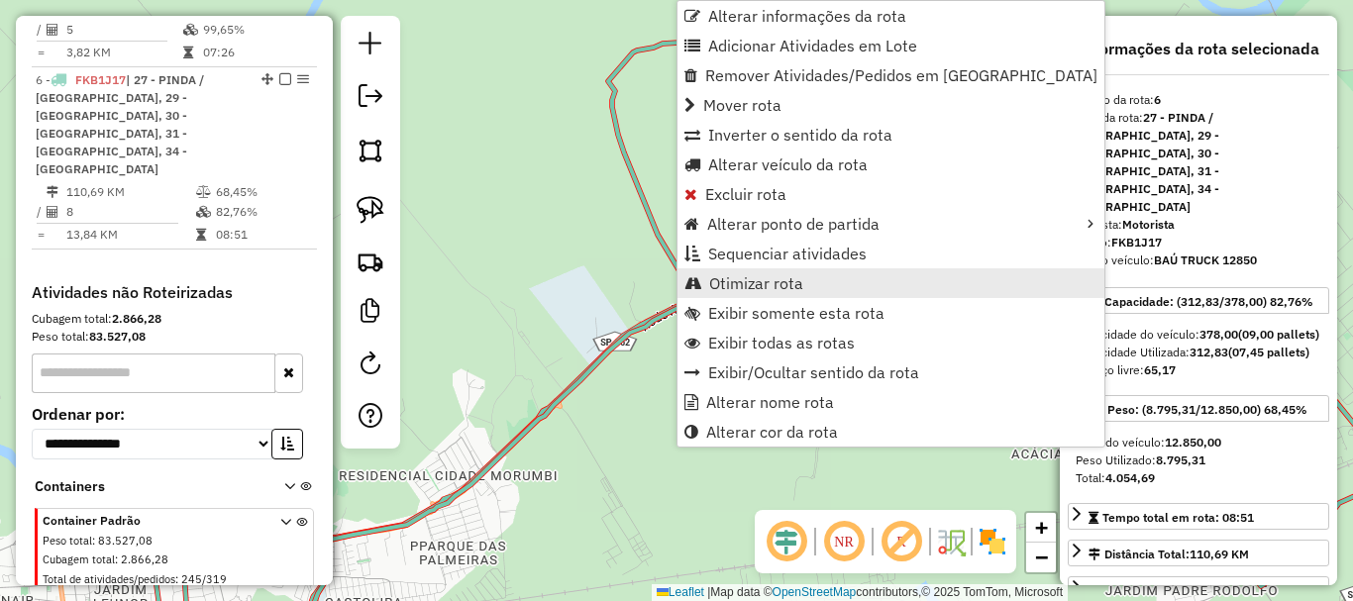
click at [758, 282] on span "Otimizar rota" at bounding box center [756, 283] width 94 height 16
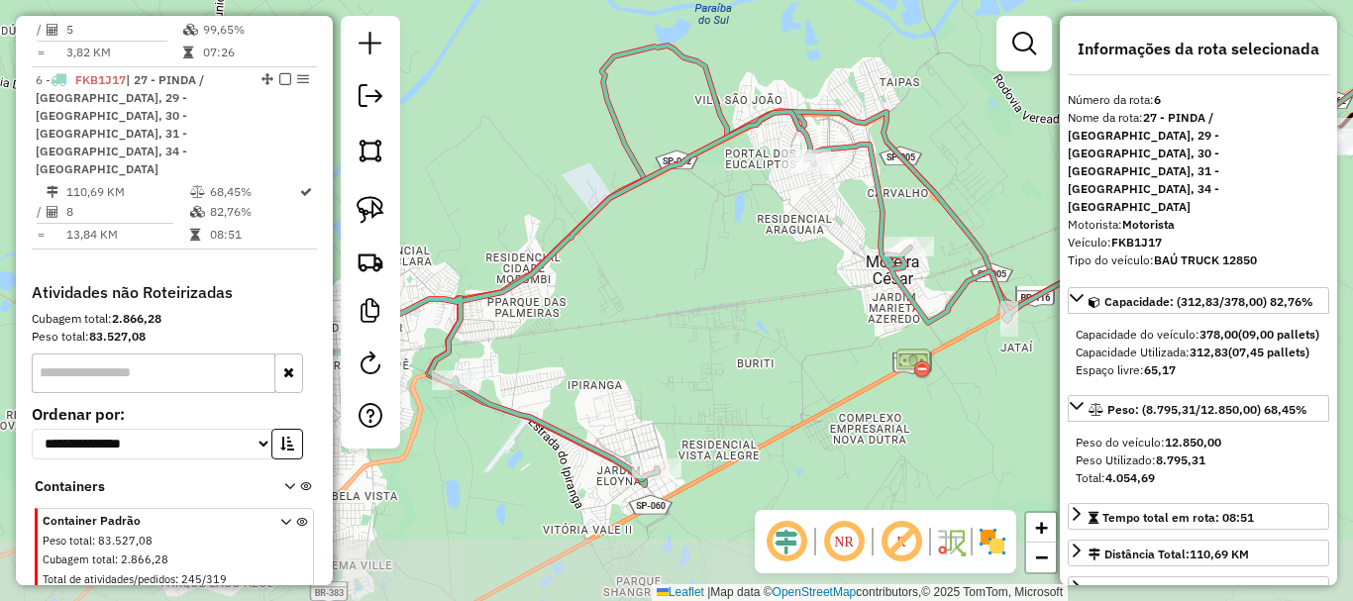
drag, startPoint x: 874, startPoint y: 344, endPoint x: 759, endPoint y: 241, distance: 154.4
click at [755, 223] on div "Janela de atendimento Grade de atendimento Capacidade Transportadoras Veículos …" at bounding box center [676, 300] width 1353 height 601
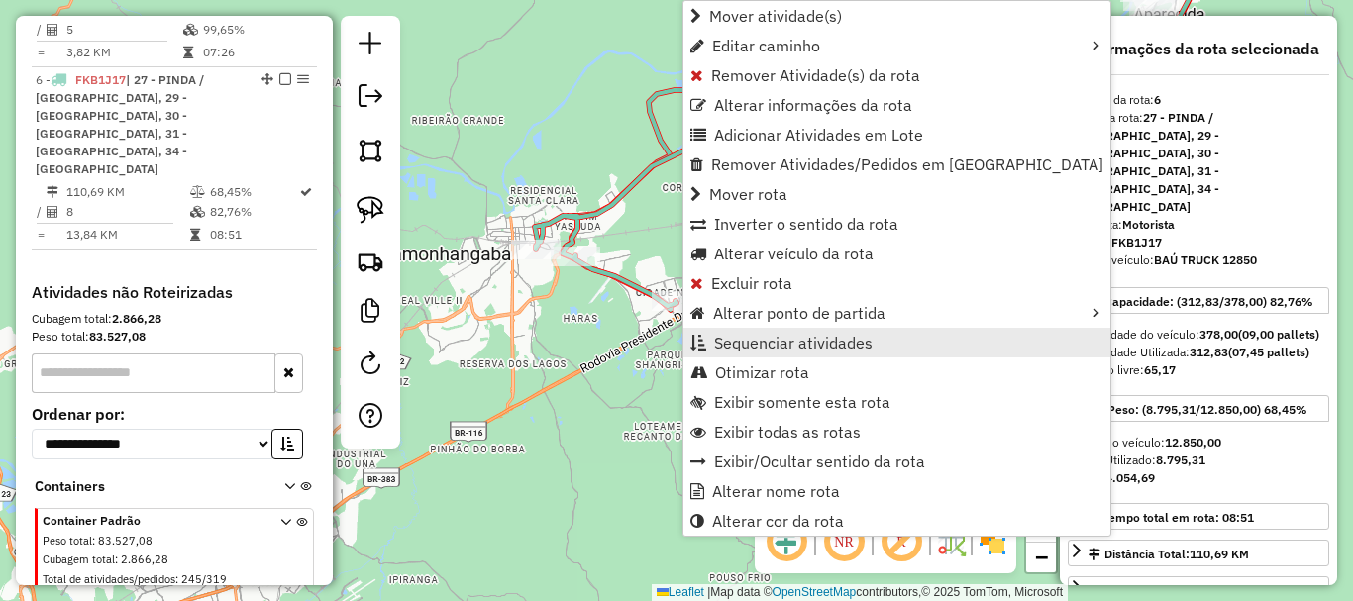
click at [789, 349] on span "Sequenciar atividades" at bounding box center [793, 343] width 159 height 16
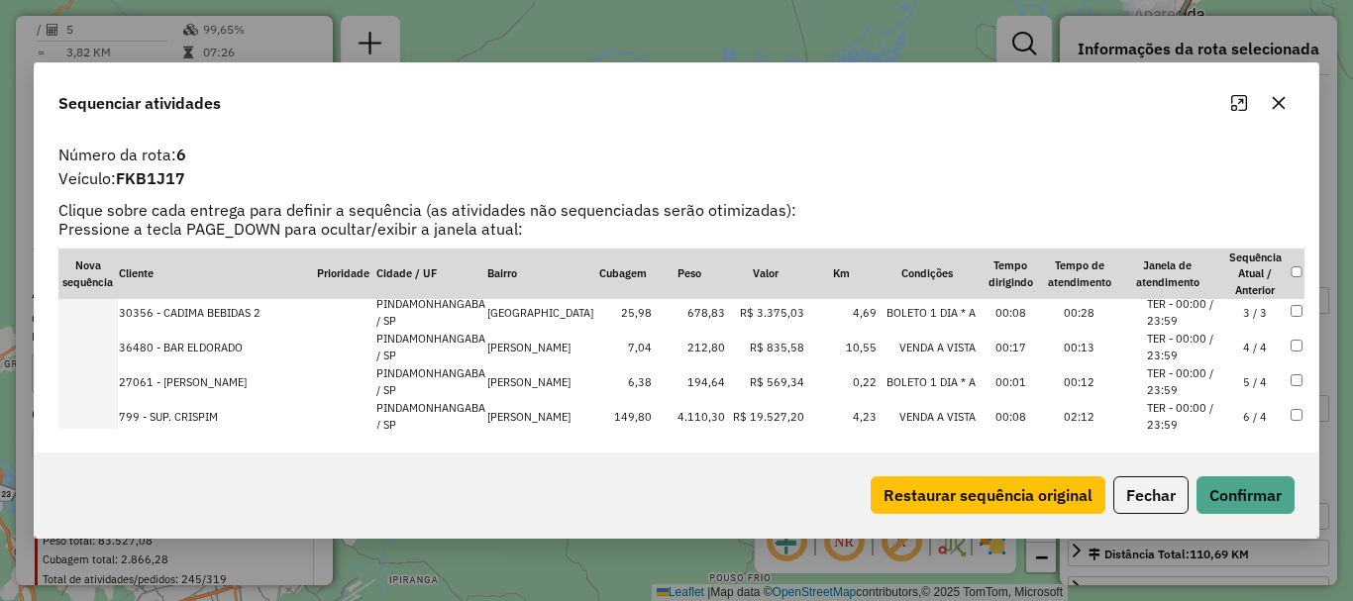
scroll to position [0, 0]
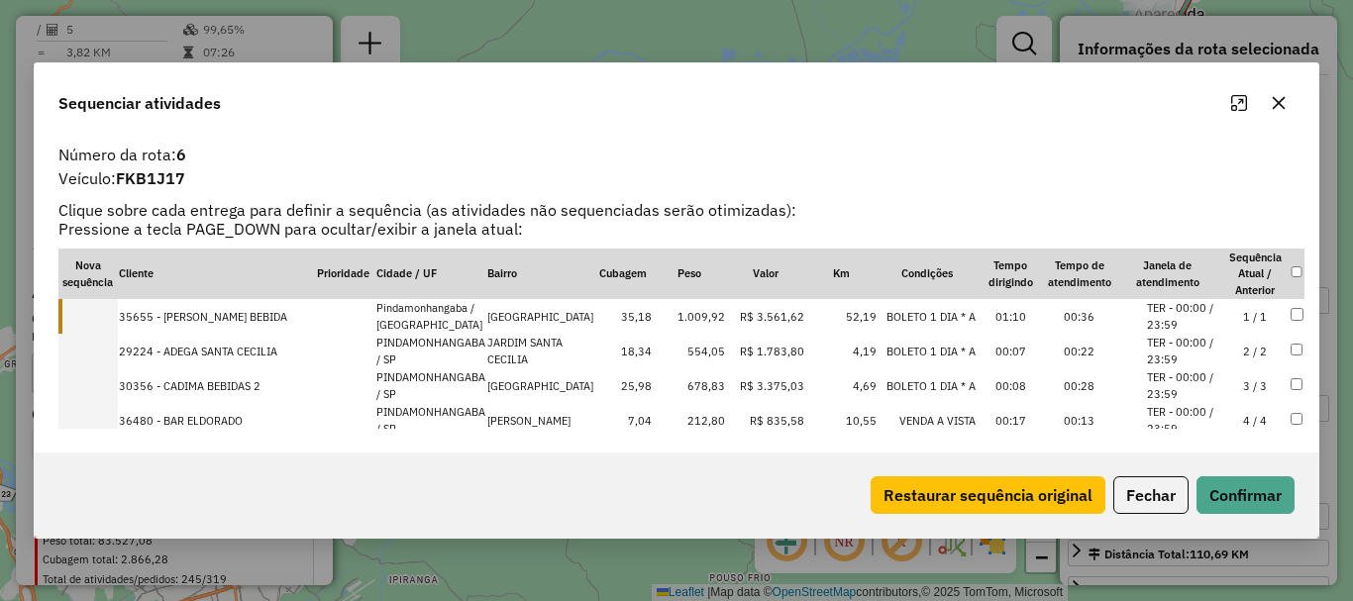
drag, startPoint x: 244, startPoint y: 319, endPoint x: 237, endPoint y: 343, distance: 24.8
click at [237, 343] on tbody "35655 - A.G SOUZA BEBIDA Pindamonhangaba / SP Cidade Nova 35,18 1.009,92 R$ 3.5…" at bounding box center [681, 447] width 1246 height 296
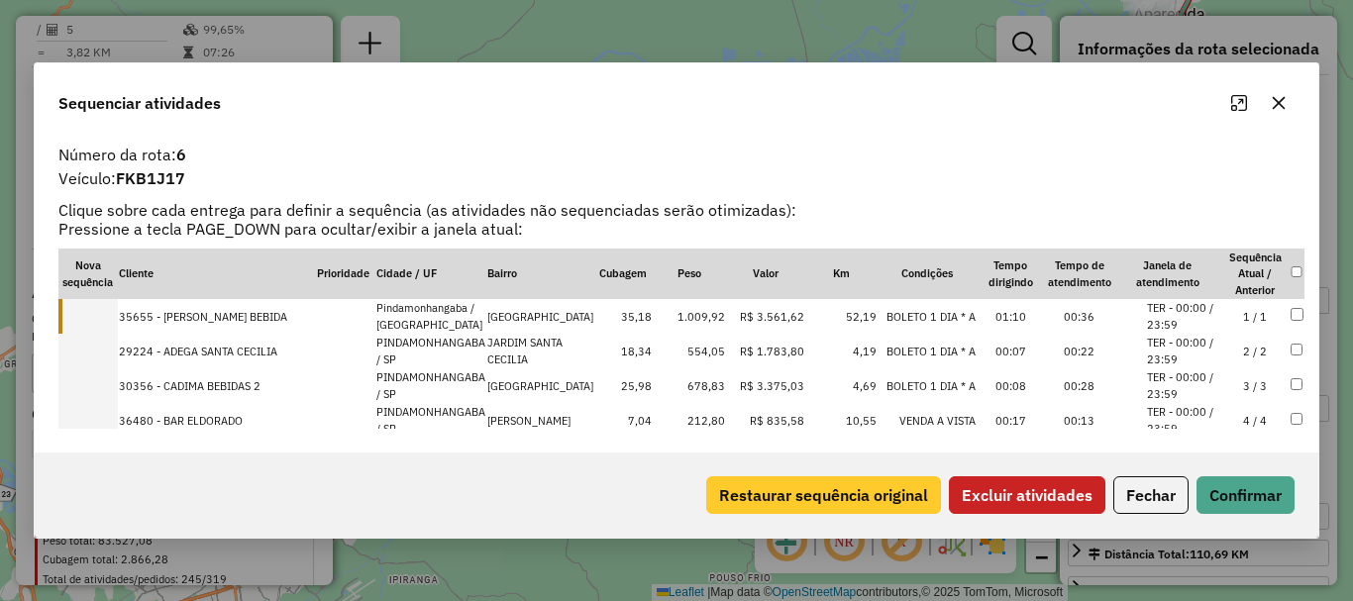
click at [907, 499] on button "Restaurar sequência original" at bounding box center [823, 496] width 235 height 38
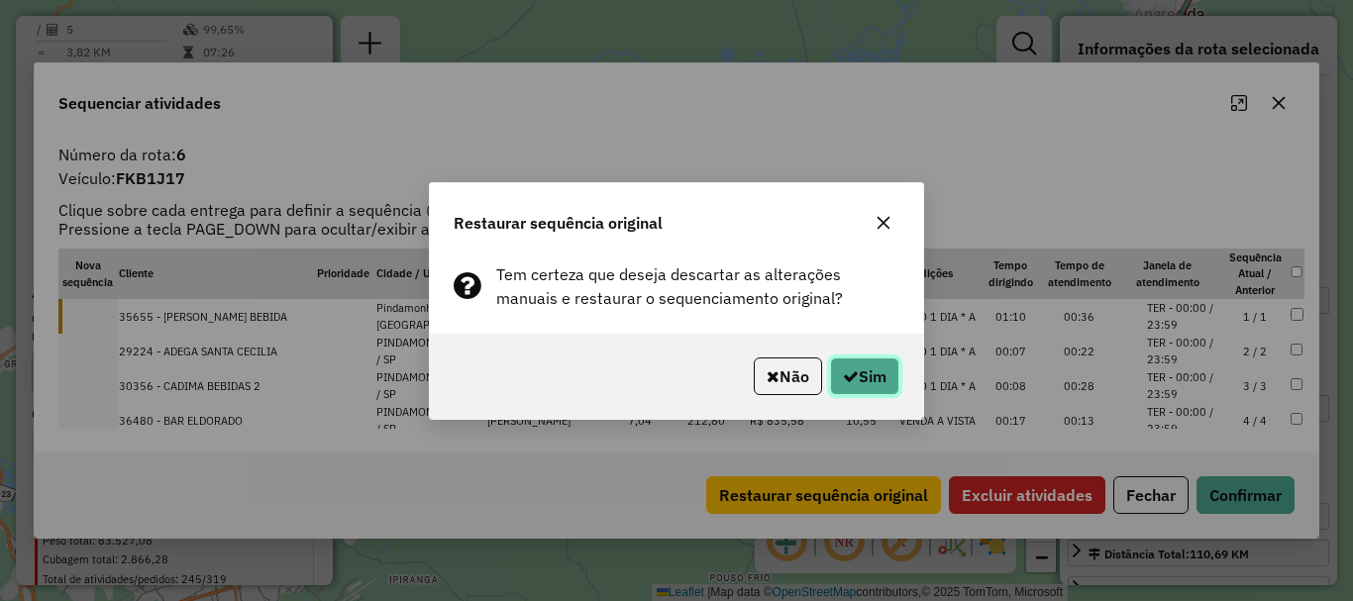
click at [880, 375] on button "Sim" at bounding box center [864, 377] width 69 height 38
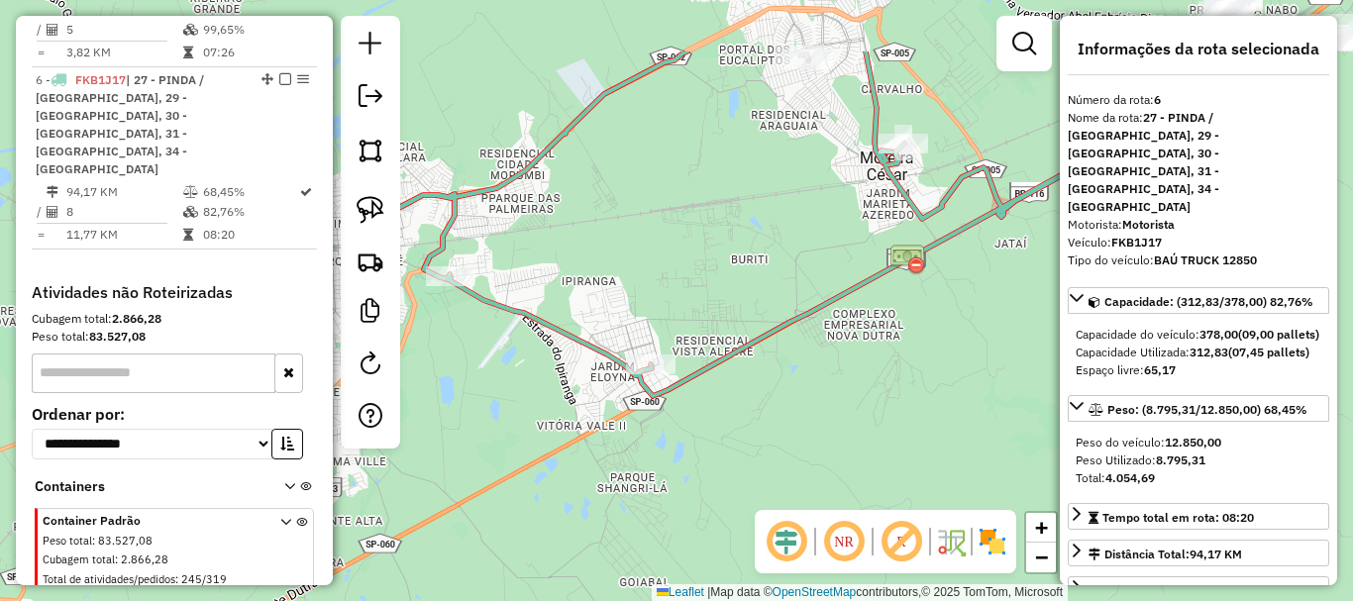
drag, startPoint x: 759, startPoint y: 350, endPoint x: 793, endPoint y: 442, distance: 98.1
click at [809, 453] on div "Janela de atendimento Grade de atendimento Capacidade Transportadoras Veículos …" at bounding box center [676, 300] width 1353 height 601
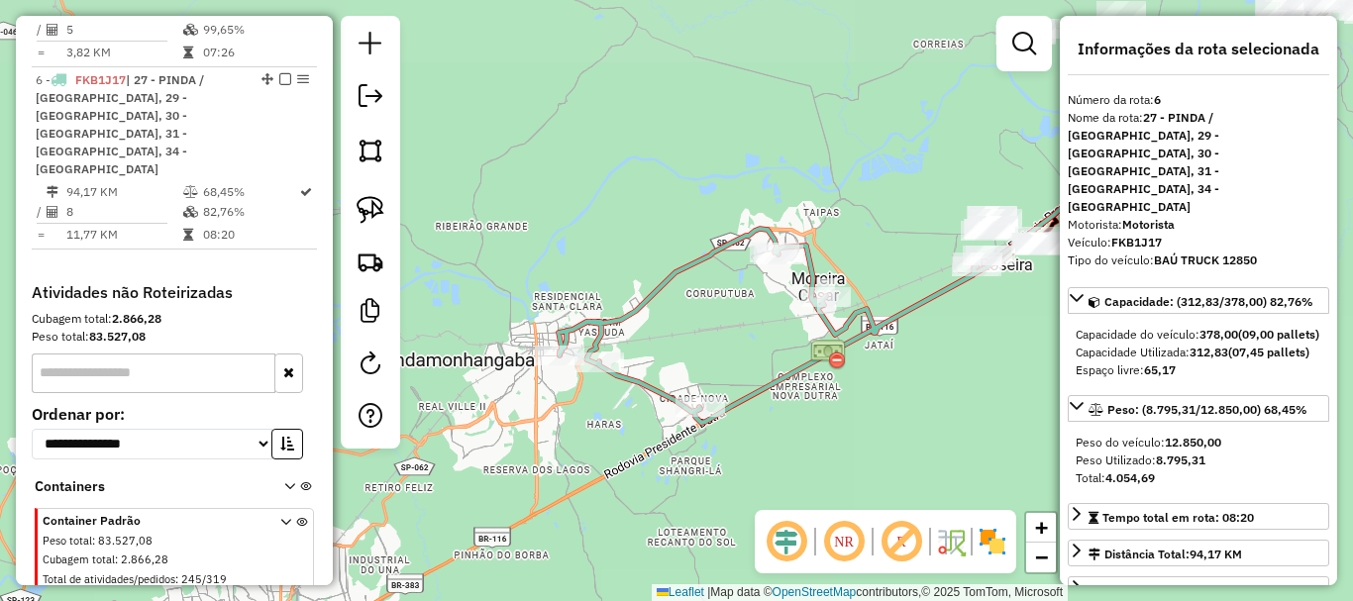
drag, startPoint x: 740, startPoint y: 393, endPoint x: 748, endPoint y: 442, distance: 49.2
click at [748, 442] on div "Janela de atendimento Grade de atendimento Capacidade Transportadoras Veículos …" at bounding box center [676, 300] width 1353 height 601
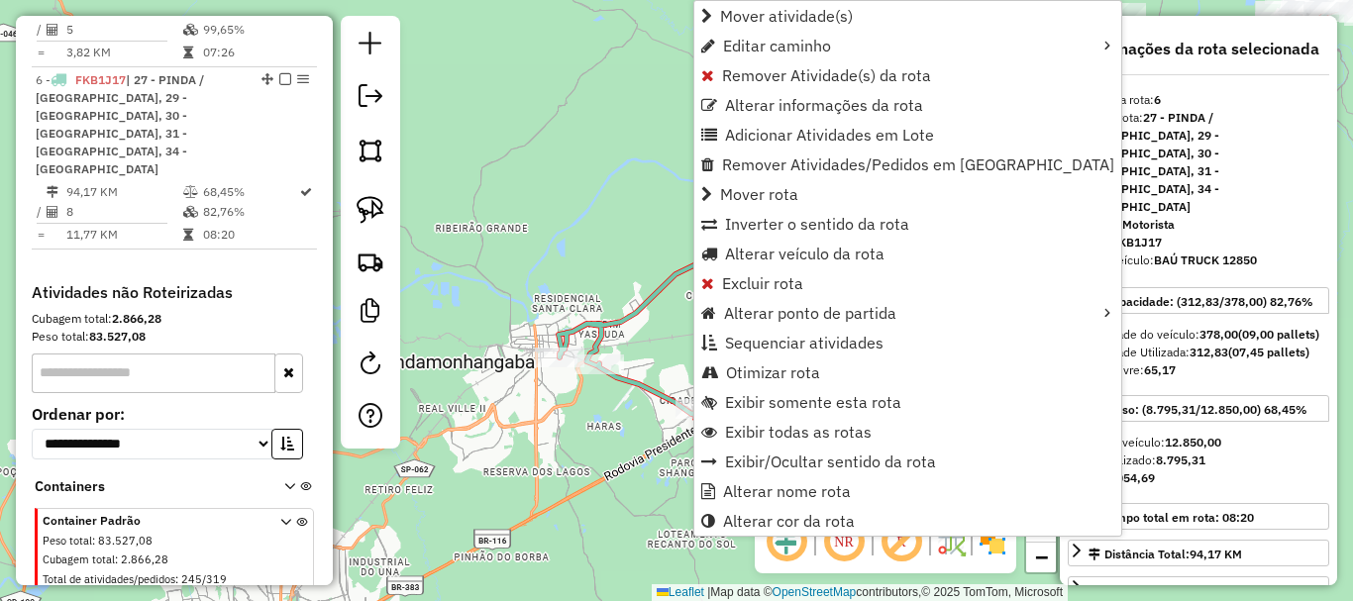
click at [677, 366] on div "Janela de atendimento Grade de atendimento Capacidade Transportadoras Veículos …" at bounding box center [676, 300] width 1353 height 601
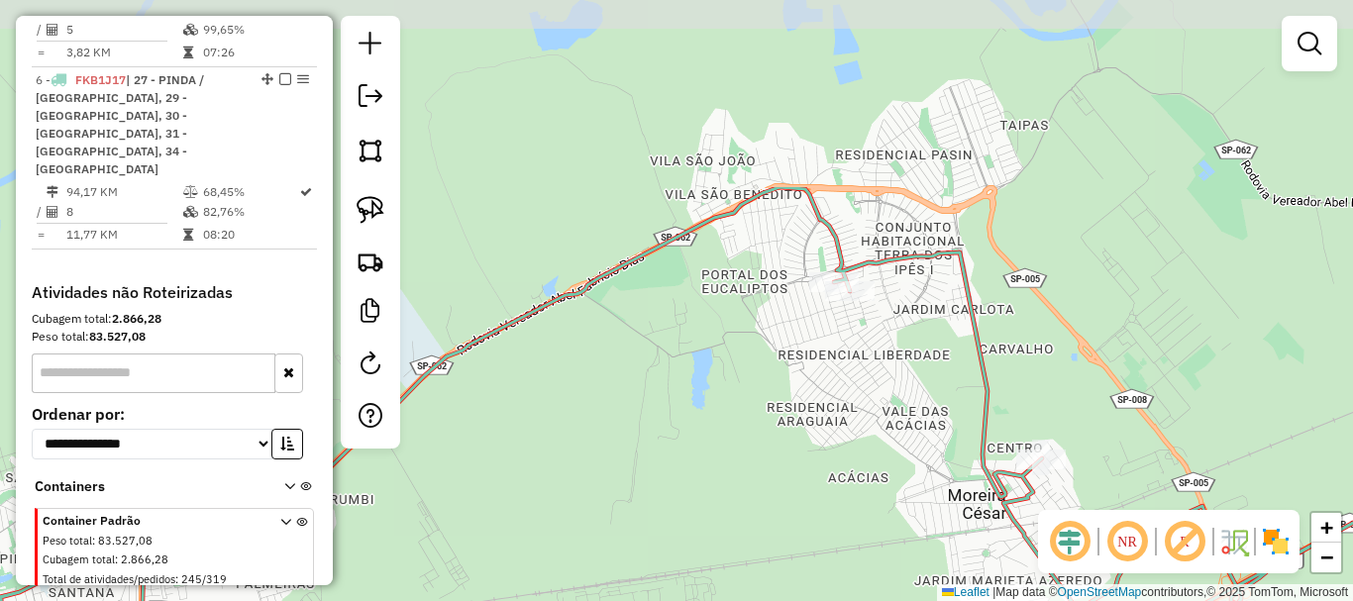
drag, startPoint x: 845, startPoint y: 226, endPoint x: 765, endPoint y: 466, distance: 252.8
click at [765, 466] on div "Janela de atendimento Grade de atendimento Capacidade Transportadoras Veículos …" at bounding box center [676, 300] width 1353 height 601
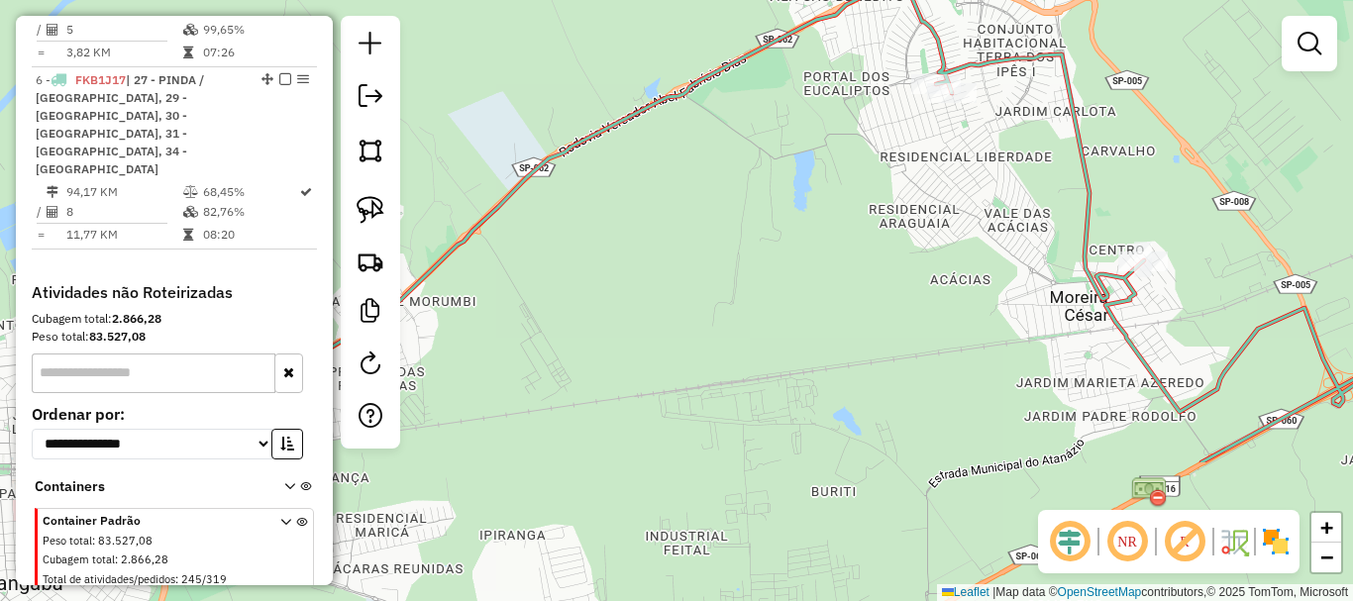
drag, startPoint x: 802, startPoint y: 507, endPoint x: 944, endPoint y: 306, distance: 246.6
click at [985, 198] on div "Janela de atendimento Grade de atendimento Capacidade Transportadoras Veículos …" at bounding box center [676, 300] width 1353 height 601
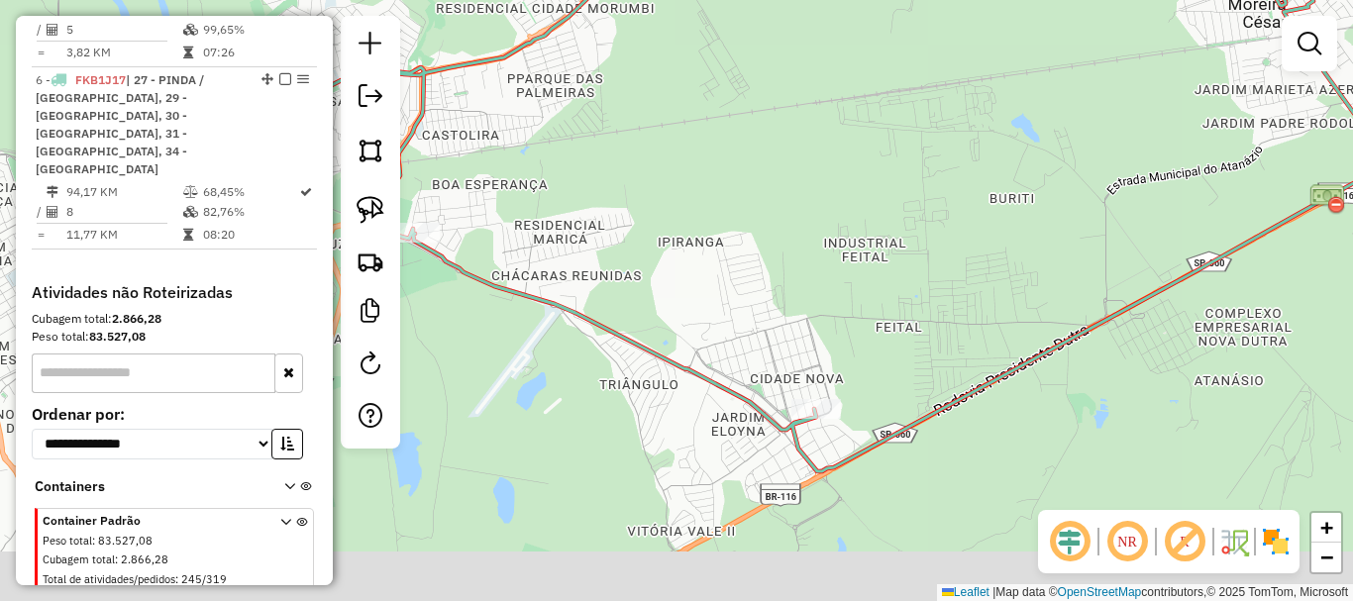
drag, startPoint x: 726, startPoint y: 532, endPoint x: 818, endPoint y: 358, distance: 197.2
click at [820, 355] on div "Janela de atendimento Grade de atendimento Capacidade Transportadoras Veículos …" at bounding box center [676, 300] width 1353 height 601
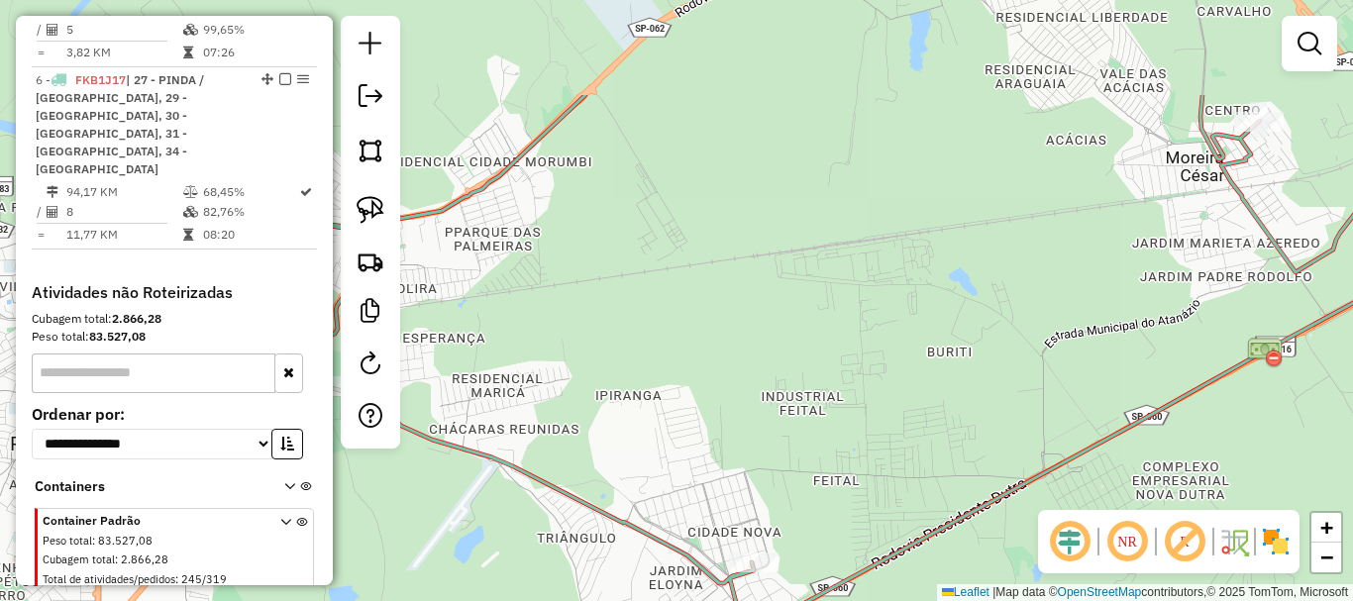
drag, startPoint x: 736, startPoint y: 318, endPoint x: 671, endPoint y: 470, distance: 165.1
click at [670, 474] on div "Janela de atendimento Grade de atendimento Capacidade Transportadoras Veículos …" at bounding box center [676, 300] width 1353 height 601
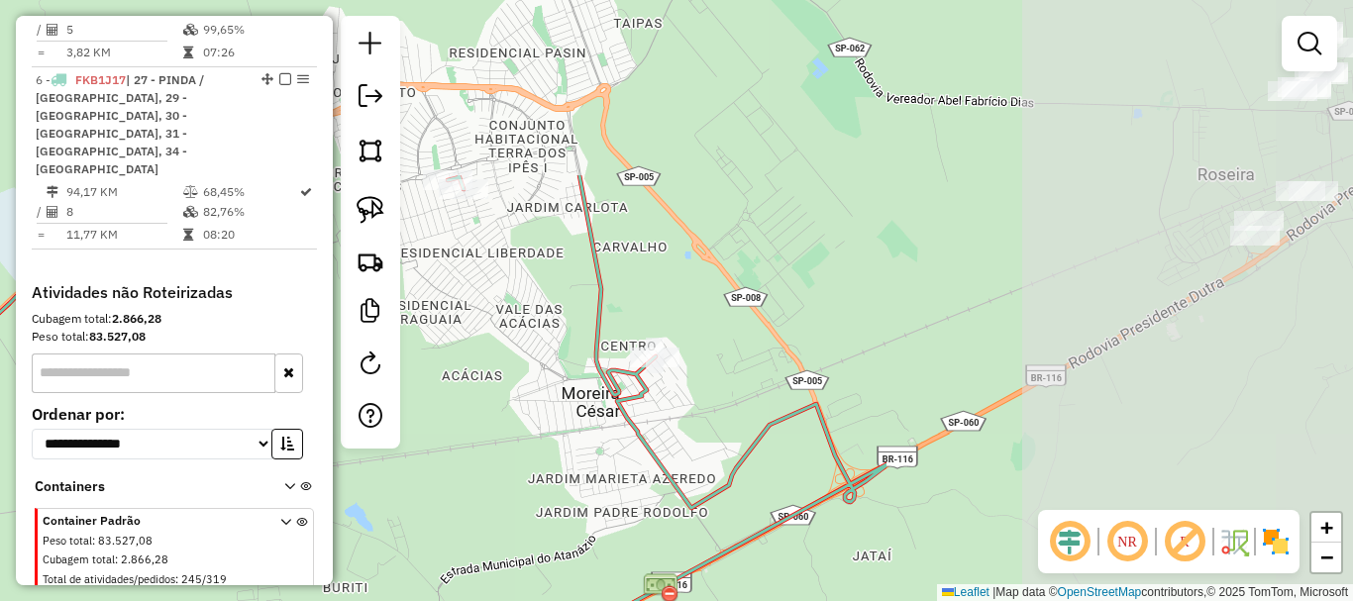
drag, startPoint x: 1149, startPoint y: 268, endPoint x: 696, endPoint y: 416, distance: 476.5
click at [547, 502] on div "Janela de atendimento Grade de atendimento Capacidade Transportadoras Veículos …" at bounding box center [676, 300] width 1353 height 601
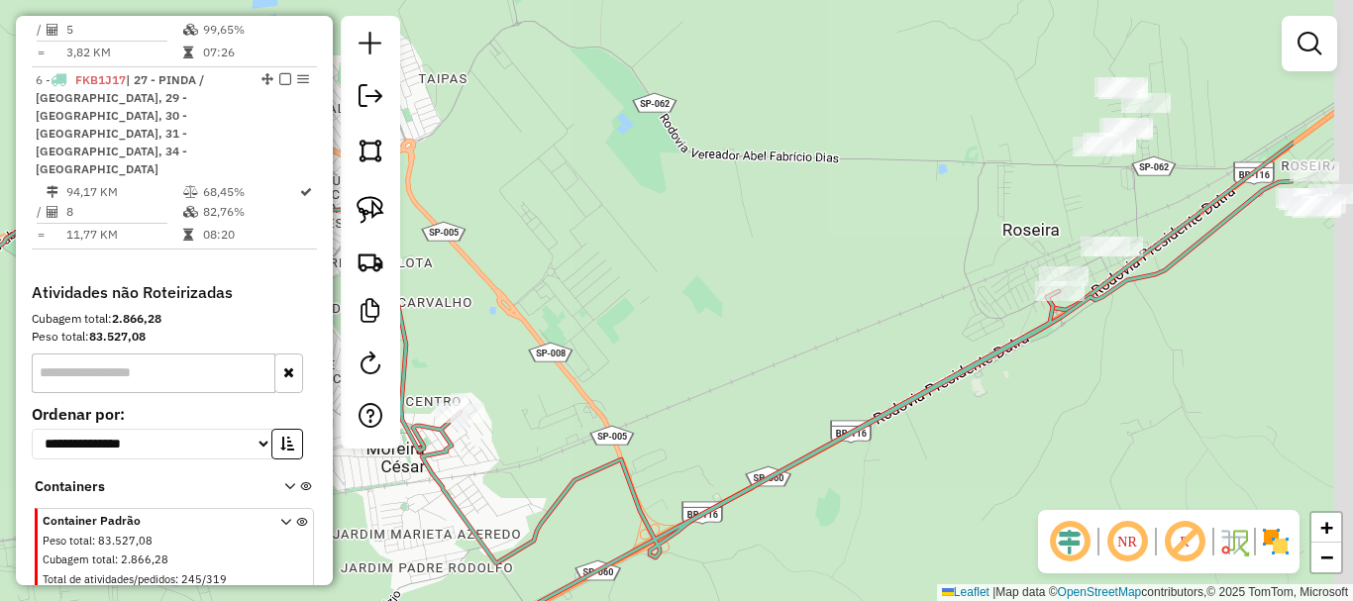
drag, startPoint x: 1018, startPoint y: 302, endPoint x: 952, endPoint y: 331, distance: 72.3
click at [843, 345] on div "Janela de atendimento Grade de atendimento Capacidade Transportadoras Veículos …" at bounding box center [676, 300] width 1353 height 601
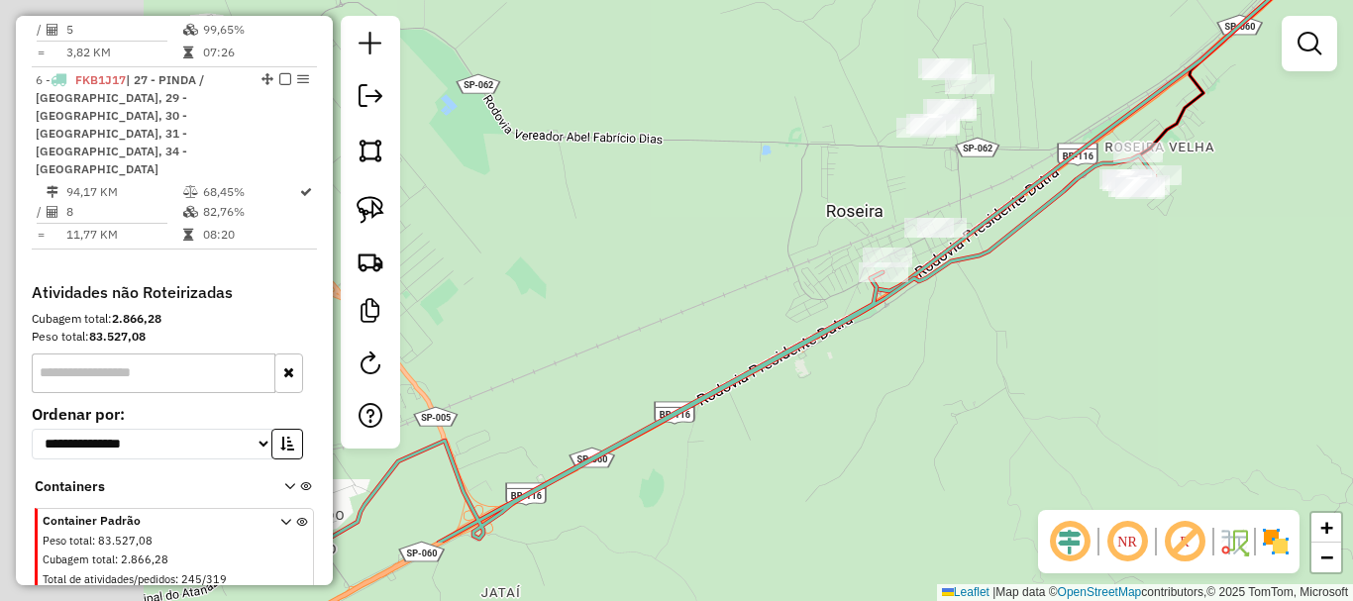
drag, startPoint x: 596, startPoint y: 425, endPoint x: 1002, endPoint y: 217, distance: 455.5
click at [1034, 199] on div "Janela de atendimento Grade de atendimento Capacidade Transportadoras Veículos …" at bounding box center [676, 300] width 1353 height 601
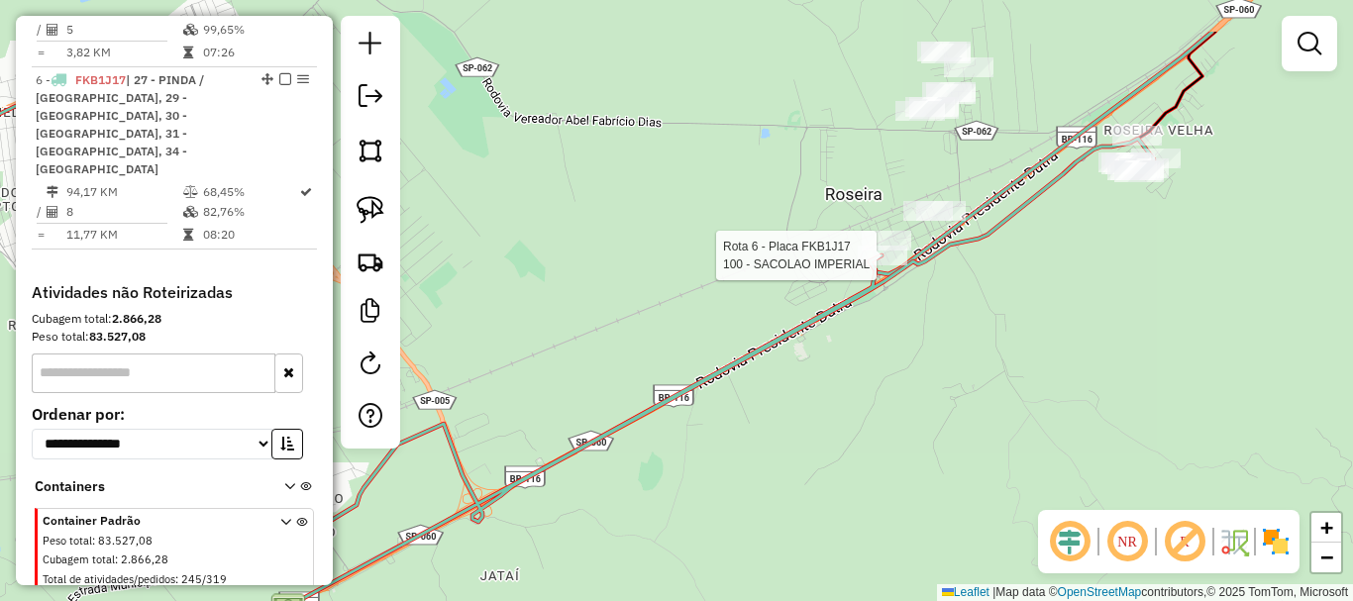
drag, startPoint x: 1145, startPoint y: 221, endPoint x: 913, endPoint y: 294, distance: 243.2
click at [923, 311] on div "Rota 6 - Placa FKB1J17 100 - SACOLAO IMPERIAL Janela de atendimento Grade de at…" at bounding box center [676, 300] width 1353 height 601
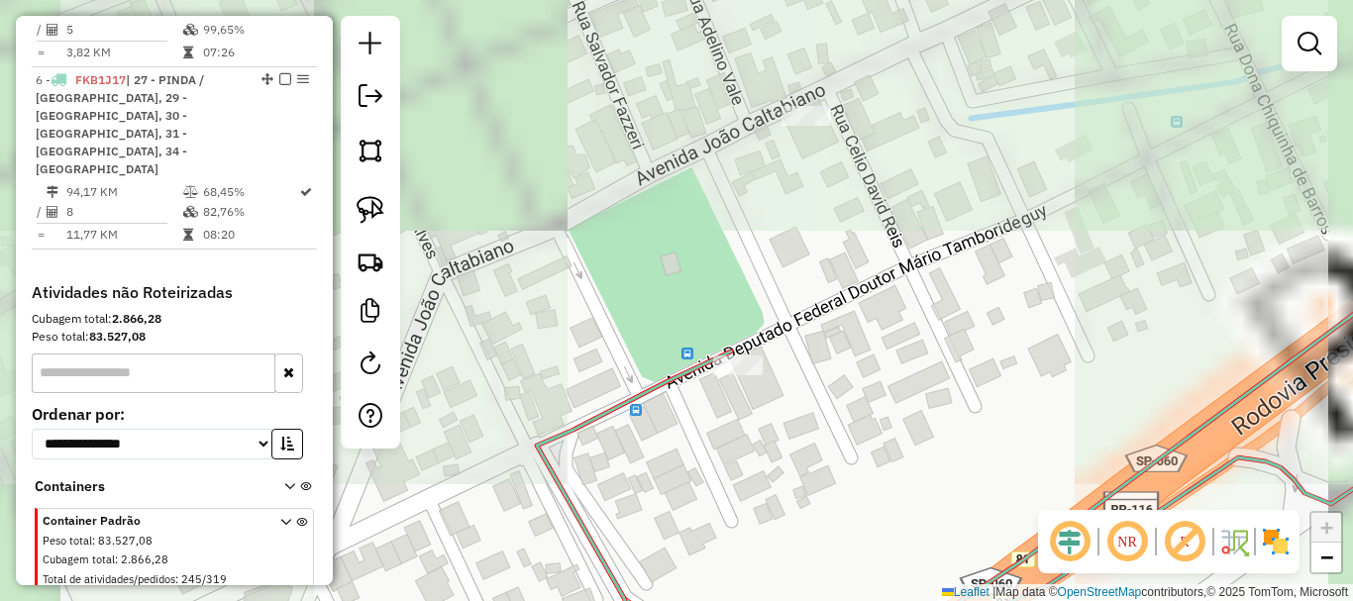
drag, startPoint x: 738, startPoint y: 194, endPoint x: 799, endPoint y: 175, distance: 63.3
click at [799, 381] on div "Janela de atendimento Grade de atendimento Capacidade Transportadoras Veículos …" at bounding box center [676, 300] width 1353 height 601
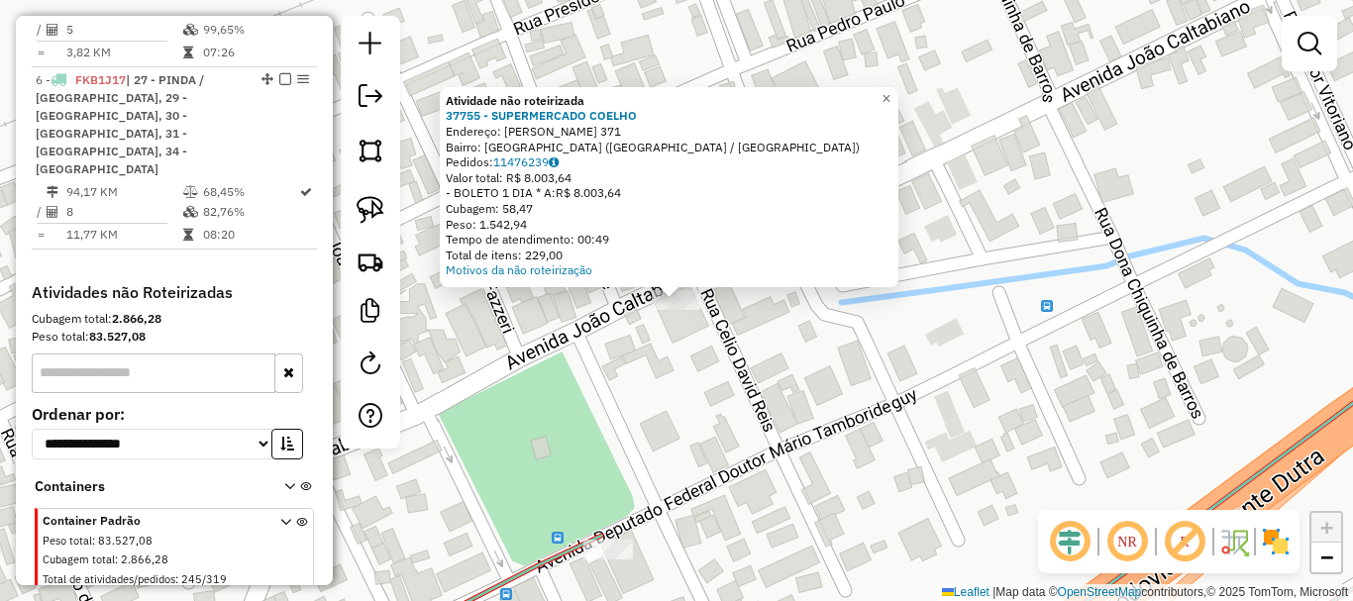
click at [837, 375] on div "Atividade não roteirizada 37755 - SUPERMERCADO COELHO Endereço: JOAO CALTABIANO…" at bounding box center [676, 300] width 1353 height 601
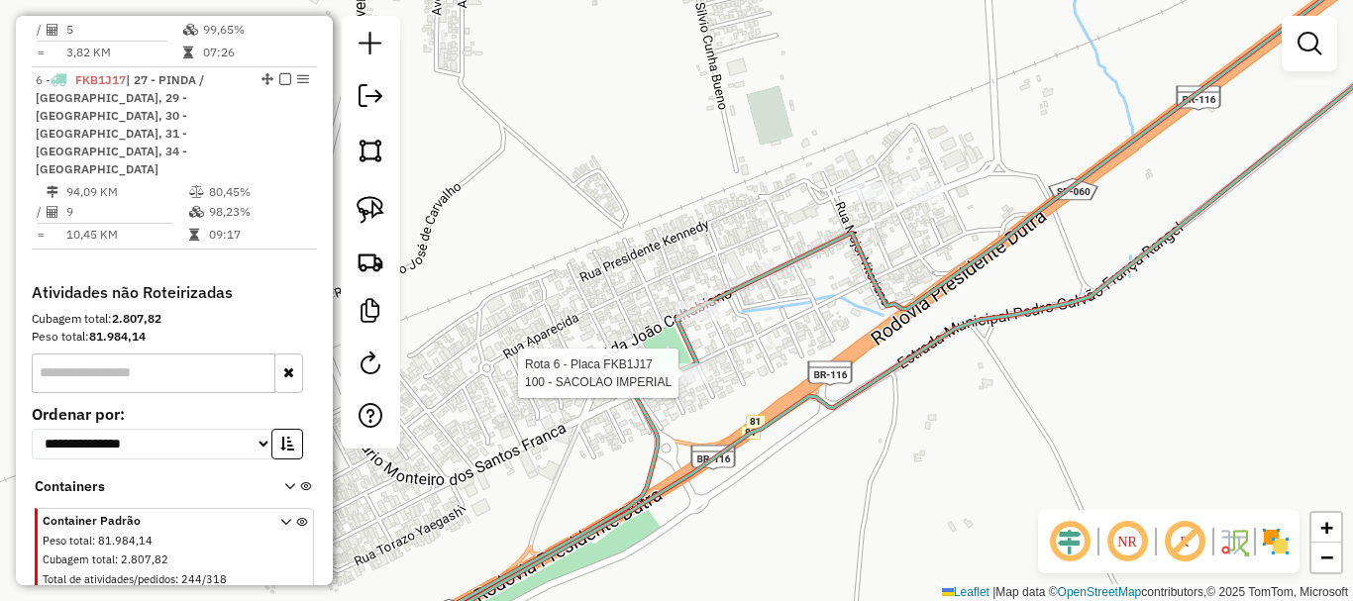
select select "**********"
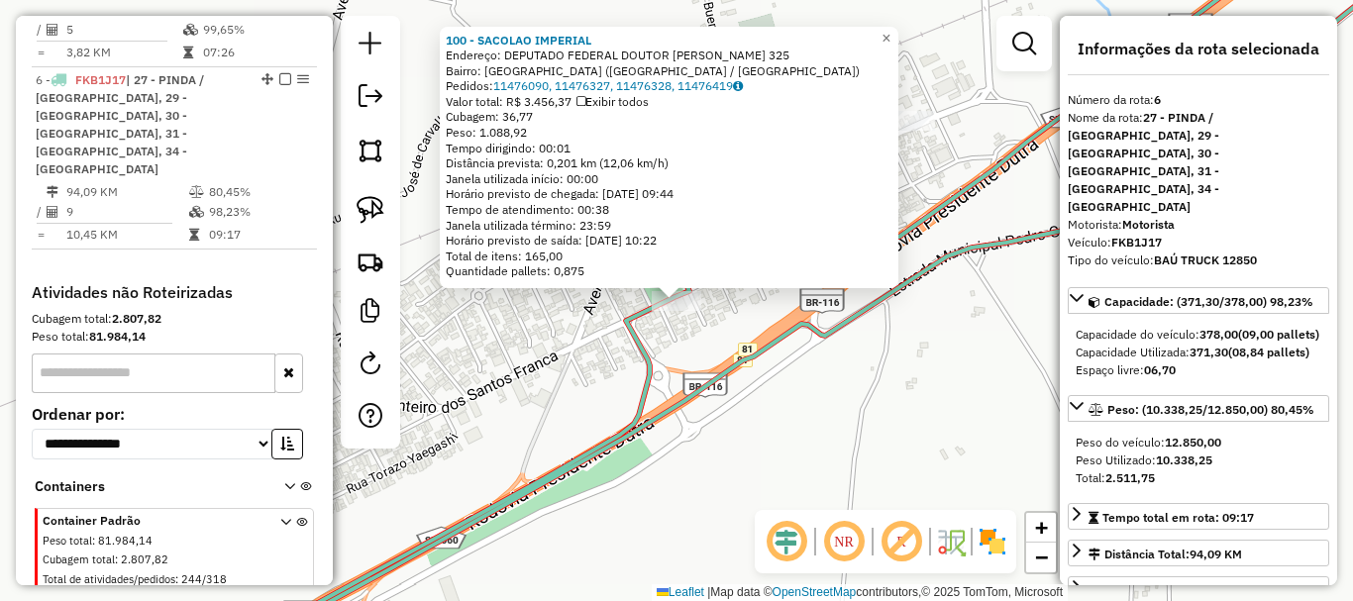
click at [832, 400] on div "100 - SACOLAO IMPERIAL Endereço: DEPUTADO FEDERAL DOUTOR MARIO 325 Bairro: PARQ…" at bounding box center [676, 300] width 1353 height 601
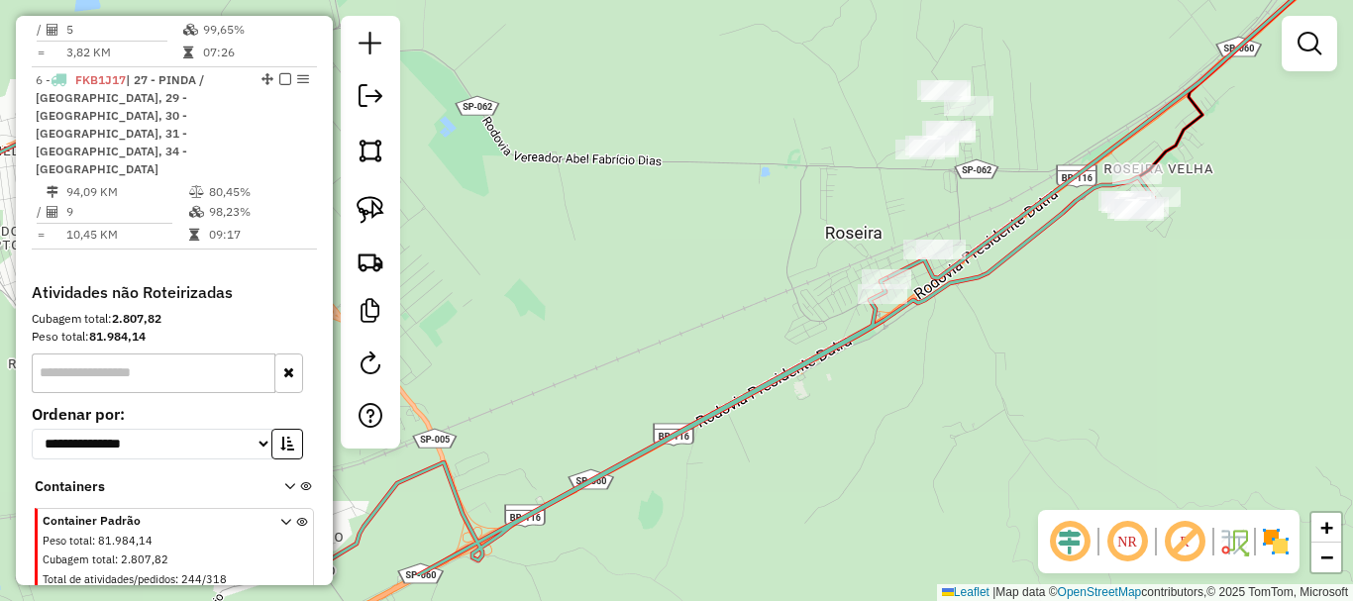
drag, startPoint x: 831, startPoint y: 418, endPoint x: 911, endPoint y: 344, distance: 109.4
click at [911, 344] on div "Janela de atendimento Grade de atendimento Capacidade Transportadoras Veículos …" at bounding box center [676, 300] width 1353 height 601
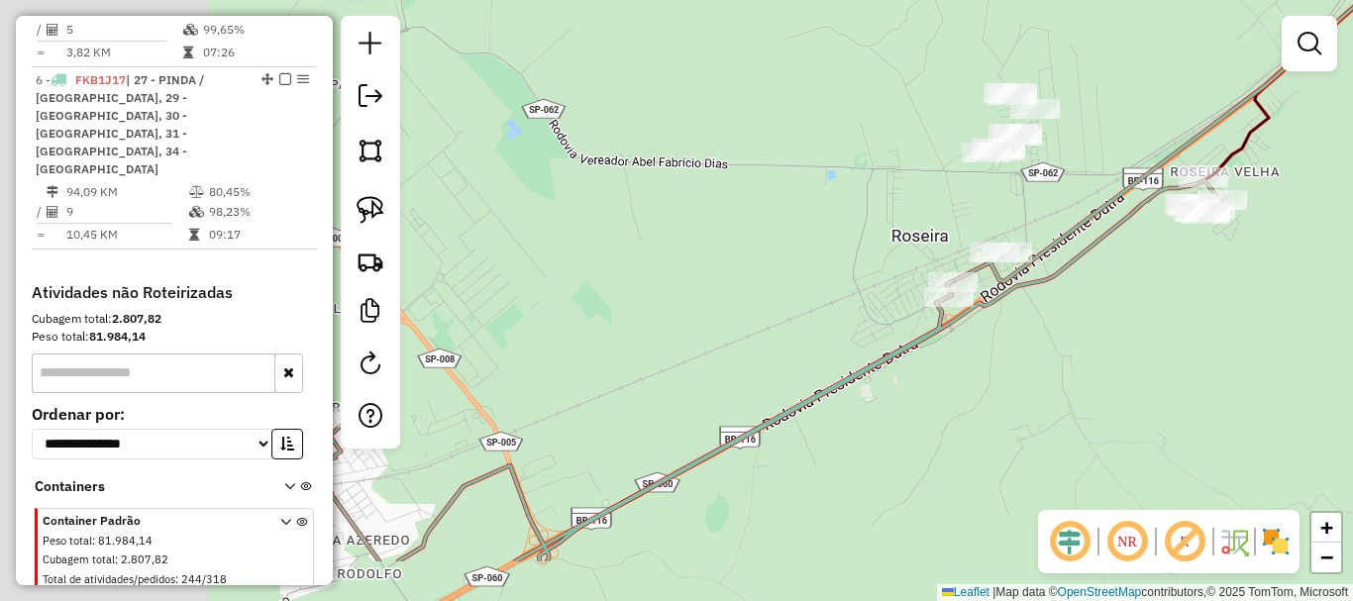
drag, startPoint x: 930, startPoint y: 374, endPoint x: 1204, endPoint y: 275, distance: 290.5
click at [1204, 275] on div "Janela de atendimento Grade de atendimento Capacidade Transportadoras Veículos …" at bounding box center [676, 300] width 1353 height 601
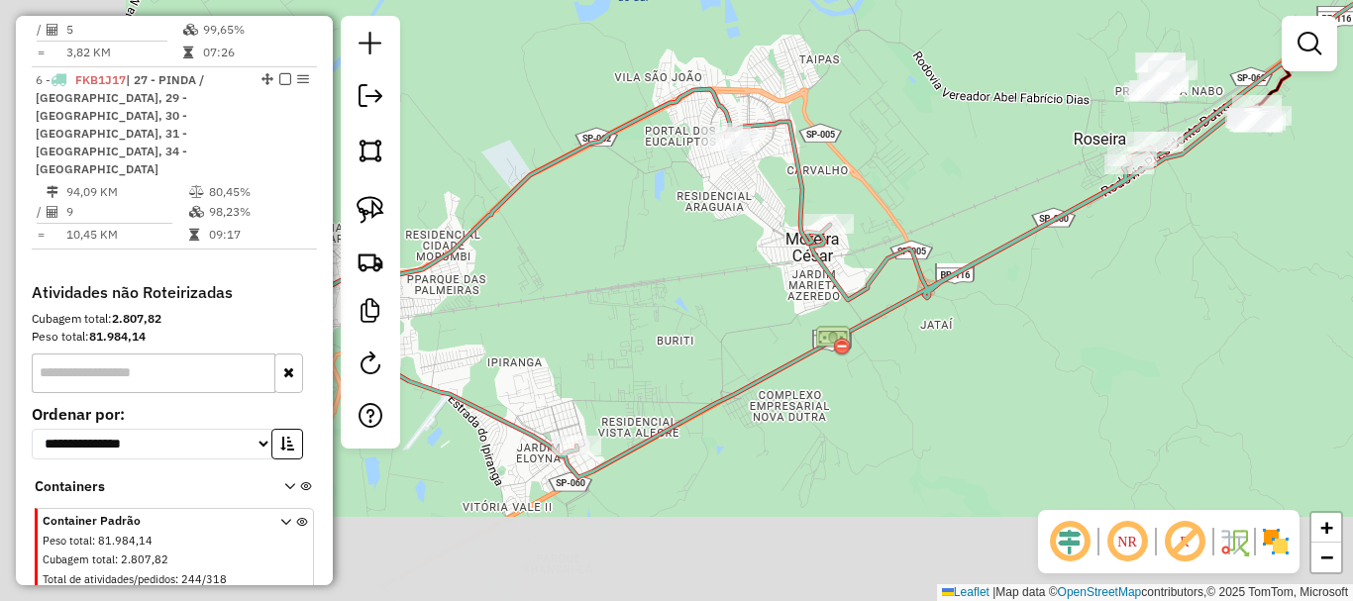
drag, startPoint x: 763, startPoint y: 488, endPoint x: 931, endPoint y: 383, distance: 198.5
click at [931, 383] on div "Janela de atendimento Grade de atendimento Capacidade Transportadoras Veículos …" at bounding box center [676, 300] width 1353 height 601
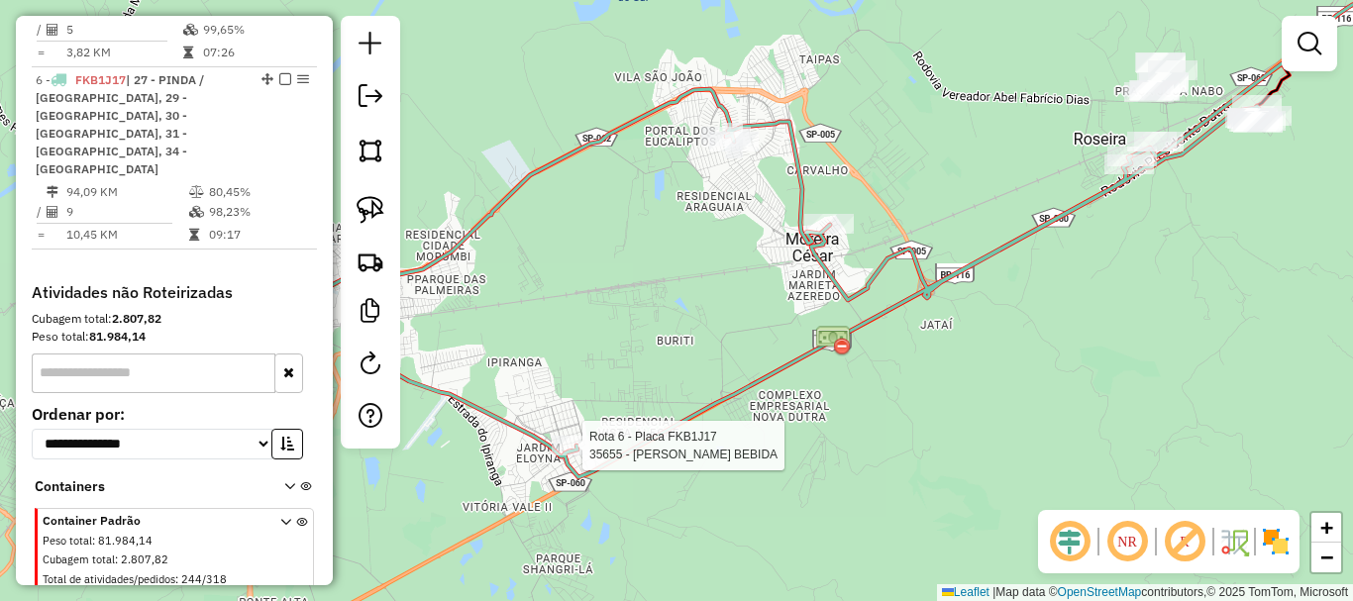
select select "**********"
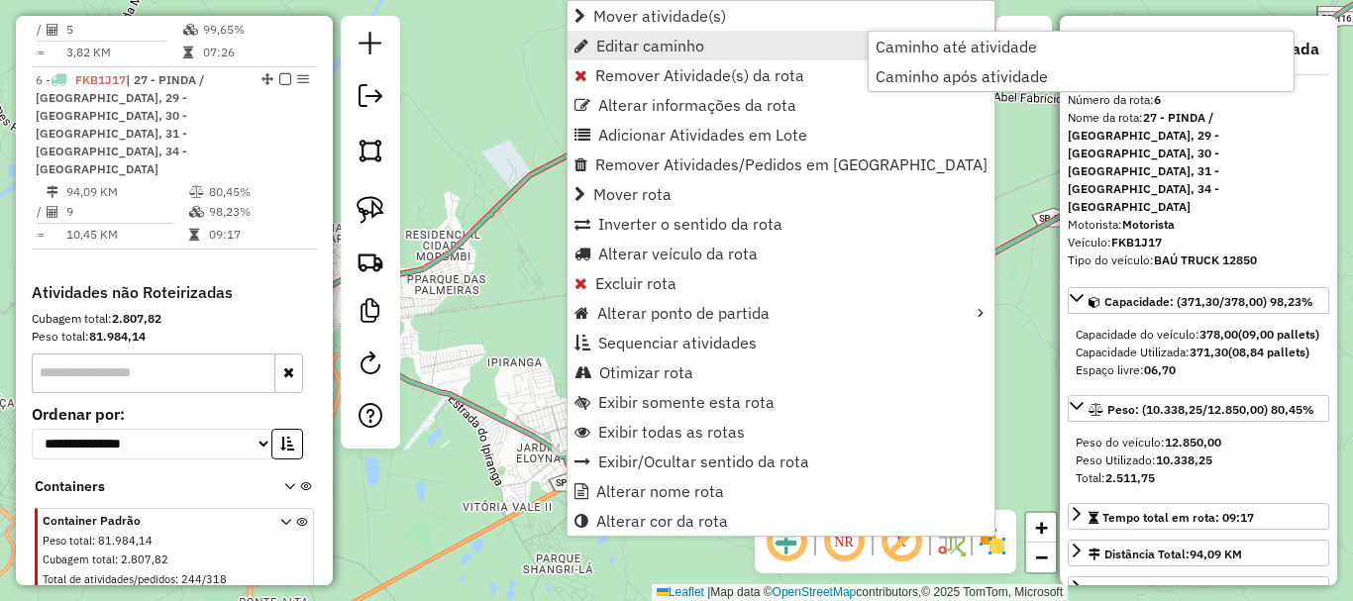
click at [661, 46] on span "Editar caminho" at bounding box center [650, 46] width 108 height 16
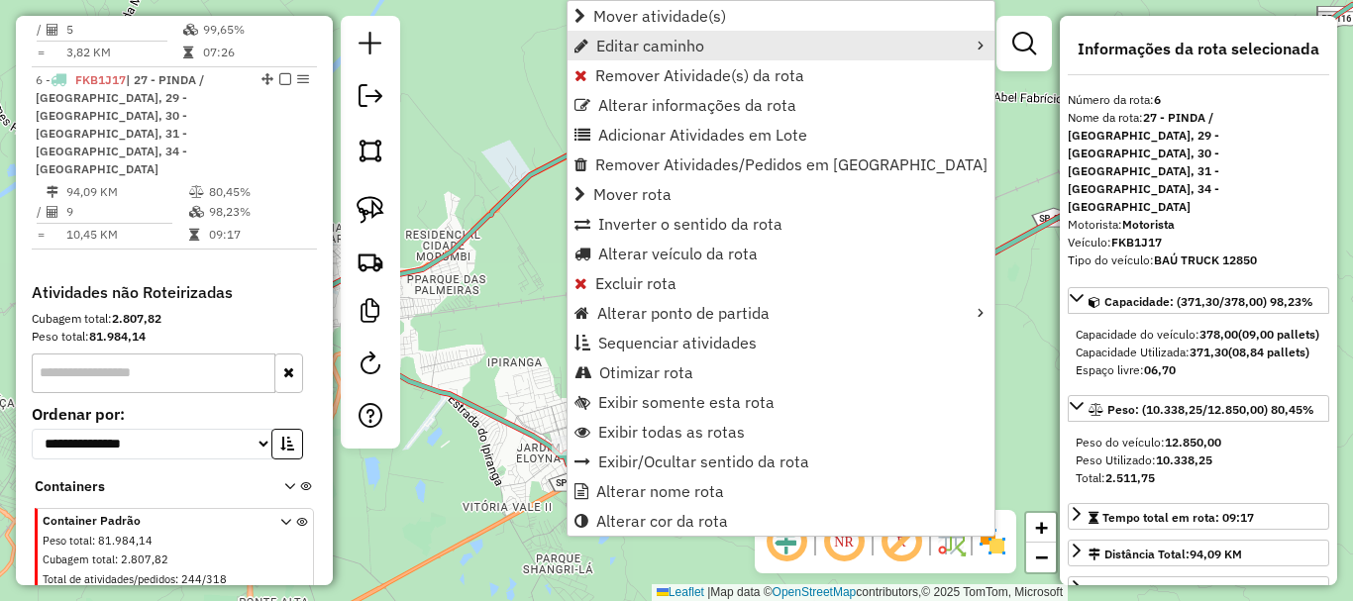
click at [844, 44] on link "Editar caminho" at bounding box center [781, 46] width 427 height 30
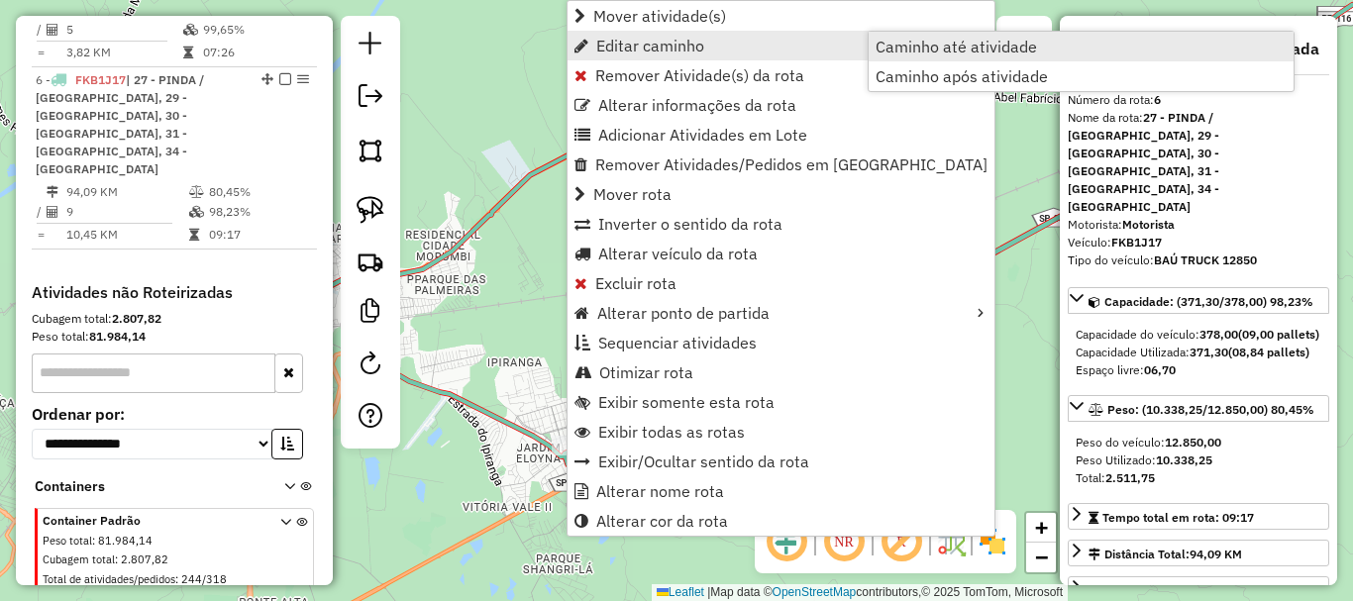
click at [939, 42] on span "Caminho até atividade" at bounding box center [956, 47] width 161 height 16
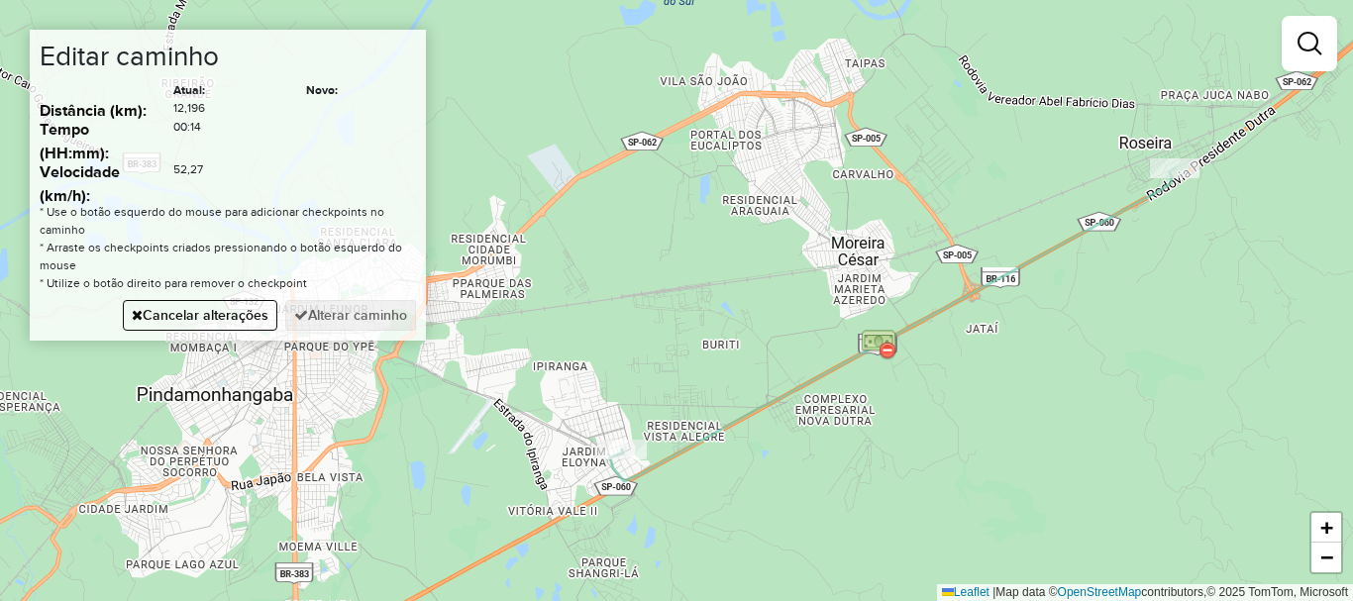
drag, startPoint x: 783, startPoint y: 351, endPoint x: 999, endPoint y: 355, distance: 216.0
click at [999, 359] on div "Janela de atendimento Grade de atendimento Capacidade Transportadoras Veículos …" at bounding box center [676, 300] width 1353 height 601
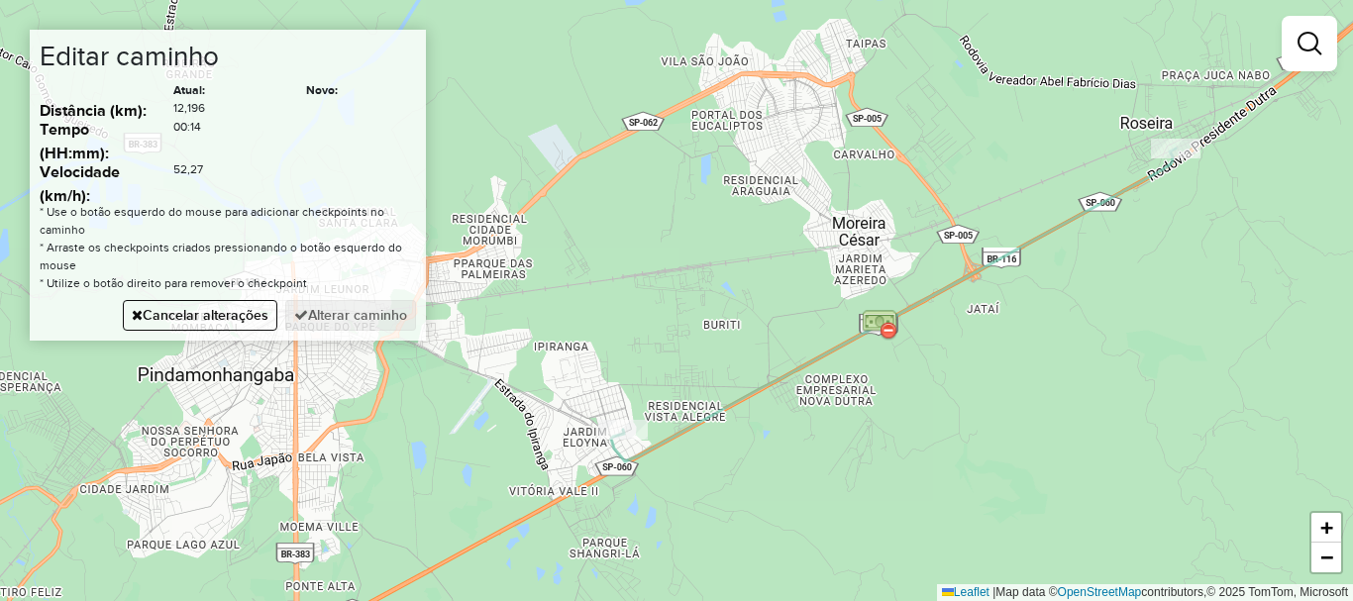
click at [965, 261] on div "Janela de atendimento Grade de atendimento Capacidade Transportadoras Veículos …" at bounding box center [676, 300] width 1353 height 601
click at [920, 177] on div "Janela de atendimento Grade de atendimento Capacidade Transportadoras Veículos …" at bounding box center [676, 300] width 1353 height 601
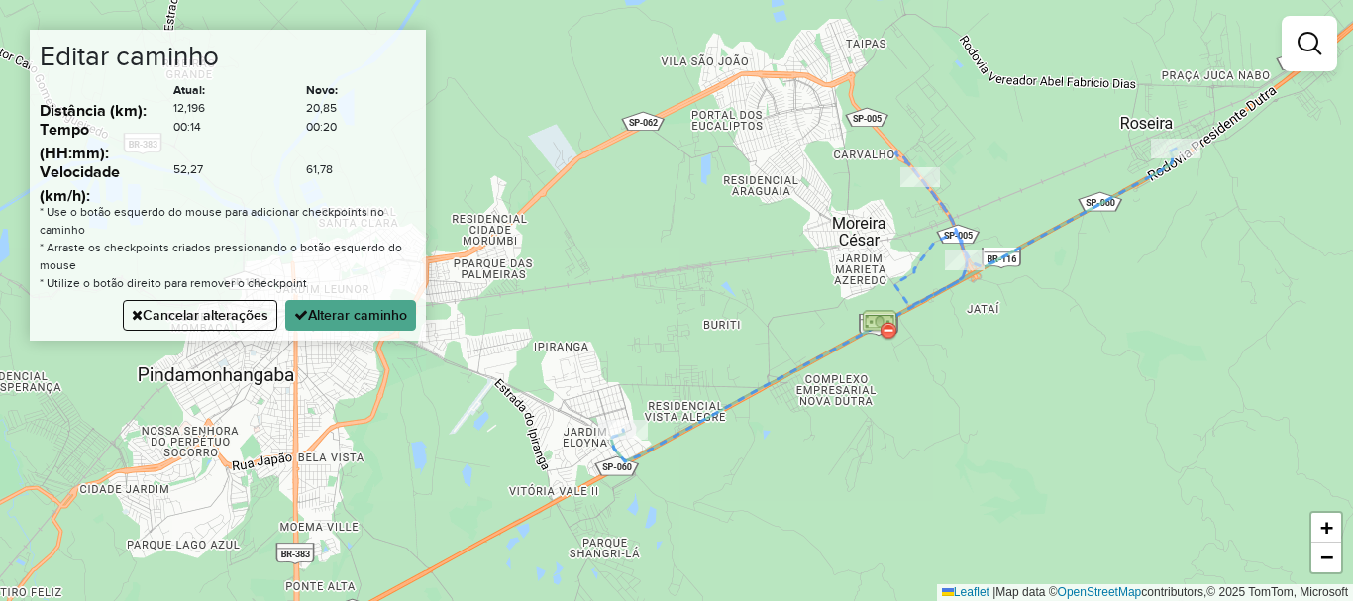
click at [791, 81] on div "Janela de atendimento Grade de atendimento Capacidade Transportadoras Veículos …" at bounding box center [676, 300] width 1353 height 601
click at [640, 130] on div "Janela de atendimento Grade de atendimento Capacidade Transportadoras Veículos …" at bounding box center [676, 300] width 1353 height 601
click at [335, 314] on button "Alterar caminho" at bounding box center [350, 315] width 131 height 31
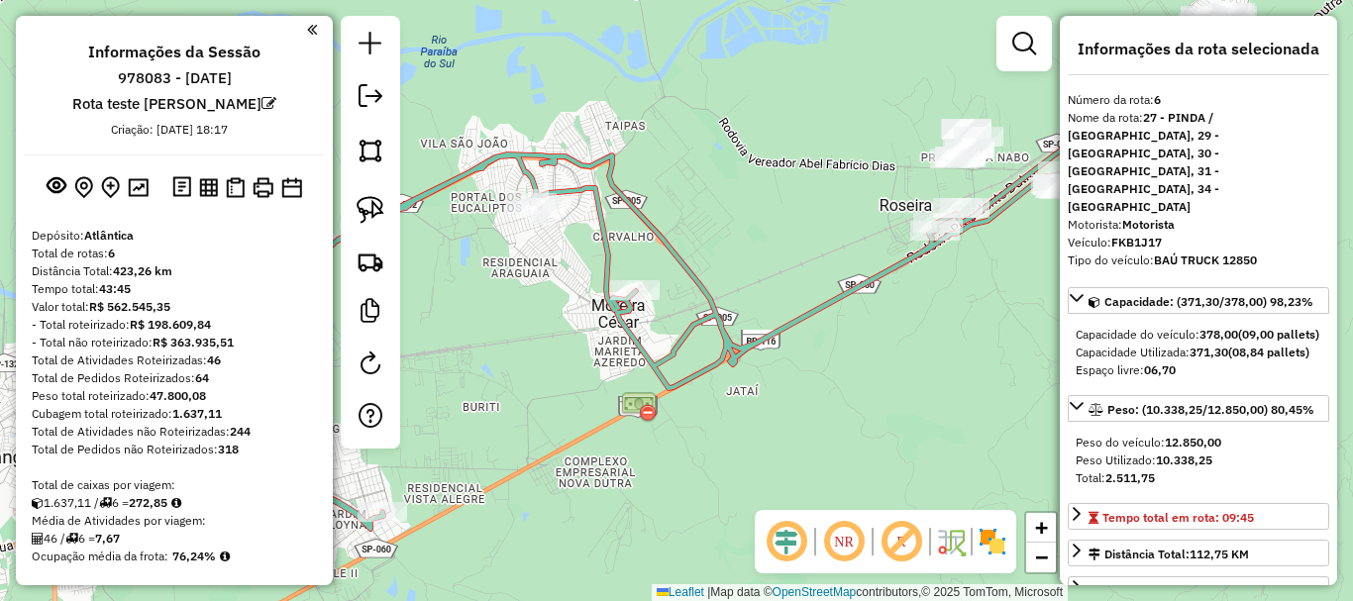
drag, startPoint x: 949, startPoint y: 309, endPoint x: 708, endPoint y: 391, distance: 254.4
click at [708, 391] on div "Janela de atendimento Grade de atendimento Capacidade Transportadoras Veículos …" at bounding box center [676, 300] width 1353 height 601
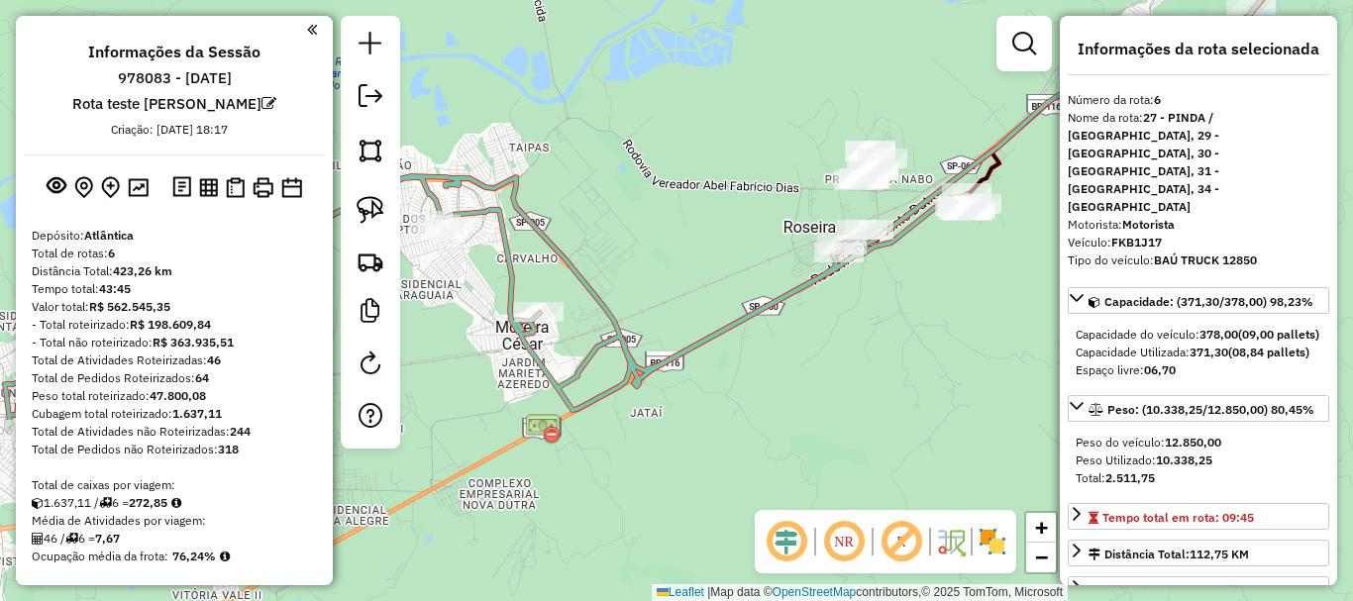
drag, startPoint x: 854, startPoint y: 333, endPoint x: 733, endPoint y: 353, distance: 122.5
click at [723, 358] on div "Janela de atendimento Grade de atendimento Capacidade Transportadoras Veículos …" at bounding box center [676, 300] width 1353 height 601
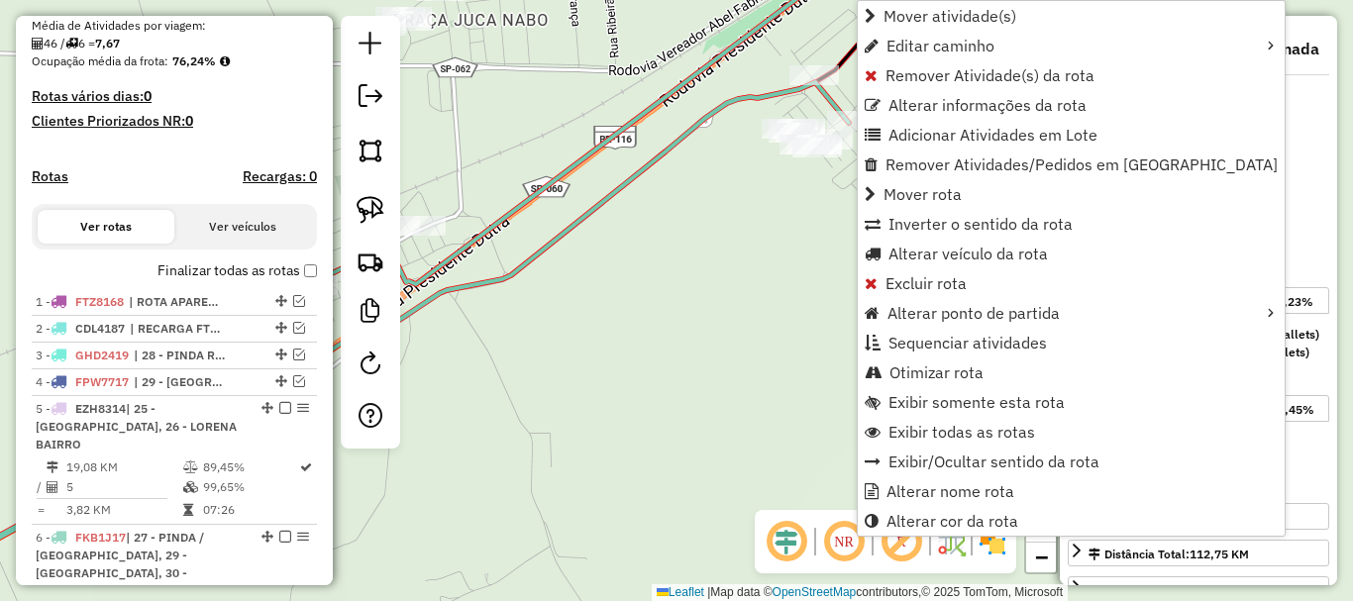
scroll to position [953, 0]
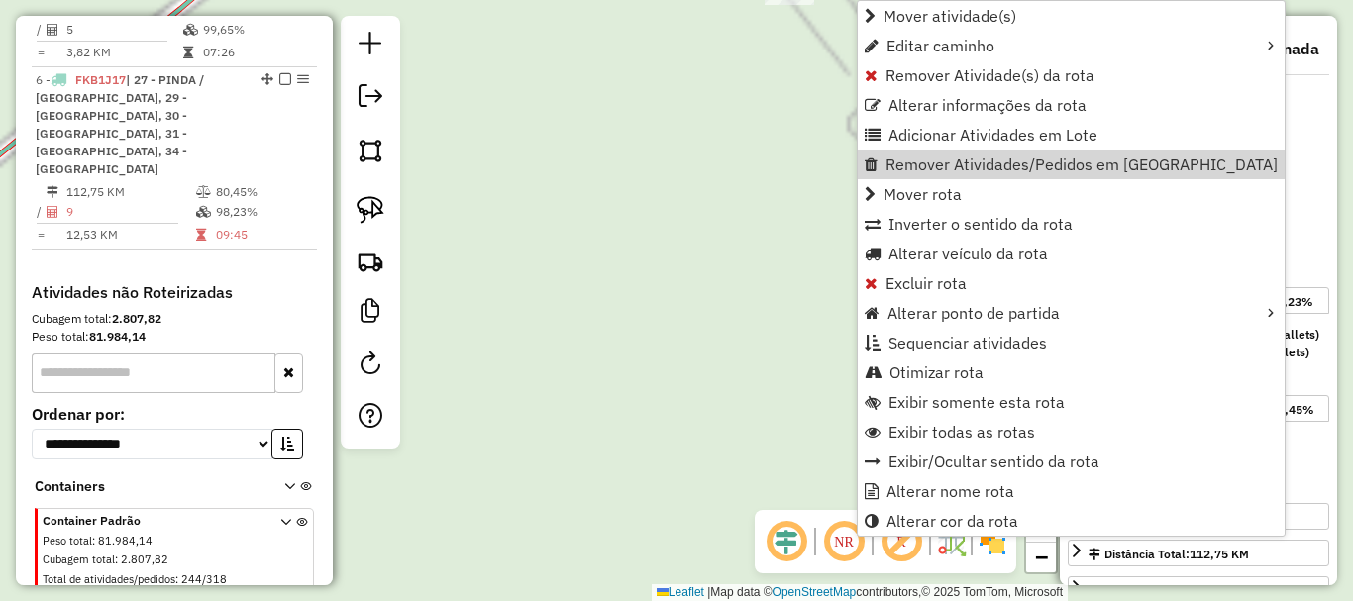
click at [841, 196] on div "Janela de atendimento Grade de atendimento Capacidade Transportadoras Veículos …" at bounding box center [676, 300] width 1353 height 601
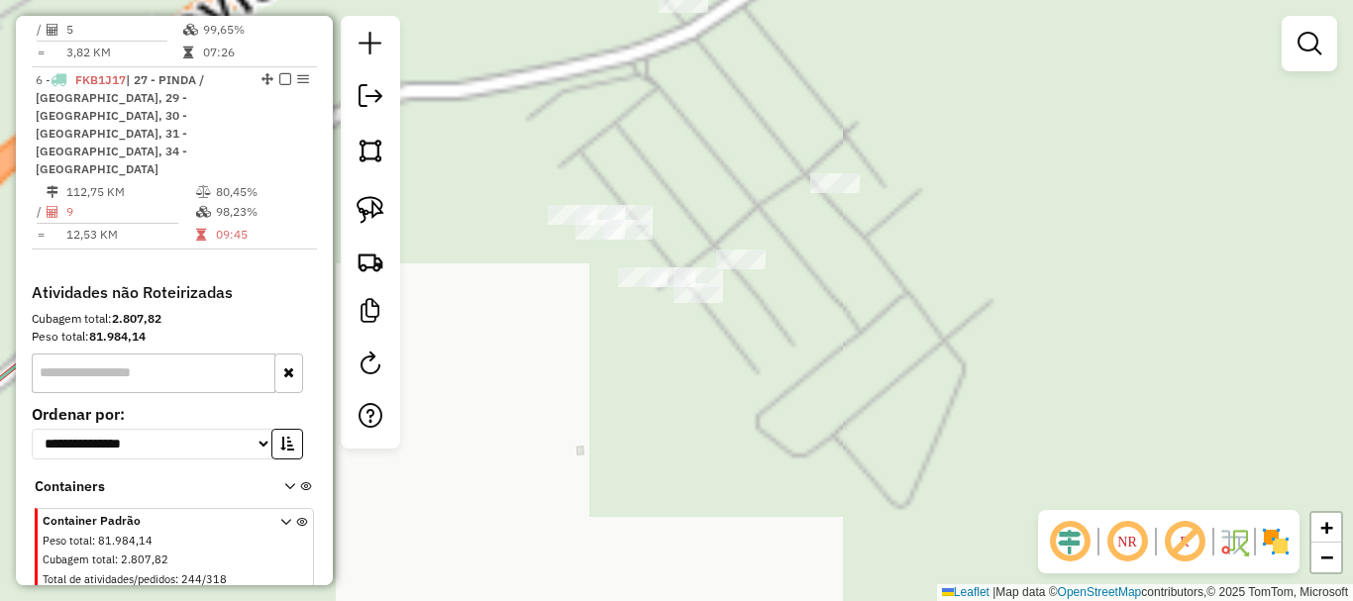
drag, startPoint x: 817, startPoint y: 158, endPoint x: 793, endPoint y: 257, distance: 102.1
click at [722, 395] on div "Janela de atendimento Grade de atendimento Capacidade Transportadoras Veículos …" at bounding box center [676, 300] width 1353 height 601
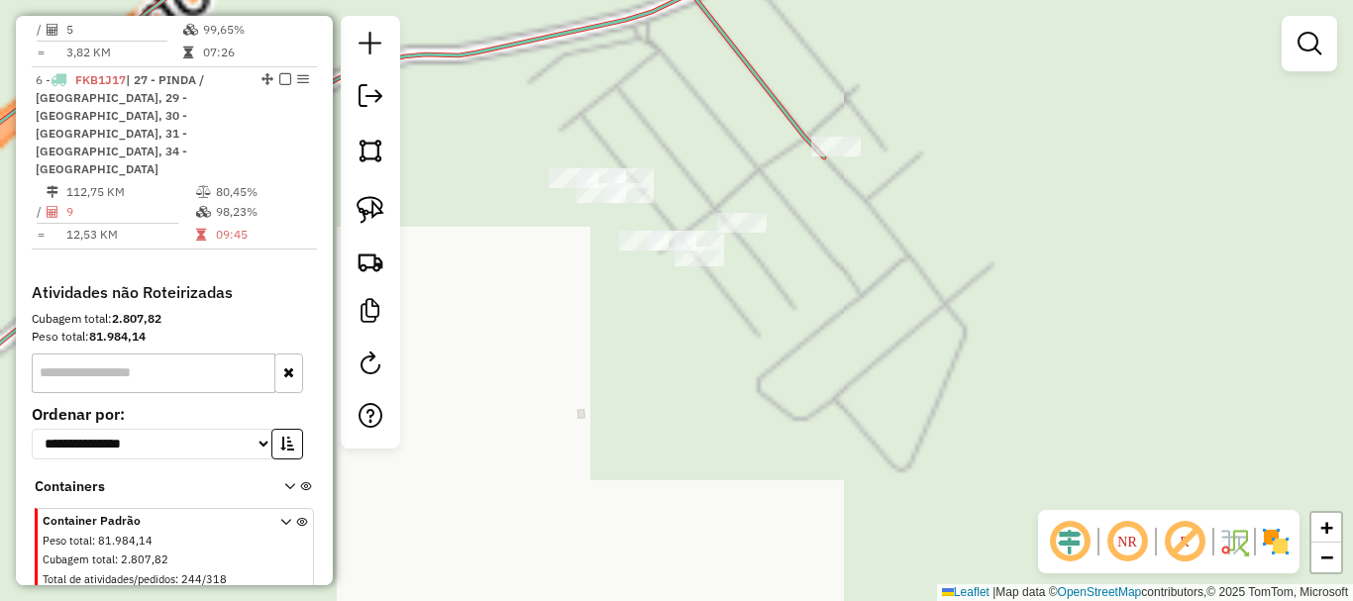
drag, startPoint x: 830, startPoint y: 237, endPoint x: 741, endPoint y: 401, distance: 187.1
click at [741, 408] on div "Janela de atendimento Grade de atendimento Capacidade Transportadoras Veículos …" at bounding box center [676, 300] width 1353 height 601
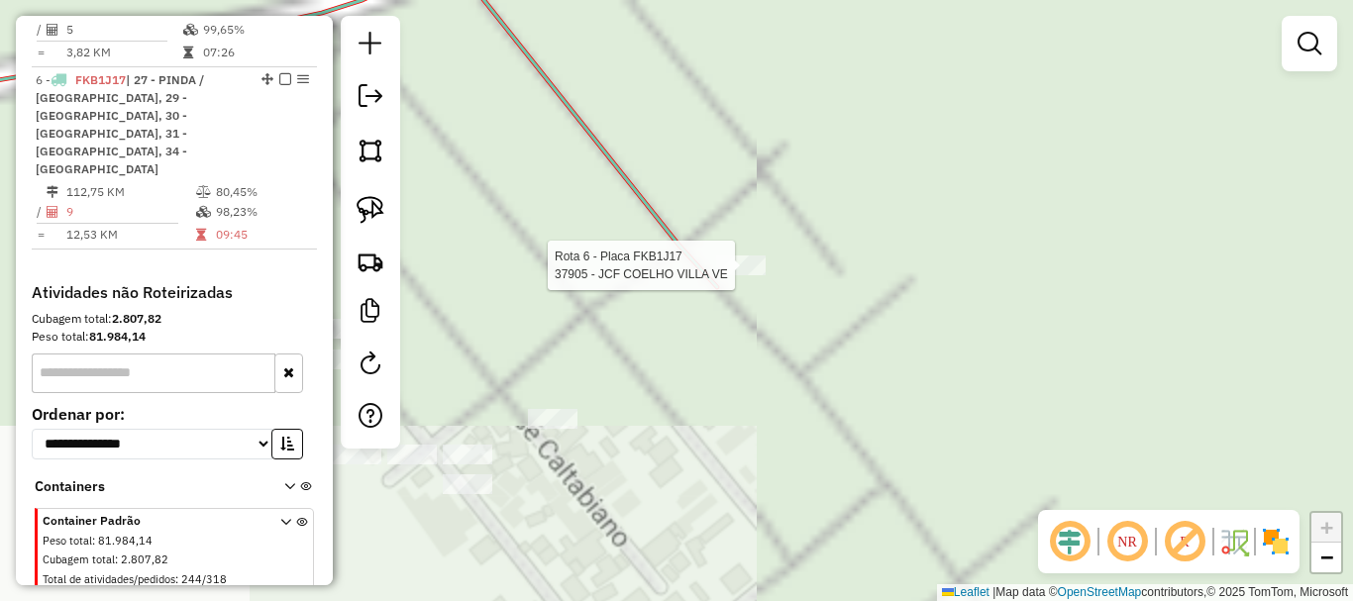
select select "**********"
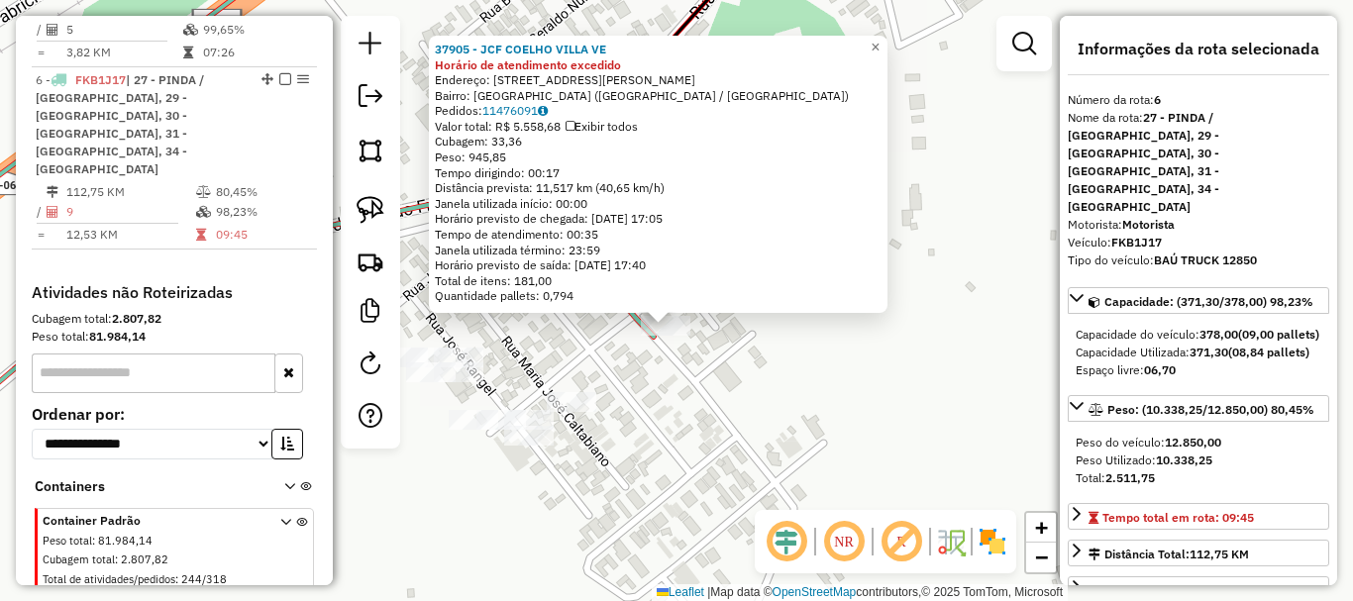
click at [689, 352] on div "37905 - JCF COELHO VILLA VE Horário de atendimento excedido Endereço: Rua Jose …" at bounding box center [676, 300] width 1353 height 601
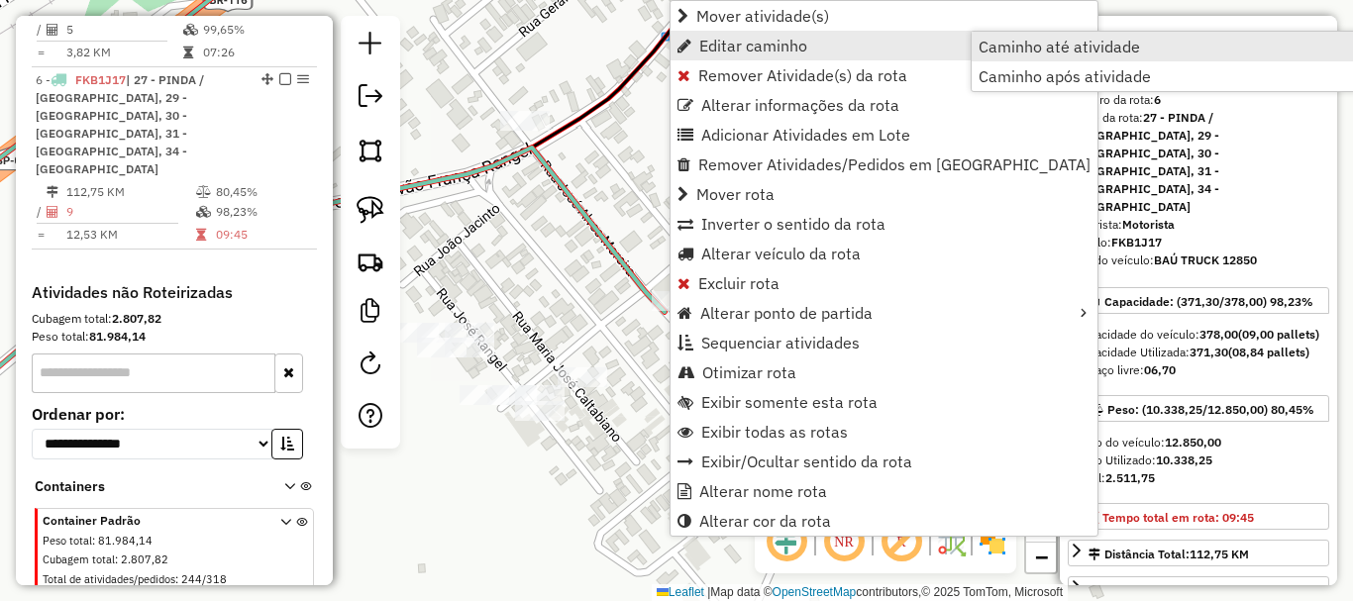
click at [1067, 50] on span "Caminho até atividade" at bounding box center [1059, 47] width 161 height 16
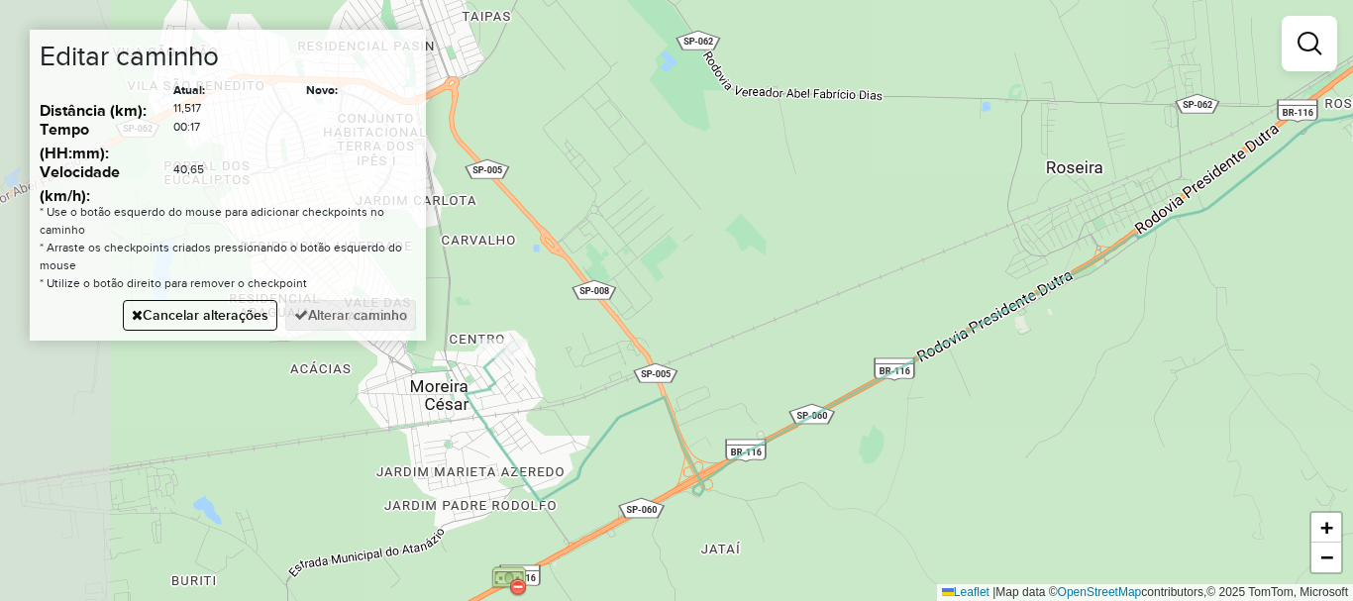
drag, startPoint x: 826, startPoint y: 446, endPoint x: 1042, endPoint y: 426, distance: 216.9
click at [1042, 432] on div "Janela de atendimento Grade de atendimento Capacidade Transportadoras Veículos …" at bounding box center [676, 300] width 1353 height 601
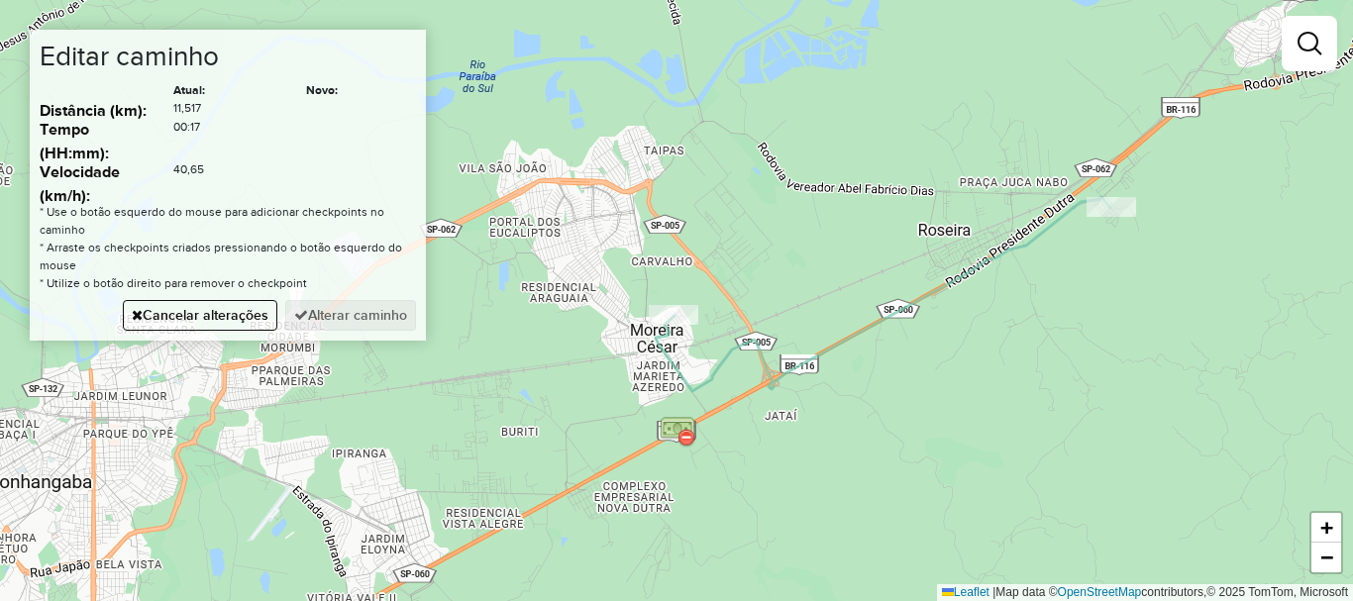
drag, startPoint x: 964, startPoint y: 447, endPoint x: 911, endPoint y: 358, distance: 103.5
click at [911, 358] on div "Janela de atendimento Grade de atendimento Capacidade Transportadoras Veículos …" at bounding box center [676, 300] width 1353 height 601
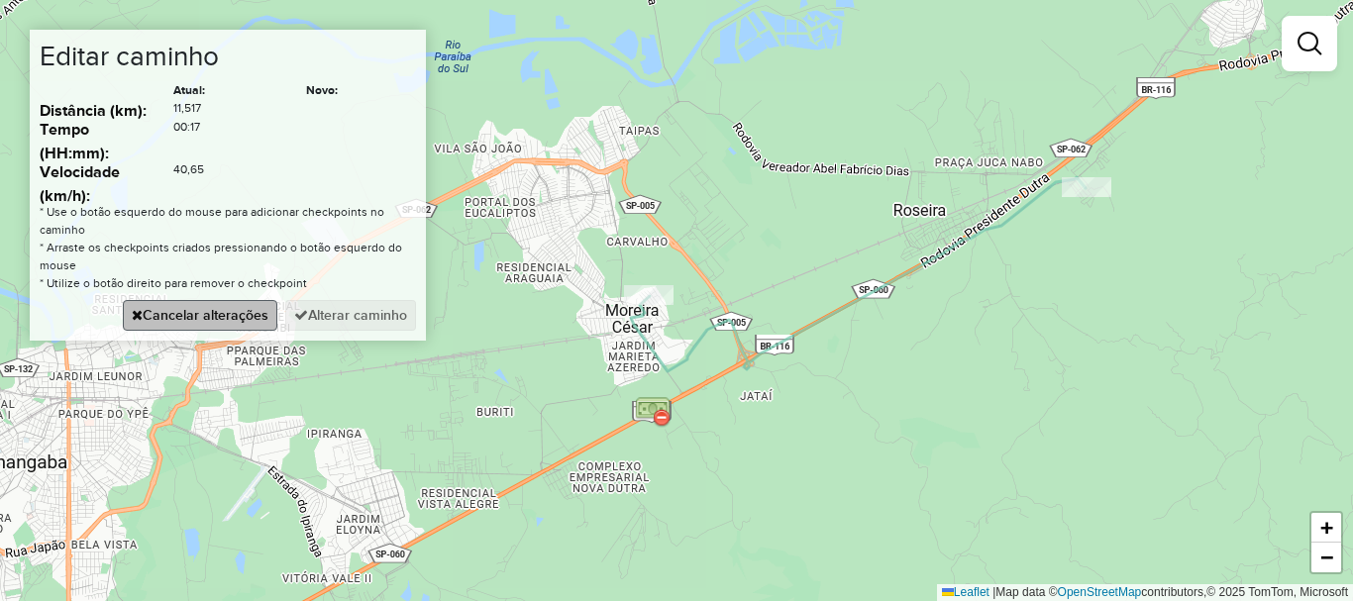
drag, startPoint x: 225, startPoint y: 331, endPoint x: 225, endPoint y: 312, distance: 18.8
click at [225, 325] on div "Editar caminho Atual: Novo: Distância (km): 11,517 Tempo (HH:mm): 00:17 Velocid…" at bounding box center [228, 185] width 396 height 311
drag, startPoint x: 225, startPoint y: 312, endPoint x: 536, endPoint y: 350, distance: 313.4
click at [225, 310] on button "Cancelar alterações" at bounding box center [200, 315] width 155 height 31
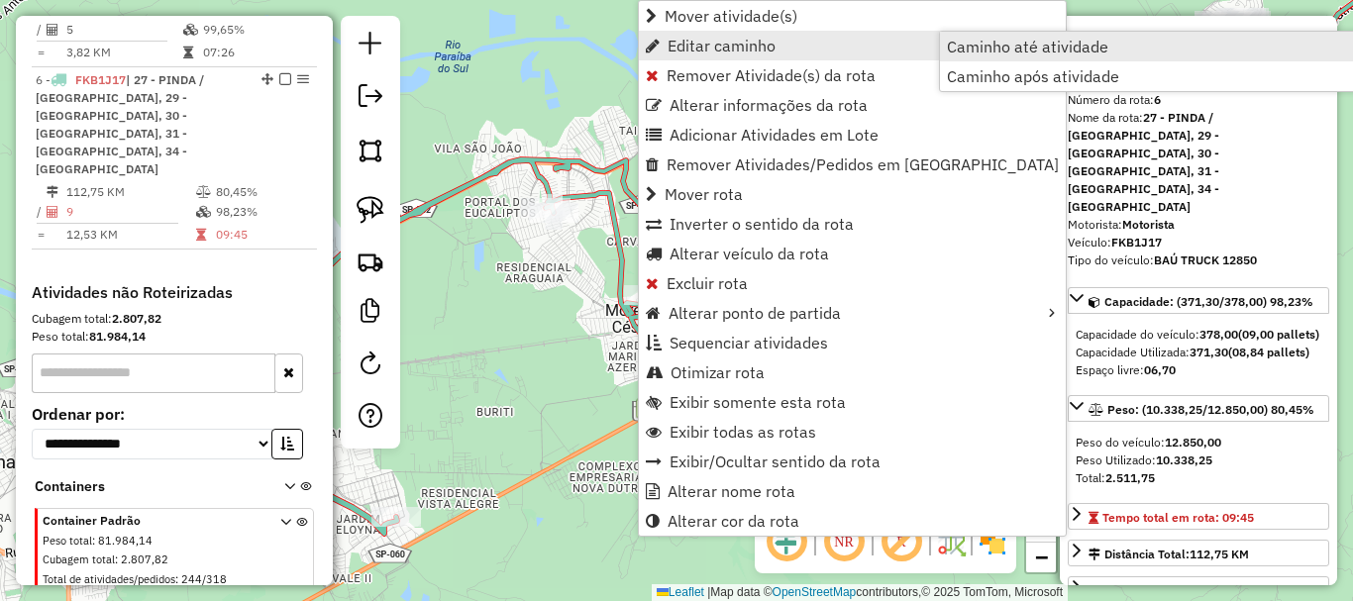
click at [1018, 50] on span "Caminho até atividade" at bounding box center [1027, 47] width 161 height 16
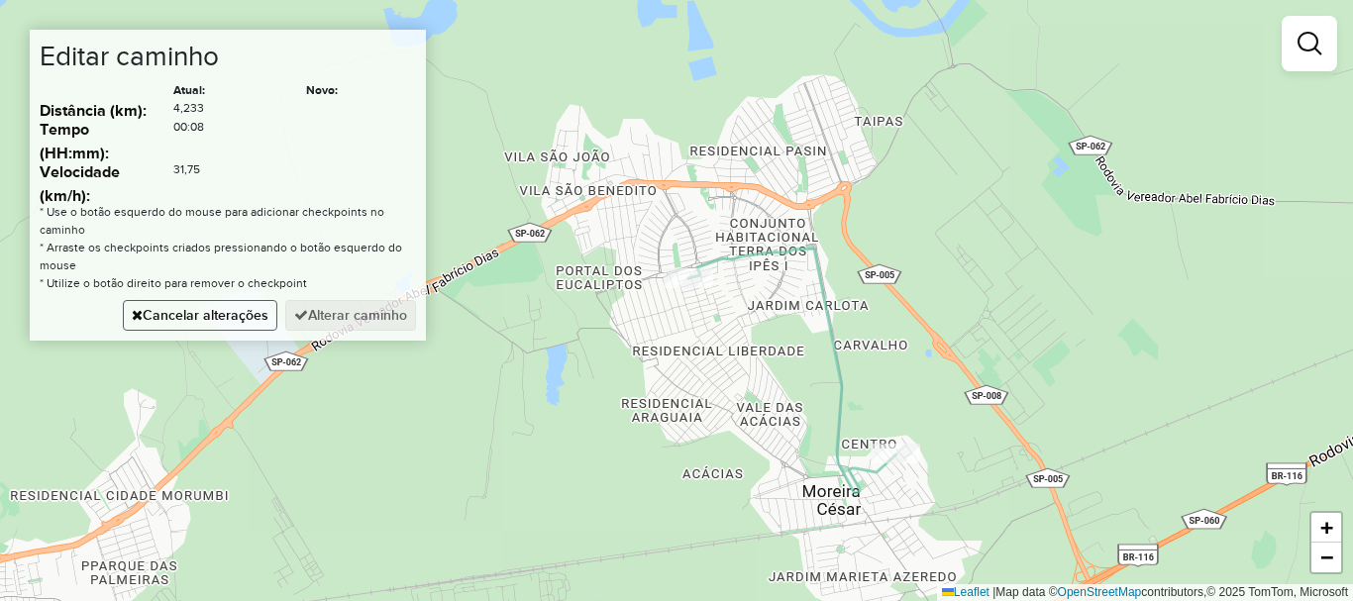
click at [262, 313] on button "Cancelar alterações" at bounding box center [200, 315] width 155 height 31
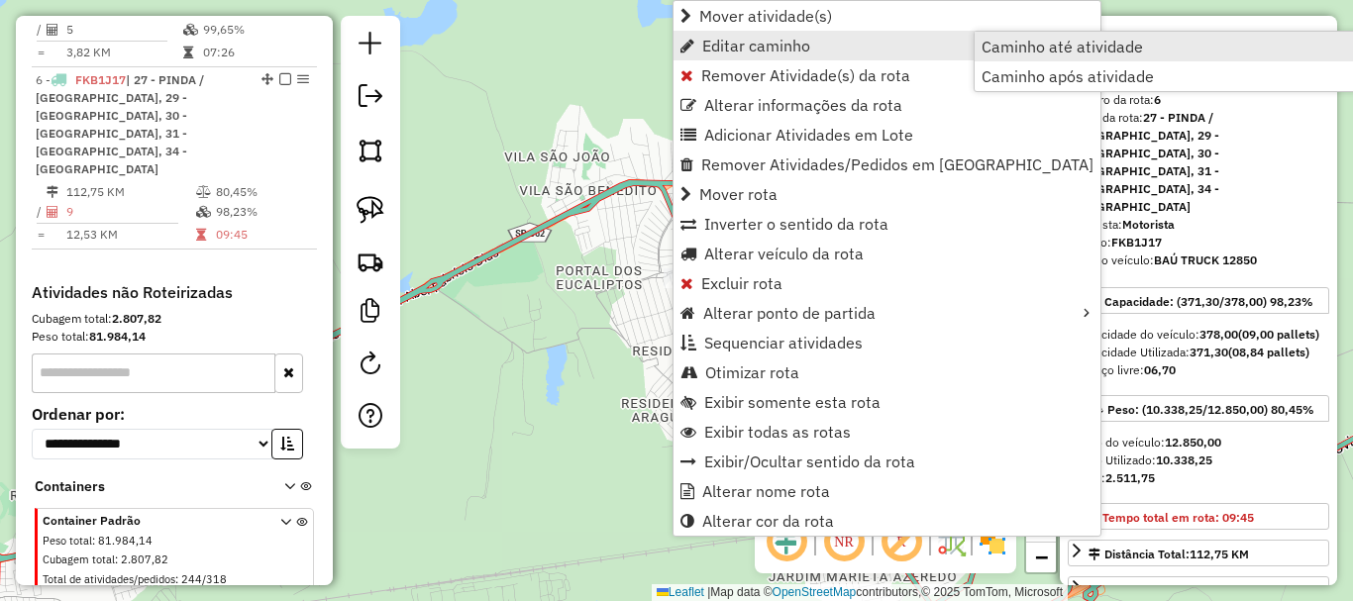
click at [1057, 45] on span "Caminho até atividade" at bounding box center [1062, 47] width 161 height 16
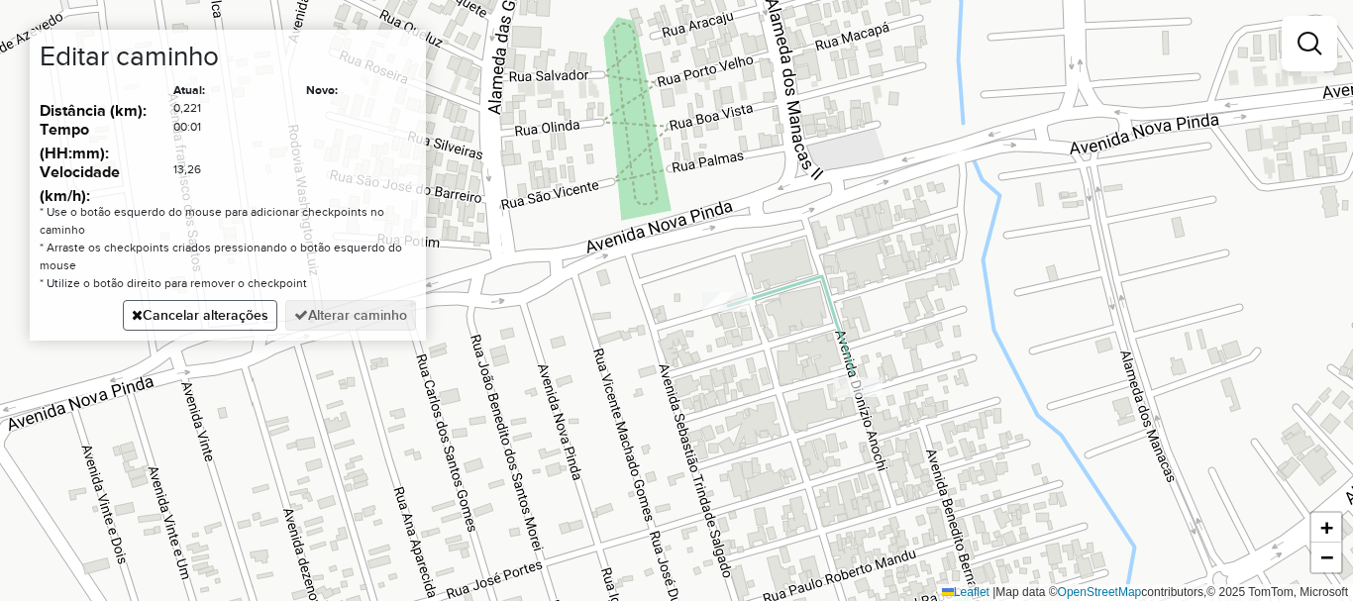
click at [220, 329] on button "Cancelar alterações" at bounding box center [200, 315] width 155 height 31
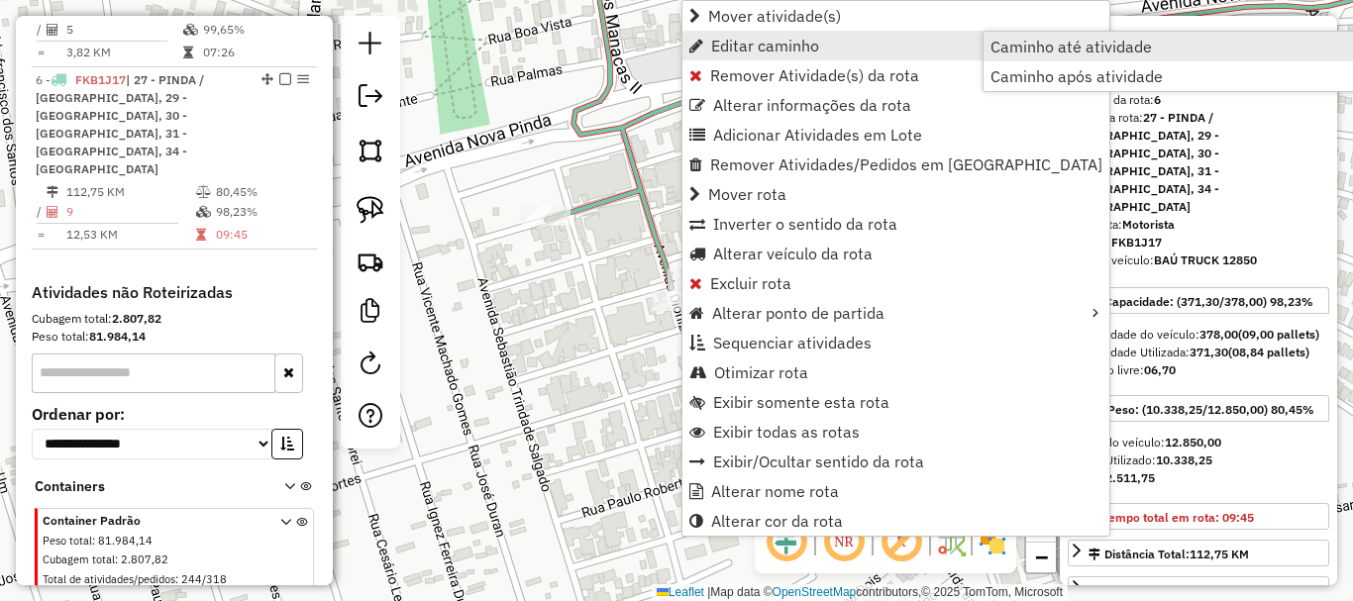
click at [1074, 48] on span "Caminho até atividade" at bounding box center [1071, 47] width 161 height 16
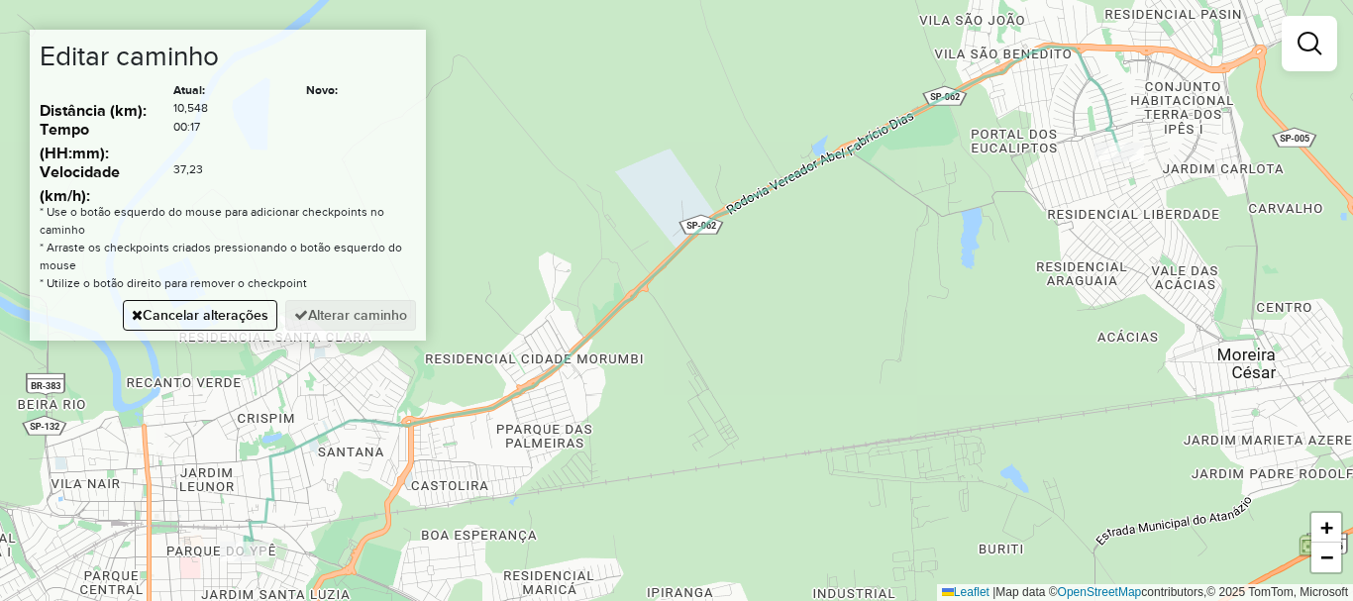
drag, startPoint x: 805, startPoint y: 413, endPoint x: 643, endPoint y: 368, distance: 168.8
click at [788, 382] on div "Janela de atendimento Grade de atendimento Capacidade Transportadoras Veículos …" at bounding box center [676, 300] width 1353 height 601
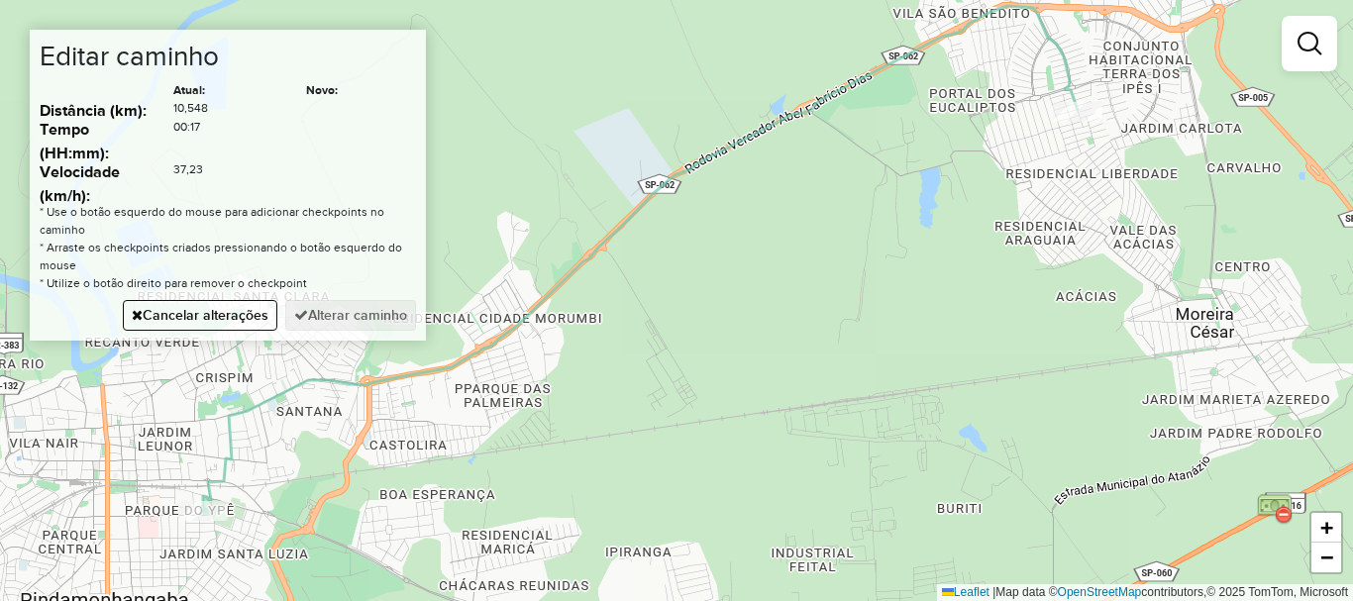
drag, startPoint x: 263, startPoint y: 321, endPoint x: 602, endPoint y: 347, distance: 340.8
click at [263, 322] on button "Cancelar alterações" at bounding box center [200, 315] width 155 height 31
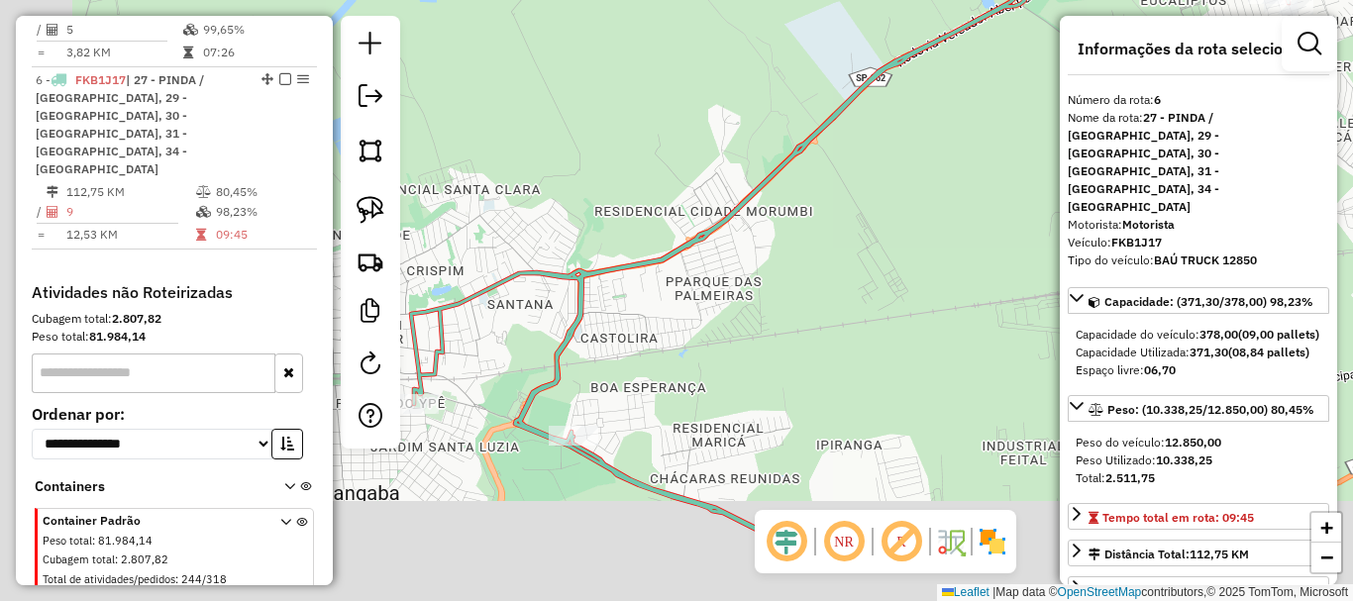
drag, startPoint x: 823, startPoint y: 268, endPoint x: 888, endPoint y: 226, distance: 77.2
click at [893, 222] on div "Janela de atendimento Grade de atendimento Capacidade Transportadoras Veículos …" at bounding box center [676, 300] width 1353 height 601
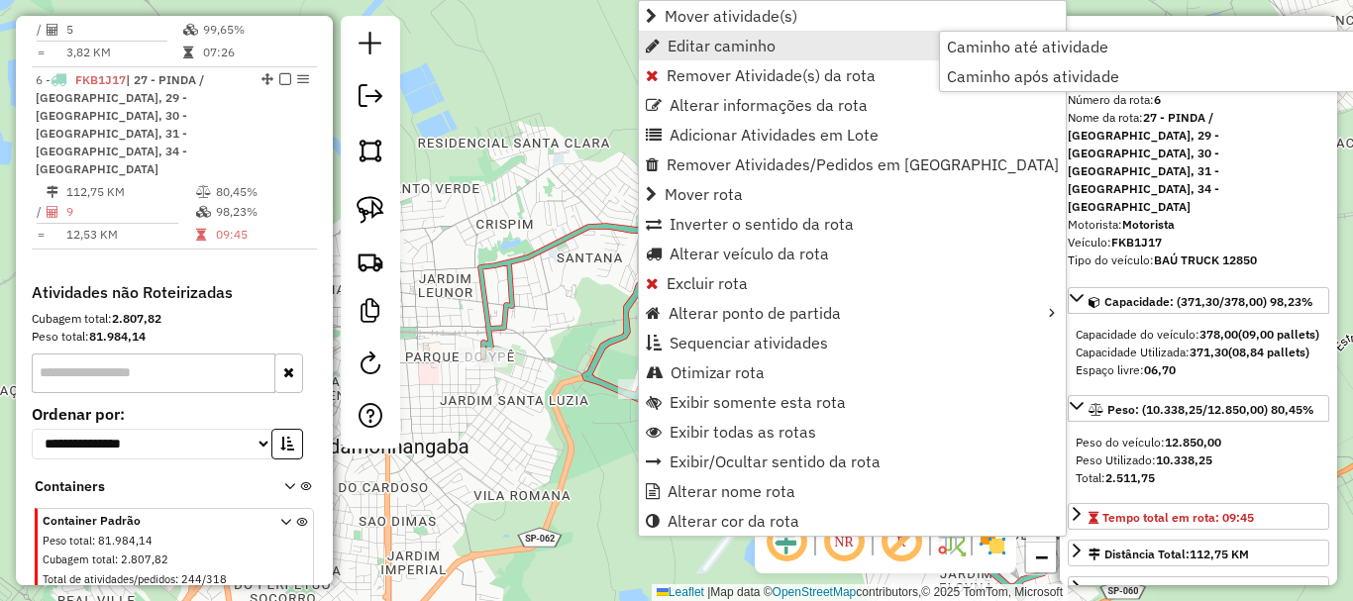
click at [742, 48] on span "Editar caminho" at bounding box center [722, 46] width 108 height 16
click at [1045, 43] on icon "Editar caminho" at bounding box center [1052, 46] width 14 height 14
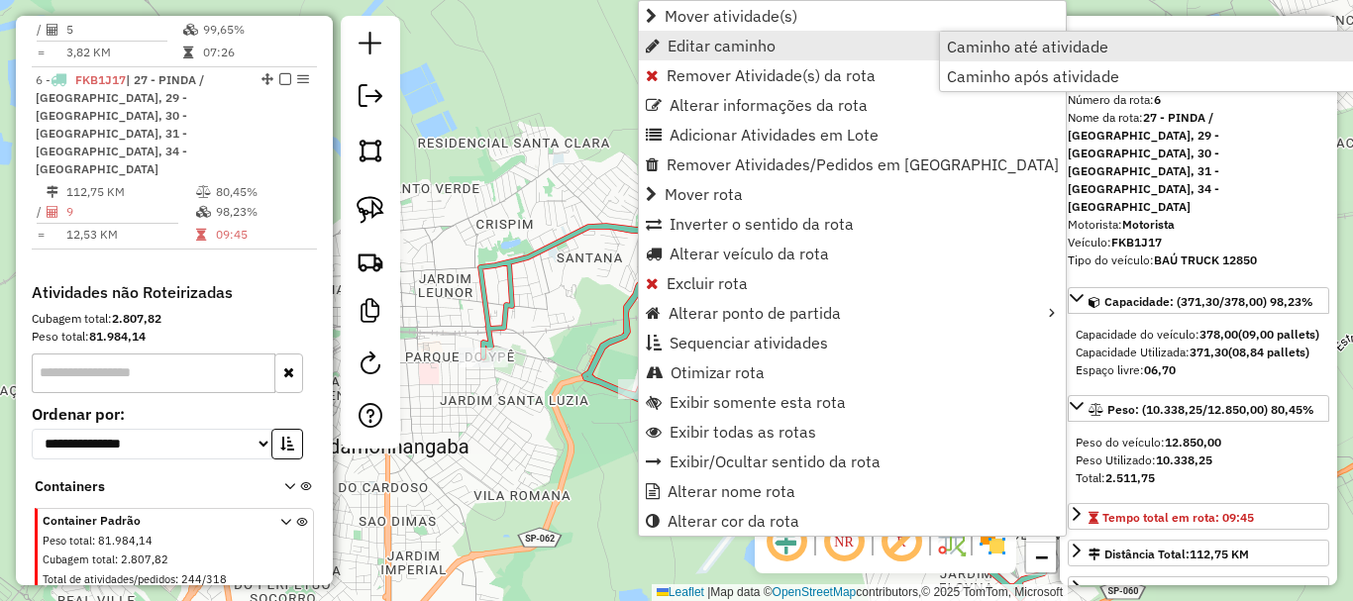
click at [1012, 45] on span "Caminho até atividade" at bounding box center [1027, 47] width 161 height 16
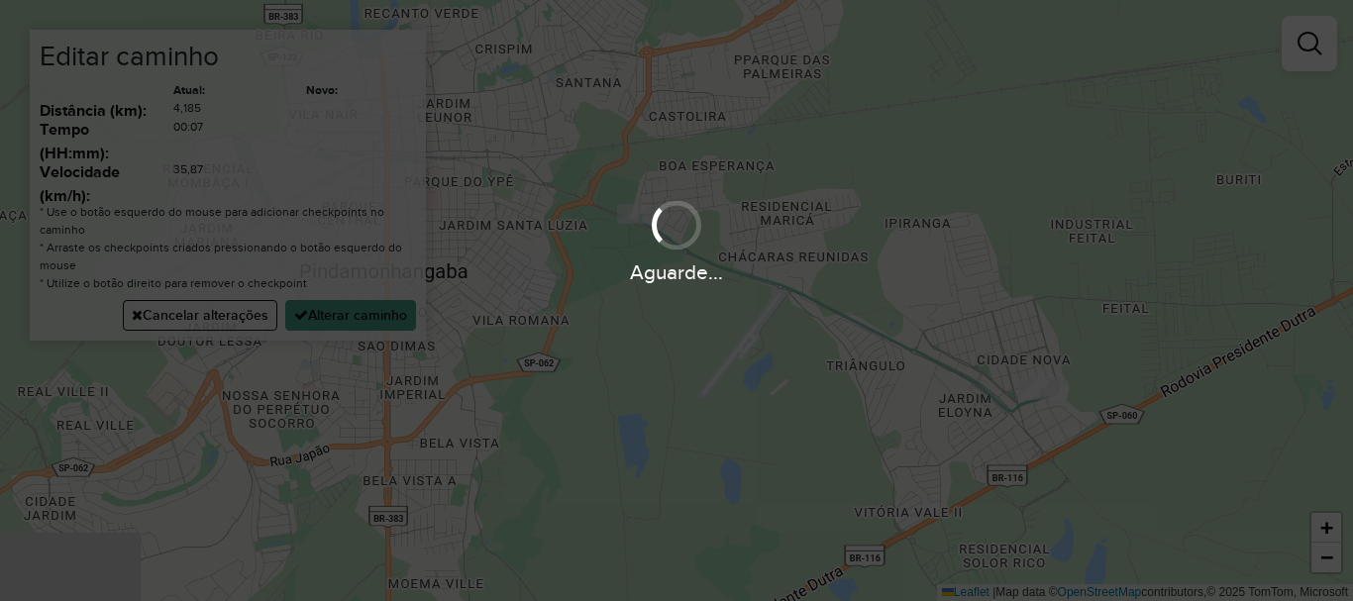
click at [191, 319] on div "Aguarde..." at bounding box center [676, 300] width 1353 height 601
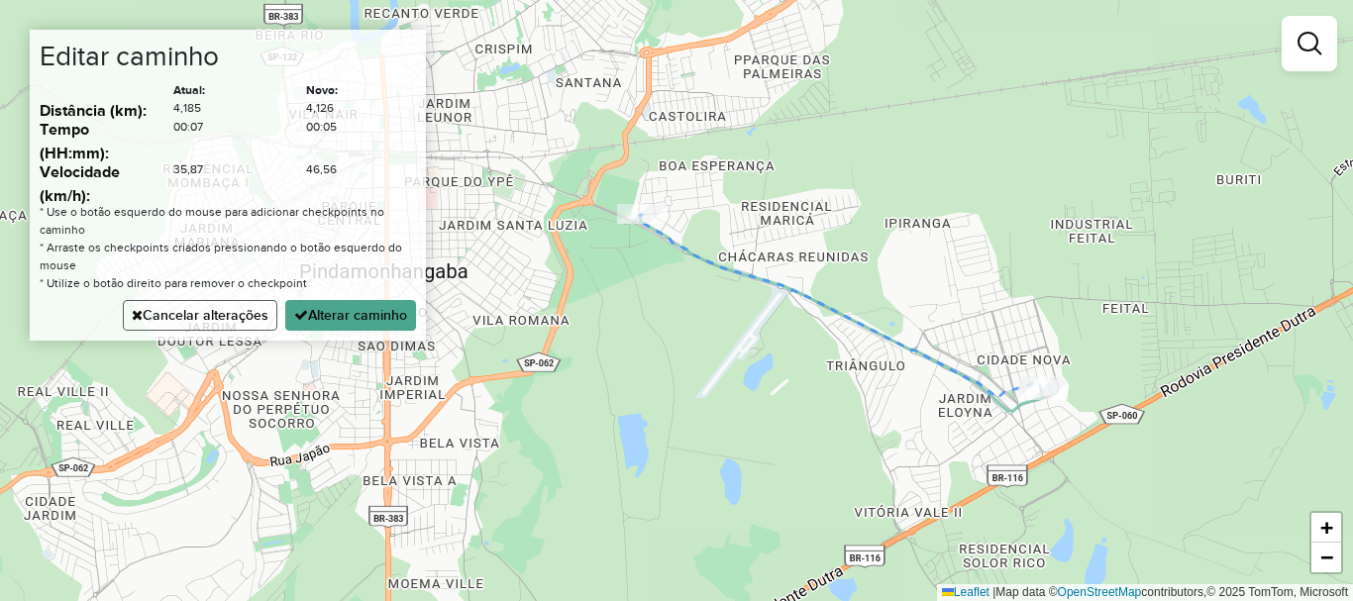
click at [206, 310] on button "Cancelar alterações" at bounding box center [200, 315] width 155 height 31
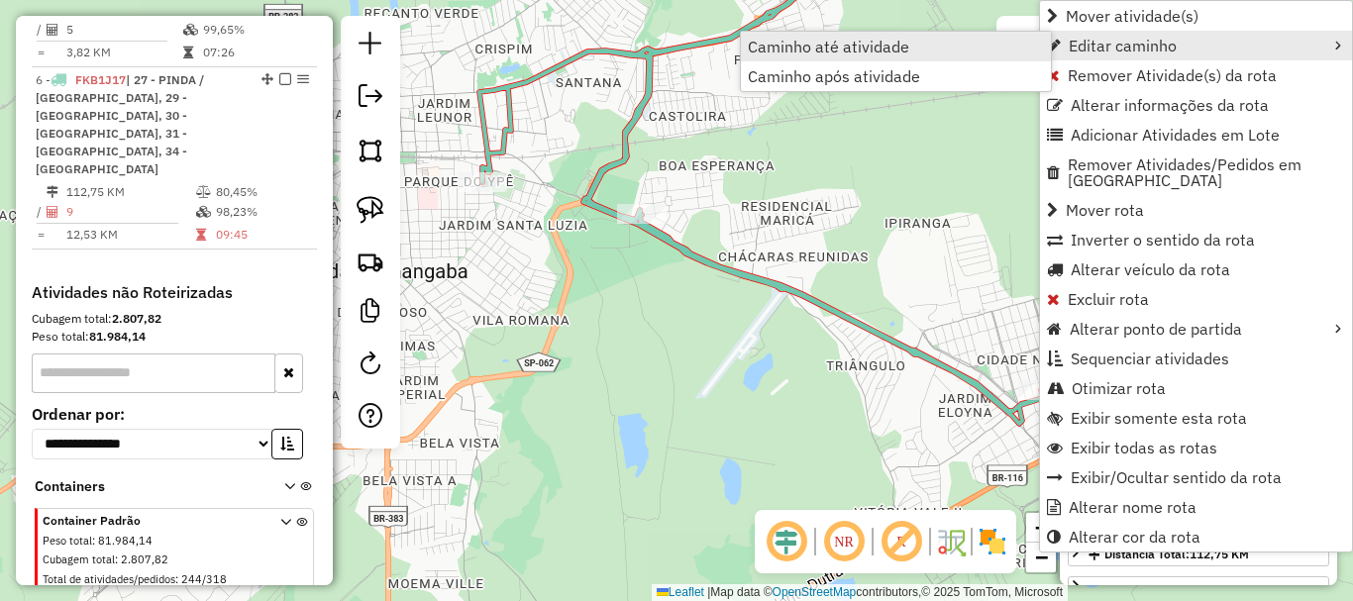
drag, startPoint x: 880, startPoint y: 48, endPoint x: 890, endPoint y: 54, distance: 12.1
click at [880, 47] on span "Caminho até atividade" at bounding box center [828, 47] width 161 height 16
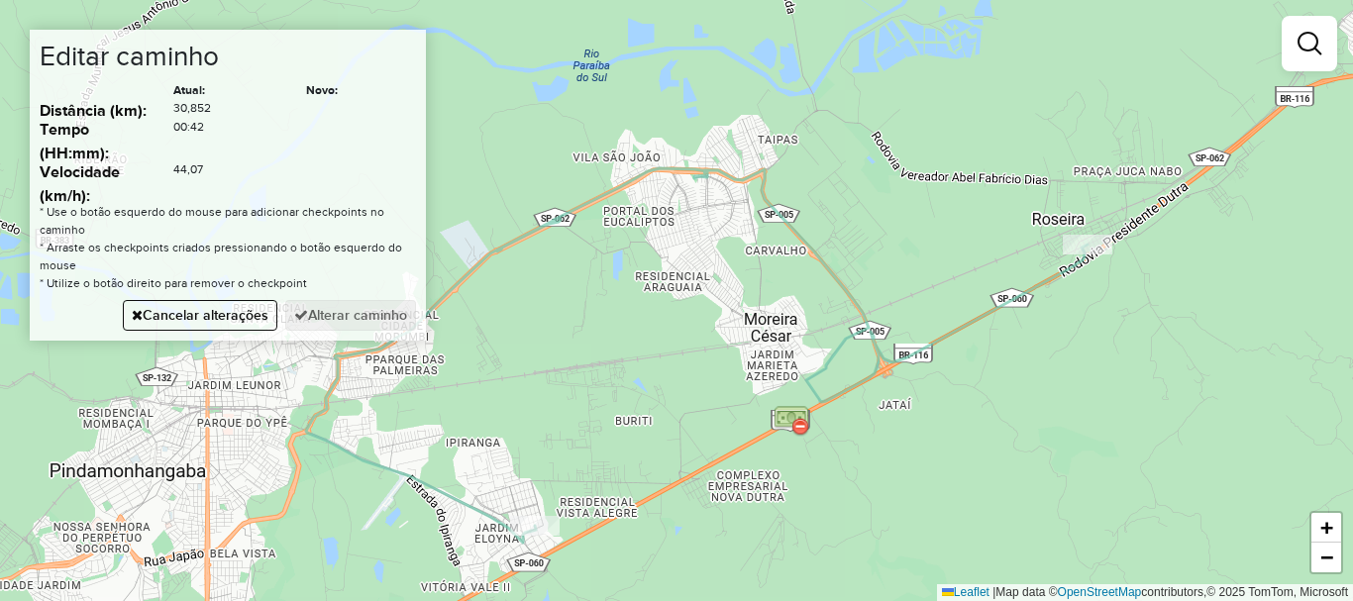
drag, startPoint x: 986, startPoint y: 397, endPoint x: 944, endPoint y: 445, distance: 63.2
click at [945, 447] on div "Janela de atendimento Grade de atendimento Capacidade Transportadoras Veículos …" at bounding box center [676, 300] width 1353 height 601
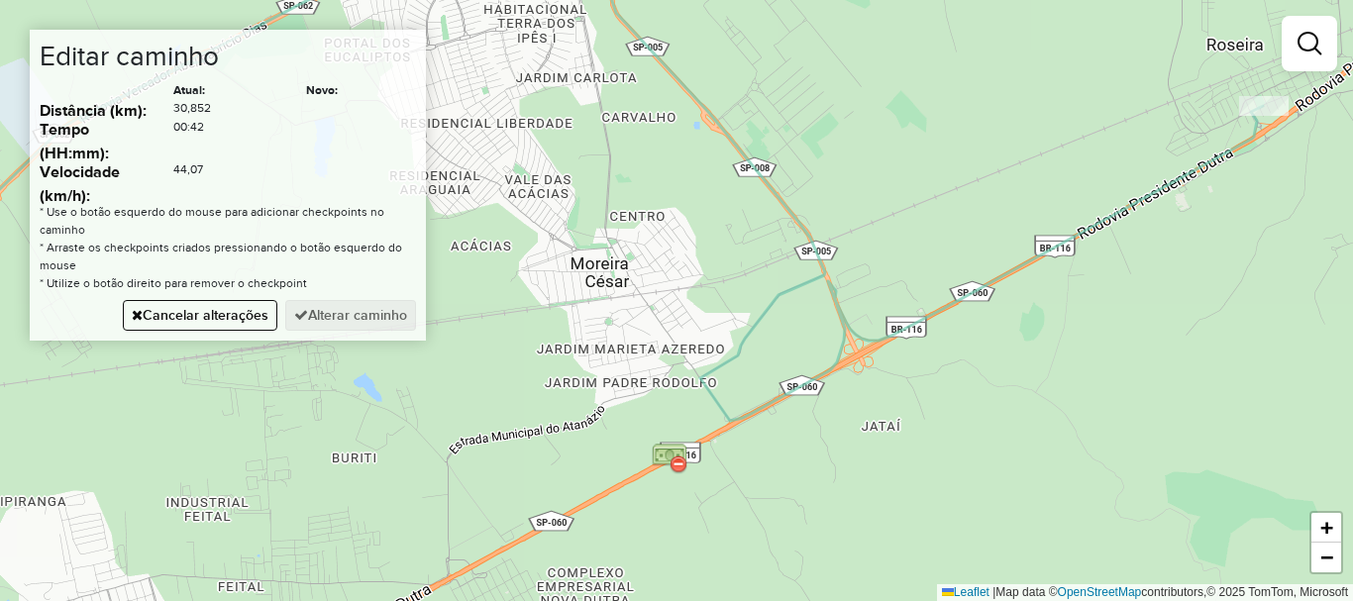
click at [788, 209] on div "Janela de atendimento Grade de atendimento Capacidade Transportadoras Veículos …" at bounding box center [676, 300] width 1353 height 601
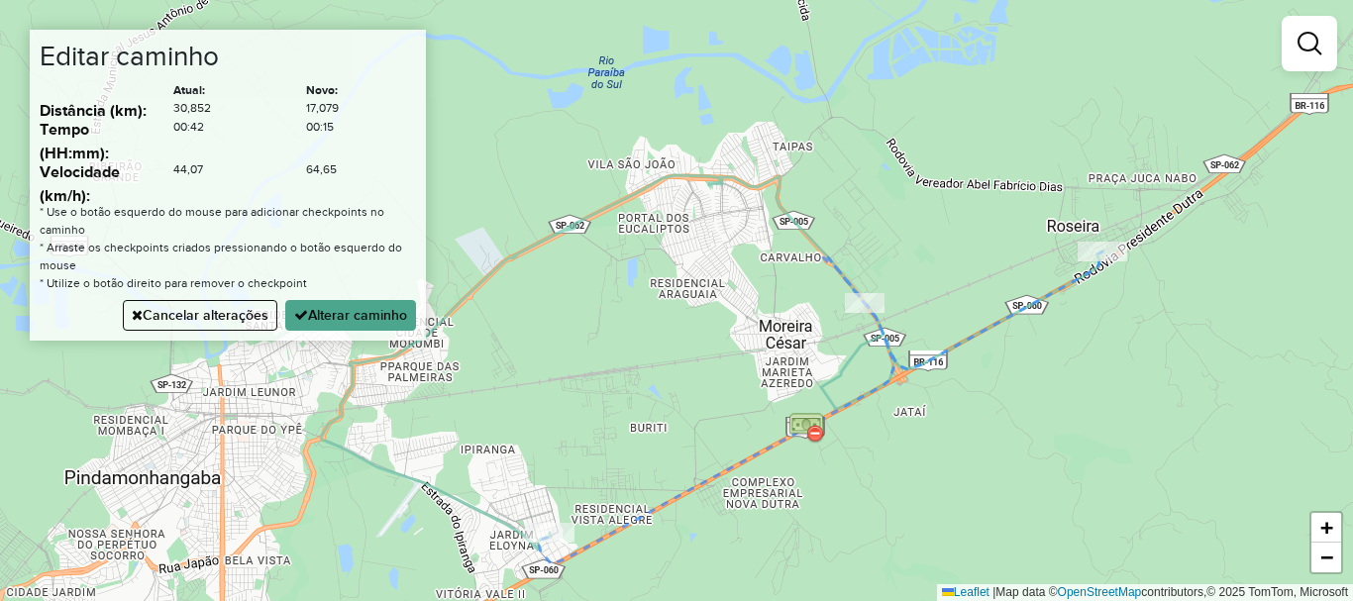
click at [721, 181] on div "Janela de atendimento Grade de atendimento Capacidade Transportadoras Veículos …" at bounding box center [676, 300] width 1353 height 601
click at [535, 243] on div "Janela de atendimento Grade de atendimento Capacidade Transportadoras Veículos …" at bounding box center [676, 300] width 1353 height 601
click at [333, 315] on button "Alterar caminho" at bounding box center [350, 315] width 131 height 31
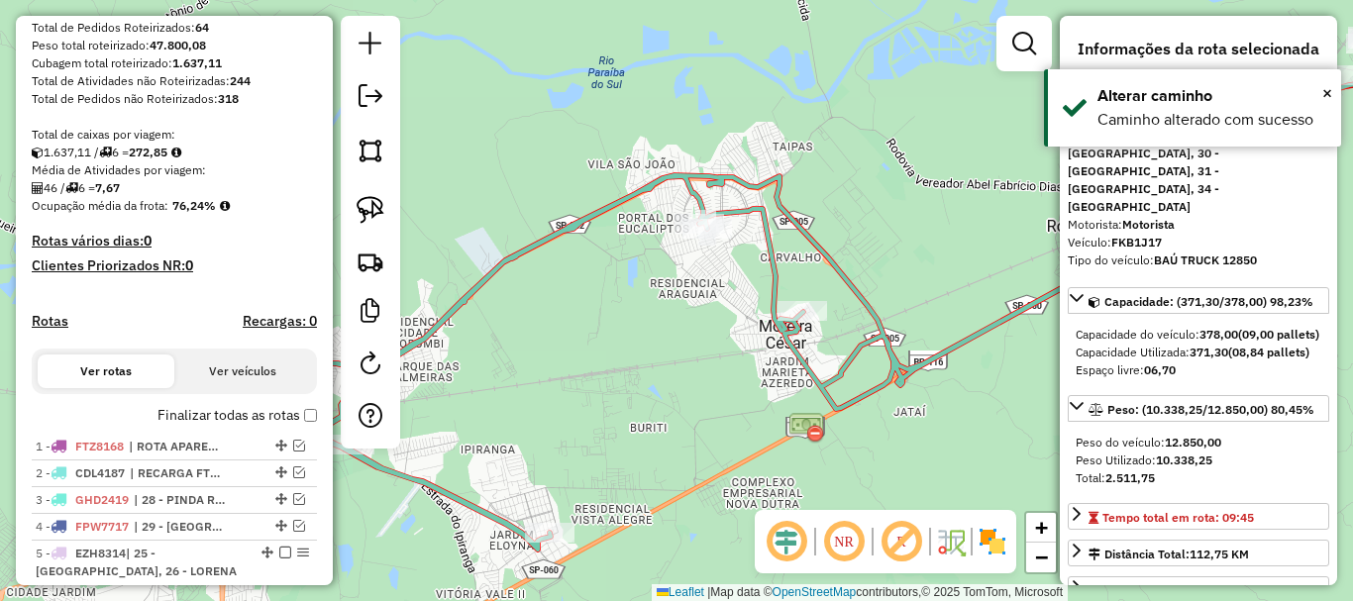
scroll to position [0, 0]
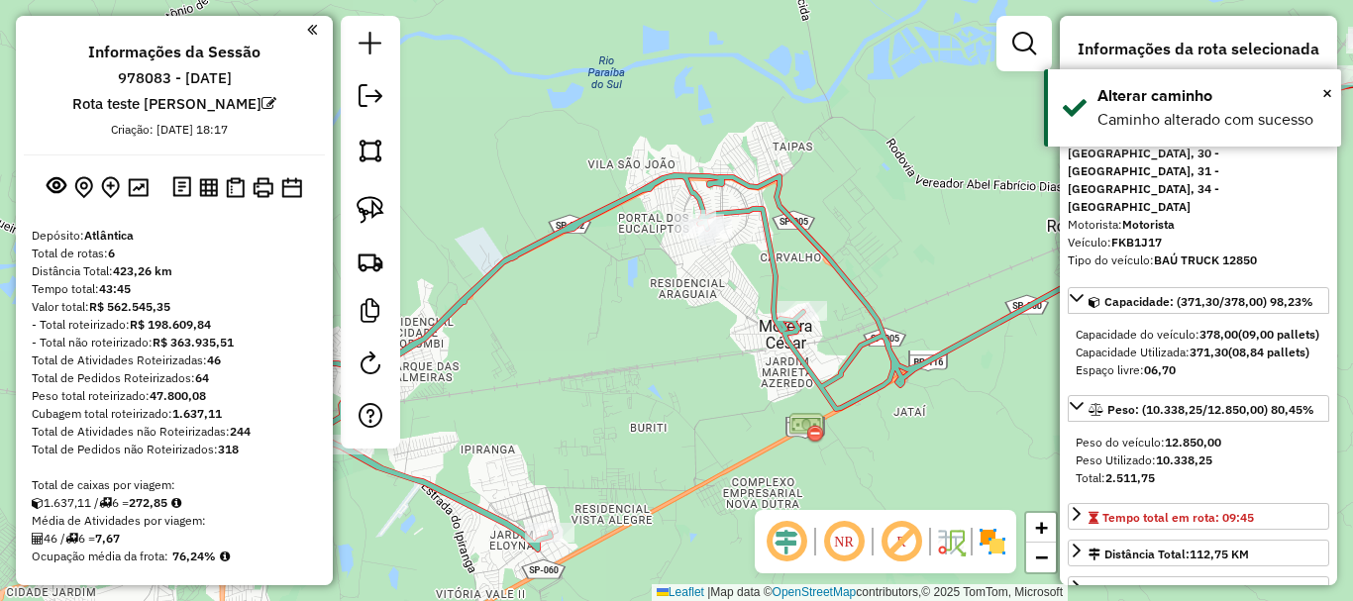
click at [852, 354] on icon at bounding box center [753, 362] width 971 height 375
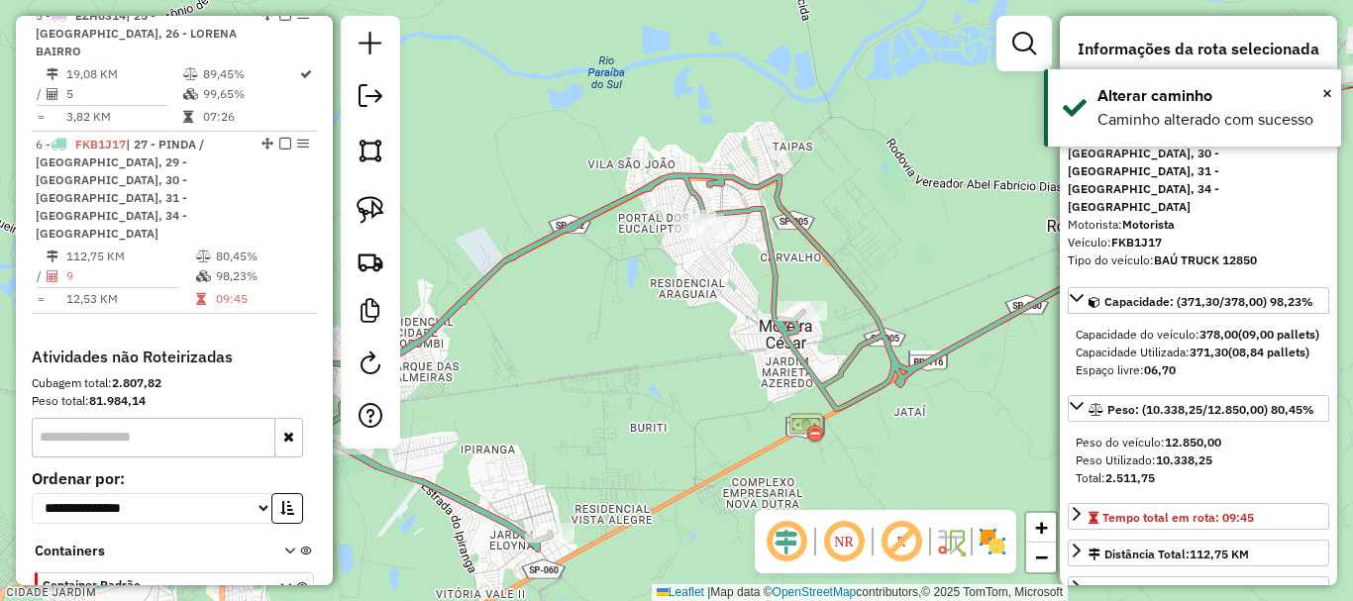
scroll to position [953, 0]
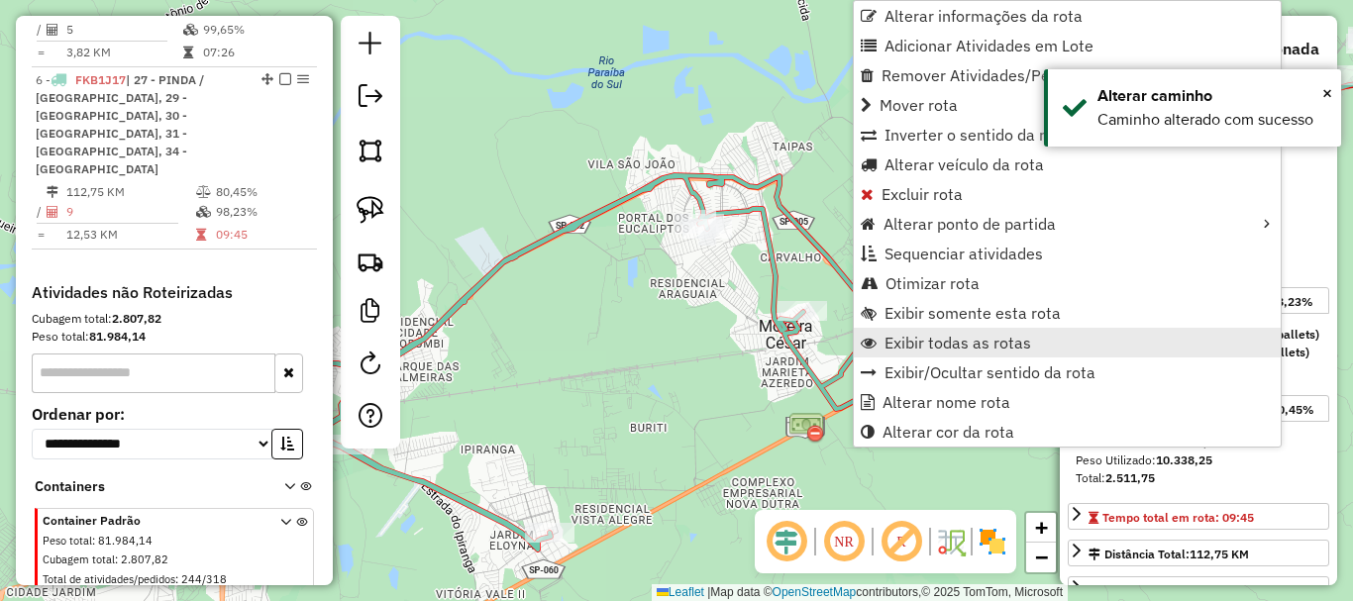
click at [928, 351] on span "Exibir todas as rotas" at bounding box center [958, 343] width 147 height 16
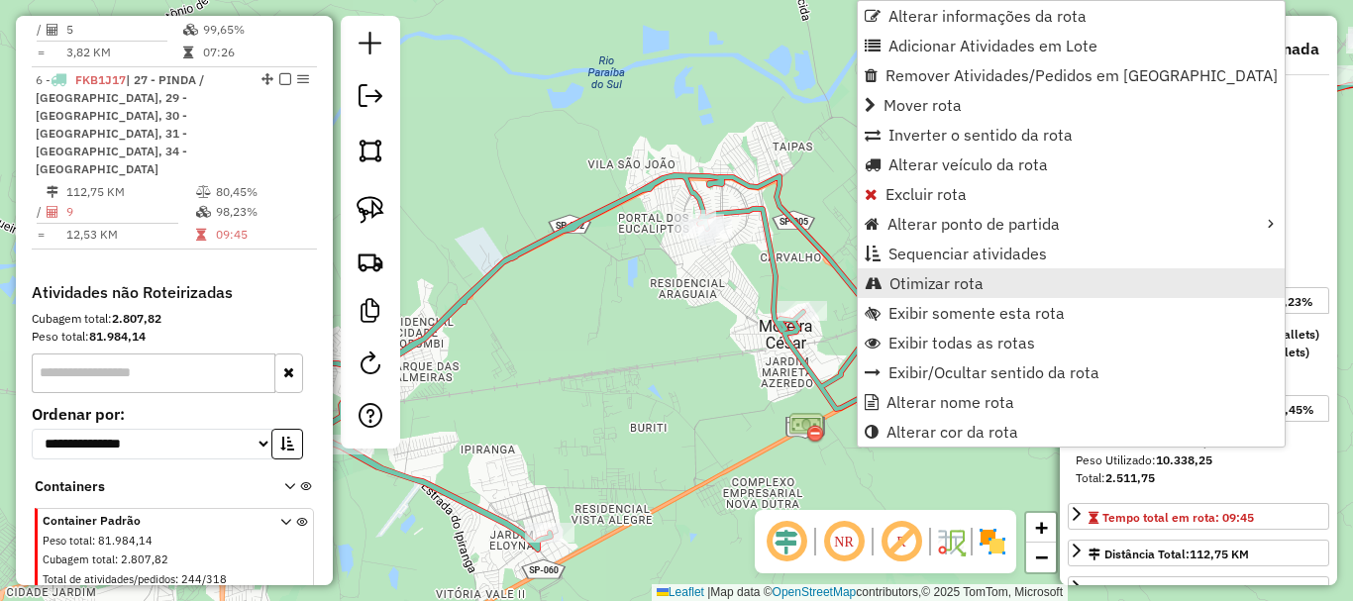
click at [956, 283] on span "Otimizar rota" at bounding box center [937, 283] width 94 height 16
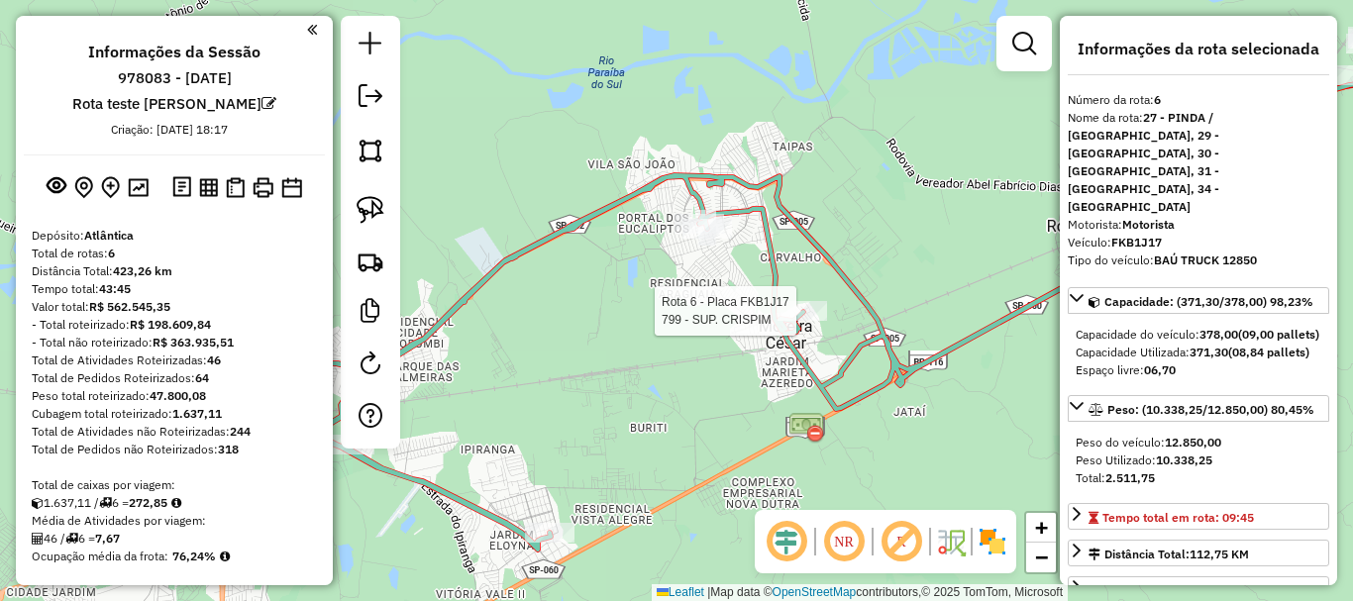
select select "**********"
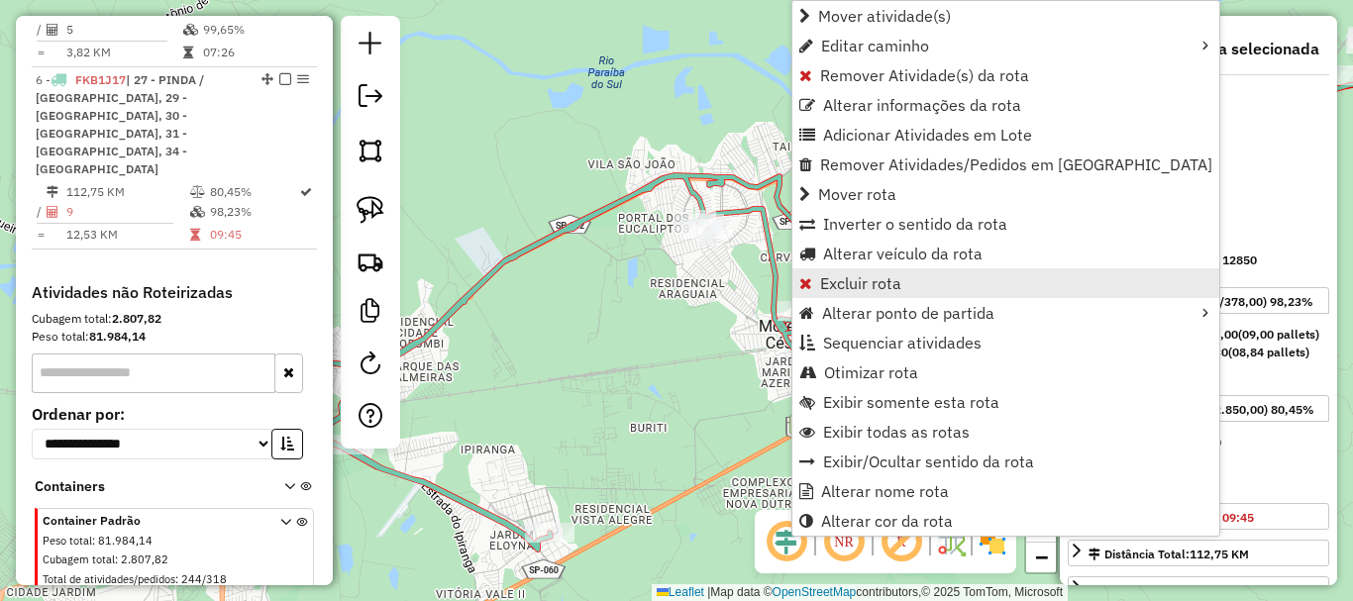
click at [856, 281] on span "Excluir rota" at bounding box center [860, 283] width 81 height 16
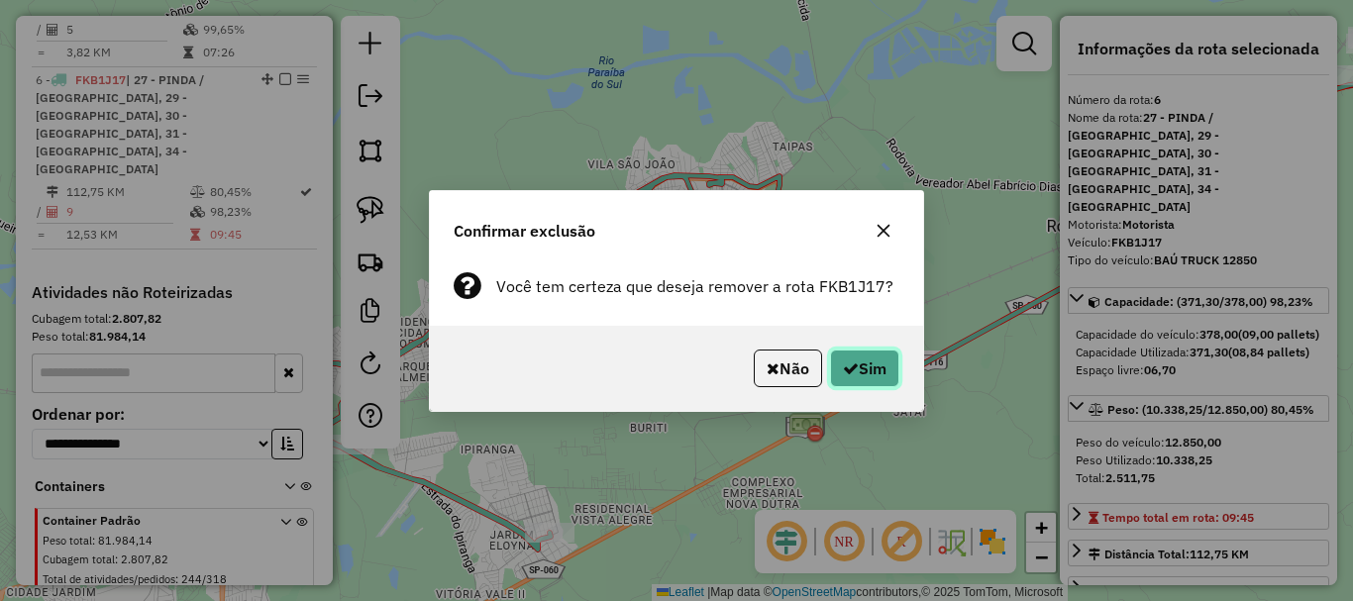
click at [891, 356] on button "Sim" at bounding box center [864, 369] width 69 height 38
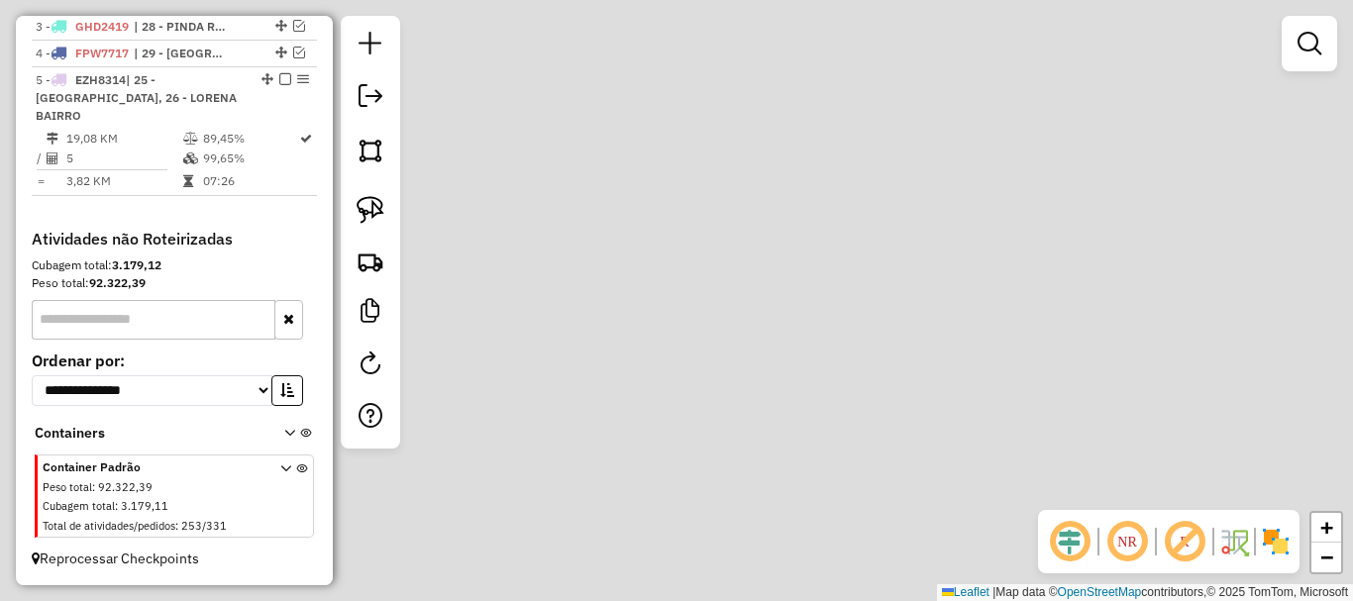
scroll to position [806, 0]
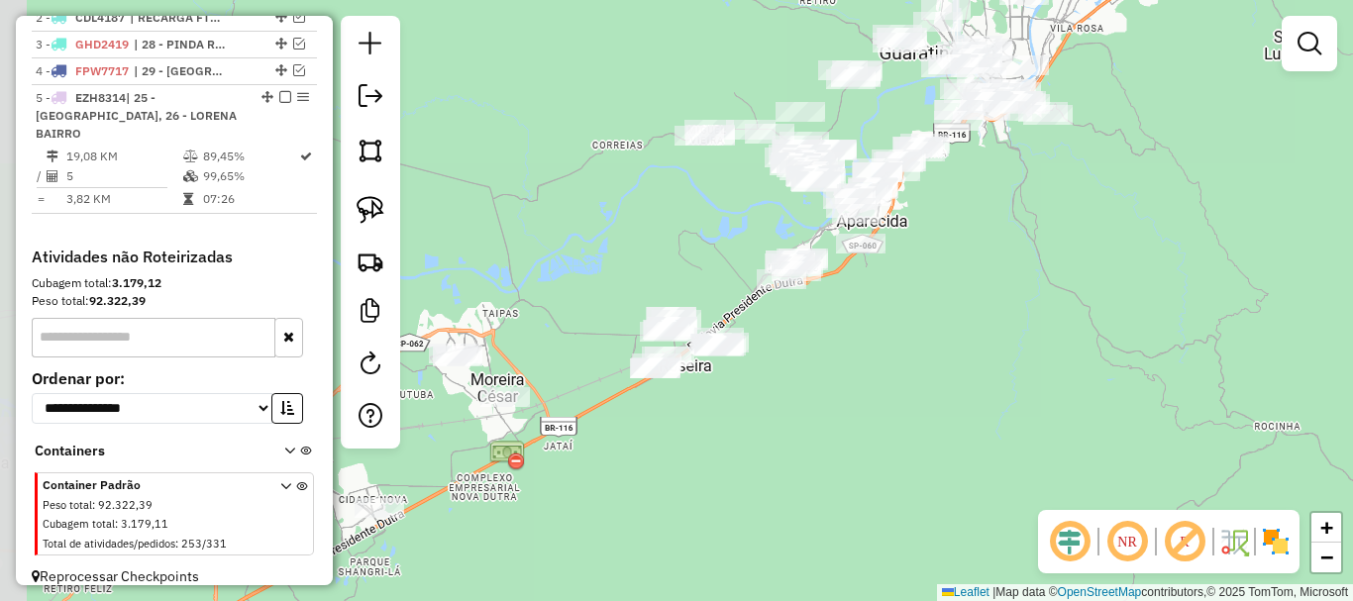
drag, startPoint x: 659, startPoint y: 406, endPoint x: 872, endPoint y: 355, distance: 219.2
click at [872, 355] on div "Janela de atendimento Grade de atendimento Capacidade Transportadoras Veículos …" at bounding box center [676, 300] width 1353 height 601
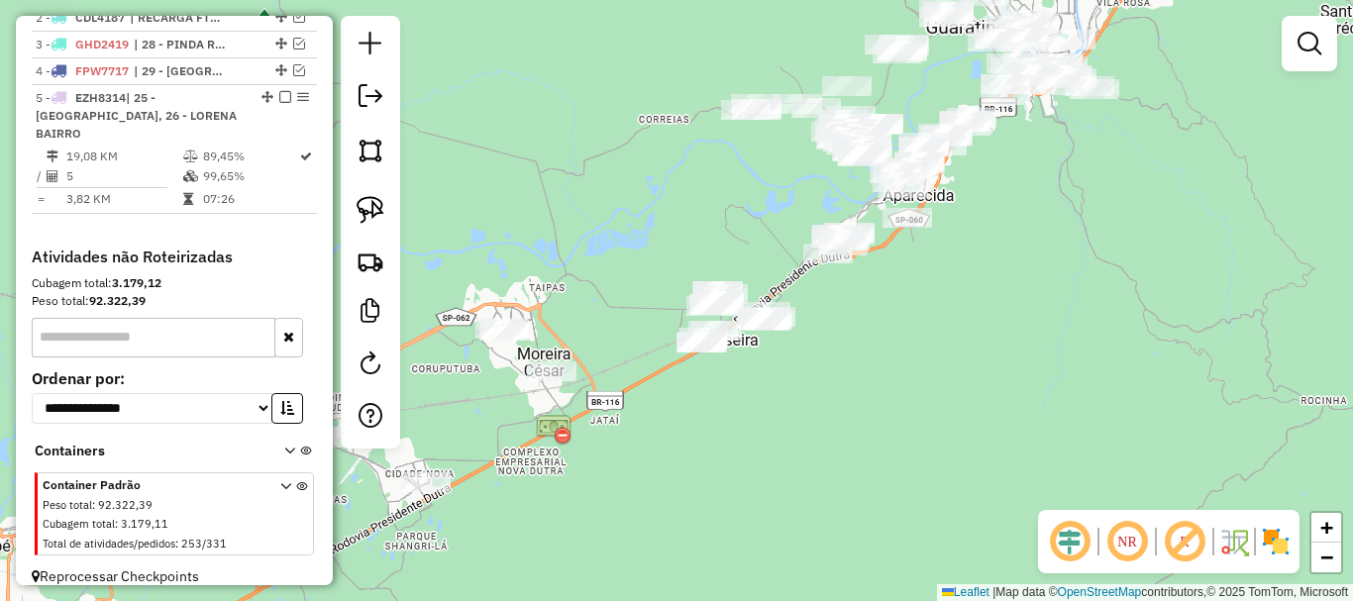
drag, startPoint x: 678, startPoint y: 418, endPoint x: 1114, endPoint y: 309, distance: 449.3
click at [1114, 309] on div "Janela de atendimento Grade de atendimento Capacidade Transportadoras Veículos …" at bounding box center [676, 300] width 1353 height 601
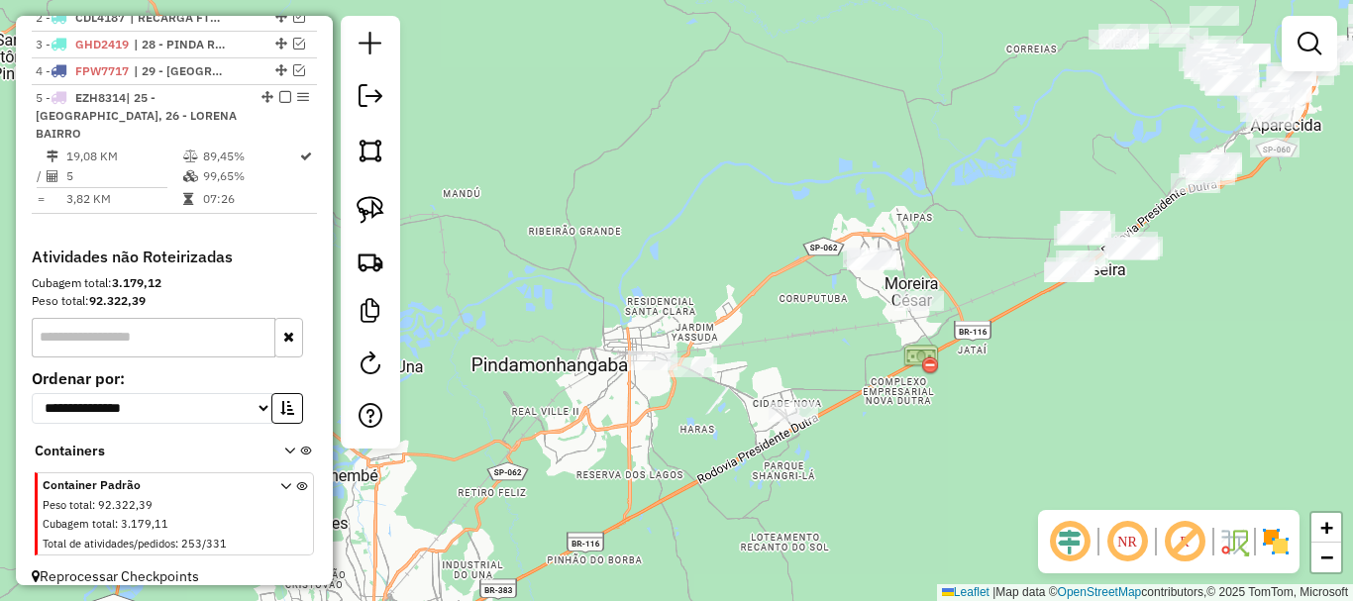
drag, startPoint x: 989, startPoint y: 435, endPoint x: 930, endPoint y: 444, distance: 59.1
click at [930, 444] on div "Janela de atendimento Grade de atendimento Capacidade Transportadoras Veículos …" at bounding box center [676, 300] width 1353 height 601
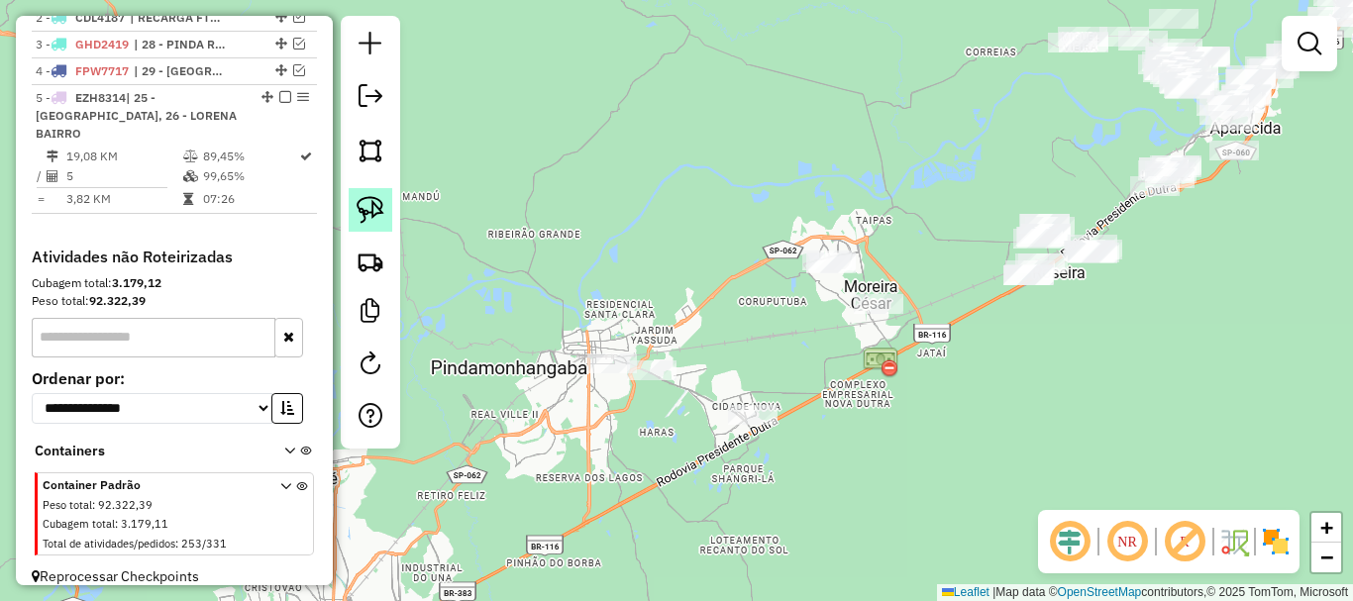
click at [369, 211] on img at bounding box center [371, 210] width 28 height 28
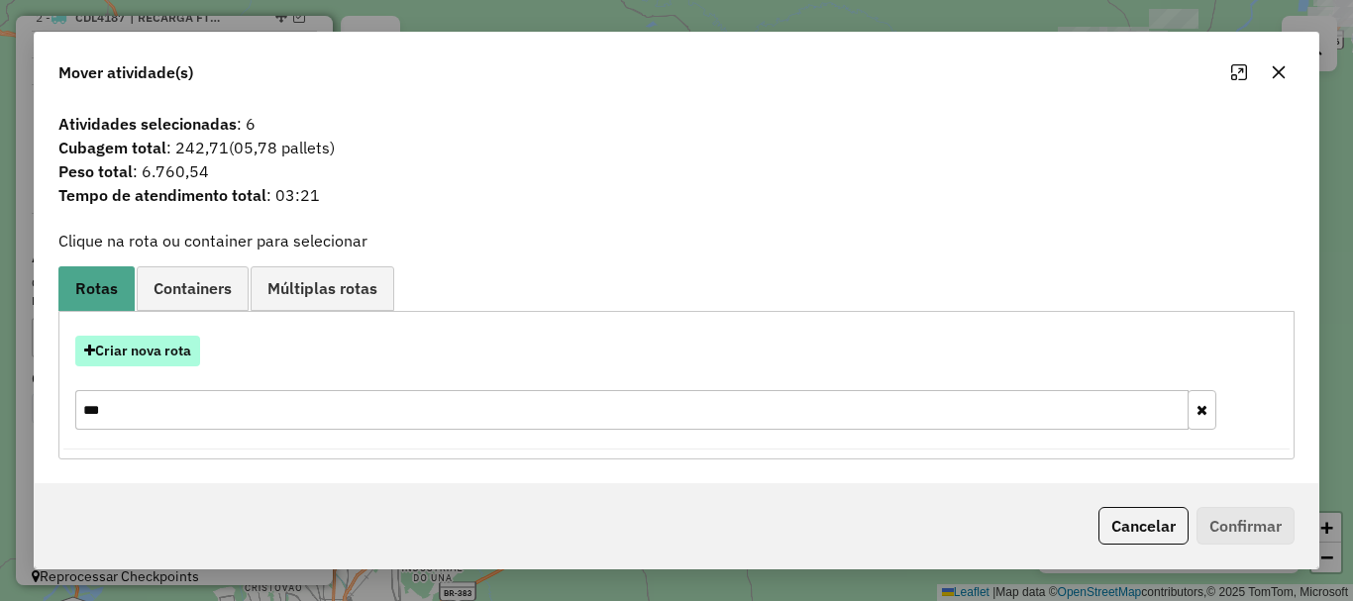
click at [171, 352] on button "Criar nova rota" at bounding box center [137, 351] width 125 height 31
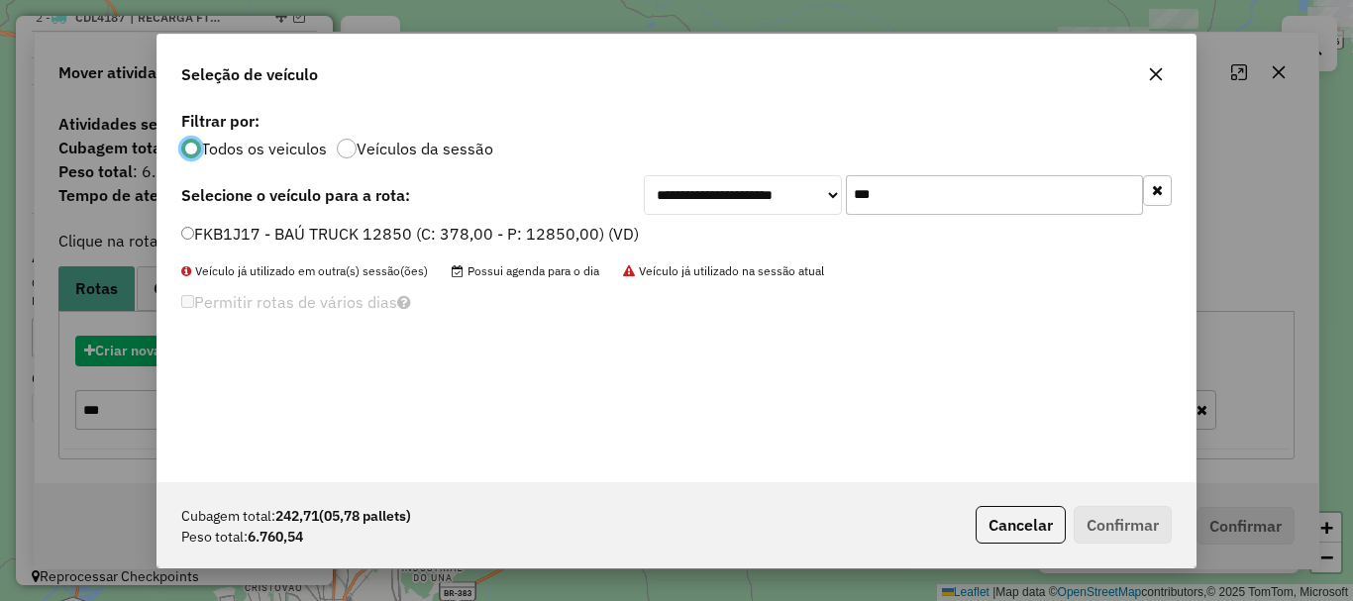
scroll to position [11, 6]
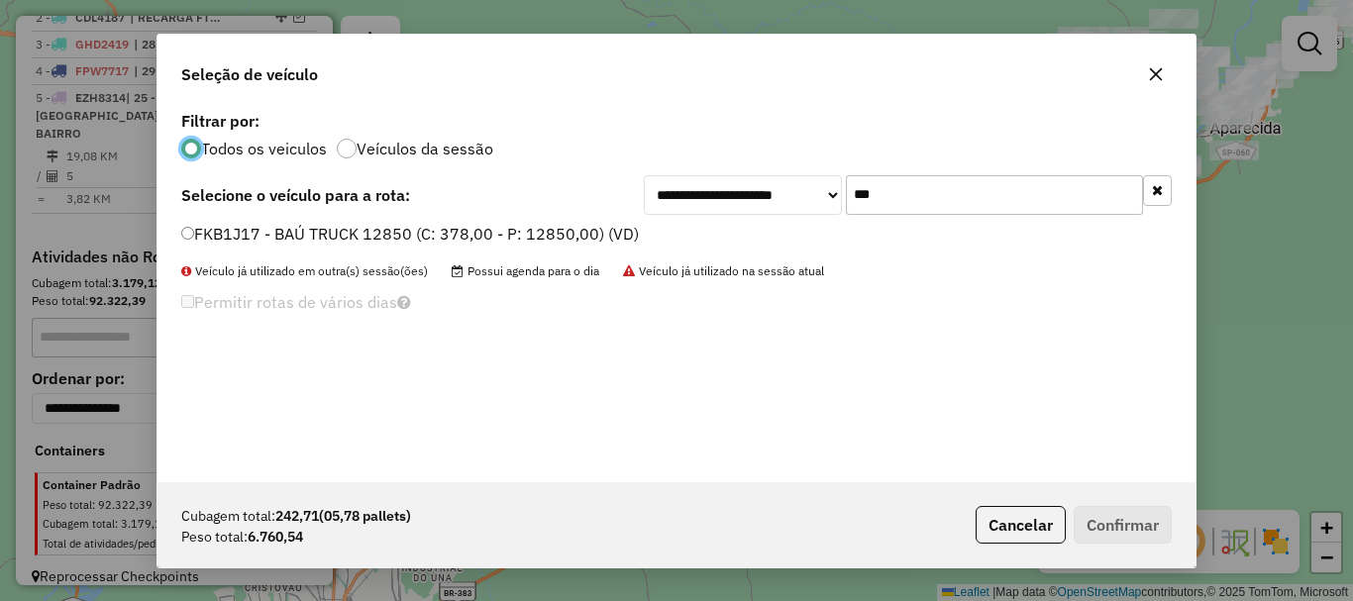
click at [929, 195] on input "***" at bounding box center [994, 195] width 297 height 40
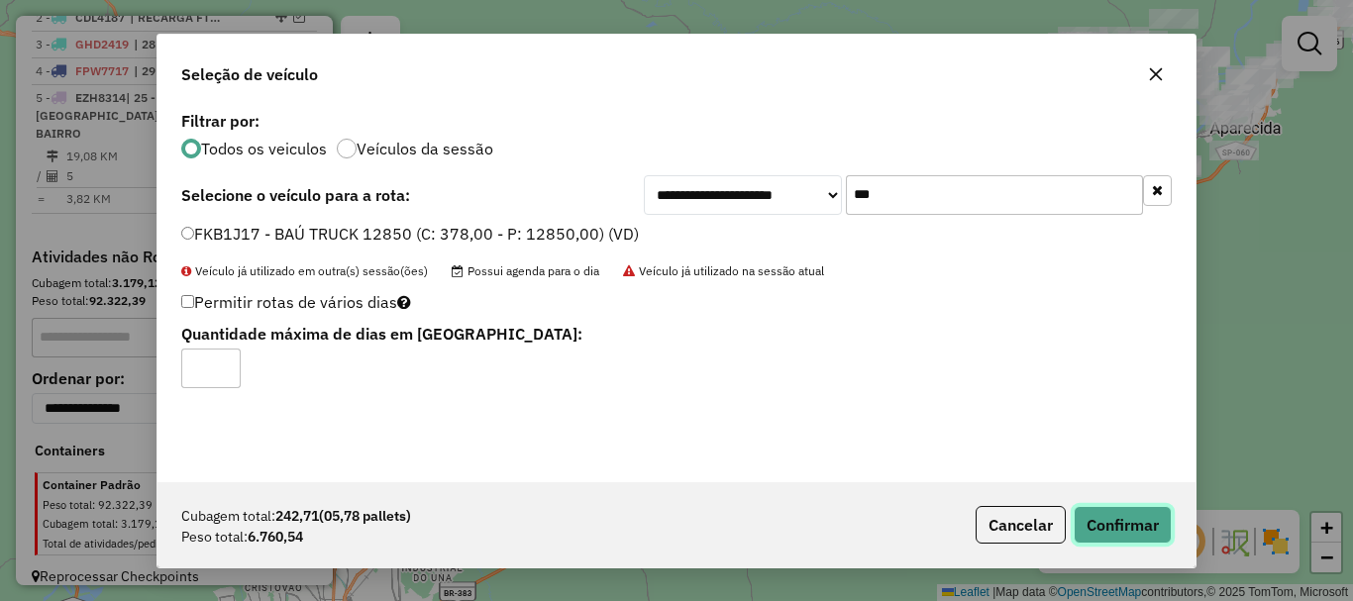
click at [1138, 525] on button "Confirmar" at bounding box center [1123, 525] width 98 height 38
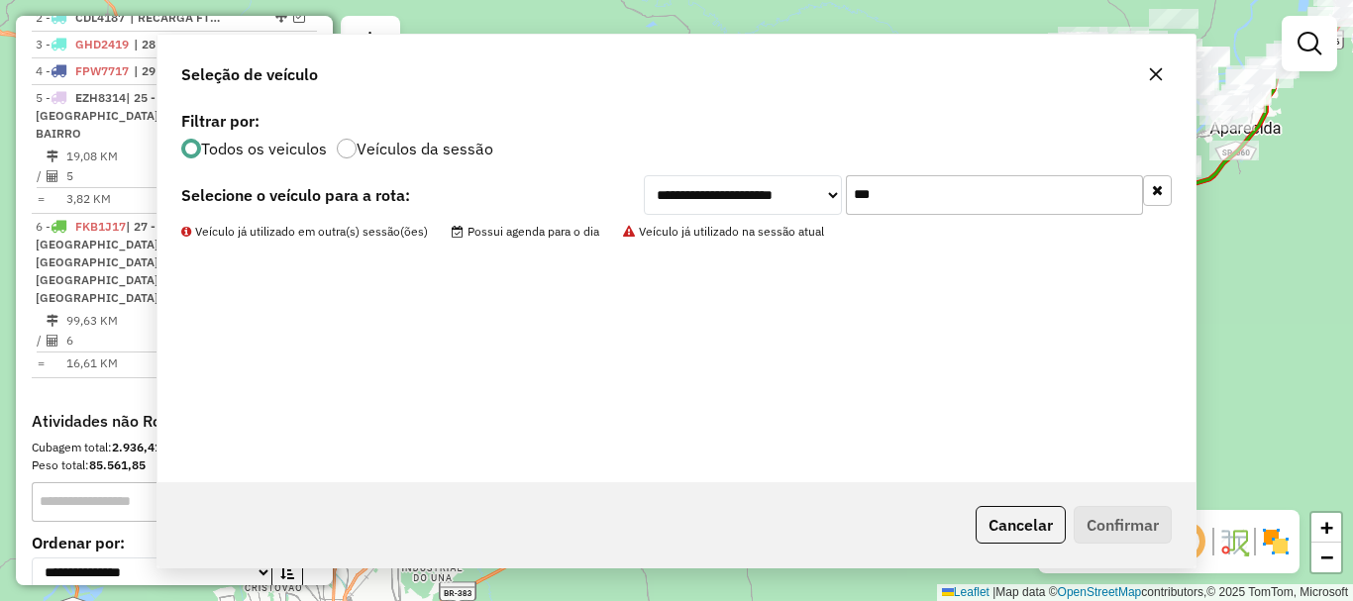
scroll to position [953, 0]
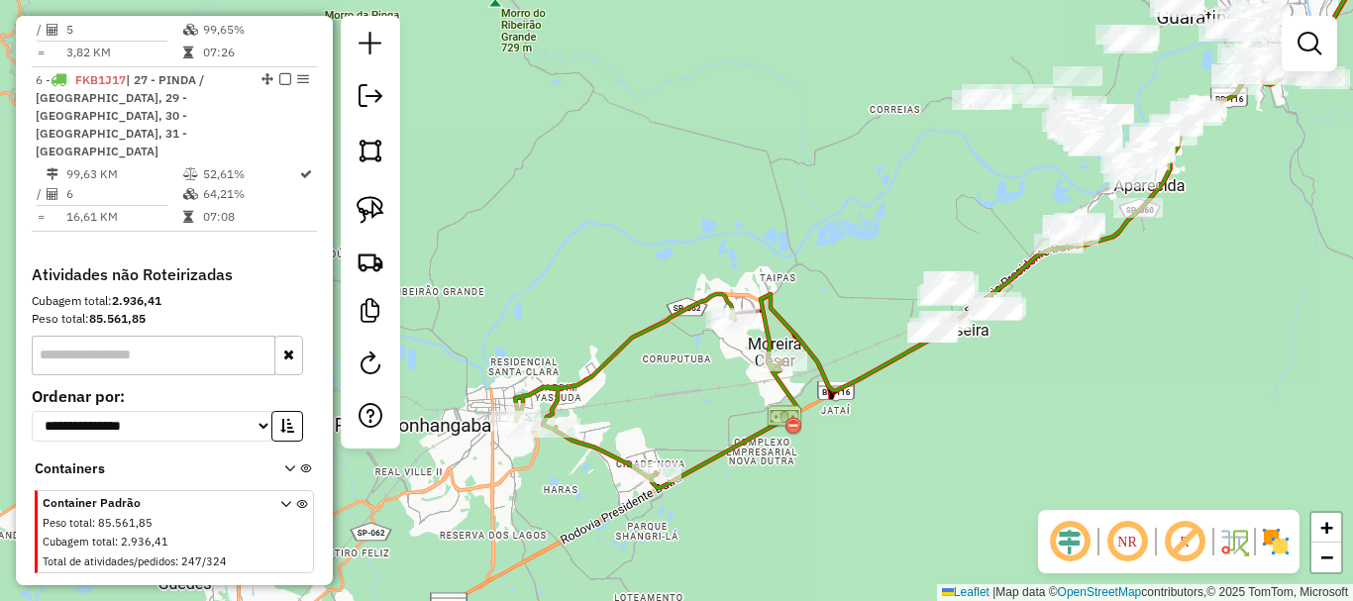
drag, startPoint x: 935, startPoint y: 443, endPoint x: 840, endPoint y: 481, distance: 102.3
click at [843, 483] on div "Janela de atendimento Grade de atendimento Capacidade Transportadoras Veículos …" at bounding box center [676, 300] width 1353 height 601
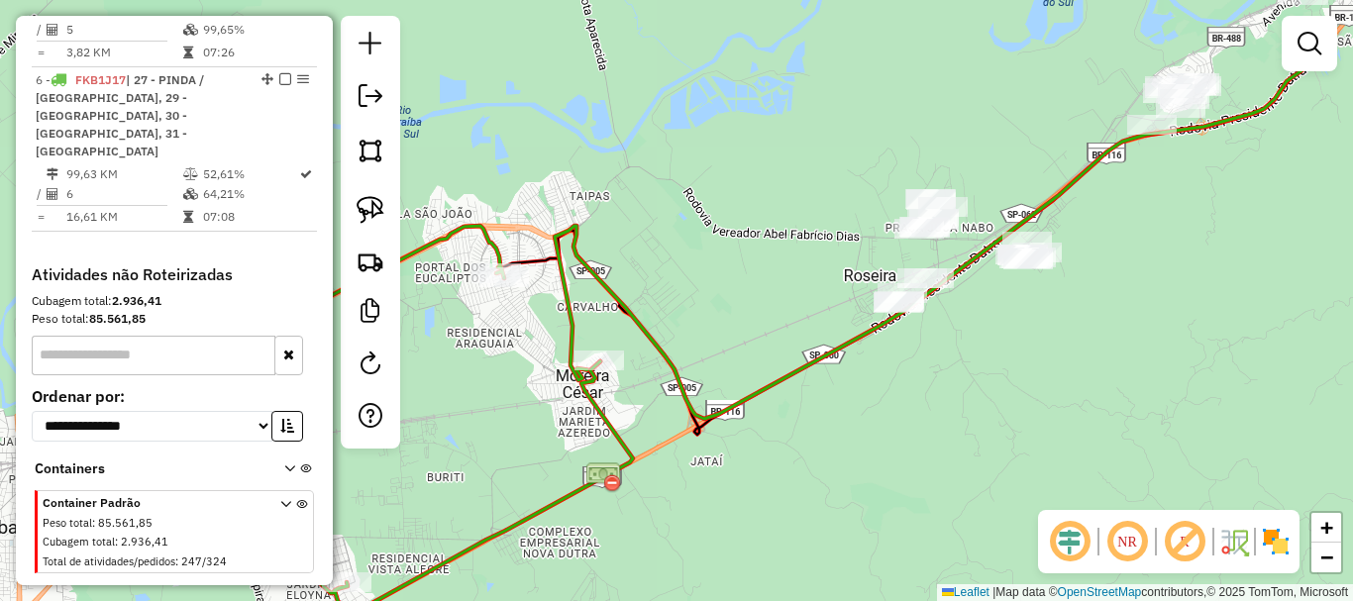
drag, startPoint x: 832, startPoint y: 387, endPoint x: 731, endPoint y: 474, distance: 132.8
click at [716, 484] on div "Janela de atendimento Grade de atendimento Capacidade Transportadoras Veículos …" at bounding box center [676, 300] width 1353 height 601
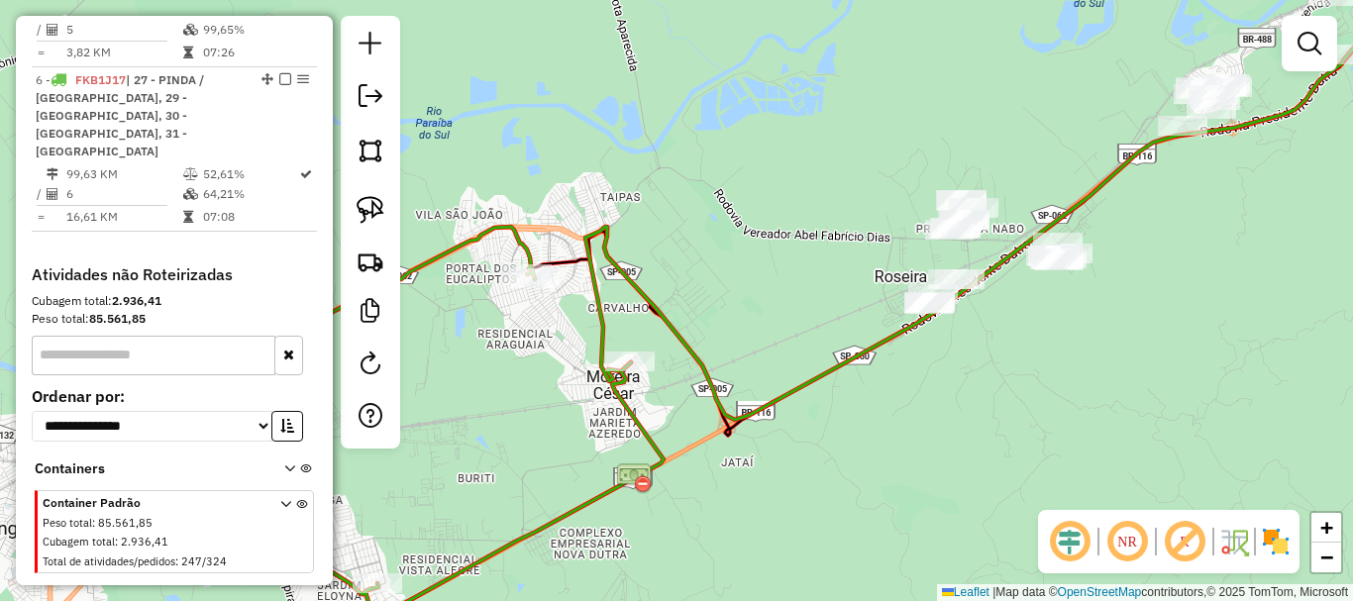
drag, startPoint x: 770, startPoint y: 481, endPoint x: 810, endPoint y: 459, distance: 46.1
click at [787, 474] on div "Janela de atendimento Grade de atendimento Capacidade Transportadoras Veículos …" at bounding box center [676, 300] width 1353 height 601
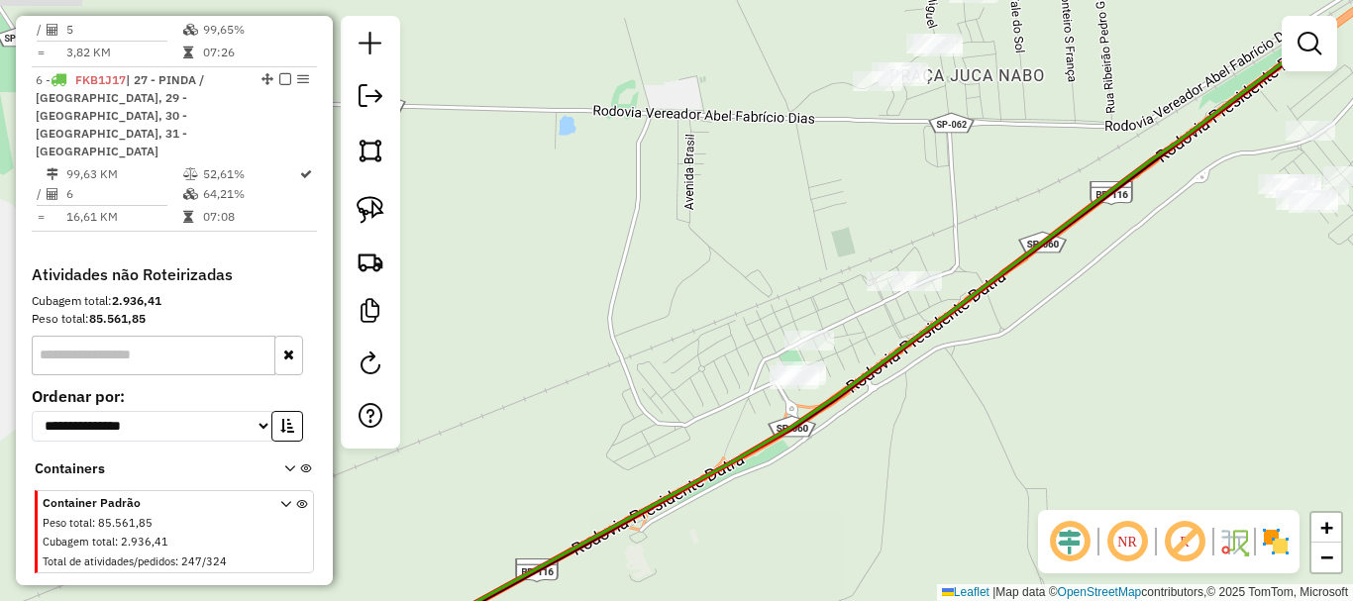
drag, startPoint x: 983, startPoint y: 295, endPoint x: 1053, endPoint y: 373, distance: 104.5
click at [1053, 373] on div "Janela de atendimento Grade de atendimento Capacidade Transportadoras Veículos …" at bounding box center [676, 300] width 1353 height 601
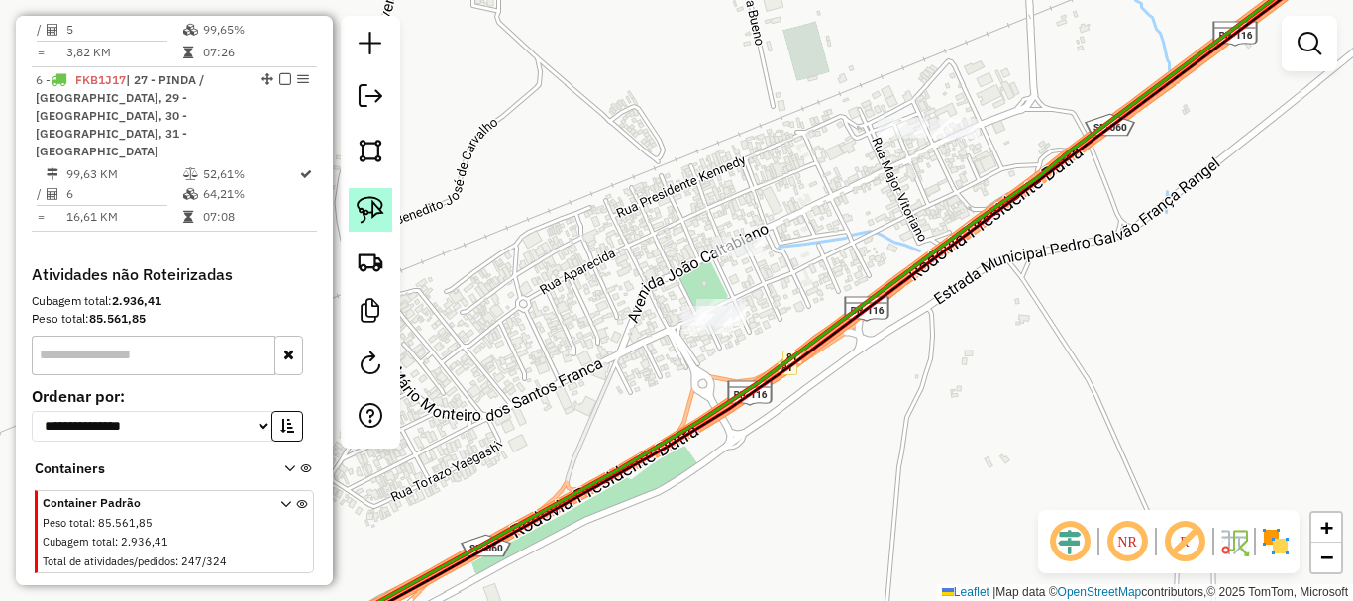
click at [377, 204] on img at bounding box center [371, 210] width 28 height 28
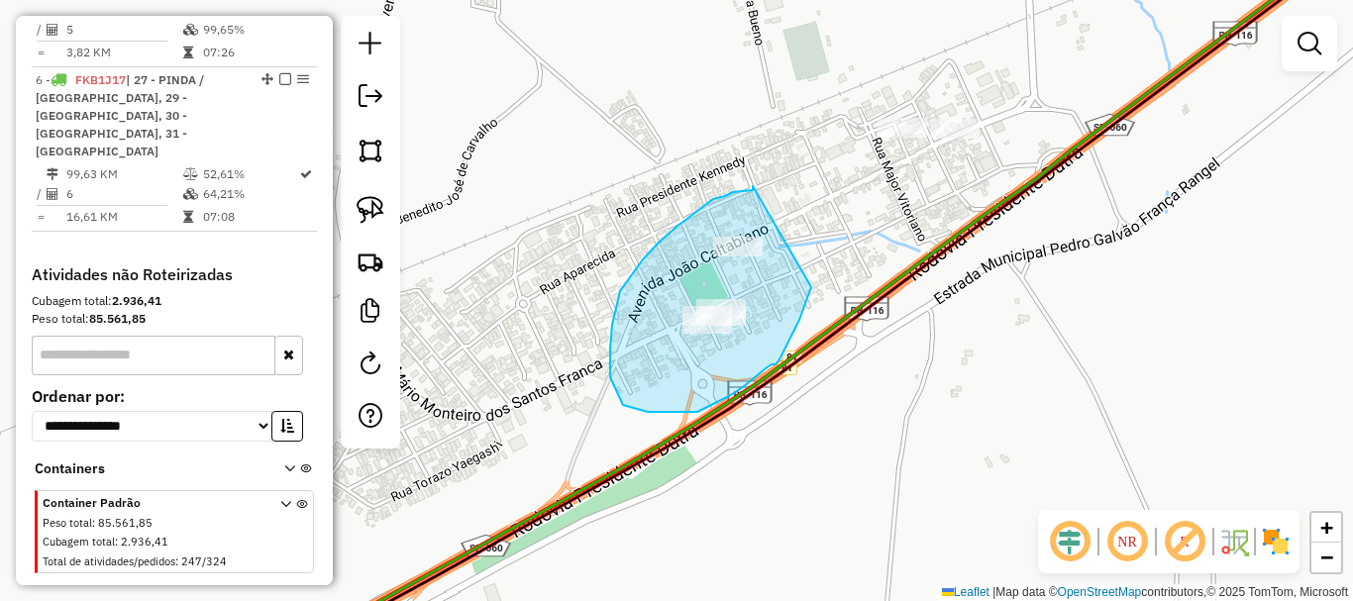
drag, startPoint x: 753, startPoint y: 186, endPoint x: 809, endPoint y: 206, distance: 59.8
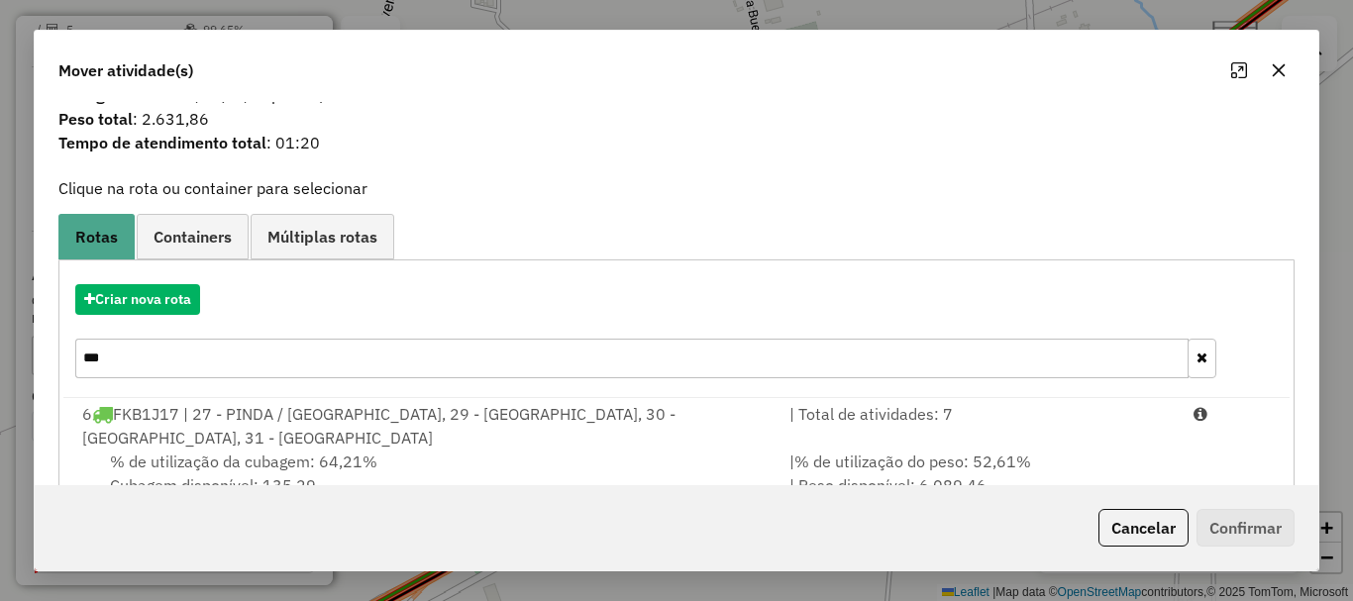
scroll to position [101, 0]
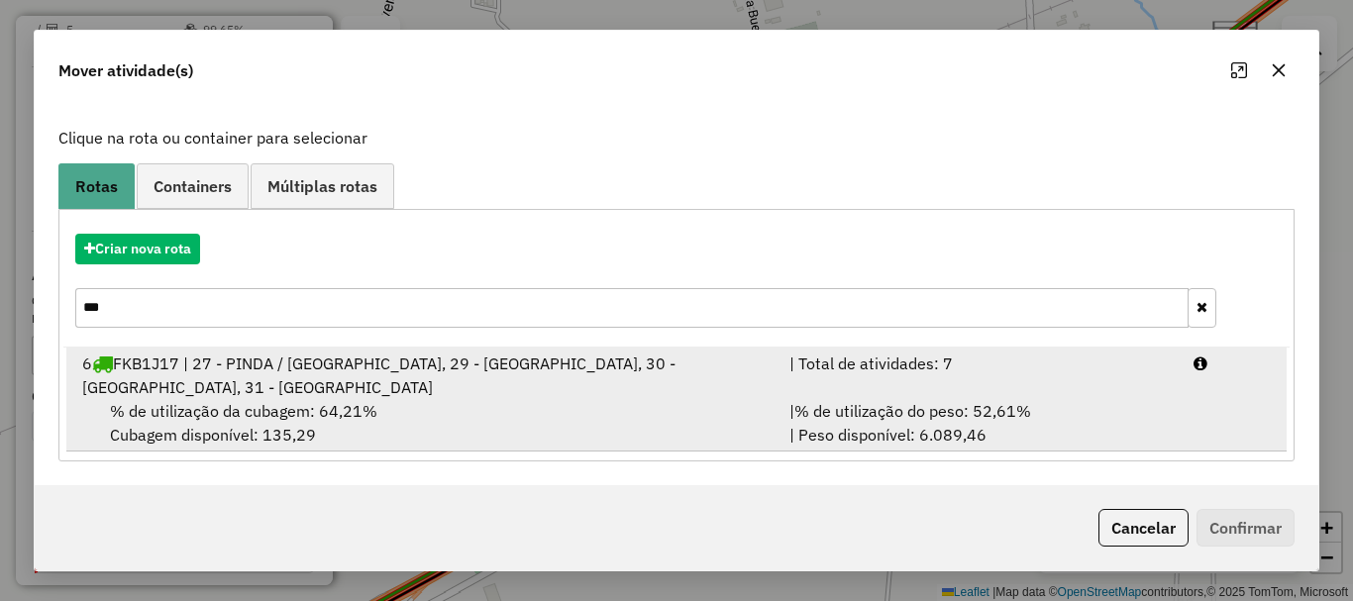
click at [229, 385] on div "6 FKB1J17 | 27 - PINDA / [GEOGRAPHIC_DATA], 29 - [GEOGRAPHIC_DATA], 30 - [GEOGR…" at bounding box center [423, 376] width 707 height 48
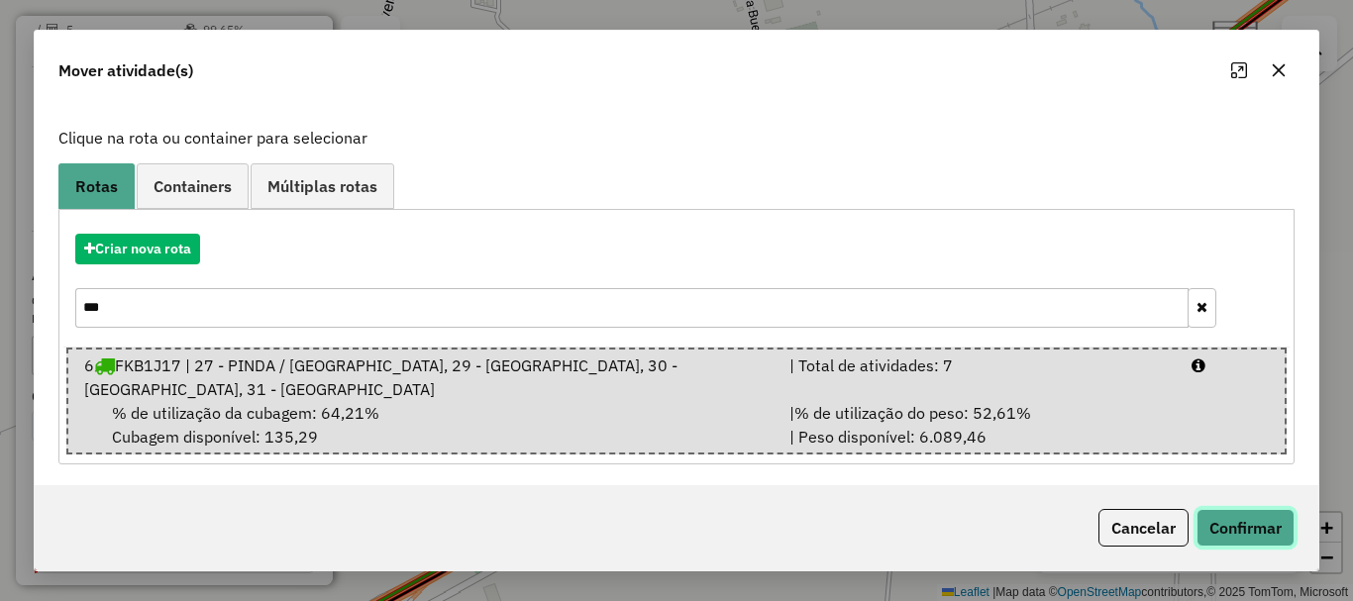
click at [1224, 515] on button "Confirmar" at bounding box center [1246, 528] width 98 height 38
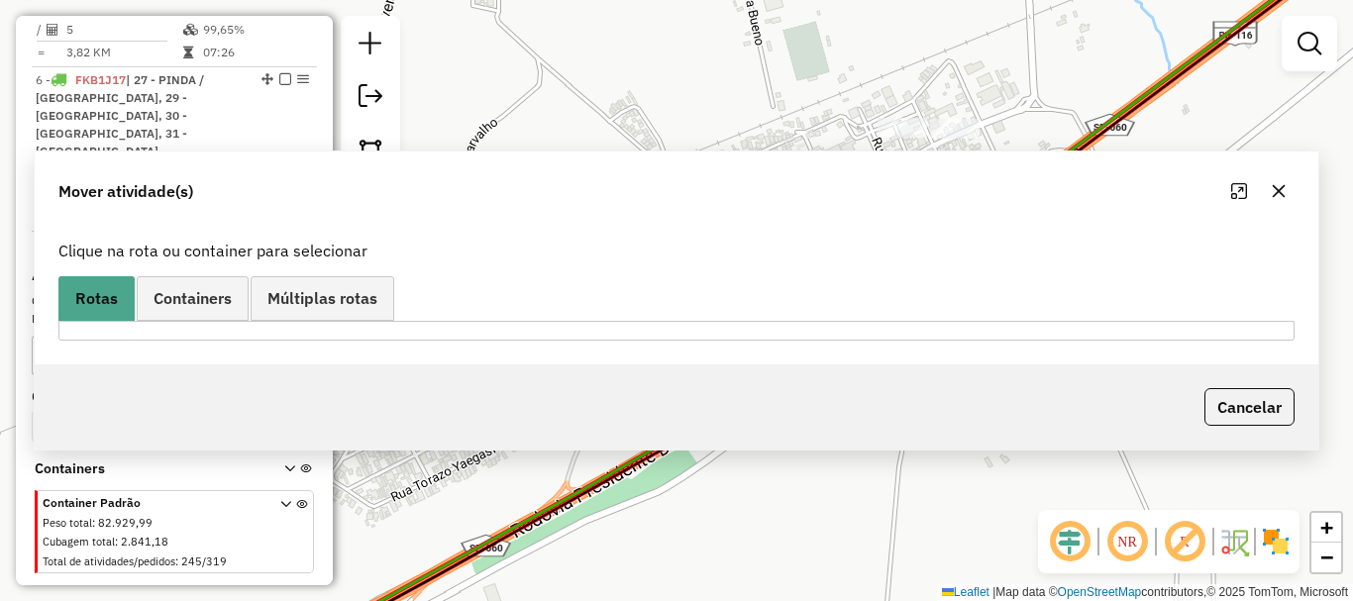
scroll to position [0, 0]
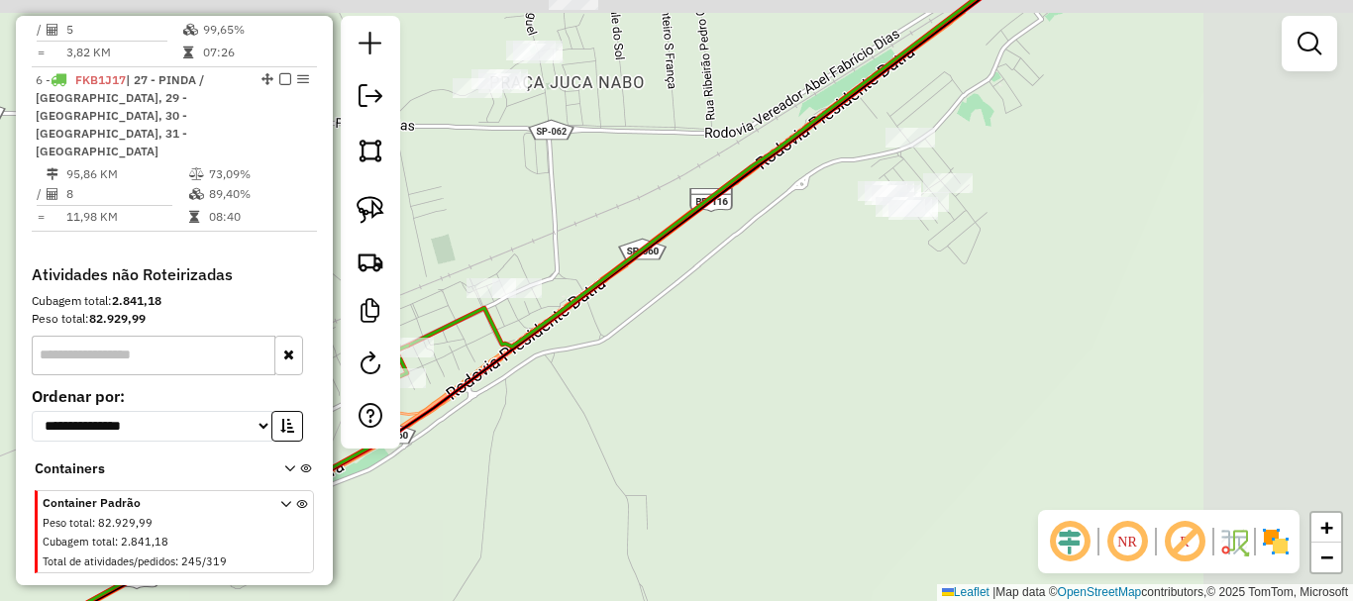
drag, startPoint x: 1045, startPoint y: 442, endPoint x: 575, endPoint y: 469, distance: 471.4
click at [576, 469] on div "Janela de atendimento Grade de atendimento Capacidade Transportadoras Veículos …" at bounding box center [676, 300] width 1353 height 601
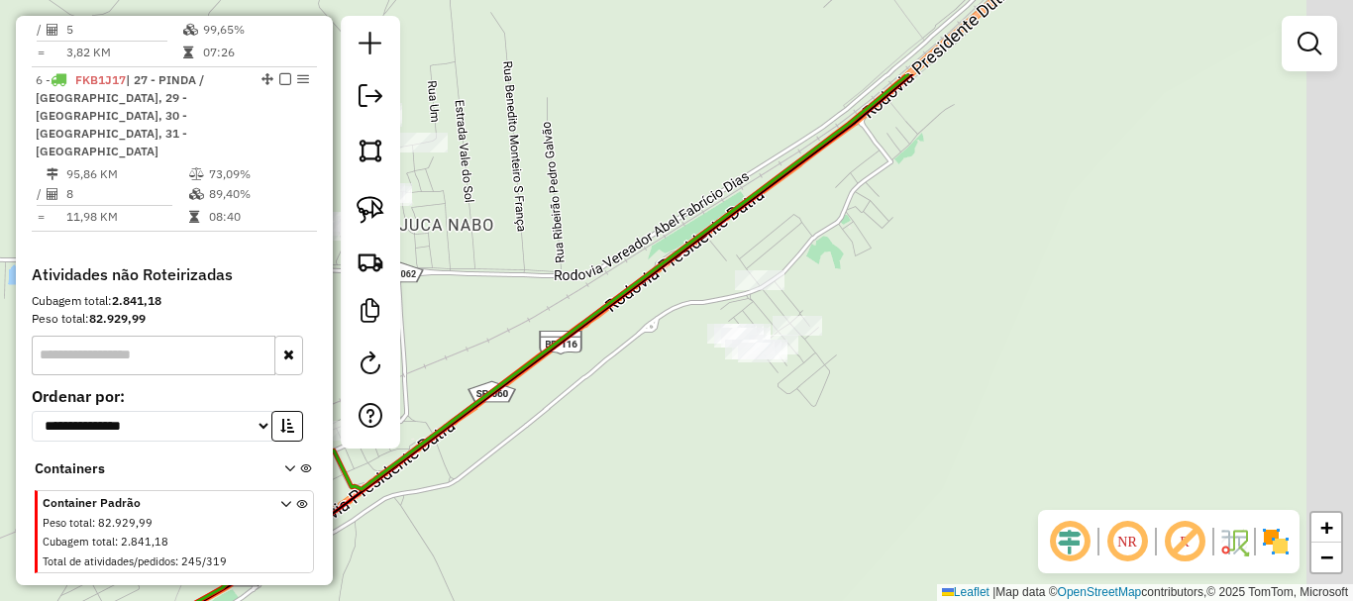
drag, startPoint x: 891, startPoint y: 308, endPoint x: 769, endPoint y: 443, distance: 181.7
click at [769, 443] on div "Janela de atendimento Grade de atendimento Capacidade Transportadoras Veículos …" at bounding box center [676, 300] width 1353 height 601
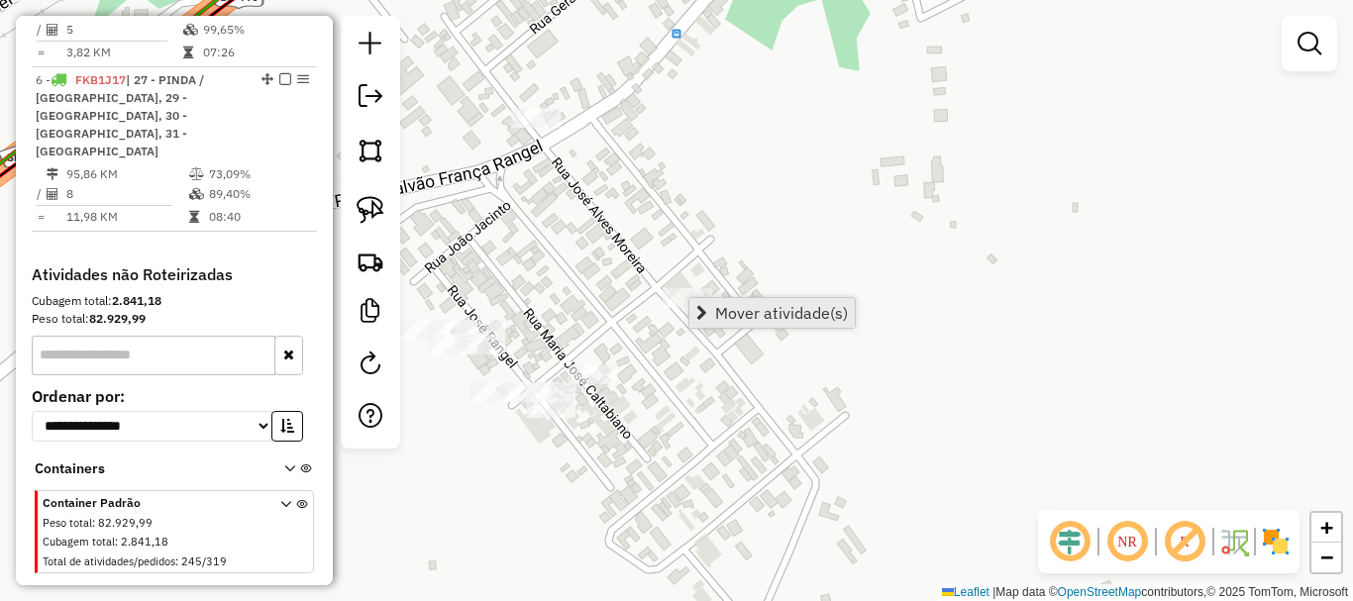
click at [724, 314] on span "Mover atividade(s)" at bounding box center [781, 313] width 133 height 16
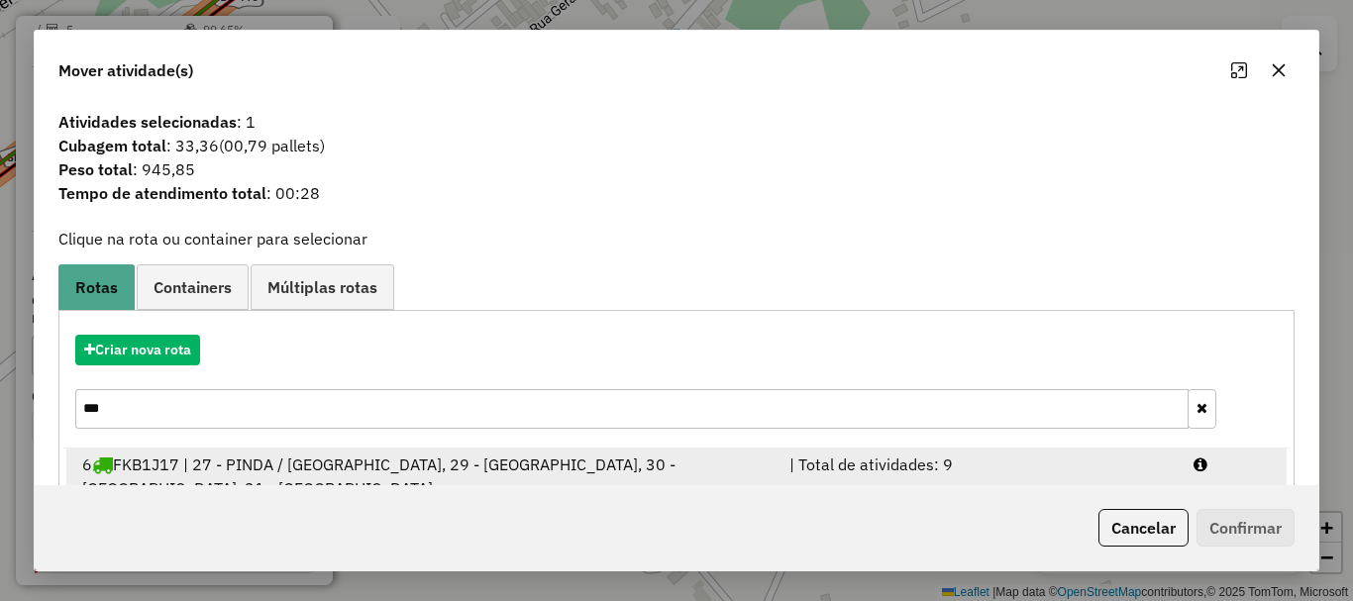
click at [337, 459] on div "6 FKB1J17 | 27 - PINDA / [GEOGRAPHIC_DATA], 29 - [GEOGRAPHIC_DATA], 30 - [GEOGR…" at bounding box center [423, 477] width 707 height 48
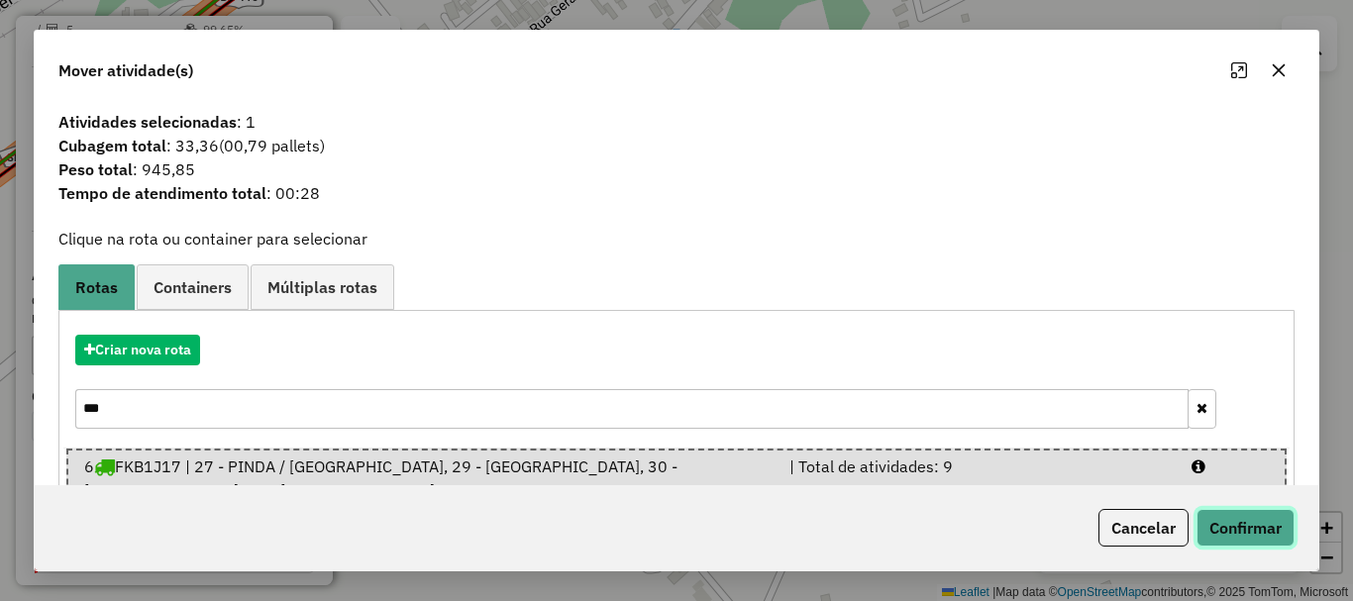
click at [1273, 515] on button "Confirmar" at bounding box center [1246, 528] width 98 height 38
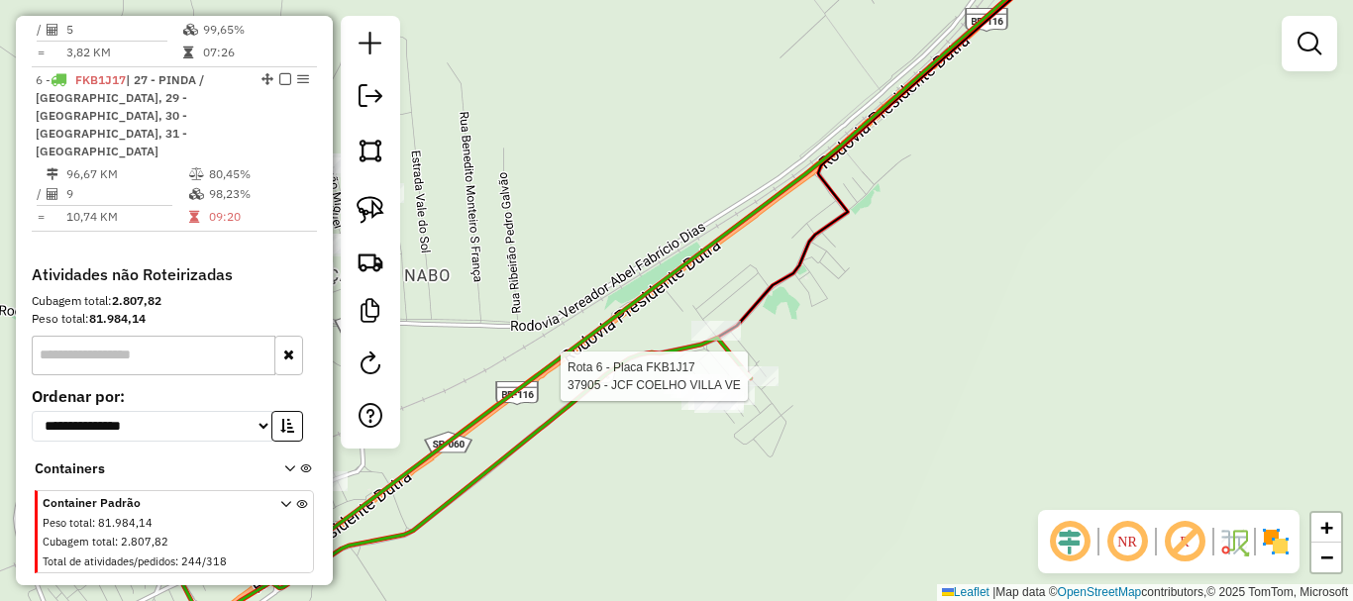
select select "**********"
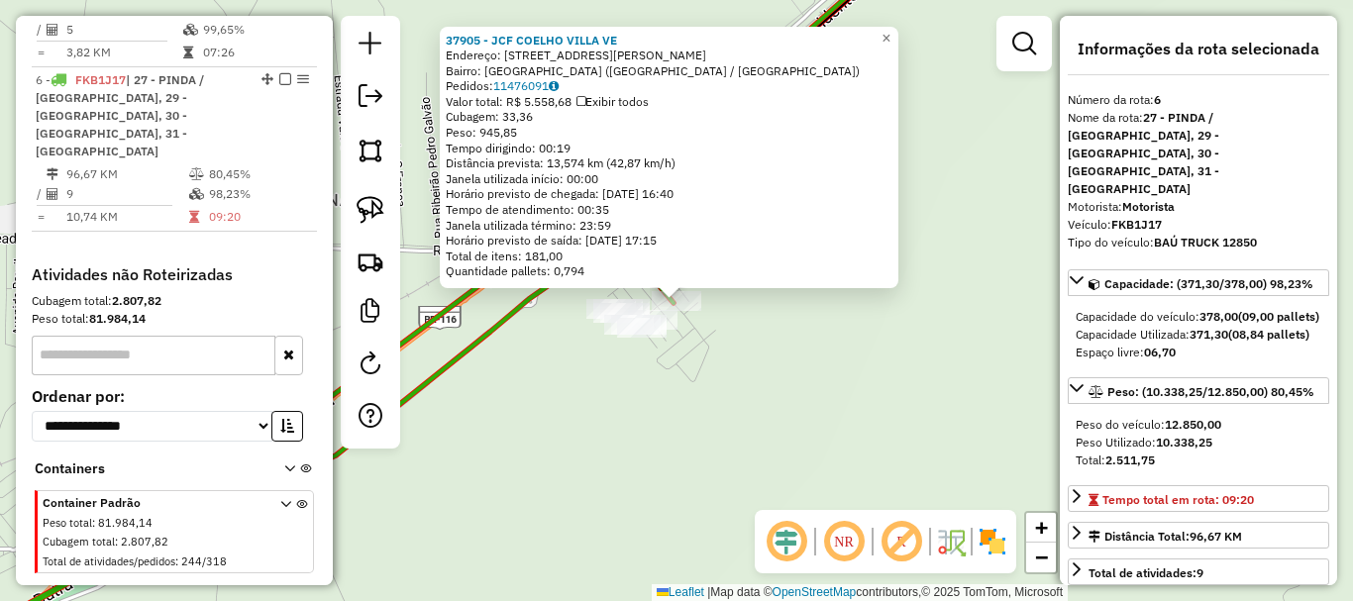
click at [785, 473] on div "37905 - JCF COELHO VILLA VE [GEOGRAPHIC_DATA]: [STREET_ADDRESS][PERSON_NAME] Pe…" at bounding box center [676, 300] width 1353 height 601
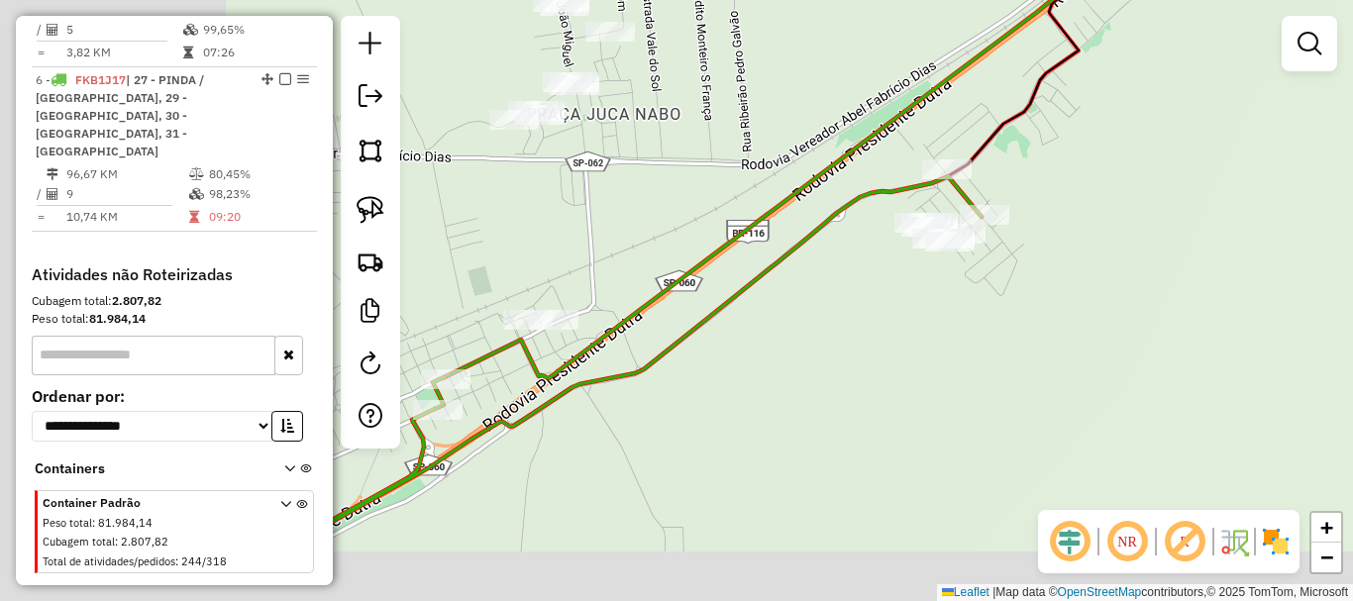
drag, startPoint x: 717, startPoint y: 448, endPoint x: 969, endPoint y: 366, distance: 264.7
click at [981, 366] on div "Janela de atendimento Grade de atendimento Capacidade Transportadoras Veículos …" at bounding box center [676, 300] width 1353 height 601
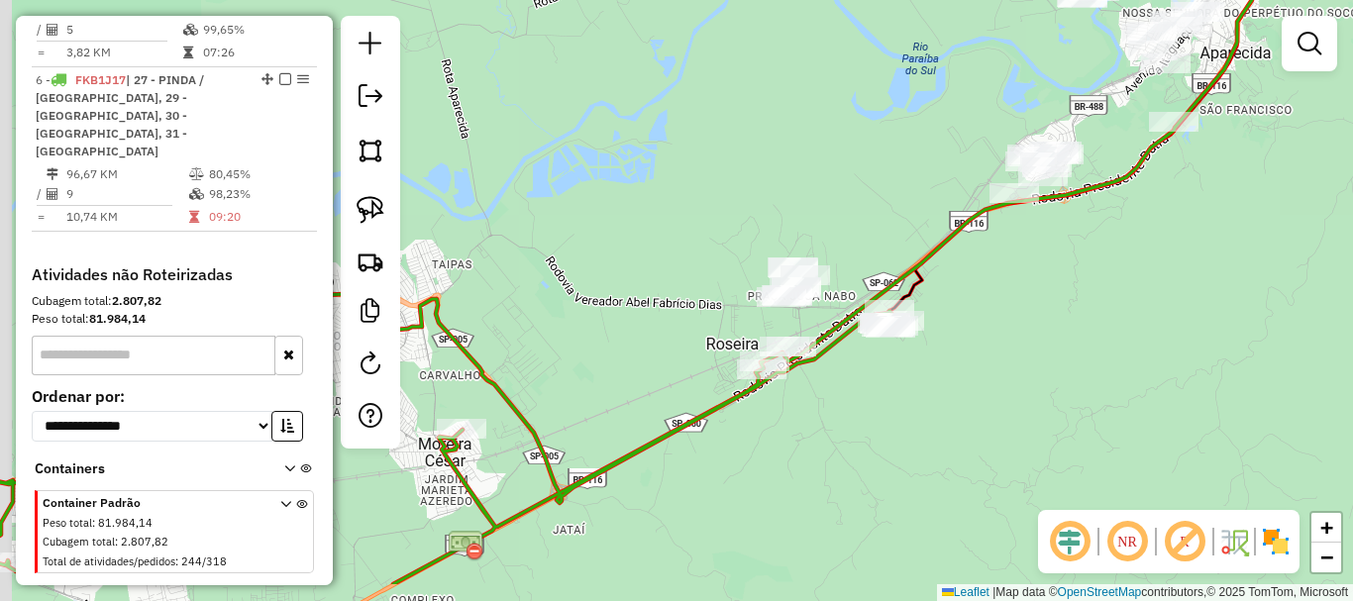
drag, startPoint x: 736, startPoint y: 461, endPoint x: 904, endPoint y: 341, distance: 205.9
click at [904, 341] on div "Janela de atendimento Grade de atendimento Capacidade Transportadoras Veículos …" at bounding box center [676, 300] width 1353 height 601
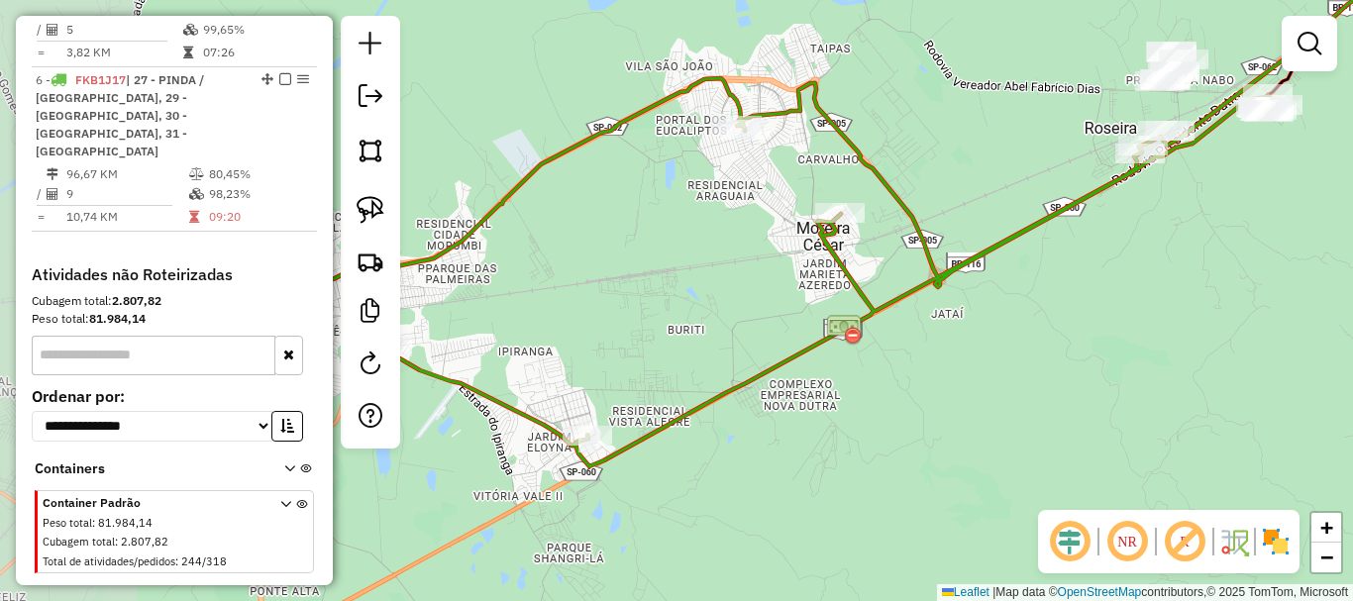
drag, startPoint x: 691, startPoint y: 467, endPoint x: 874, endPoint y: 370, distance: 207.4
click at [892, 370] on div "Janela de atendimento Grade de atendimento Capacidade Transportadoras Veículos …" at bounding box center [676, 300] width 1353 height 601
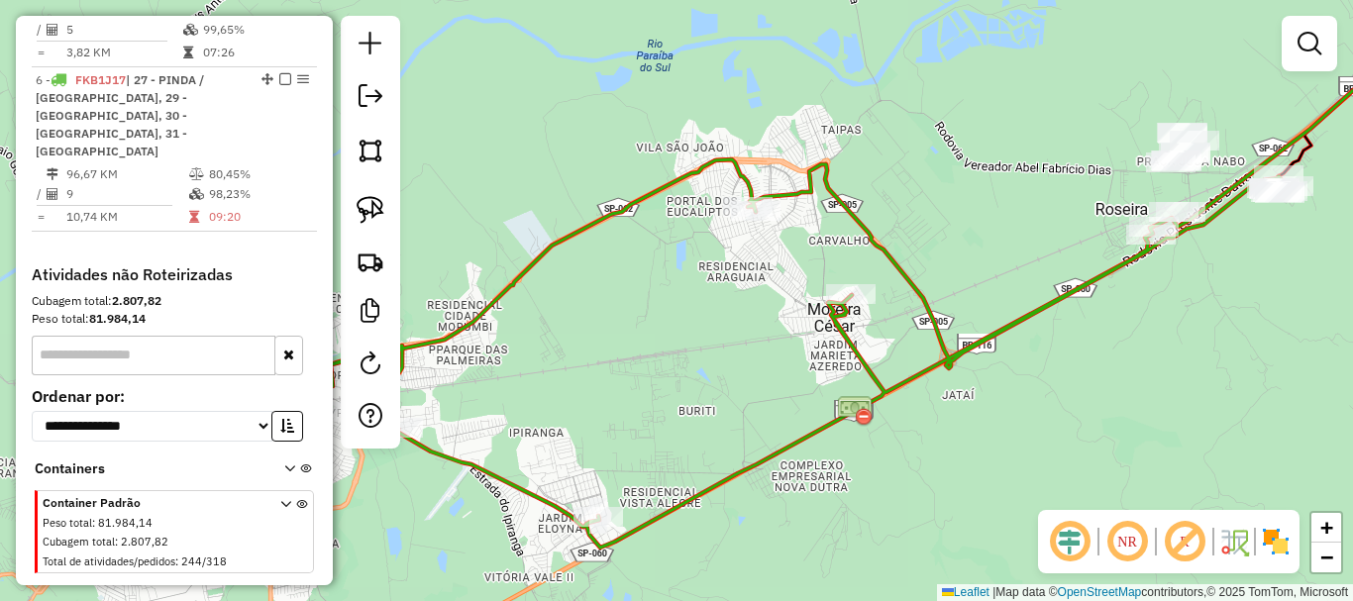
drag, startPoint x: 904, startPoint y: 402, endPoint x: 927, endPoint y: 475, distance: 76.1
click at [927, 478] on div "Janela de atendimento Grade de atendimento Capacidade Transportadoras Veículos …" at bounding box center [676, 300] width 1353 height 601
select select "**********"
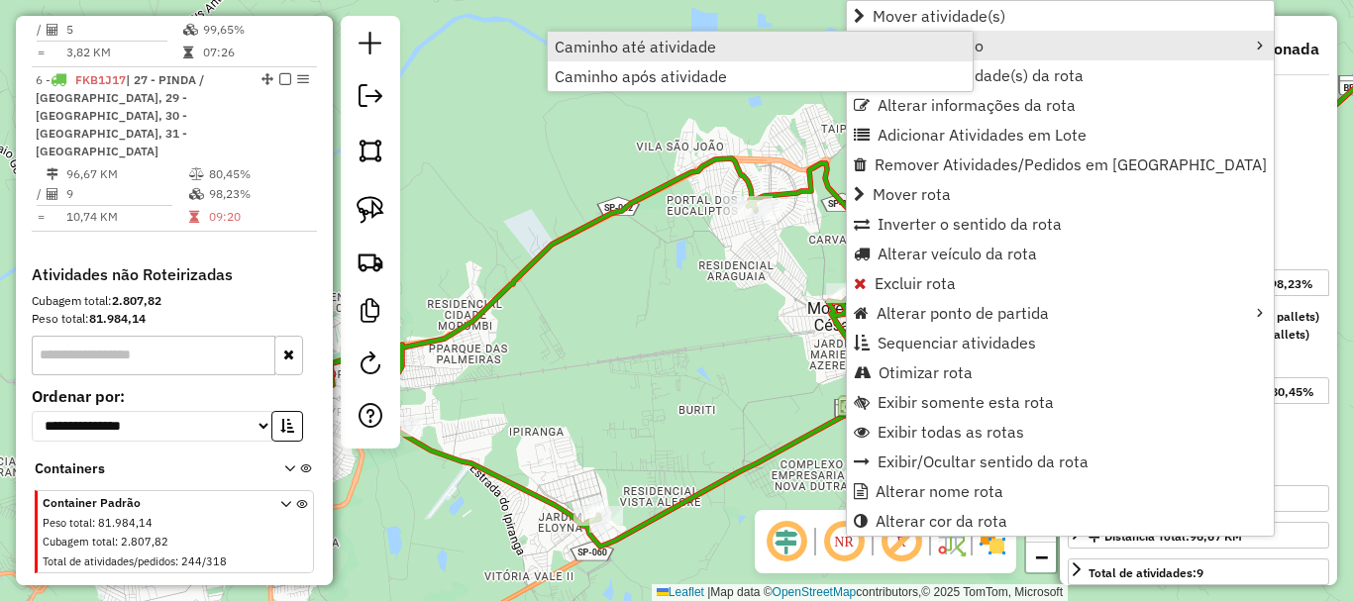
click at [706, 46] on span "Caminho até atividade" at bounding box center [635, 47] width 161 height 16
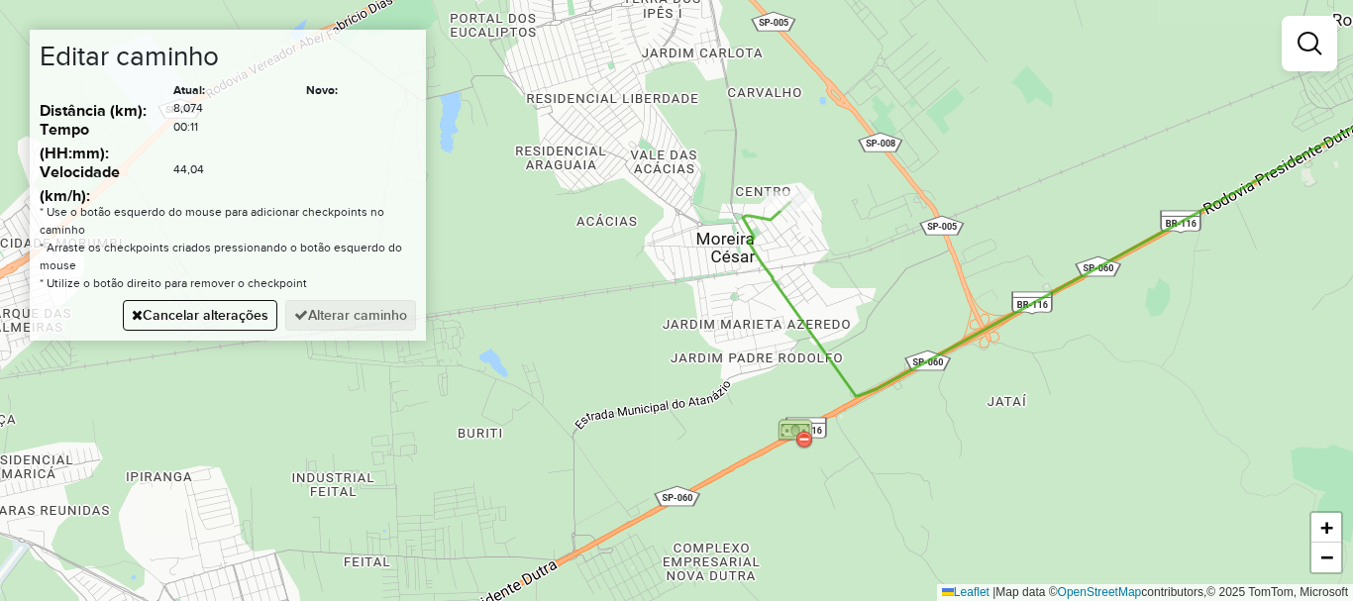
drag, startPoint x: 886, startPoint y: 426, endPoint x: 1160, endPoint y: 384, distance: 277.6
click at [1160, 384] on div "Janela de atendimento Grade de atendimento Capacidade Transportadoras Veículos …" at bounding box center [676, 300] width 1353 height 601
click at [968, 289] on div "Janela de atendimento Grade de atendimento Capacidade Transportadoras Veículos …" at bounding box center [676, 300] width 1353 height 601
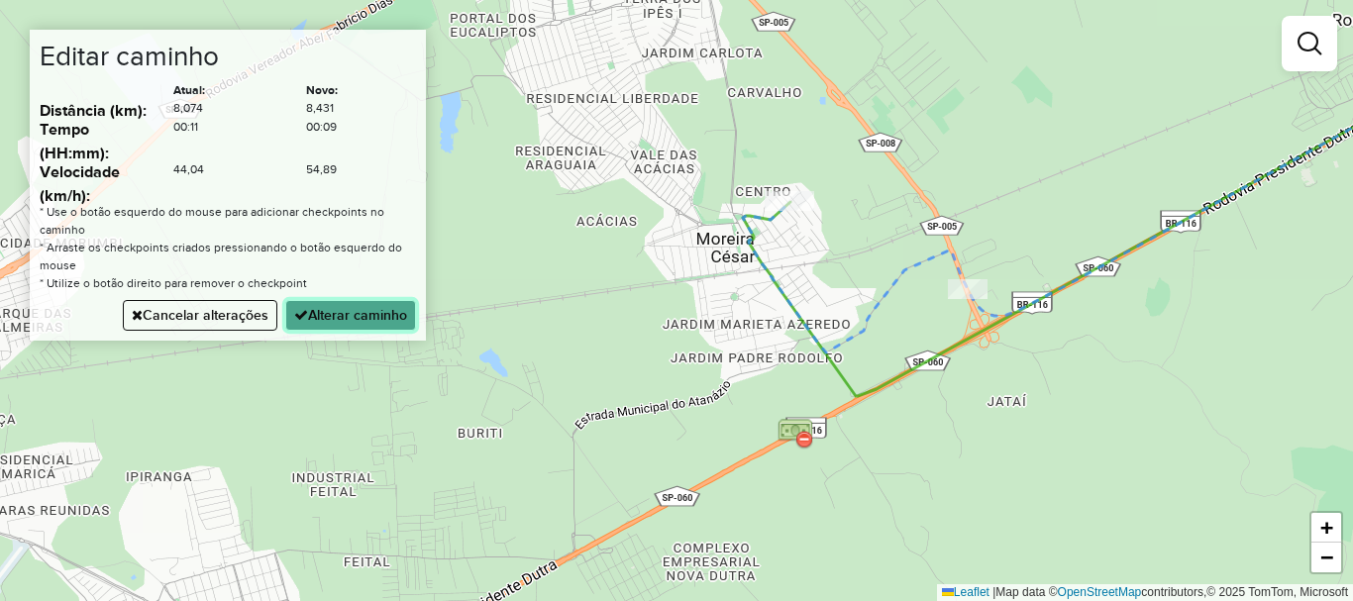
click at [375, 322] on button "Alterar caminho" at bounding box center [350, 315] width 131 height 31
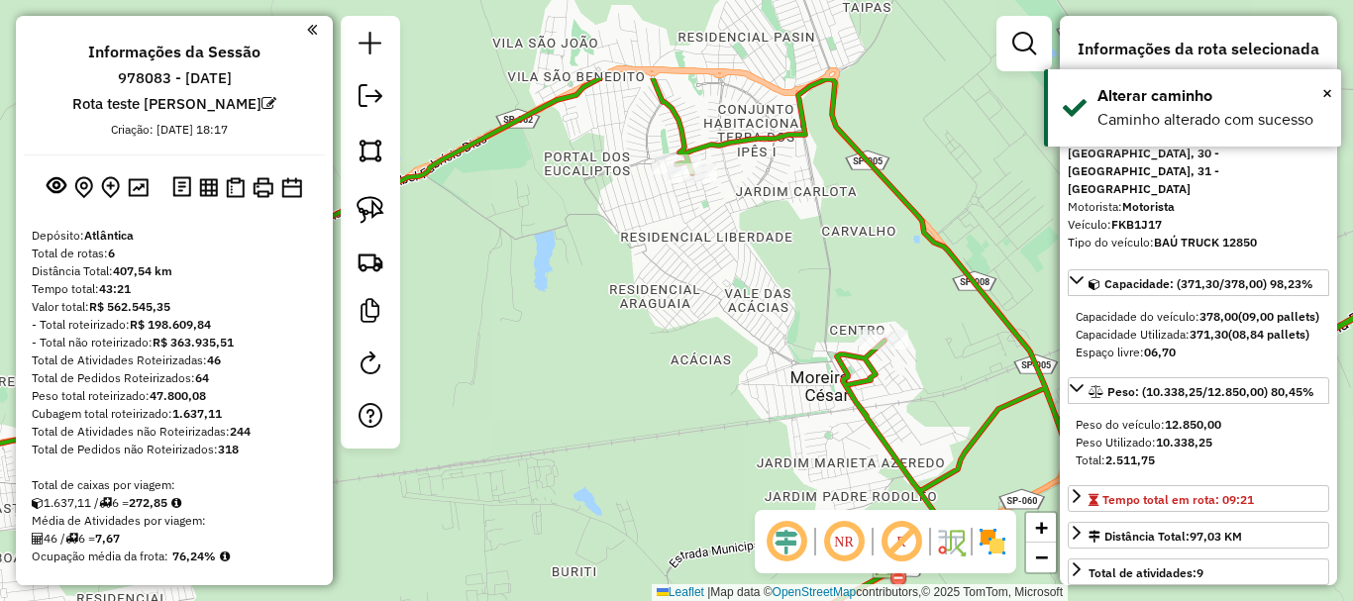
drag, startPoint x: 841, startPoint y: 252, endPoint x: 929, endPoint y: 387, distance: 161.9
click at [929, 387] on div "Janela de atendimento Grade de atendimento Capacidade Transportadoras Veículos …" at bounding box center [676, 300] width 1353 height 601
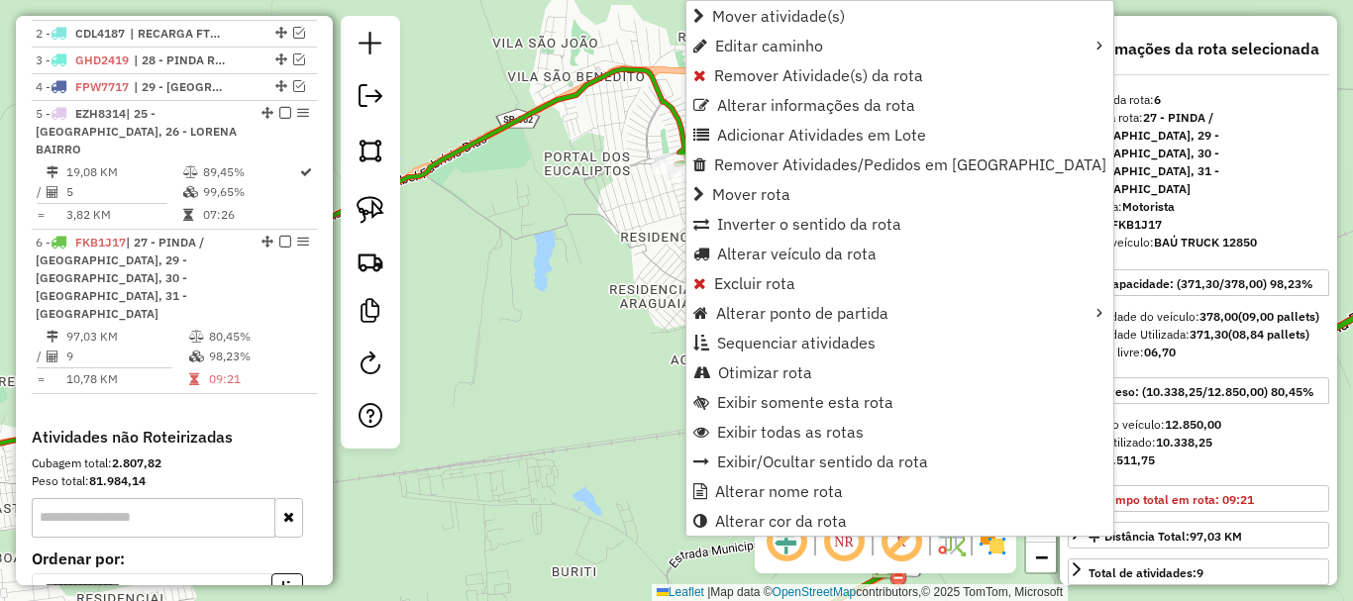
scroll to position [953, 0]
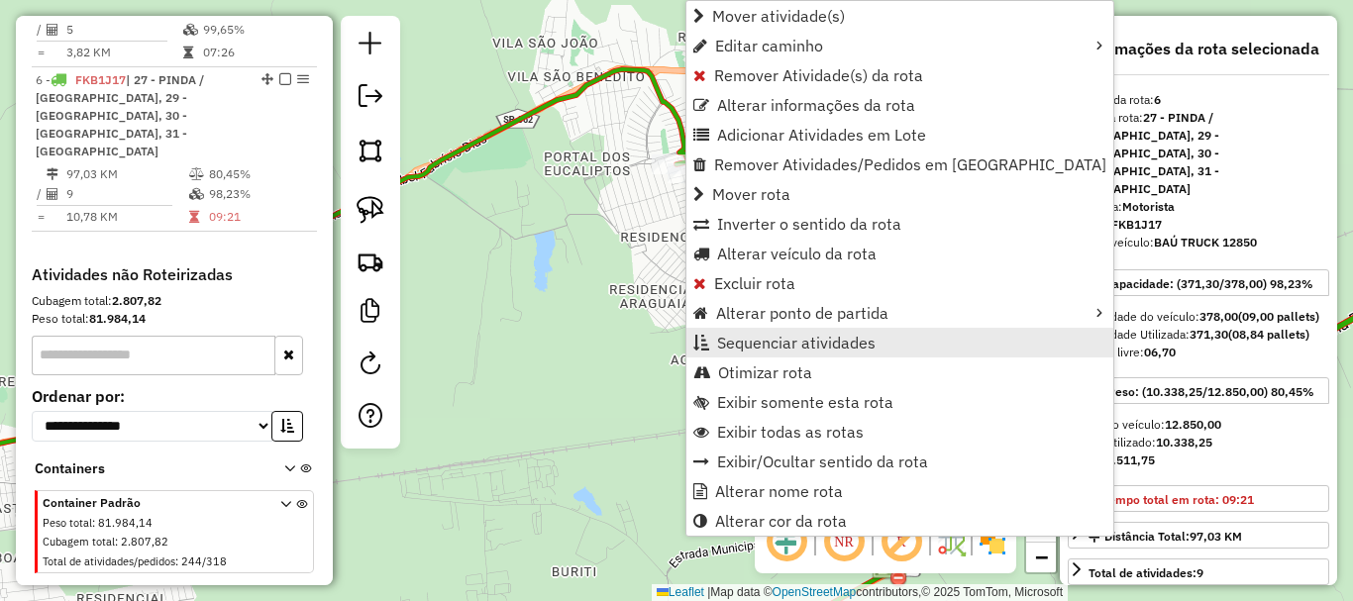
click at [782, 347] on span "Sequenciar atividades" at bounding box center [796, 343] width 159 height 16
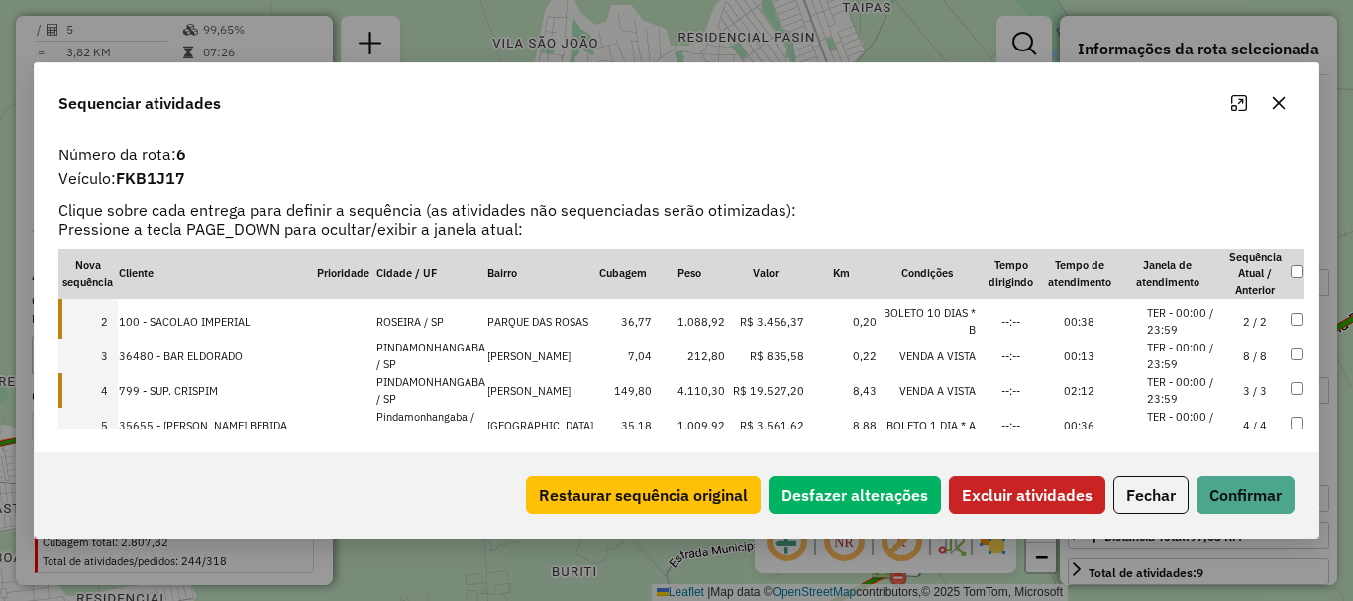
scroll to position [0, 0]
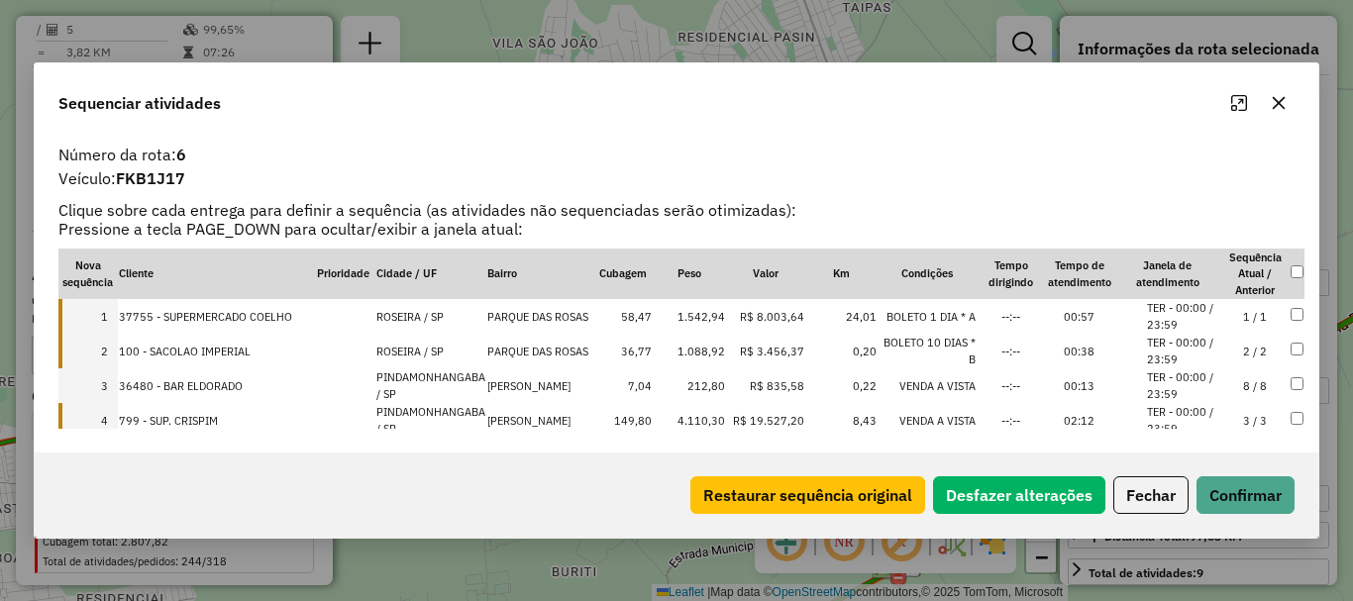
click at [1290, 395] on td at bounding box center [1297, 386] width 15 height 35
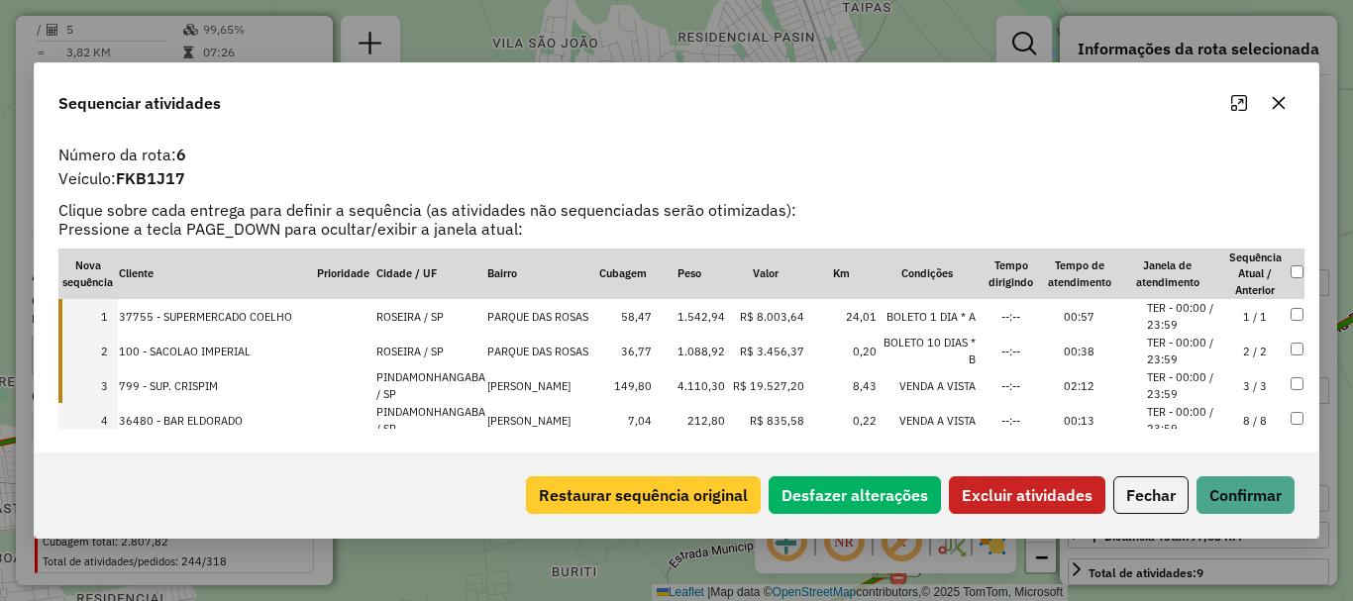
click at [660, 494] on button "Restaurar sequência original" at bounding box center [643, 496] width 235 height 38
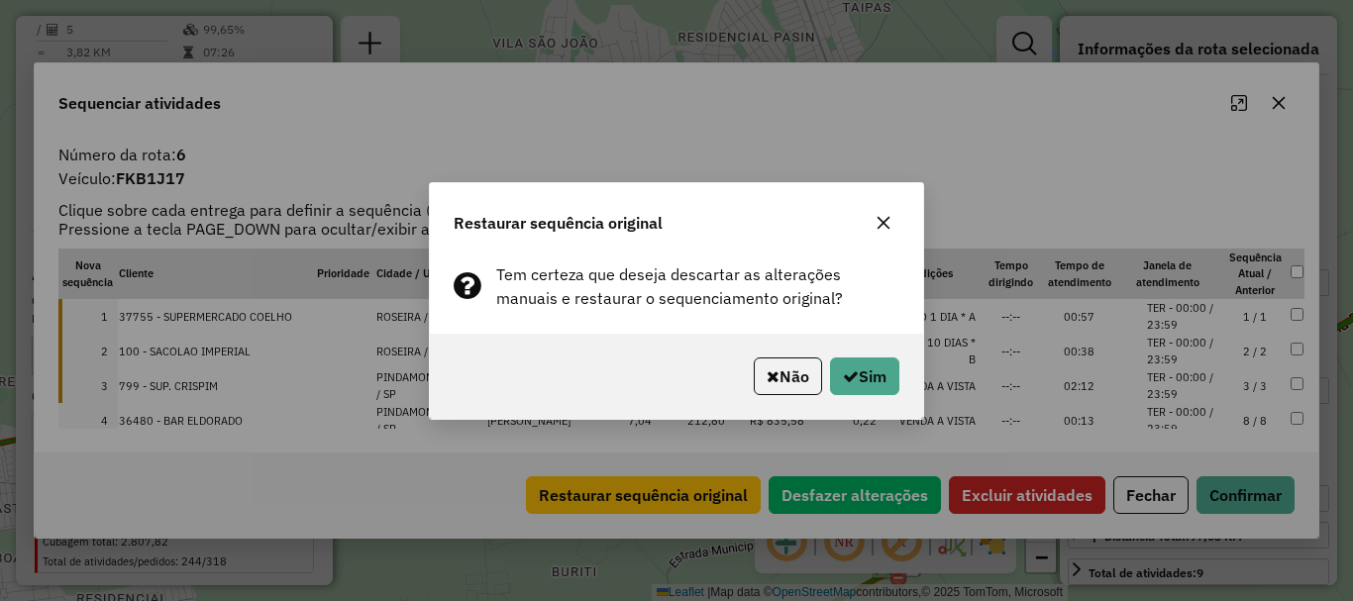
click at [777, 372] on button "Não" at bounding box center [788, 377] width 68 height 38
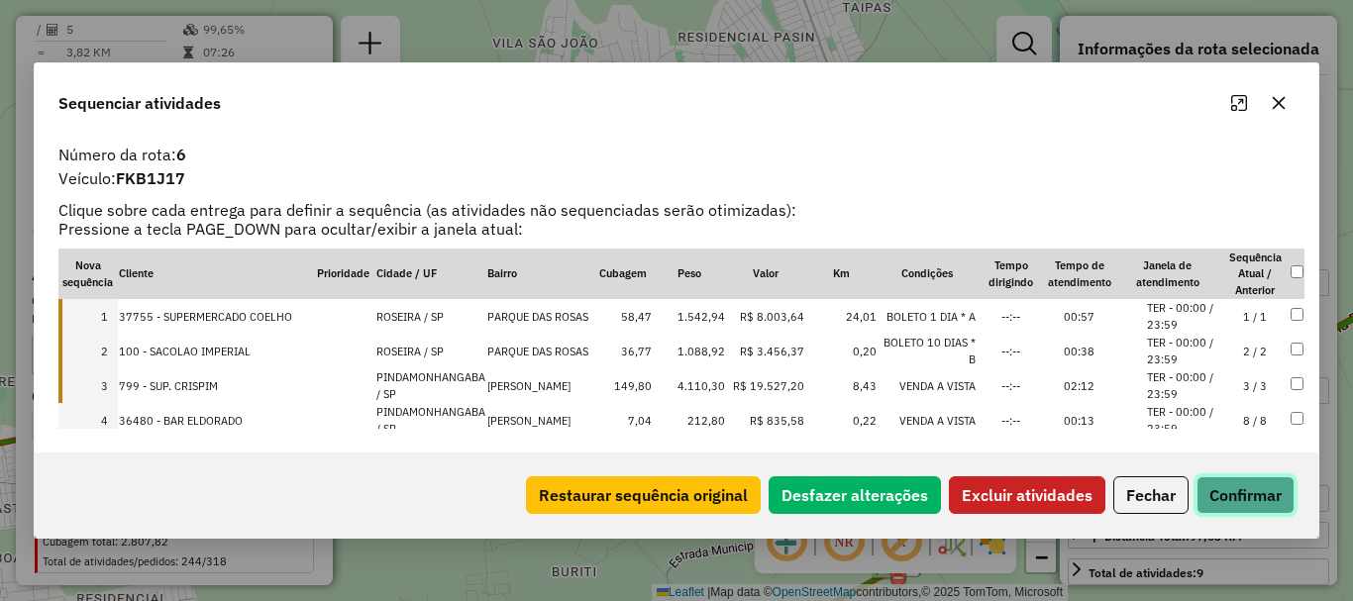
click at [1248, 496] on button "Confirmar" at bounding box center [1246, 496] width 98 height 38
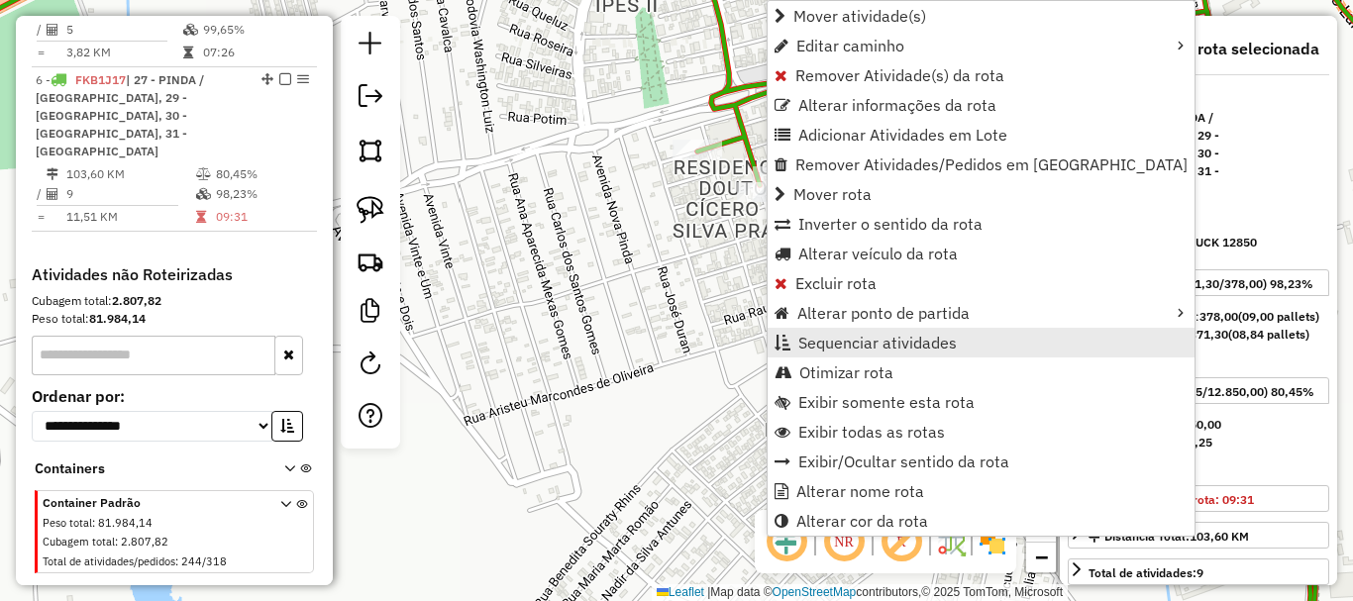
click at [879, 340] on span "Sequenciar atividades" at bounding box center [878, 343] width 159 height 16
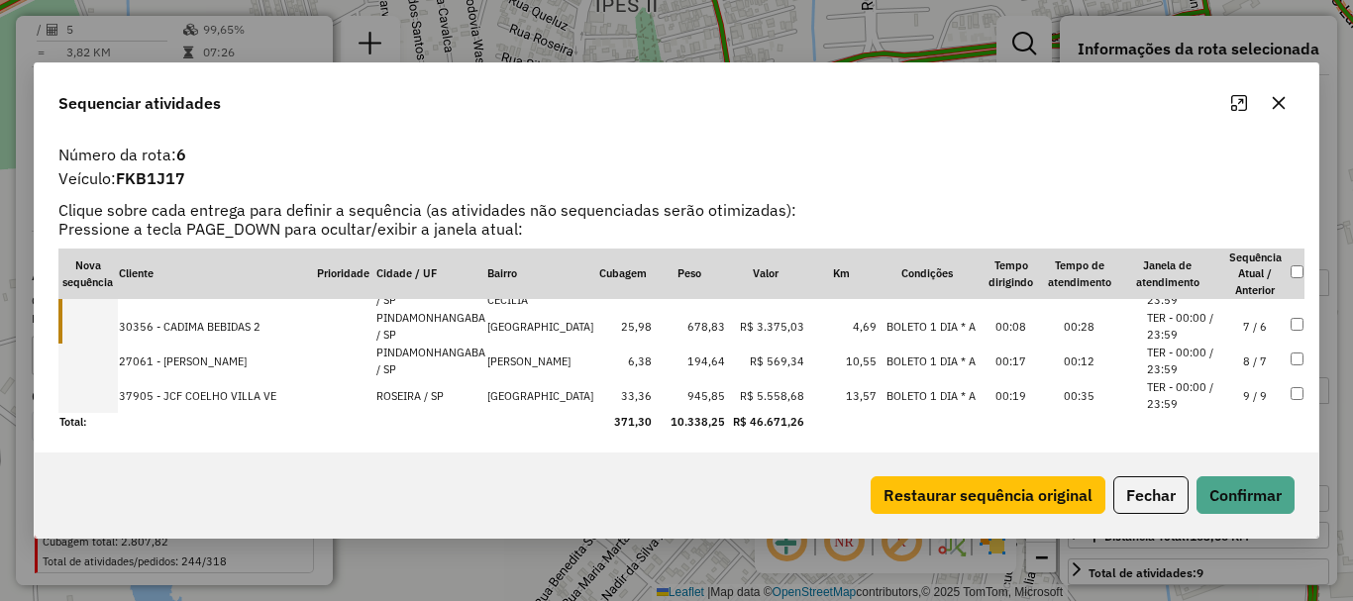
scroll to position [201, 0]
click at [1290, 344] on td at bounding box center [1297, 358] width 15 height 35
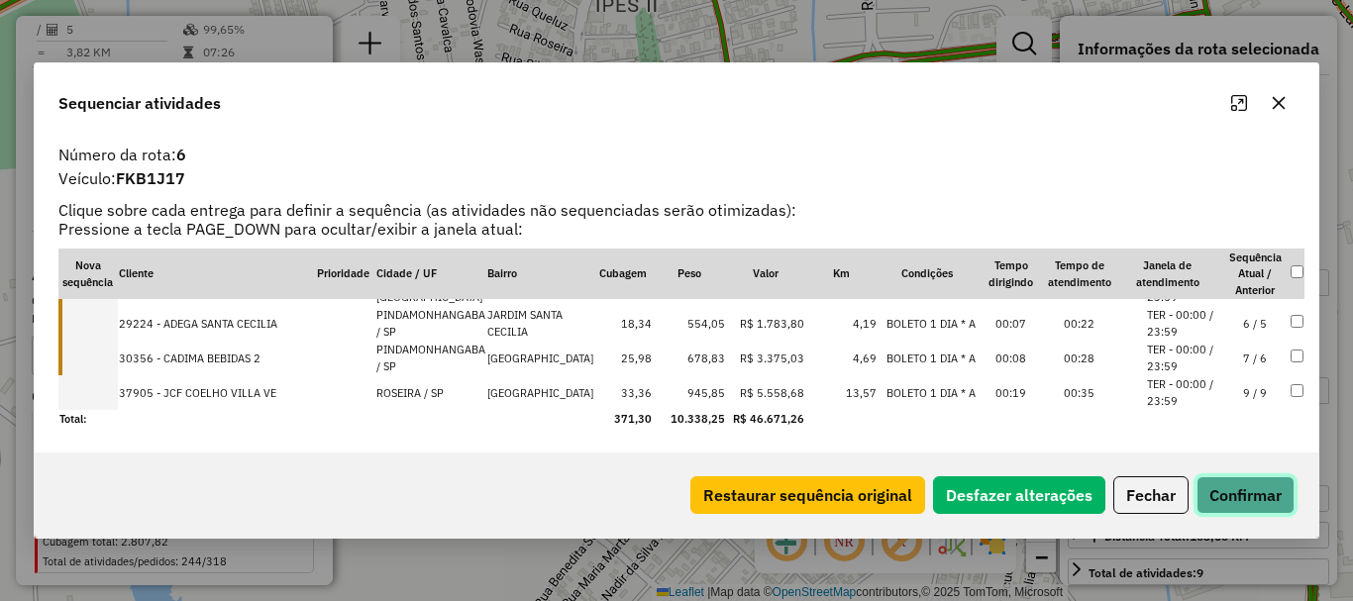
click at [1237, 490] on button "Confirmar" at bounding box center [1246, 496] width 98 height 38
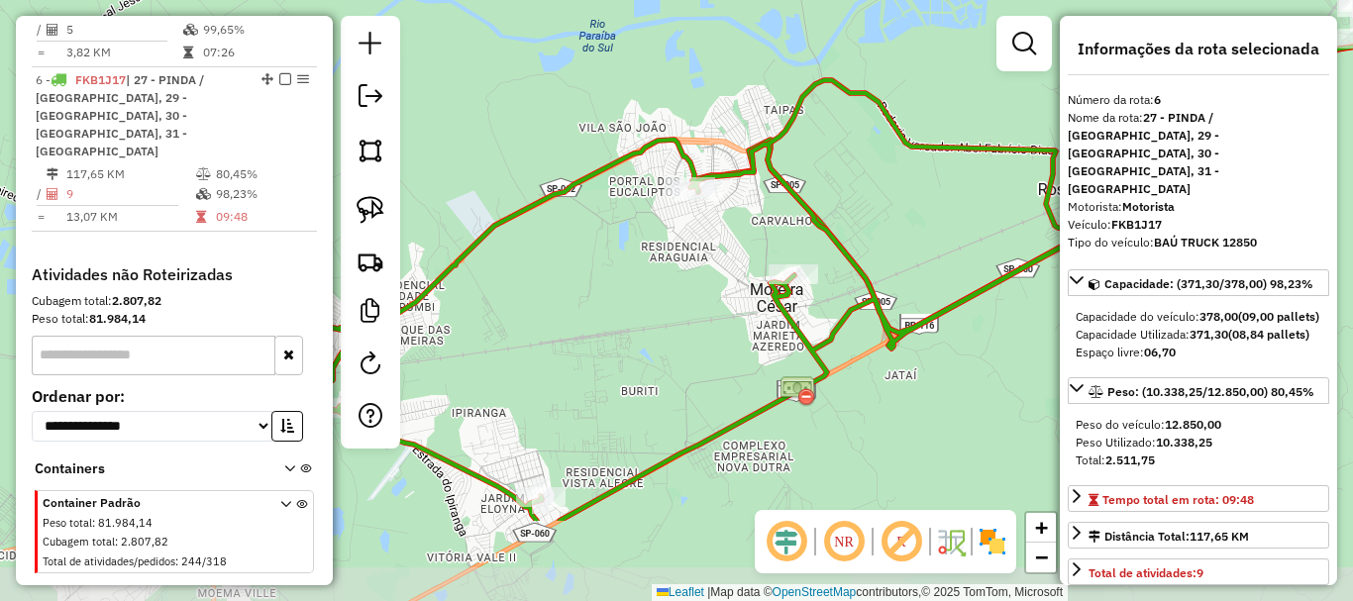
drag, startPoint x: 814, startPoint y: 412, endPoint x: 735, endPoint y: 272, distance: 160.6
click at [735, 272] on div "Janela de atendimento Grade de atendimento Capacidade Transportadoras Veículos …" at bounding box center [676, 300] width 1353 height 601
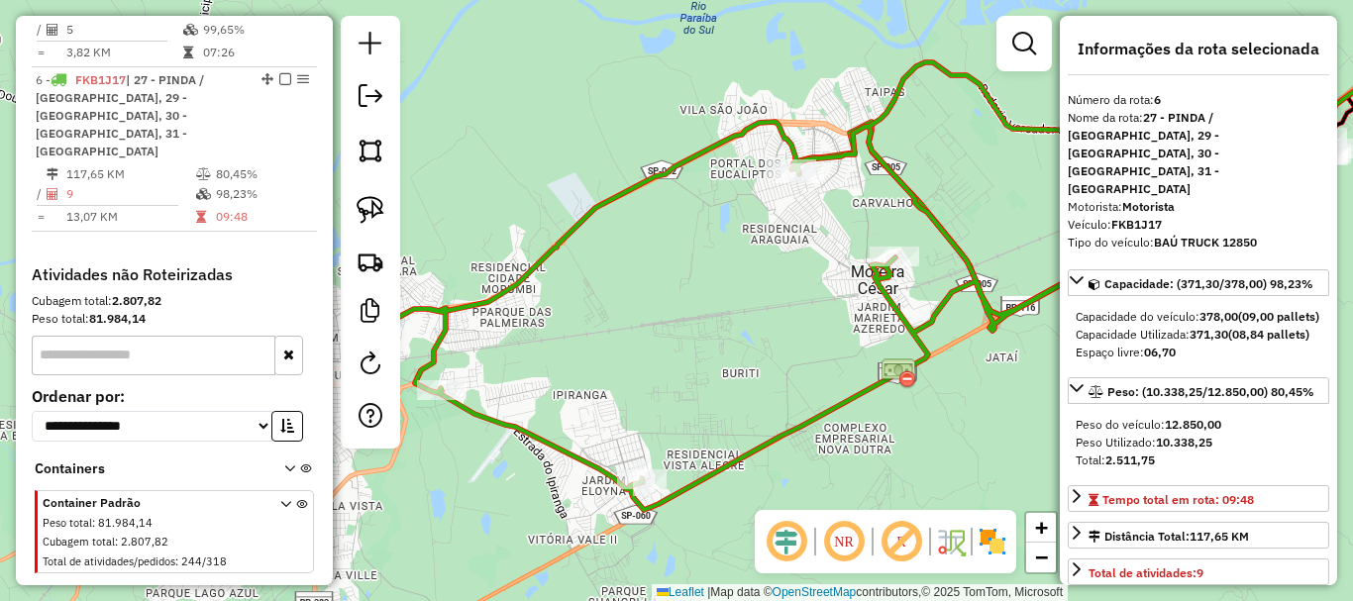
drag, startPoint x: 629, startPoint y: 413, endPoint x: 717, endPoint y: 419, distance: 88.4
click at [720, 412] on div "Janela de atendimento Grade de atendimento Capacidade Transportadoras Veículos …" at bounding box center [676, 300] width 1353 height 601
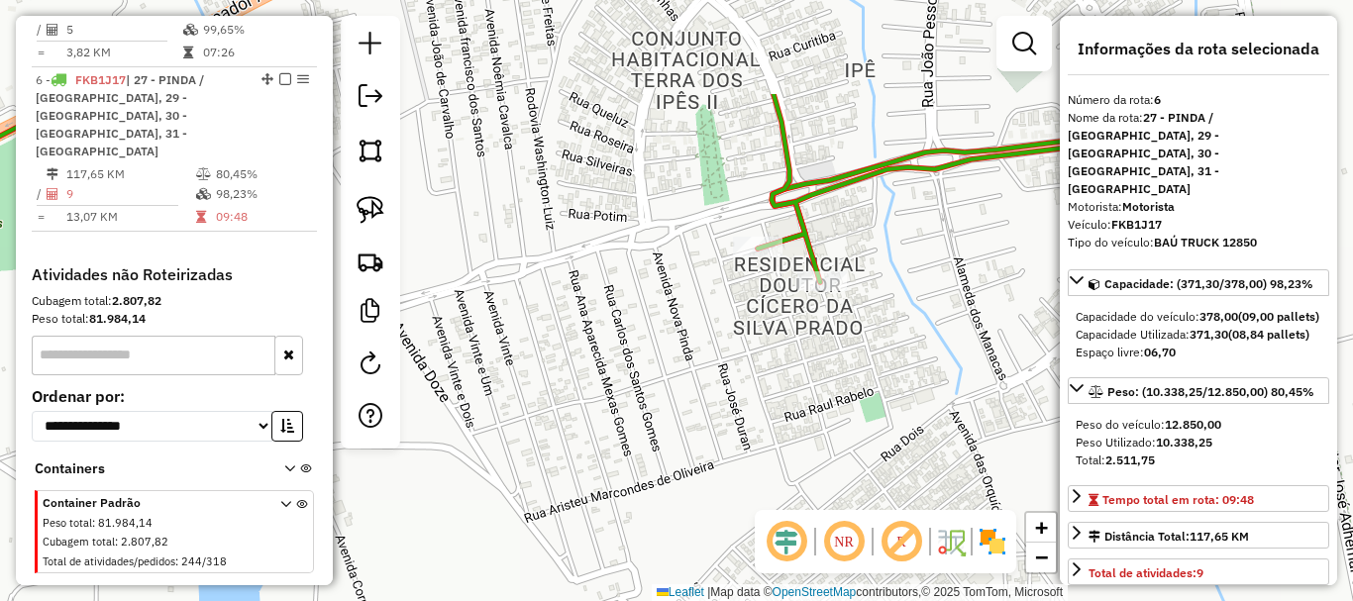
drag, startPoint x: 813, startPoint y: 219, endPoint x: 804, endPoint y: 363, distance: 143.9
click at [814, 388] on div "Janela de atendimento Grade de atendimento Capacidade Transportadoras Veículos …" at bounding box center [676, 300] width 1353 height 601
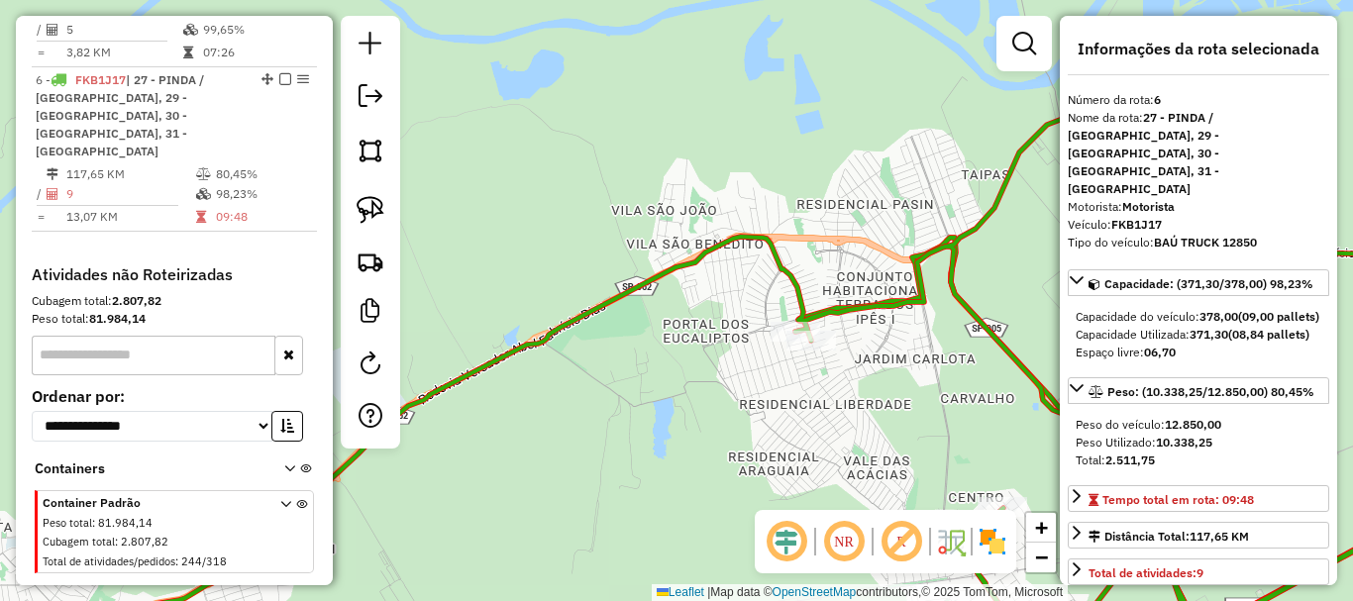
drag, startPoint x: 941, startPoint y: 424, endPoint x: 656, endPoint y: 312, distance: 306.5
click at [656, 312] on div "Janela de atendimento Grade de atendimento Capacidade Transportadoras Veículos …" at bounding box center [676, 300] width 1353 height 601
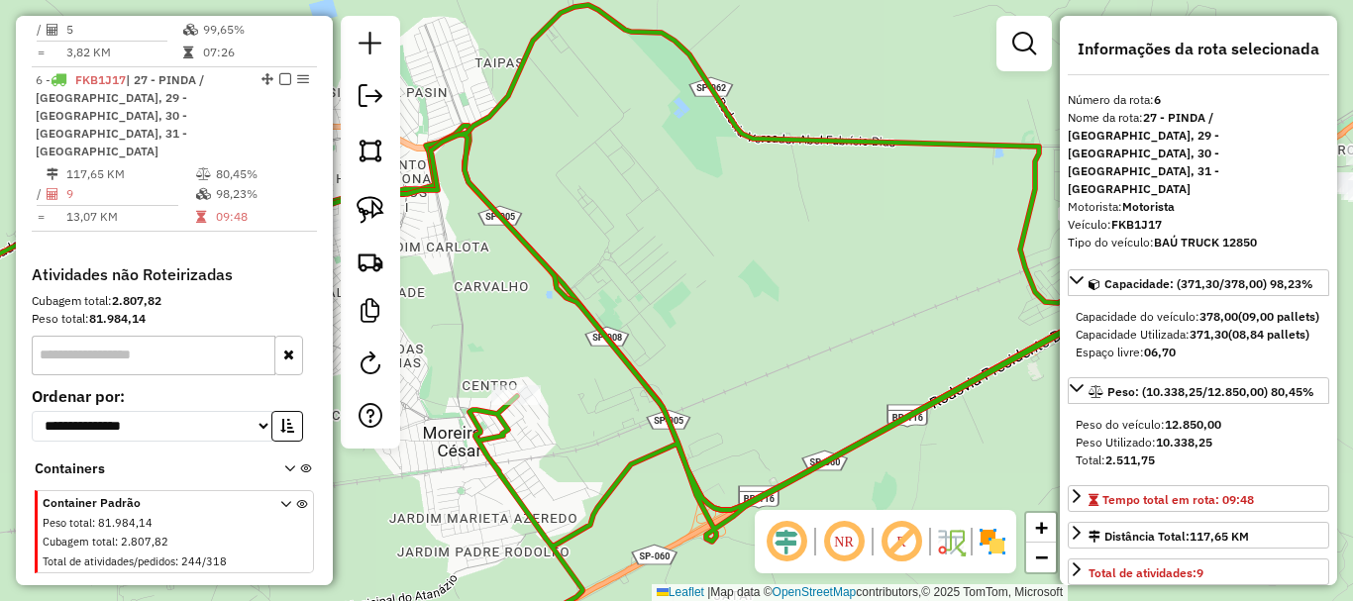
drag, startPoint x: 915, startPoint y: 333, endPoint x: 721, endPoint y: 332, distance: 194.2
click at [721, 332] on div "Janela de atendimento Grade de atendimento Capacidade Transportadoras Veículos …" at bounding box center [676, 300] width 1353 height 601
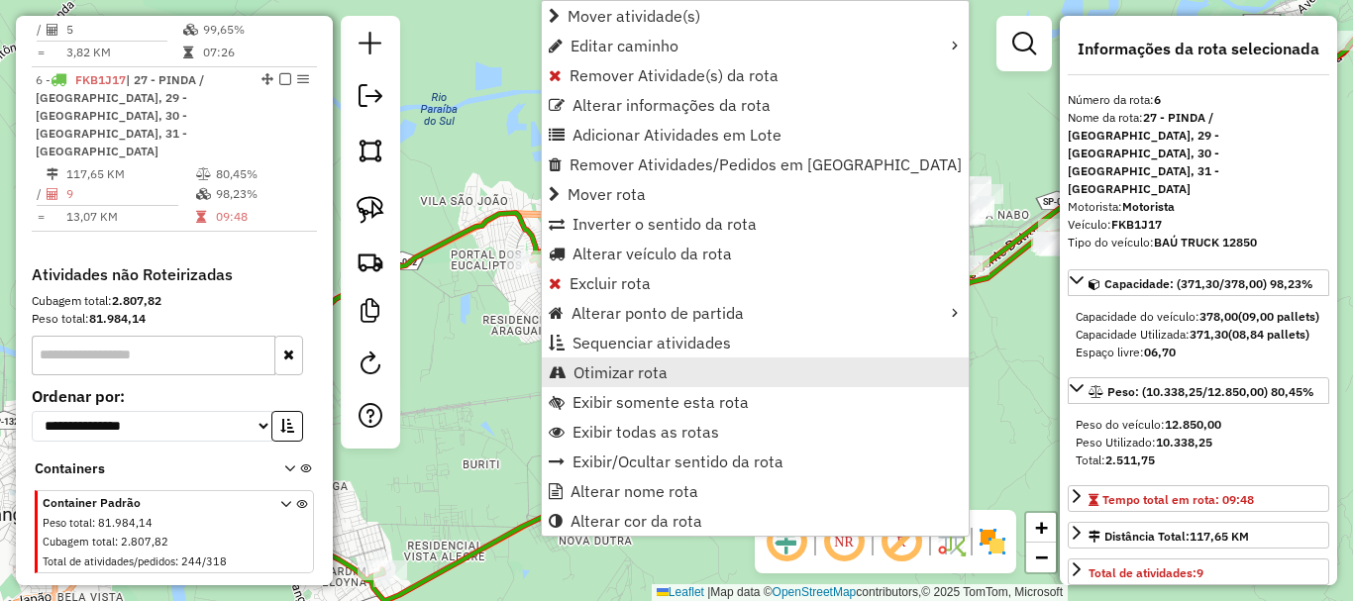
click at [639, 362] on link "Otimizar rota" at bounding box center [755, 373] width 427 height 30
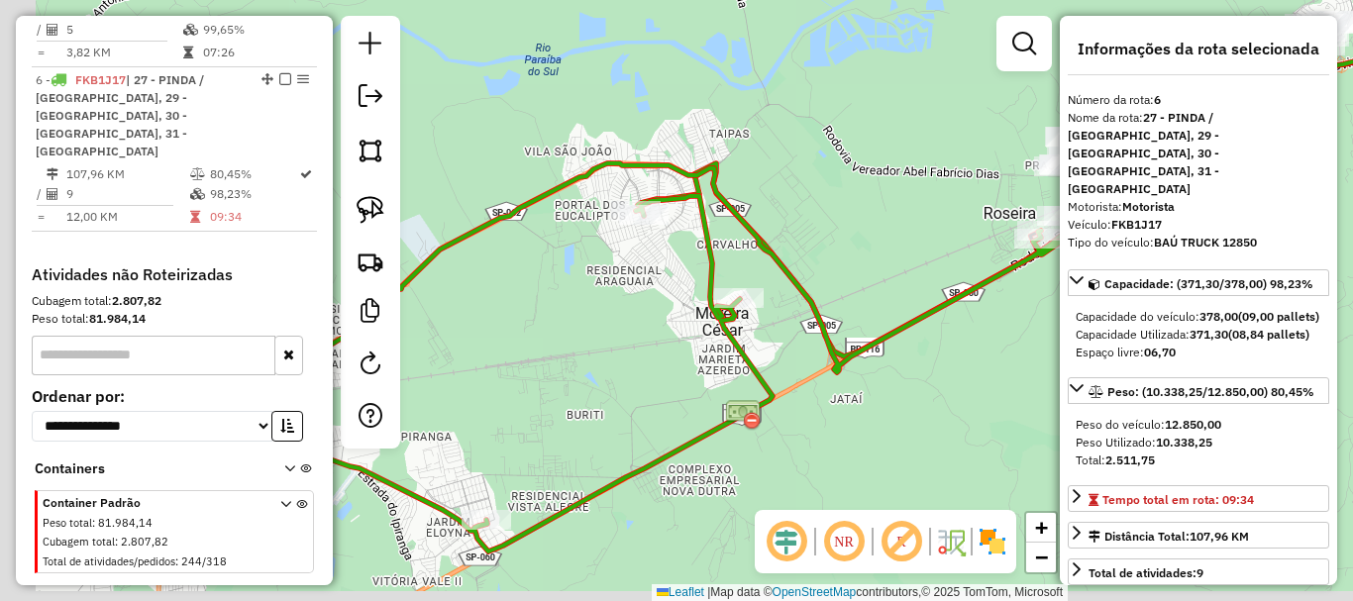
drag, startPoint x: 748, startPoint y: 292, endPoint x: 743, endPoint y: 391, distance: 99.2
click at [824, 266] on div "Janela de atendimento Grade de atendimento Capacidade Transportadoras Veículos …" at bounding box center [676, 300] width 1353 height 601
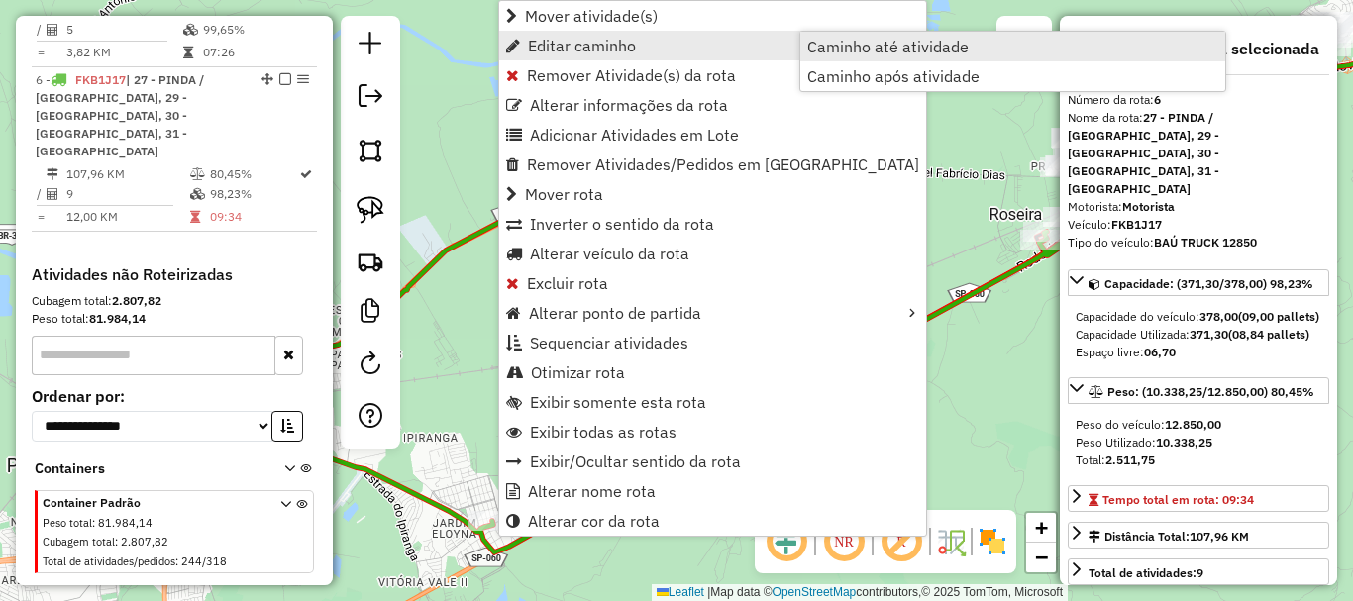
click at [890, 52] on span "Caminho até atividade" at bounding box center [887, 47] width 161 height 16
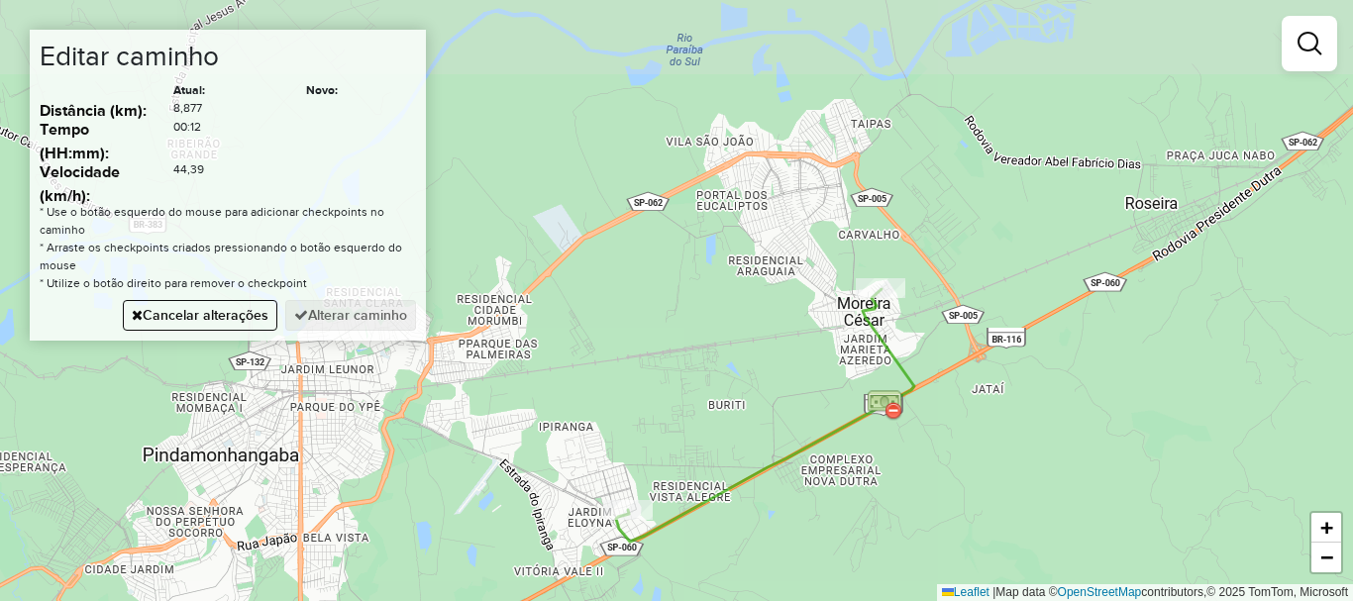
drag, startPoint x: 804, startPoint y: 215, endPoint x: 844, endPoint y: 348, distance: 138.5
click at [844, 348] on div "Janela de atendimento Grade de atendimento Capacidade Transportadoras Veículos …" at bounding box center [676, 300] width 1353 height 601
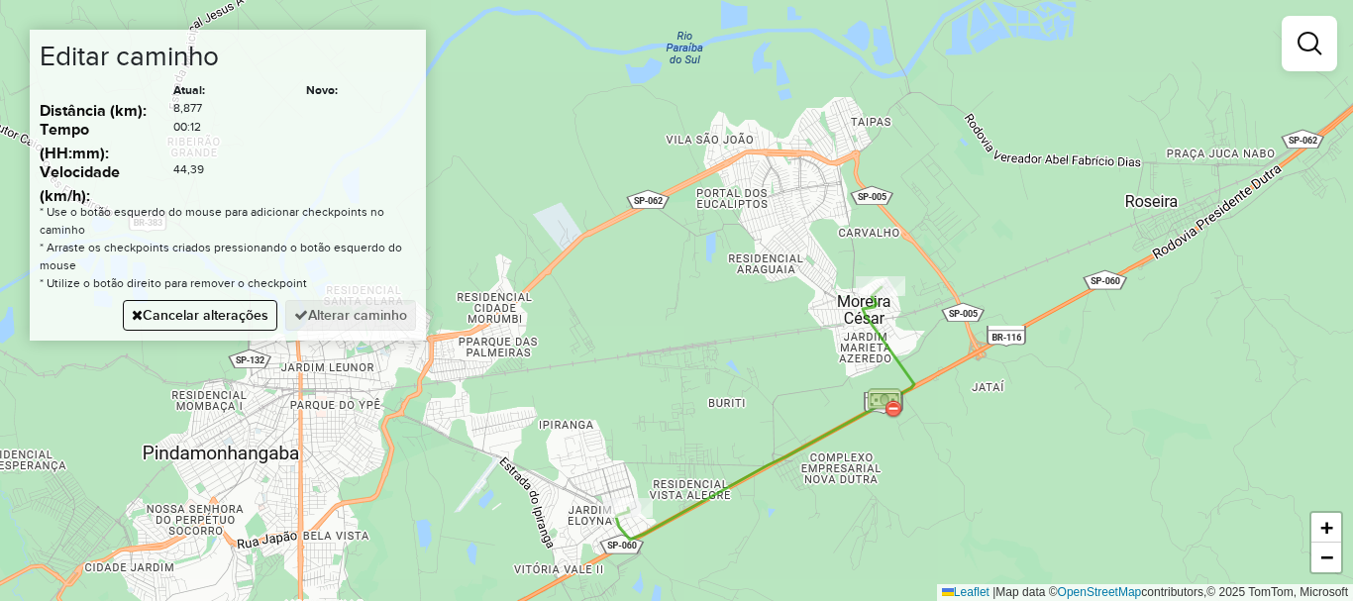
click at [745, 161] on div "Janela de atendimento Grade de atendimento Capacidade Transportadoras Veículos …" at bounding box center [676, 300] width 1353 height 601
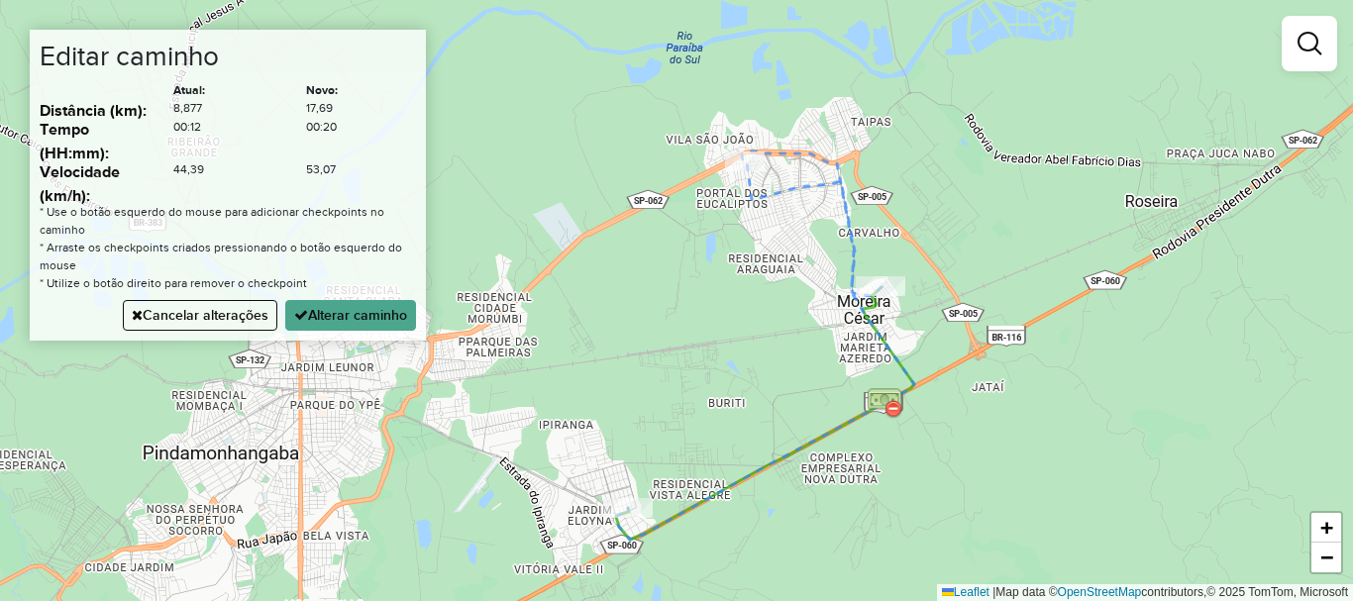
click at [588, 240] on div "Janela de atendimento Grade de atendimento Capacidade Transportadoras Veículos …" at bounding box center [676, 300] width 1353 height 601
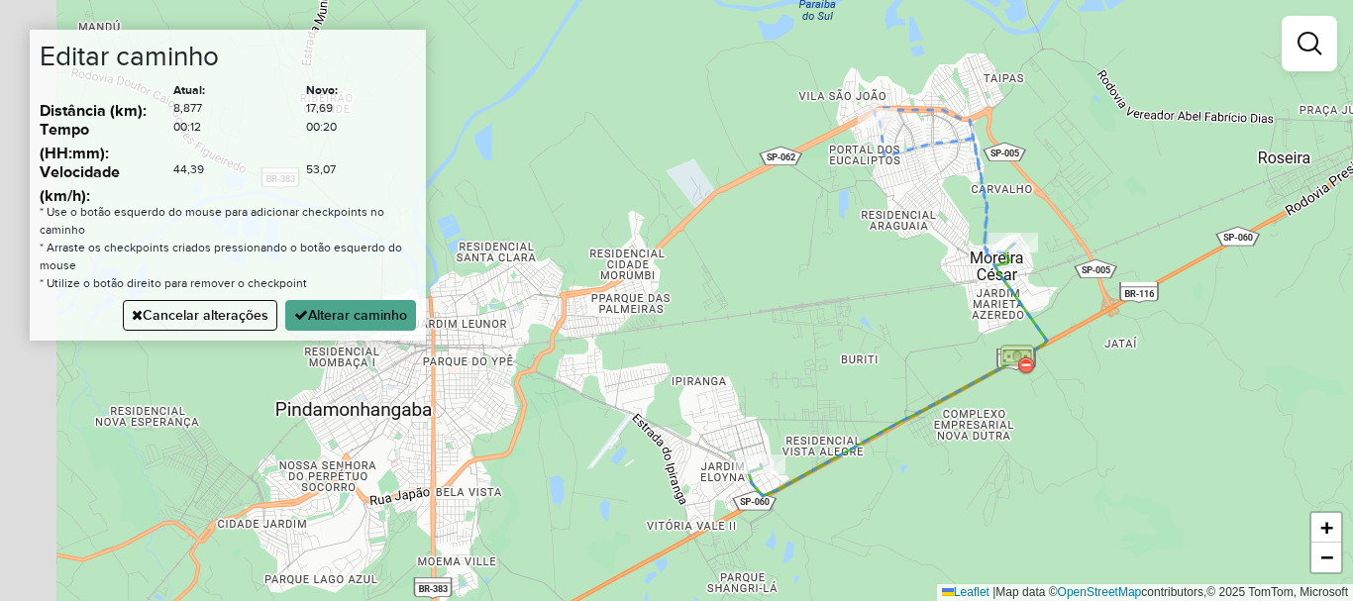
drag, startPoint x: 694, startPoint y: 286, endPoint x: 777, endPoint y: 243, distance: 93.9
click at [784, 247] on div "Janela de atendimento Grade de atendimento Capacidade Transportadoras Veículos …" at bounding box center [676, 300] width 1353 height 601
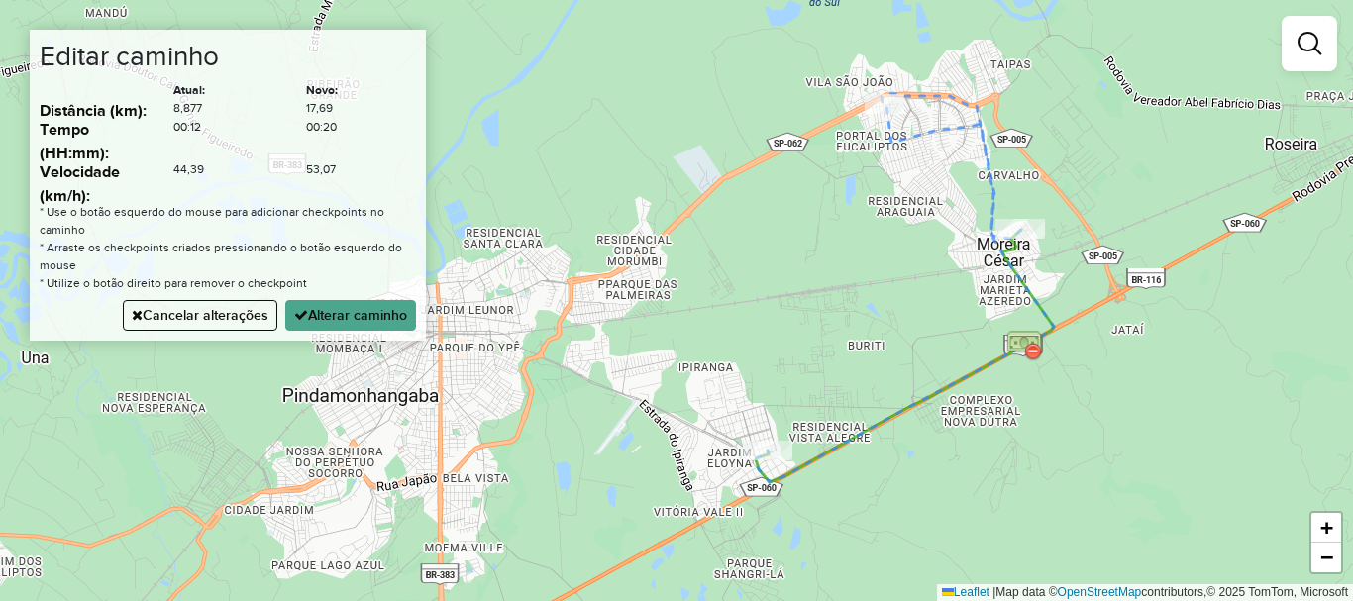
click at [715, 192] on div "Janela de atendimento Grade de atendimento Capacidade Transportadoras Veículos …" at bounding box center [676, 300] width 1353 height 601
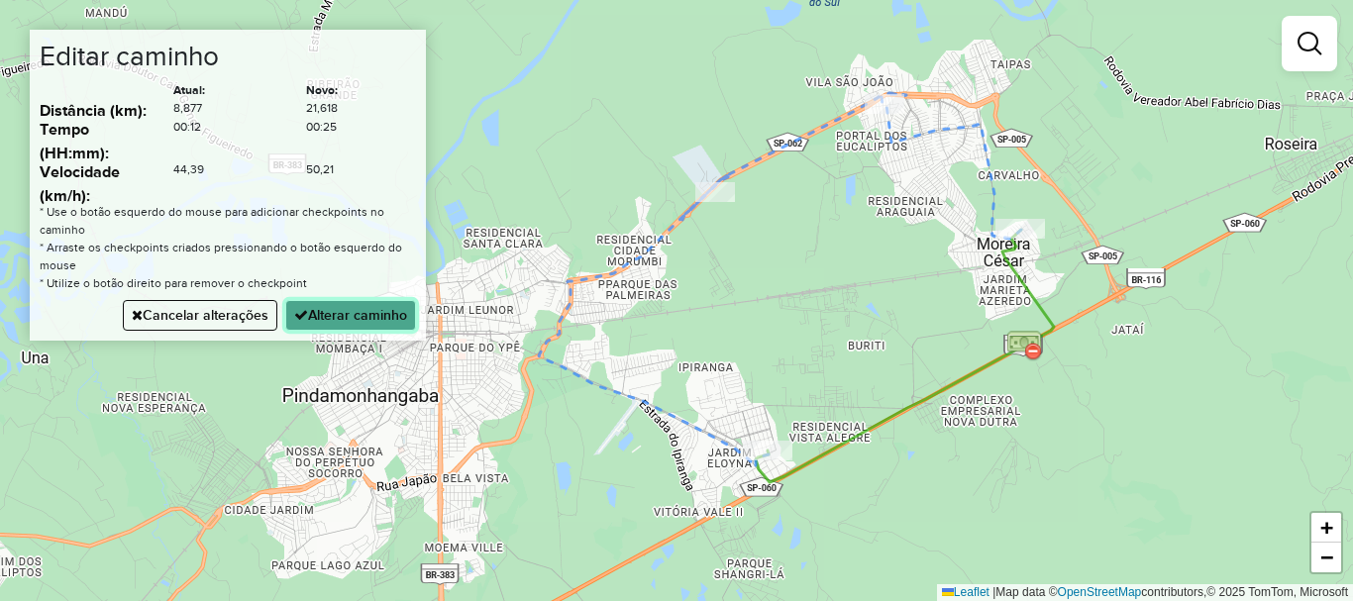
click at [318, 318] on button "Alterar caminho" at bounding box center [350, 315] width 131 height 31
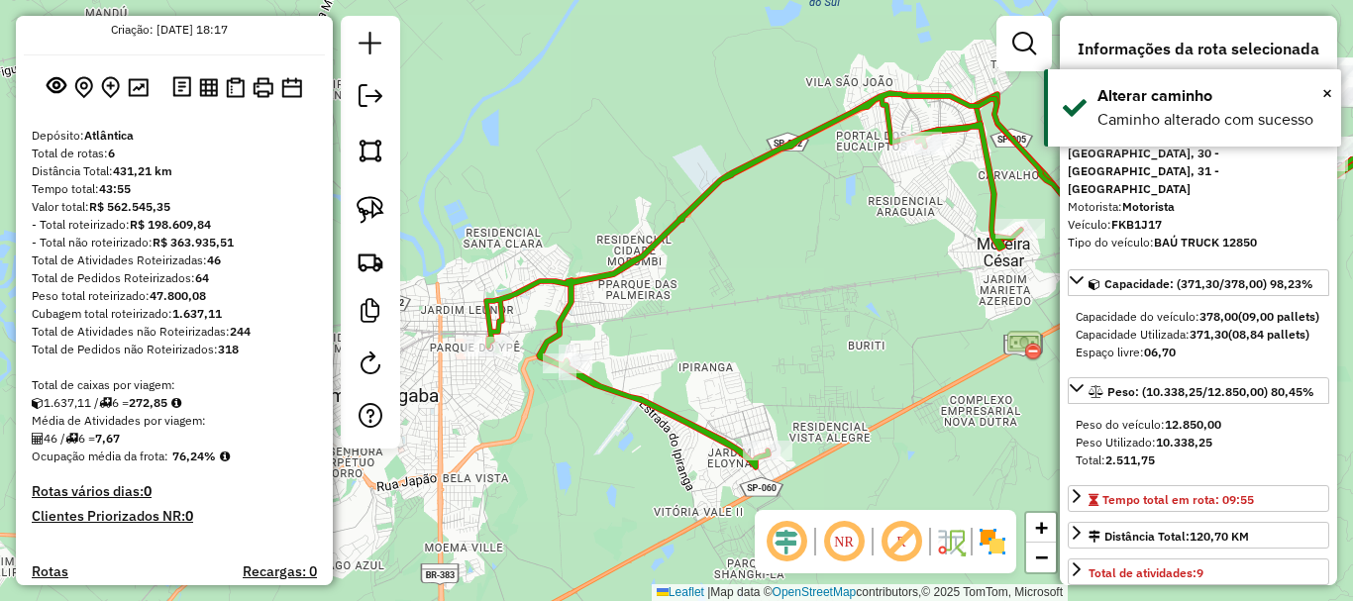
scroll to position [0, 0]
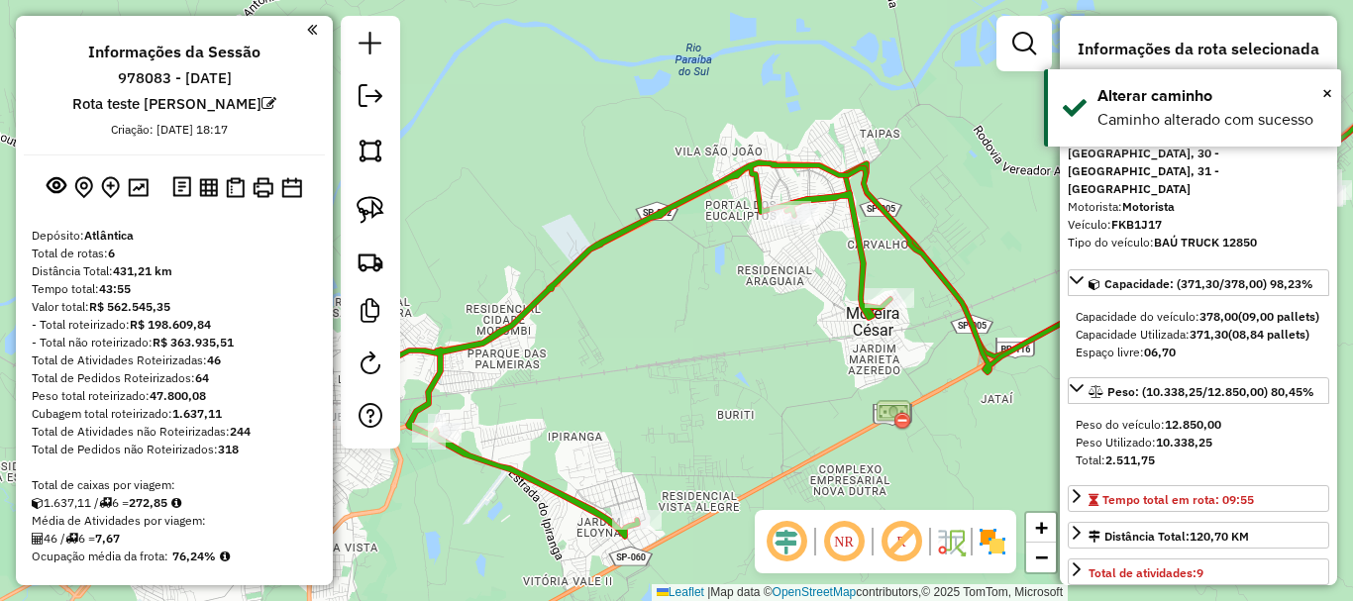
drag, startPoint x: 933, startPoint y: 220, endPoint x: 801, endPoint y: 287, distance: 148.9
click at [801, 288] on div "Janela de atendimento Grade de atendimento Capacidade Transportadoras Veículos …" at bounding box center [676, 300] width 1353 height 601
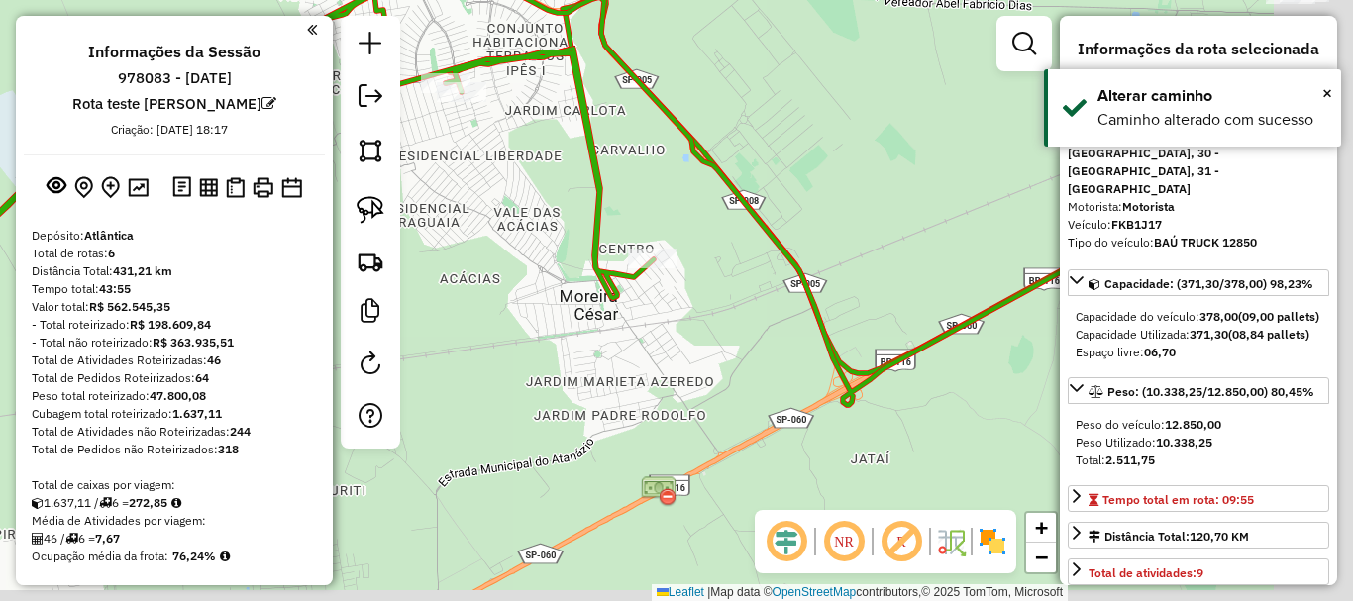
drag, startPoint x: 841, startPoint y: 234, endPoint x: 527, endPoint y: 155, distance: 323.9
click at [527, 155] on div "Janela de atendimento Grade de atendimento Capacidade Transportadoras Veículos …" at bounding box center [676, 300] width 1353 height 601
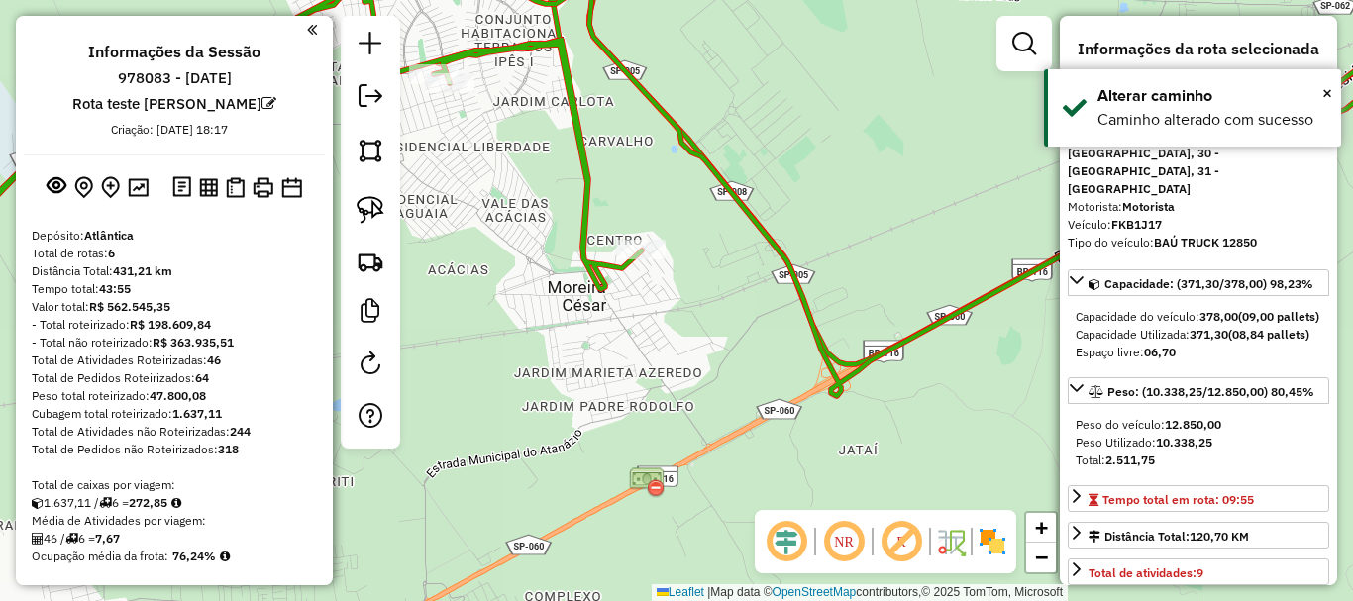
drag, startPoint x: 902, startPoint y: 281, endPoint x: 645, endPoint y: 317, distance: 259.1
click at [645, 317] on div "Janela de atendimento Grade de atendimento Capacidade Transportadoras Veículos …" at bounding box center [676, 300] width 1353 height 601
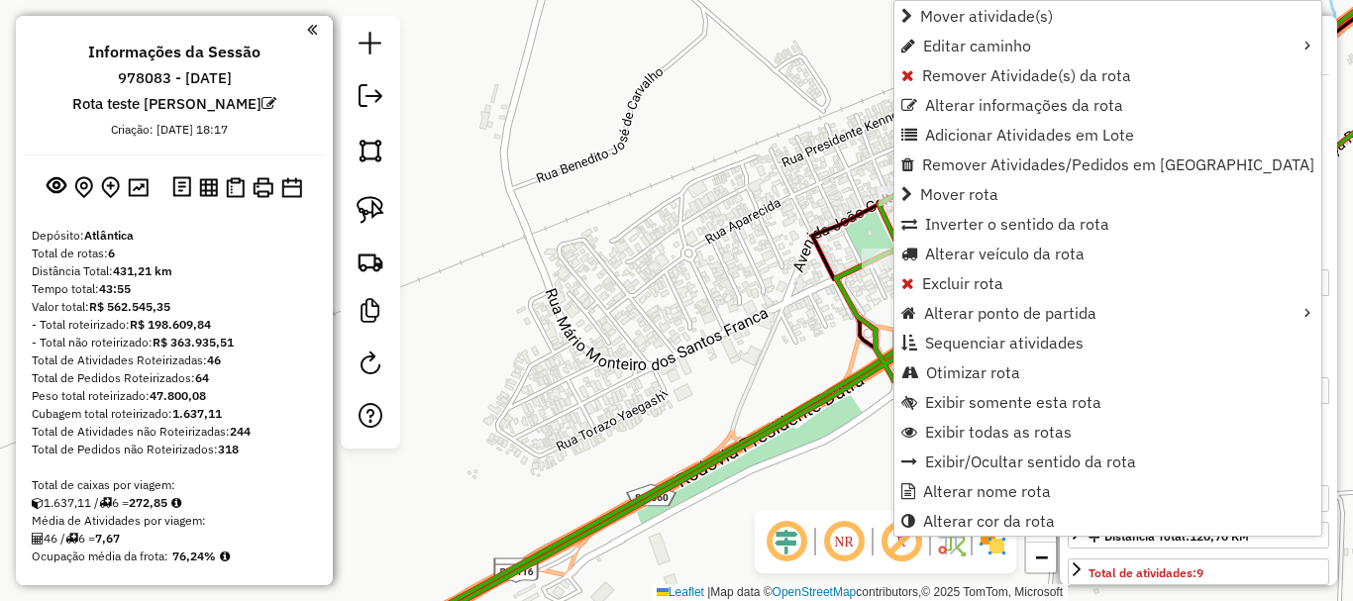
scroll to position [953, 0]
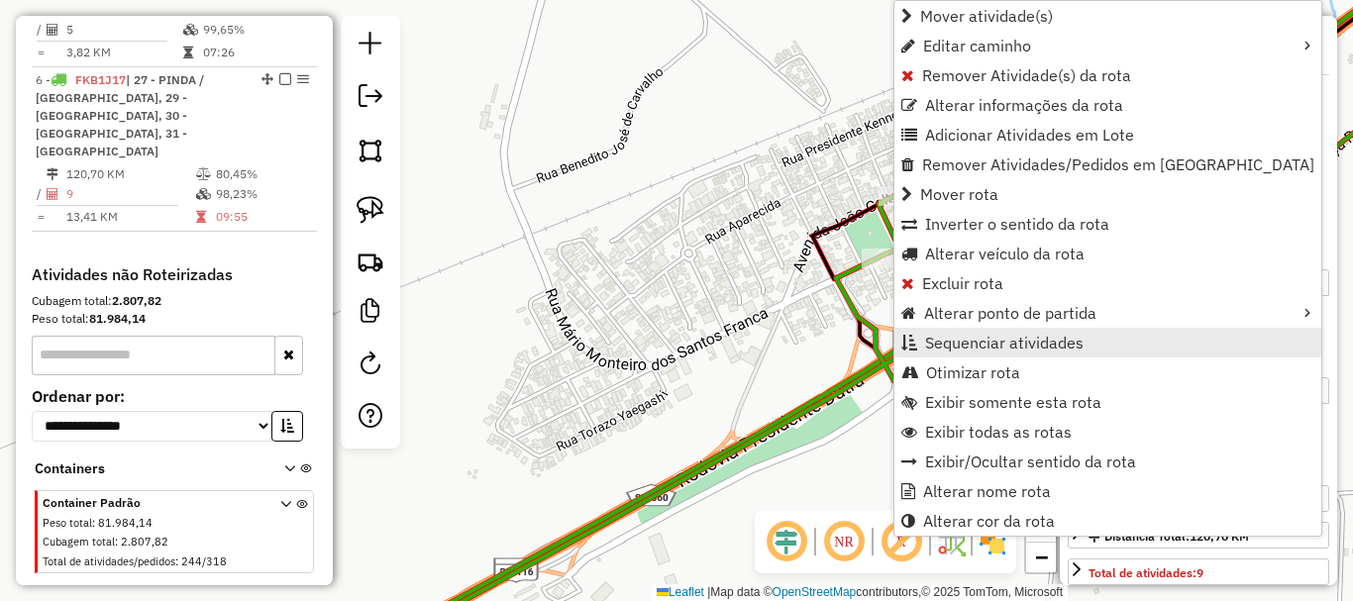
click at [1004, 342] on span "Sequenciar atividades" at bounding box center [1004, 343] width 159 height 16
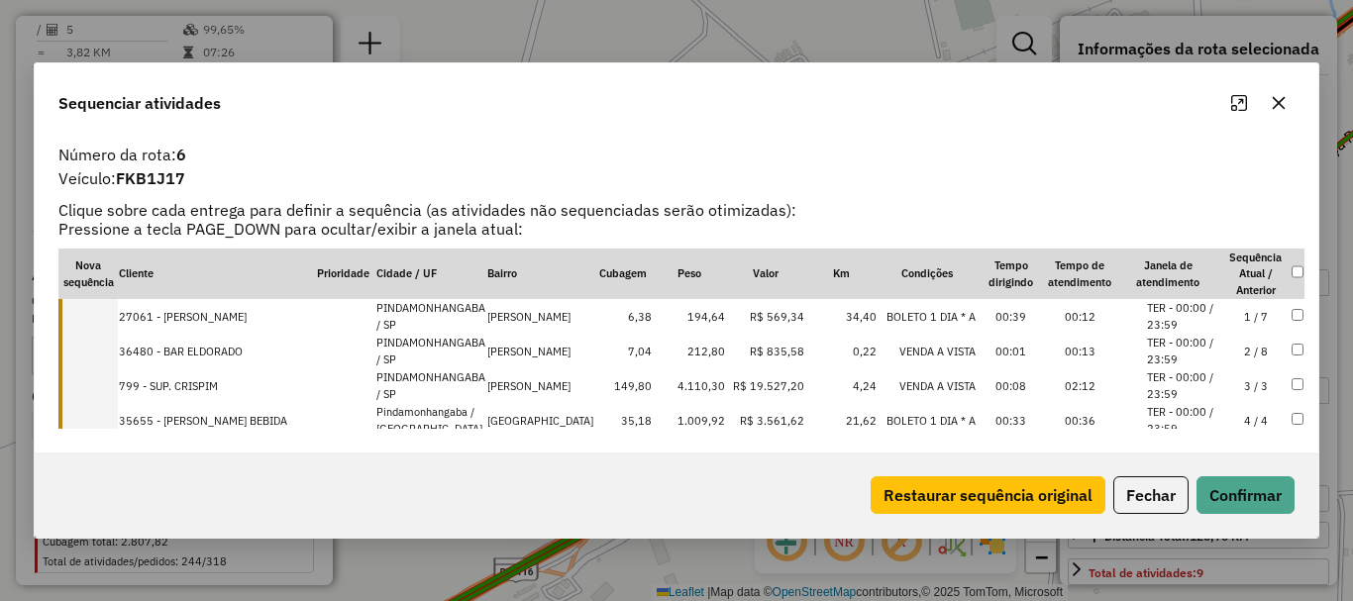
click at [1274, 114] on button "button" at bounding box center [1279, 103] width 32 height 32
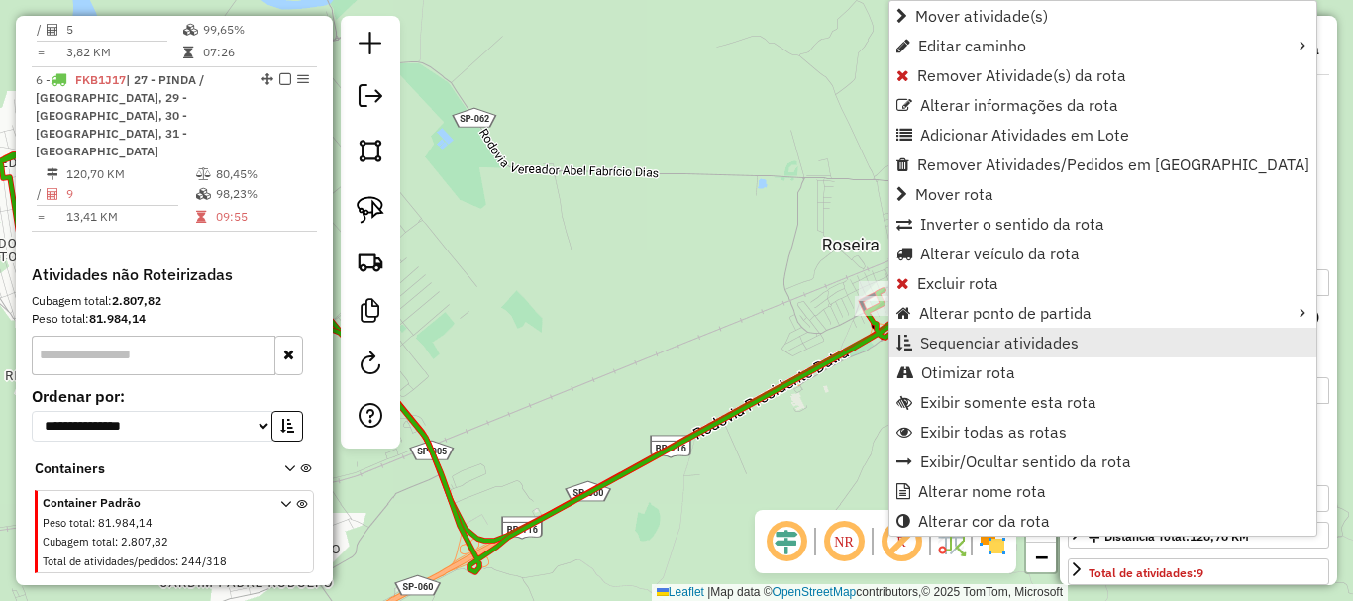
click at [1017, 346] on span "Sequenciar atividades" at bounding box center [999, 343] width 159 height 16
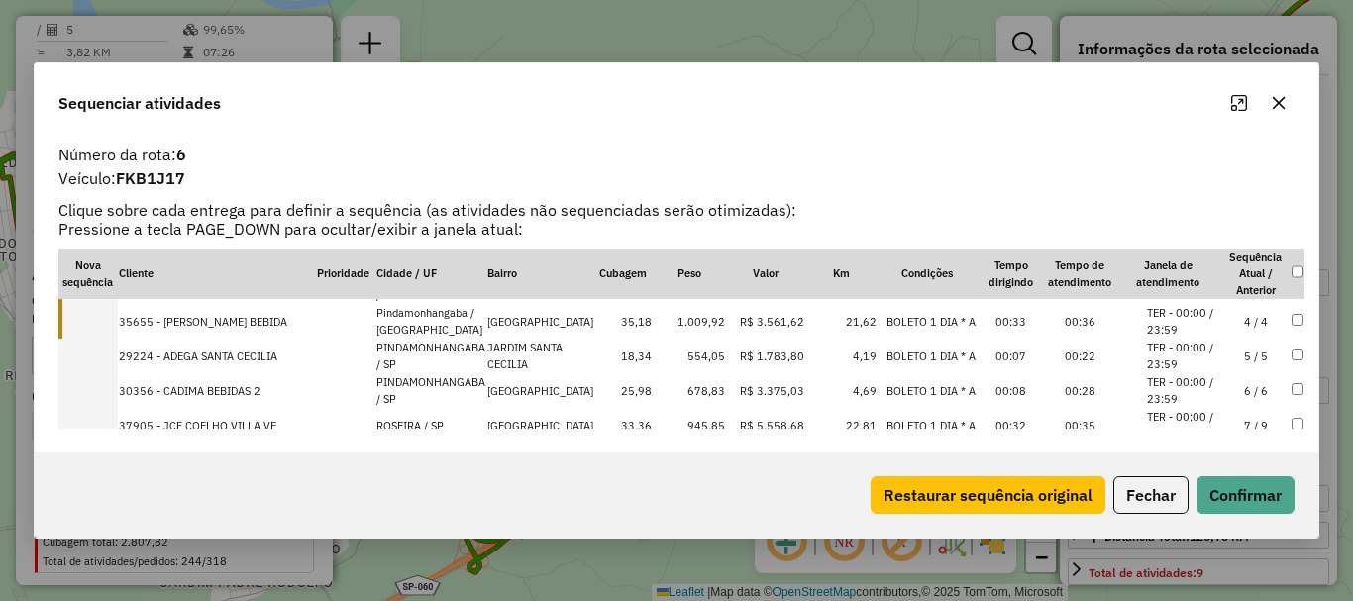
scroll to position [201, 0]
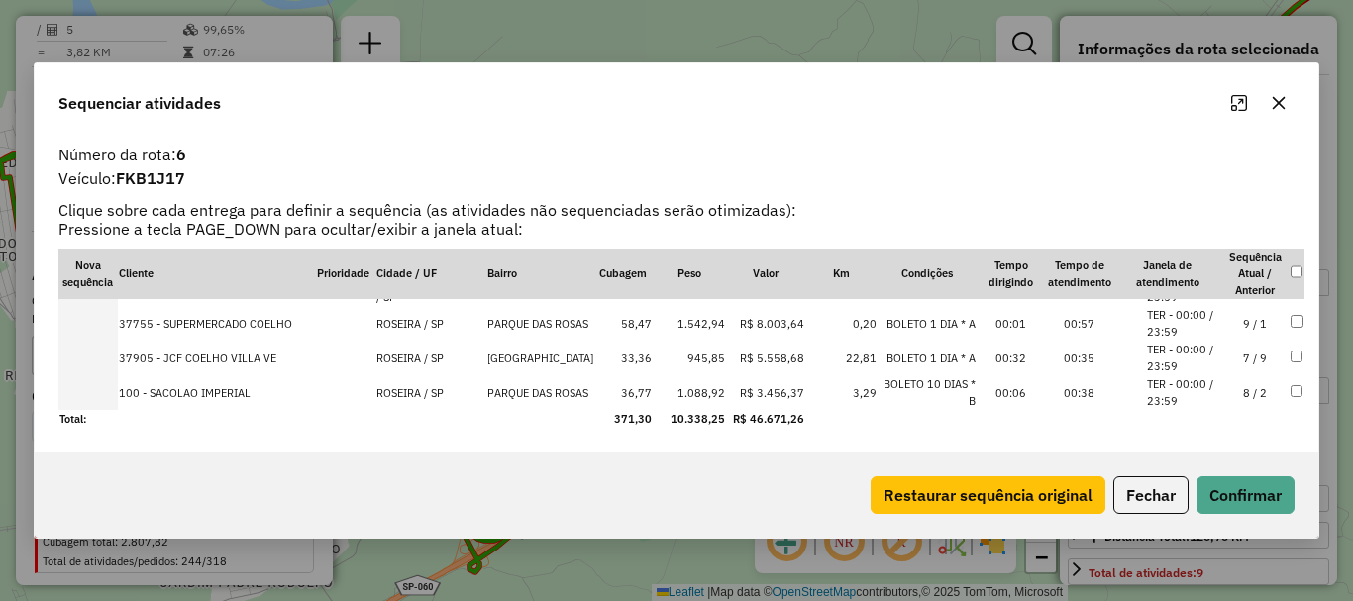
drag, startPoint x: 297, startPoint y: 384, endPoint x: 308, endPoint y: 303, distance: 82.0
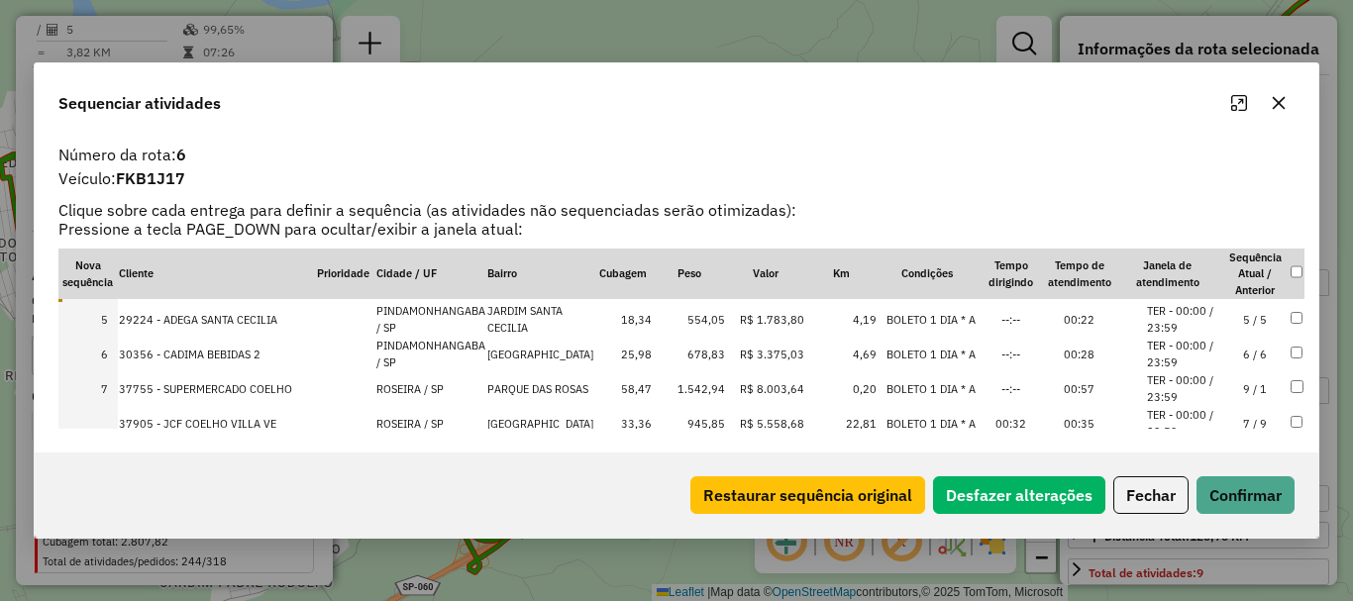
scroll to position [102, 0]
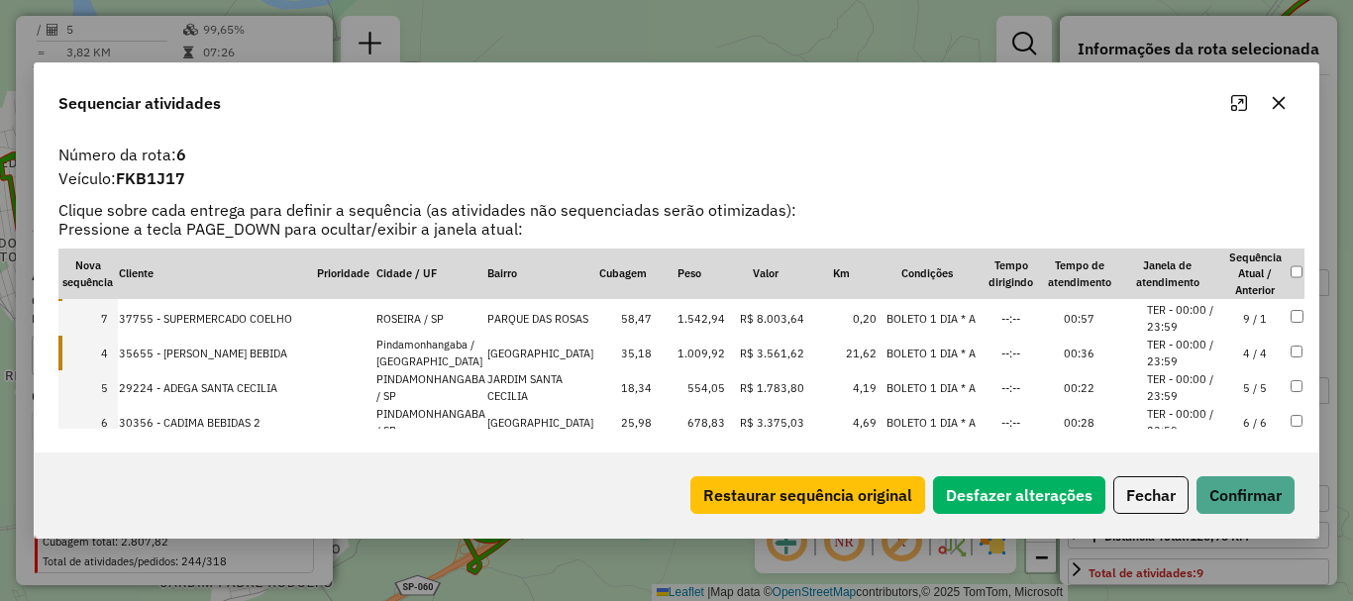
drag, startPoint x: 254, startPoint y: 417, endPoint x: 274, endPoint y: 309, distance: 110.0
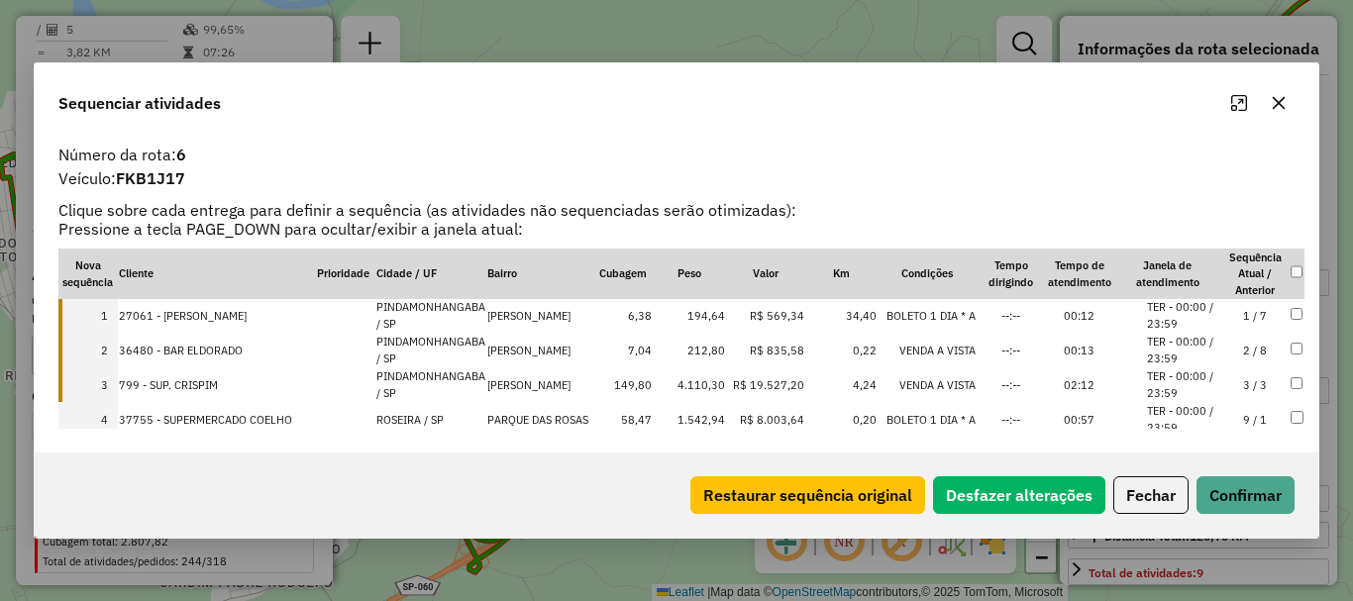
scroll to position [0, 0]
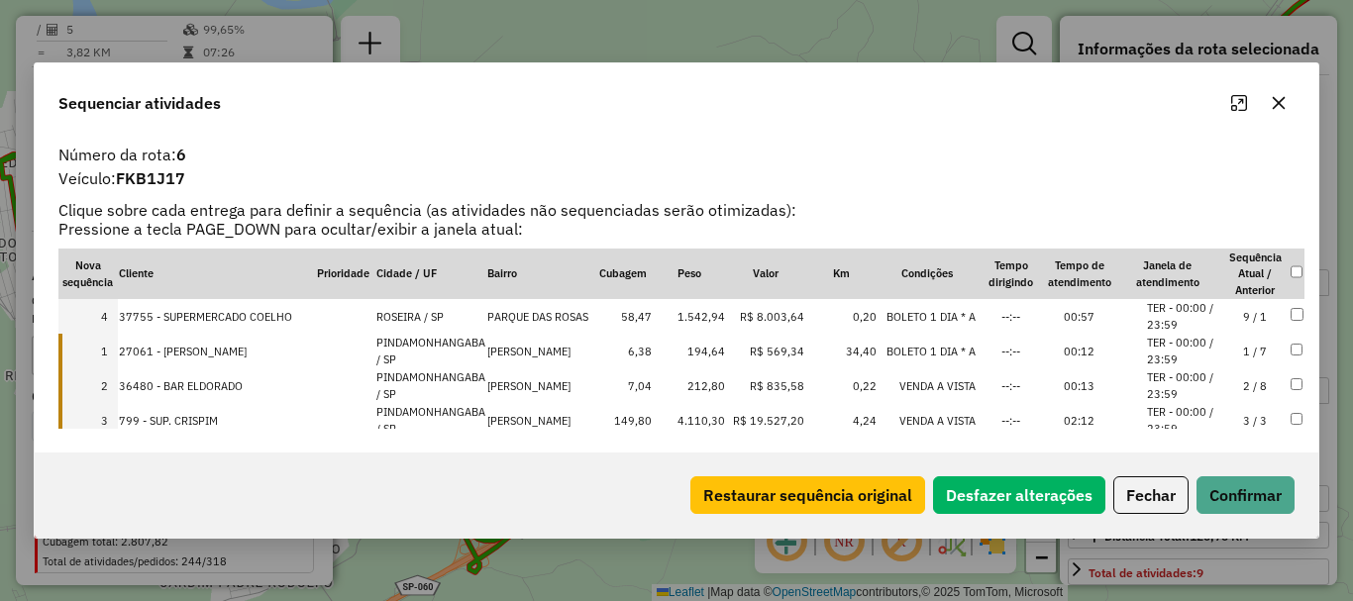
drag, startPoint x: 251, startPoint y: 399, endPoint x: 262, endPoint y: 298, distance: 101.6
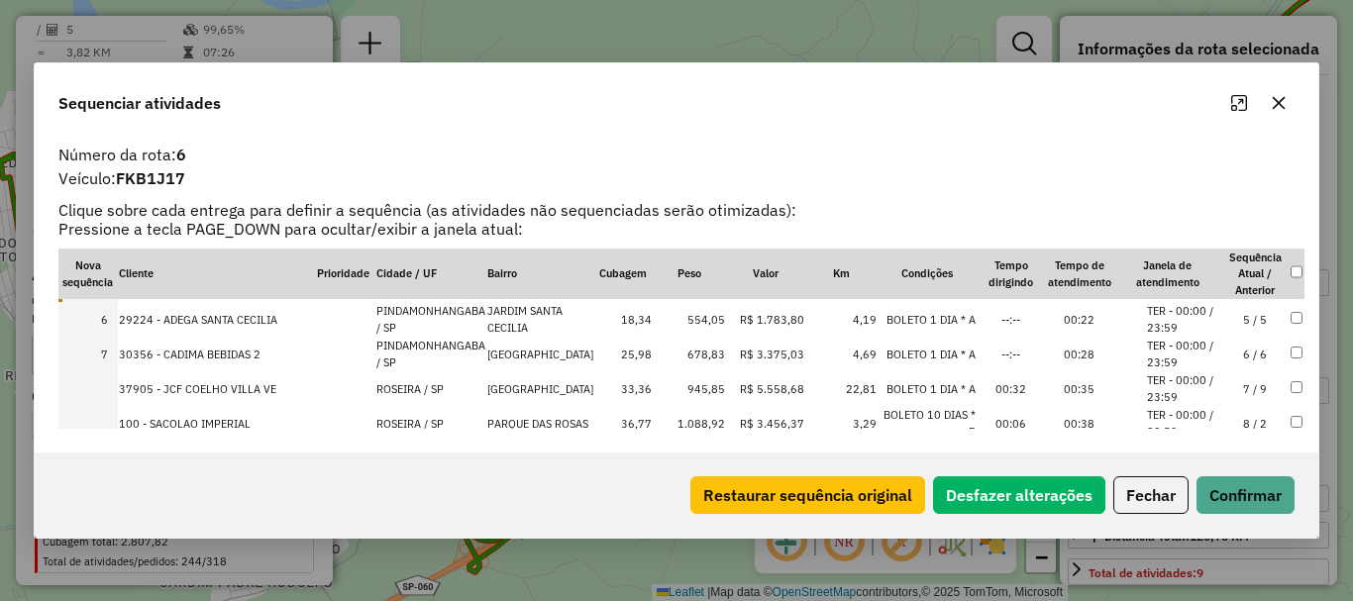
scroll to position [201, 0]
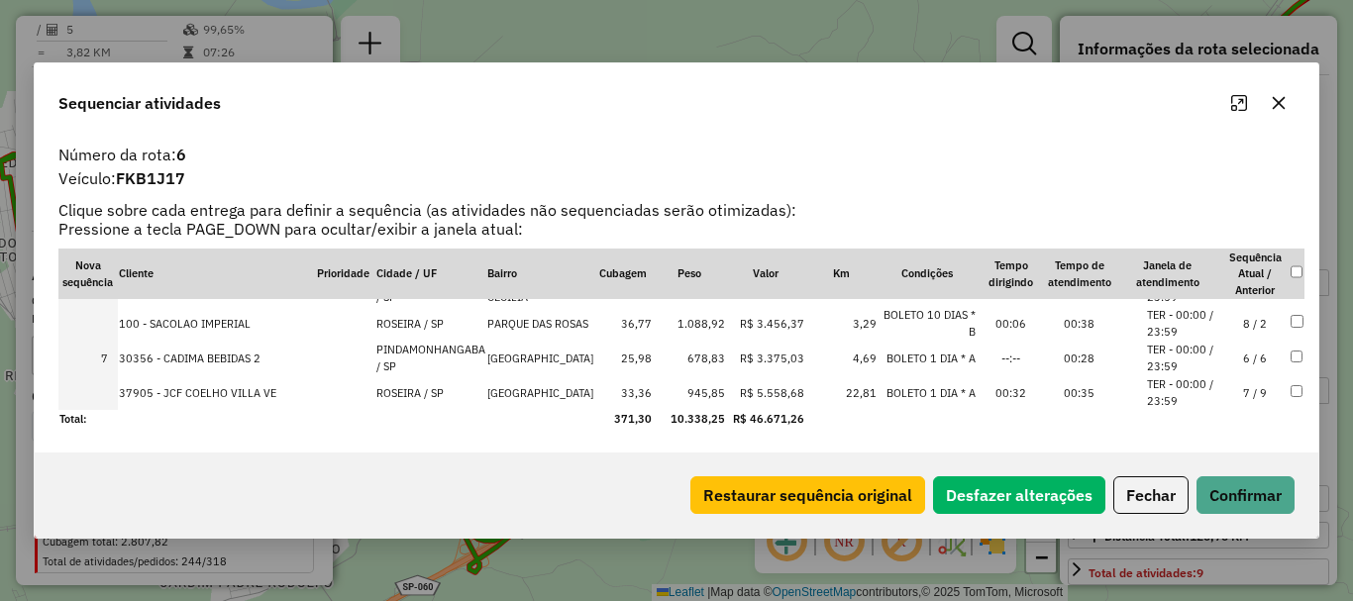
drag, startPoint x: 255, startPoint y: 387, endPoint x: 246, endPoint y: 323, distance: 65.0
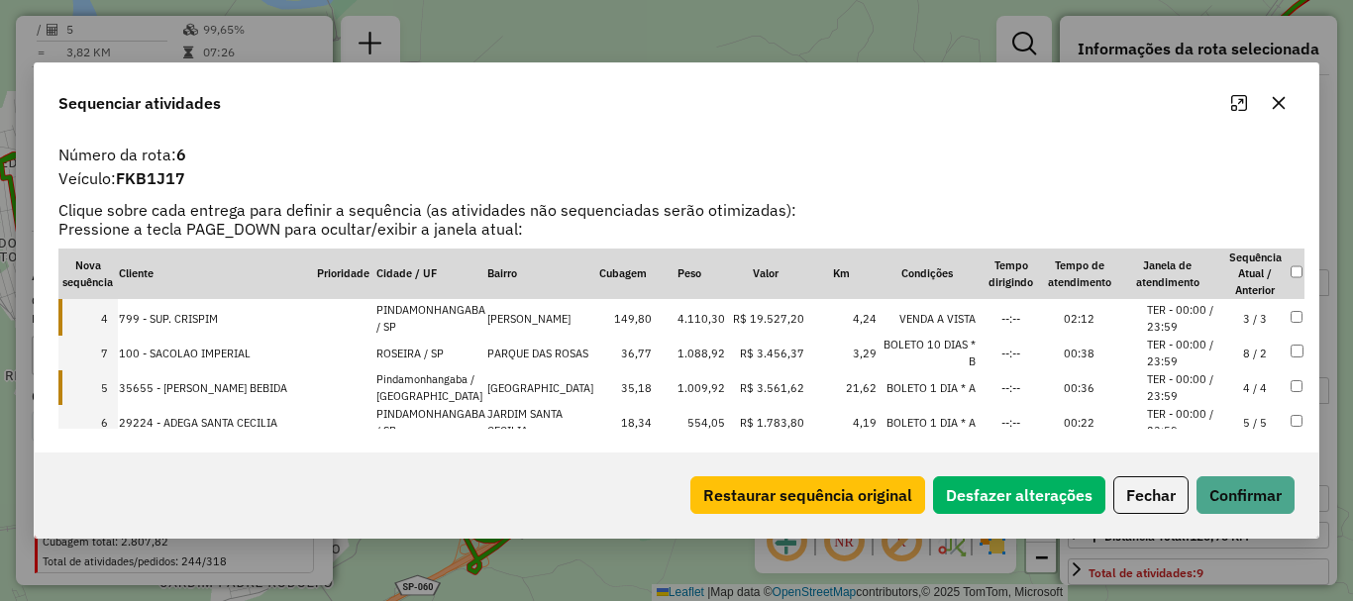
drag, startPoint x: 234, startPoint y: 415, endPoint x: 242, endPoint y: 324, distance: 91.5
drag, startPoint x: 242, startPoint y: 355, endPoint x: 242, endPoint y: 327, distance: 27.7
click at [242, 327] on tbody "1 37755 - SUPERMERCADO COELHO ROSEIRA / SP [GEOGRAPHIC_DATA] 58,47 1.542,94 R$ …" at bounding box center [681, 362] width 1246 height 331
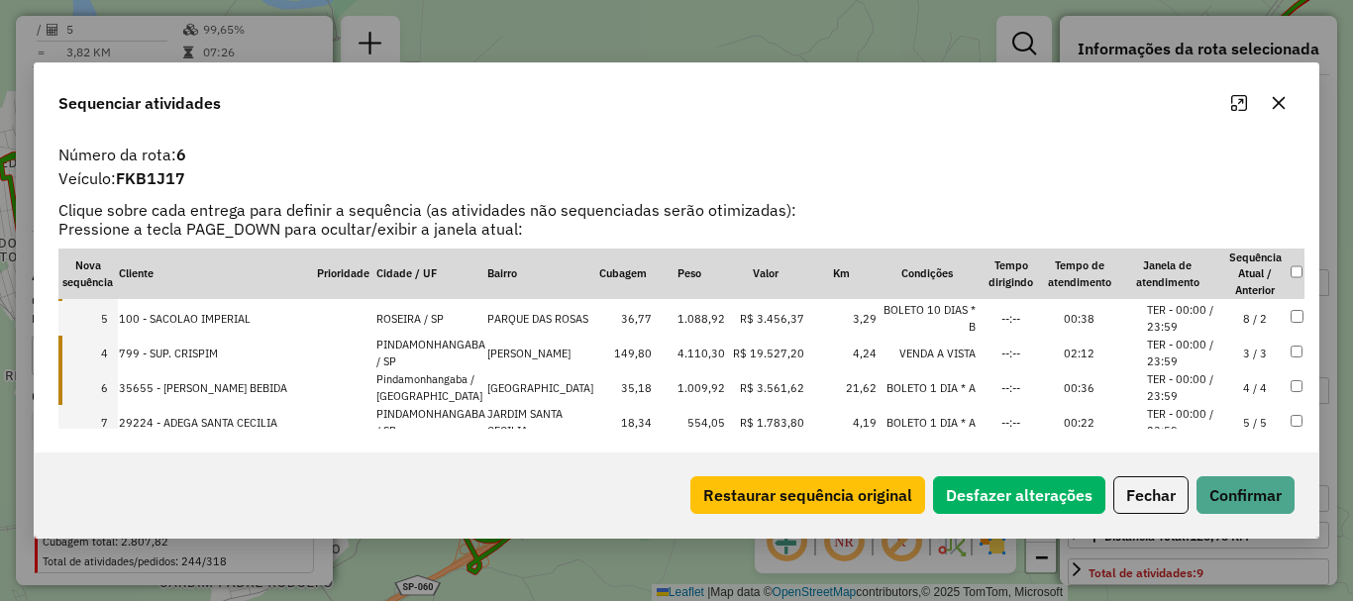
drag, startPoint x: 248, startPoint y: 353, endPoint x: 258, endPoint y: 311, distance: 42.8
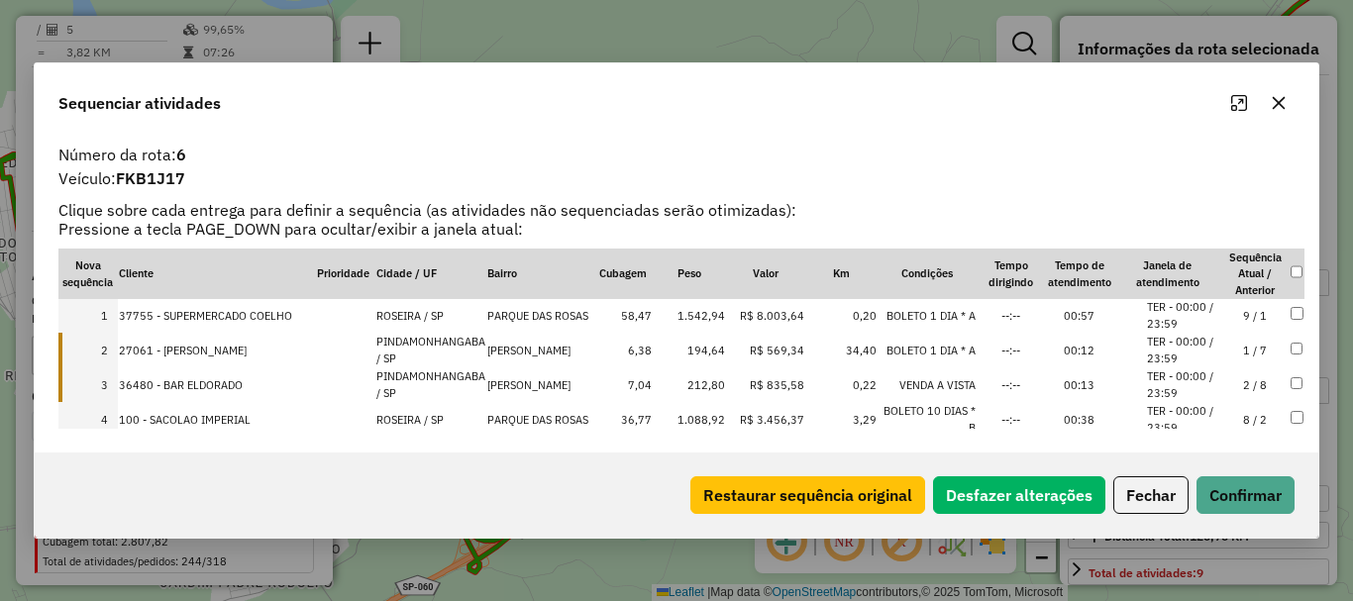
scroll to position [0, 0]
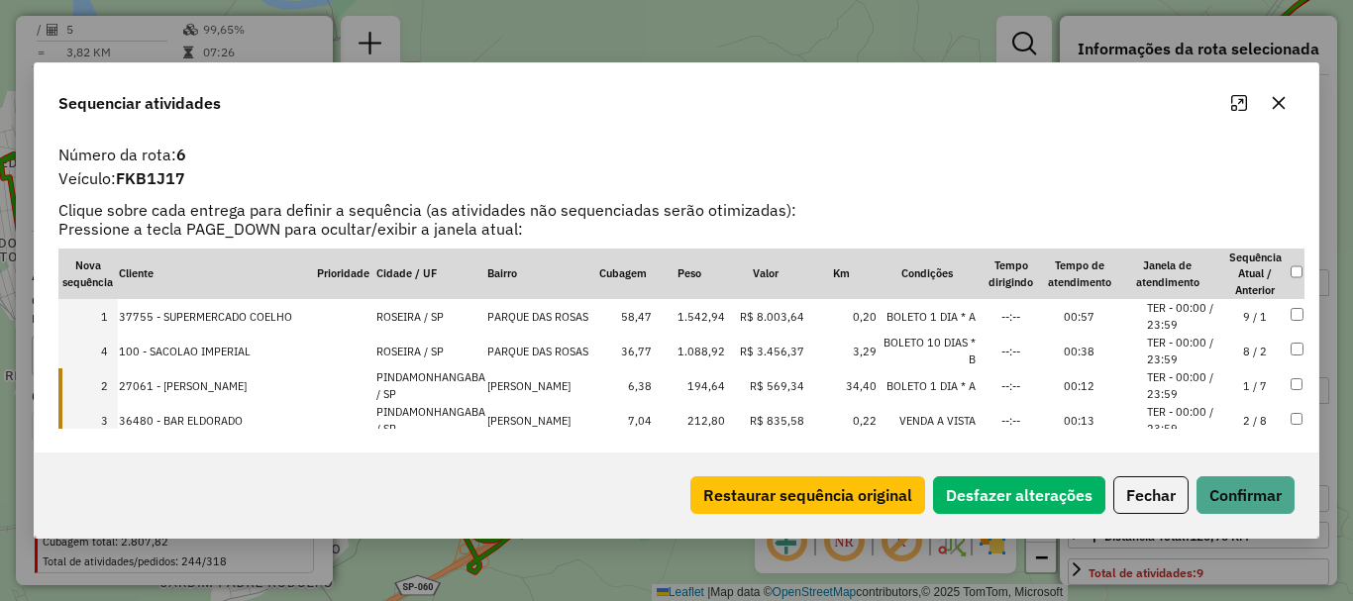
drag, startPoint x: 236, startPoint y: 410, endPoint x: 256, endPoint y: 334, distance: 78.8
drag, startPoint x: 240, startPoint y: 418, endPoint x: 249, endPoint y: 369, distance: 50.3
click at [1279, 502] on button "Confirmar" at bounding box center [1246, 496] width 98 height 38
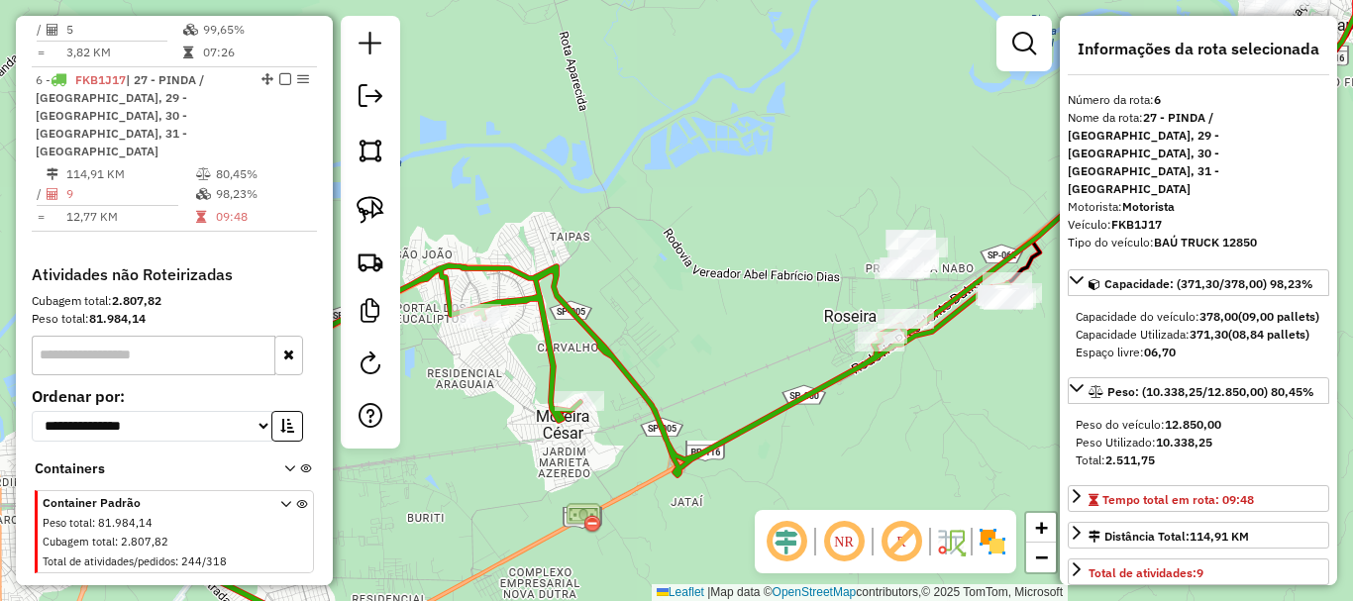
drag, startPoint x: 615, startPoint y: 373, endPoint x: 711, endPoint y: 350, distance: 98.8
click at [732, 359] on div "Janela de atendimento Grade de atendimento Capacidade Transportadoras Veículos …" at bounding box center [676, 300] width 1353 height 601
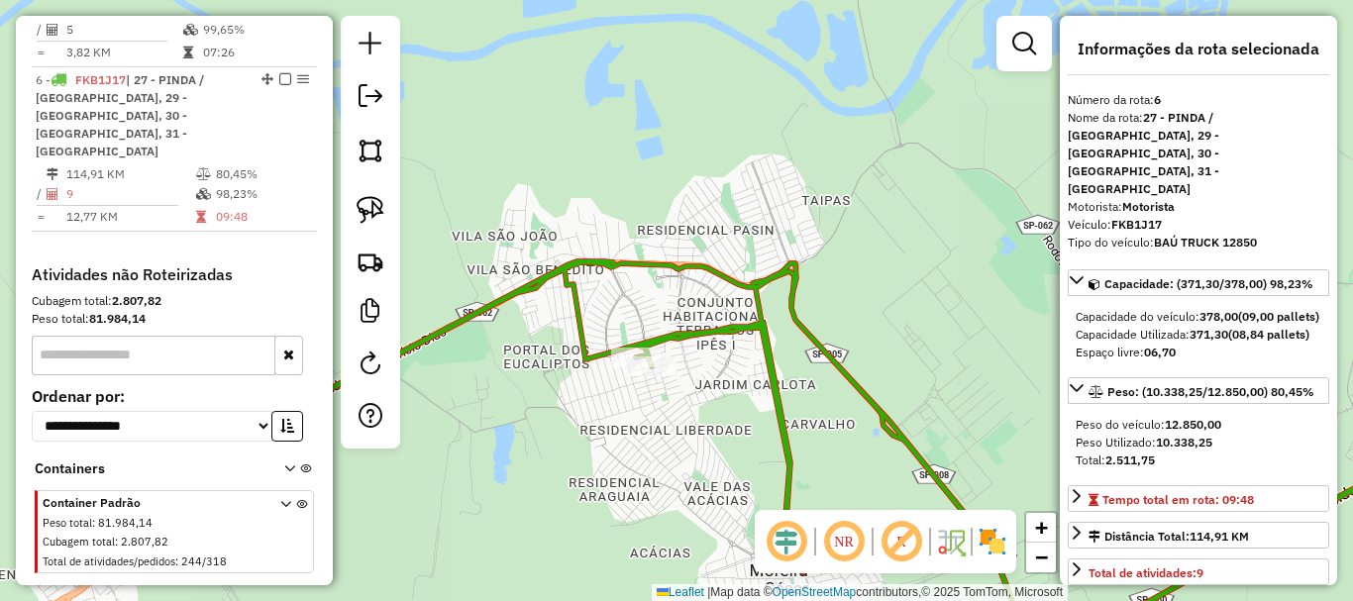
drag, startPoint x: 721, startPoint y: 254, endPoint x: 992, endPoint y: 397, distance: 306.3
click at [992, 397] on div "Janela de atendimento Grade de atendimento Capacidade Transportadoras Veículos …" at bounding box center [676, 300] width 1353 height 601
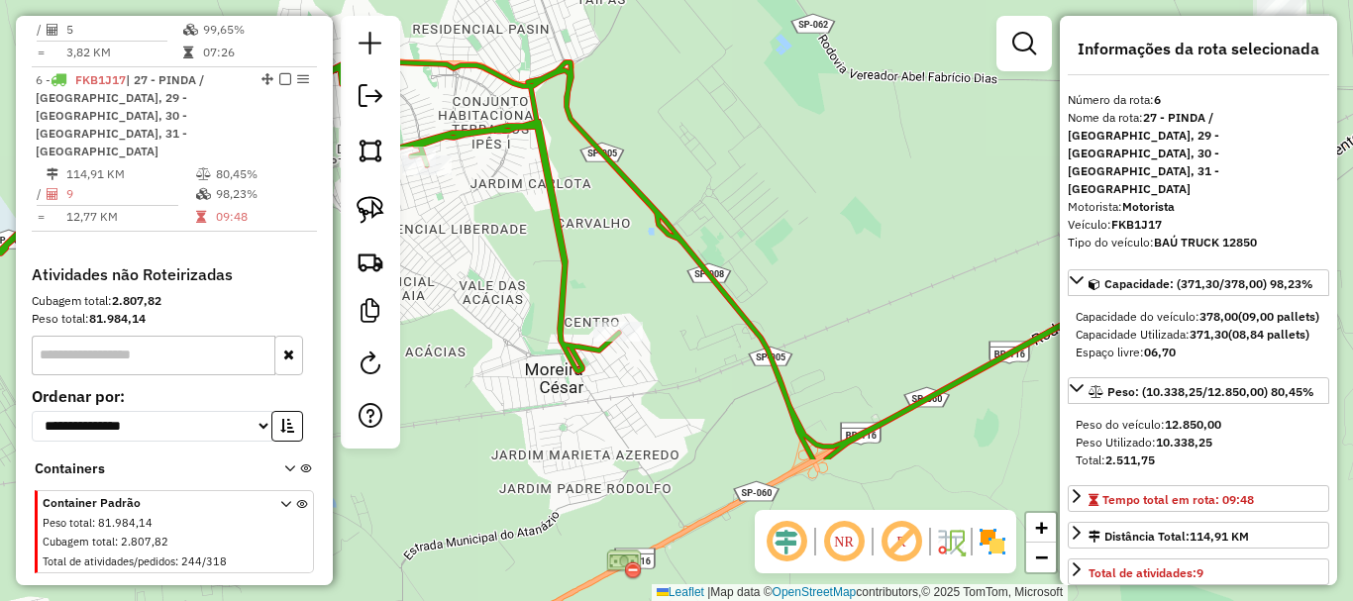
drag, startPoint x: 907, startPoint y: 371, endPoint x: 621, endPoint y: 155, distance: 357.9
click at [622, 155] on div "Janela de atendimento Grade de atendimento Capacidade Transportadoras Veículos …" at bounding box center [676, 300] width 1353 height 601
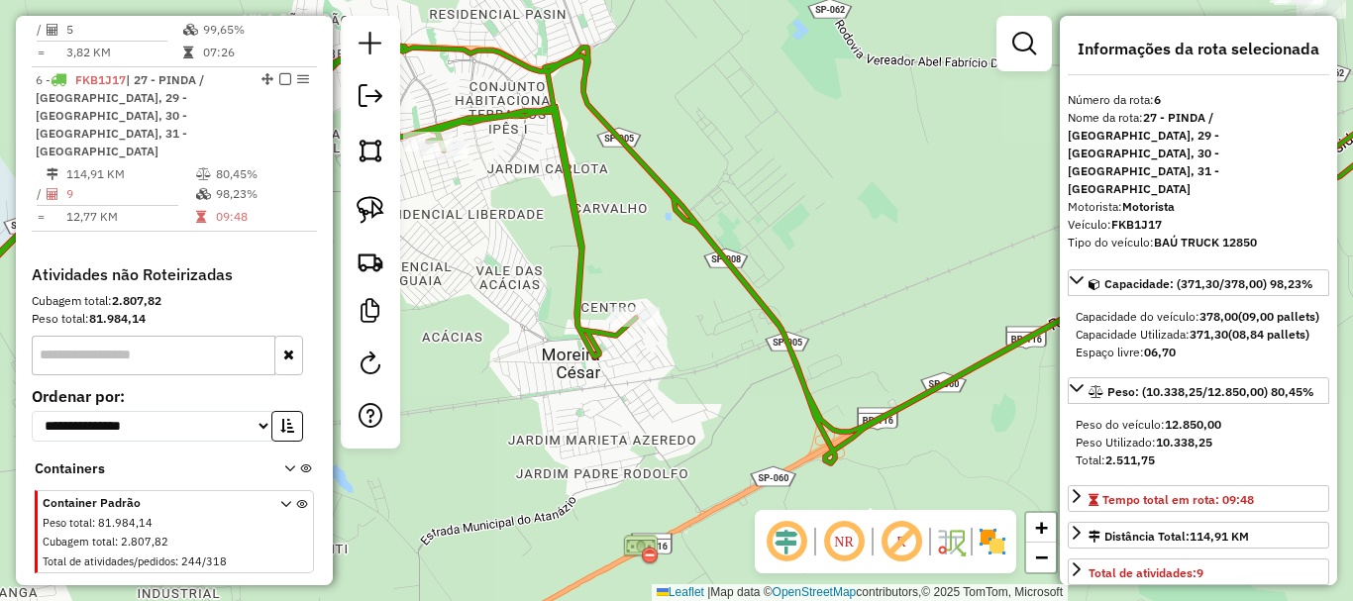
drag, startPoint x: 696, startPoint y: 234, endPoint x: 762, endPoint y: 242, distance: 66.9
click at [762, 242] on div "Janela de atendimento Grade de atendimento Capacidade Transportadoras Veículos …" at bounding box center [676, 300] width 1353 height 601
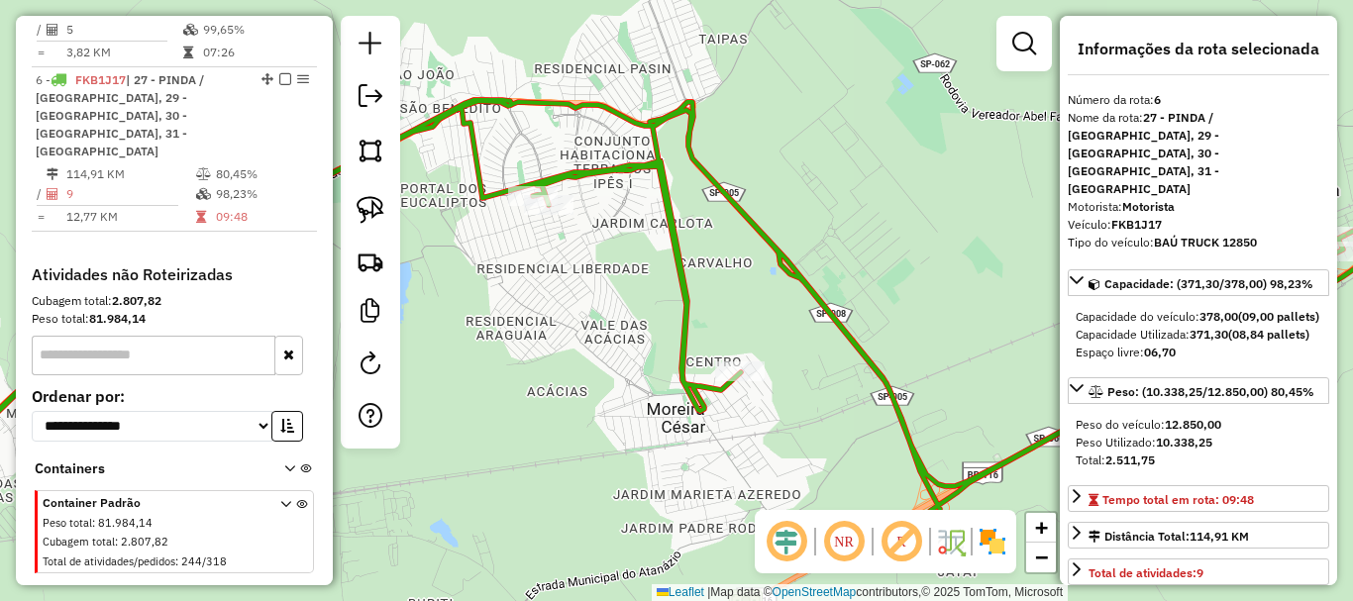
drag, startPoint x: 516, startPoint y: 183, endPoint x: 597, endPoint y: 216, distance: 87.6
click at [621, 237] on div "Janela de atendimento Grade de atendimento Capacidade Transportadoras Veículos …" at bounding box center [676, 300] width 1353 height 601
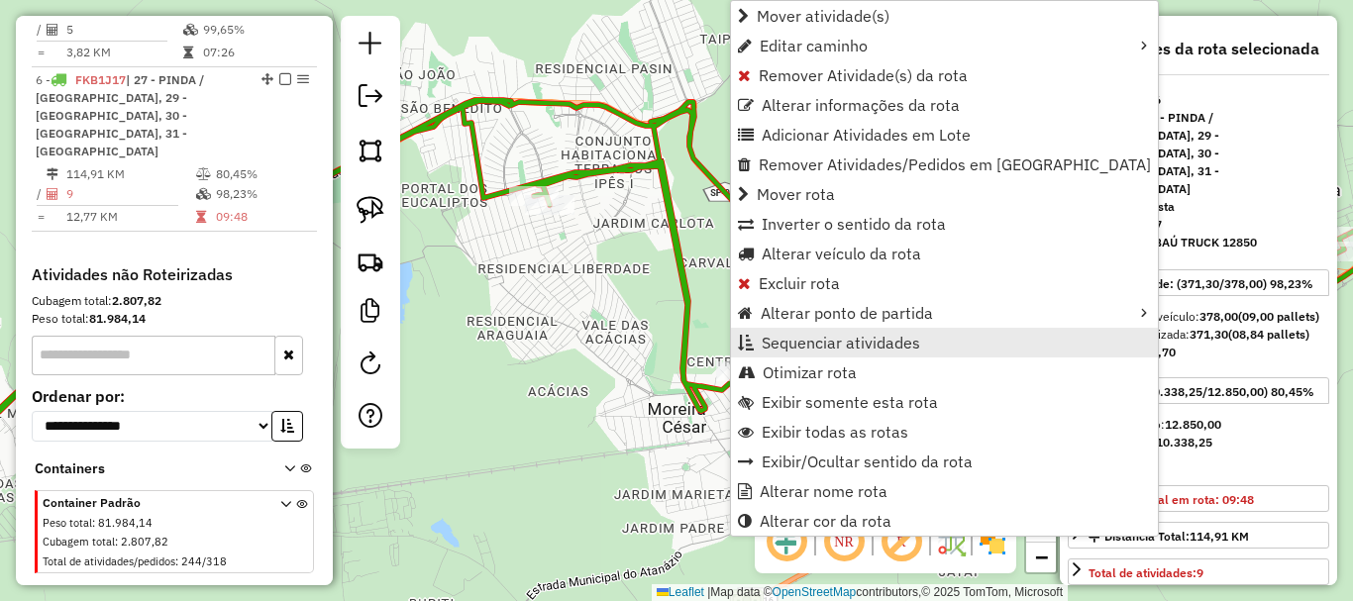
click at [803, 342] on span "Sequenciar atividades" at bounding box center [841, 343] width 159 height 16
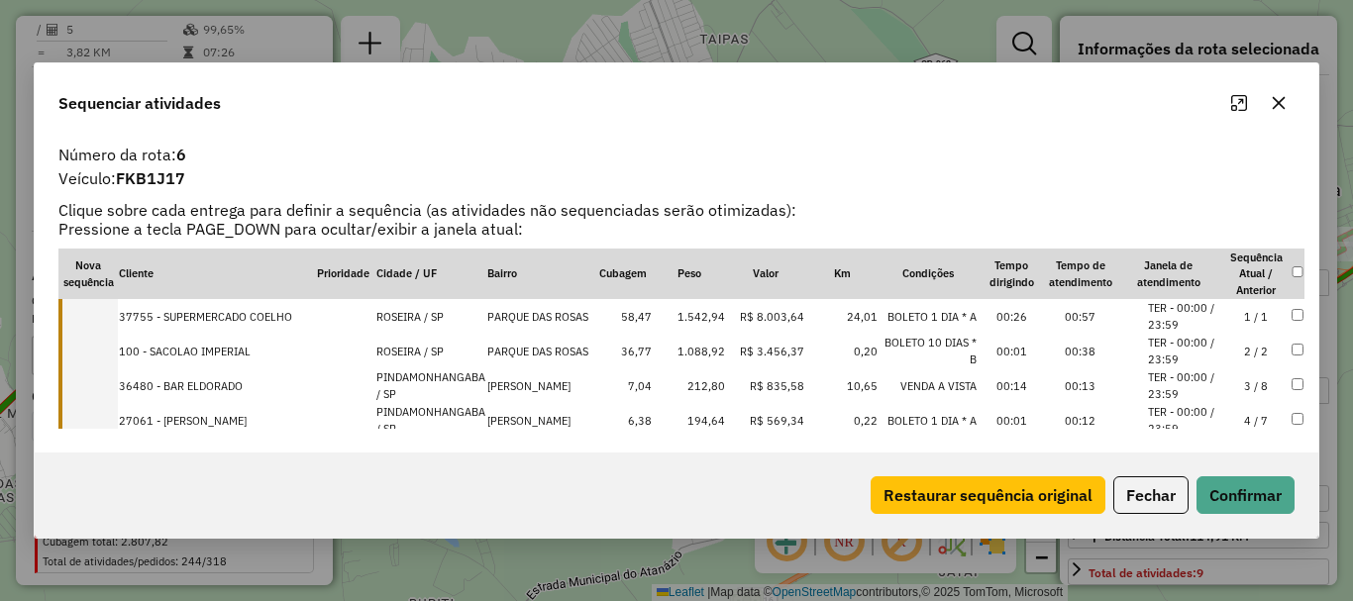
scroll to position [99, 0]
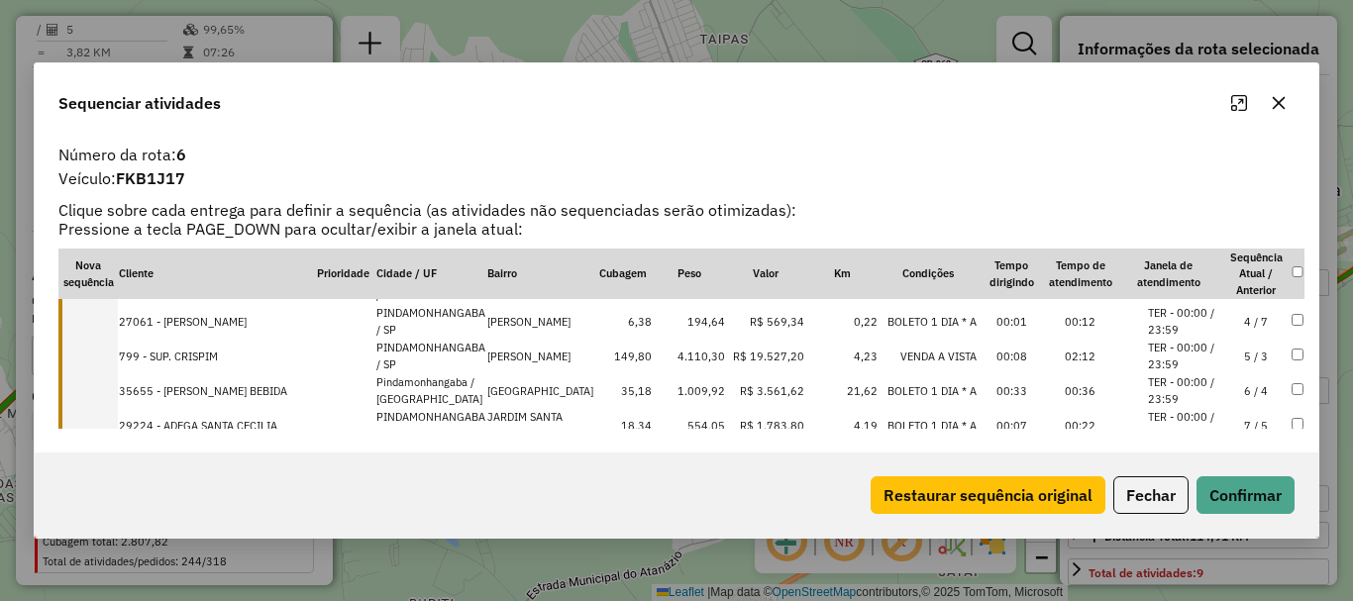
drag, startPoint x: 224, startPoint y: 357, endPoint x: 215, endPoint y: 332, distance: 26.3
click at [221, 327] on tbody "37755 - SUPERMERCADO COELHO ROSEIRA / SP [GEOGRAPHIC_DATA] 58,47 1.542,94 R$ 8.…" at bounding box center [681, 365] width 1246 height 331
drag, startPoint x: 167, startPoint y: 349, endPoint x: 176, endPoint y: 308, distance: 41.6
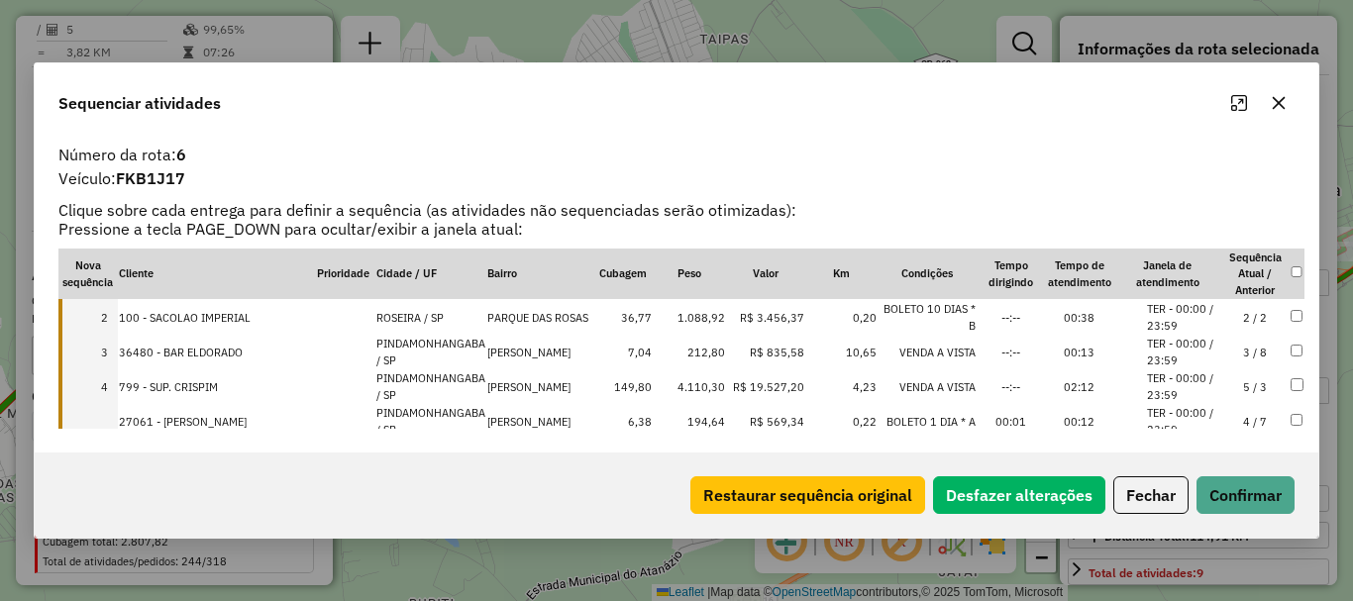
scroll to position [0, 0]
drag, startPoint x: 189, startPoint y: 417, endPoint x: 198, endPoint y: 377, distance: 40.6
click at [1257, 491] on button "Confirmar" at bounding box center [1246, 496] width 98 height 38
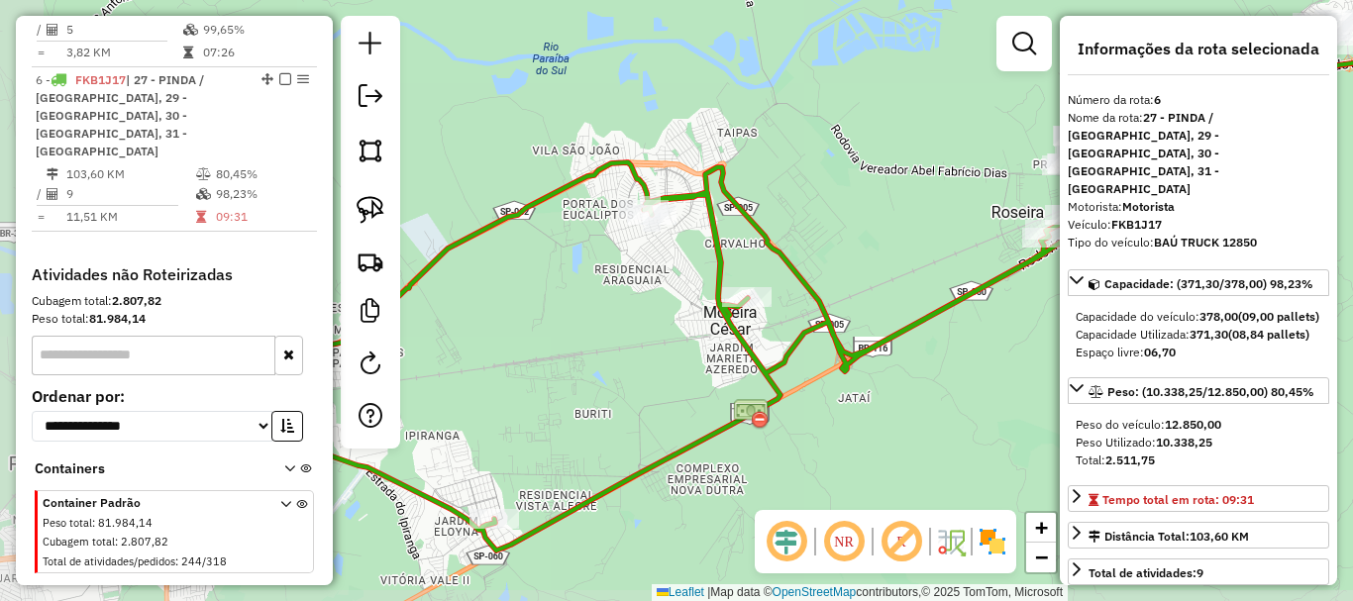
drag, startPoint x: 618, startPoint y: 443, endPoint x: 671, endPoint y: 355, distance: 102.6
click at [671, 355] on div "Janela de atendimento Grade de atendimento Capacidade Transportadoras Veículos …" at bounding box center [676, 300] width 1353 height 601
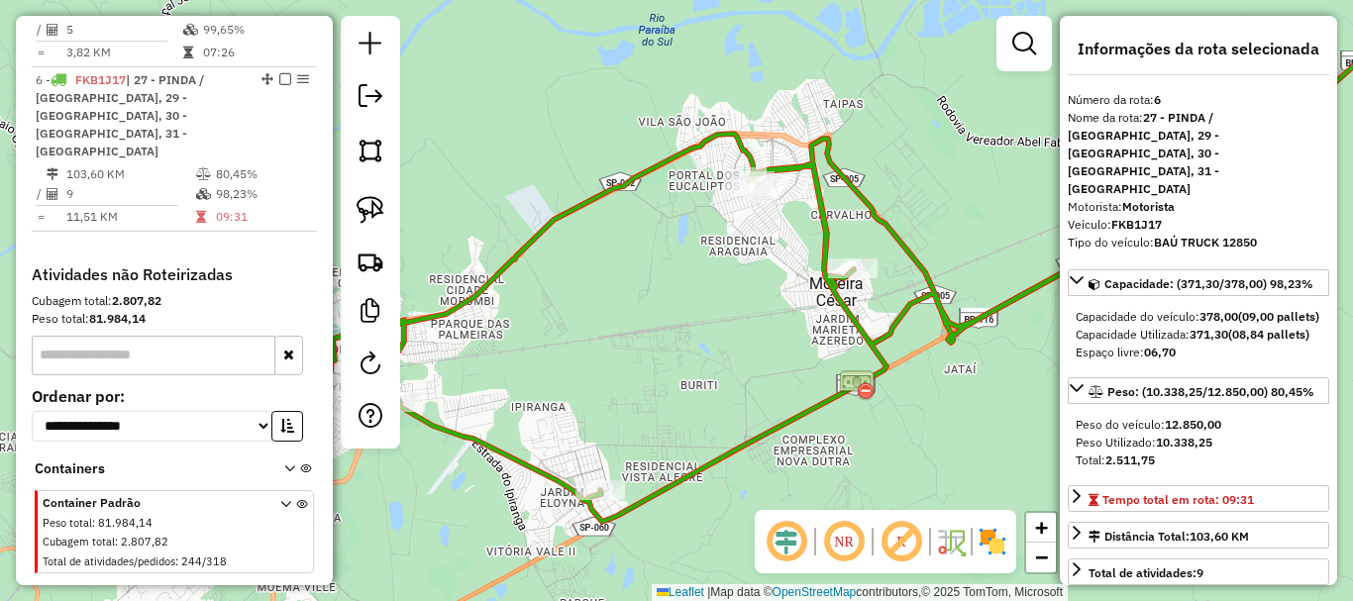
drag, startPoint x: 573, startPoint y: 390, endPoint x: 742, endPoint y: 351, distance: 174.0
click at [742, 351] on div "Janela de atendimento Grade de atendimento Capacidade Transportadoras Veículos …" at bounding box center [676, 300] width 1353 height 601
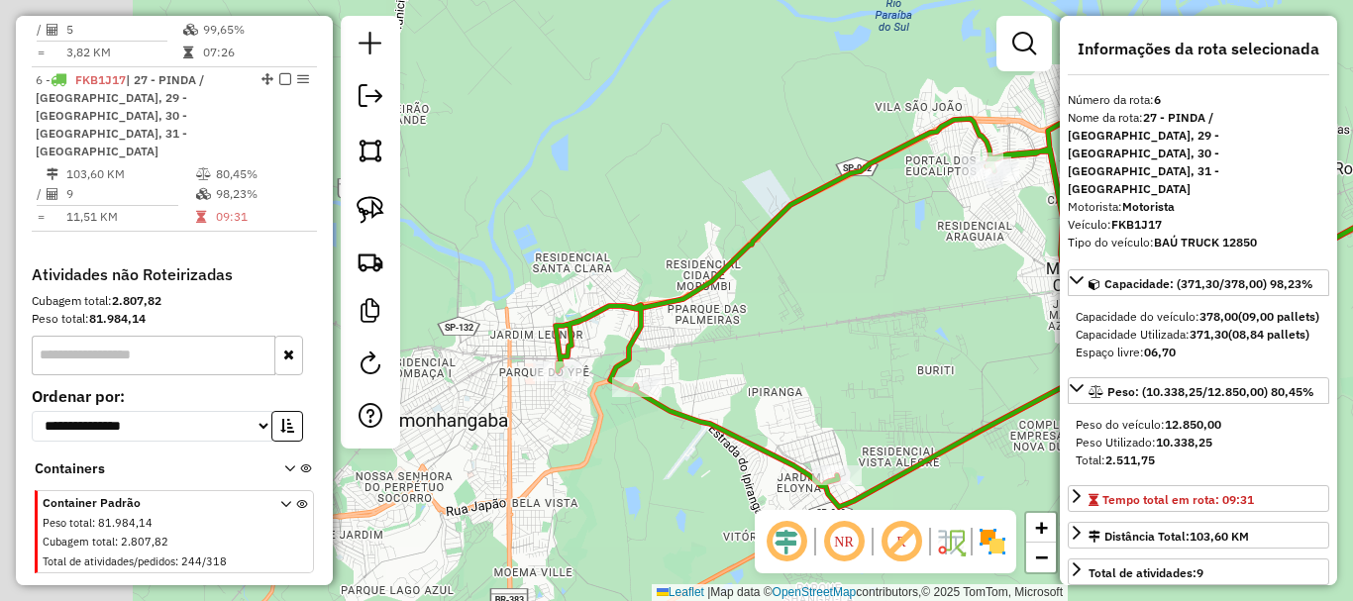
drag, startPoint x: 638, startPoint y: 358, endPoint x: 655, endPoint y: 352, distance: 17.9
click at [814, 353] on div "Janela de atendimento Grade de atendimento Capacidade Transportadoras Veículos …" at bounding box center [676, 300] width 1353 height 601
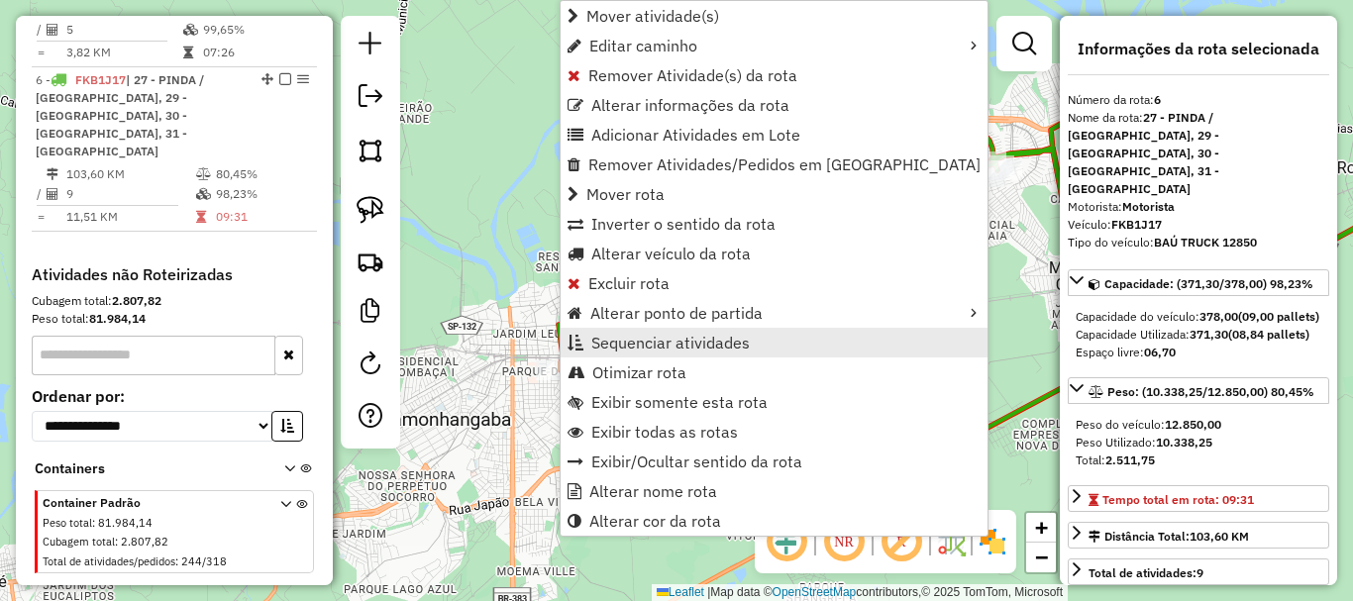
click at [658, 345] on span "Sequenciar atividades" at bounding box center [670, 343] width 159 height 16
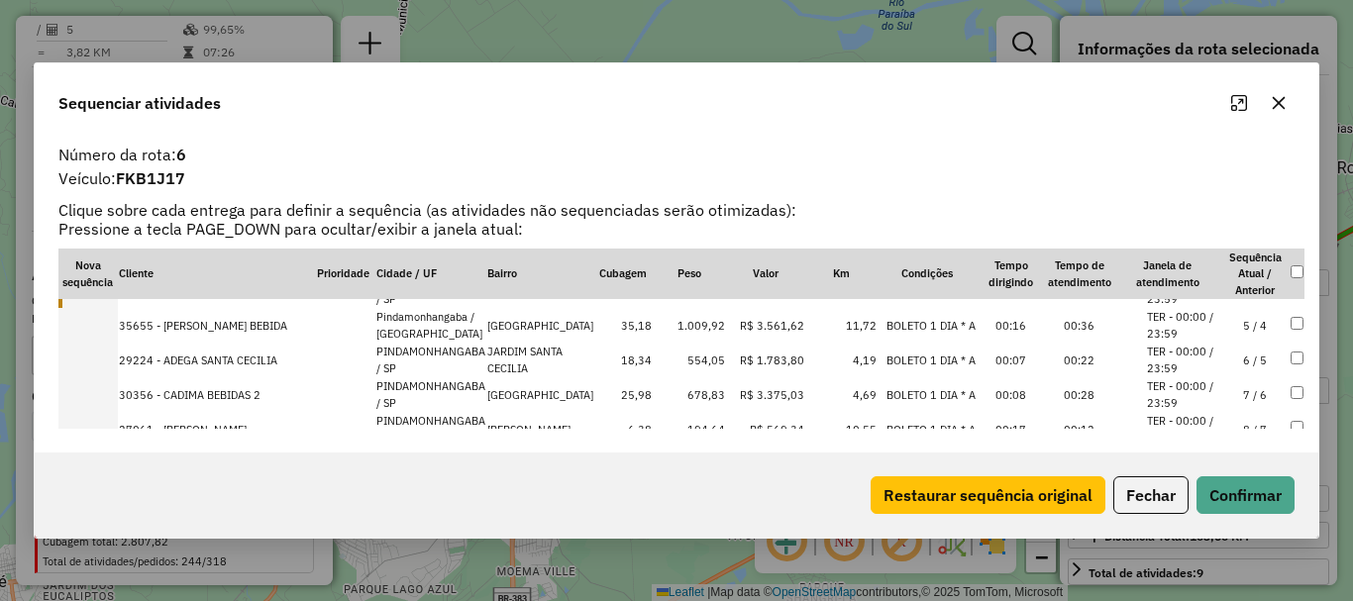
scroll to position [99, 0]
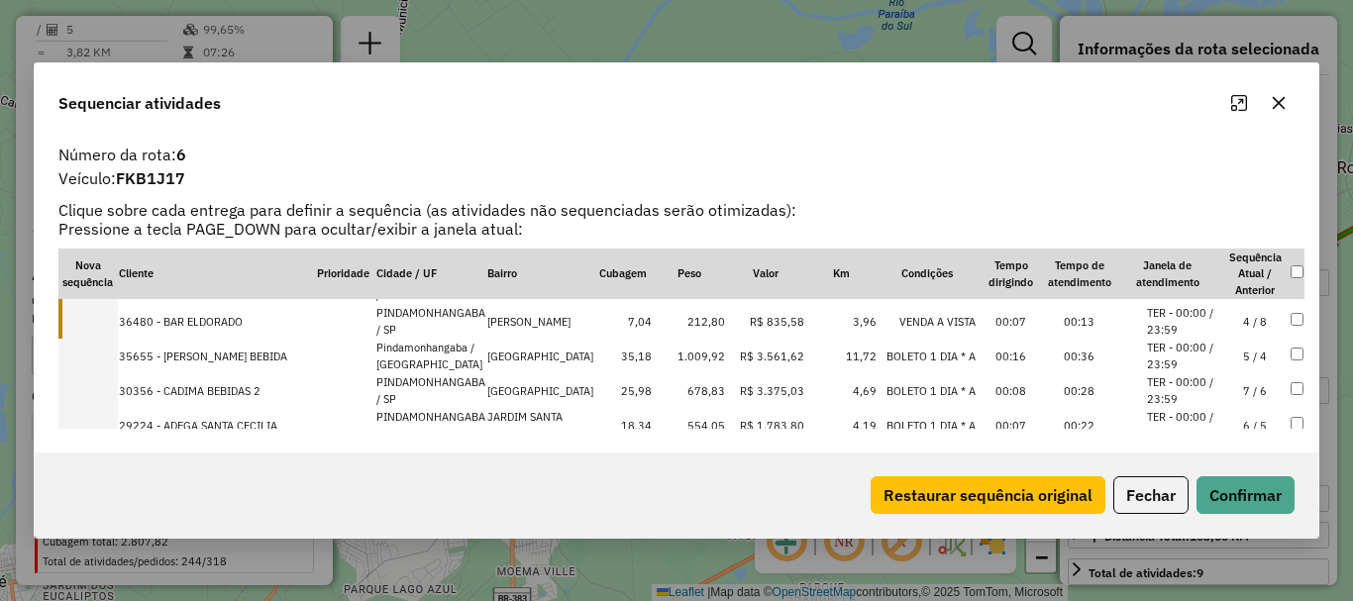
drag, startPoint x: 255, startPoint y: 413, endPoint x: 252, endPoint y: 370, distance: 43.7
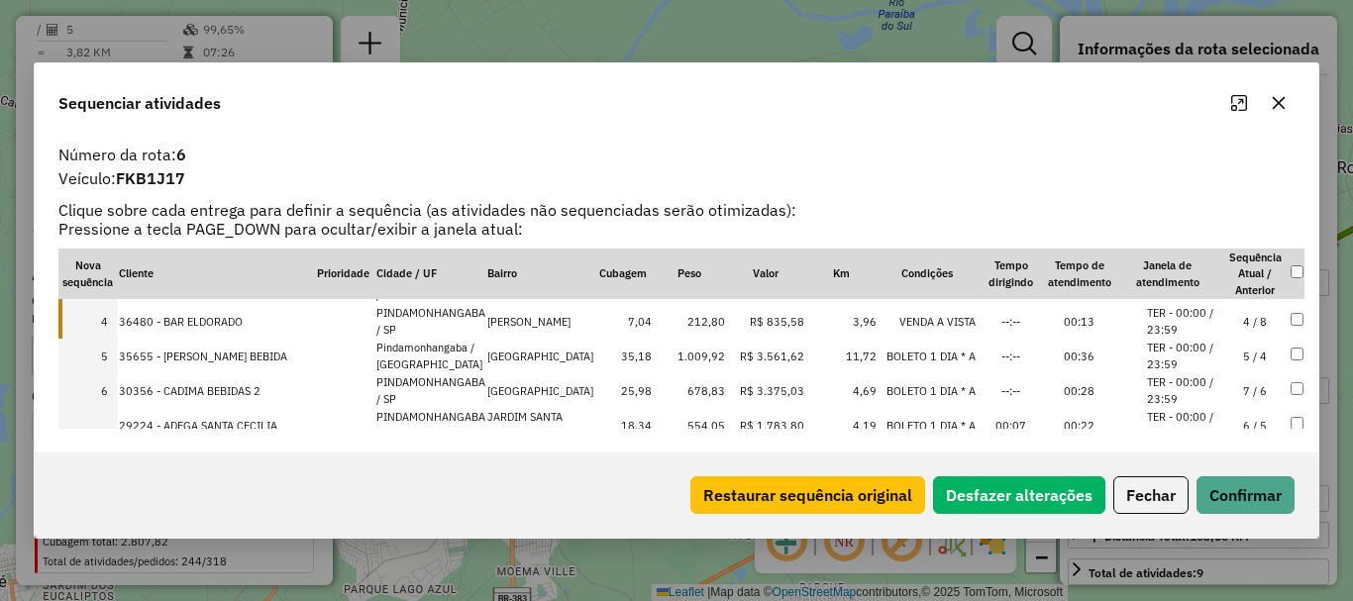
scroll to position [198, 0]
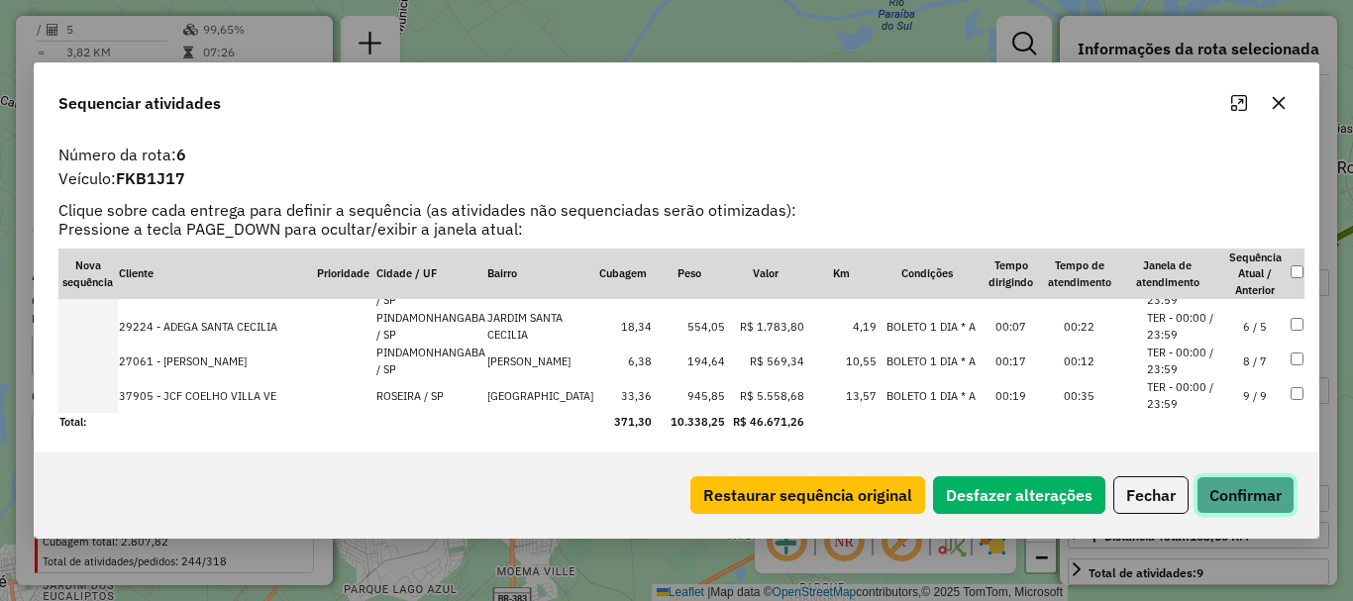
click at [1235, 497] on button "Confirmar" at bounding box center [1246, 496] width 98 height 38
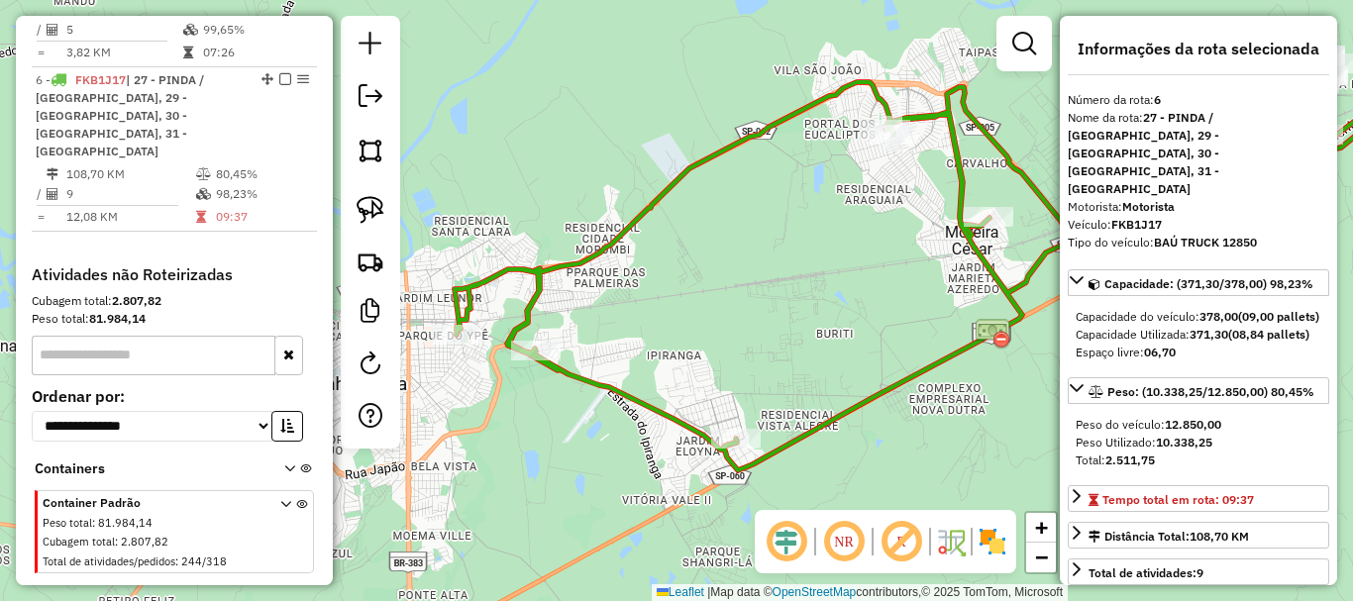
drag, startPoint x: 672, startPoint y: 467, endPoint x: 568, endPoint y: 431, distance: 110.0
click at [568, 431] on div "Janela de atendimento Grade de atendimento Capacidade Transportadoras Veículos …" at bounding box center [676, 300] width 1353 height 601
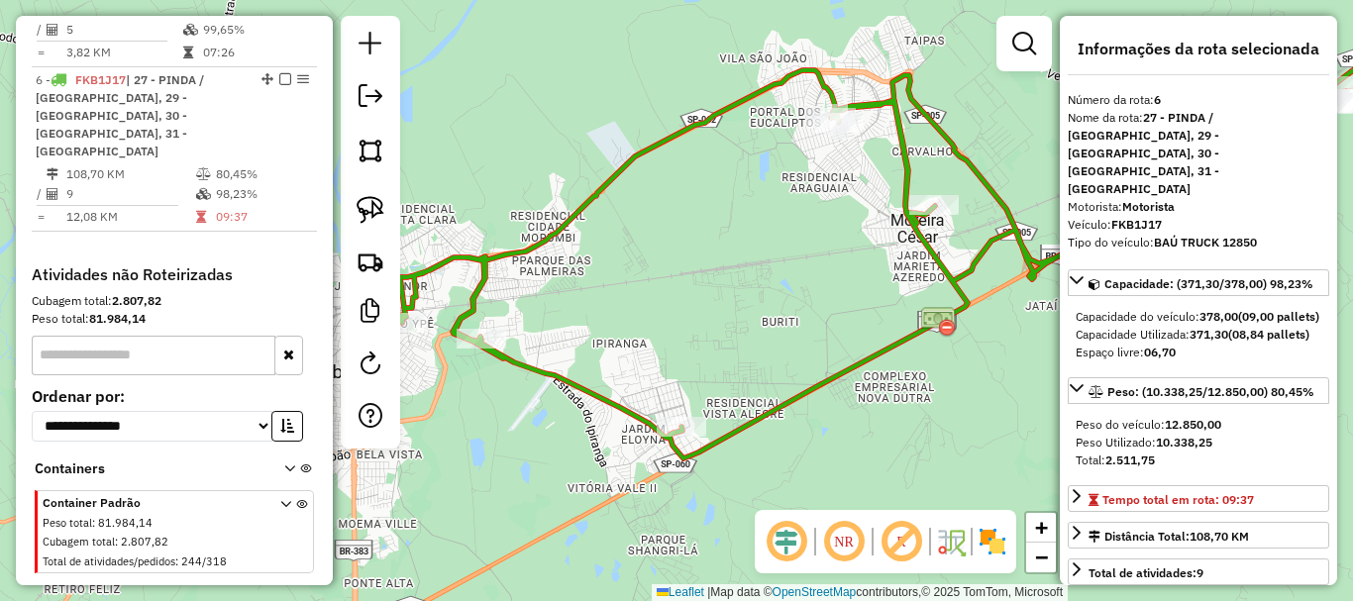
drag, startPoint x: 760, startPoint y: 387, endPoint x: 682, endPoint y: 410, distance: 81.5
click at [700, 381] on div "Janela de atendimento Grade de atendimento Capacidade Transportadoras Veículos …" at bounding box center [676, 300] width 1353 height 601
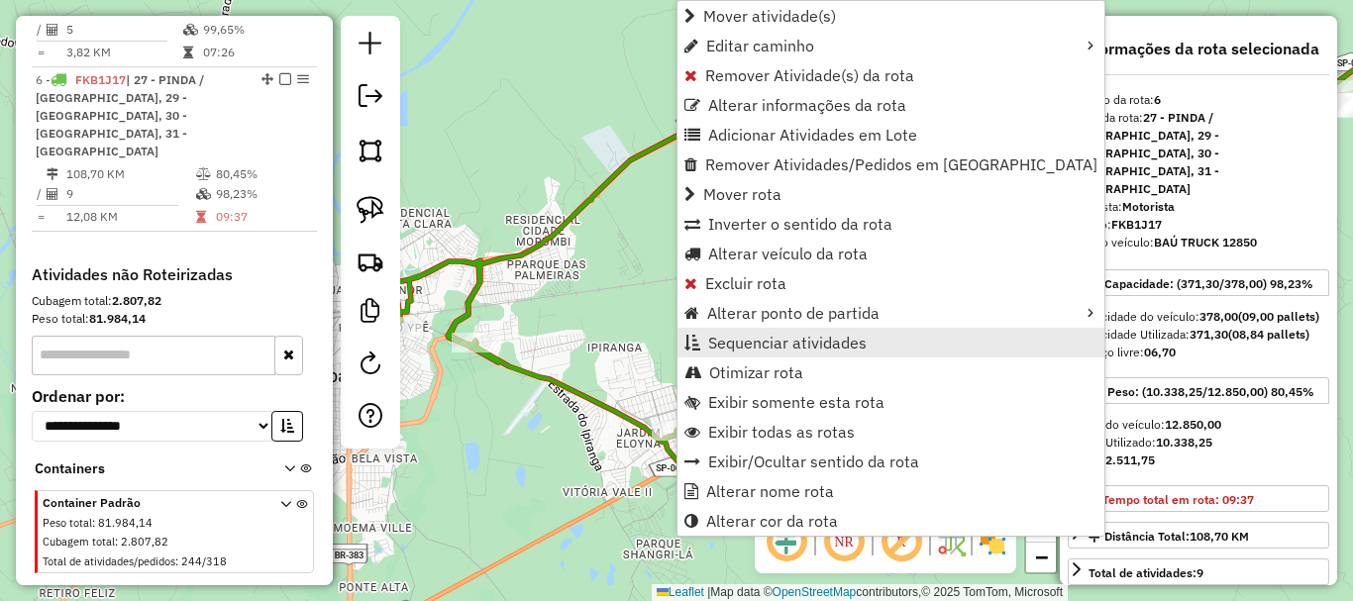
click at [826, 350] on span "Sequenciar atividades" at bounding box center [787, 343] width 159 height 16
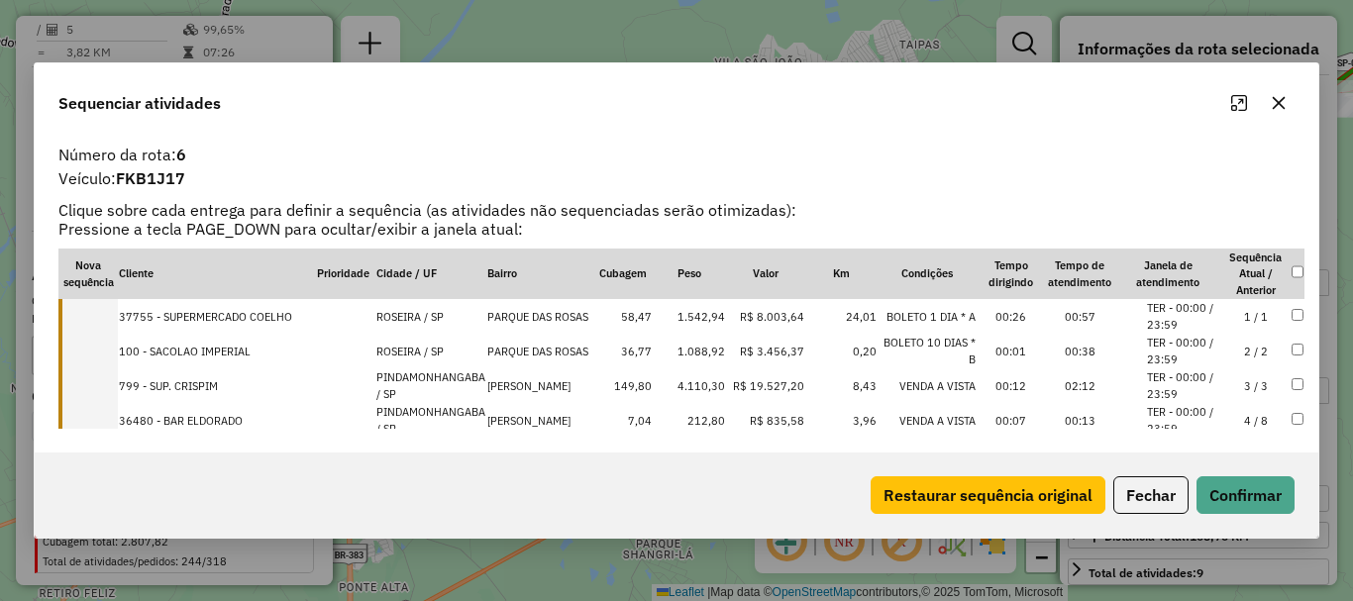
scroll to position [99, 0]
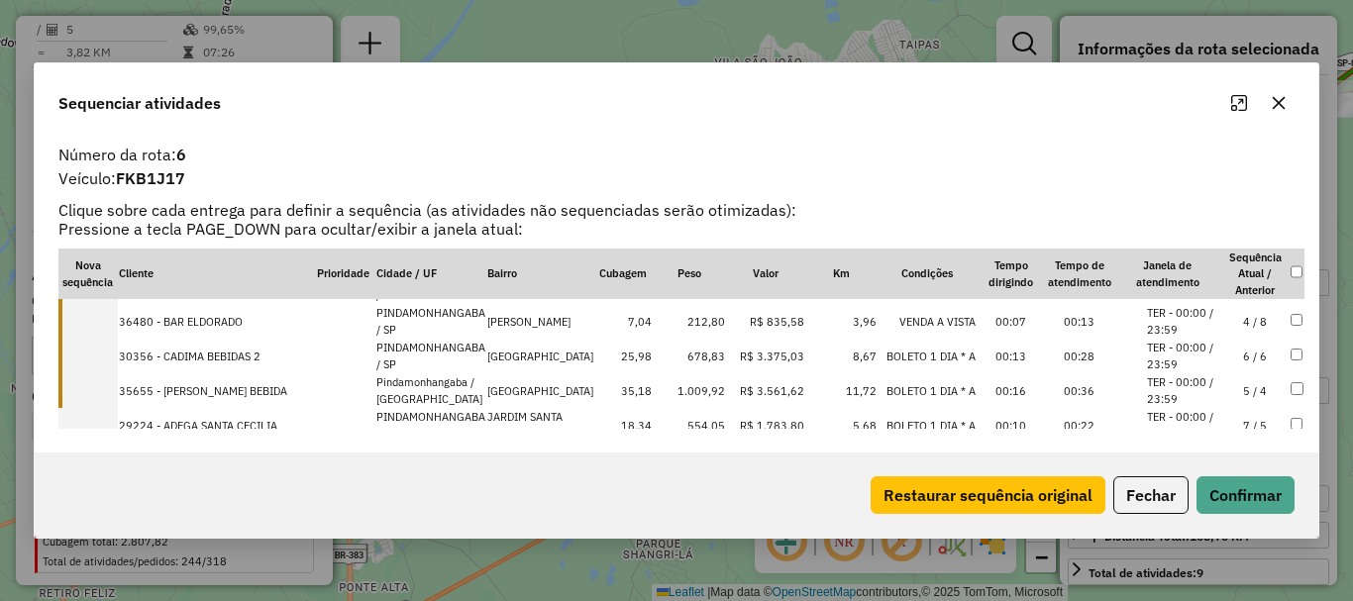
drag, startPoint x: 280, startPoint y: 349, endPoint x: 278, endPoint y: 384, distance: 35.7
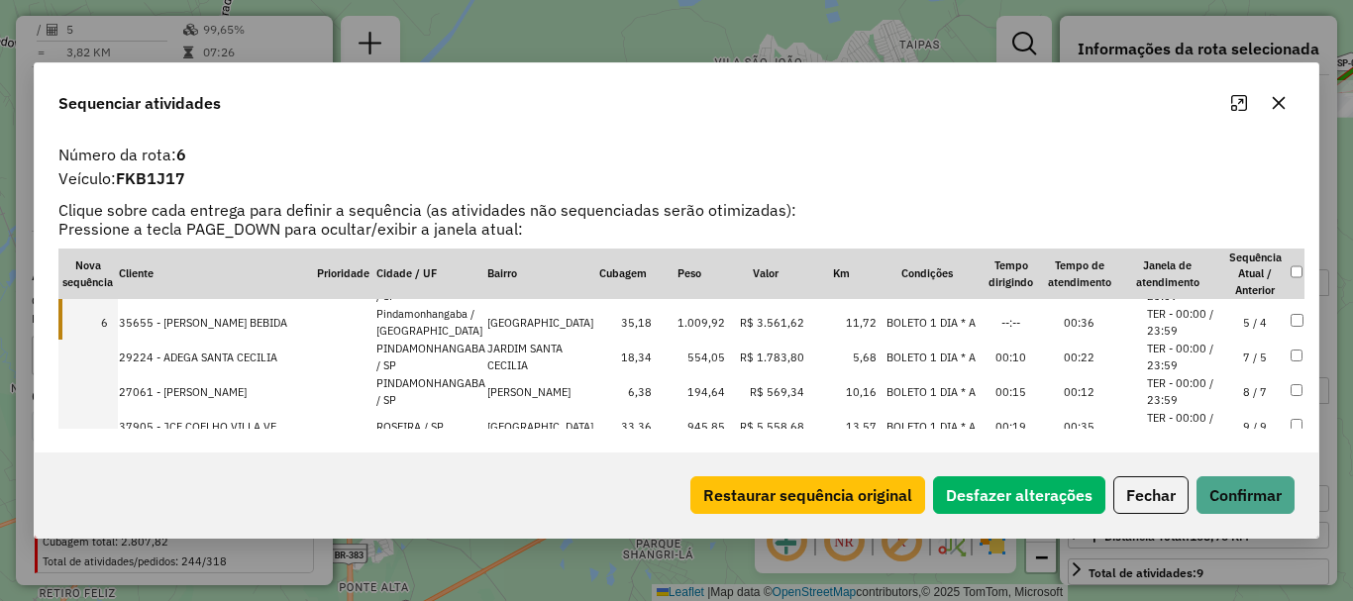
scroll to position [198, 0]
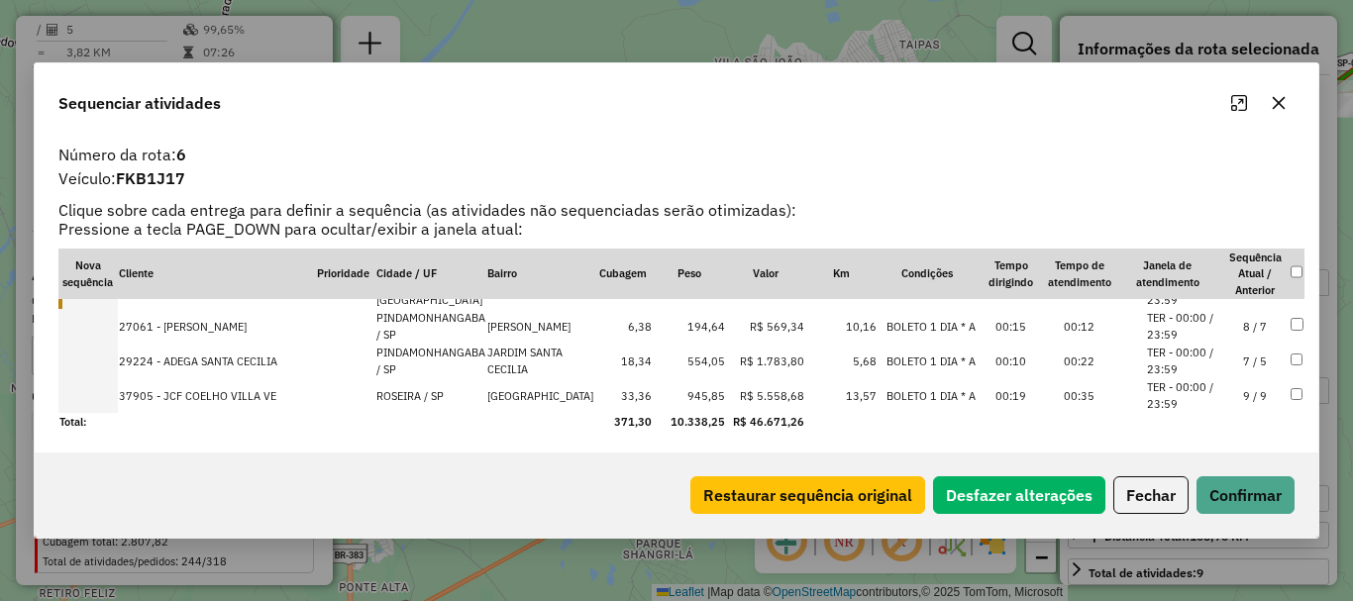
drag, startPoint x: 294, startPoint y: 358, endPoint x: 299, endPoint y: 324, distance: 34.0
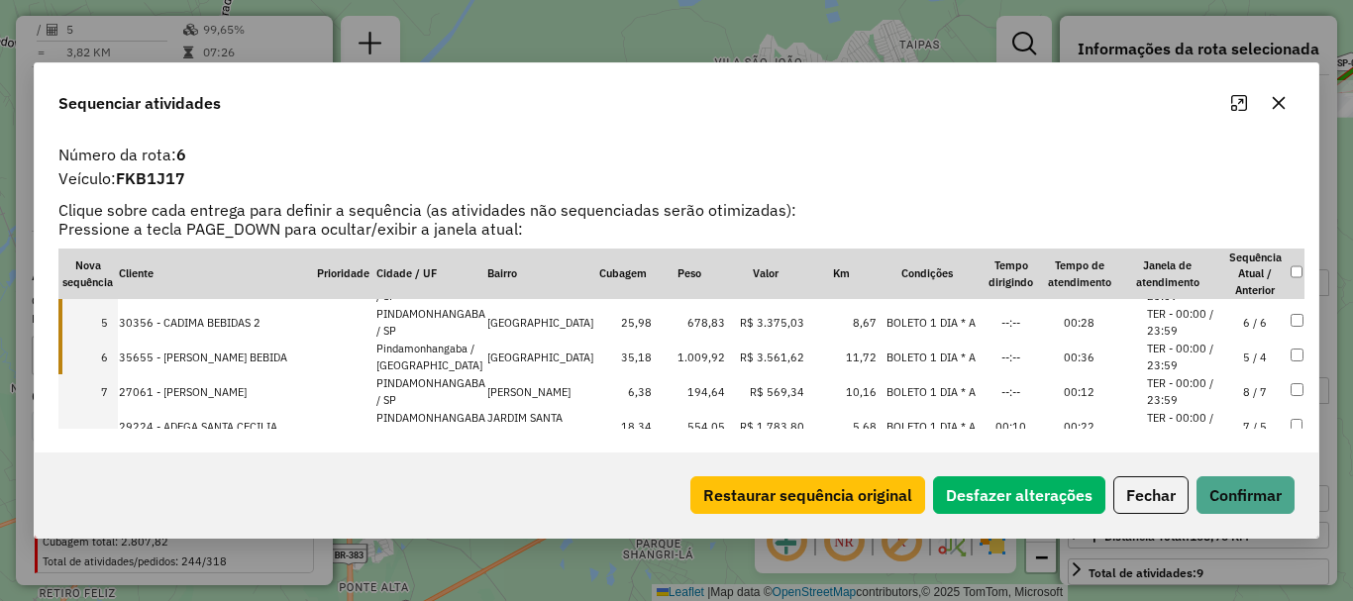
scroll to position [99, 0]
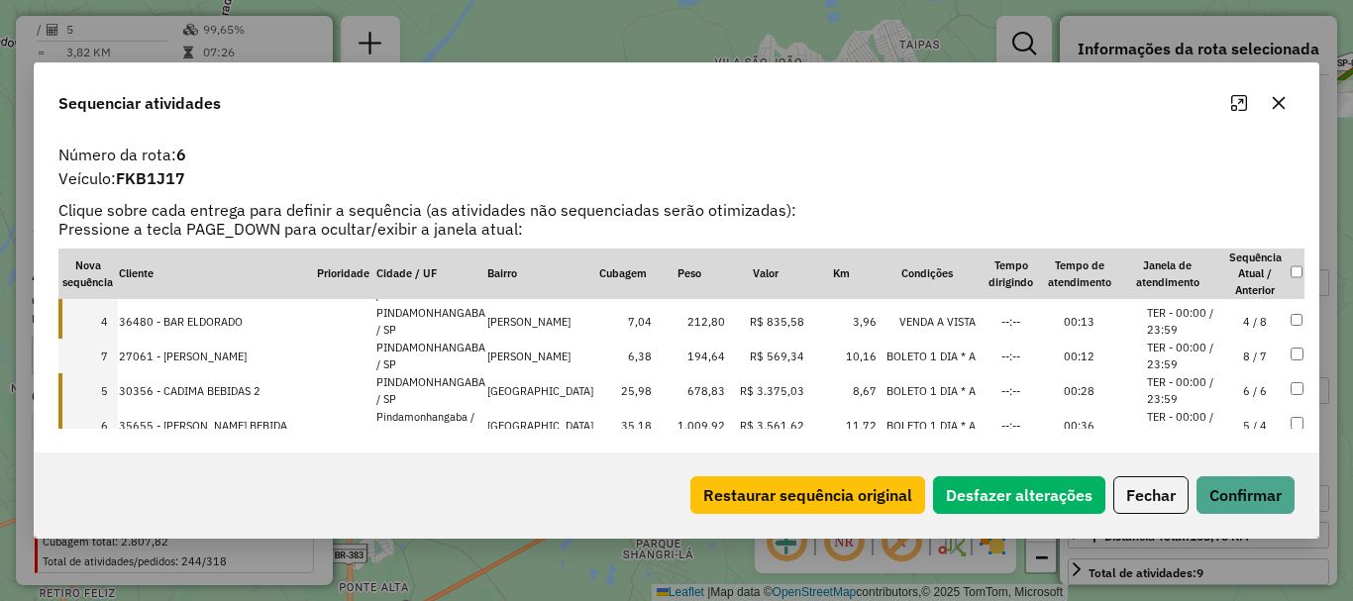
drag, startPoint x: 302, startPoint y: 419, endPoint x: 300, endPoint y: 353, distance: 66.4
click at [1305, 497] on div "Restaurar sequência original Desfazer alterações Fechar Confirmar" at bounding box center [677, 495] width 1284 height 85
click at [1250, 497] on button "Confirmar" at bounding box center [1246, 496] width 98 height 38
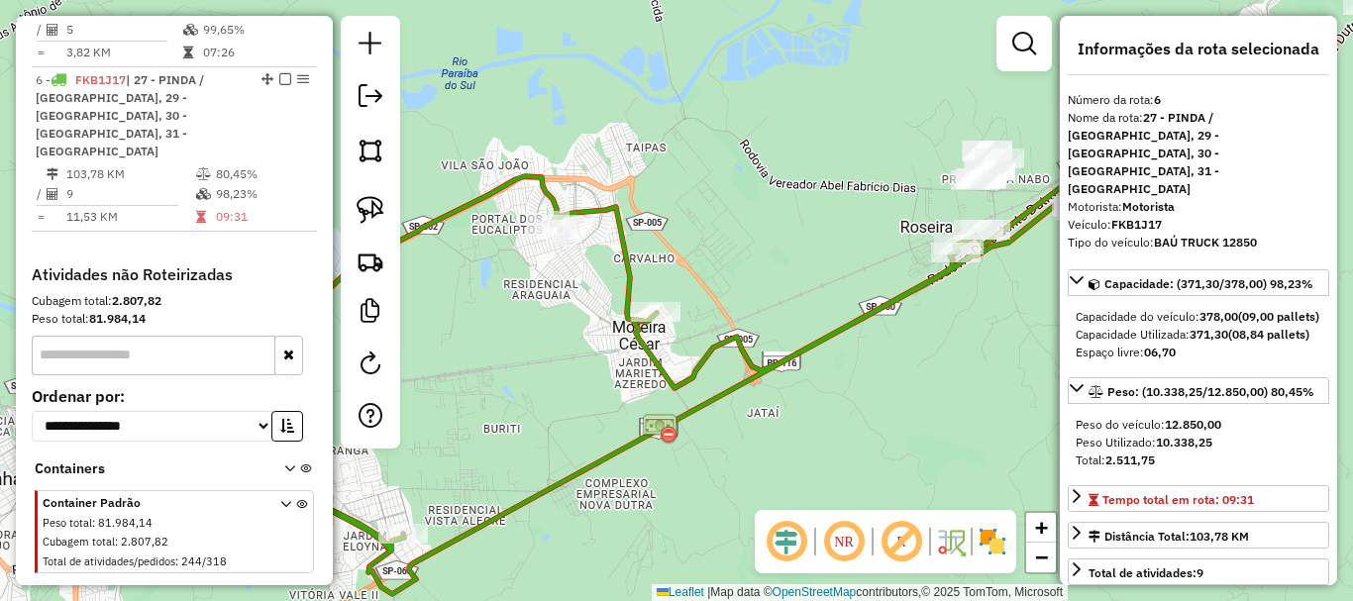
drag, startPoint x: 730, startPoint y: 296, endPoint x: 455, endPoint y: 399, distance: 294.1
click at [455, 399] on div "Janela de atendimento Grade de atendimento Capacidade Transportadoras Veículos …" at bounding box center [676, 300] width 1353 height 601
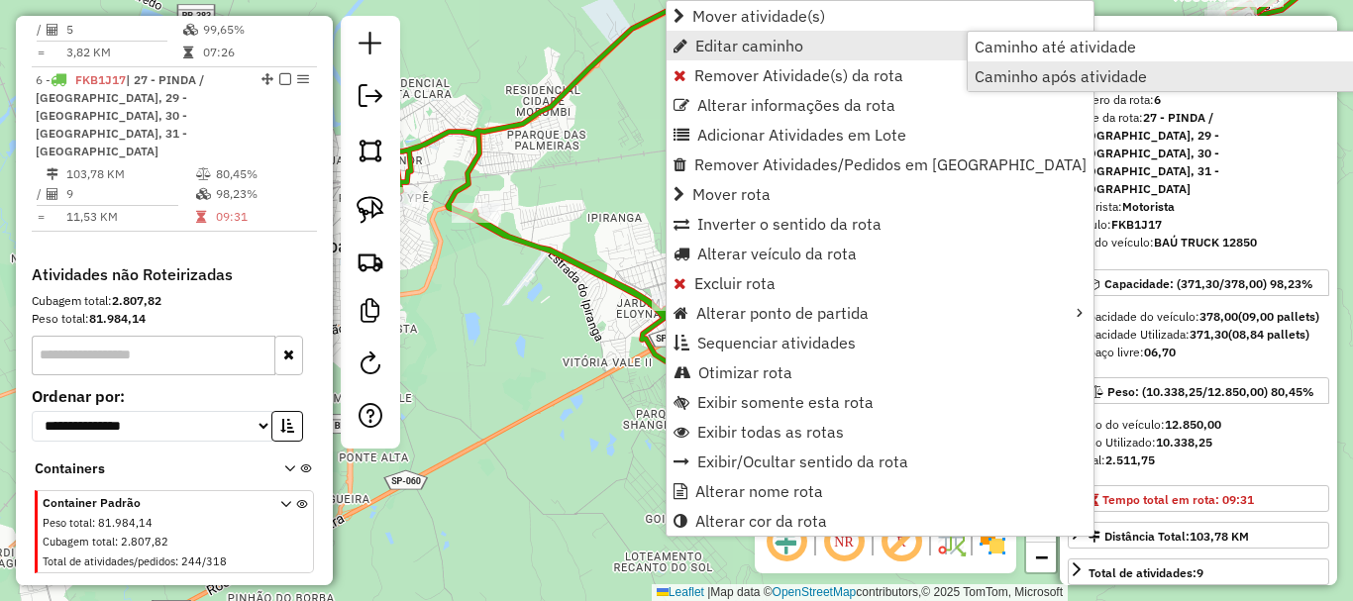
click at [1033, 84] on span "Caminho após atividade" at bounding box center [1061, 76] width 172 height 16
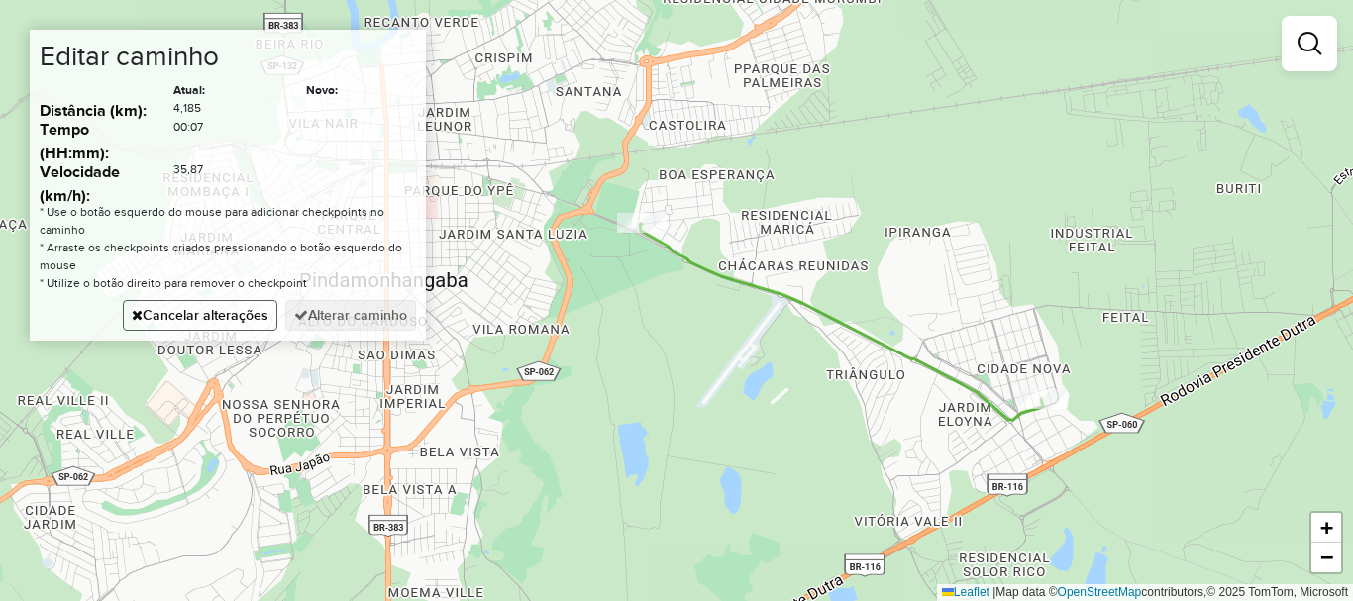
click at [246, 329] on button "Cancelar alterações" at bounding box center [200, 315] width 155 height 31
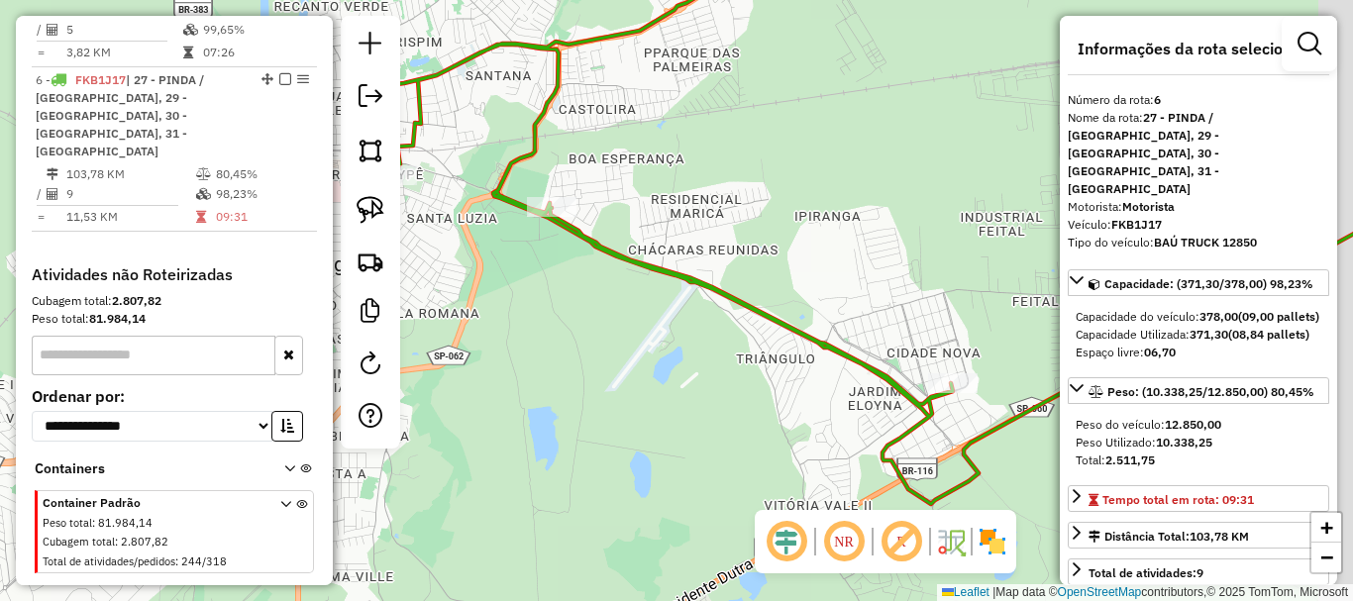
drag, startPoint x: 1004, startPoint y: 328, endPoint x: 910, endPoint y: 316, distance: 94.9
click at [910, 313] on div "Janela de atendimento Grade de atendimento Capacidade Transportadoras Veículos …" at bounding box center [676, 300] width 1353 height 601
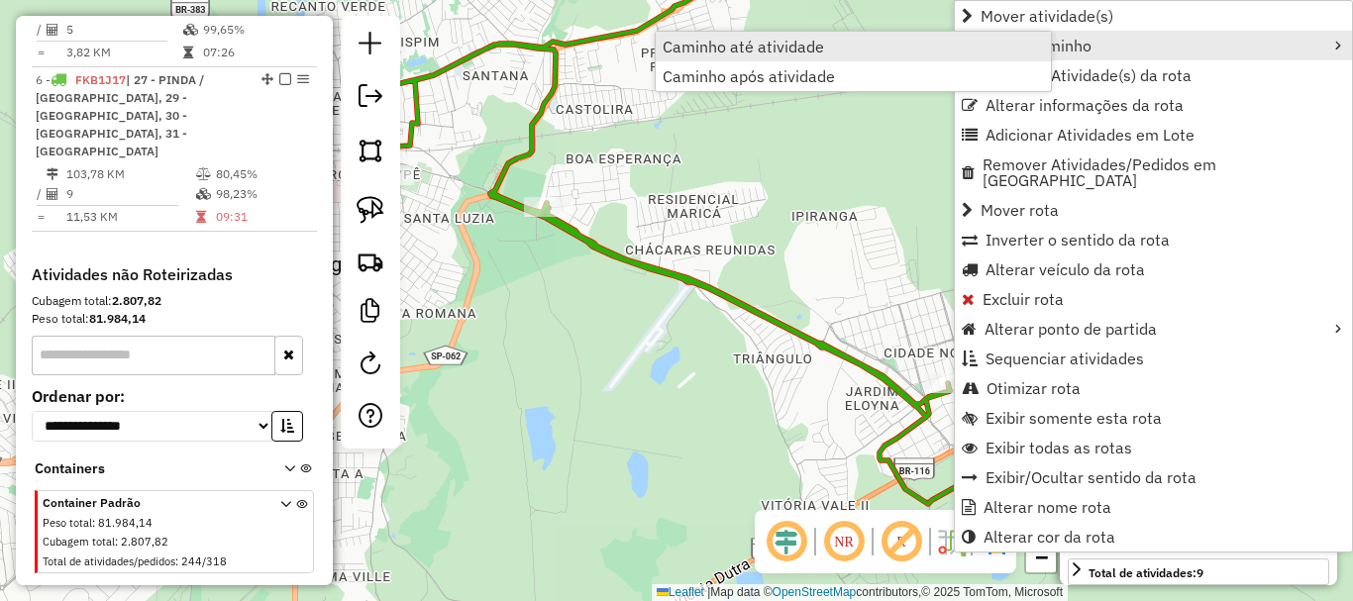
click at [785, 49] on span "Caminho até atividade" at bounding box center [743, 47] width 161 height 16
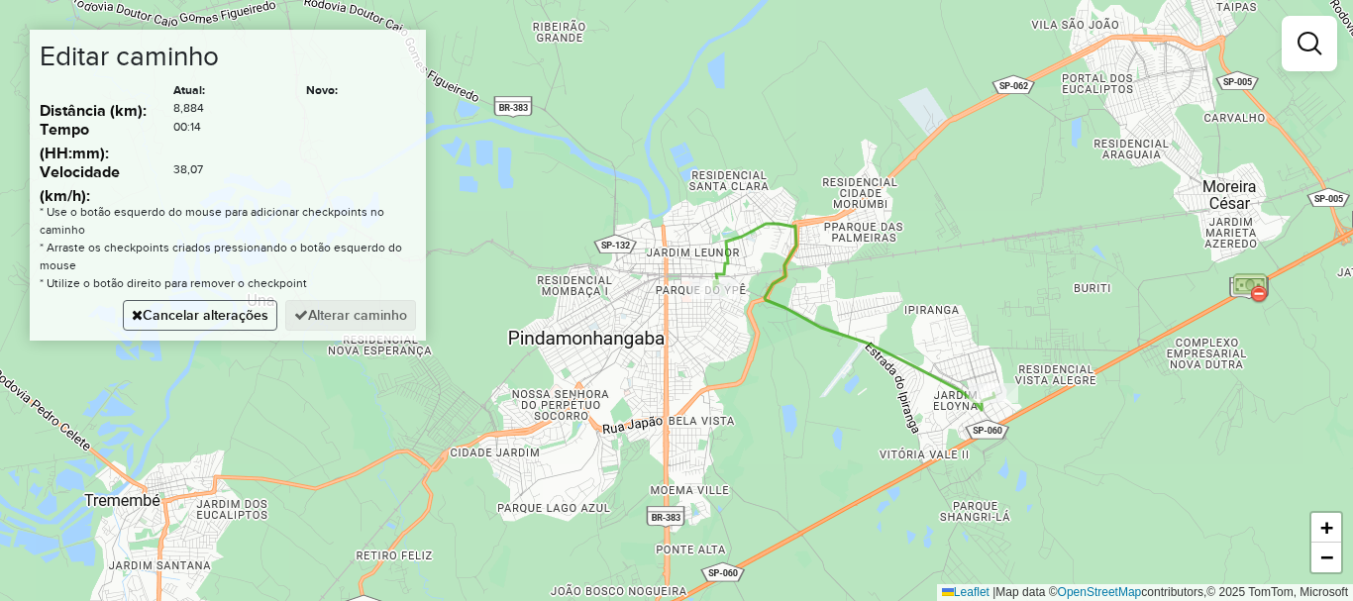
drag, startPoint x: 218, startPoint y: 319, endPoint x: 644, endPoint y: 319, distance: 426.0
click at [220, 319] on button "Cancelar alterações" at bounding box center [200, 315] width 155 height 31
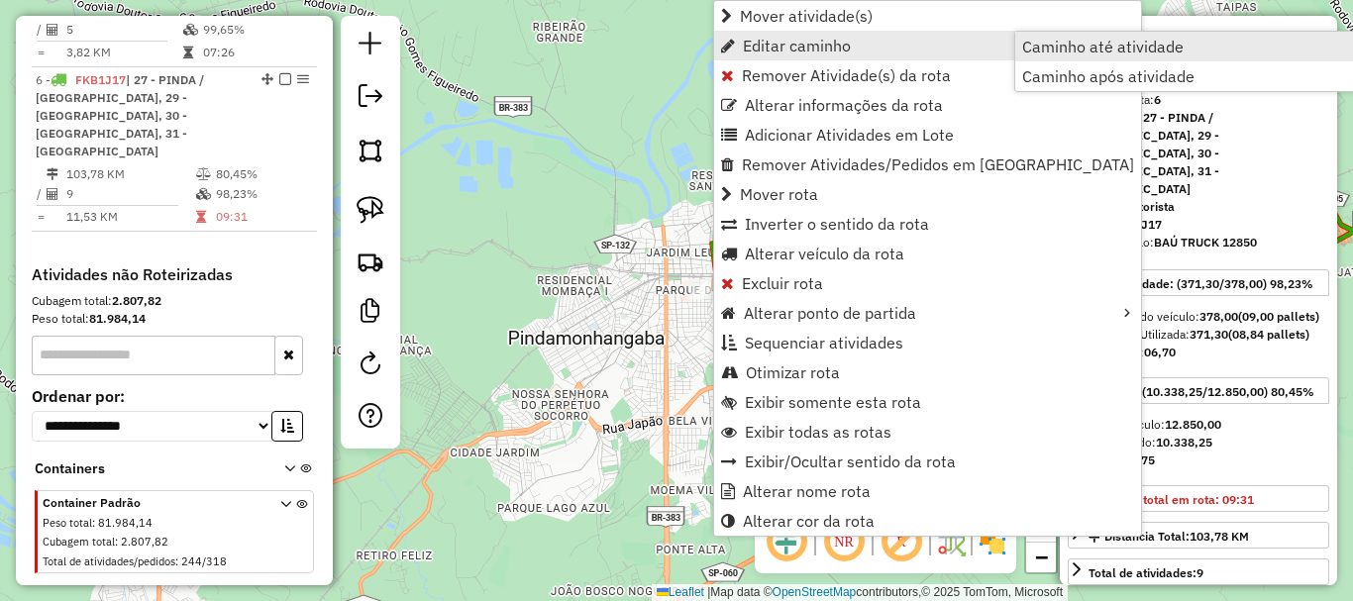
click at [1114, 50] on span "Caminho até atividade" at bounding box center [1102, 47] width 161 height 16
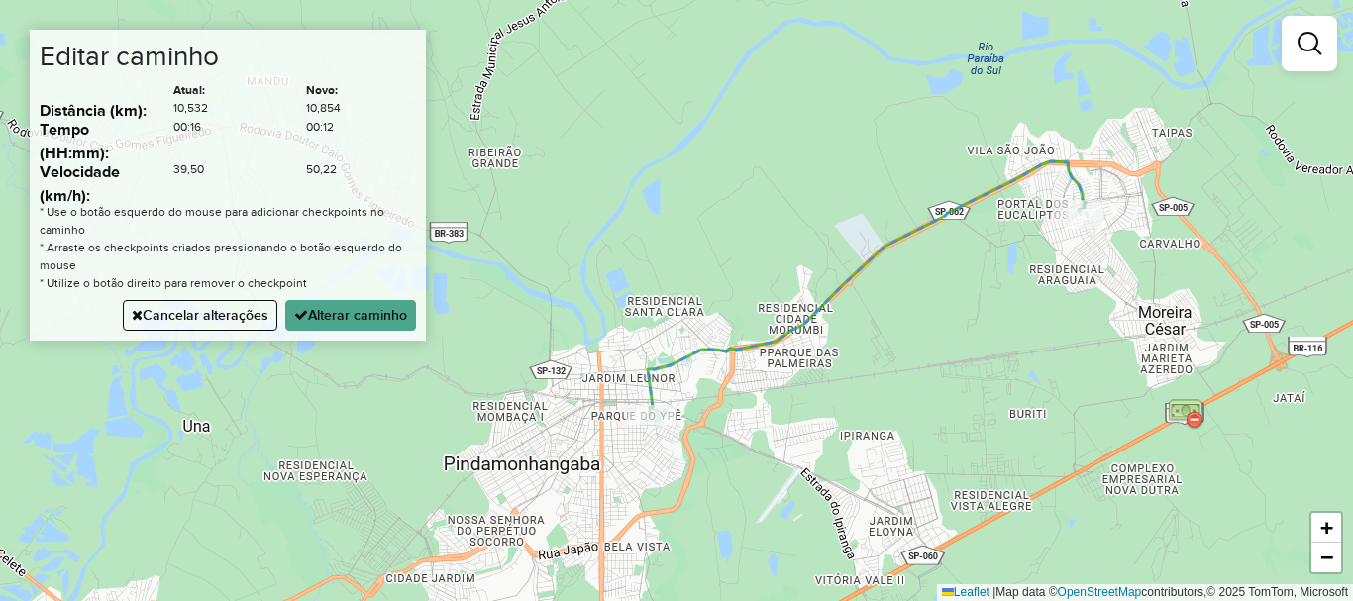
drag, startPoint x: 223, startPoint y: 317, endPoint x: 430, endPoint y: 320, distance: 207.1
click at [223, 318] on button "Cancelar alterações" at bounding box center [200, 315] width 155 height 31
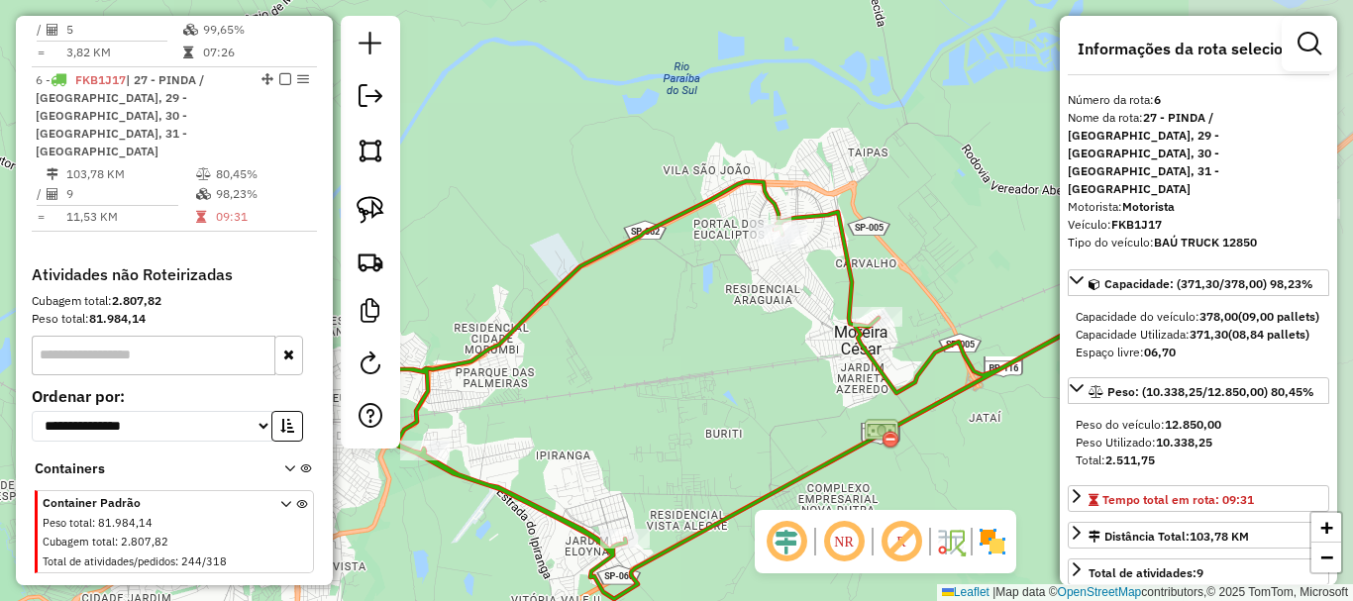
drag, startPoint x: 844, startPoint y: 311, endPoint x: 580, endPoint y: 320, distance: 264.7
click at [580, 320] on div "Janela de atendimento Grade de atendimento Capacidade Transportadoras Veículos …" at bounding box center [676, 300] width 1353 height 601
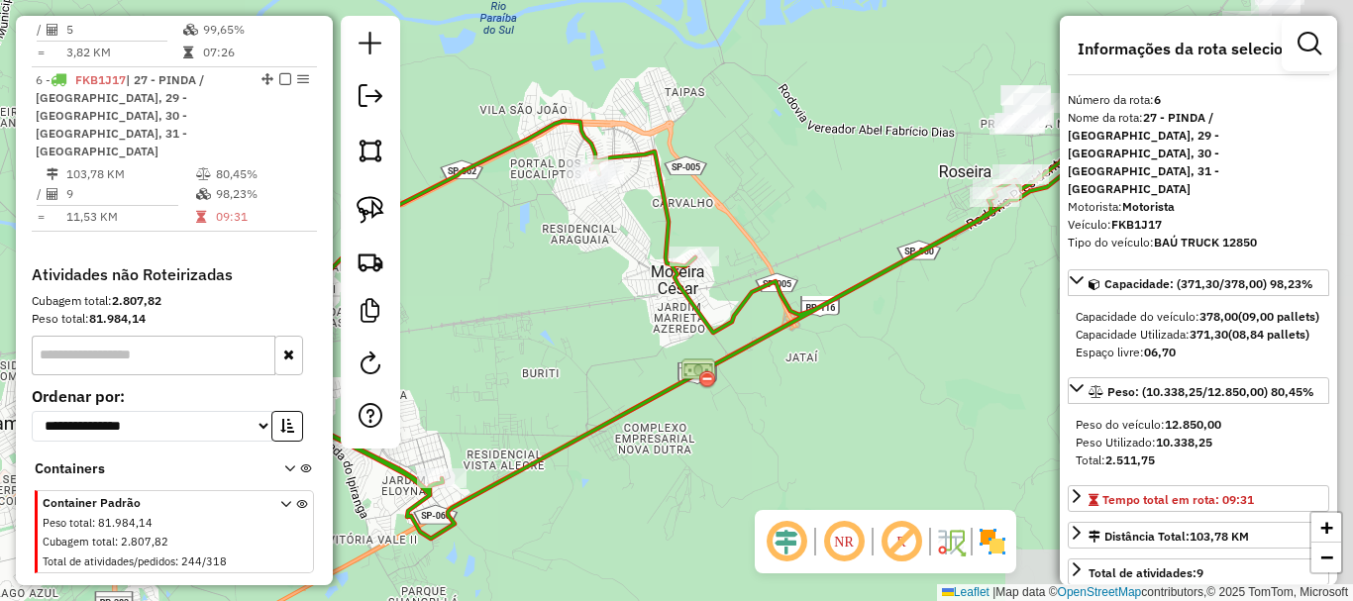
drag, startPoint x: 961, startPoint y: 320, endPoint x: 775, endPoint y: 258, distance: 196.4
click at [778, 259] on div "Janela de atendimento Grade de atendimento Capacidade Transportadoras Veículos …" at bounding box center [676, 300] width 1353 height 601
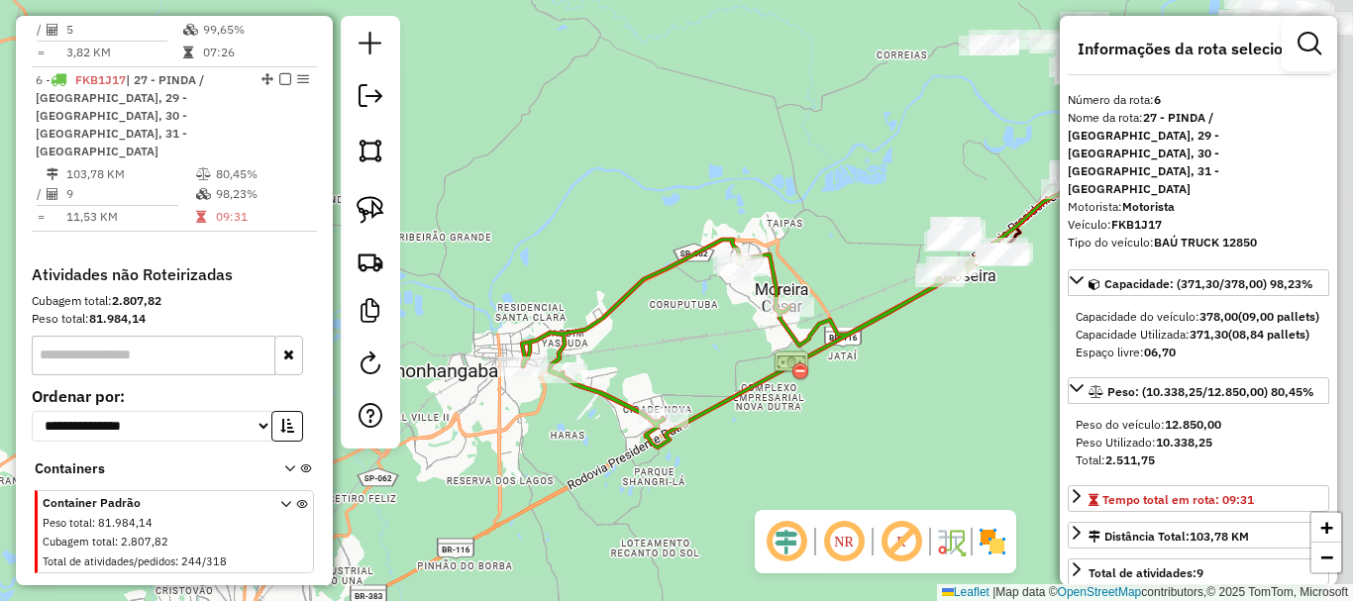
drag, startPoint x: 959, startPoint y: 305, endPoint x: 782, endPoint y: 337, distance: 180.2
click at [783, 337] on div "Janela de atendimento Grade de atendimento Capacidade Transportadoras Veículos …" at bounding box center [676, 300] width 1353 height 601
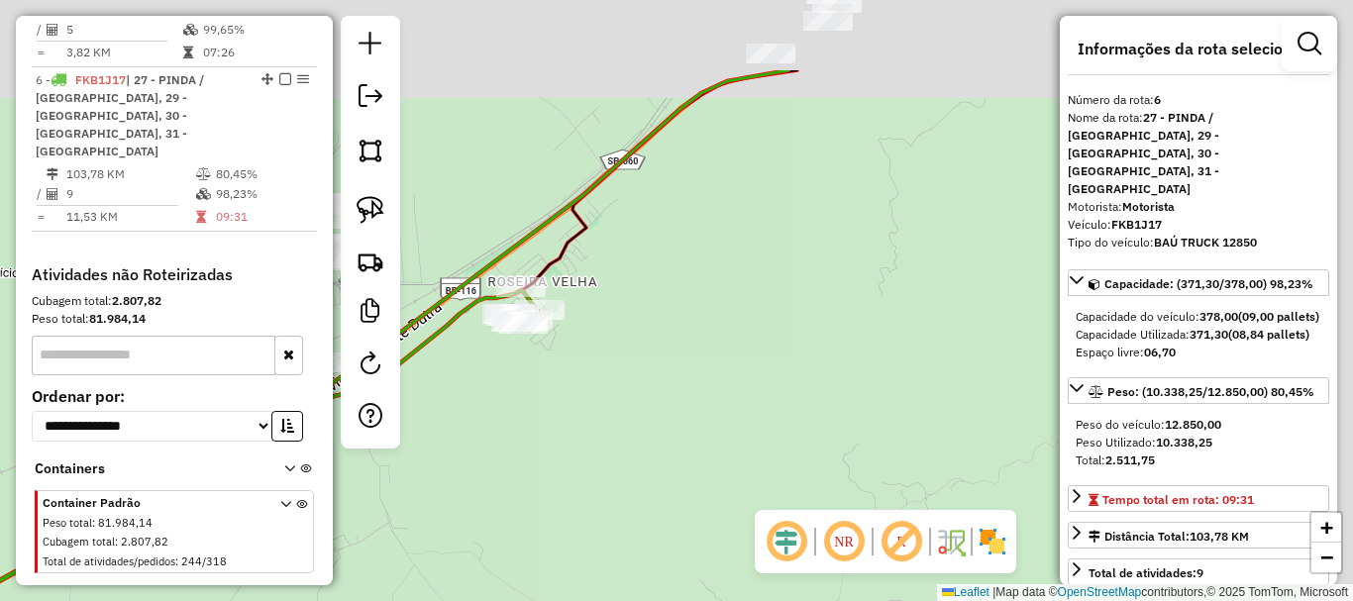
drag, startPoint x: 850, startPoint y: 243, endPoint x: 654, endPoint y: 421, distance: 265.1
click at [654, 421] on div "Janela de atendimento Grade de atendimento Capacidade Transportadoras Veículos …" at bounding box center [676, 300] width 1353 height 601
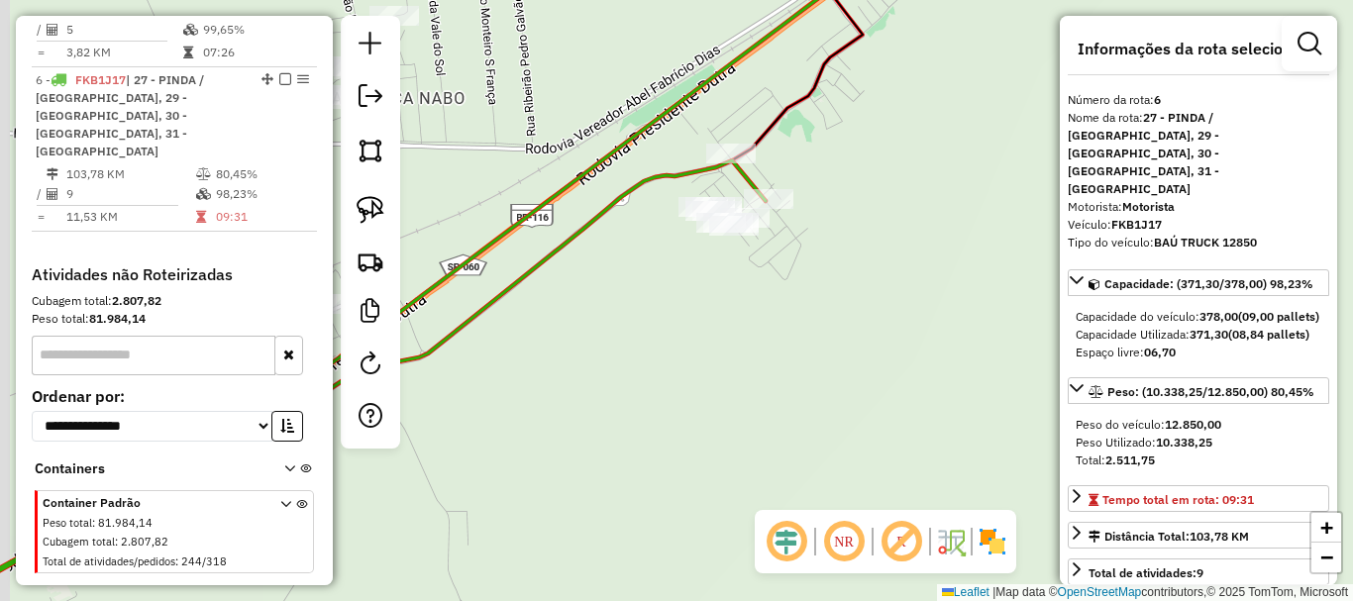
drag, startPoint x: 724, startPoint y: 212, endPoint x: 848, endPoint y: 235, distance: 125.9
click at [848, 235] on div "Janela de atendimento Grade de atendimento Capacidade Transportadoras Veículos …" at bounding box center [676, 300] width 1353 height 601
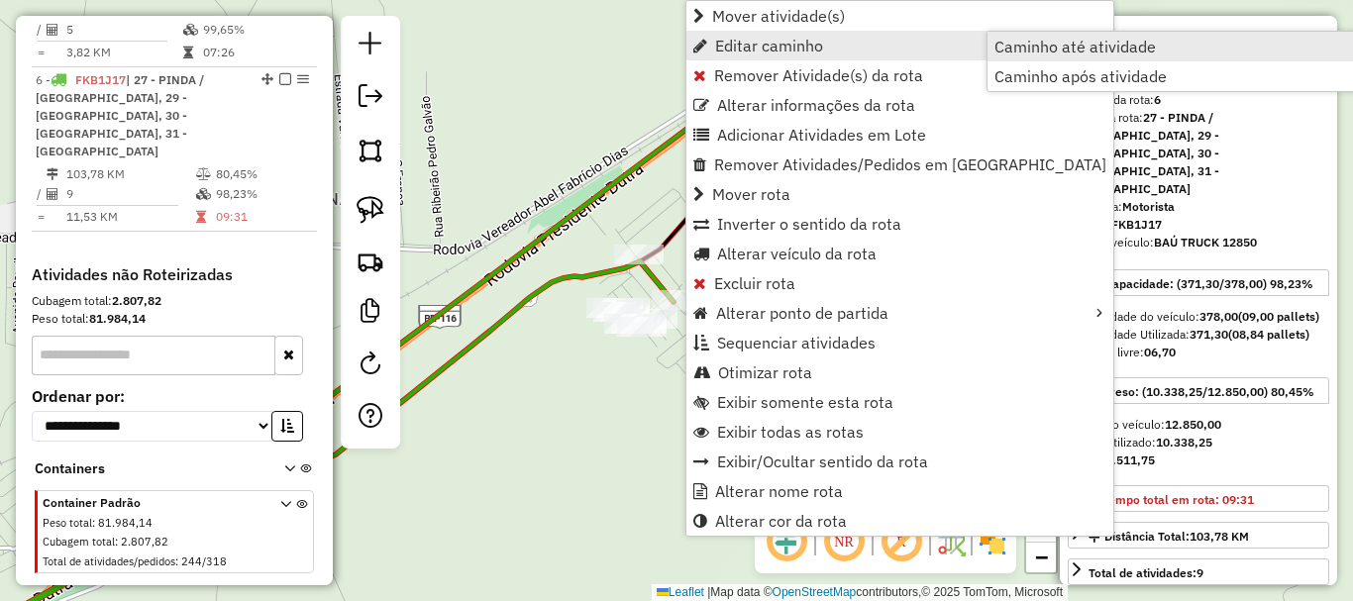
click at [1046, 53] on span "Caminho até atividade" at bounding box center [1075, 47] width 161 height 16
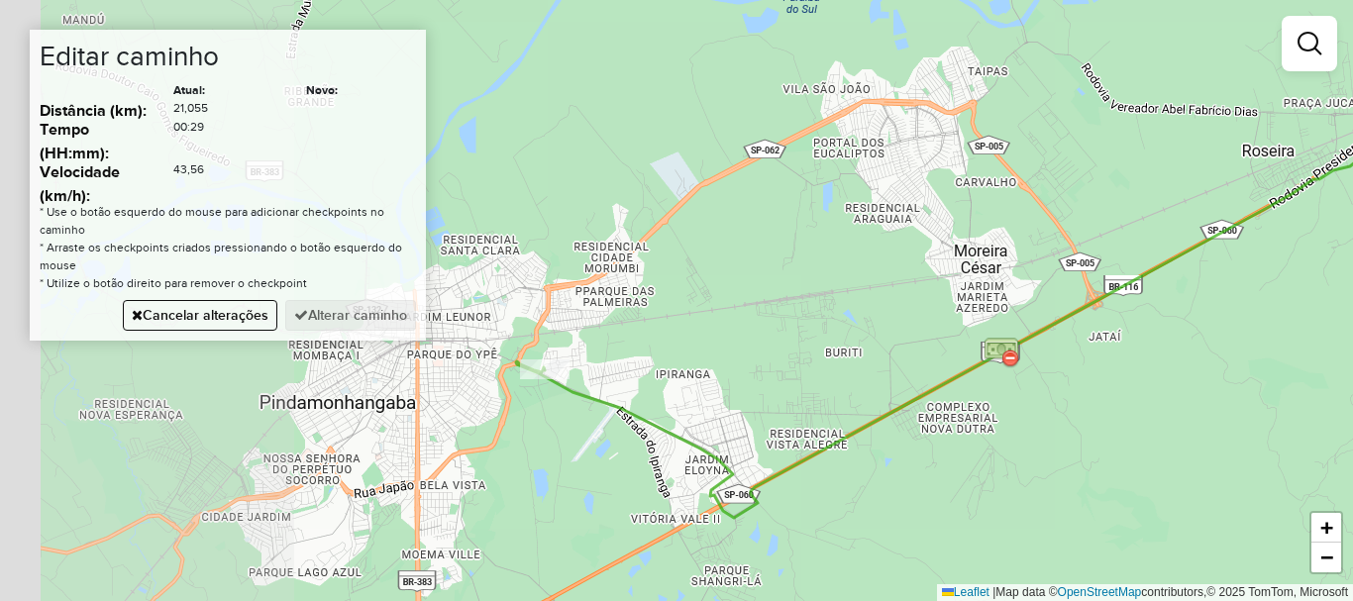
drag, startPoint x: 684, startPoint y: 437, endPoint x: 802, endPoint y: 376, distance: 132.5
click at [965, 436] on div "Janela de atendimento Grade de atendimento Capacidade Transportadoras Veículos …" at bounding box center [676, 300] width 1353 height 601
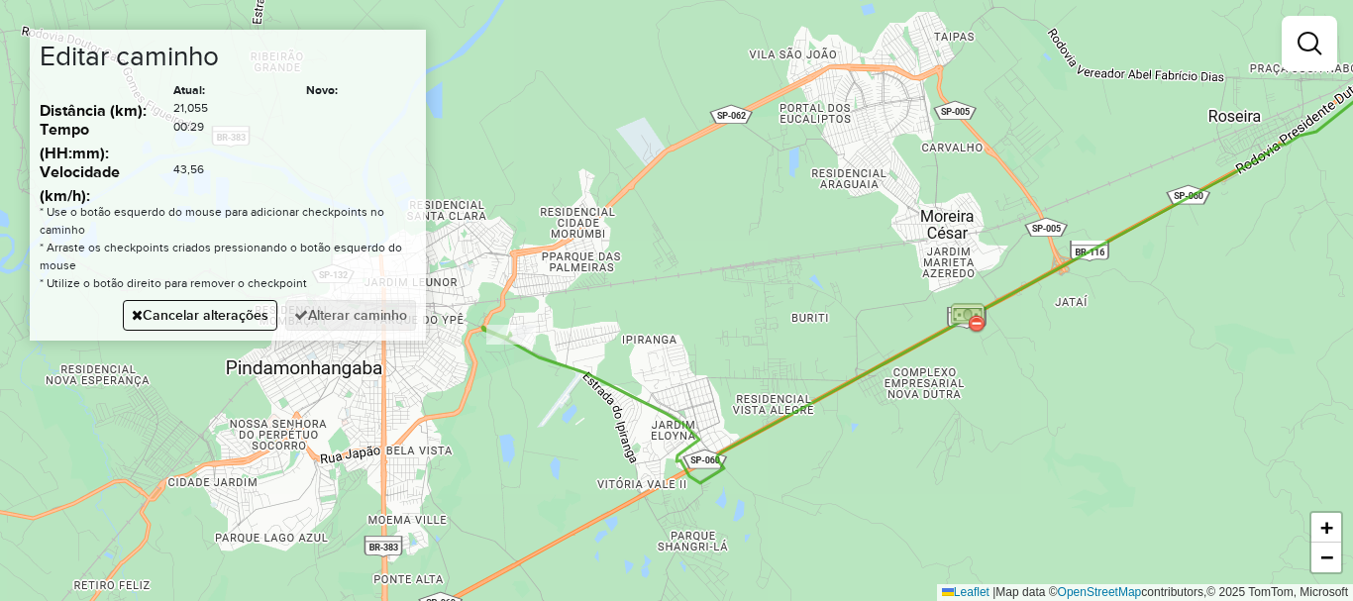
click at [514, 274] on div "Janela de atendimento Grade de atendimento Capacidade Transportadoras Veículos …" at bounding box center [676, 300] width 1353 height 601
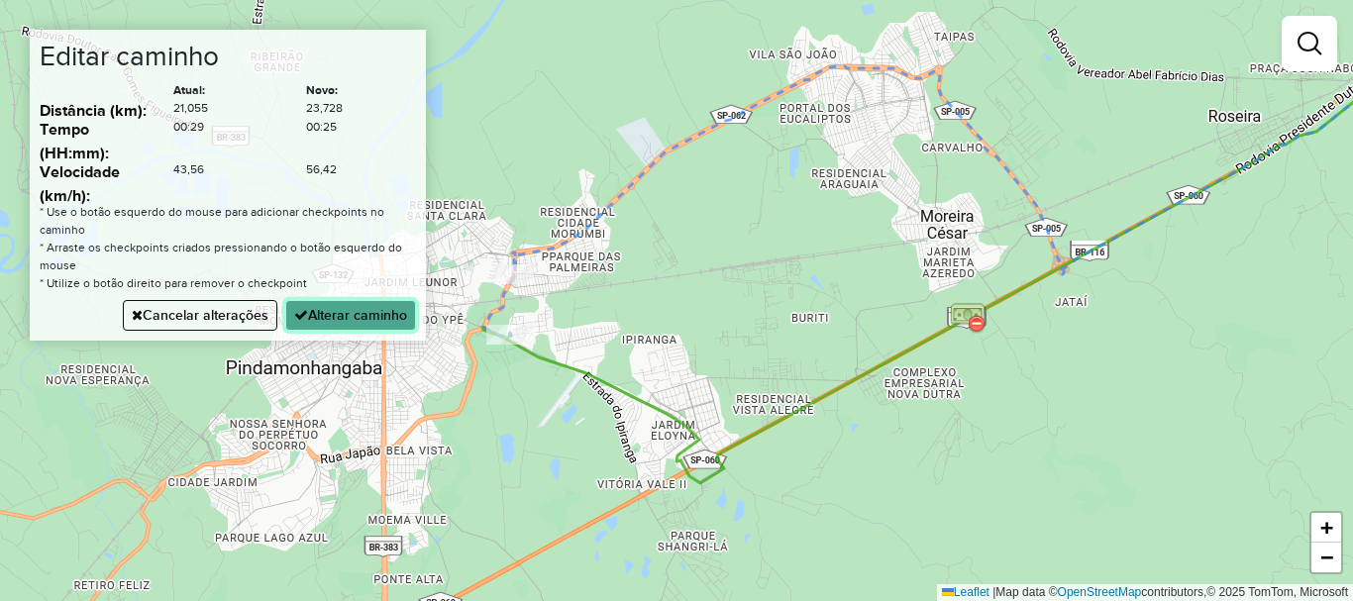
click at [373, 315] on button "Alterar caminho" at bounding box center [350, 315] width 131 height 31
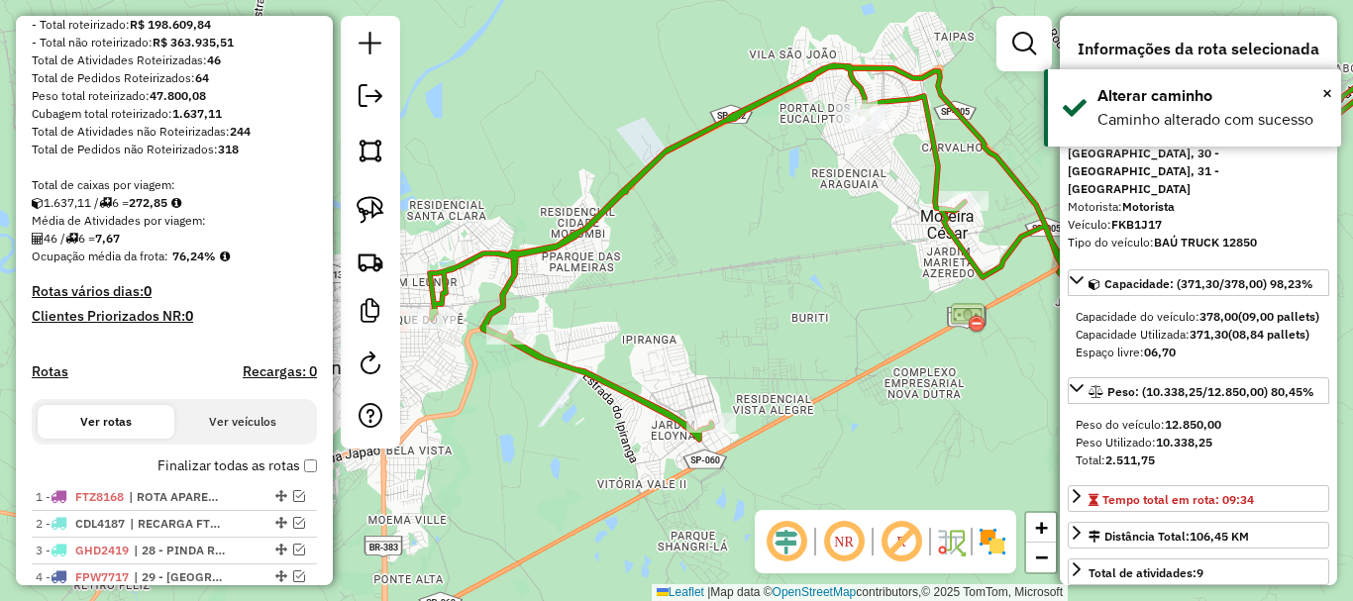
scroll to position [0, 0]
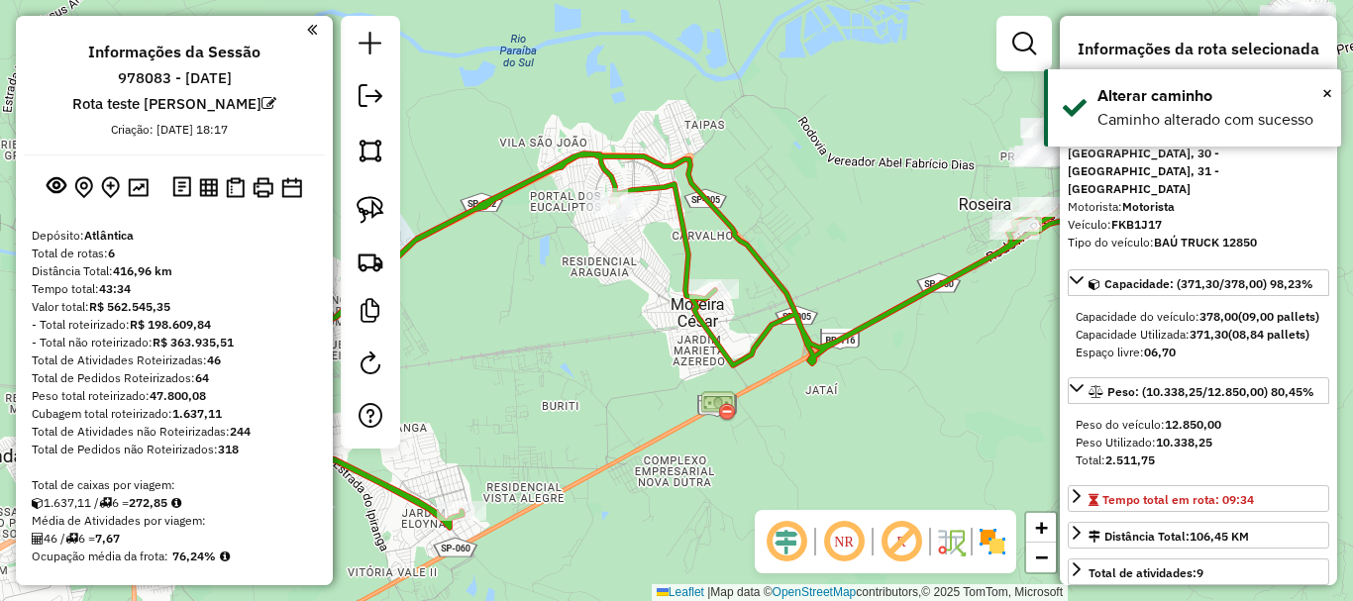
drag, startPoint x: 800, startPoint y: 330, endPoint x: 546, endPoint y: 414, distance: 267.2
click at [546, 414] on div "Janela de atendimento Grade de atendimento Capacidade Transportadoras Veículos …" at bounding box center [676, 300] width 1353 height 601
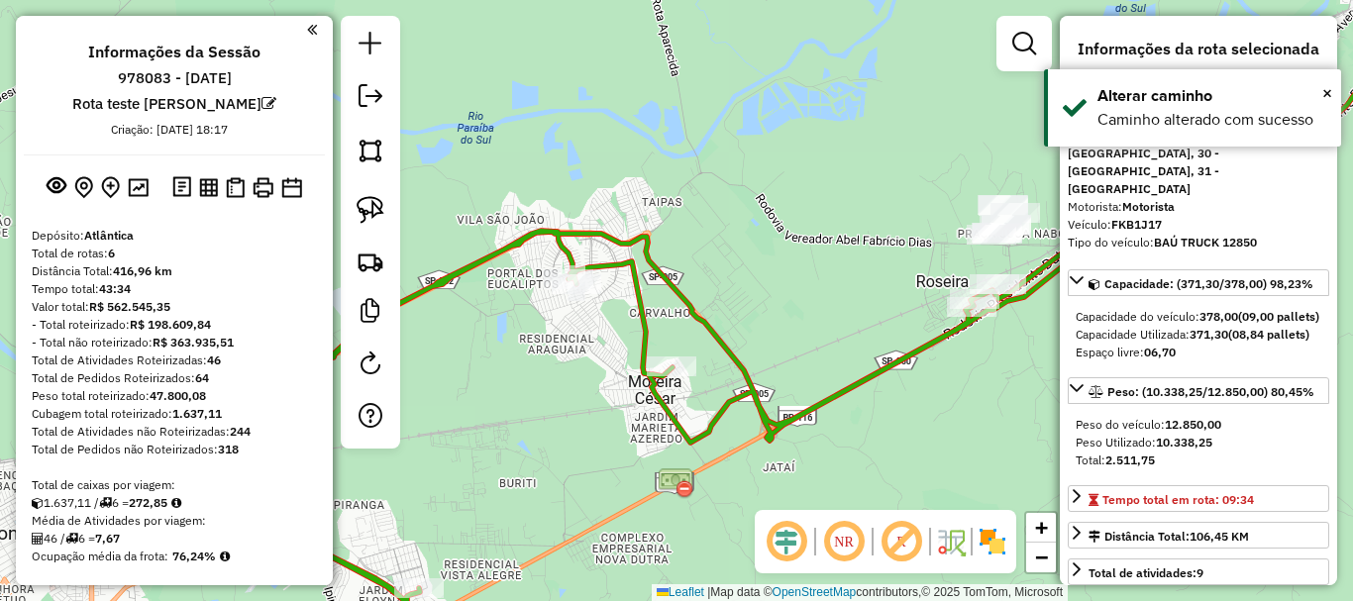
drag, startPoint x: 906, startPoint y: 389, endPoint x: 867, endPoint y: 464, distance: 83.8
click at [867, 464] on div "Janela de atendimento Grade de atendimento Capacidade Transportadoras Veículos …" at bounding box center [676, 300] width 1353 height 601
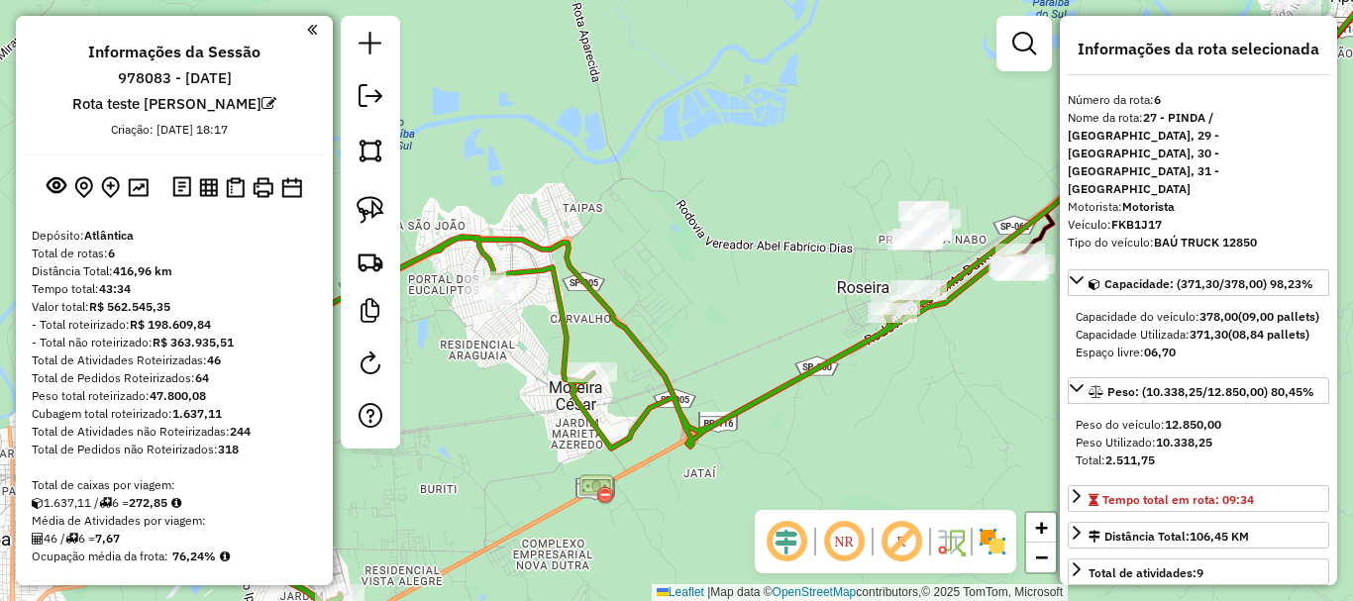
drag, startPoint x: 1044, startPoint y: 423, endPoint x: 977, endPoint y: 429, distance: 67.6
click at [977, 429] on div "Janela de atendimento Grade de atendimento Capacidade Transportadoras Veículos …" at bounding box center [676, 300] width 1353 height 601
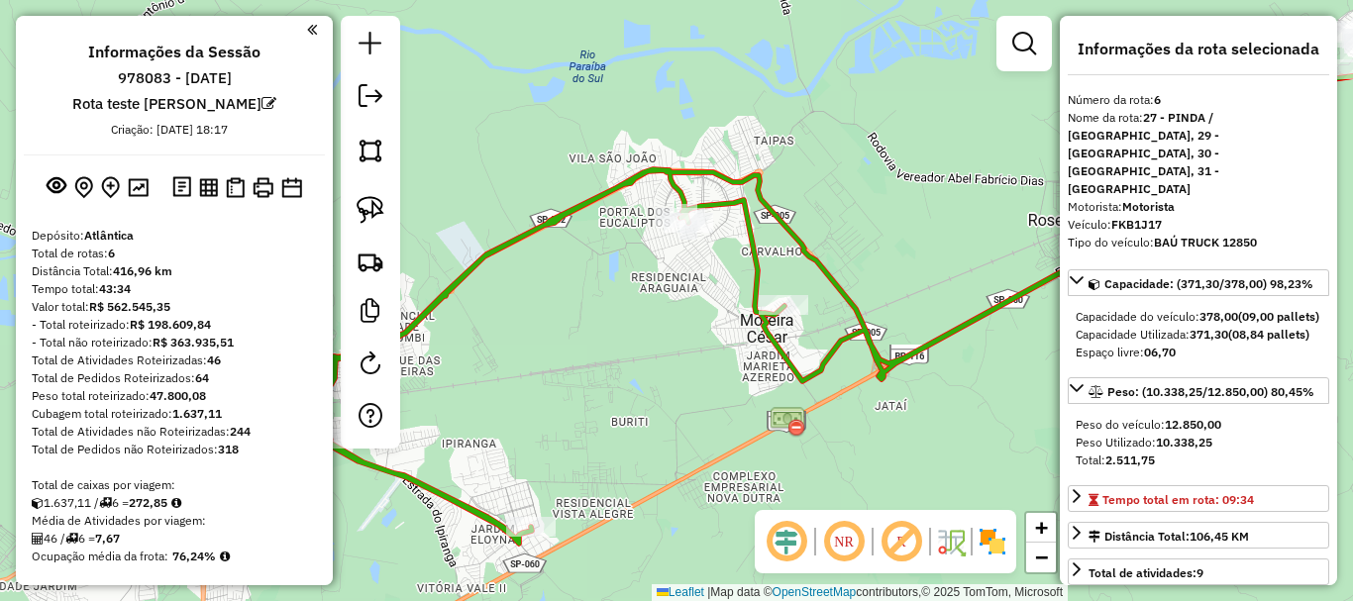
drag, startPoint x: 740, startPoint y: 350, endPoint x: 909, endPoint y: 275, distance: 184.1
click at [936, 268] on div "Janela de atendimento Grade de atendimento Capacidade Transportadoras Veículos …" at bounding box center [676, 300] width 1353 height 601
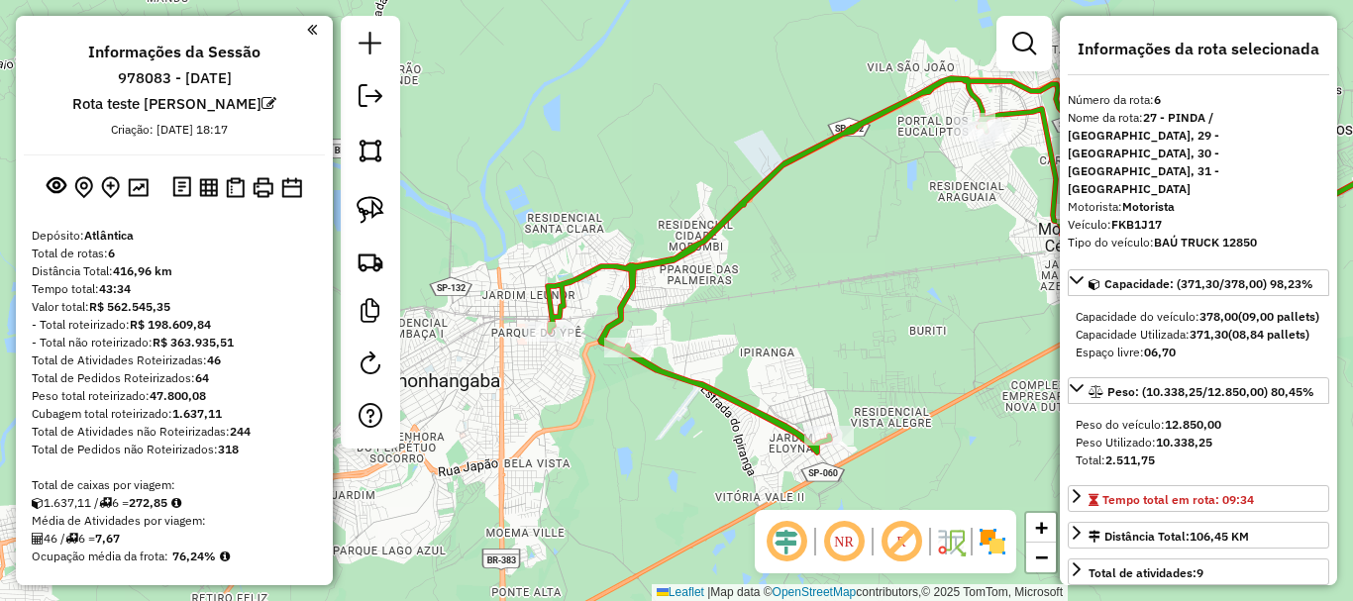
drag, startPoint x: 651, startPoint y: 381, endPoint x: 909, endPoint y: 317, distance: 265.5
click at [909, 317] on div "Janela de atendimento Grade de atendimento Capacidade Transportadoras Veículos …" at bounding box center [676, 300] width 1353 height 601
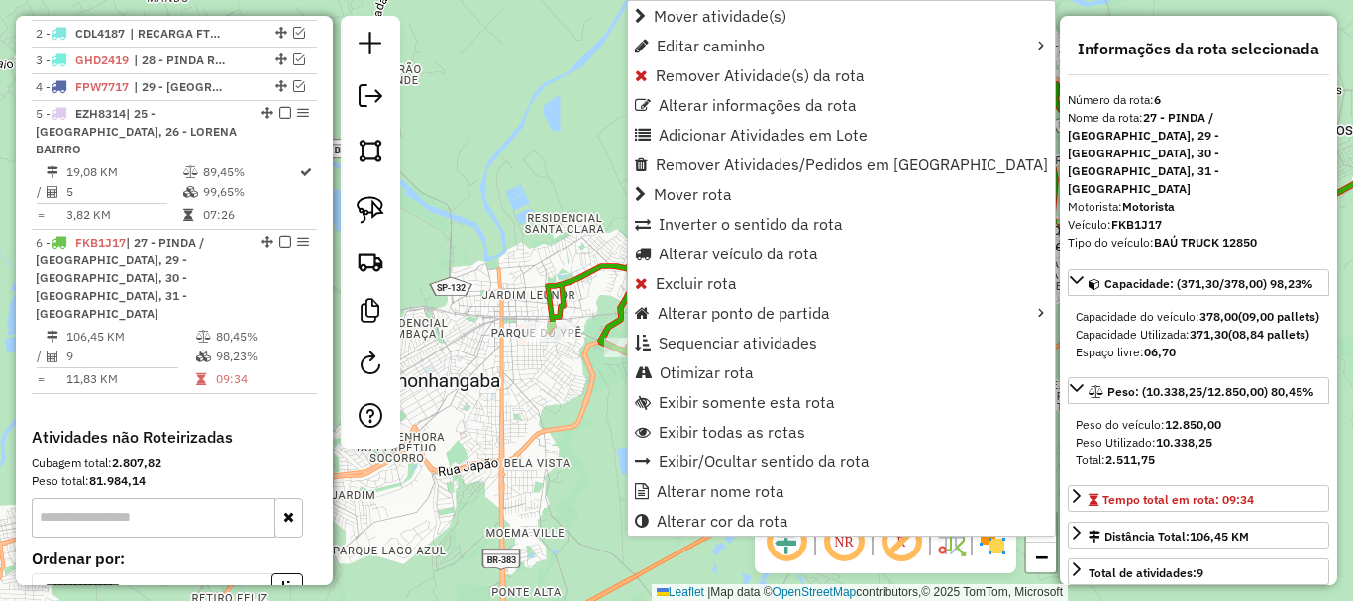
scroll to position [953, 0]
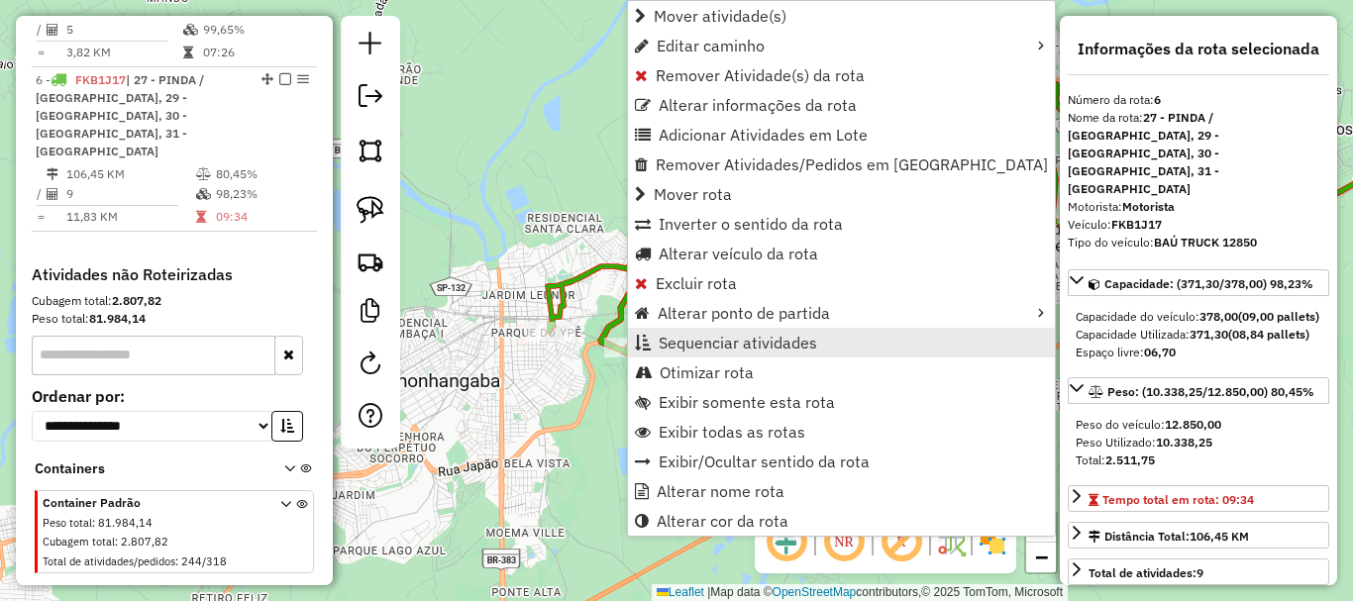
click at [737, 342] on span "Sequenciar atividades" at bounding box center [738, 343] width 159 height 16
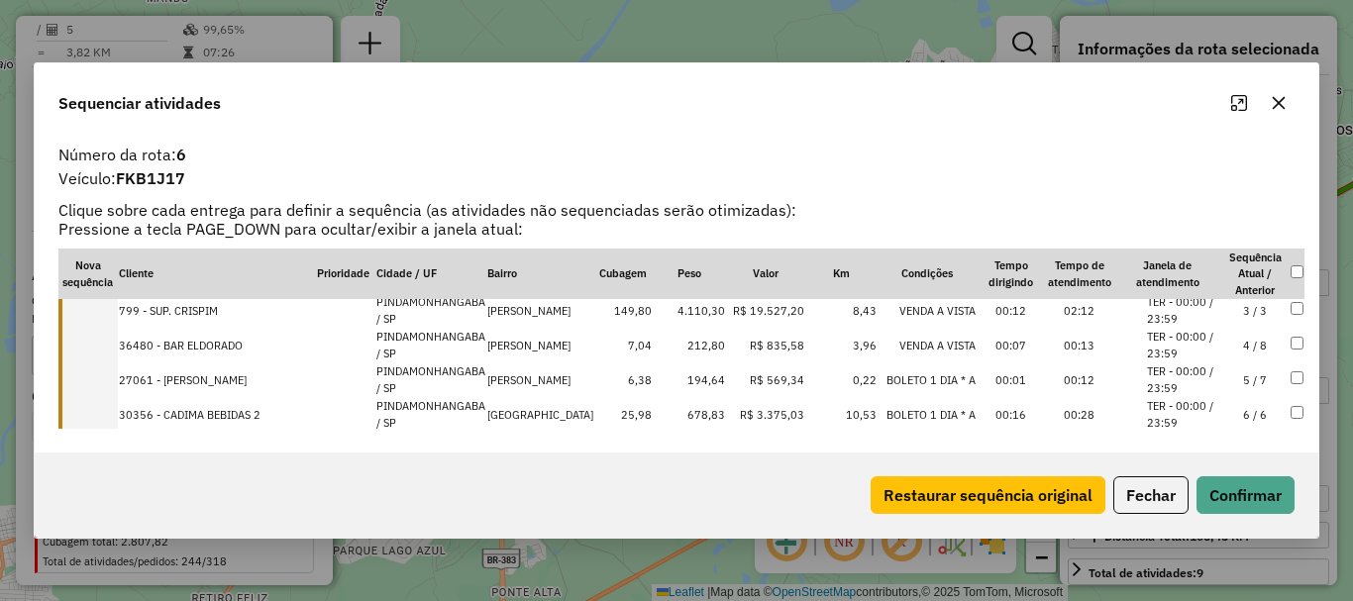
scroll to position [201, 0]
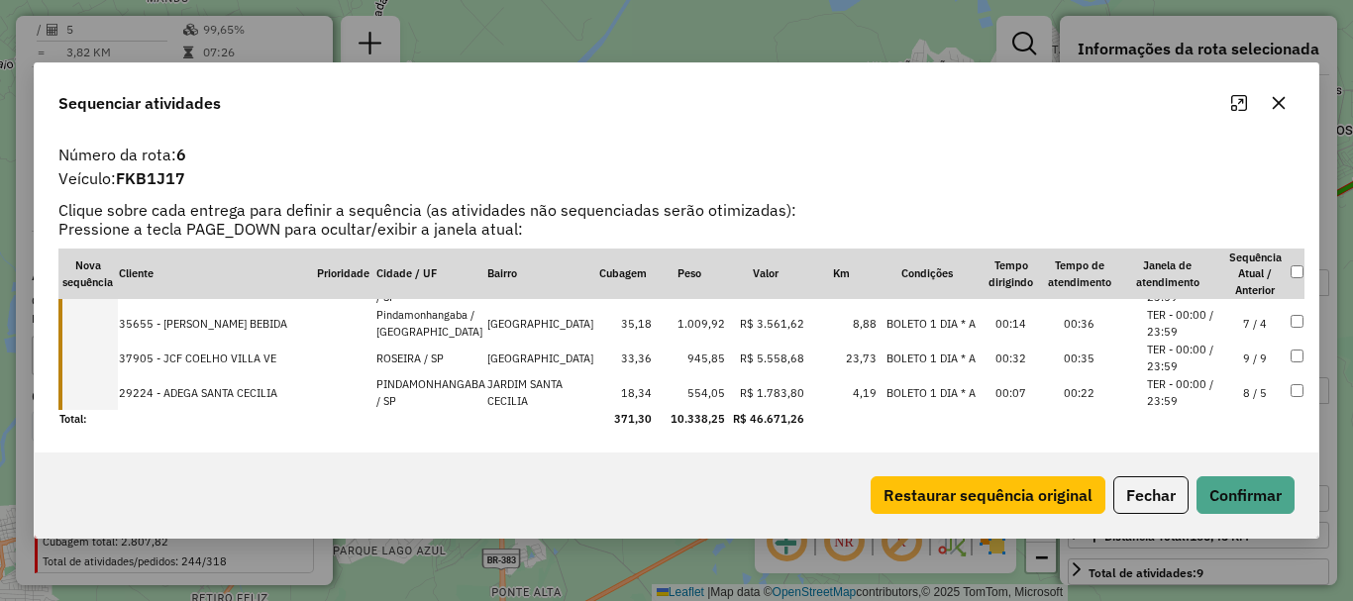
drag, startPoint x: 274, startPoint y: 391, endPoint x: 282, endPoint y: 355, distance: 37.5
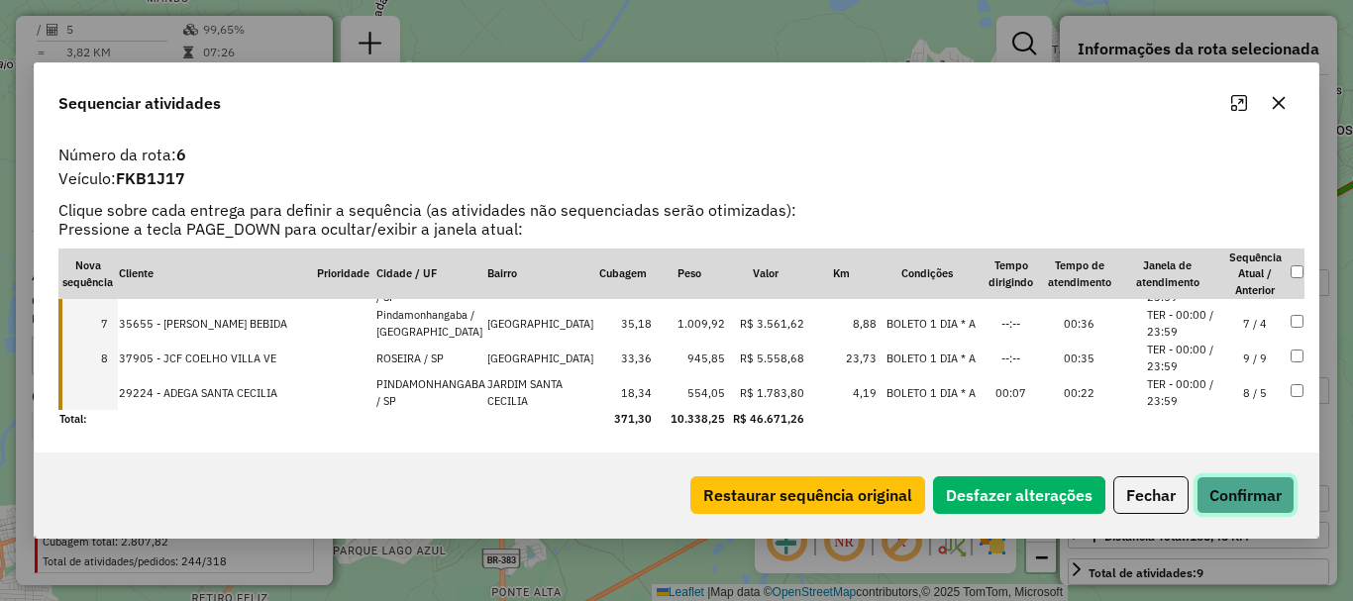
click at [1255, 502] on button "Confirmar" at bounding box center [1246, 496] width 98 height 38
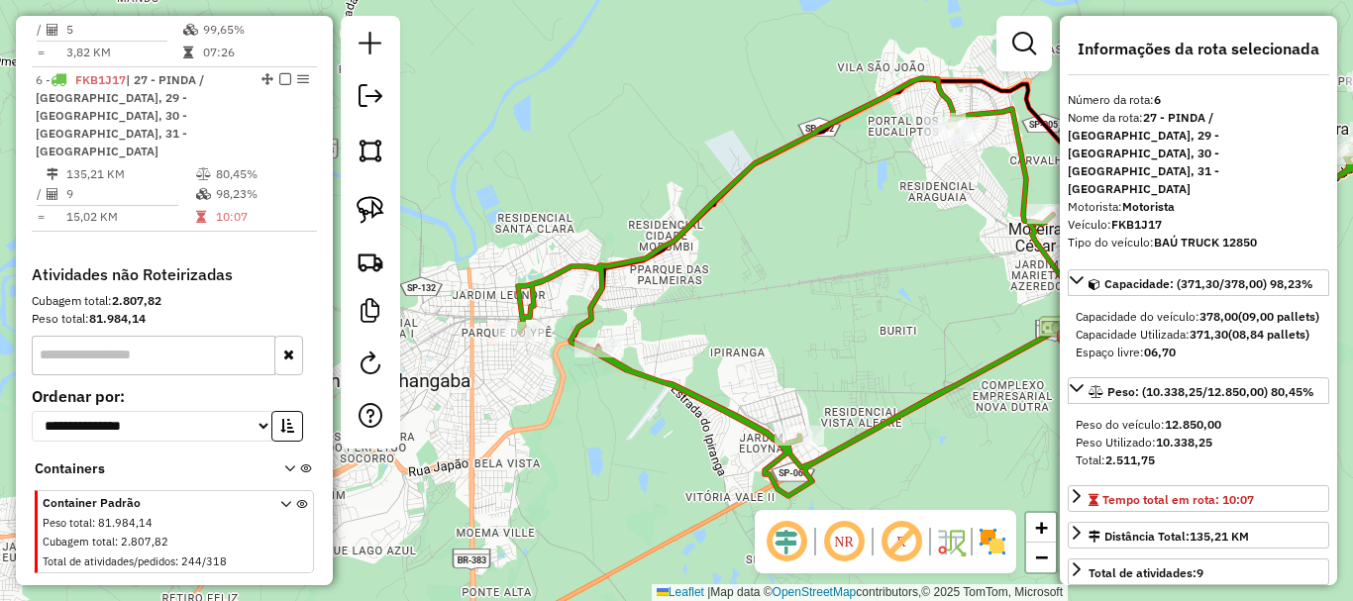
drag, startPoint x: 723, startPoint y: 479, endPoint x: 578, endPoint y: 467, distance: 146.1
click at [578, 467] on div "Janela de atendimento Grade de atendimento Capacidade Transportadoras Veículos …" at bounding box center [676, 300] width 1353 height 601
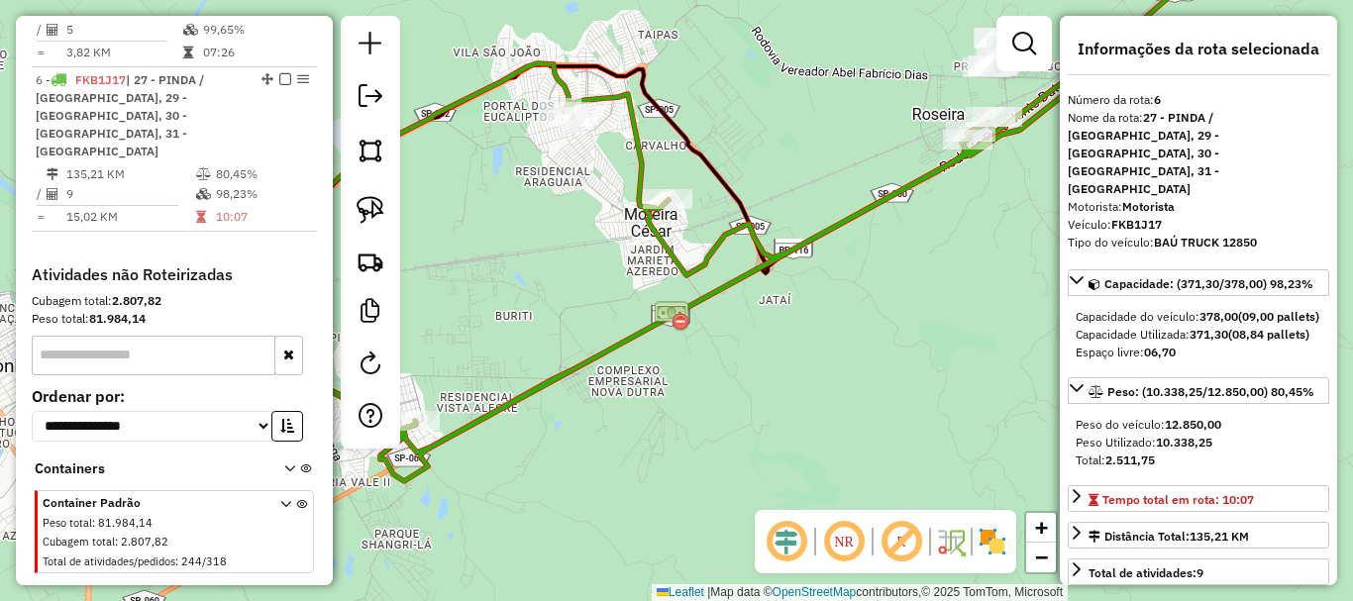
drag, startPoint x: 888, startPoint y: 443, endPoint x: 548, endPoint y: 440, distance: 339.8
click at [558, 440] on div "Janela de atendimento Grade de atendimento Capacidade Transportadoras Veículos …" at bounding box center [676, 300] width 1353 height 601
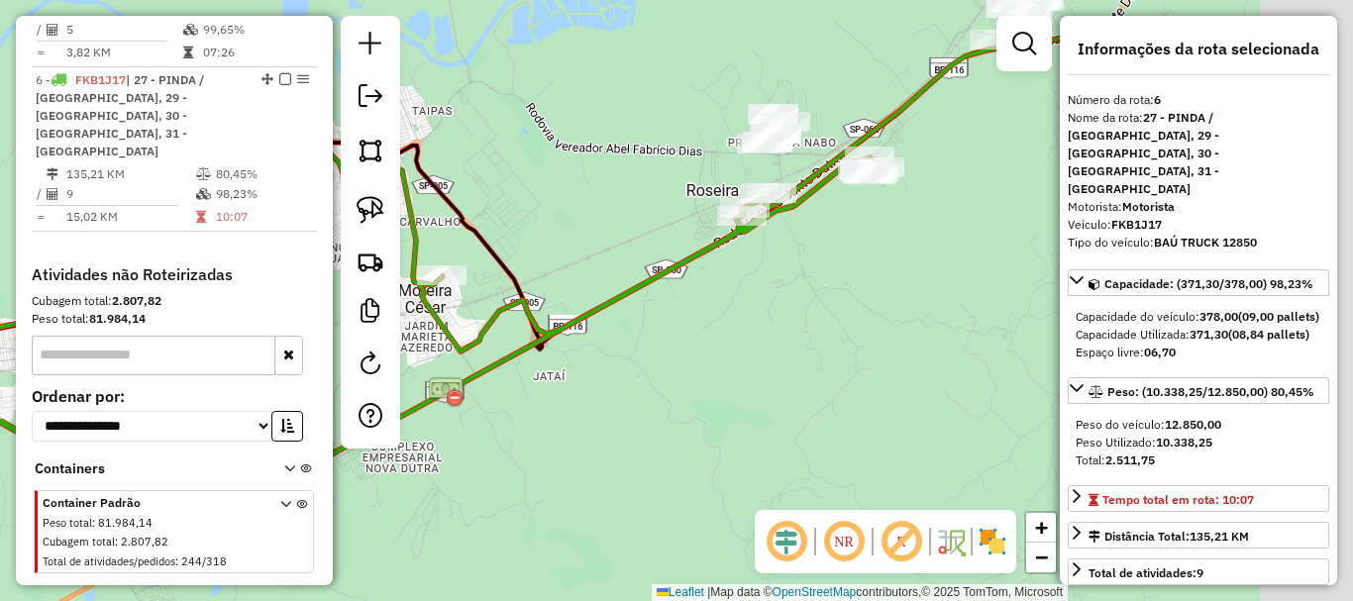
drag, startPoint x: 743, startPoint y: 379, endPoint x: 709, endPoint y: 367, distance: 36.1
click at [600, 452] on div "Janela de atendimento Grade de atendimento Capacidade Transportadoras Veículos …" at bounding box center [676, 300] width 1353 height 601
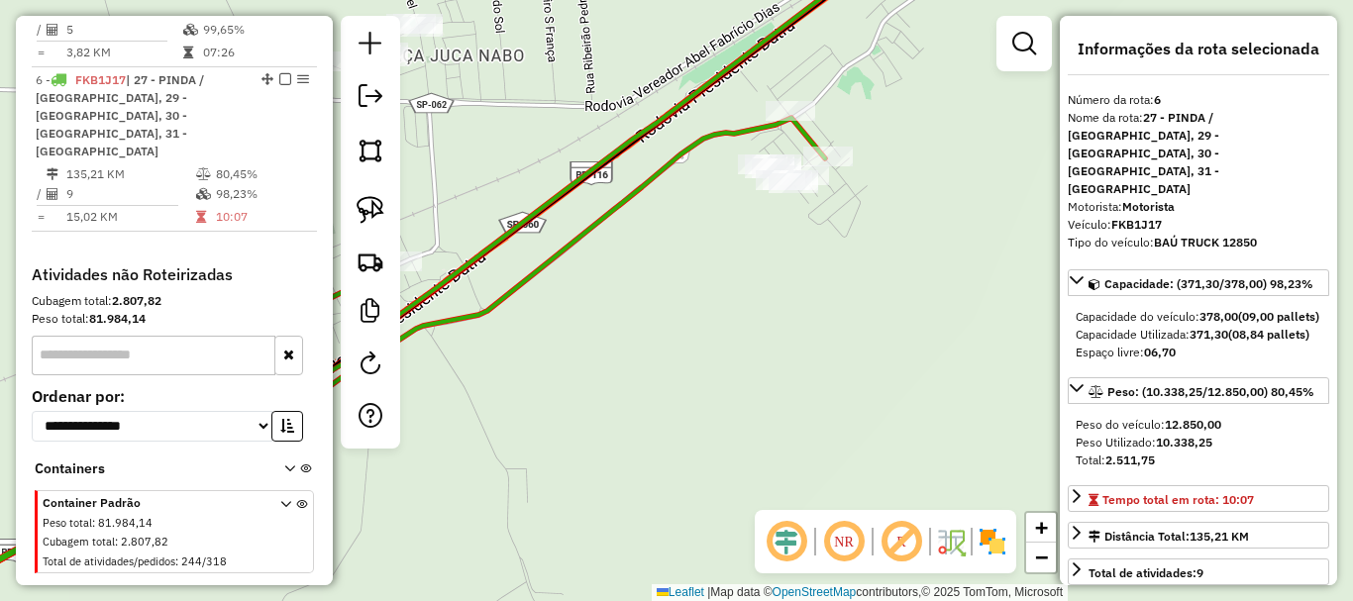
drag, startPoint x: 865, startPoint y: 161, endPoint x: 861, endPoint y: 307, distance: 146.7
click at [862, 313] on div "Janela de atendimento Grade de atendimento Capacidade Transportadoras Veículos …" at bounding box center [676, 300] width 1353 height 601
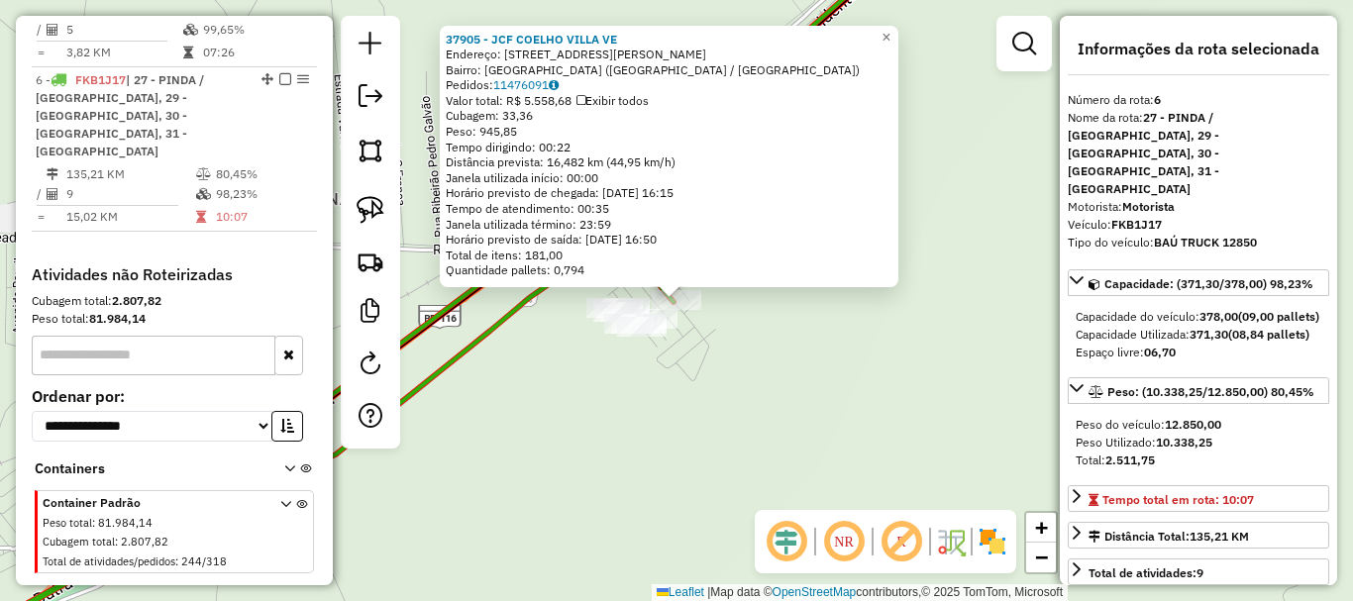
drag, startPoint x: 720, startPoint y: 363, endPoint x: 708, endPoint y: 339, distance: 26.6
click at [717, 356] on div "37905 - JCF COELHO VILLA VE Endereço: [STREET_ADDRESS][PERSON_NAME] Pedidos: 11…" at bounding box center [676, 300] width 1353 height 601
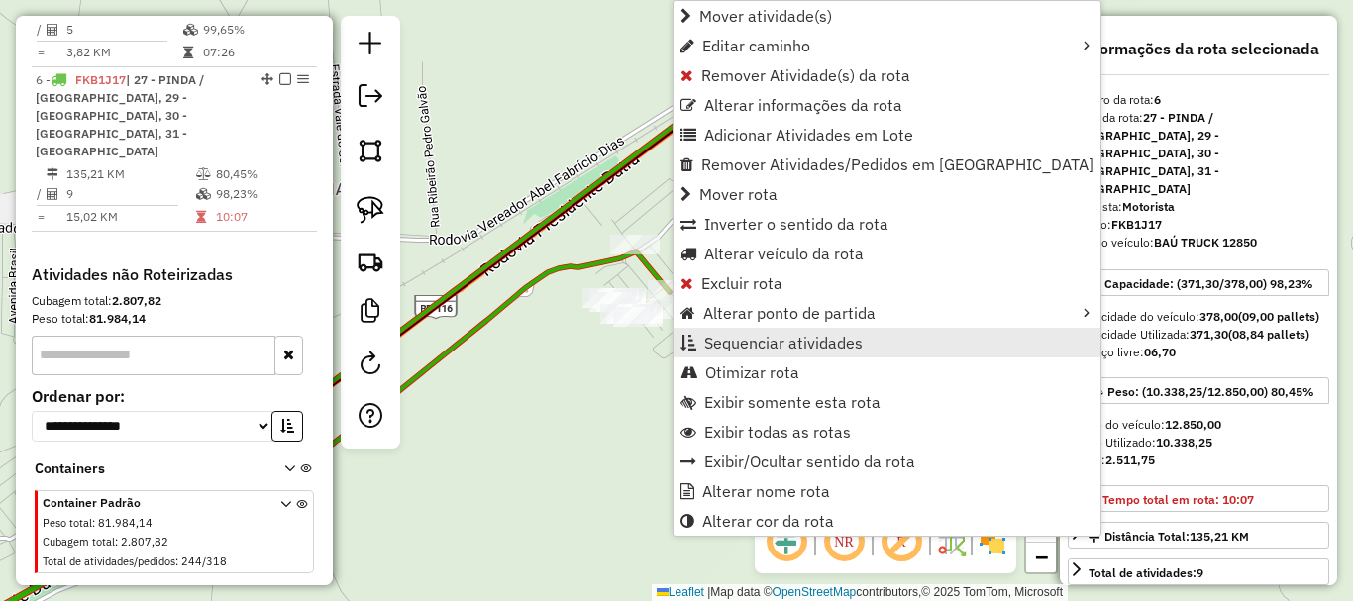
click at [773, 342] on span "Sequenciar atividades" at bounding box center [783, 343] width 159 height 16
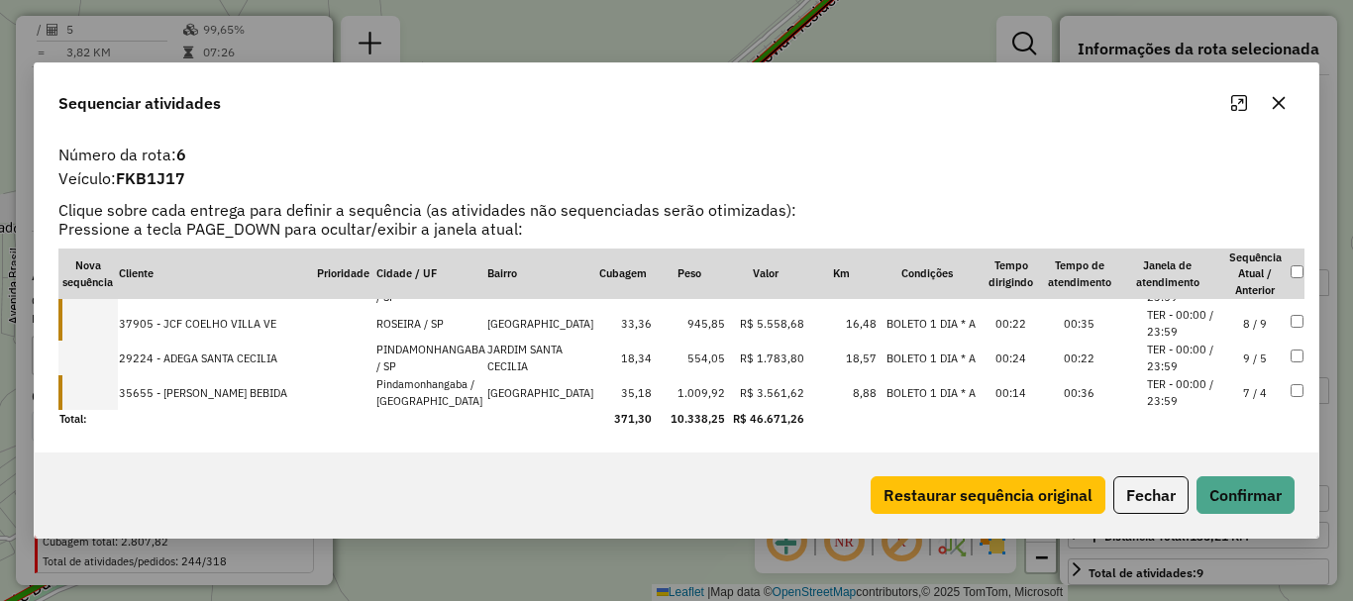
drag, startPoint x: 248, startPoint y: 323, endPoint x: 239, endPoint y: 398, distance: 75.8
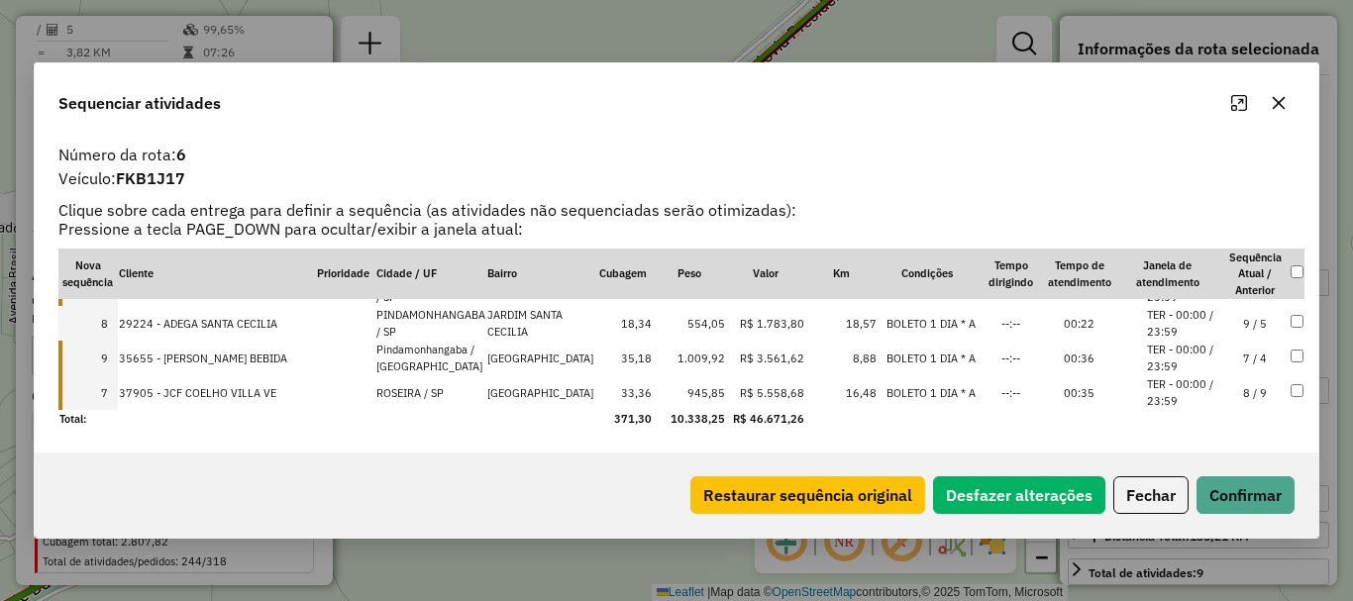
drag, startPoint x: 228, startPoint y: 323, endPoint x: 220, endPoint y: 393, distance: 70.8
click at [1234, 501] on button "Confirmar" at bounding box center [1246, 496] width 98 height 38
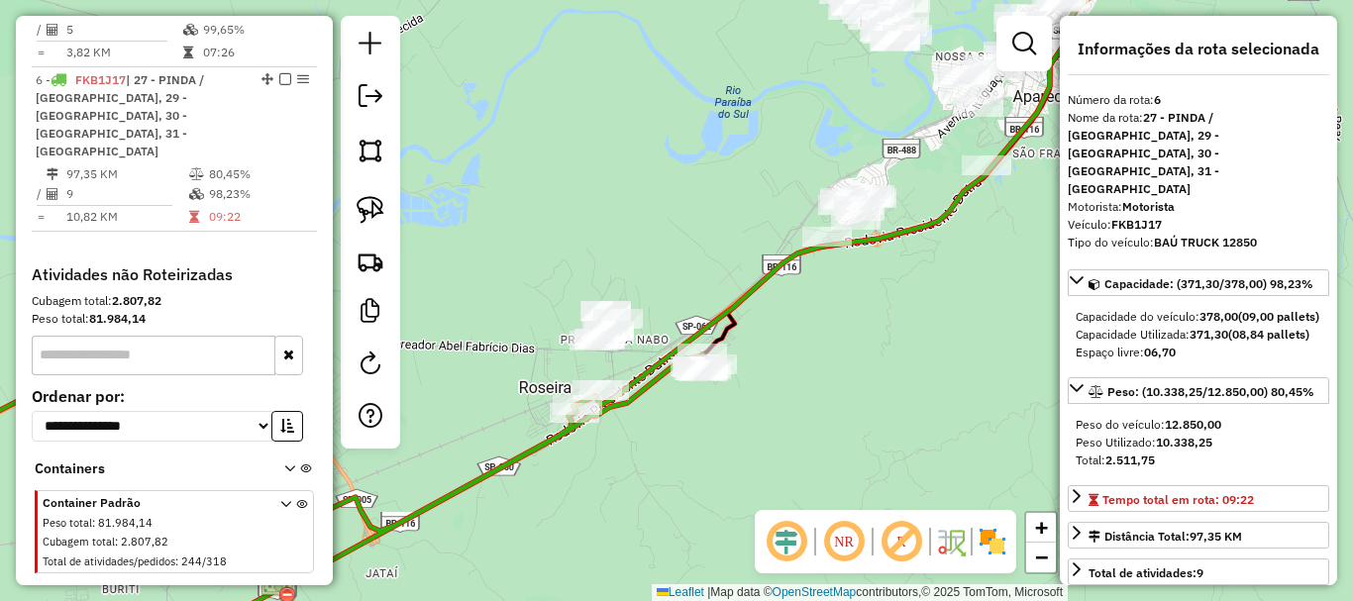
drag, startPoint x: 705, startPoint y: 431, endPoint x: 927, endPoint y: 320, distance: 248.1
click at [931, 320] on div "Janela de atendimento Grade de atendimento Capacidade Transportadoras Veículos …" at bounding box center [676, 300] width 1353 height 601
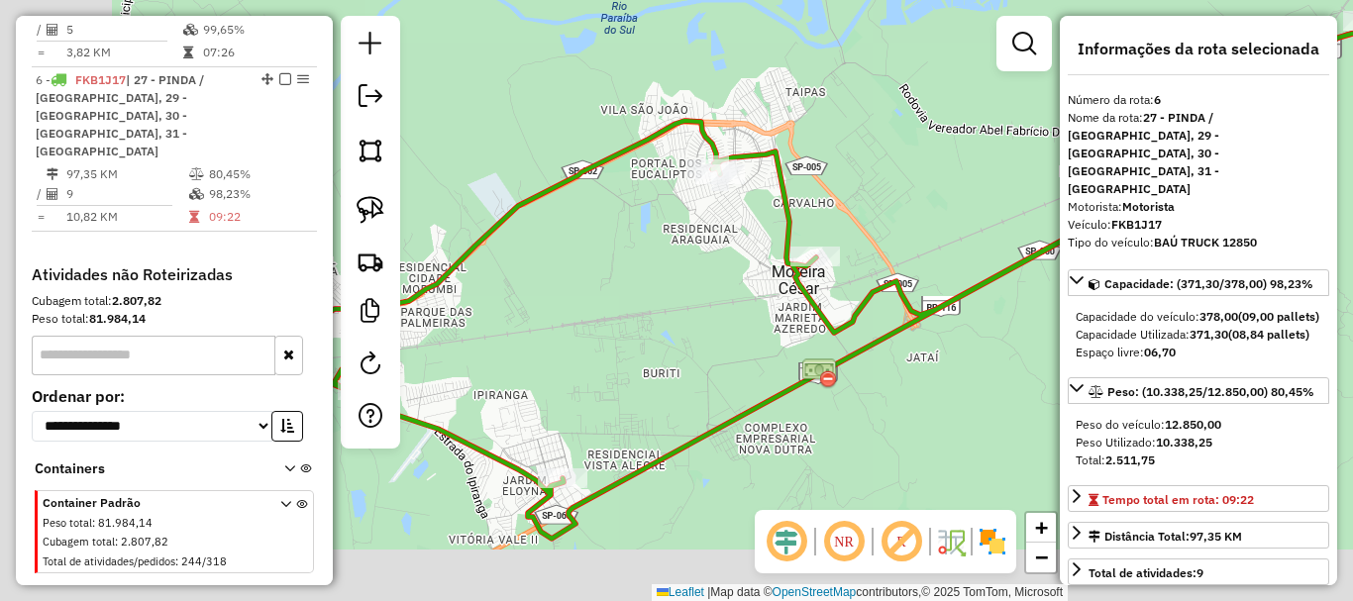
drag, startPoint x: 733, startPoint y: 428, endPoint x: 1054, endPoint y: 315, distance: 340.3
click at [1054, 315] on div "Janela de atendimento Grade de atendimento Capacidade Transportadoras Veículos …" at bounding box center [676, 300] width 1353 height 601
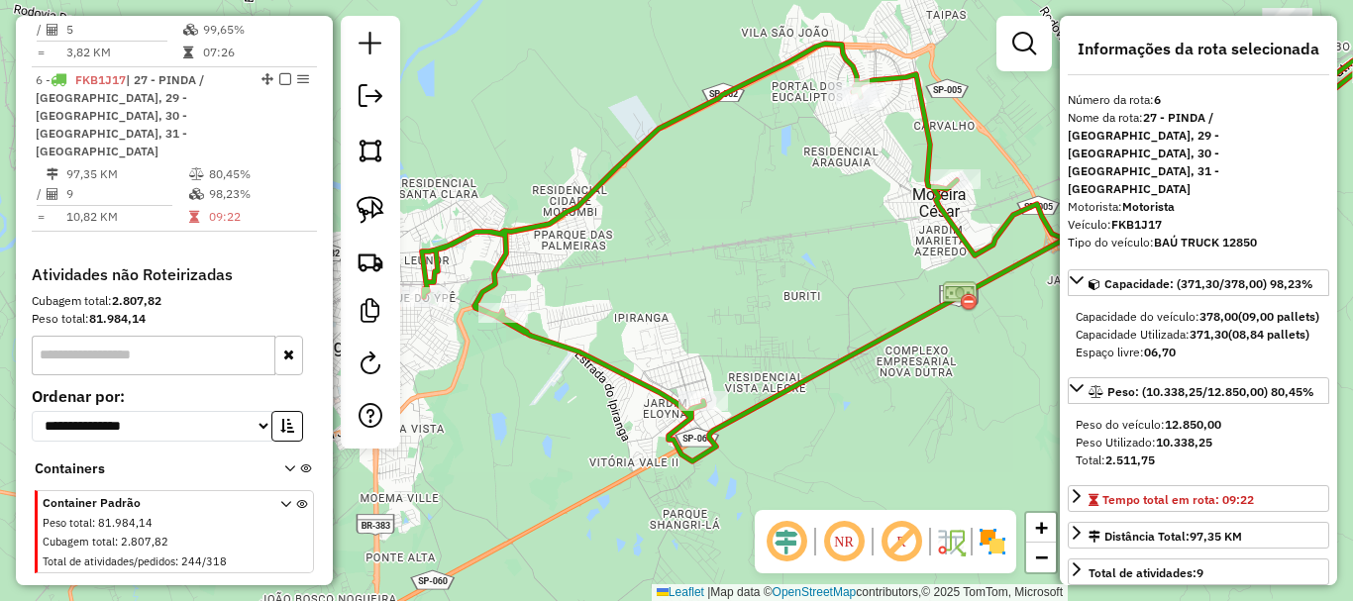
drag, startPoint x: 801, startPoint y: 460, endPoint x: 928, endPoint y: 387, distance: 146.9
click at [928, 387] on div "Janela de atendimento Grade de atendimento Capacidade Transportadoras Veículos …" at bounding box center [676, 300] width 1353 height 601
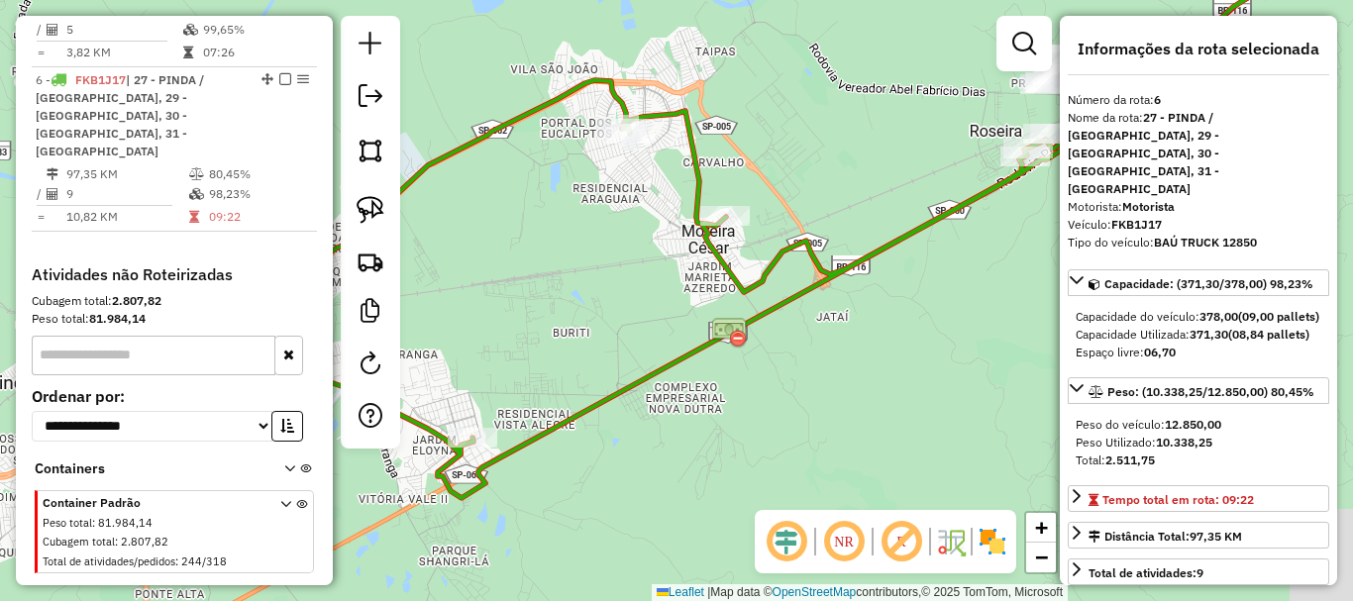
drag, startPoint x: 926, startPoint y: 385, endPoint x: 779, endPoint y: 370, distance: 148.5
click at [696, 422] on div "Janela de atendimento Grade de atendimento Capacidade Transportadoras Veículos …" at bounding box center [676, 300] width 1353 height 601
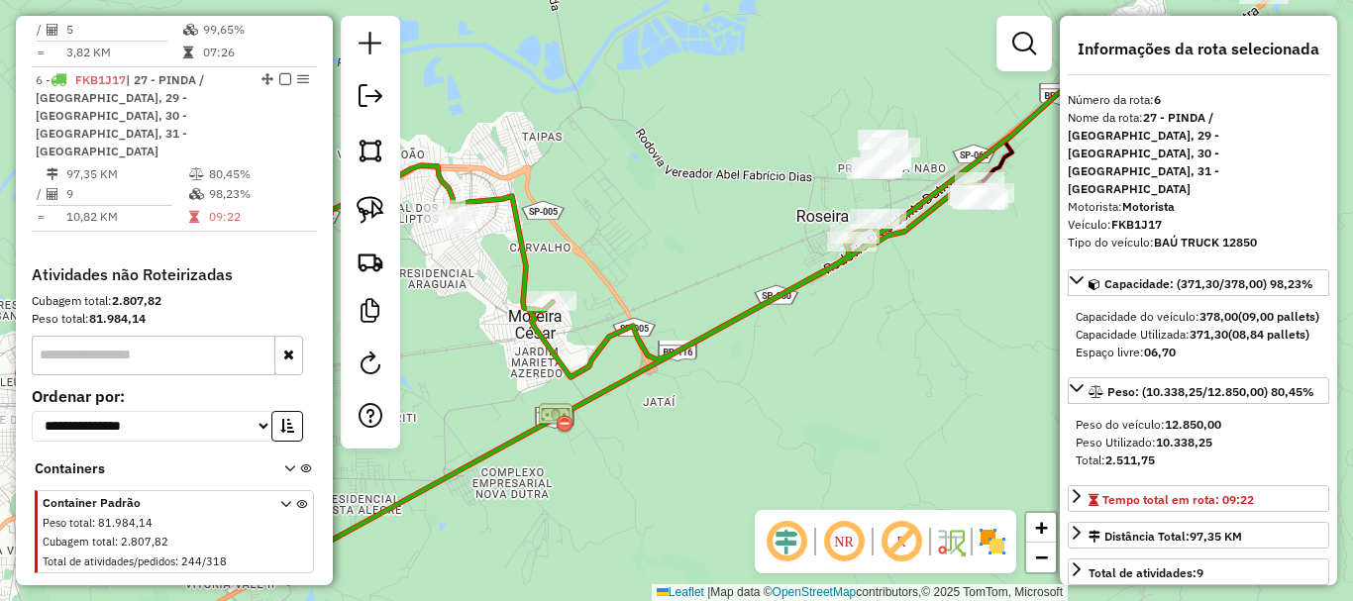
drag, startPoint x: 898, startPoint y: 308, endPoint x: 694, endPoint y: 429, distance: 237.2
click at [694, 431] on div "Janela de atendimento Grade de atendimento Capacidade Transportadoras Veículos …" at bounding box center [676, 300] width 1353 height 601
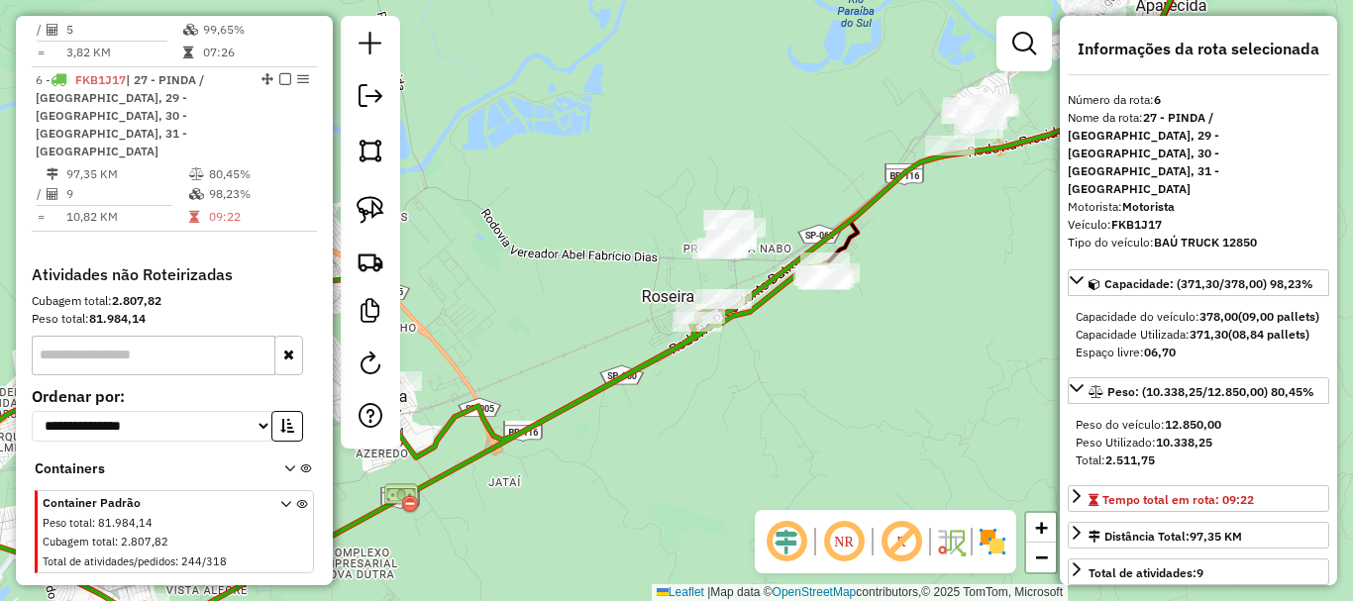
drag, startPoint x: 955, startPoint y: 276, endPoint x: 840, endPoint y: 318, distance: 122.2
click at [840, 318] on div "Janela de atendimento Grade de atendimento Capacidade Transportadoras Veículos …" at bounding box center [676, 300] width 1353 height 601
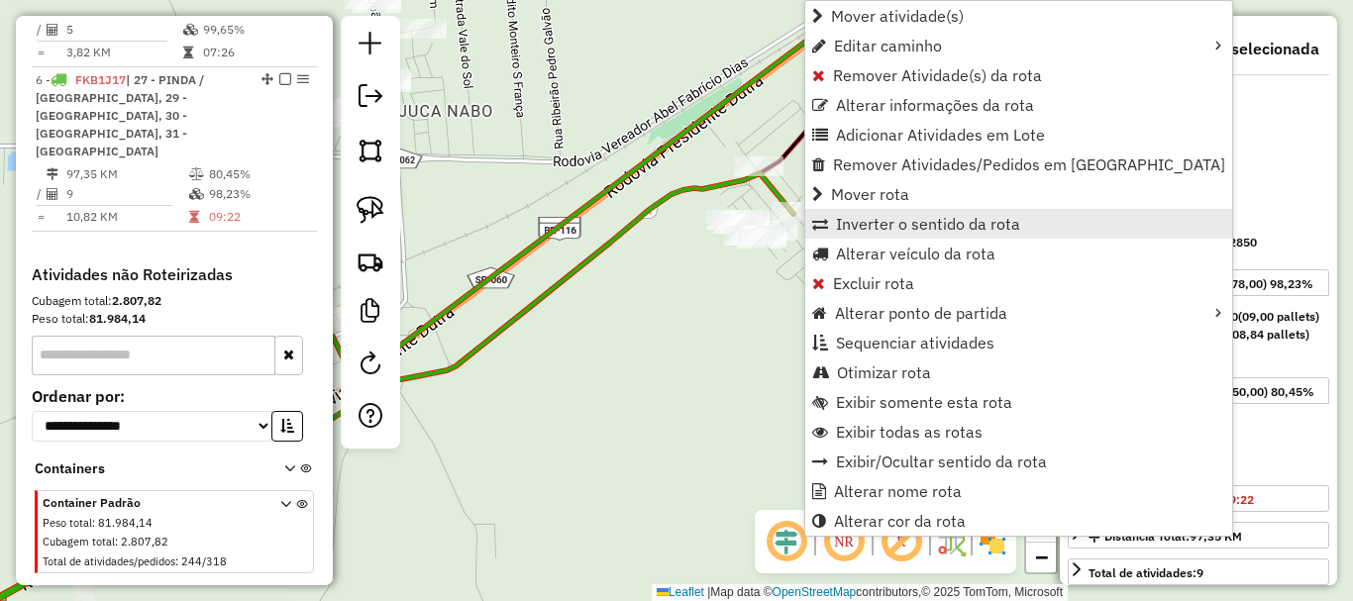
click at [916, 222] on span "Inverter o sentido da rota" at bounding box center [928, 224] width 184 height 16
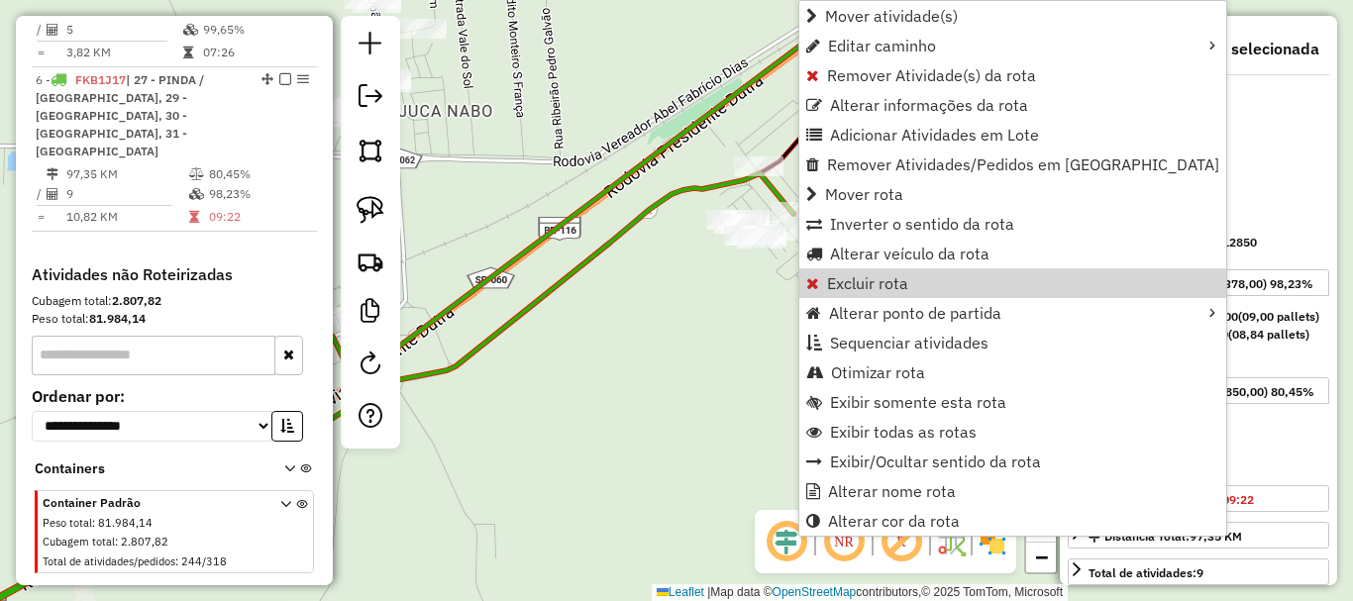
click at [714, 327] on div "Janela de atendimento Grade de atendimento Capacidade Transportadoras Veículos …" at bounding box center [676, 300] width 1353 height 601
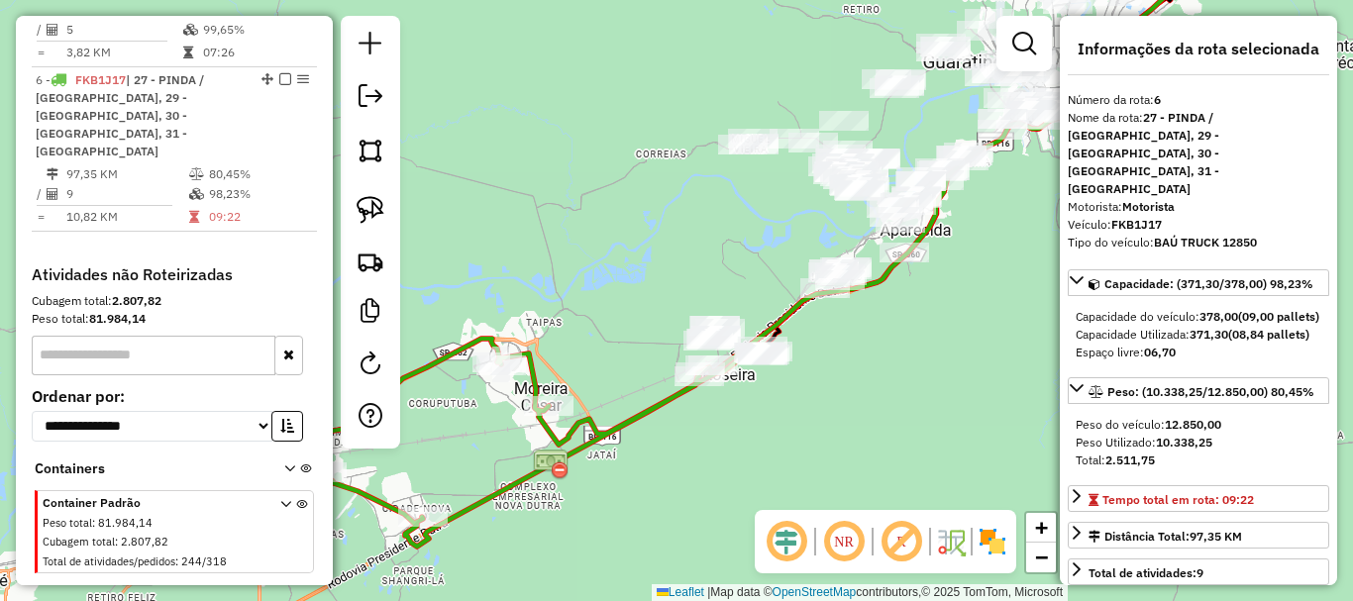
drag, startPoint x: 679, startPoint y: 422, endPoint x: 717, endPoint y: 427, distance: 39.0
click at [719, 427] on div "Janela de atendimento Grade de atendimento Capacidade Transportadoras Veículos …" at bounding box center [676, 300] width 1353 height 601
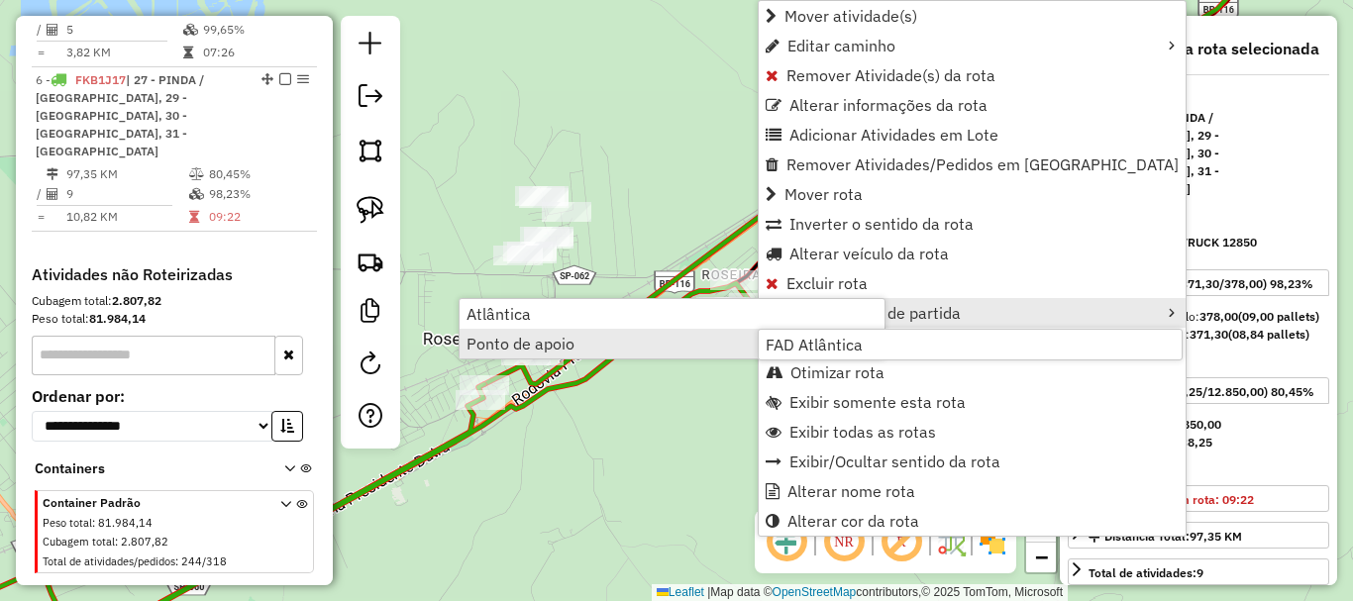
click at [704, 404] on div "Janela de atendimento Grade de atendimento Capacidade Transportadoras Veículos …" at bounding box center [676, 300] width 1353 height 601
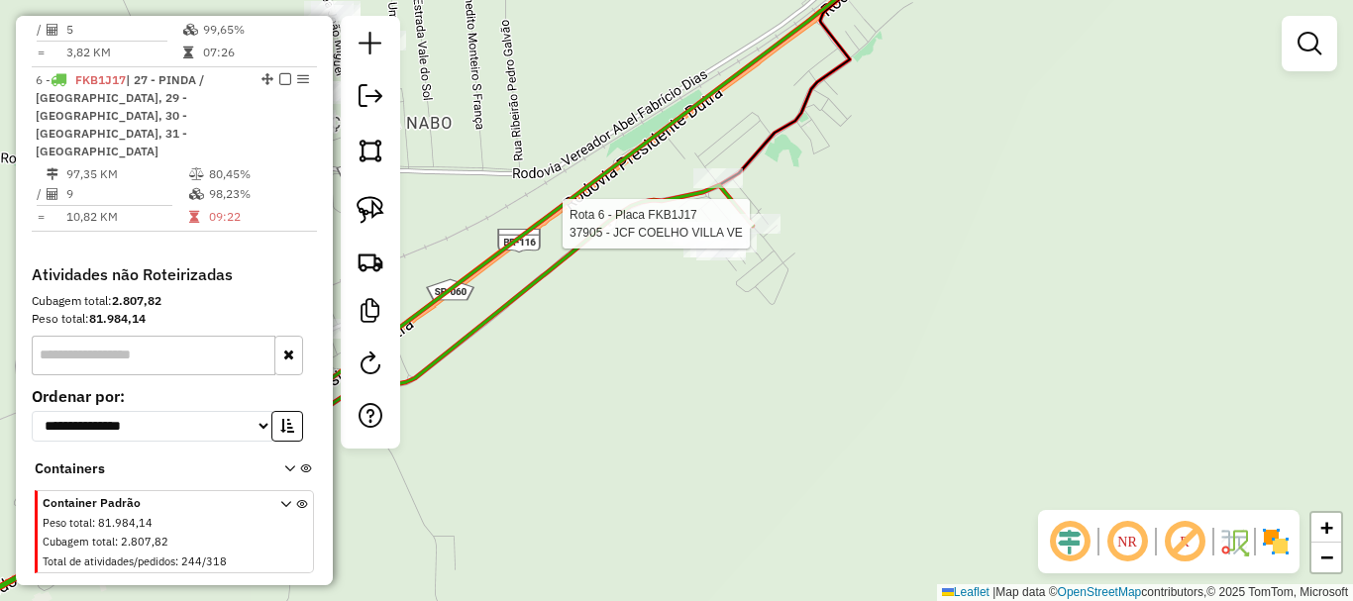
select select "**********"
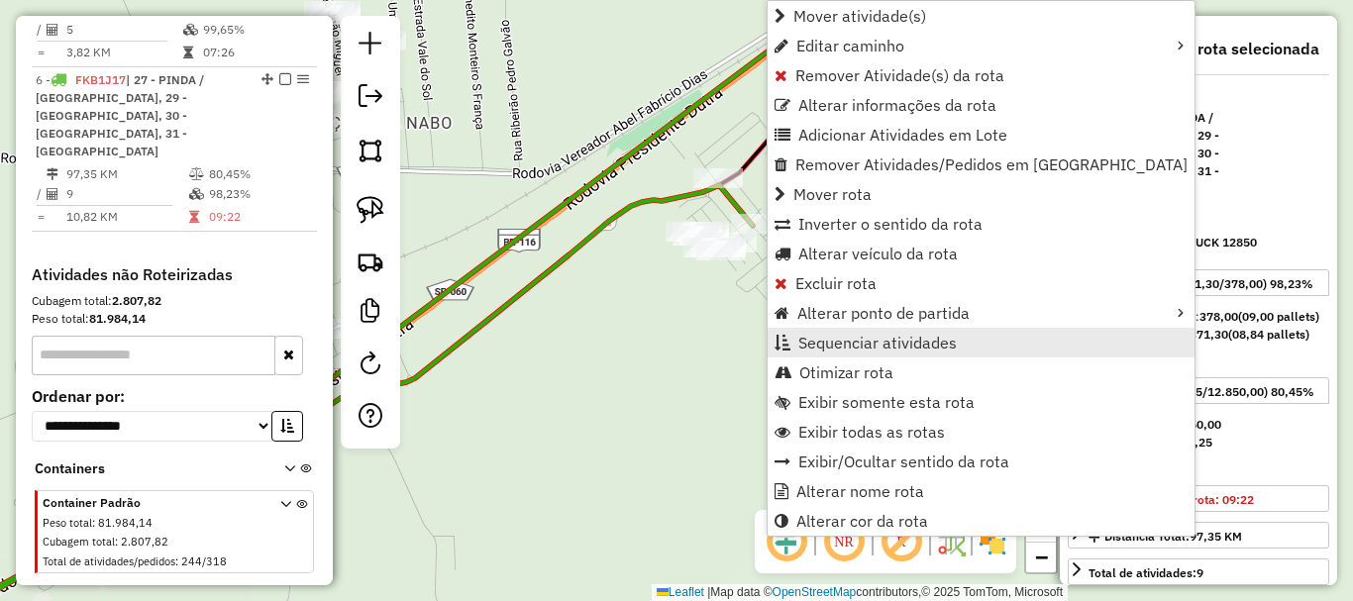
click at [893, 344] on span "Sequenciar atividades" at bounding box center [878, 343] width 159 height 16
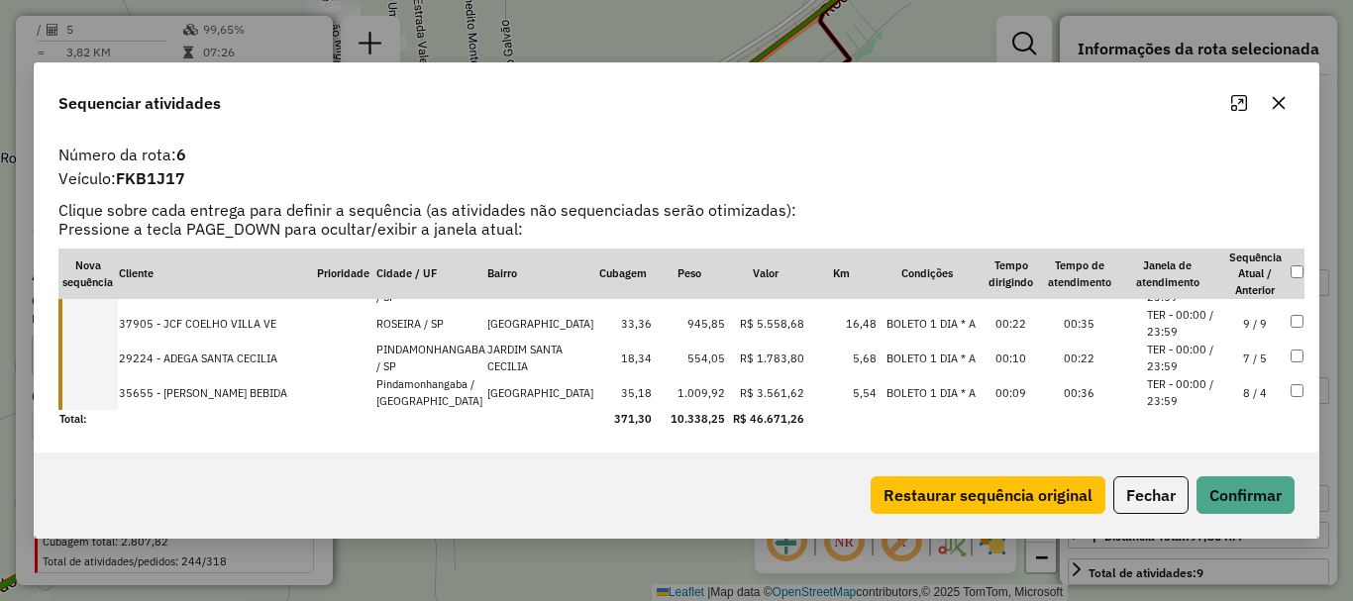
drag, startPoint x: 249, startPoint y: 381, endPoint x: 270, endPoint y: 287, distance: 96.6
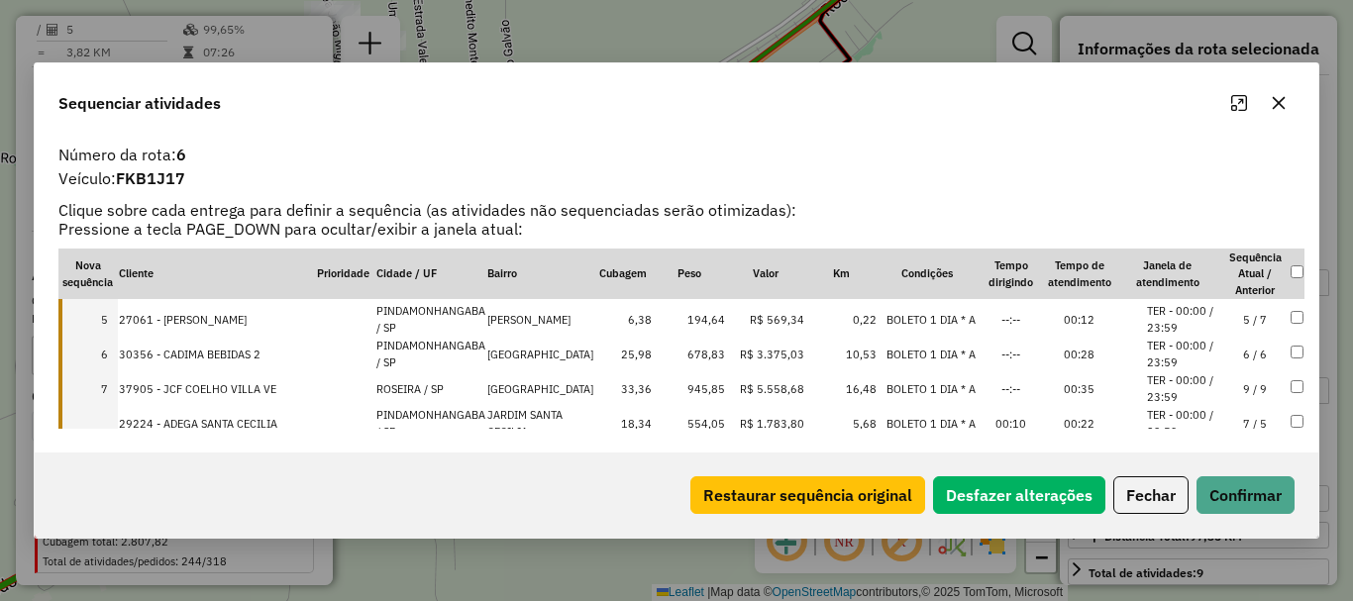
scroll to position [102, 0]
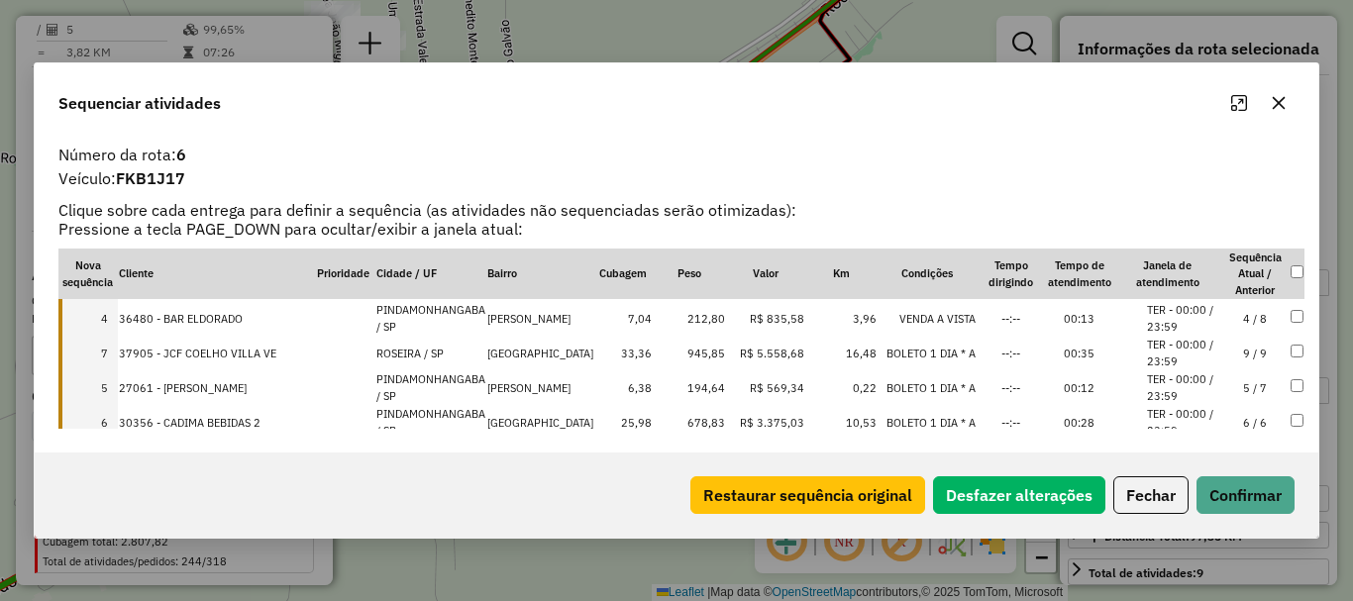
drag, startPoint x: 237, startPoint y: 421, endPoint x: 242, endPoint y: 320, distance: 101.2
drag, startPoint x: 254, startPoint y: 354, endPoint x: 256, endPoint y: 317, distance: 36.7
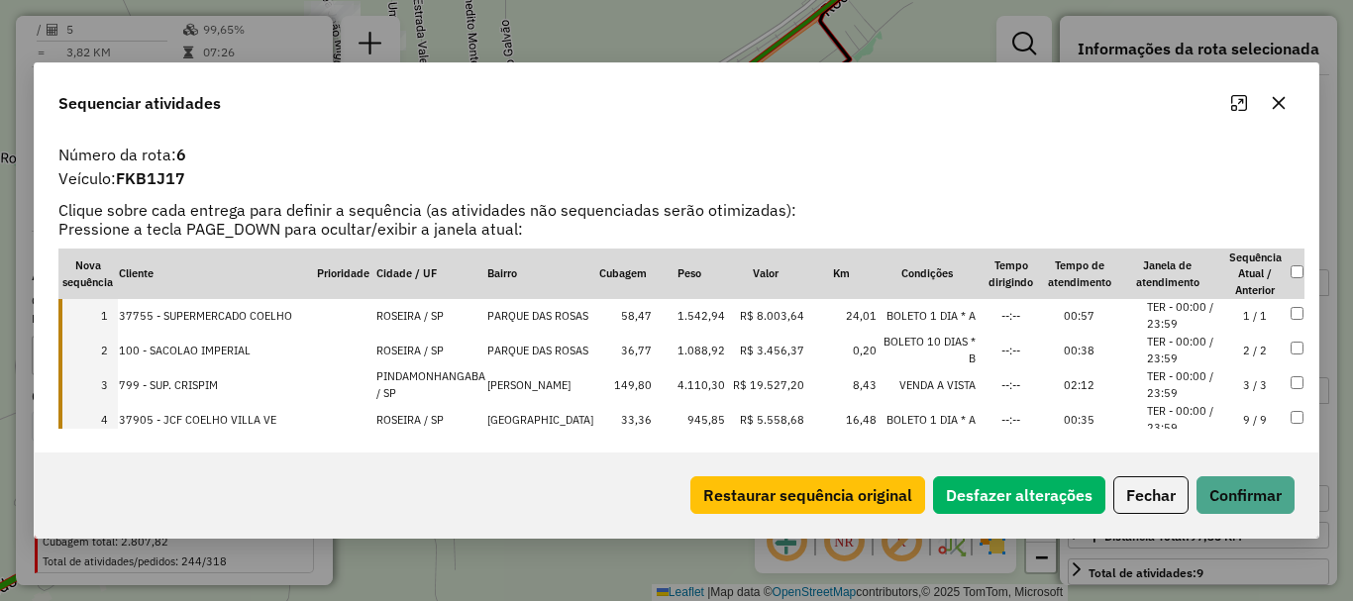
scroll to position [0, 0]
drag, startPoint x: 244, startPoint y: 416, endPoint x: 235, endPoint y: 368, distance: 49.4
click at [1223, 489] on button "Confirmar" at bounding box center [1246, 496] width 98 height 38
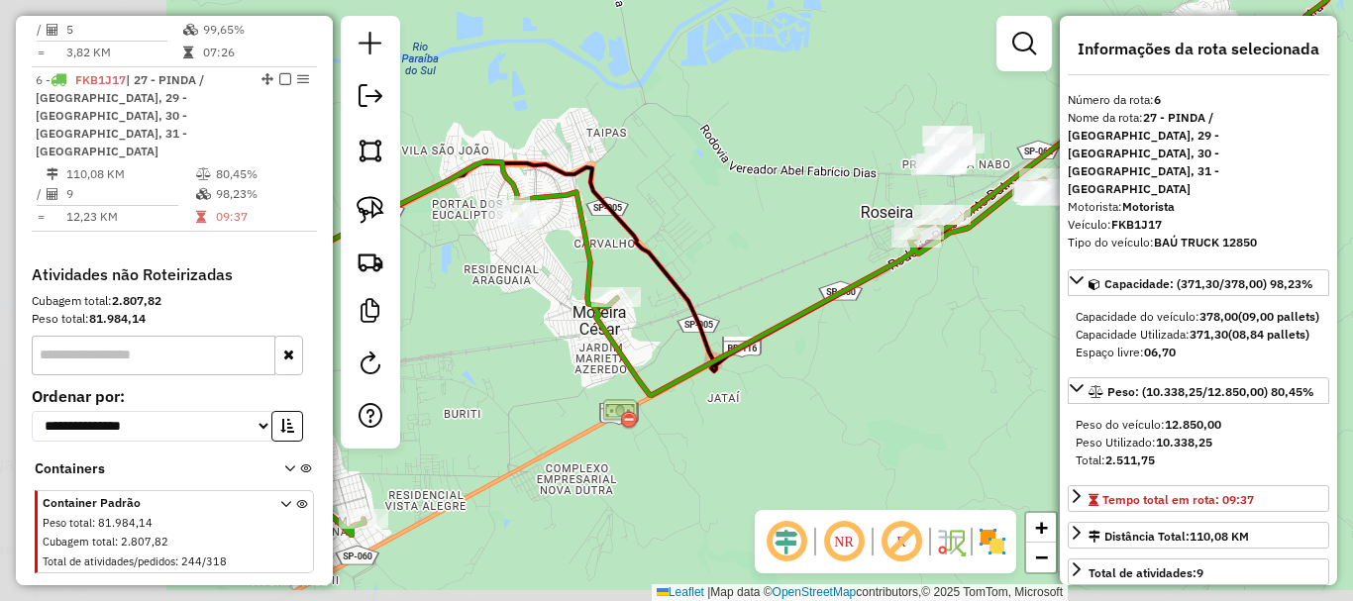
drag, startPoint x: 671, startPoint y: 402, endPoint x: 944, endPoint y: 306, distance: 289.8
click at [991, 284] on div "Janela de atendimento Grade de atendimento Capacidade Transportadoras Veículos …" at bounding box center [676, 300] width 1353 height 601
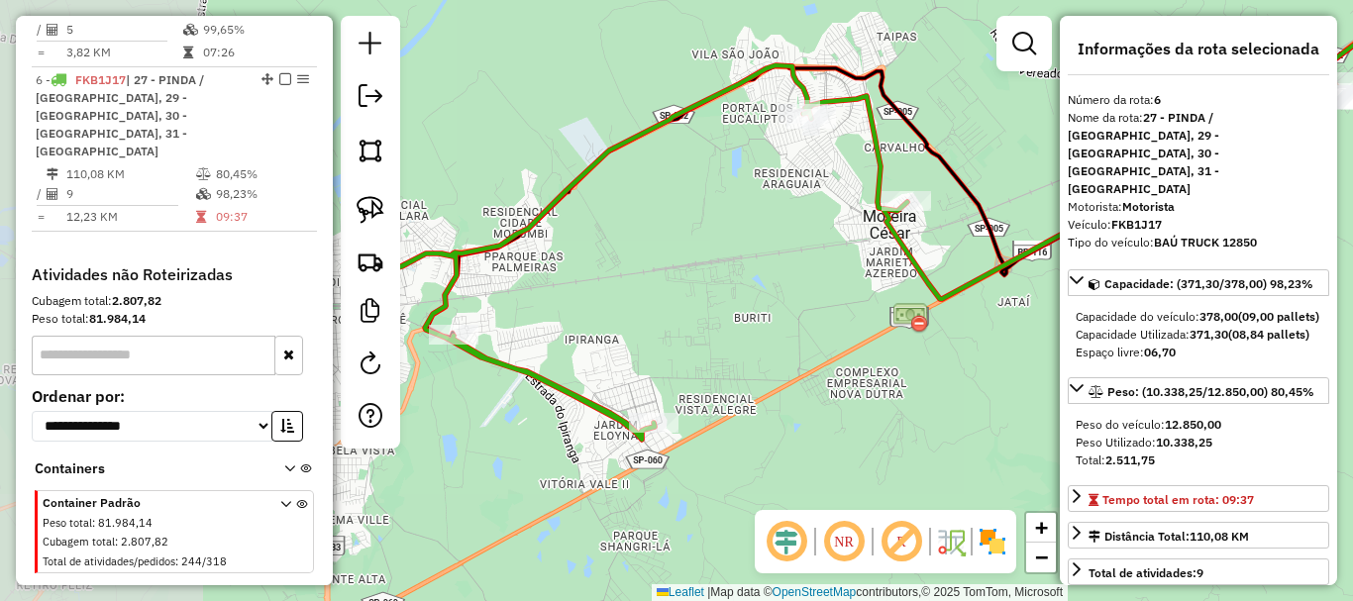
drag, startPoint x: 717, startPoint y: 409, endPoint x: 899, endPoint y: 356, distance: 189.0
click at [1010, 309] on div "Janela de atendimento Grade de atendimento Capacidade Transportadoras Veículos …" at bounding box center [676, 300] width 1353 height 601
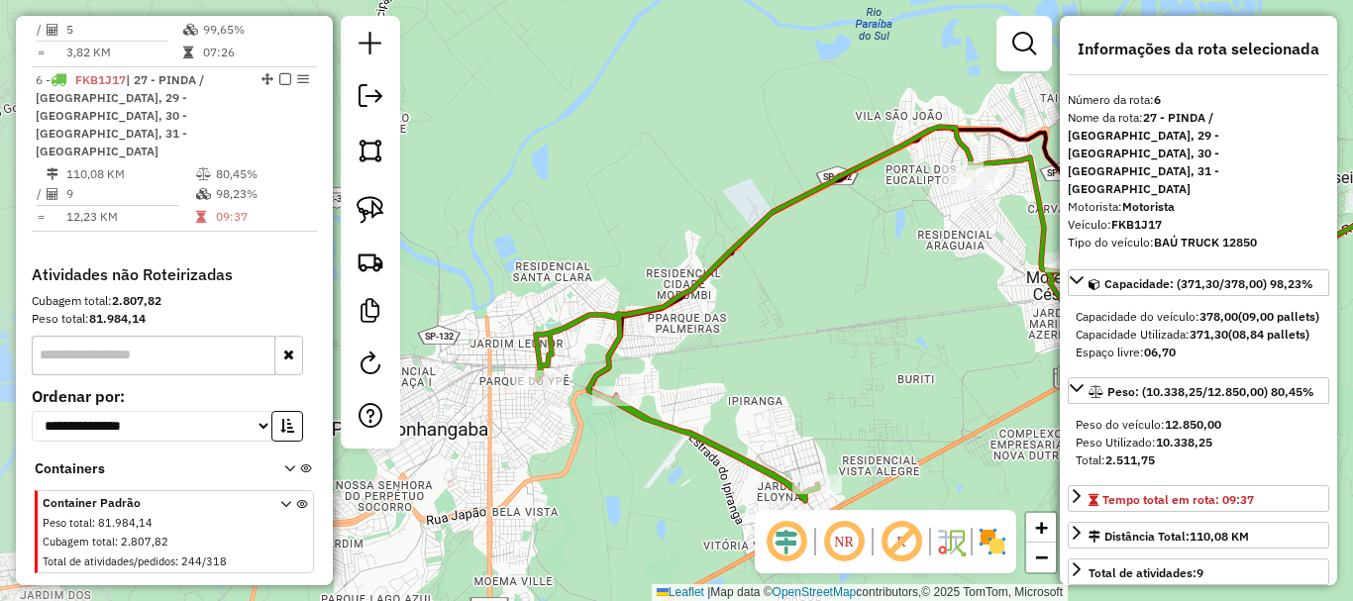
drag, startPoint x: 719, startPoint y: 323, endPoint x: 899, endPoint y: 382, distance: 188.9
click at [900, 383] on div "Janela de atendimento Grade de atendimento Capacidade Transportadoras Veículos …" at bounding box center [676, 300] width 1353 height 601
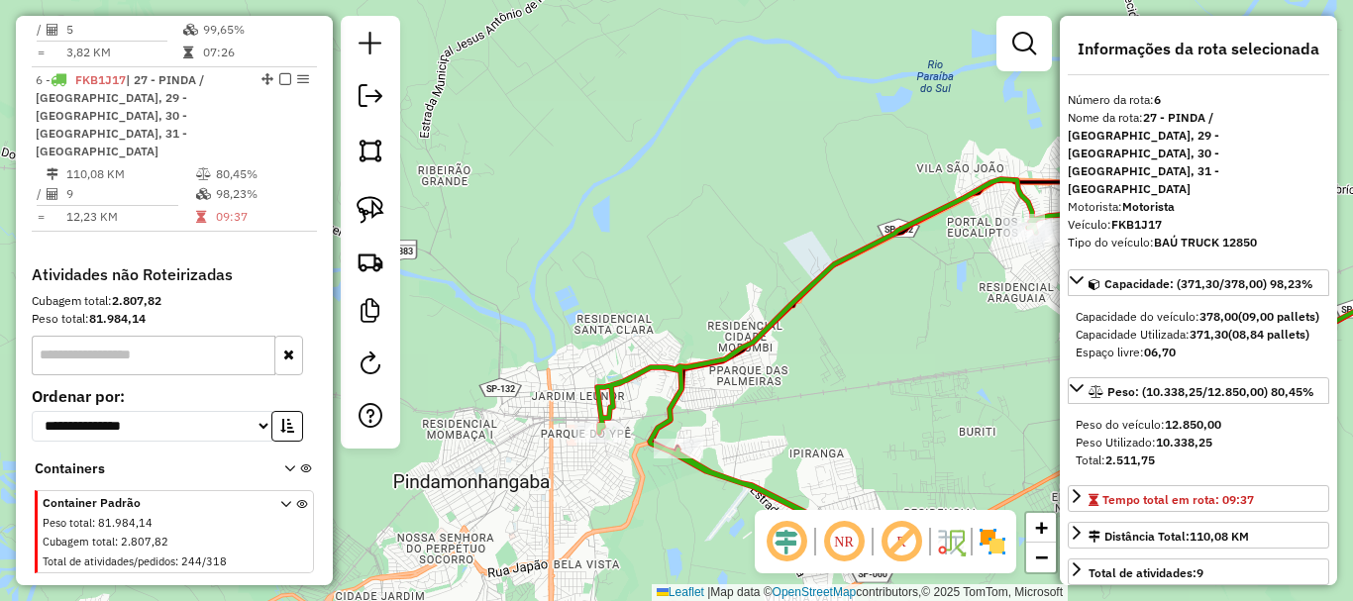
drag, startPoint x: 977, startPoint y: 376, endPoint x: 999, endPoint y: 414, distance: 43.5
click at [1032, 424] on div "Janela de atendimento Grade de atendimento Capacidade Transportadoras Veículos …" at bounding box center [676, 300] width 1353 height 601
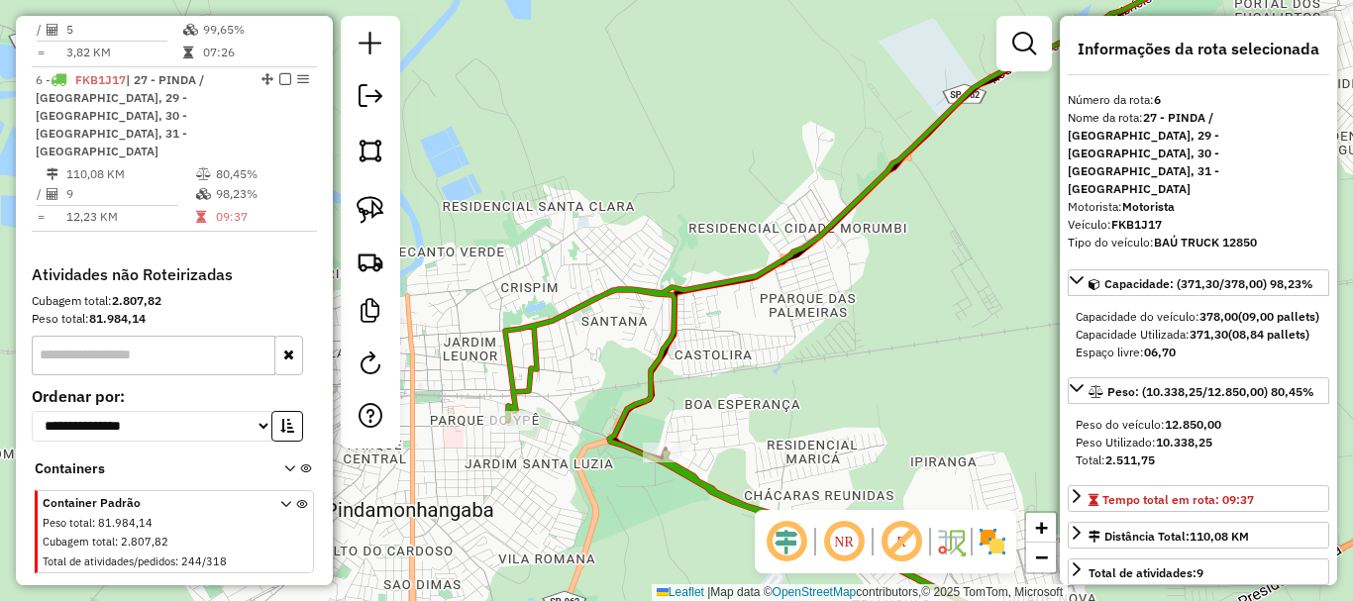
drag, startPoint x: 647, startPoint y: 435, endPoint x: 792, endPoint y: 369, distance: 159.2
click at [792, 369] on div "Janela de atendimento Grade de atendimento Capacidade Transportadoras Veículos …" at bounding box center [676, 300] width 1353 height 601
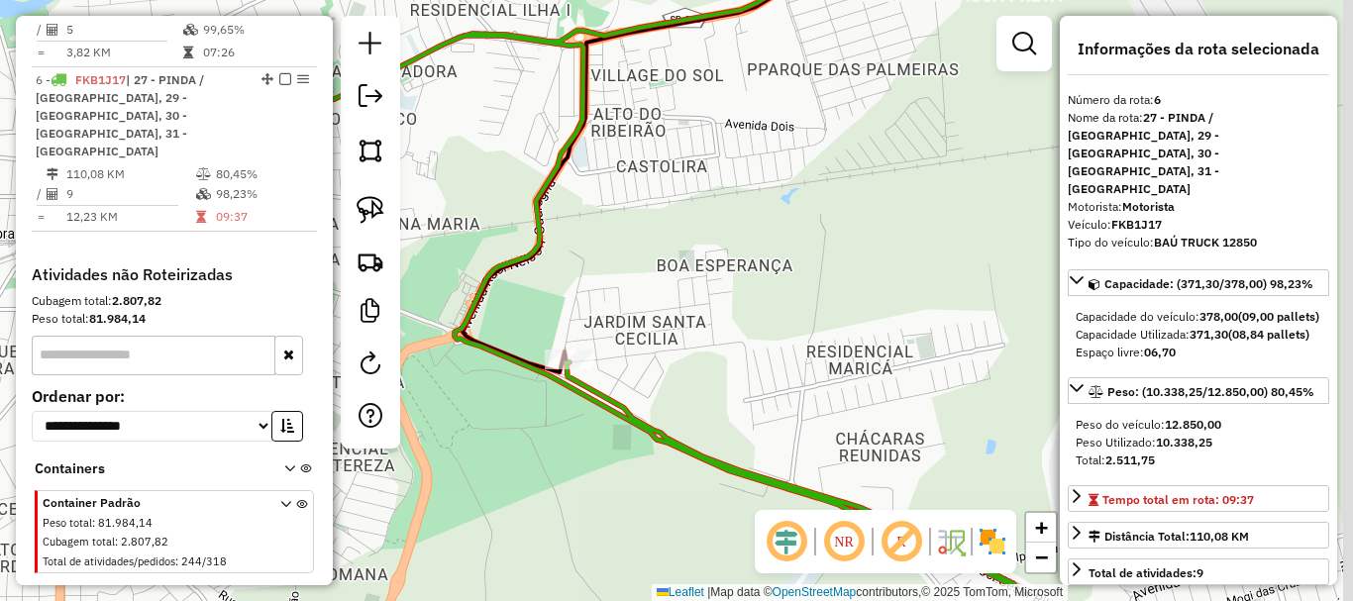
drag, startPoint x: 824, startPoint y: 372, endPoint x: 636, endPoint y: 306, distance: 199.3
click at [636, 306] on div "Janela de atendimento Grade de atendimento Capacidade Transportadoras Veículos …" at bounding box center [676, 300] width 1353 height 601
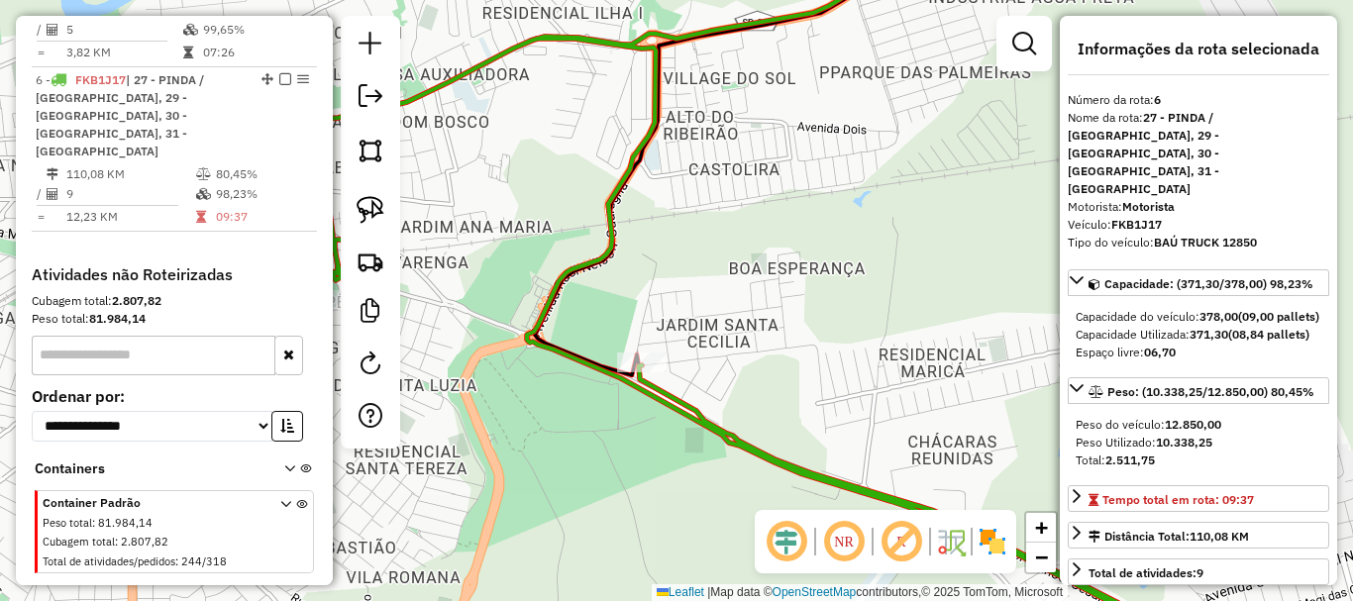
drag, startPoint x: 747, startPoint y: 311, endPoint x: 814, endPoint y: 282, distance: 73.2
click at [853, 287] on div "Janela de atendimento Grade de atendimento Capacidade Transportadoras Veículos …" at bounding box center [676, 300] width 1353 height 601
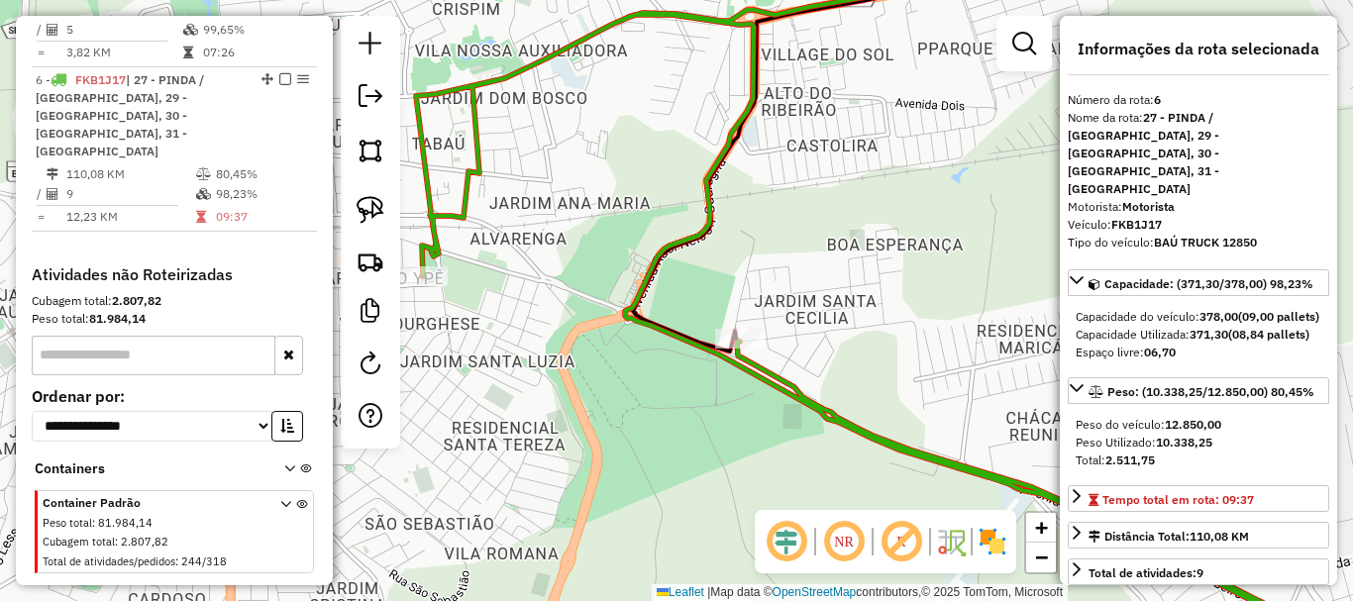
drag, startPoint x: 941, startPoint y: 311, endPoint x: 803, endPoint y: 260, distance: 147.0
click at [808, 261] on div "Janela de atendimento Grade de atendimento Capacidade Transportadoras Veículos …" at bounding box center [676, 300] width 1353 height 601
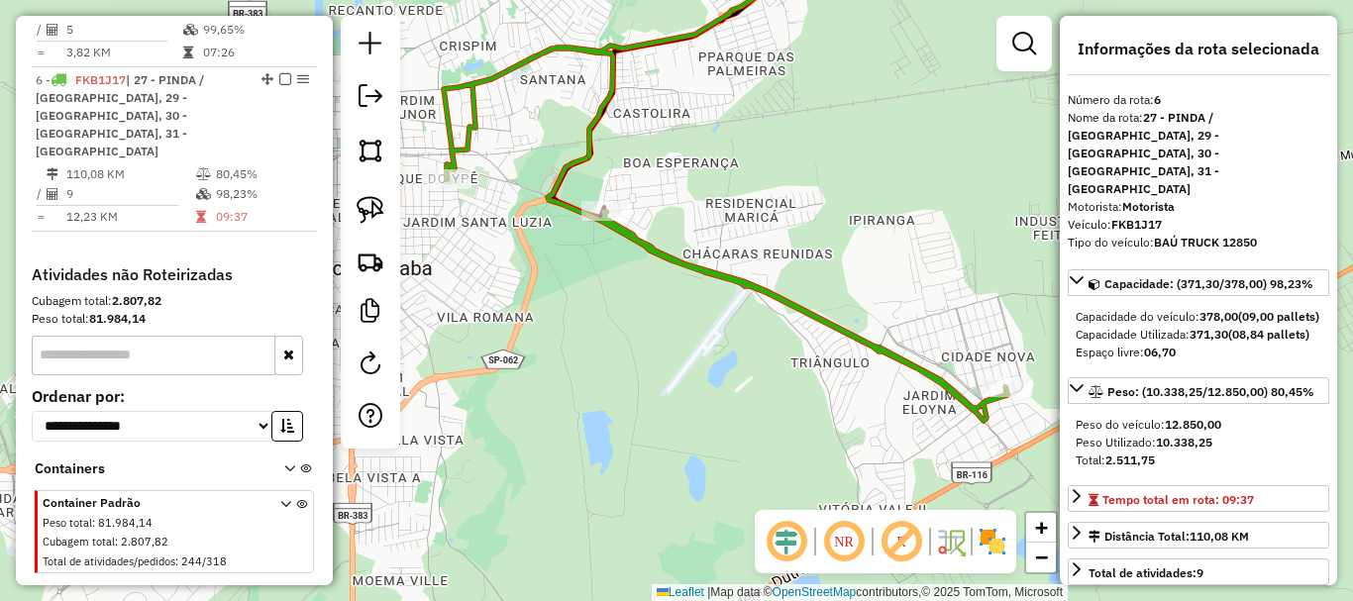
drag, startPoint x: 930, startPoint y: 348, endPoint x: 885, endPoint y: 302, distance: 64.5
click at [884, 298] on div "Janela de atendimento Grade de atendimento Capacidade Transportadoras Veículos …" at bounding box center [676, 300] width 1353 height 601
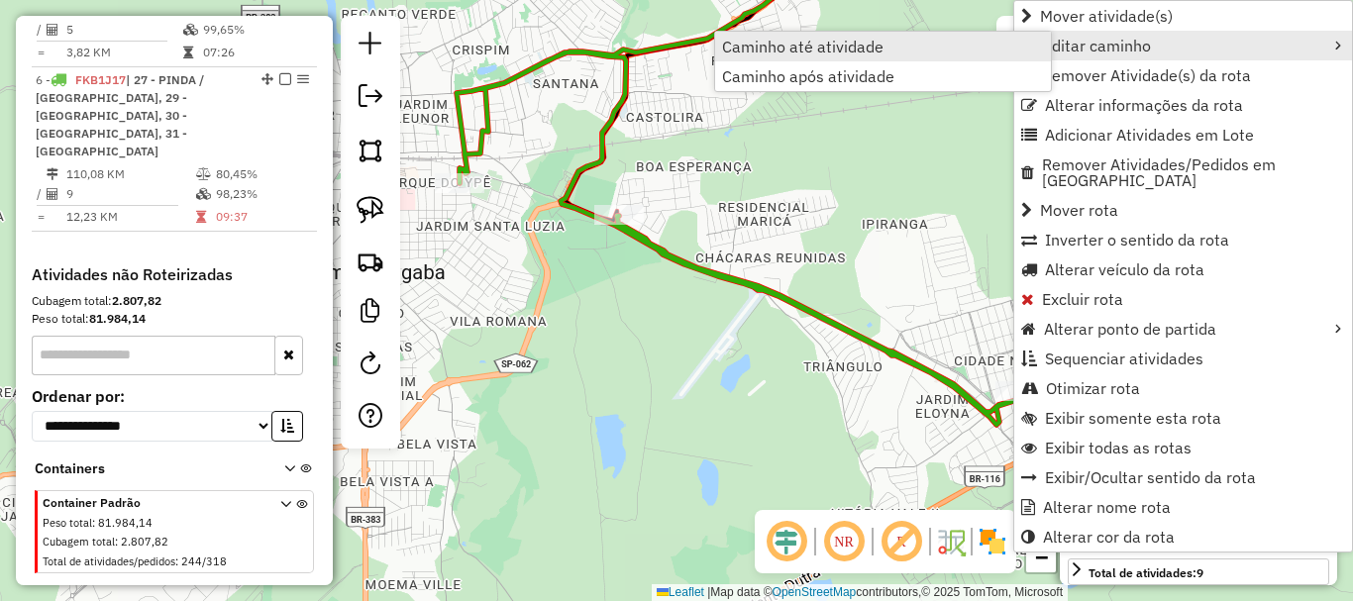
click at [893, 42] on link "Caminho até atividade" at bounding box center [883, 47] width 336 height 30
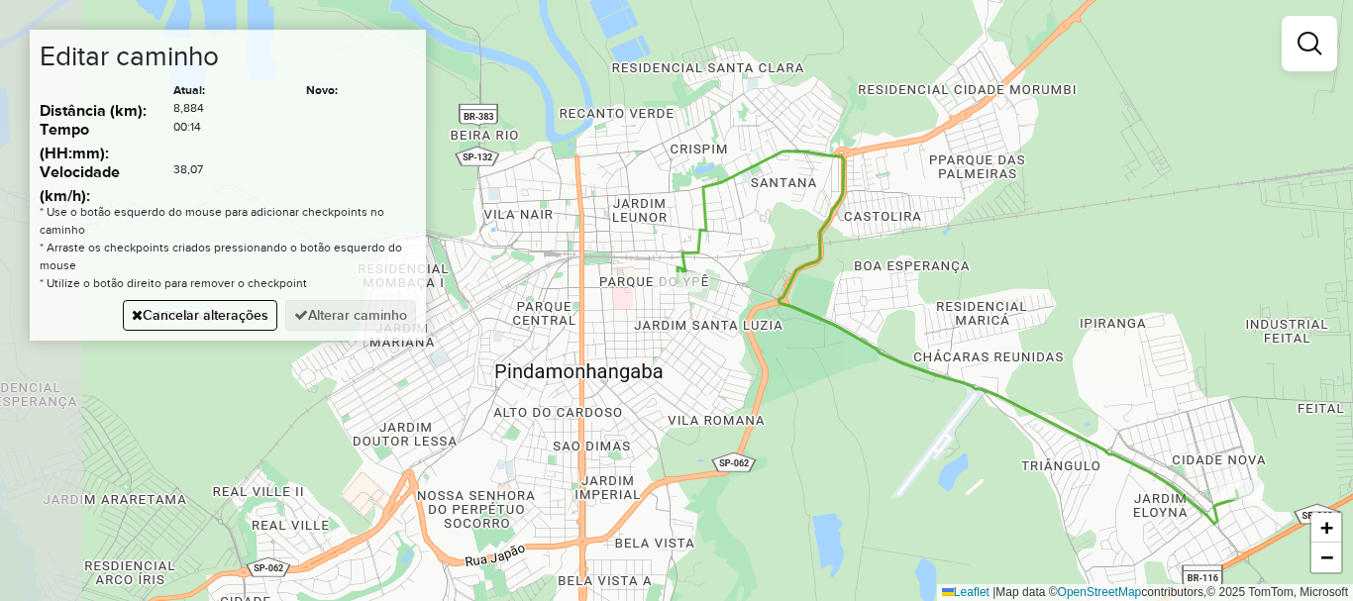
drag, startPoint x: 833, startPoint y: 223, endPoint x: 911, endPoint y: 271, distance: 92.1
click at [1051, 251] on div "Janela de atendimento Grade de atendimento Capacidade Transportadoras Veículos …" at bounding box center [676, 300] width 1353 height 601
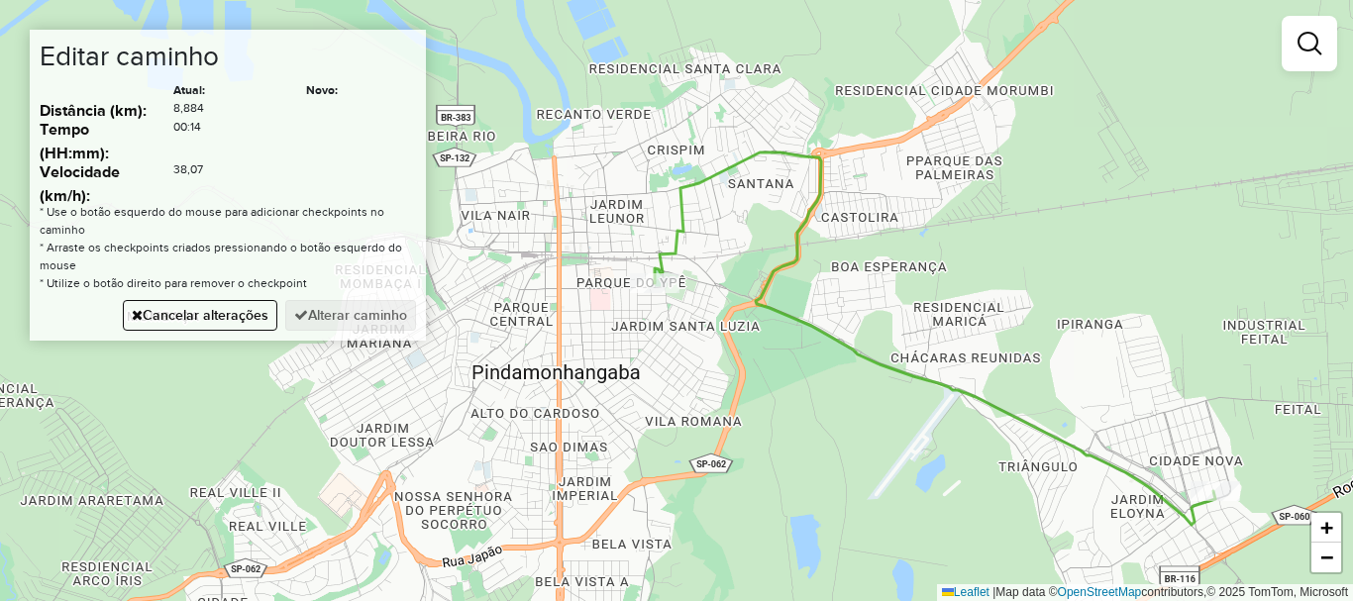
click at [713, 290] on div "Janela de atendimento Grade de atendimento Capacidade Transportadoras Veículos …" at bounding box center [676, 300] width 1353 height 601
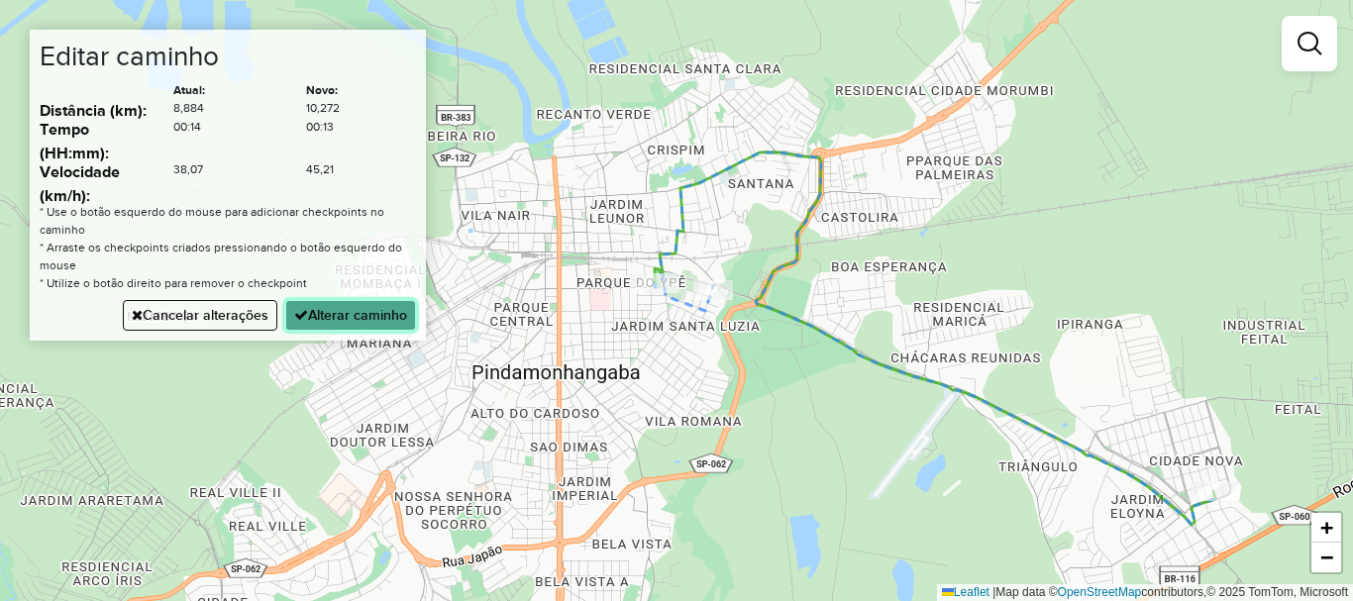
click at [331, 308] on button "Alterar caminho" at bounding box center [350, 315] width 131 height 31
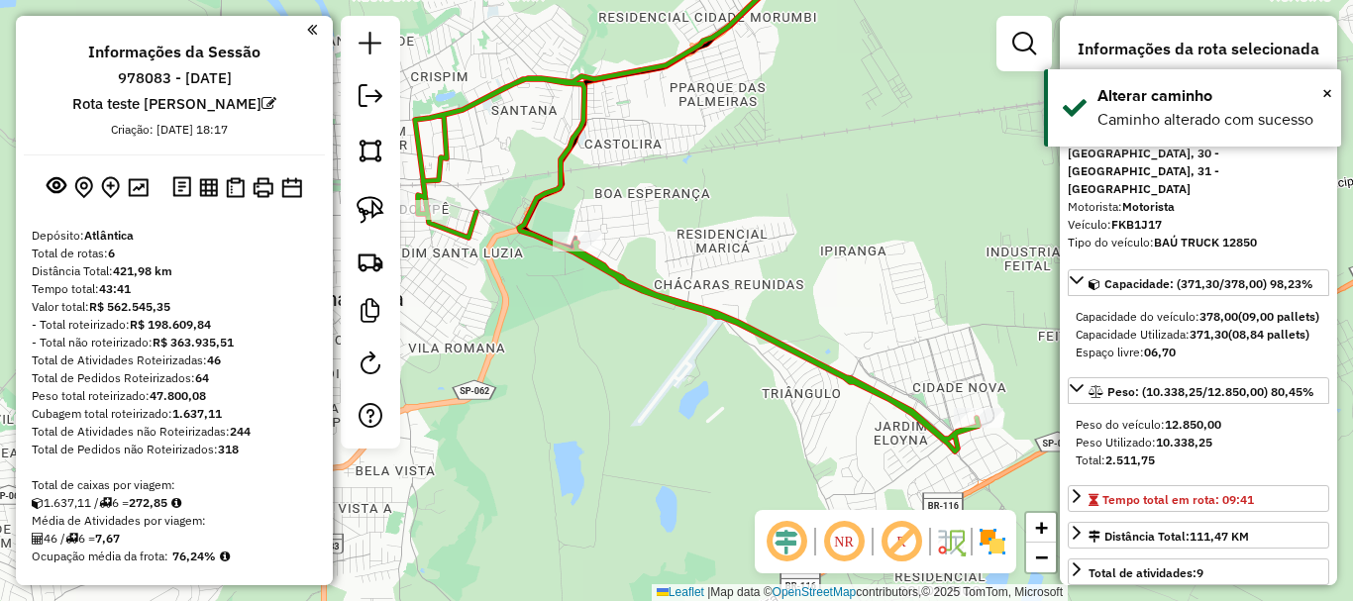
drag, startPoint x: 815, startPoint y: 401, endPoint x: 619, endPoint y: 334, distance: 207.4
click at [578, 328] on div "Janela de atendimento Grade de atendimento Capacidade Transportadoras Veículos …" at bounding box center [676, 300] width 1353 height 601
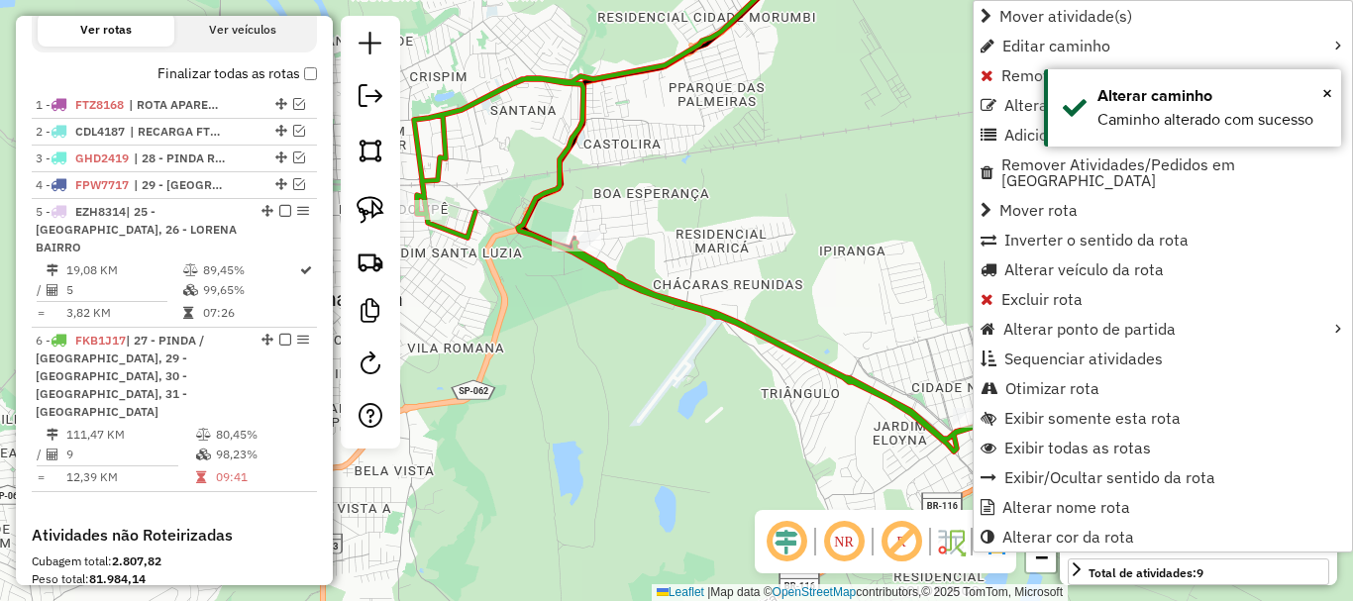
scroll to position [953, 0]
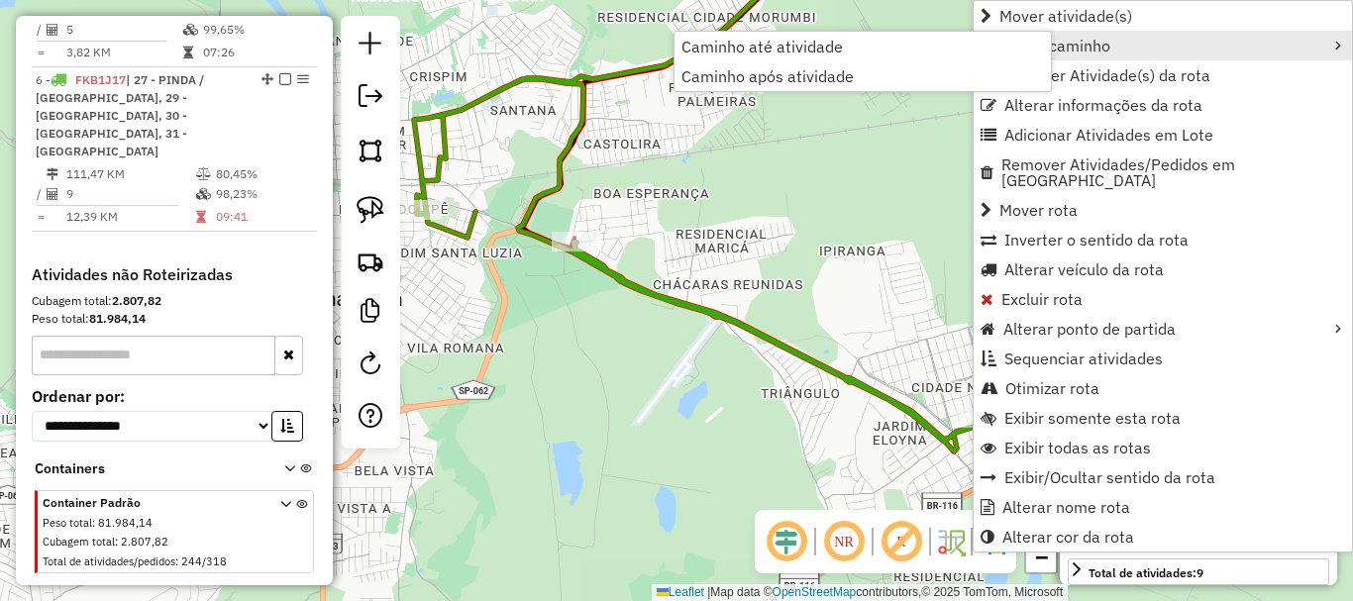
click at [1025, 50] on span "Editar caminho" at bounding box center [1057, 46] width 108 height 16
click at [859, 29] on div "Janela de atendimento Grade de atendimento Capacidade Transportadoras Veículos …" at bounding box center [676, 300] width 1353 height 601
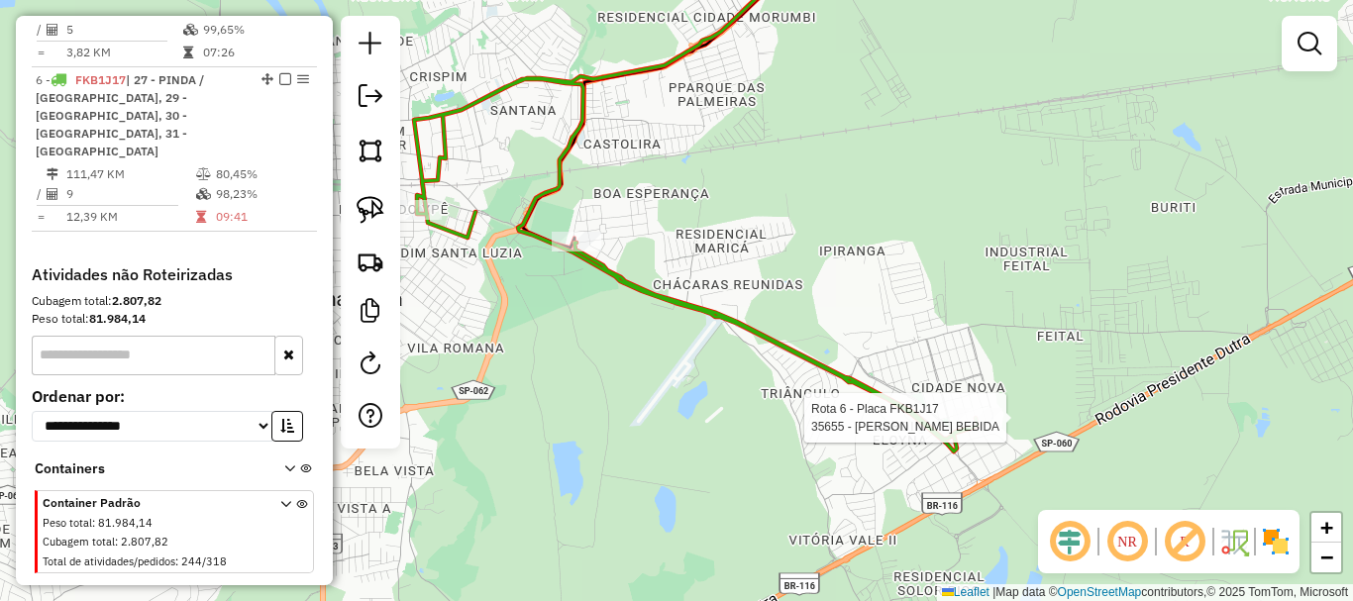
select select "**********"
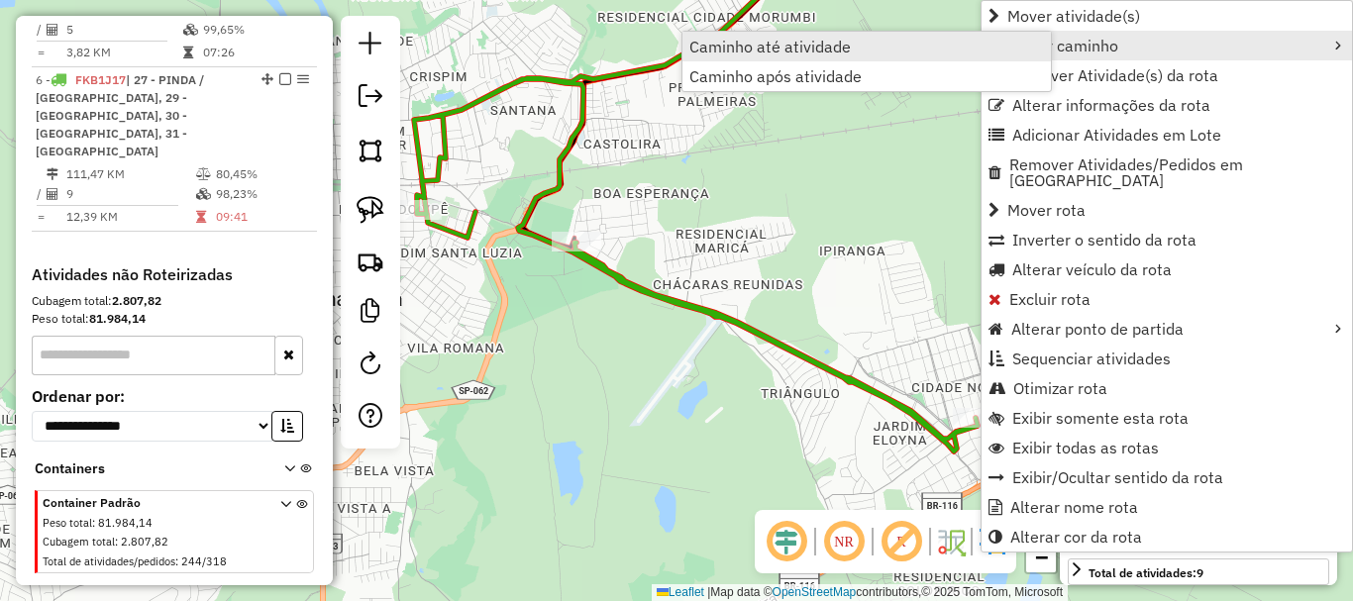
click at [859, 43] on link "Caminho até atividade" at bounding box center [867, 47] width 369 height 30
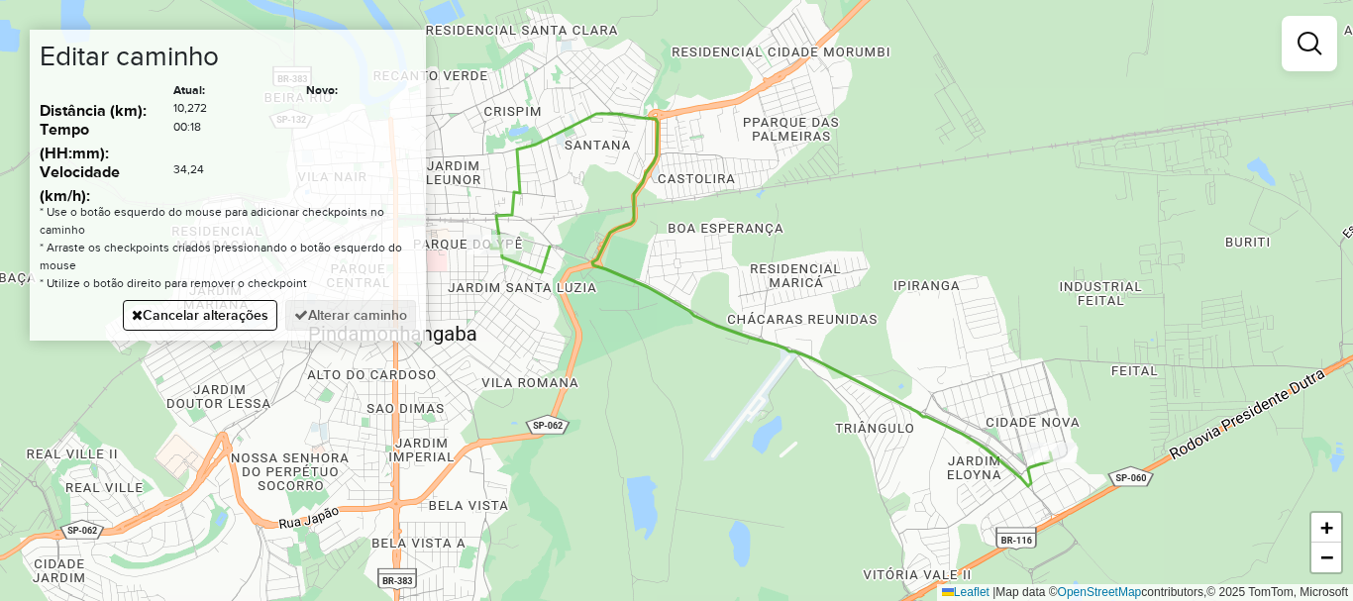
drag, startPoint x: 750, startPoint y: 256, endPoint x: 1056, endPoint y: 247, distance: 306.3
click at [1068, 247] on div "Janela de atendimento Grade de atendimento Capacidade Transportadoras Veículos …" at bounding box center [676, 300] width 1353 height 601
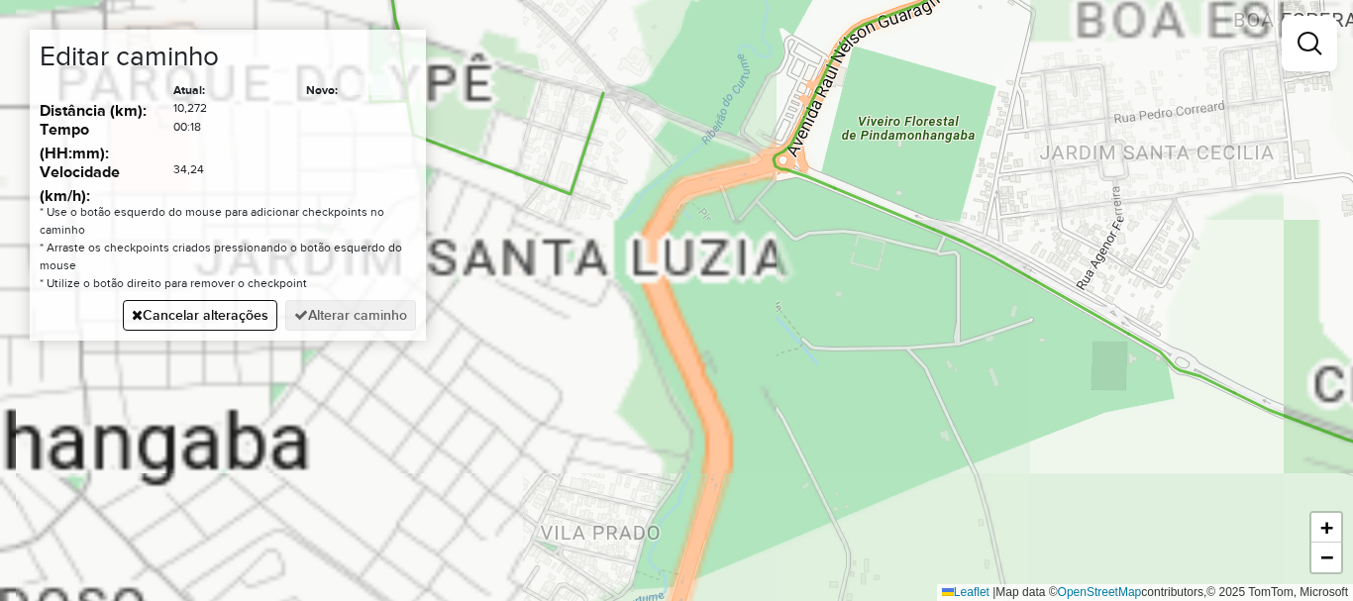
click at [717, 141] on div "Janela de atendimento Grade de atendimento Capacidade Transportadoras Veículos …" at bounding box center [676, 300] width 1353 height 601
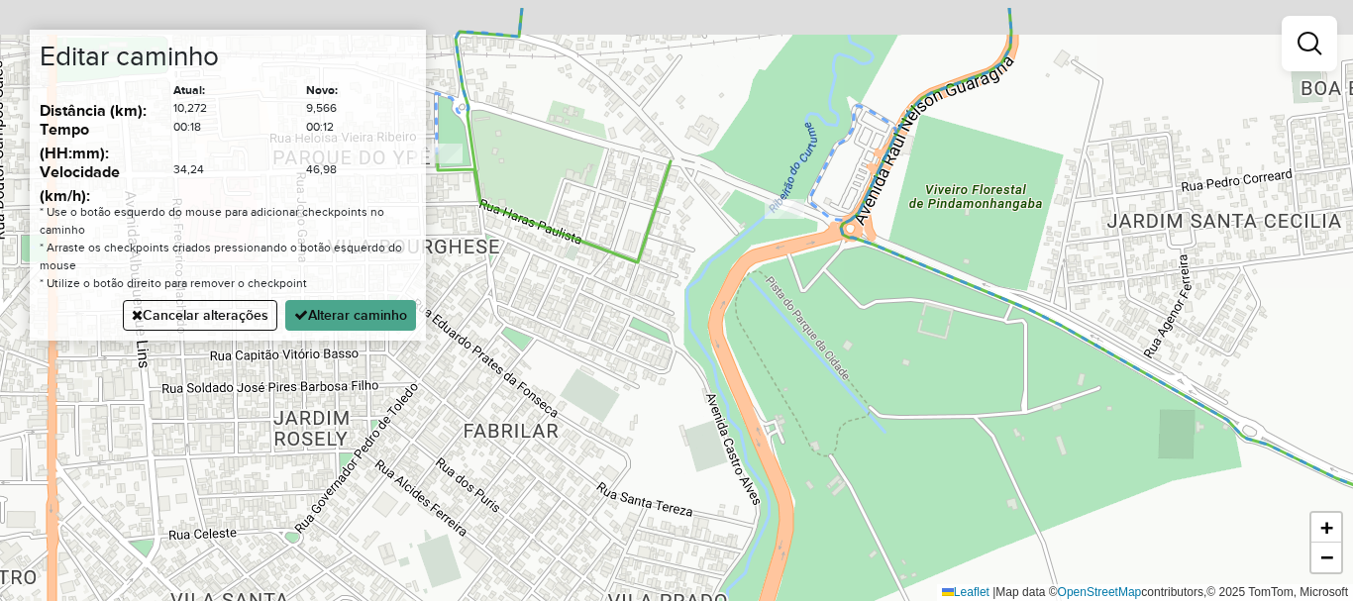
drag, startPoint x: 718, startPoint y: 208, endPoint x: 818, endPoint y: 302, distance: 137.4
click at [818, 302] on div "Janela de atendimento Grade de atendimento Capacidade Transportadoras Veículos …" at bounding box center [676, 300] width 1353 height 601
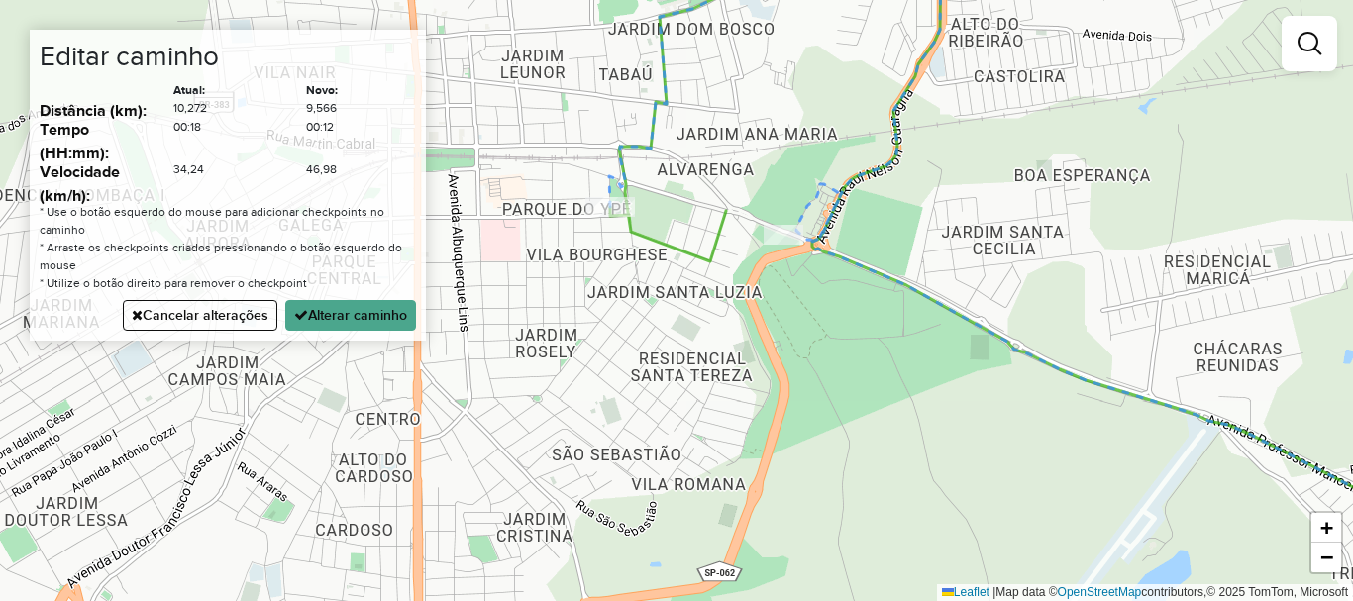
click at [737, 225] on div "Janela de atendimento Grade de atendimento Capacidade Transportadoras Veículos …" at bounding box center [676, 300] width 1353 height 601
click at [639, 240] on div "Janela de atendimento Grade de atendimento Capacidade Transportadoras Veículos …" at bounding box center [676, 300] width 1353 height 601
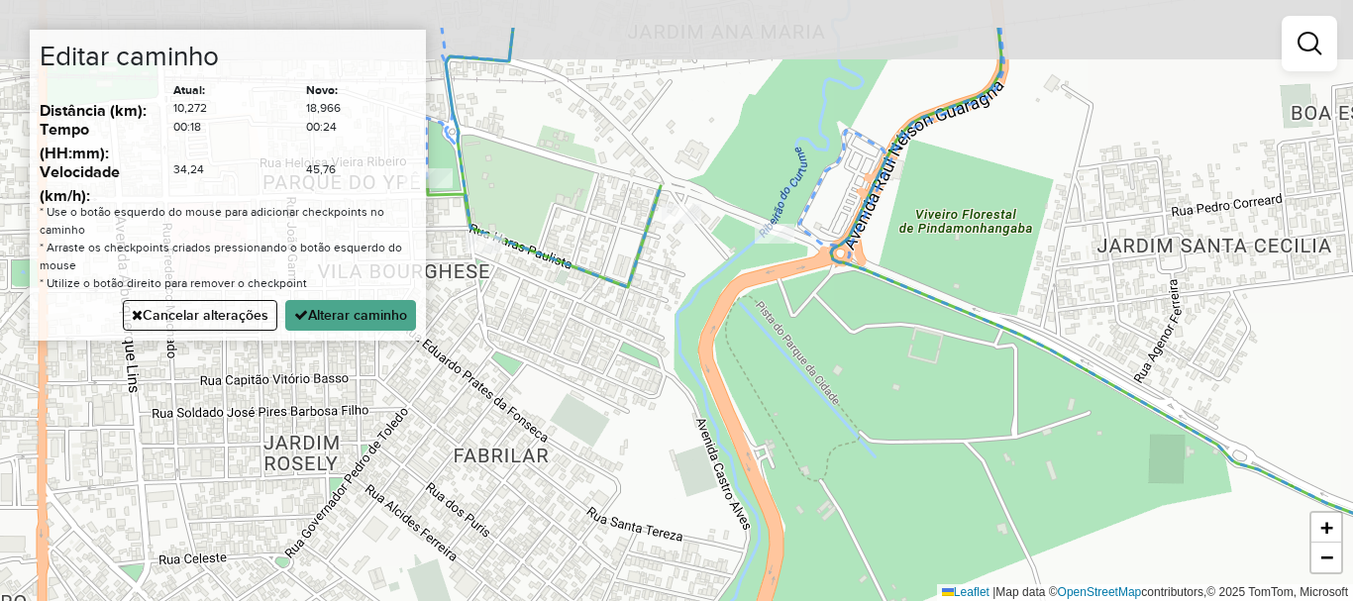
drag, startPoint x: 754, startPoint y: 240, endPoint x: 754, endPoint y: 305, distance: 65.4
click at [816, 330] on div "Janela de atendimento Grade de atendimento Capacidade Transportadoras Veículos …" at bounding box center [676, 300] width 1353 height 601
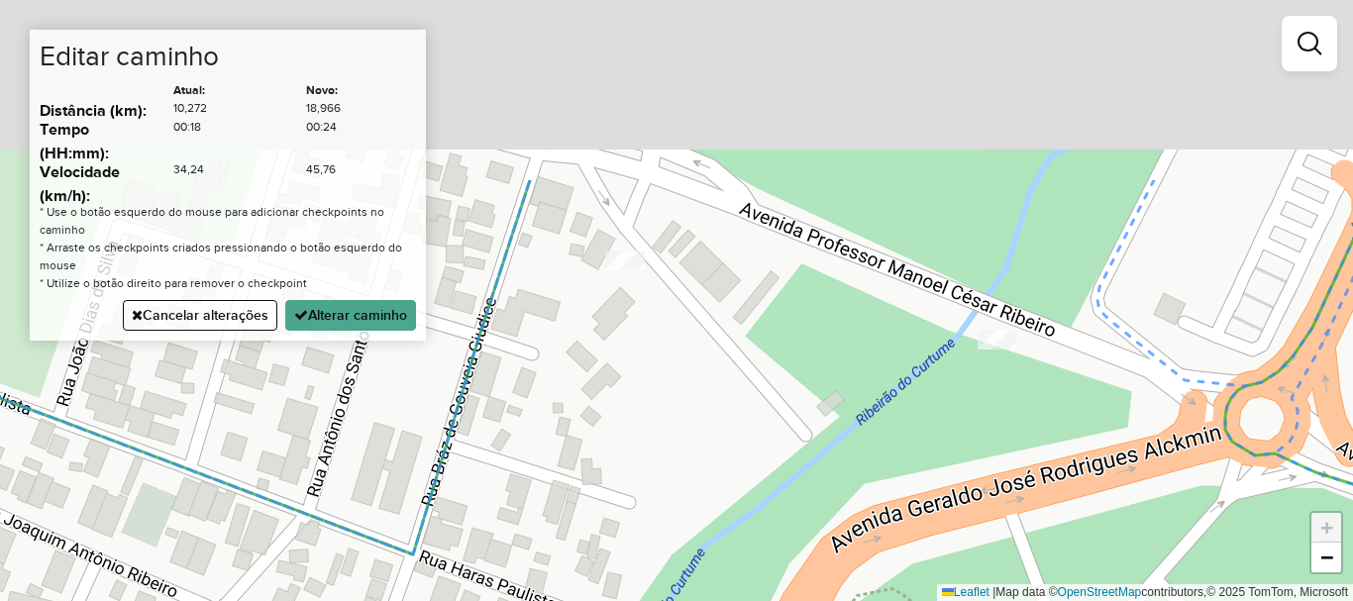
drag, startPoint x: 753, startPoint y: 173, endPoint x: 851, endPoint y: 424, distance: 269.2
click at [850, 443] on div "Janela de atendimento Grade de atendimento Capacidade Transportadoras Veículos …" at bounding box center [676, 300] width 1353 height 601
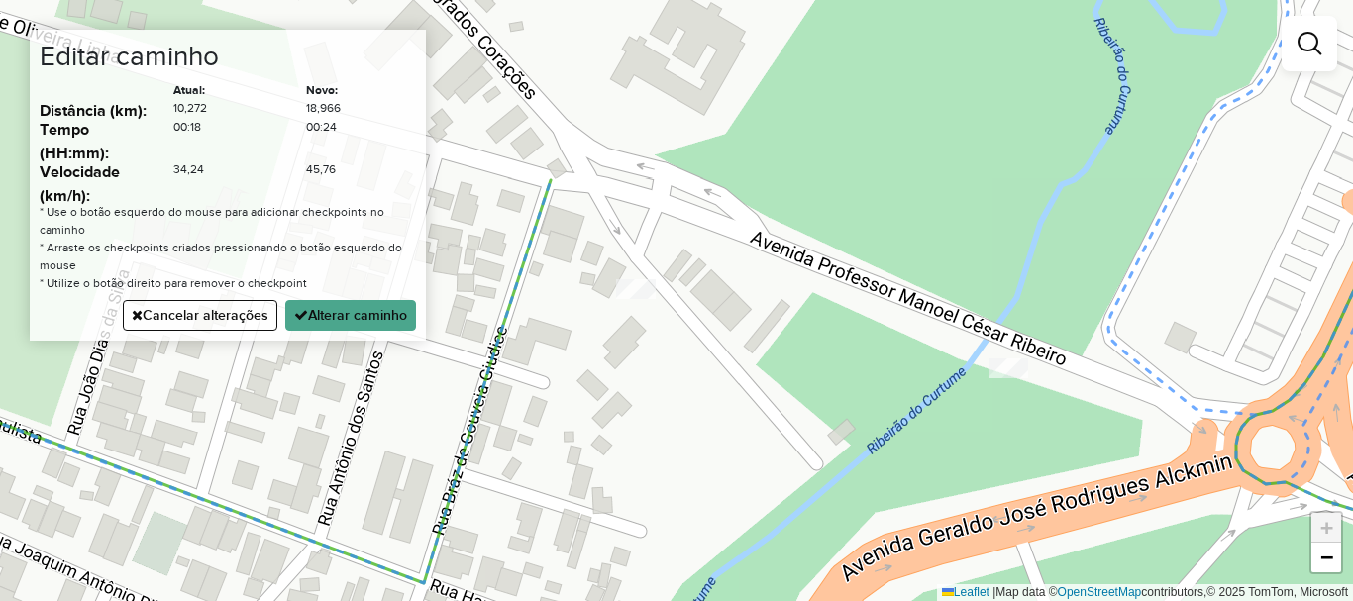
click at [855, 278] on div "Janela de atendimento Grade de atendimento Capacidade Transportadoras Veículos …" at bounding box center [676, 300] width 1353 height 601
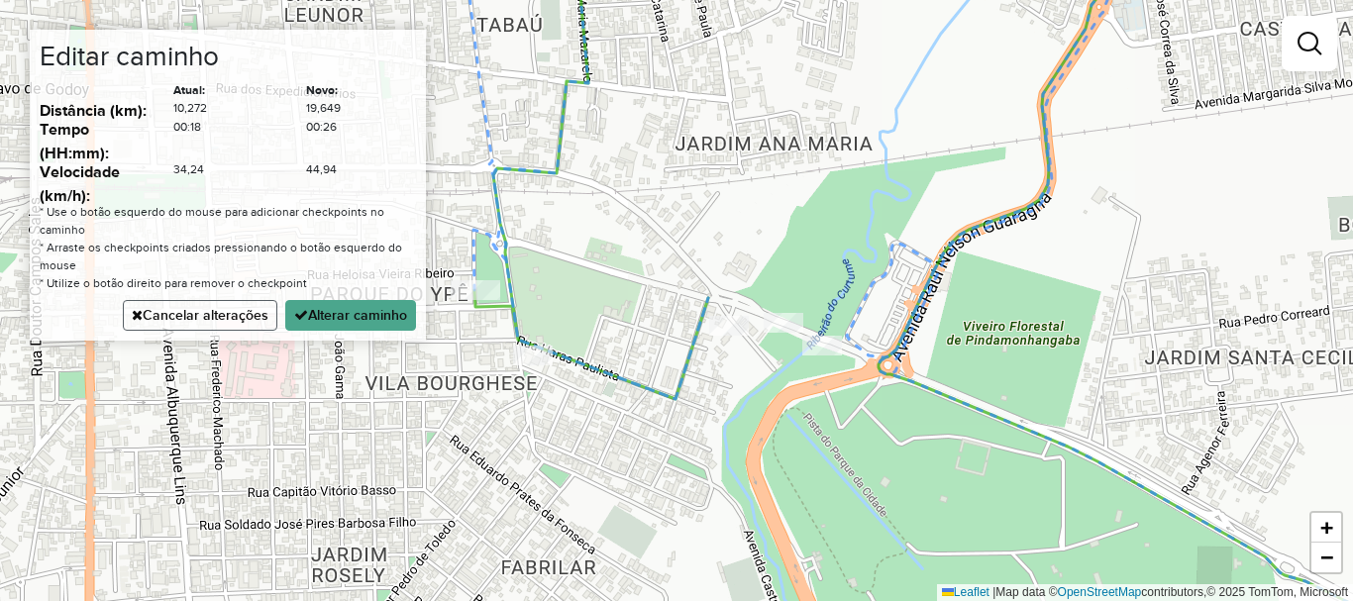
click at [208, 311] on button "Cancelar alterações" at bounding box center [200, 315] width 155 height 31
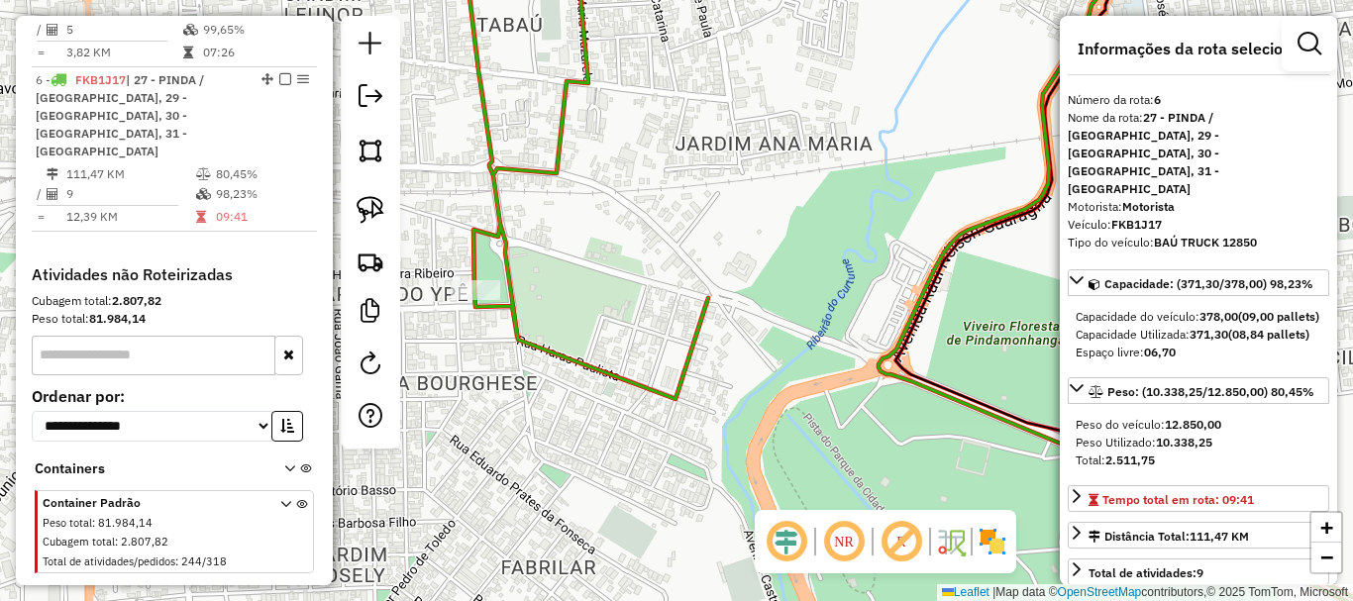
click at [687, 355] on icon at bounding box center [975, 297] width 1025 height 715
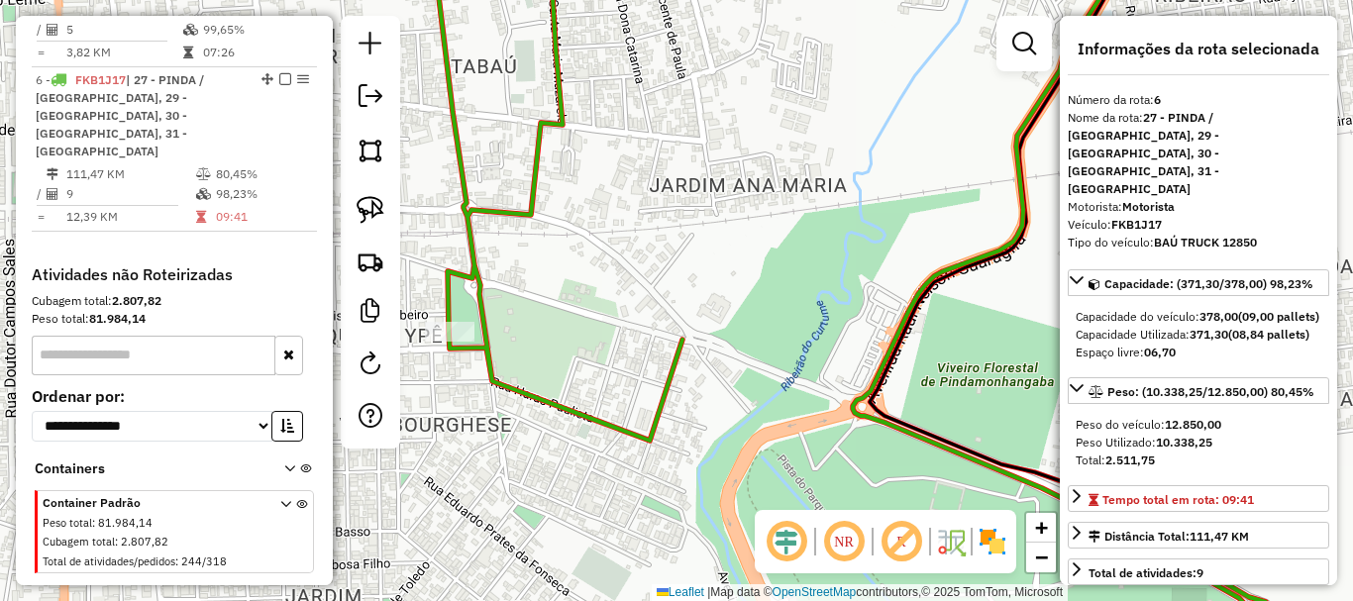
drag, startPoint x: 687, startPoint y: 364, endPoint x: 665, endPoint y: 399, distance: 41.8
click at [665, 399] on icon at bounding box center [949, 338] width 1025 height 715
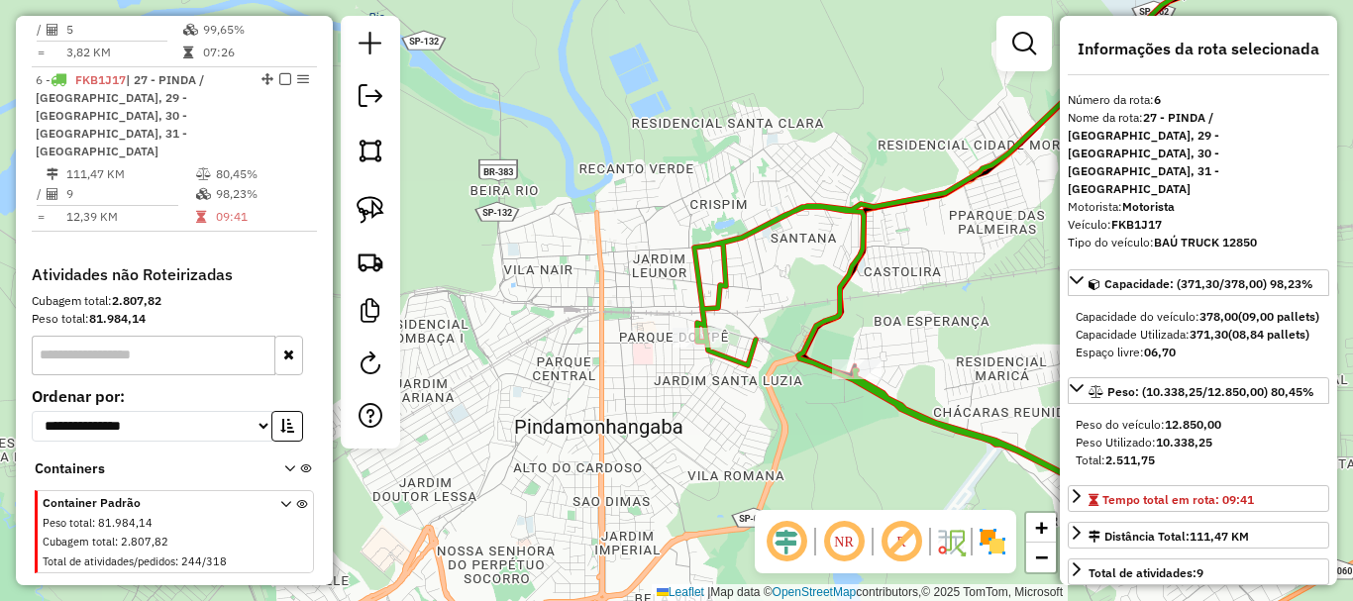
drag, startPoint x: 905, startPoint y: 435, endPoint x: 456, endPoint y: 345, distance: 457.8
click at [456, 345] on div "Janela de atendimento Grade de atendimento Capacidade Transportadoras Veículos …" at bounding box center [676, 300] width 1353 height 601
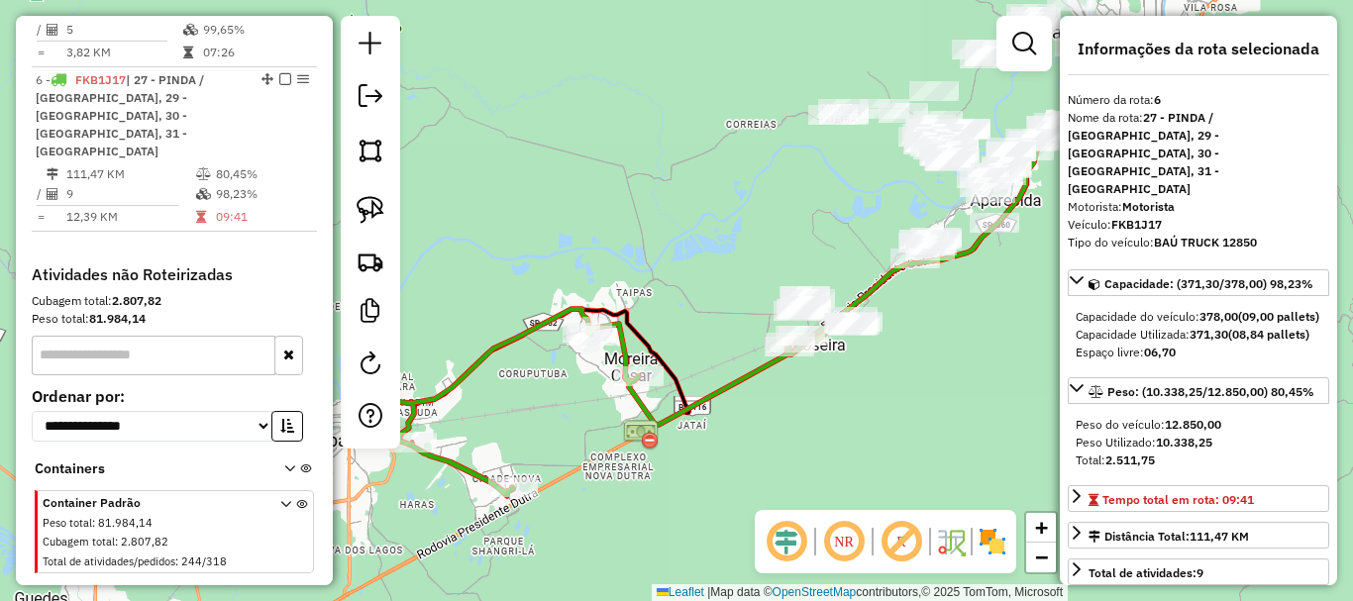
drag, startPoint x: 855, startPoint y: 319, endPoint x: 580, endPoint y: 432, distance: 297.7
click at [580, 432] on div "Janela de atendimento Grade de atendimento Capacidade Transportadoras Veículos …" at bounding box center [676, 300] width 1353 height 601
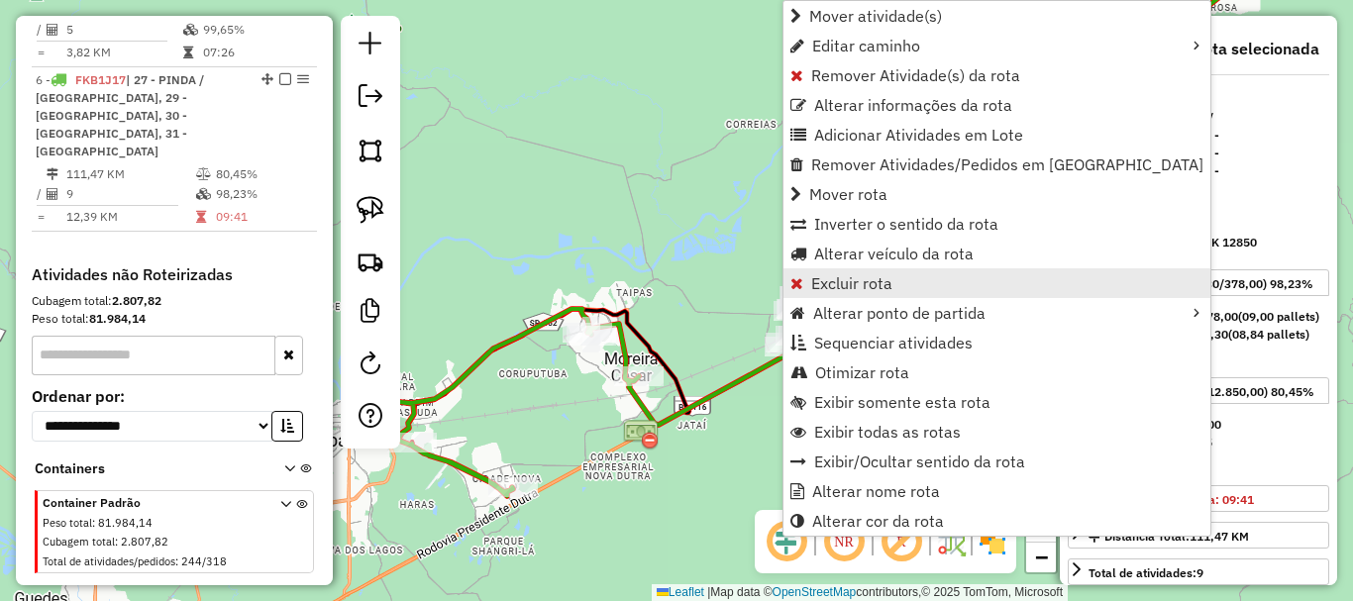
click at [864, 279] on span "Excluir rota" at bounding box center [851, 283] width 81 height 16
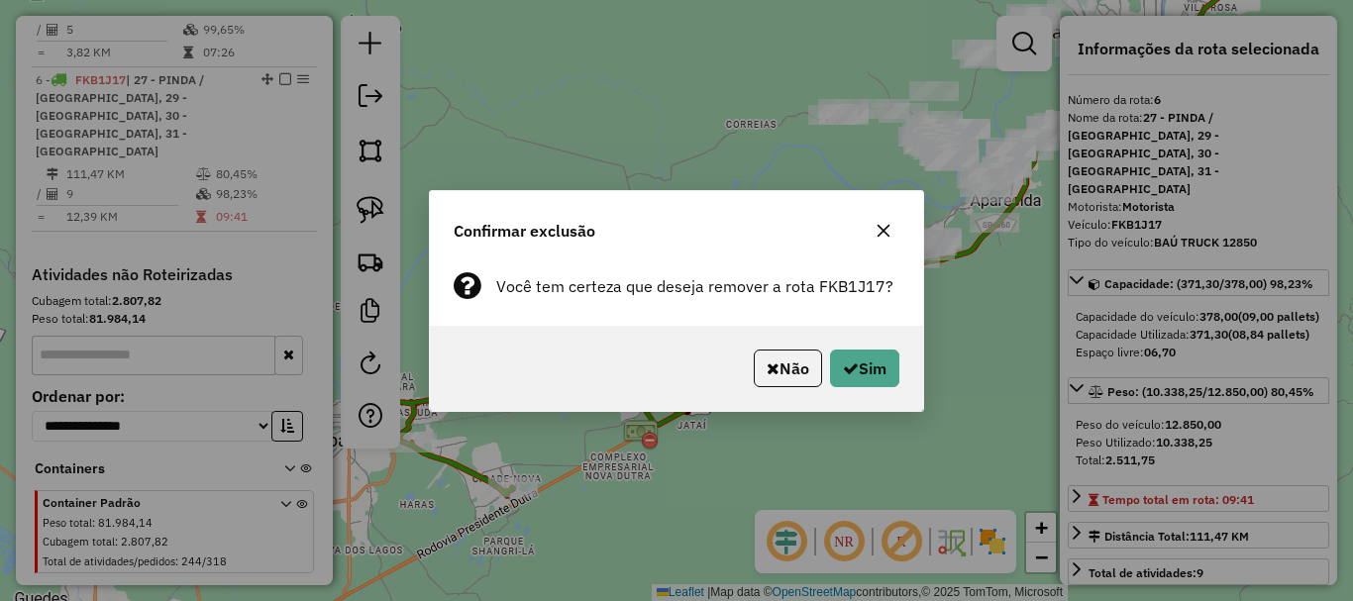
click at [890, 220] on button "button" at bounding box center [884, 231] width 32 height 32
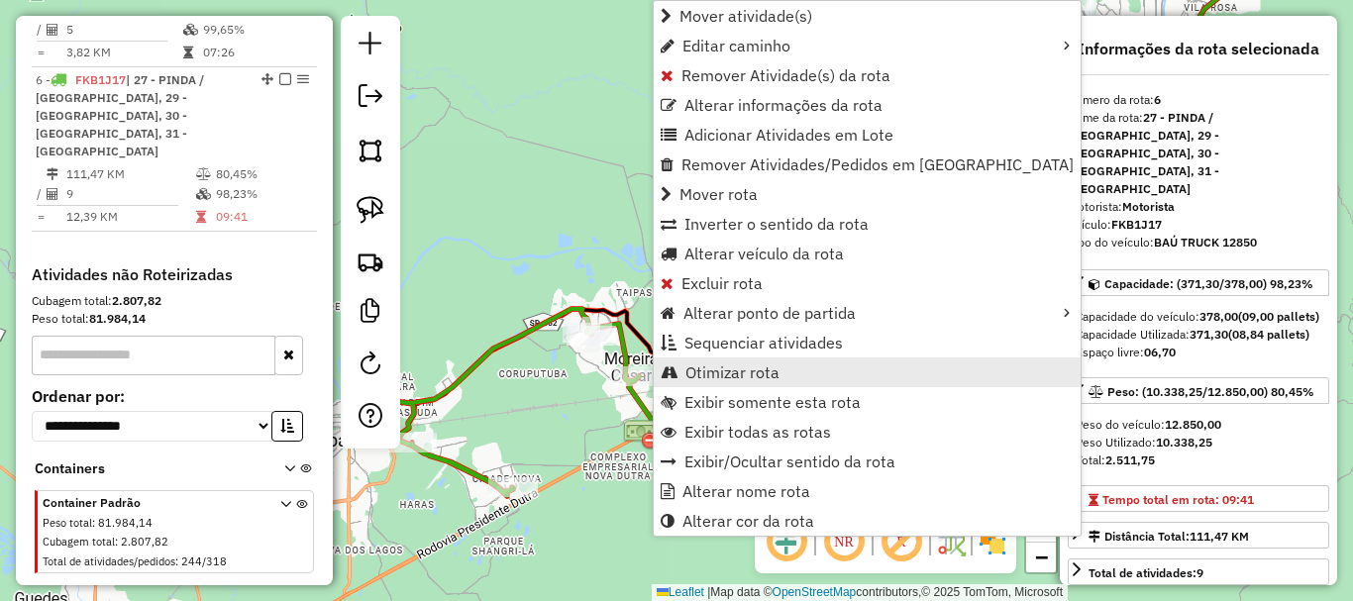
click at [722, 380] on span "Otimizar rota" at bounding box center [733, 373] width 94 height 16
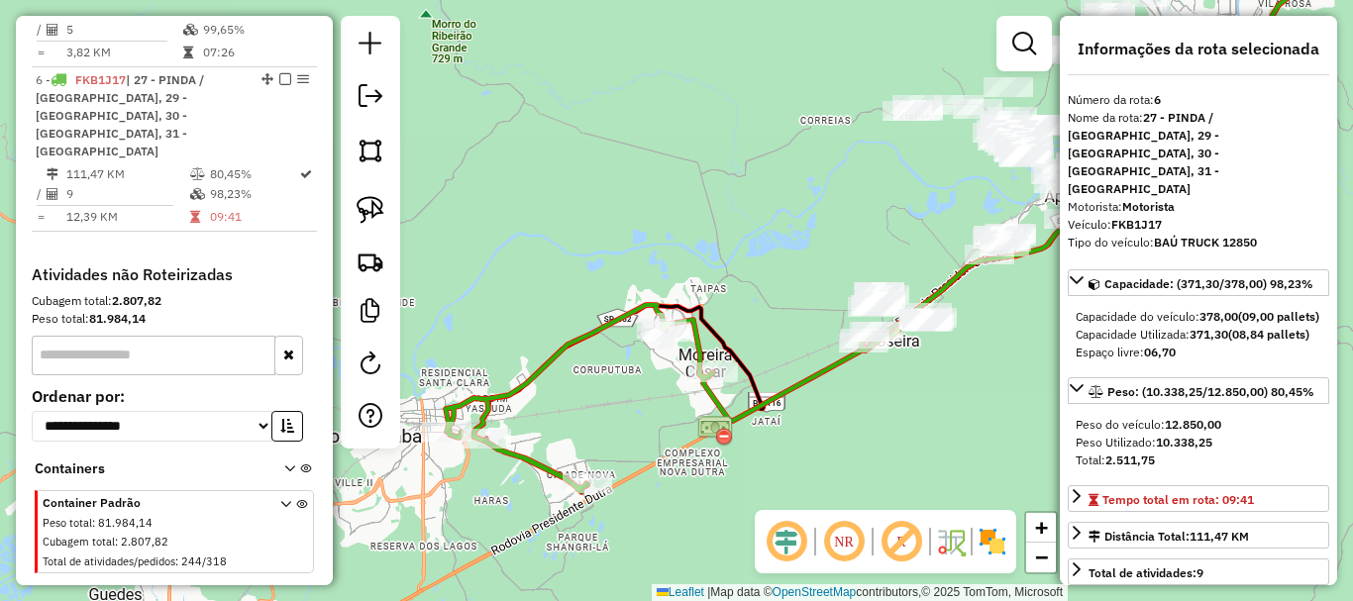
drag, startPoint x: 760, startPoint y: 420, endPoint x: 838, endPoint y: 417, distance: 78.3
click at [838, 417] on div "Janela de atendimento Grade de atendimento Capacidade Transportadoras Veículos …" at bounding box center [676, 300] width 1353 height 601
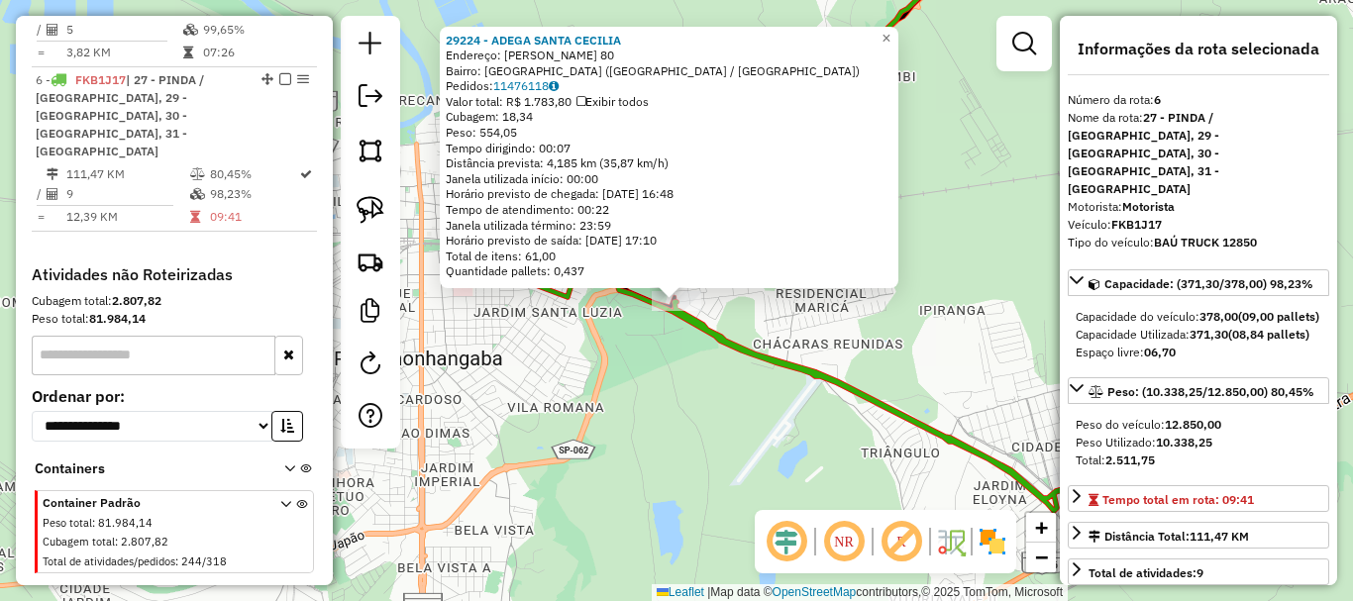
click at [724, 414] on div "29224 - ADEGA SANTA [PERSON_NAME]: [PERSON_NAME] 80 Bairro: [GEOGRAPHIC_DATA] (…" at bounding box center [676, 300] width 1353 height 601
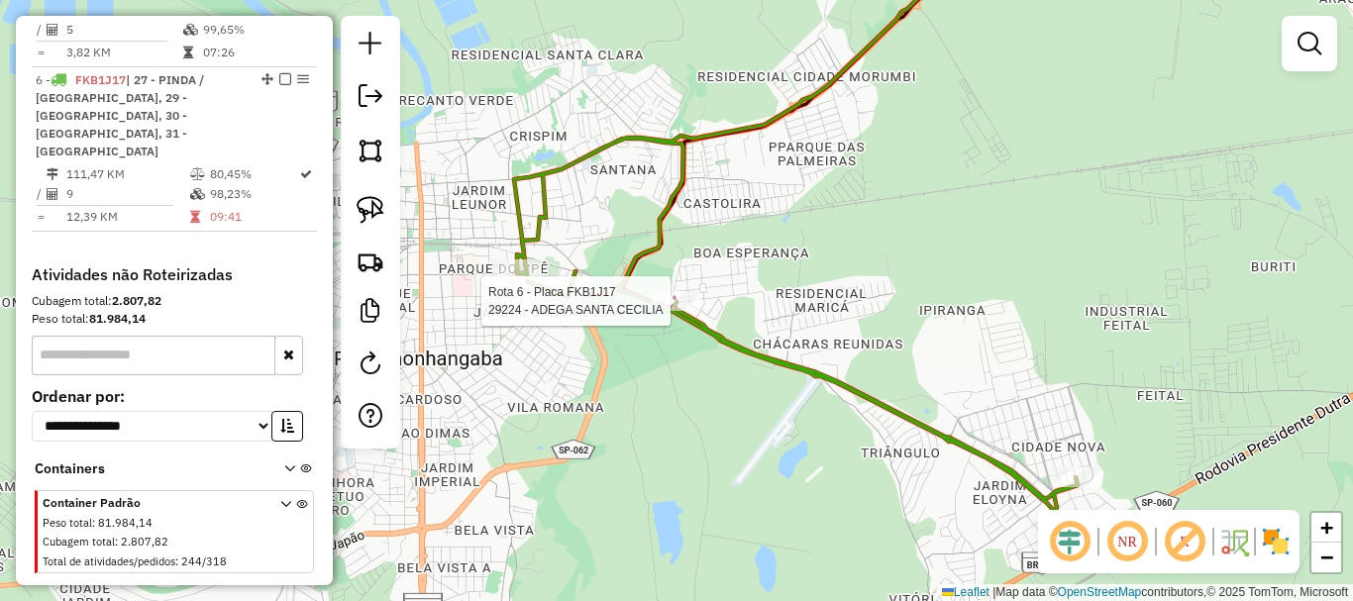
select select "**********"
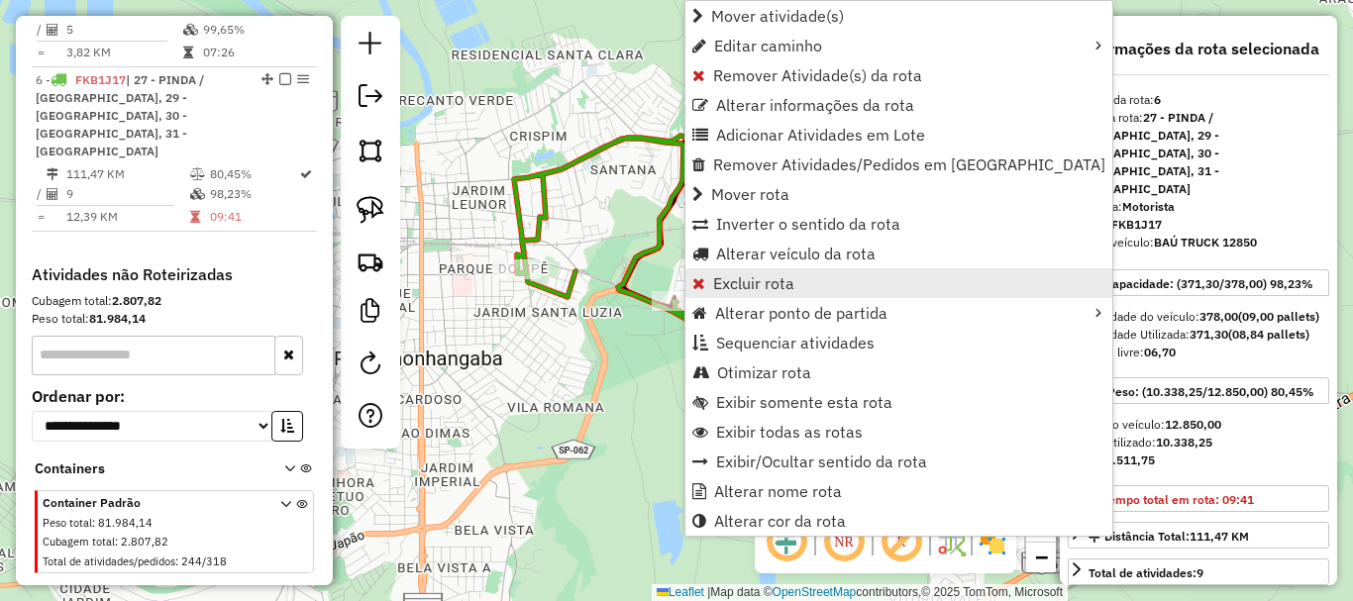
click at [784, 286] on span "Excluir rota" at bounding box center [753, 283] width 81 height 16
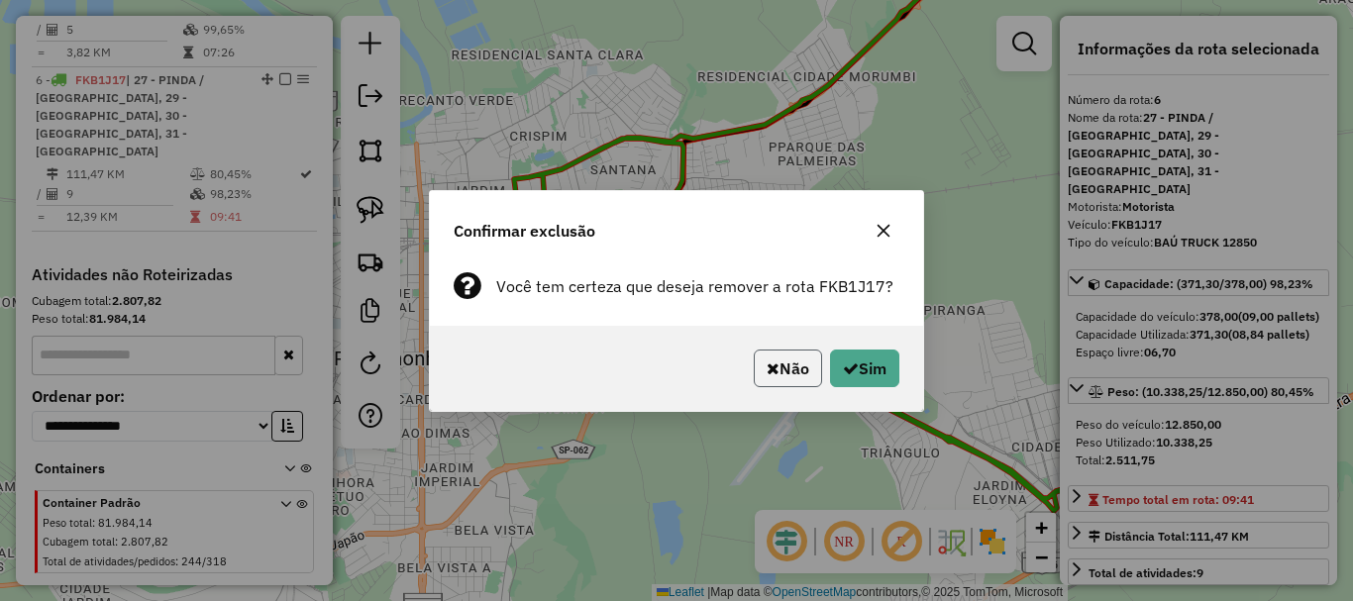
click at [780, 363] on button "Não" at bounding box center [788, 369] width 68 height 38
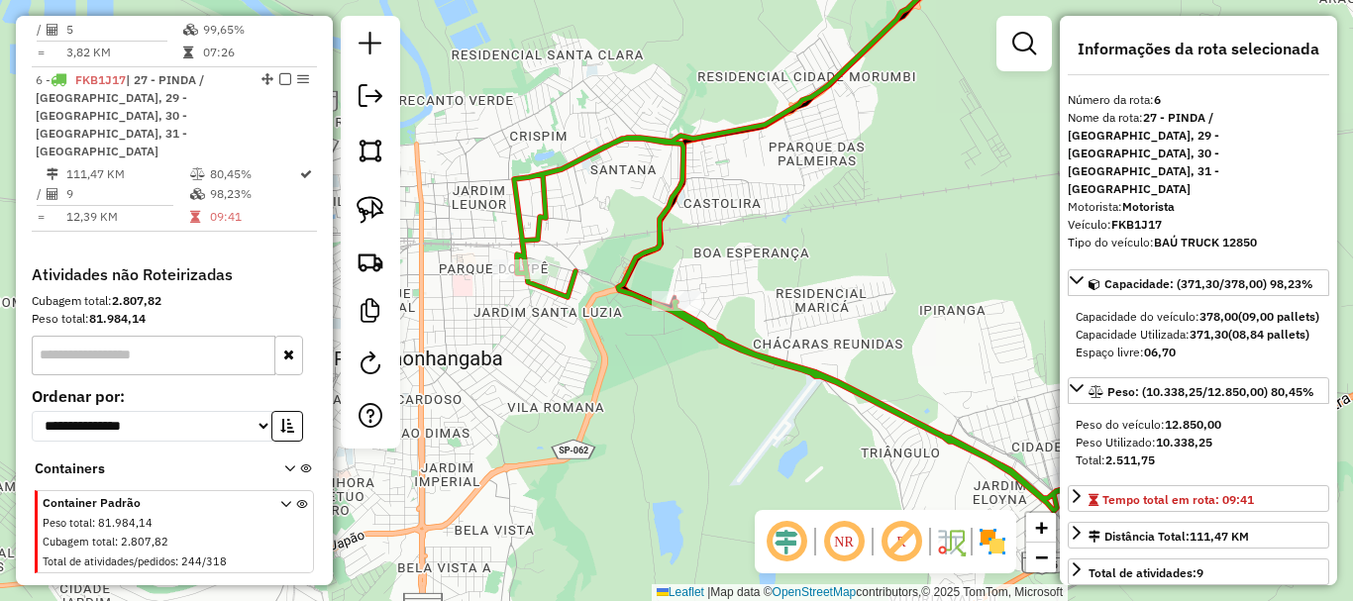
click at [956, 283] on div "Janela de atendimento Grade de atendimento Capacidade Transportadoras Veículos …" at bounding box center [676, 300] width 1353 height 601
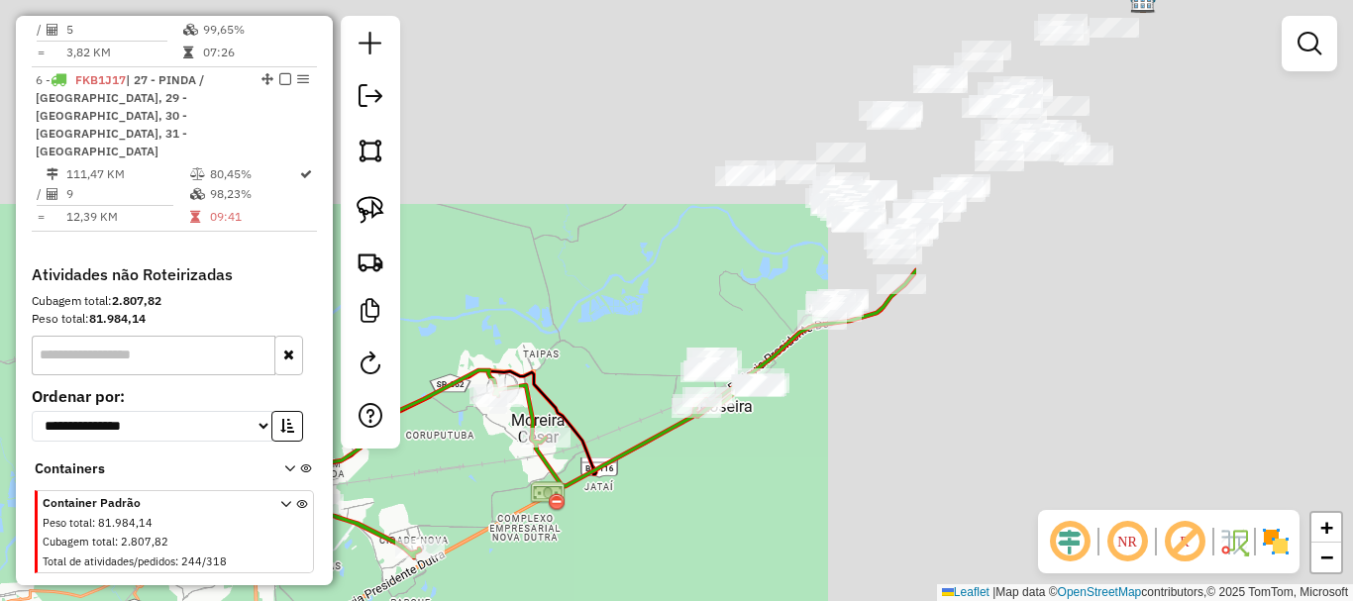
drag, startPoint x: 1010, startPoint y: 274, endPoint x: 410, endPoint y: 515, distance: 645.9
click at [412, 515] on div "Janela de atendimento Grade de atendimento Capacidade Transportadoras Veículos …" at bounding box center [676, 300] width 1353 height 601
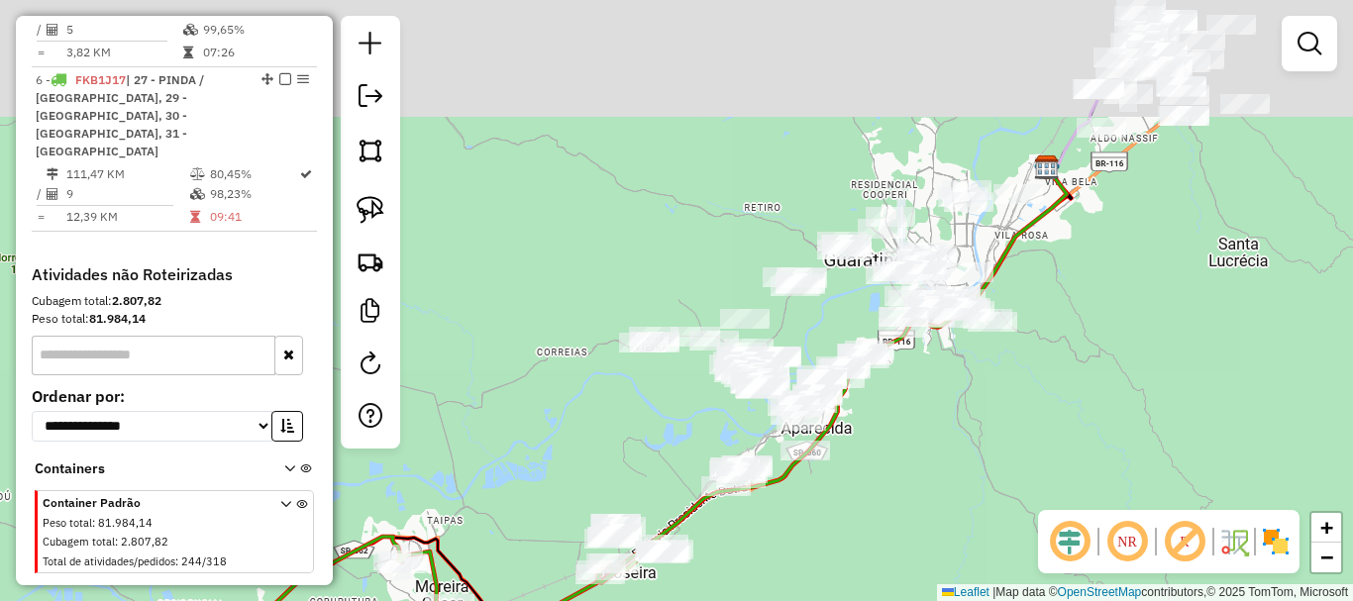
drag, startPoint x: 879, startPoint y: 399, endPoint x: 803, endPoint y: 493, distance: 120.5
click at [819, 520] on div "Janela de atendimento Grade de atendimento Capacidade Transportadoras Veículos …" at bounding box center [676, 300] width 1353 height 601
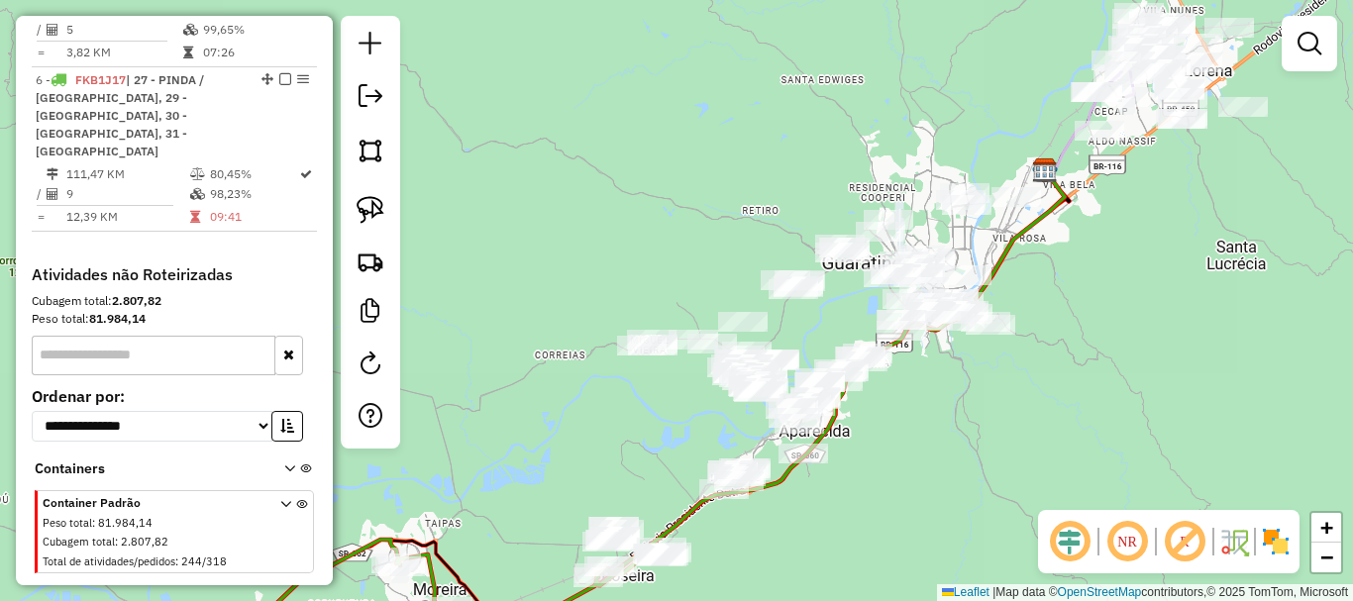
drag, startPoint x: 371, startPoint y: 203, endPoint x: 399, endPoint y: 210, distance: 29.6
click at [374, 202] on img at bounding box center [371, 210] width 28 height 28
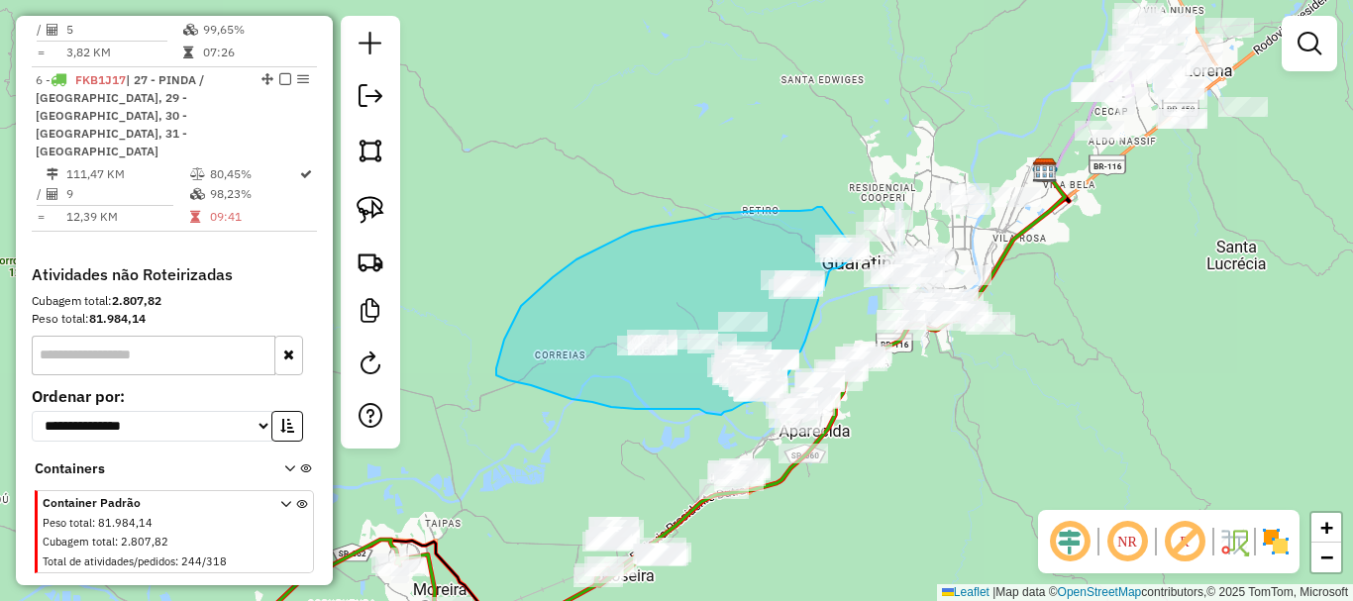
click at [857, 250] on div "Janela de atendimento Grade de atendimento Capacidade Transportadoras Veículos …" at bounding box center [676, 300] width 1353 height 601
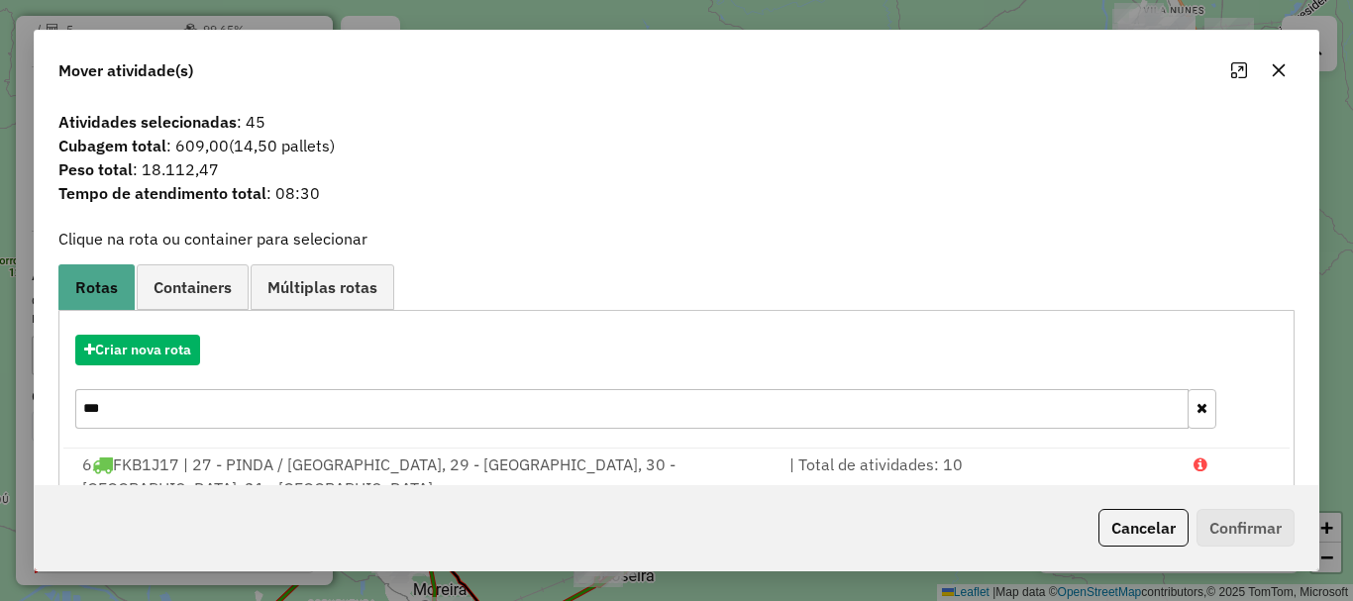
click at [1272, 65] on icon "button" at bounding box center [1279, 70] width 16 height 16
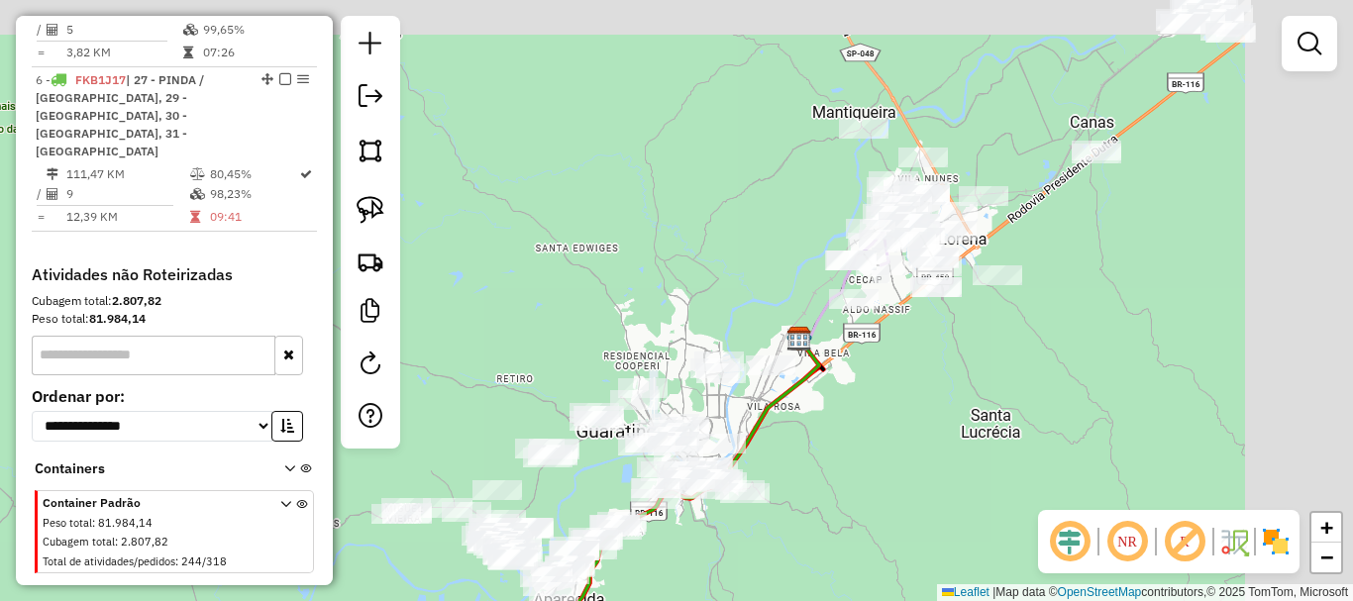
drag, startPoint x: 1153, startPoint y: 269, endPoint x: 845, endPoint y: 455, distance: 359.5
click at [837, 476] on div "Janela de atendimento Grade de atendimento Capacidade Transportadoras Veículos …" at bounding box center [676, 300] width 1353 height 601
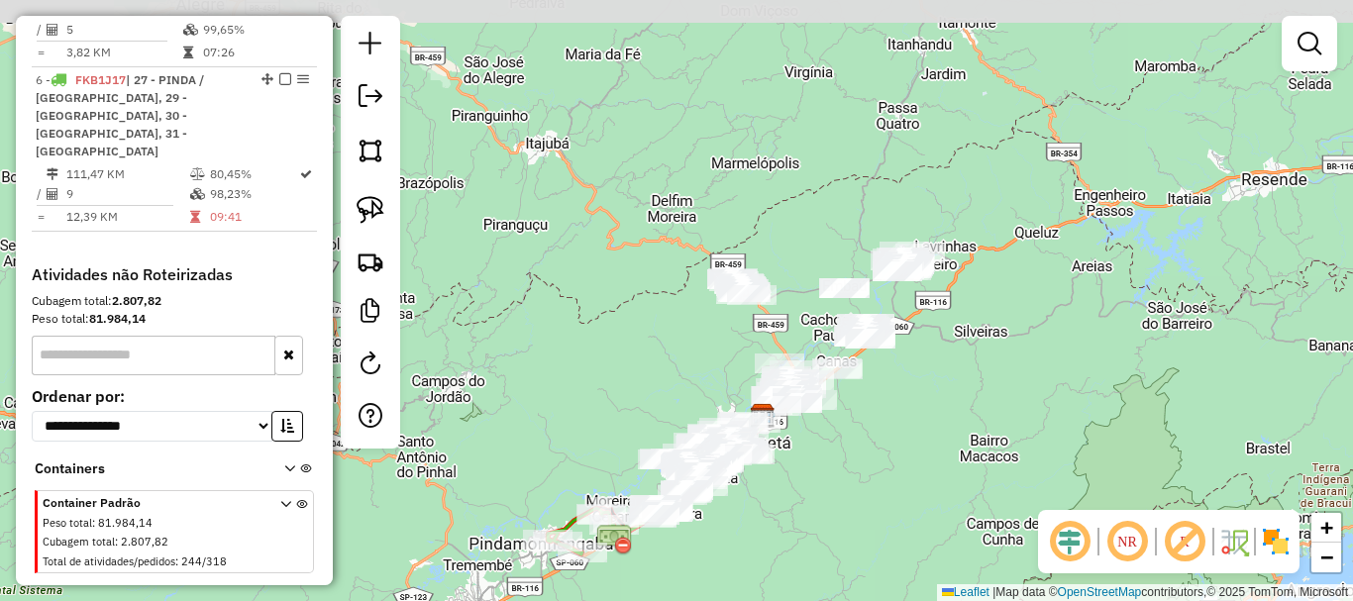
drag, startPoint x: 958, startPoint y: 280, endPoint x: 737, endPoint y: 332, distance: 226.9
click at [737, 332] on div "Janela de atendimento Grade de atendimento Capacidade Transportadoras Veículos …" at bounding box center [676, 300] width 1353 height 601
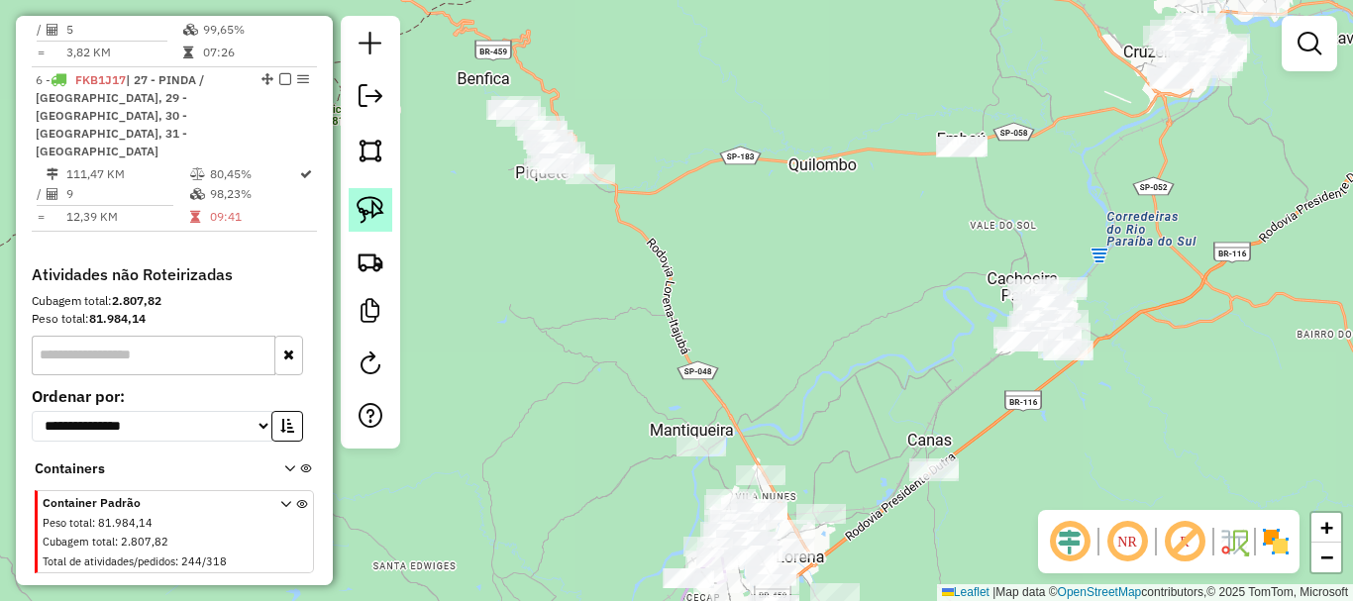
click at [375, 200] on img at bounding box center [371, 210] width 28 height 28
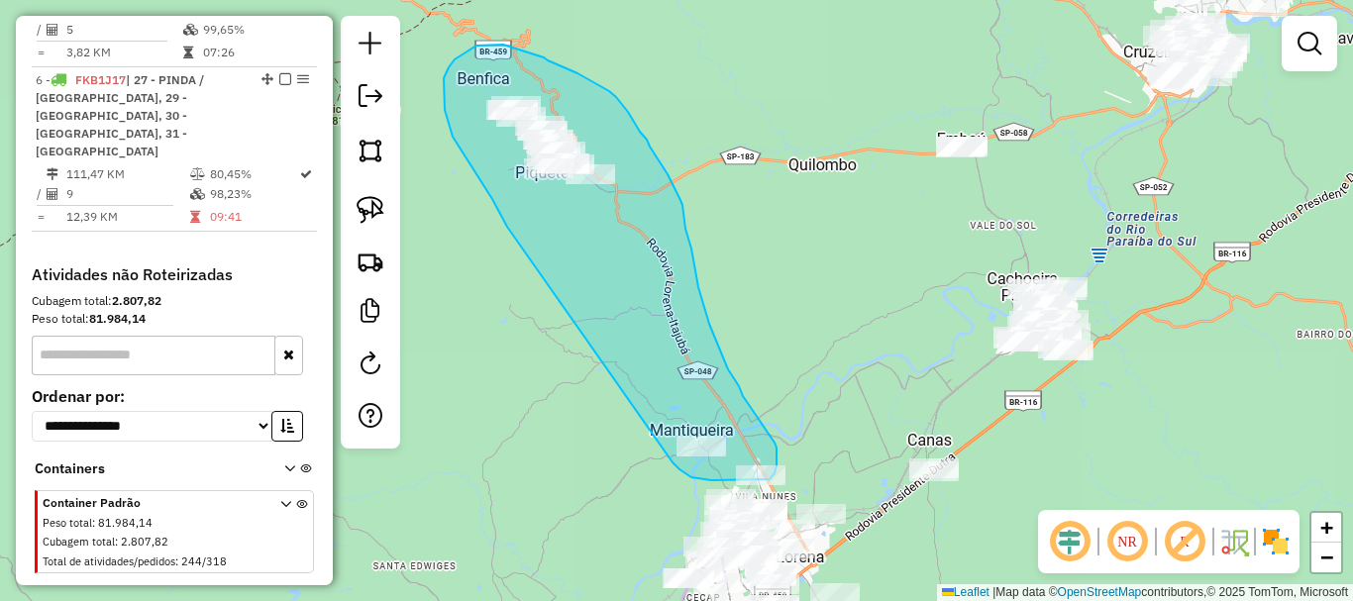
drag, startPoint x: 507, startPoint y: 227, endPoint x: 667, endPoint y: 455, distance: 278.2
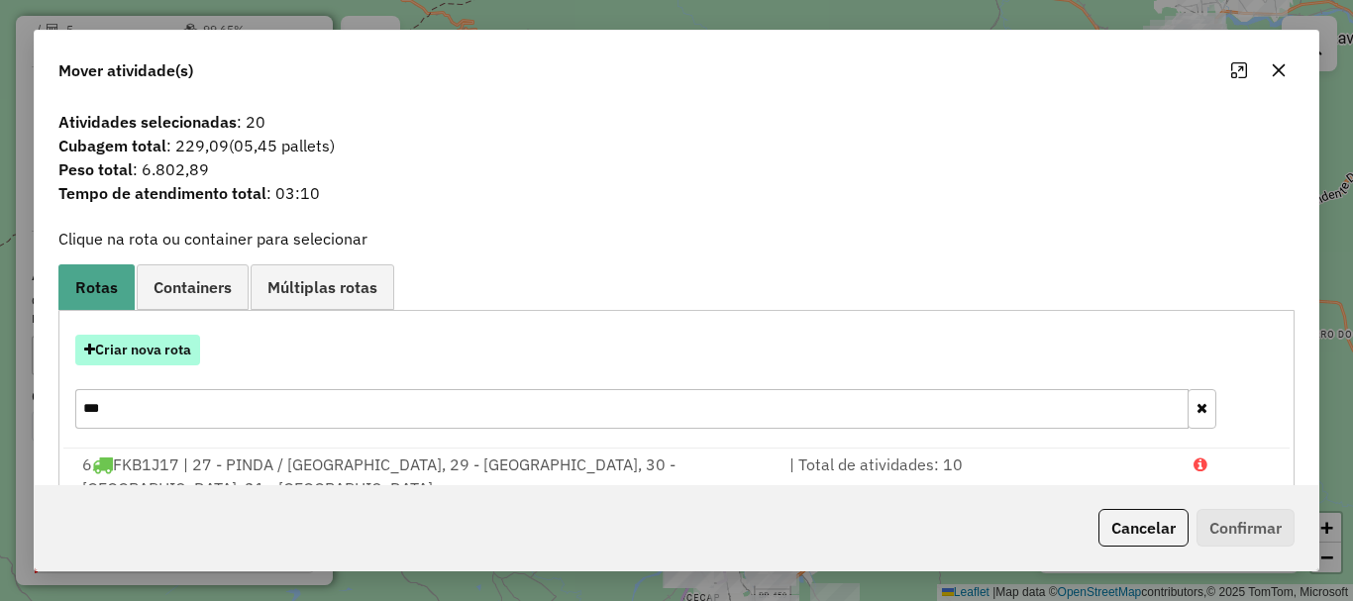
click at [167, 353] on button "Criar nova rota" at bounding box center [137, 350] width 125 height 31
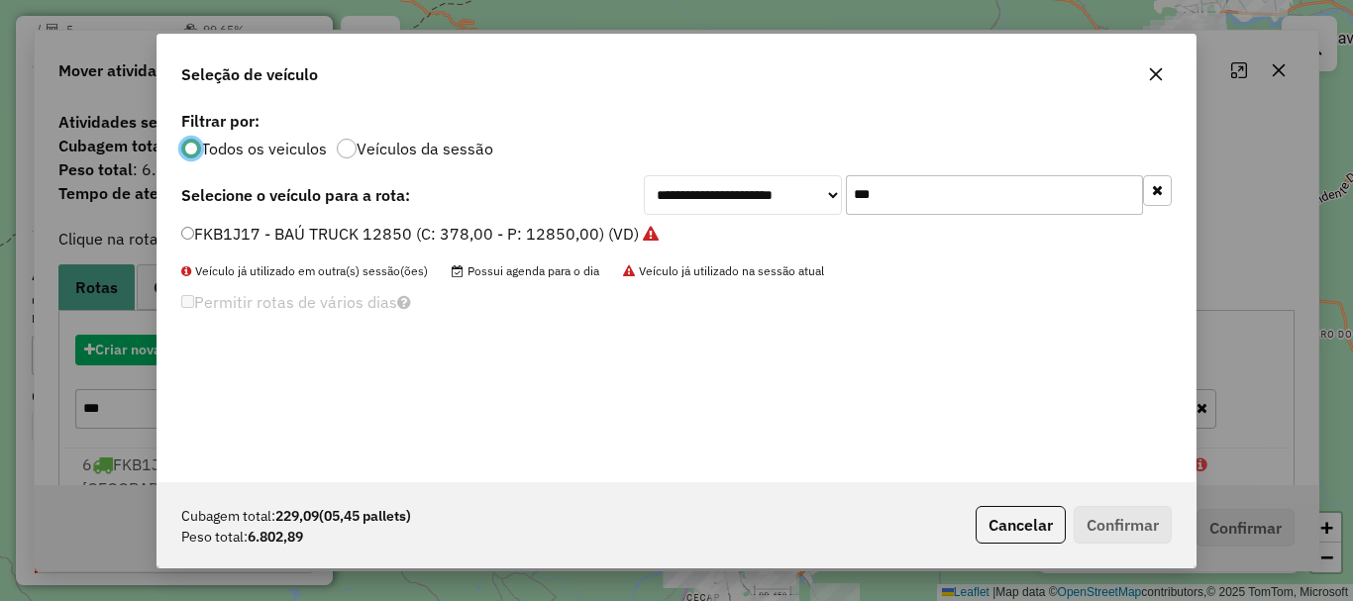
scroll to position [11, 6]
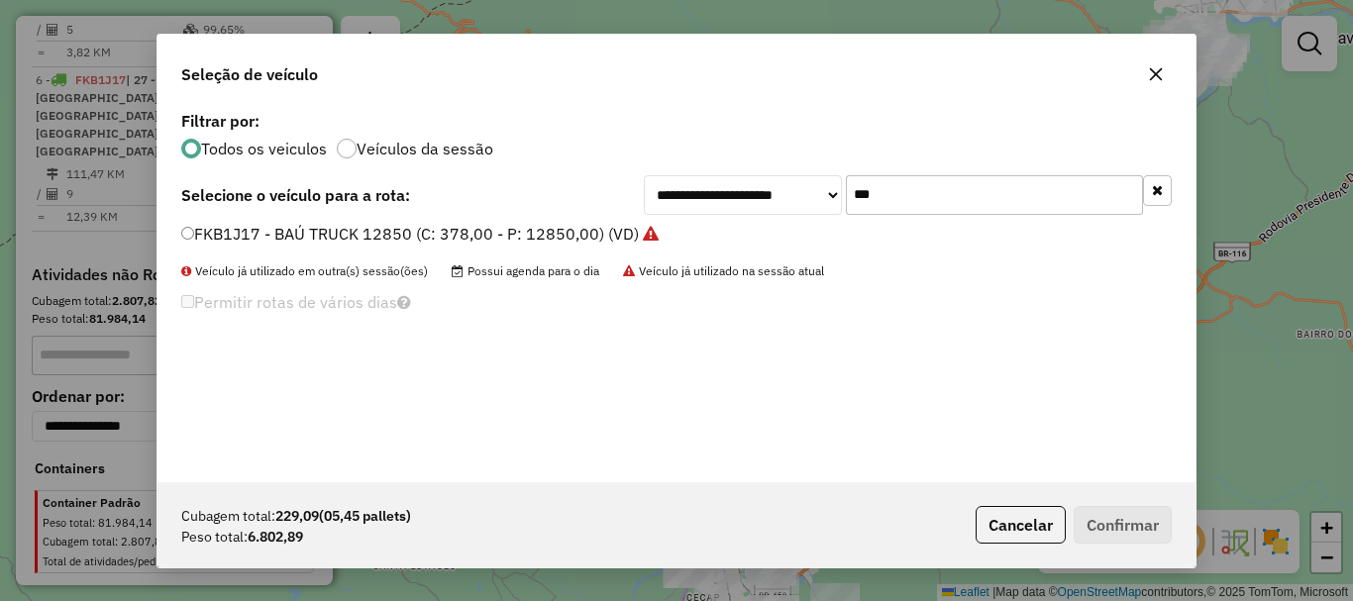
drag, startPoint x: 886, startPoint y: 191, endPoint x: 709, endPoint y: 209, distance: 177.3
click at [709, 209] on div "**********" at bounding box center [908, 195] width 528 height 40
type input "***"
click at [231, 234] on label "TJL9D08 - TOCO 7645 (C: 392,00 - P: 7645,00) (VD)" at bounding box center [377, 234] width 392 height 24
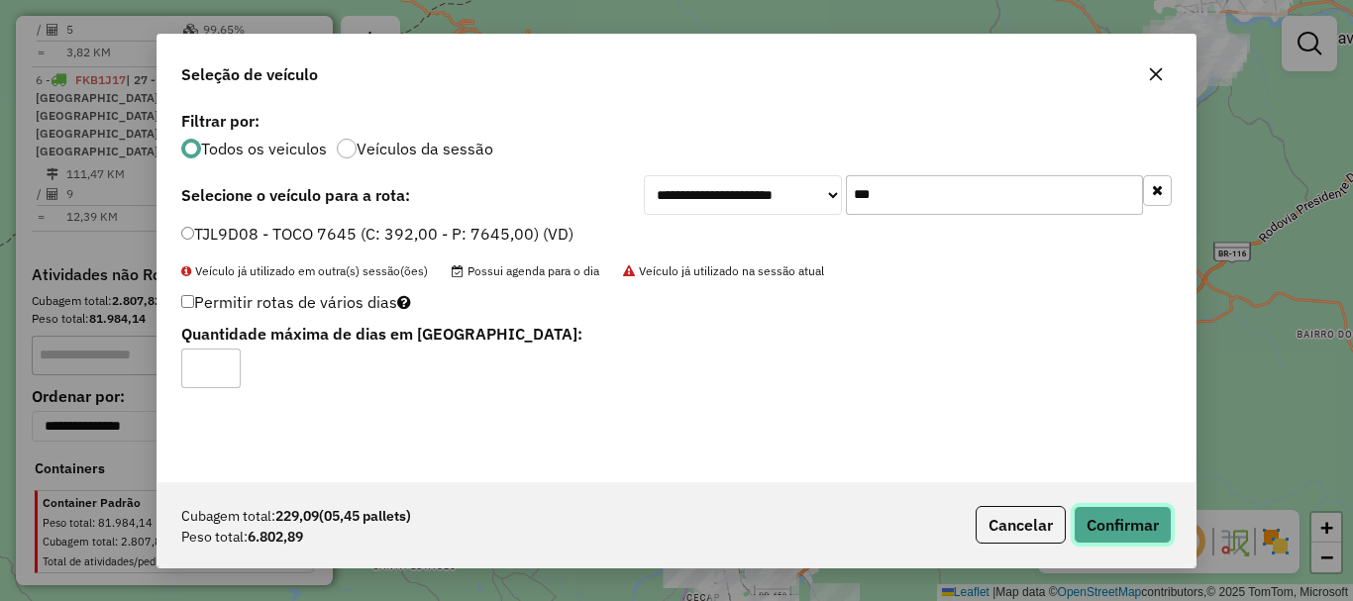
click at [1140, 524] on button "Confirmar" at bounding box center [1123, 525] width 98 height 38
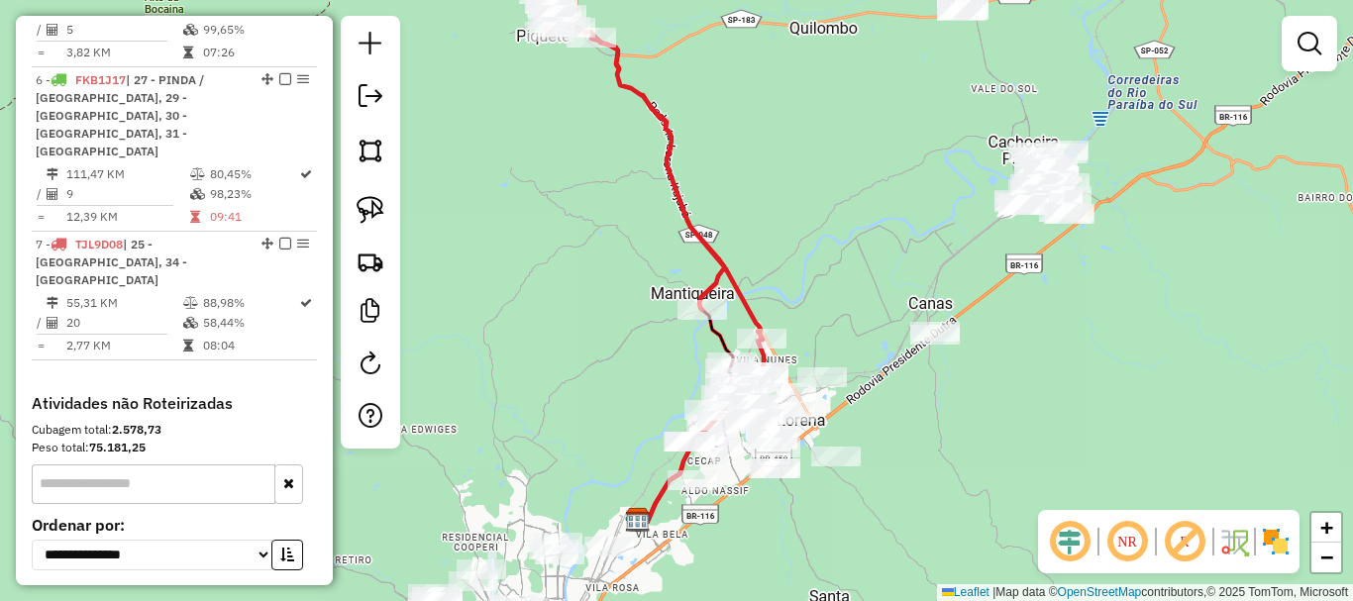
drag, startPoint x: 815, startPoint y: 451, endPoint x: 810, endPoint y: 298, distance: 152.7
click at [810, 298] on div "Janela de atendimento Grade de atendimento Capacidade Transportadoras Veículos …" at bounding box center [676, 300] width 1353 height 601
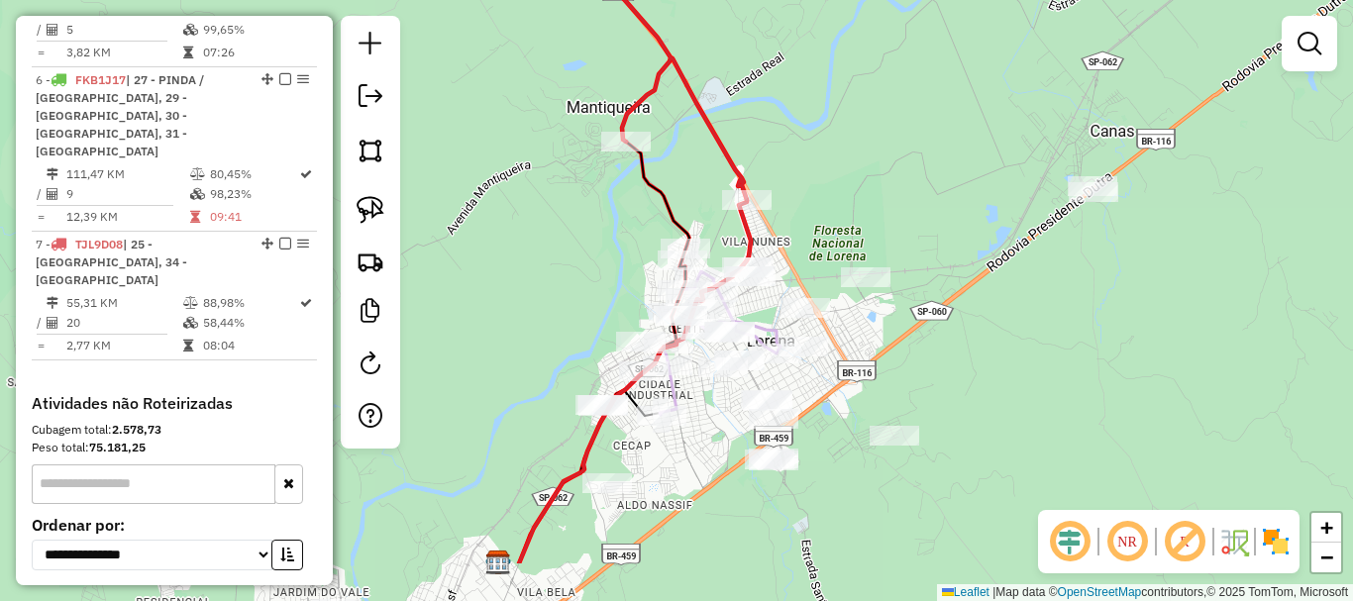
drag, startPoint x: 806, startPoint y: 356, endPoint x: 843, endPoint y: 259, distance: 103.8
click at [843, 259] on div "Janela de atendimento Grade de atendimento Capacidade Transportadoras Veículos …" at bounding box center [676, 300] width 1353 height 601
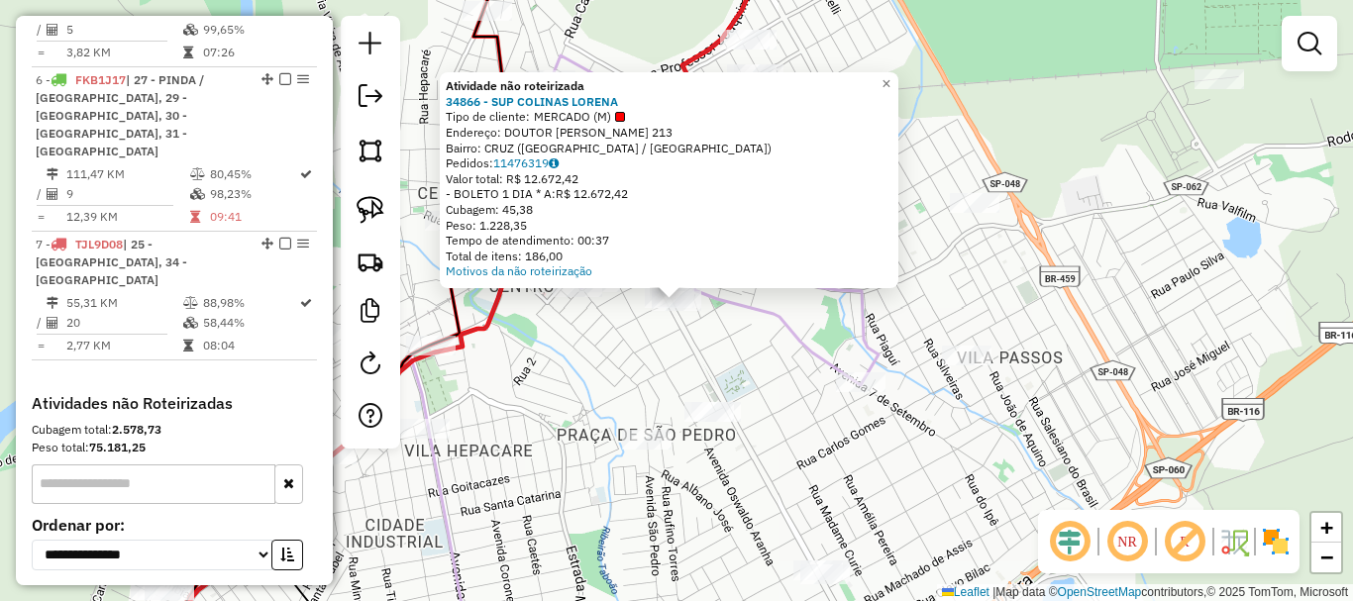
click at [737, 343] on div "Atividade não roteirizada 34866 - SUP COLINAS LORENA Tipo de cliente: MERCADO (…" at bounding box center [676, 300] width 1353 height 601
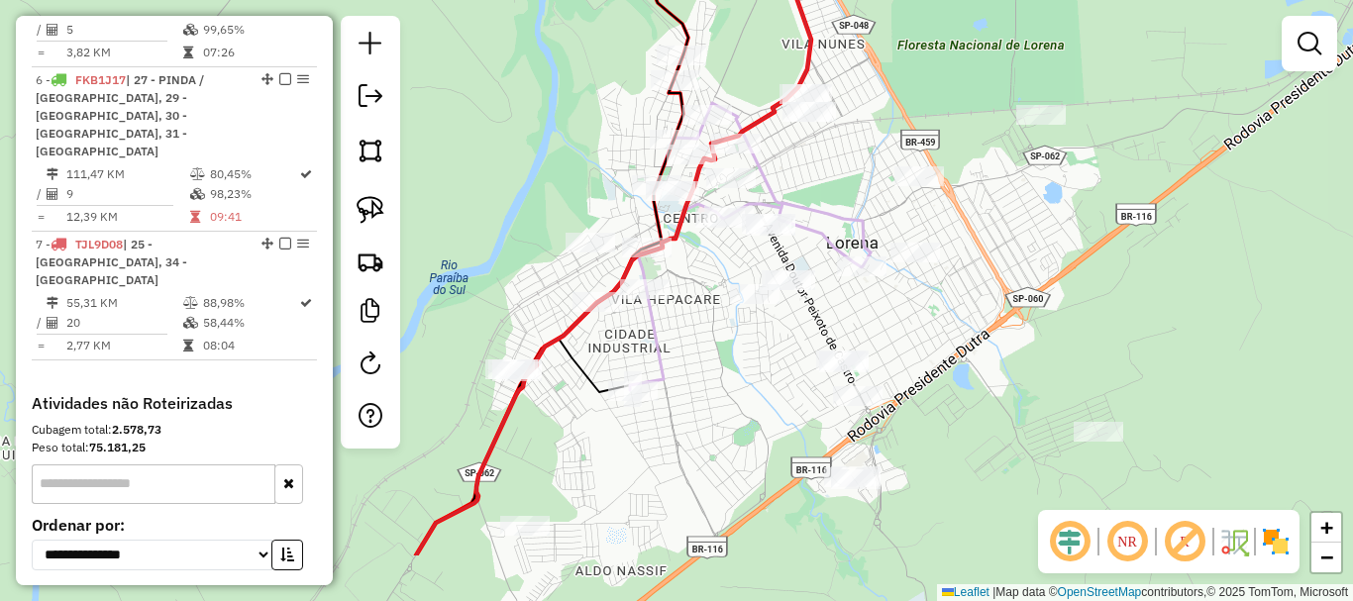
drag, startPoint x: 713, startPoint y: 359, endPoint x: 787, endPoint y: 254, distance: 128.1
click at [787, 254] on div "Janela de atendimento Grade de atendimento Capacidade Transportadoras Veículos …" at bounding box center [676, 300] width 1353 height 601
click at [380, 203] on img at bounding box center [371, 210] width 28 height 28
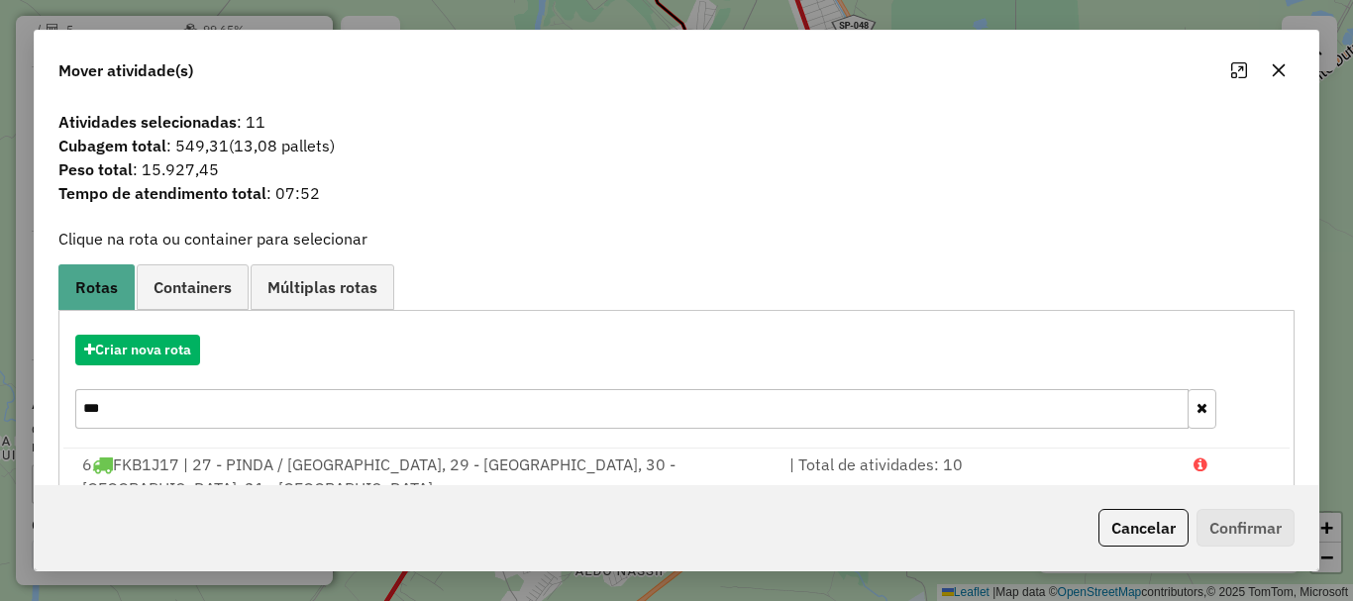
click at [1274, 61] on button "button" at bounding box center [1279, 70] width 32 height 32
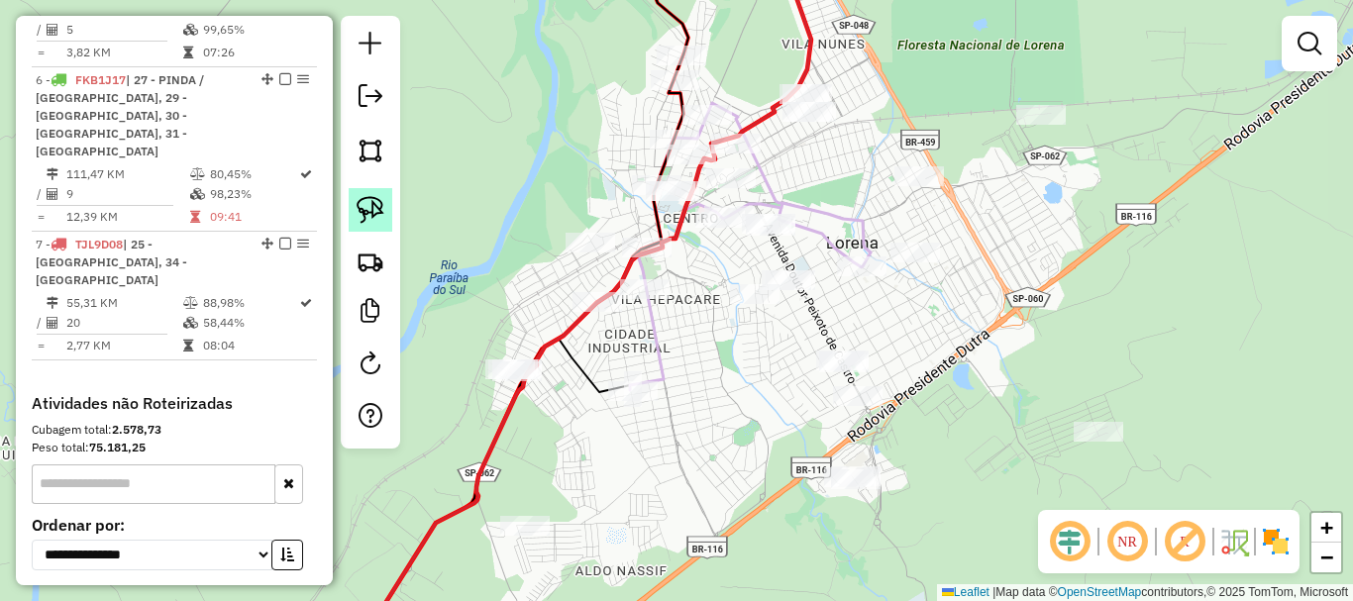
click at [363, 208] on img at bounding box center [371, 210] width 28 height 28
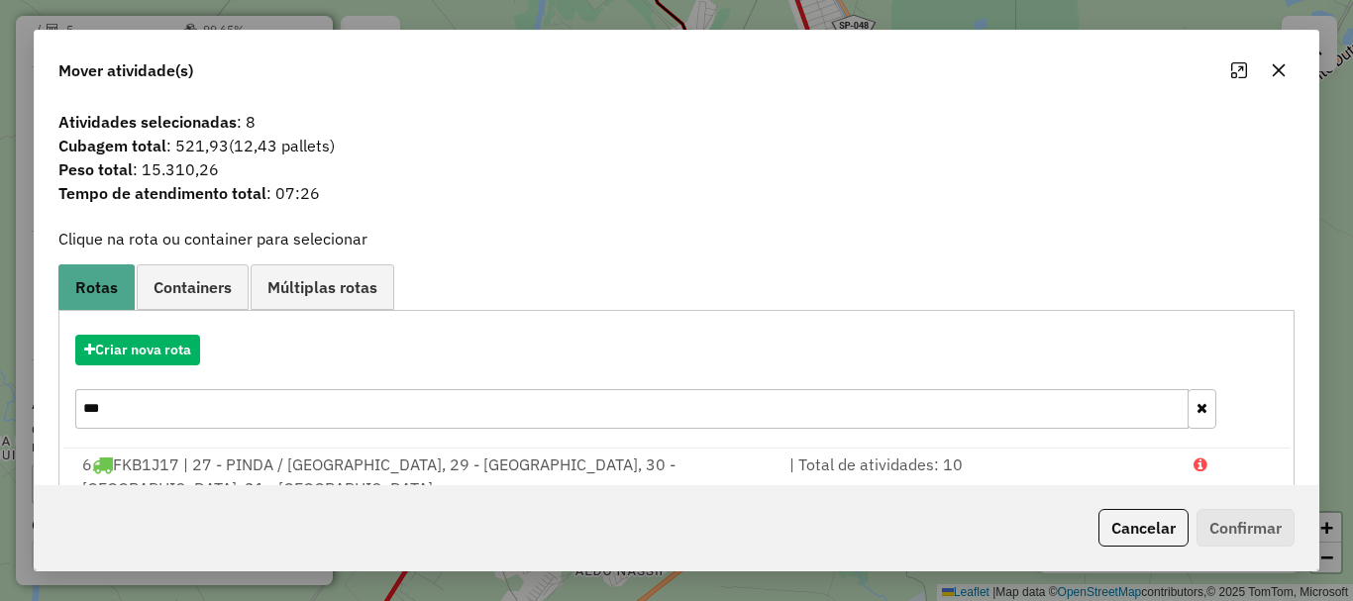
click at [1283, 69] on icon "button" at bounding box center [1279, 70] width 16 height 16
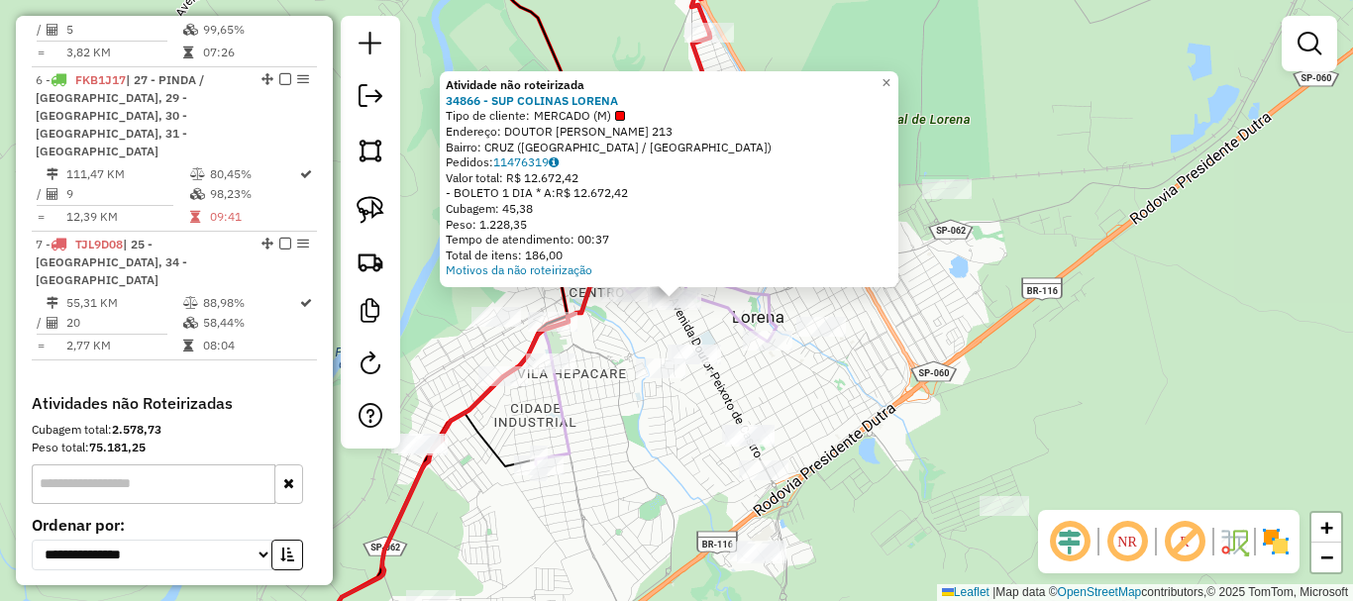
click at [635, 463] on div "Atividade não roteirizada 34866 - SUP COLINAS LORENA Tipo de cliente: MERCADO (…" at bounding box center [676, 300] width 1353 height 601
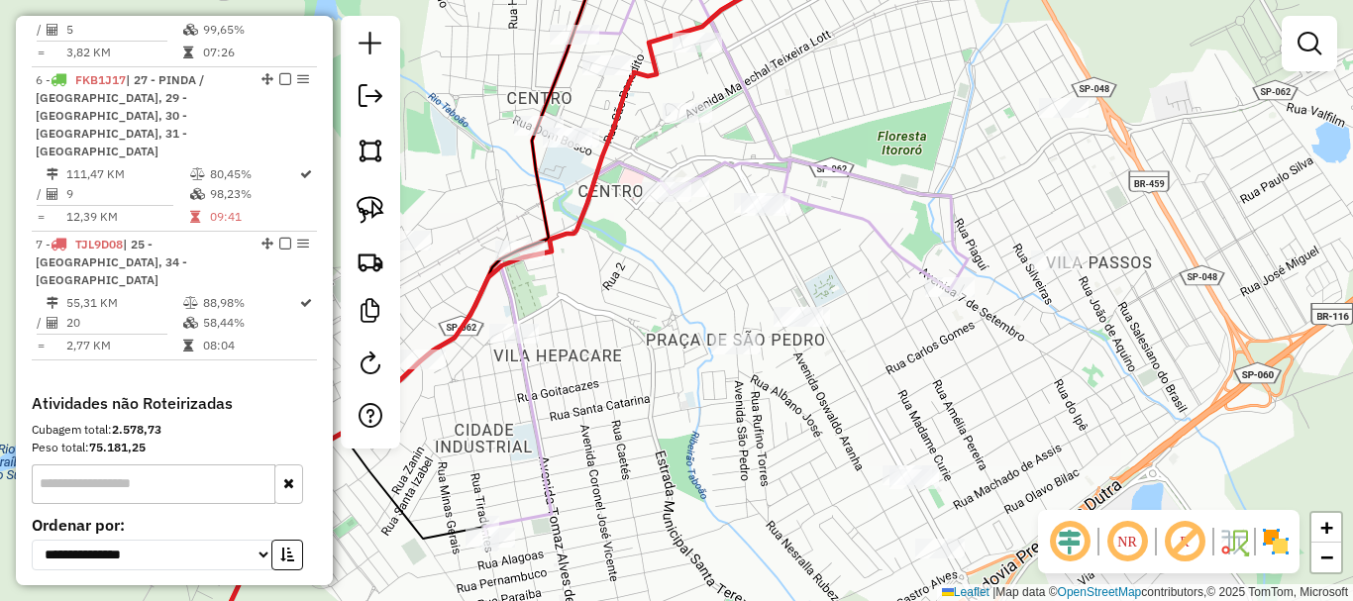
drag, startPoint x: 663, startPoint y: 289, endPoint x: 701, endPoint y: 235, distance: 66.8
click at [701, 235] on div "Janela de atendimento Grade de atendimento Capacidade Transportadoras Veículos …" at bounding box center [676, 300] width 1353 height 601
click at [386, 212] on link at bounding box center [371, 210] width 44 height 44
click at [378, 211] on img at bounding box center [371, 210] width 28 height 28
drag, startPoint x: 715, startPoint y: 198, endPoint x: 681, endPoint y: 257, distance: 68.0
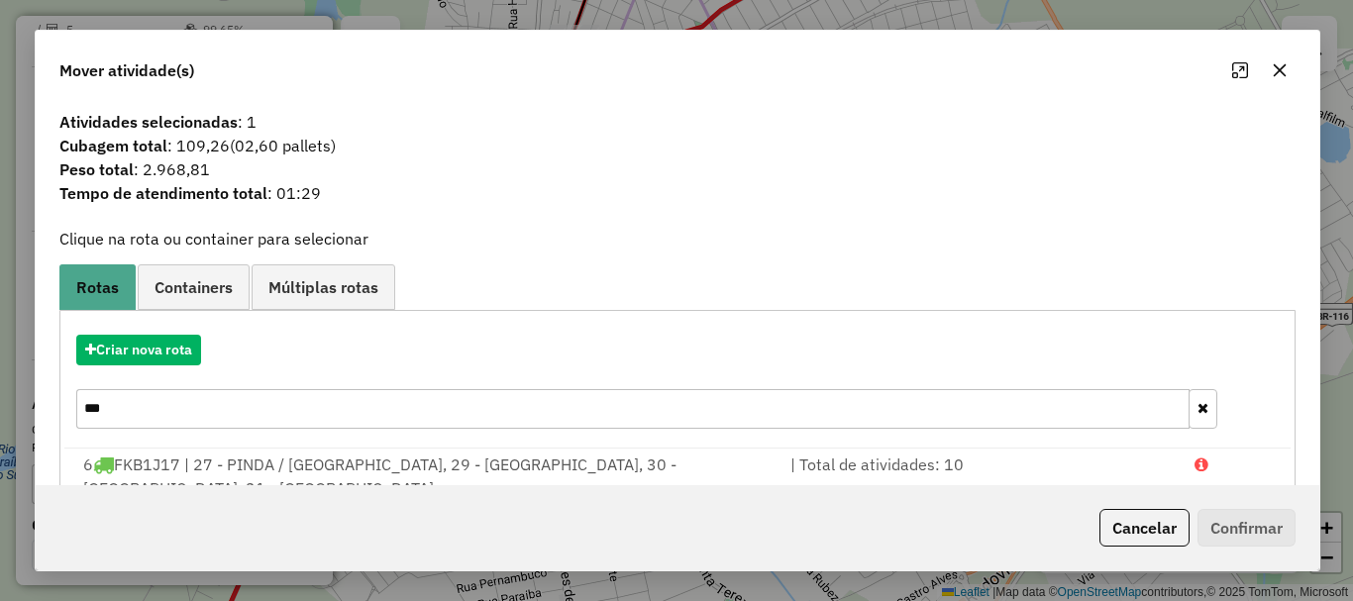
click at [1278, 68] on icon "button" at bounding box center [1280, 70] width 13 height 13
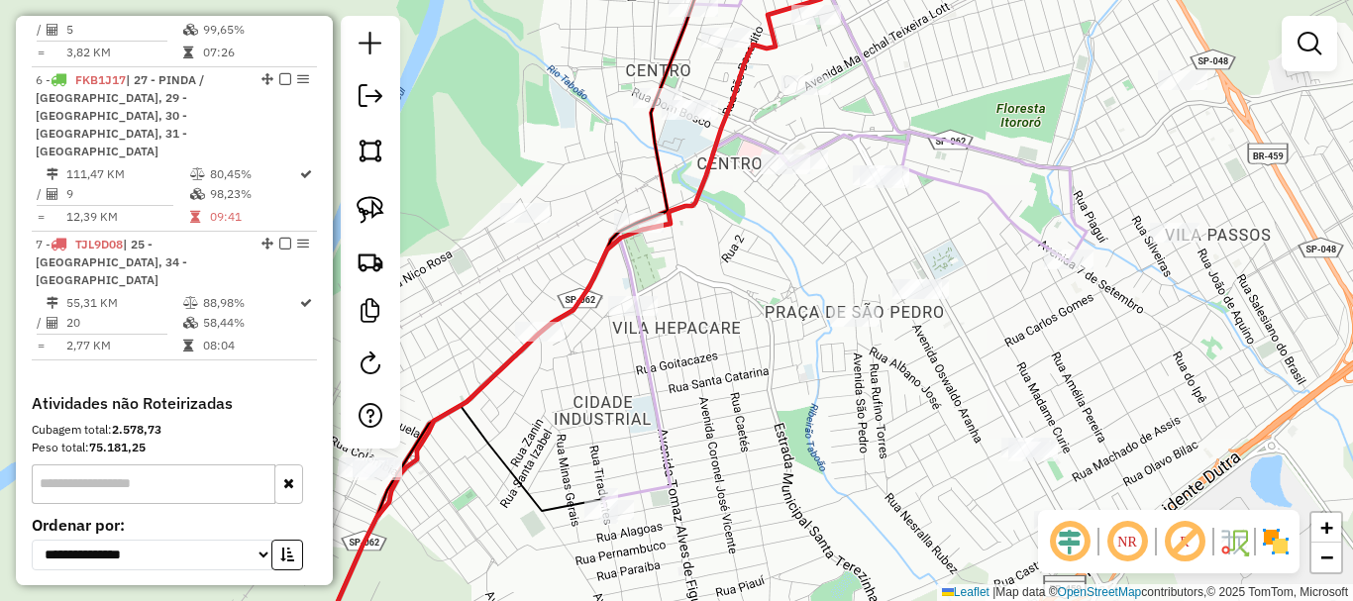
drag, startPoint x: 797, startPoint y: 282, endPoint x: 915, endPoint y: 258, distance: 121.4
click at [915, 258] on div "Janela de atendimento Grade de atendimento Capacidade Transportadoras Veículos …" at bounding box center [676, 300] width 1353 height 601
drag, startPoint x: 375, startPoint y: 214, endPoint x: 390, endPoint y: 213, distance: 14.9
click at [375, 213] on img at bounding box center [371, 210] width 28 height 28
drag, startPoint x: 883, startPoint y: 276, endPoint x: 951, endPoint y: 233, distance: 81.1
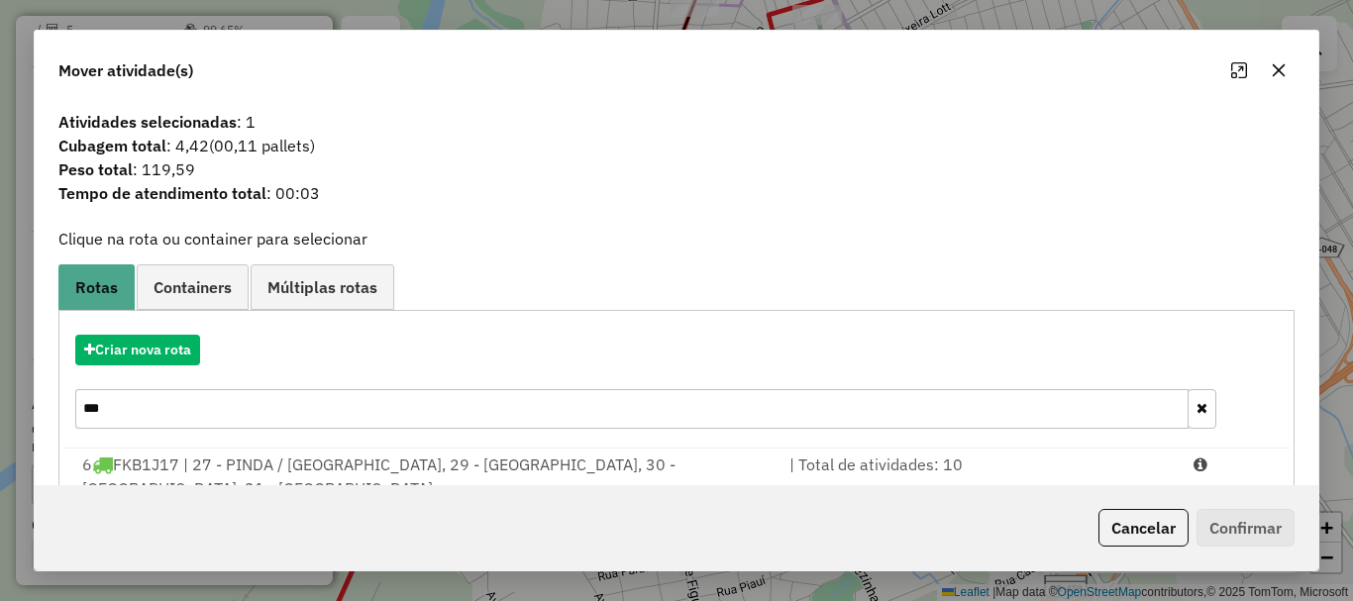
click at [1276, 67] on icon "button" at bounding box center [1279, 70] width 13 height 13
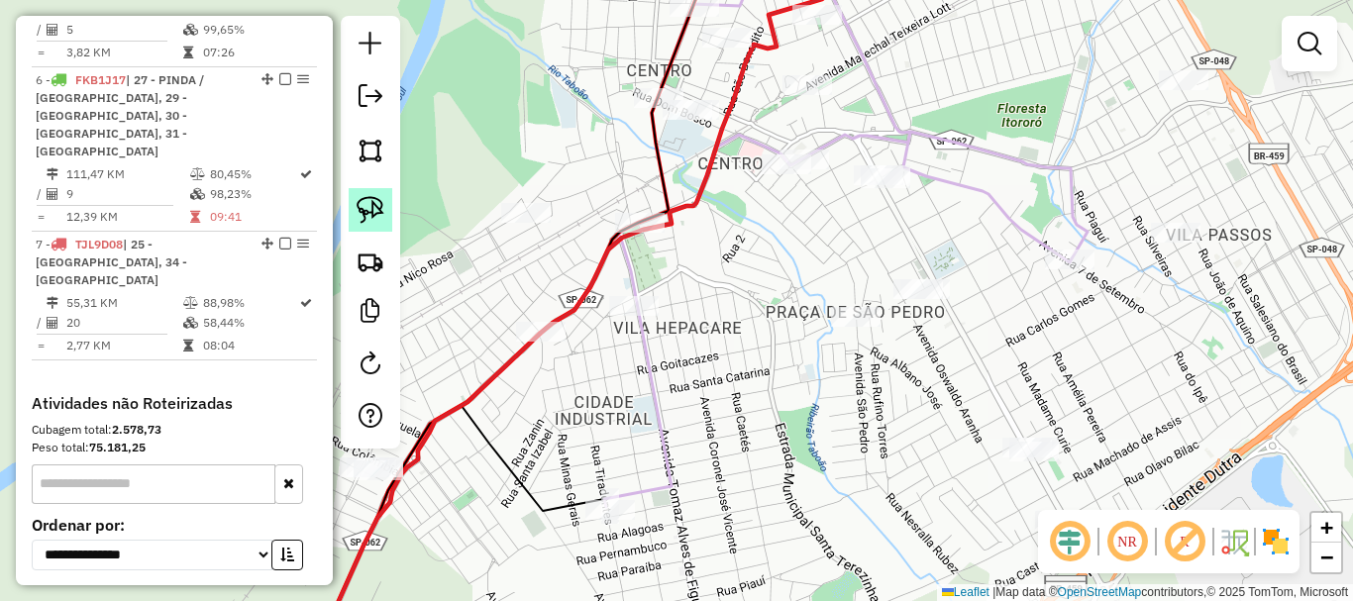
click at [375, 205] on img at bounding box center [371, 210] width 28 height 28
drag, startPoint x: 744, startPoint y: 165, endPoint x: 818, endPoint y: 208, distance: 85.7
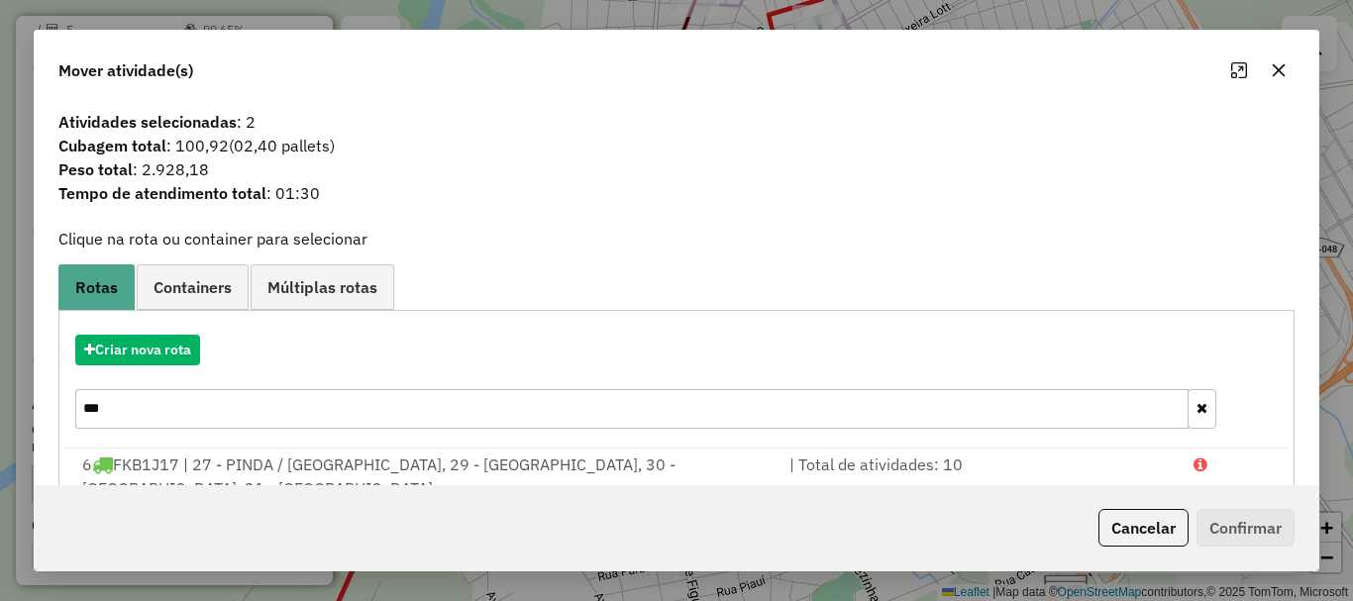
drag, startPoint x: 1284, startPoint y: 74, endPoint x: 1268, endPoint y: 81, distance: 17.3
click at [1284, 73] on icon "button" at bounding box center [1279, 70] width 16 height 16
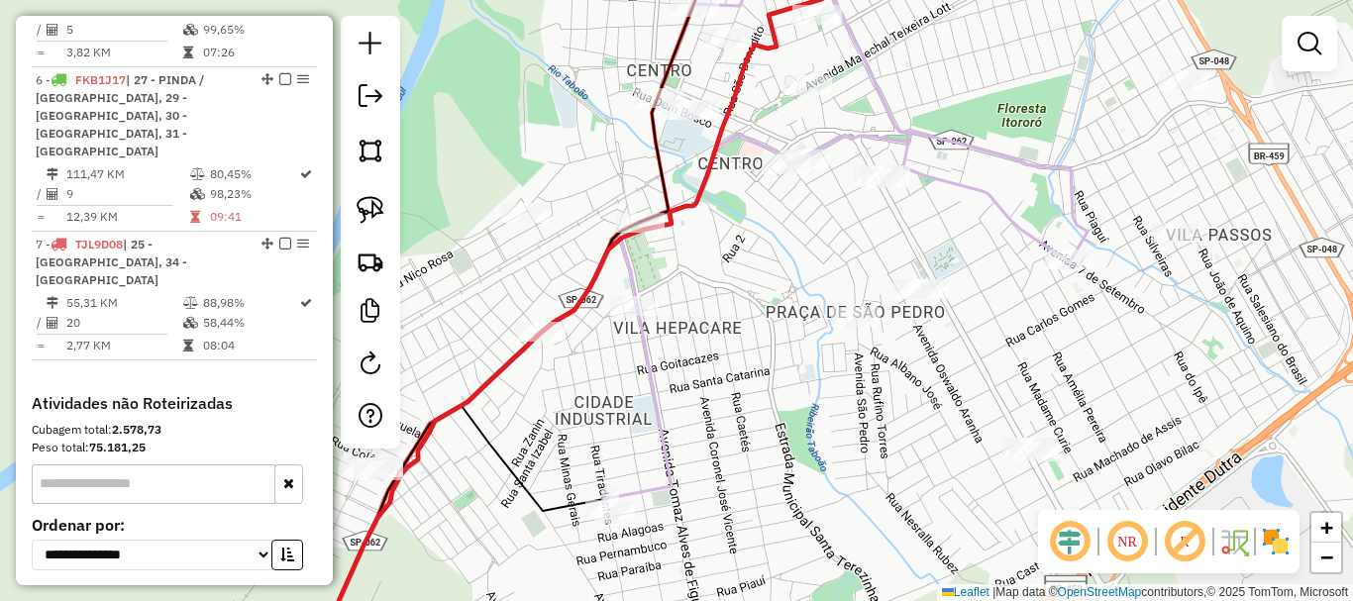
drag, startPoint x: 813, startPoint y: 274, endPoint x: 895, endPoint y: 242, distance: 87.6
click at [912, 242] on div "Janela de atendimento Grade de atendimento Capacidade Transportadoras Veículos …" at bounding box center [676, 300] width 1353 height 601
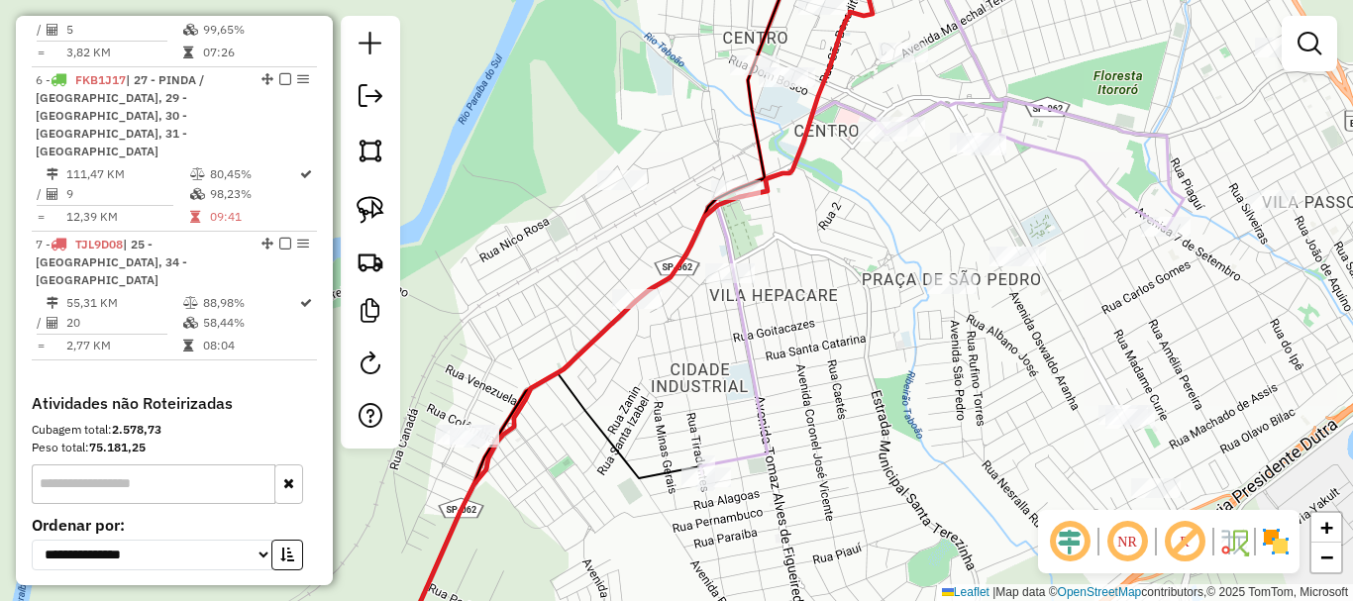
drag, startPoint x: 367, startPoint y: 203, endPoint x: 446, endPoint y: 246, distance: 90.0
click at [368, 205] on img at bounding box center [371, 210] width 28 height 28
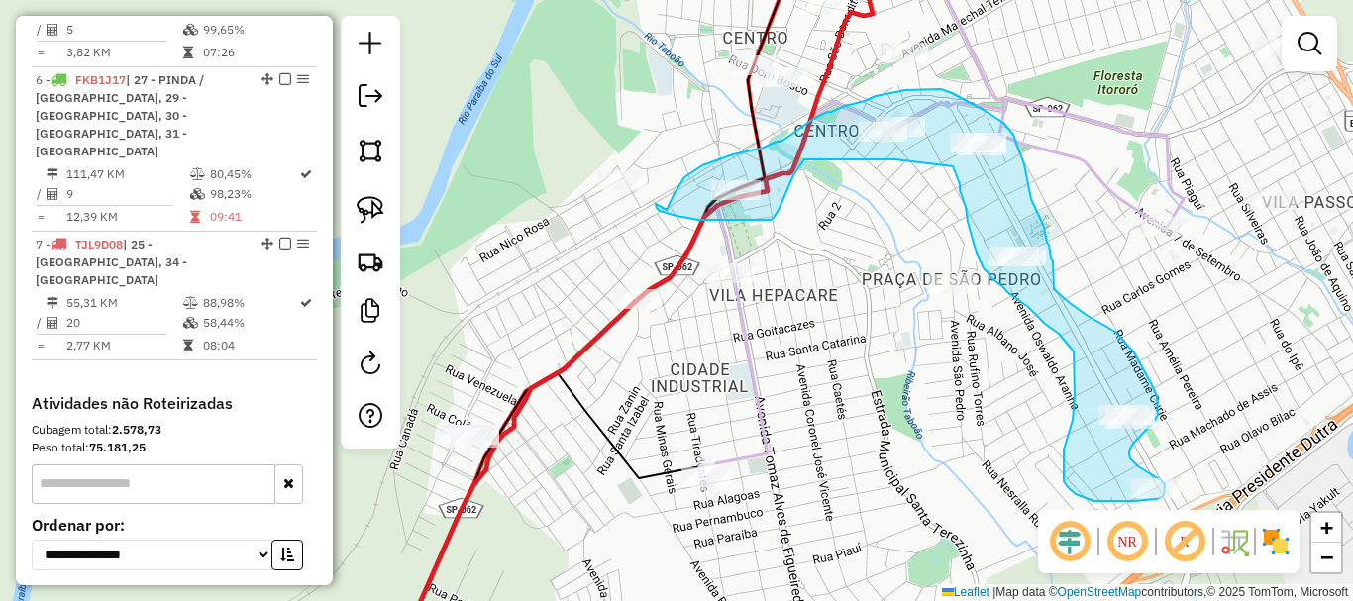
drag, startPoint x: 668, startPoint y: 209, endPoint x: 655, endPoint y: 203, distance: 14.2
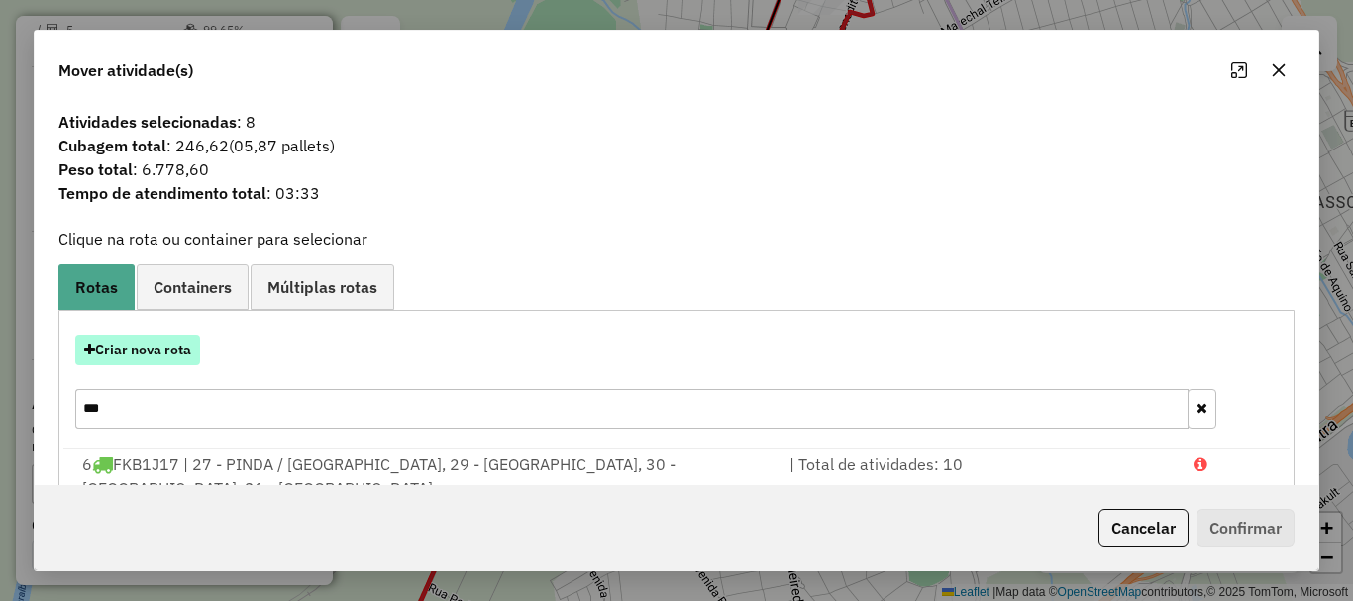
click at [158, 351] on button "Criar nova rota" at bounding box center [137, 350] width 125 height 31
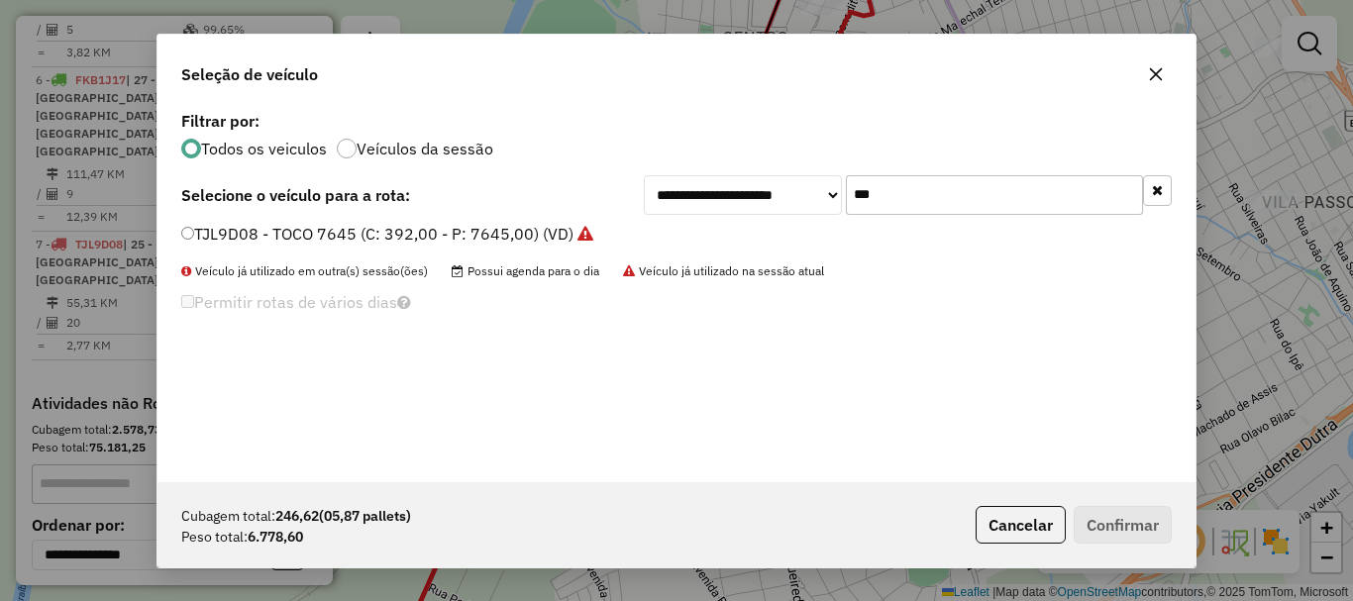
drag, startPoint x: 795, startPoint y: 203, endPoint x: 727, endPoint y: 203, distance: 67.4
click at [727, 203] on div "**********" at bounding box center [908, 195] width 528 height 40
type input "***"
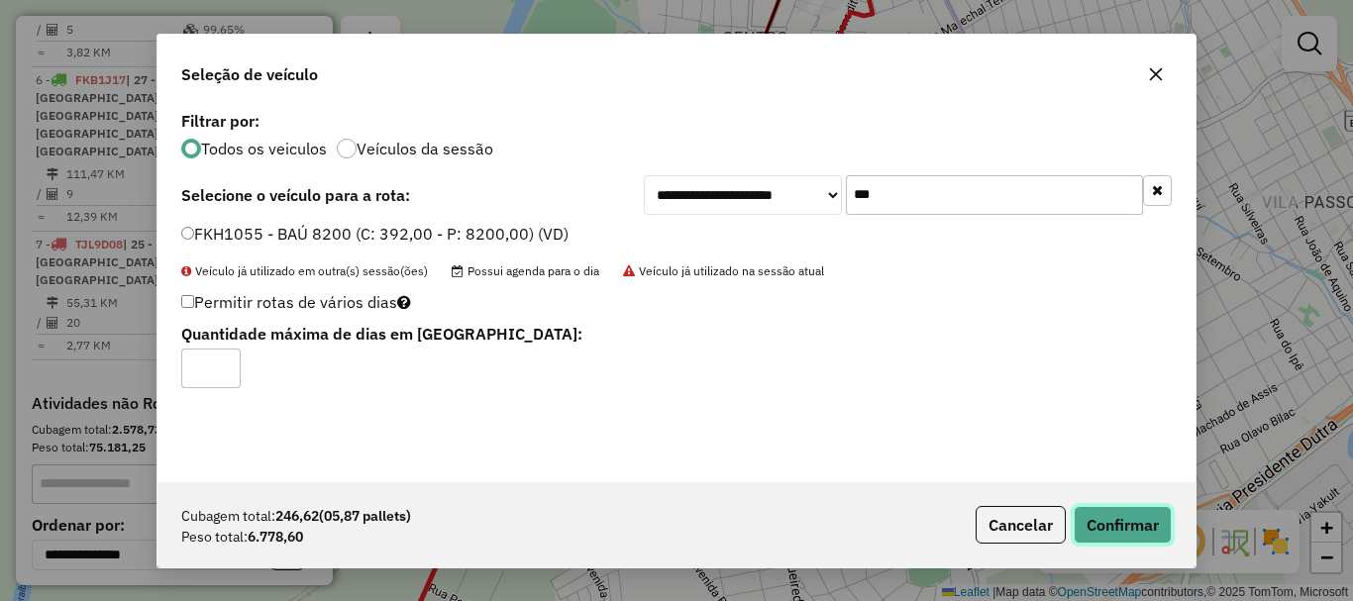
click at [1134, 518] on button "Confirmar" at bounding box center [1123, 525] width 98 height 38
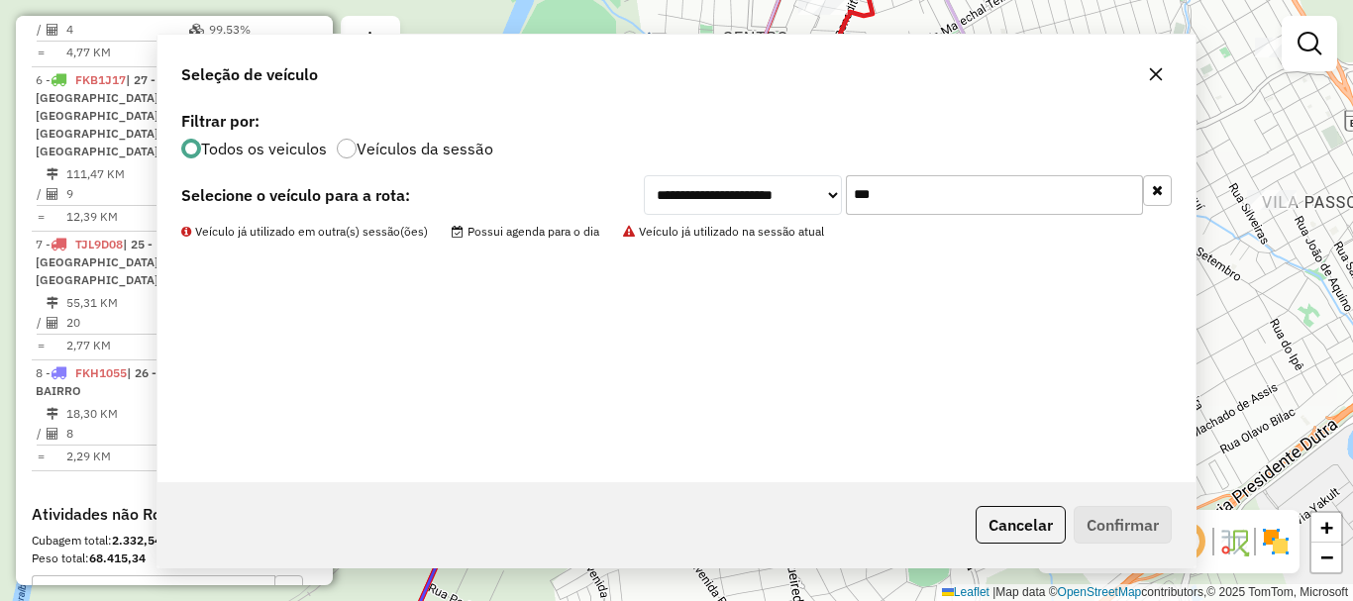
scroll to position [842, 0]
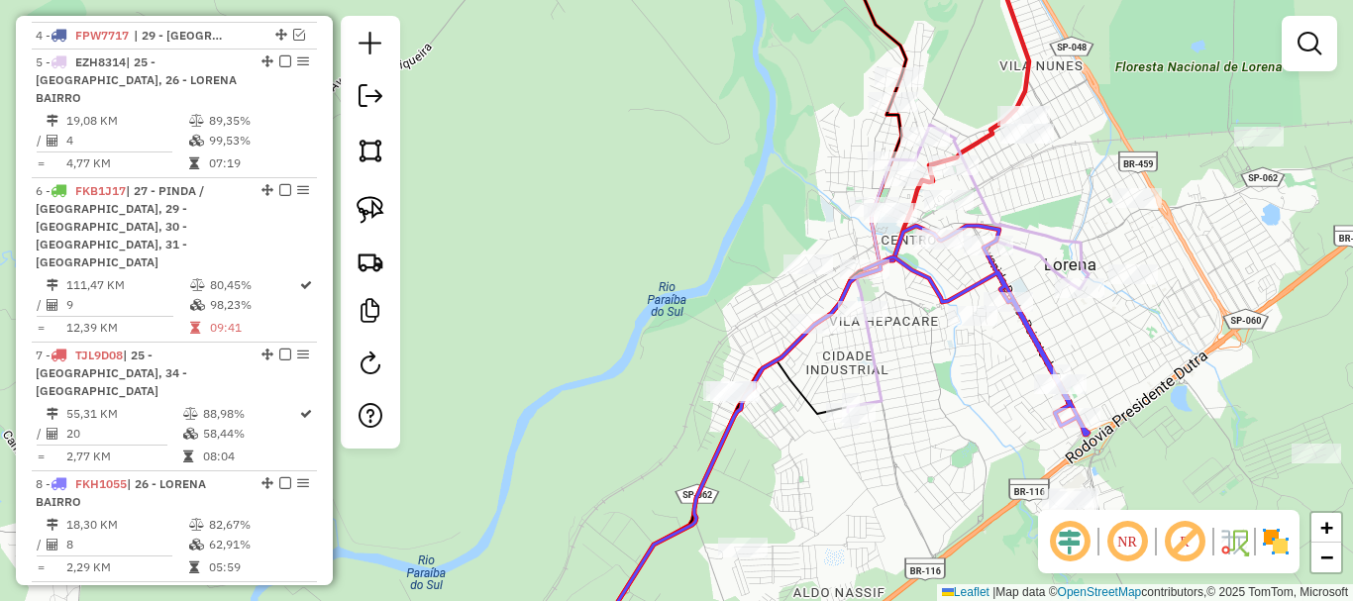
drag, startPoint x: 1035, startPoint y: 416, endPoint x: 960, endPoint y: 360, distance: 94.1
click at [960, 360] on div "Janela de atendimento Grade de atendimento Capacidade Transportadoras Veículos …" at bounding box center [676, 300] width 1353 height 601
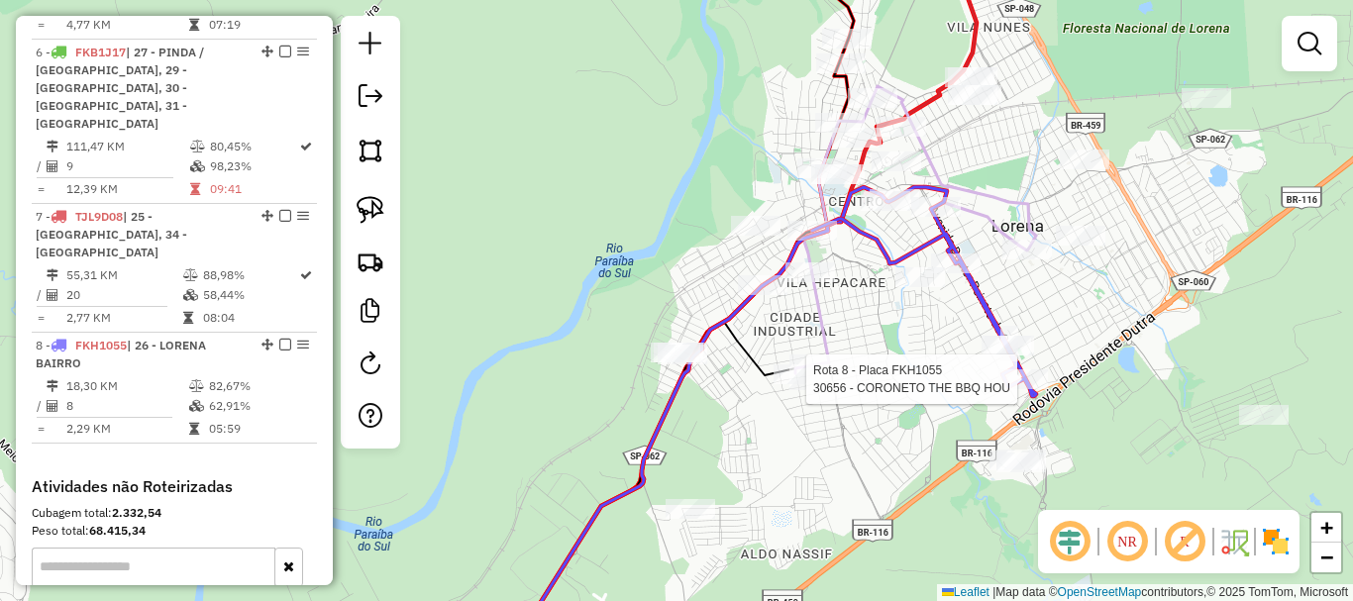
select select "**********"
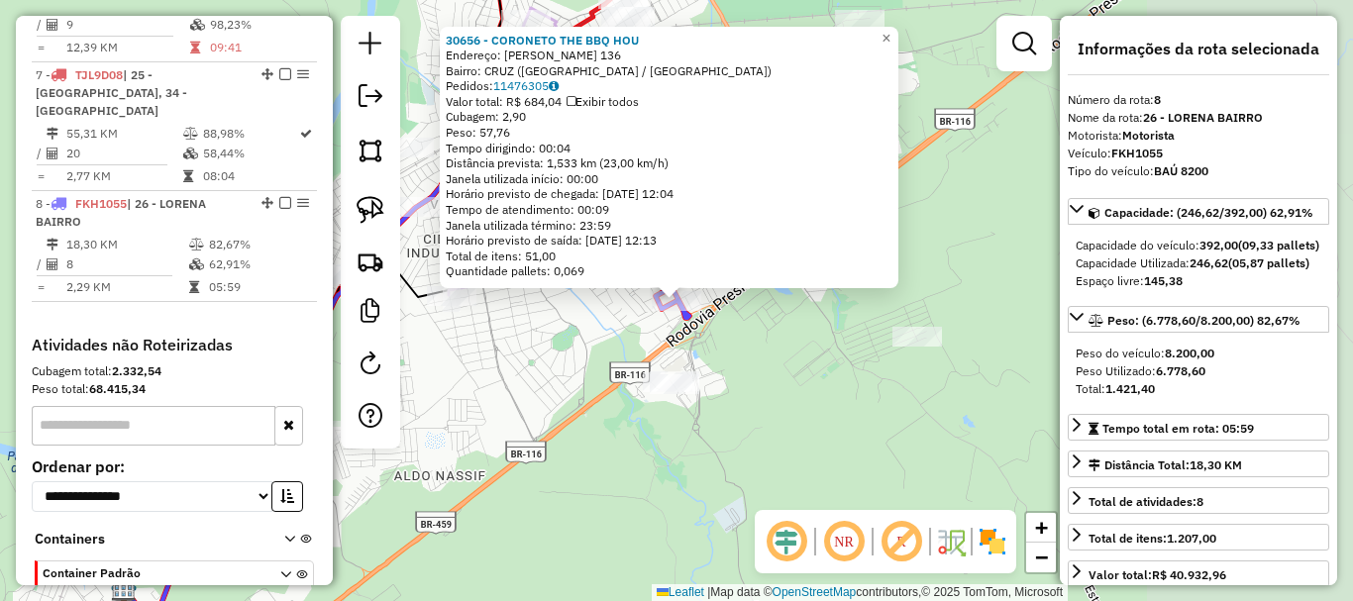
scroll to position [1175, 0]
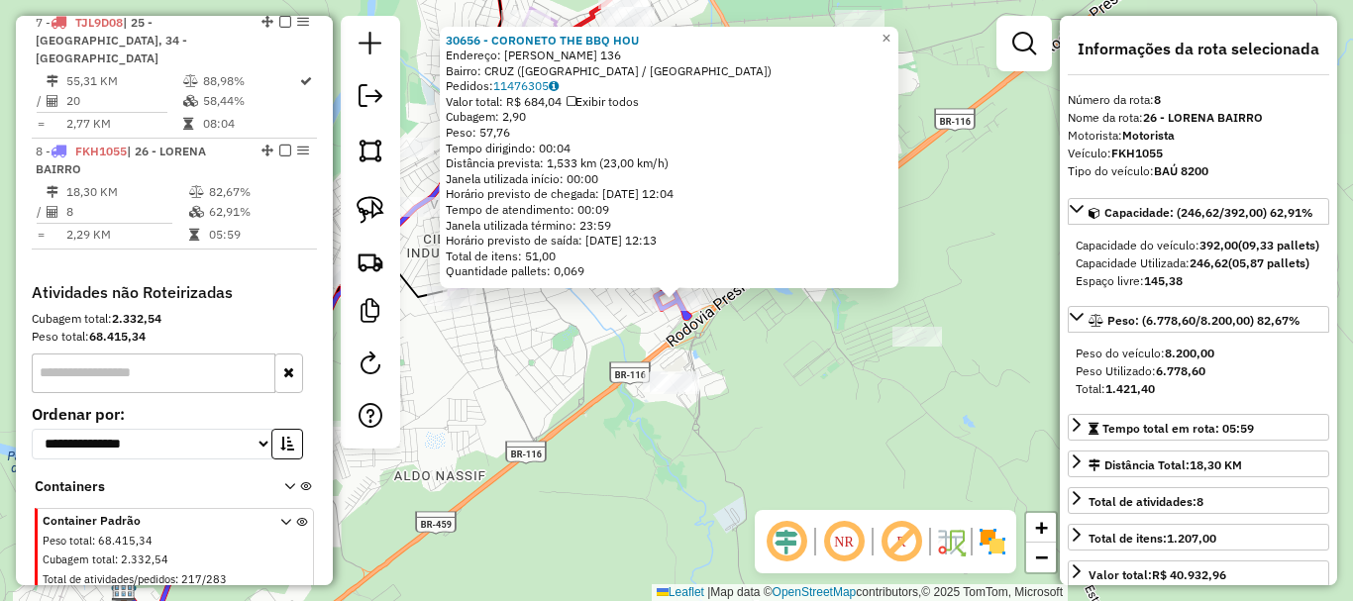
click at [812, 381] on div "30656 - CORONETO THE BBQ HOU Endereço: OLAVO BILAC 136 Bairro: CRUZ ([GEOGRAPHI…" at bounding box center [676, 300] width 1353 height 601
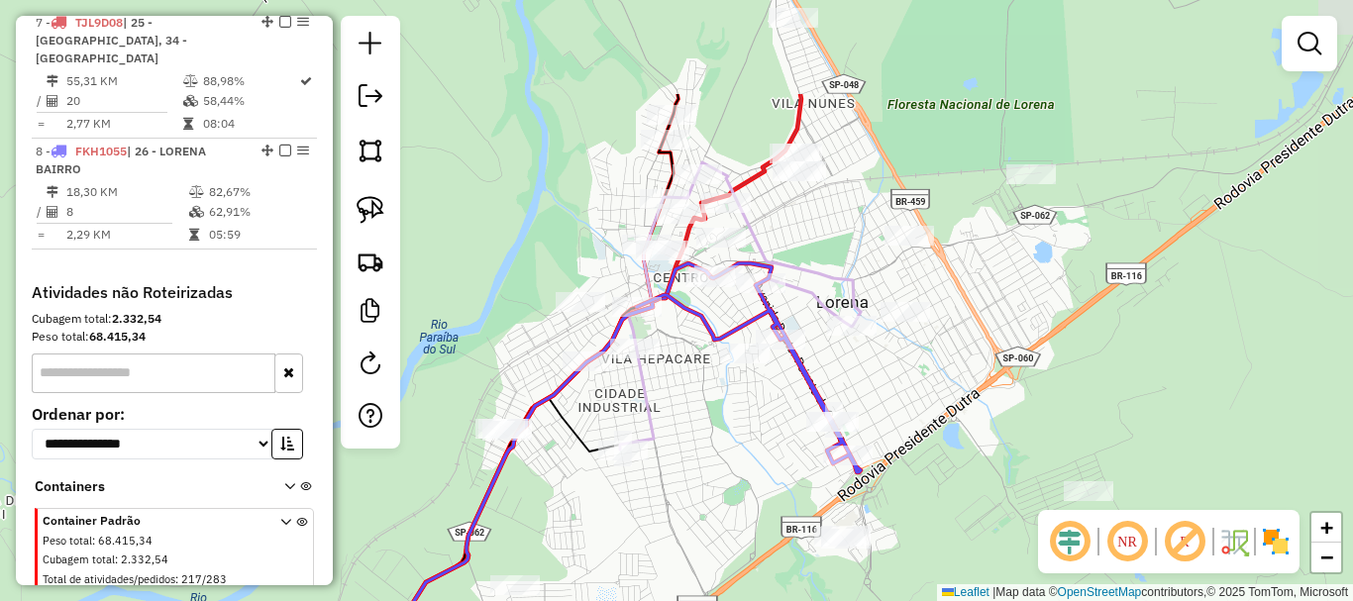
drag, startPoint x: 799, startPoint y: 385, endPoint x: 958, endPoint y: 522, distance: 210.1
click at [965, 530] on div "Janela de atendimento Grade de atendimento Capacidade Transportadoras Veículos …" at bounding box center [676, 300] width 1353 height 601
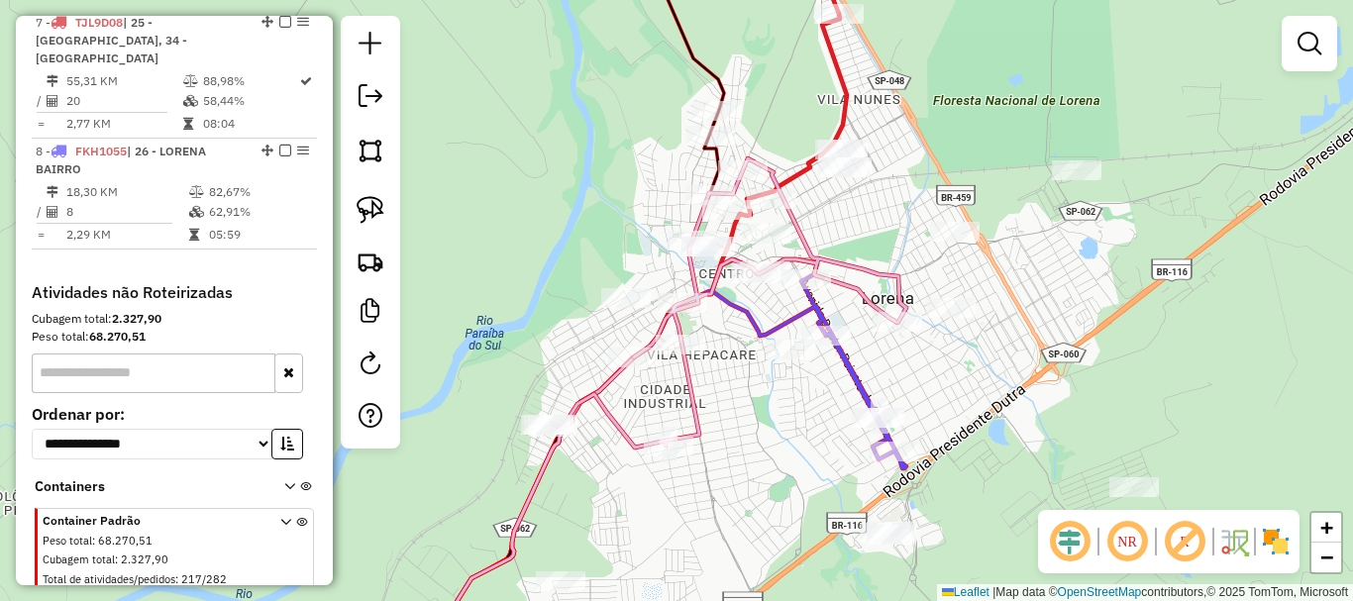
drag, startPoint x: 679, startPoint y: 398, endPoint x: 665, endPoint y: 302, distance: 97.1
click at [718, 376] on div "Janela de atendimento Grade de atendimento Capacidade Transportadoras Veículos …" at bounding box center [676, 300] width 1353 height 601
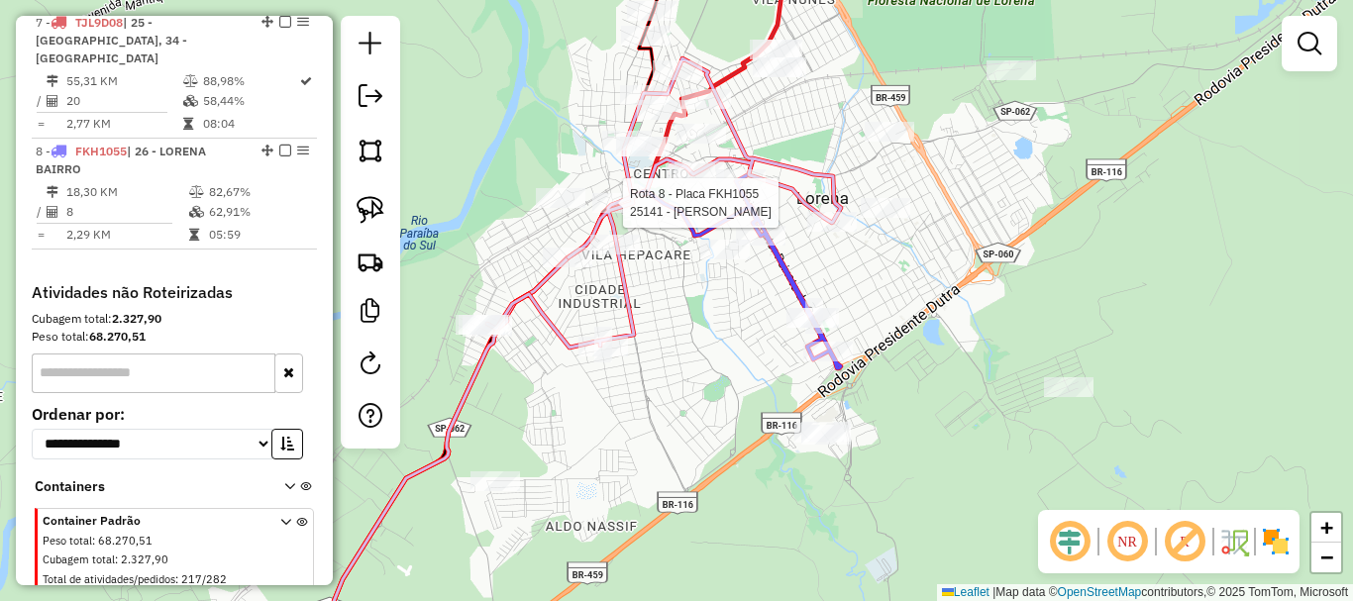
select select "**********"
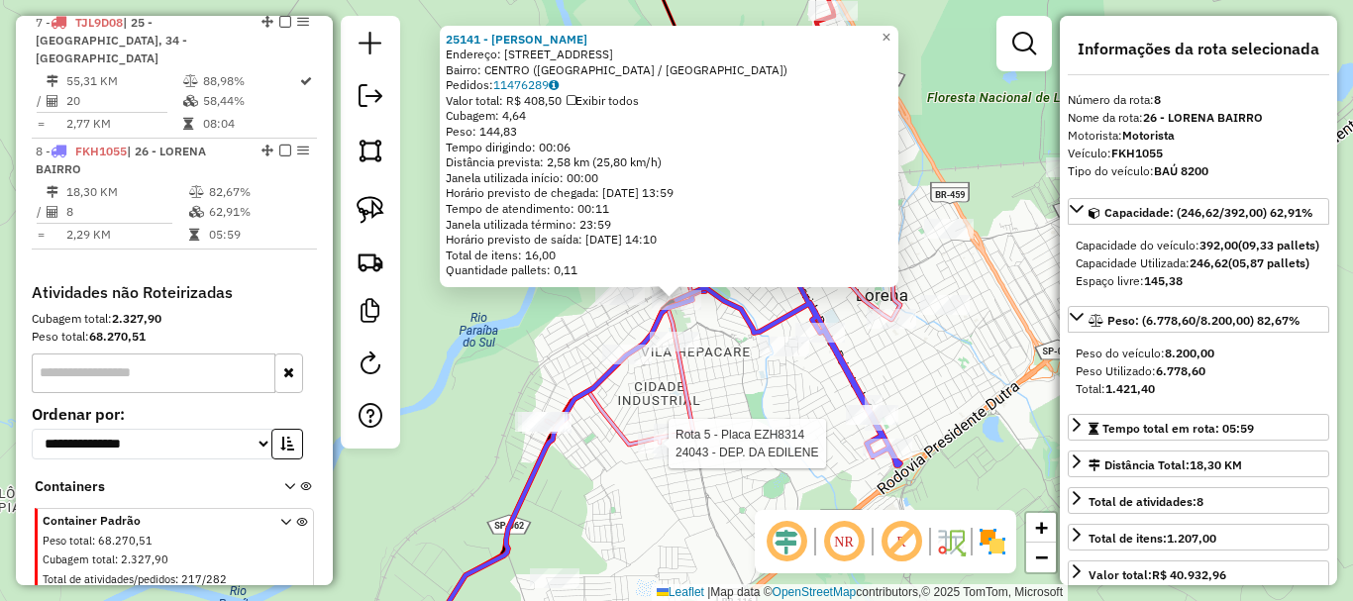
click at [654, 454] on div at bounding box center [663, 444] width 50 height 20
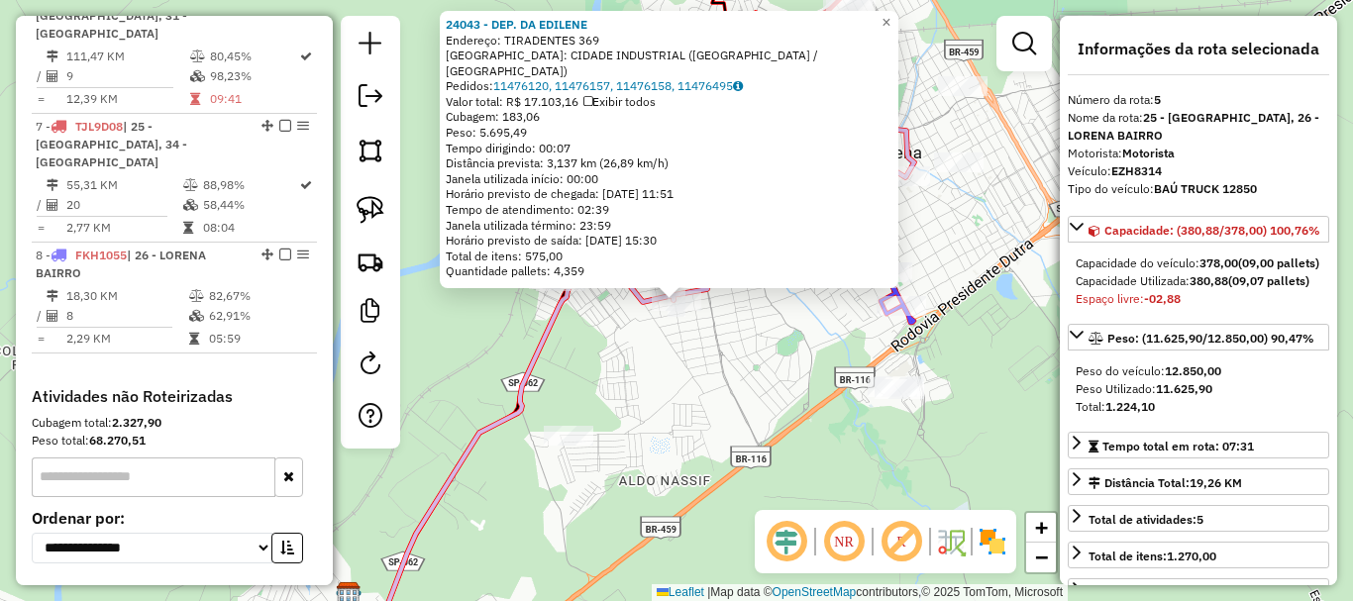
scroll to position [876, 0]
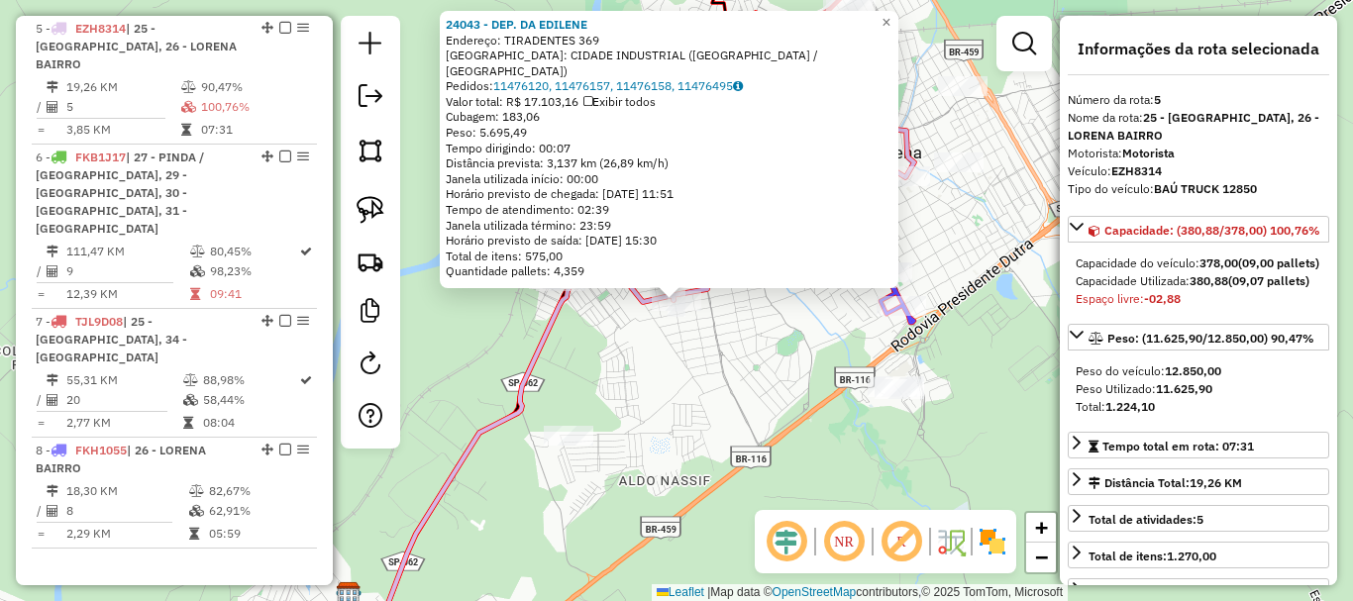
click at [696, 403] on div "24043 - DEP. DA EDILENE Endereço: TIRADENTES 369 Bairro: CIDADE INDUSTRIAL ([GE…" at bounding box center [676, 300] width 1353 height 601
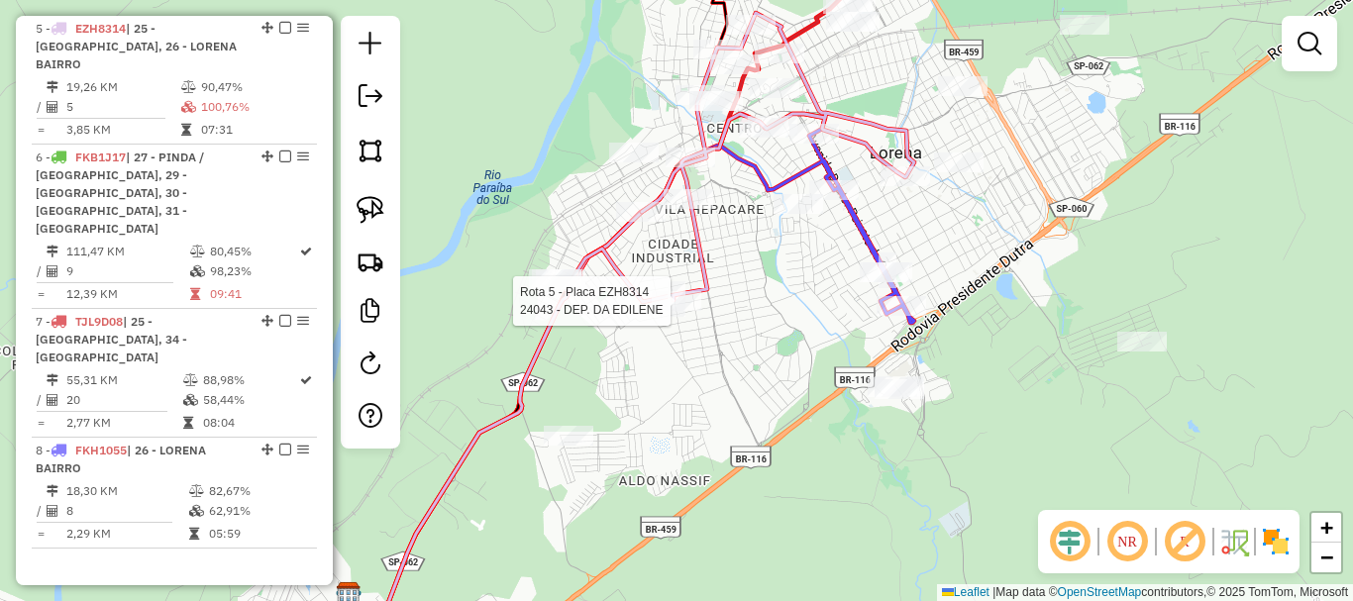
select select "**********"
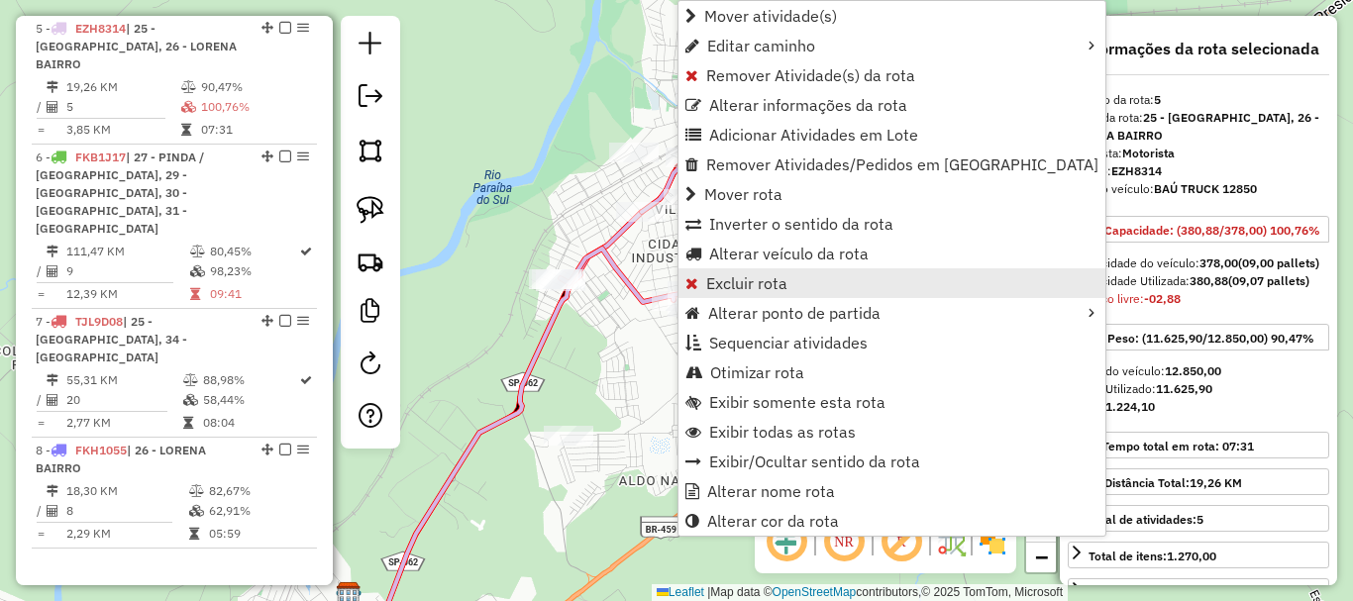
click at [758, 272] on link "Excluir rota" at bounding box center [892, 283] width 427 height 30
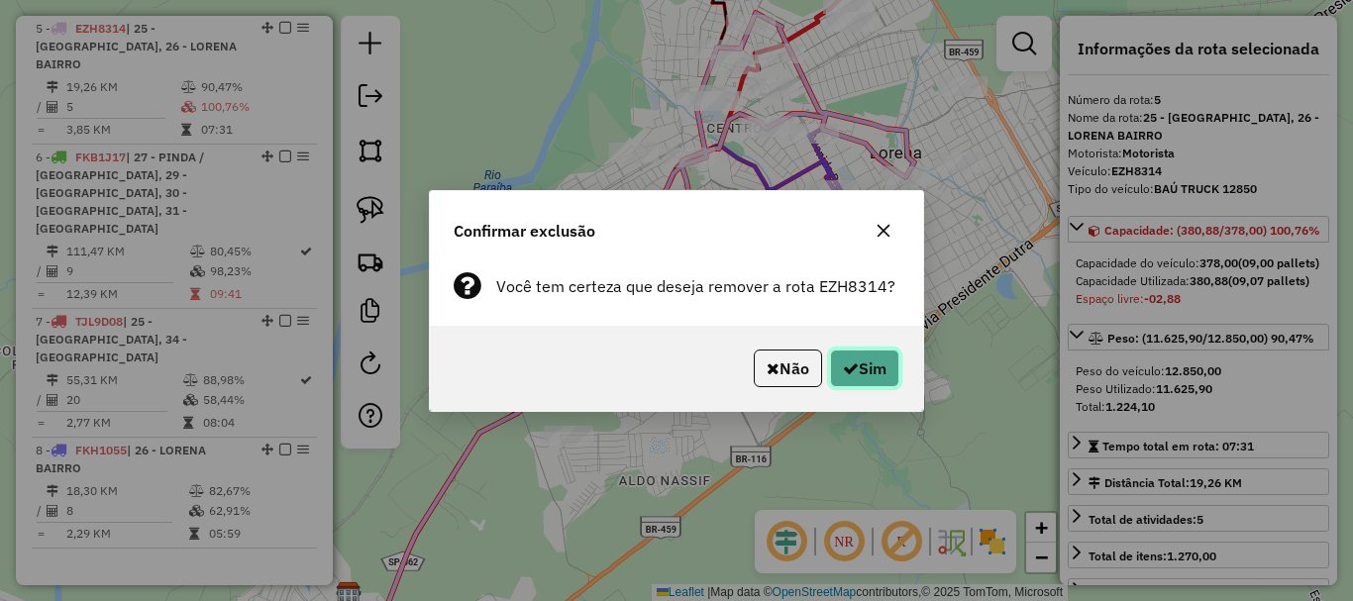
click at [866, 365] on button "Sim" at bounding box center [864, 369] width 69 height 38
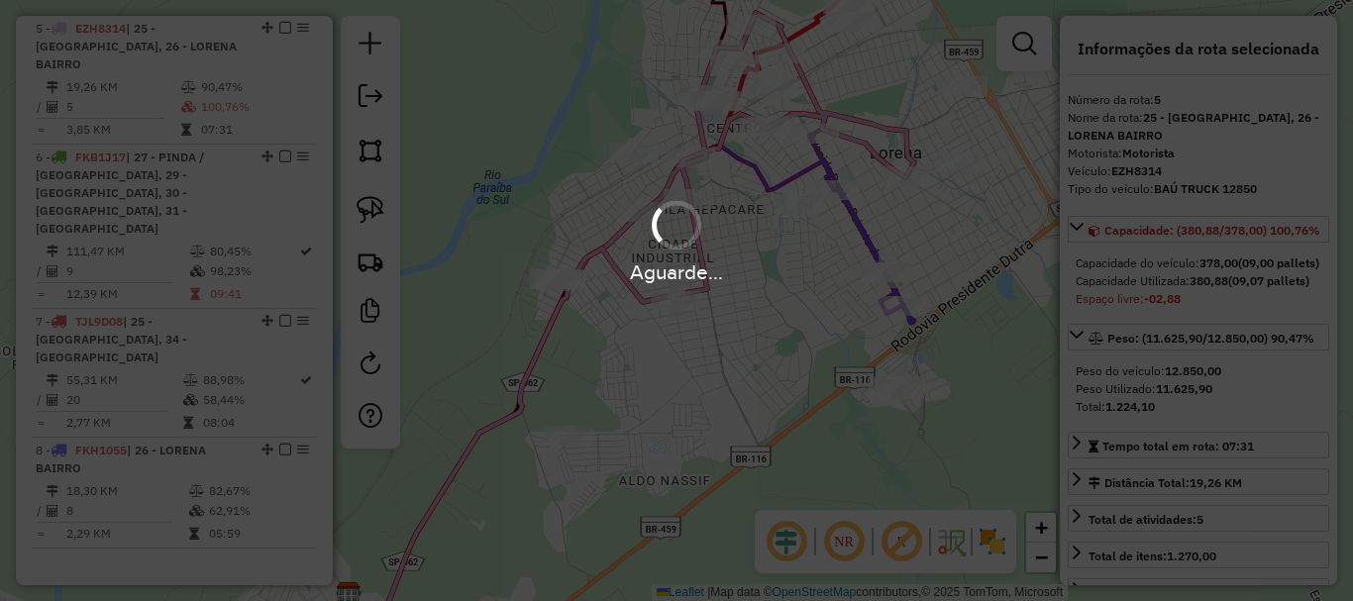
scroll to position [765, 0]
